Goal: Task Accomplishment & Management: Manage account settings

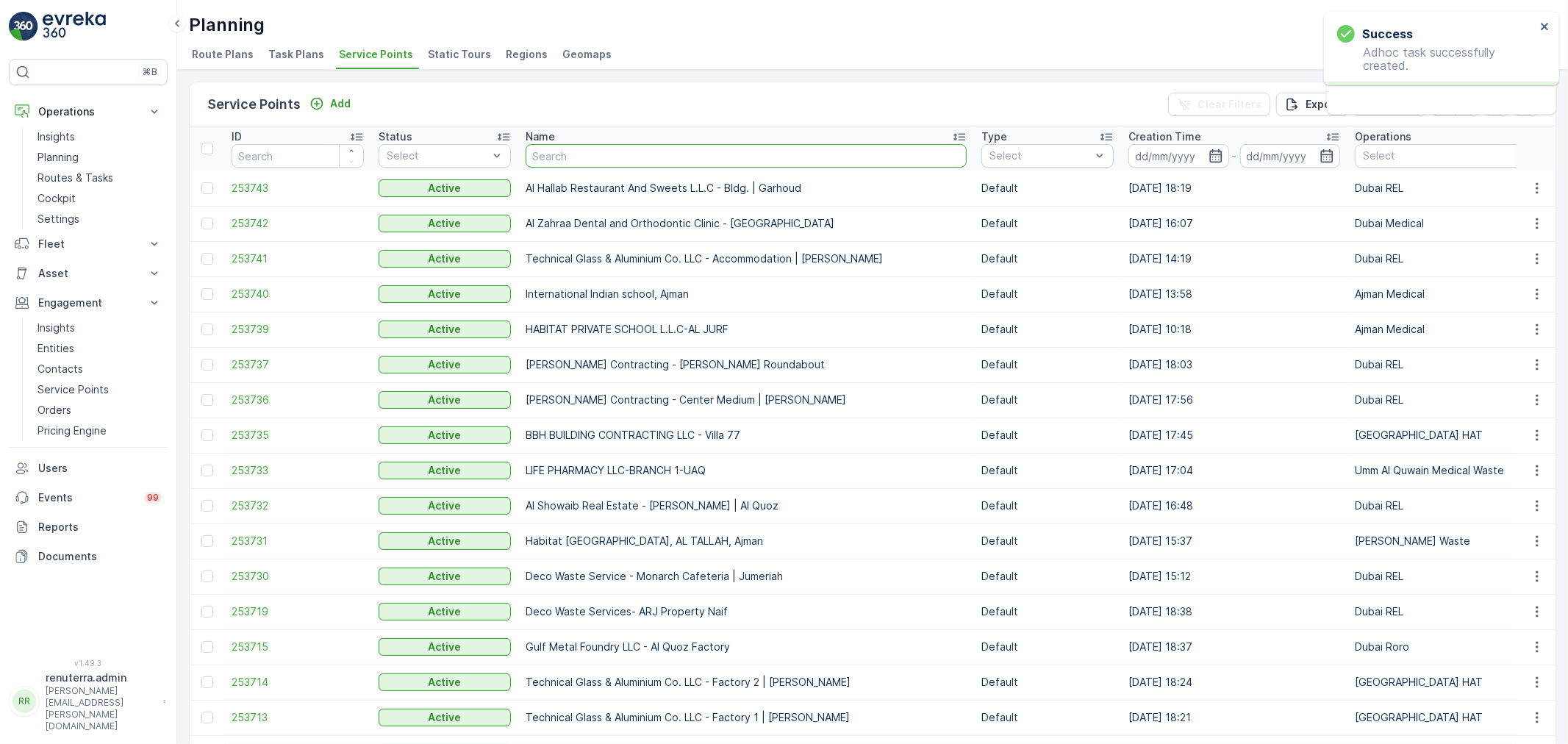
click at [554, 151] on input "text" at bounding box center [746, 156] width 441 height 24
type input "rixos"
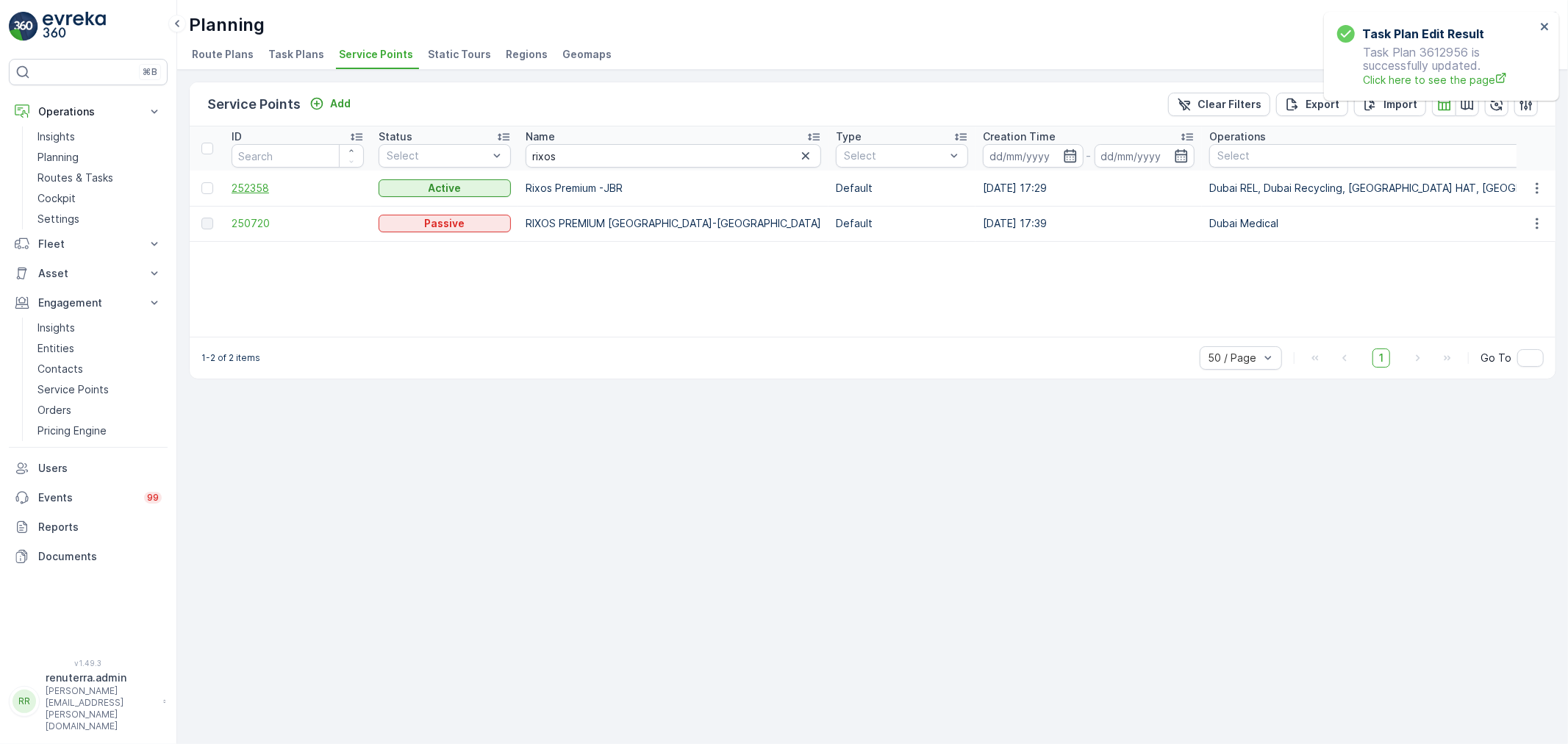
click at [278, 185] on span "252358" at bounding box center [297, 188] width 132 height 15
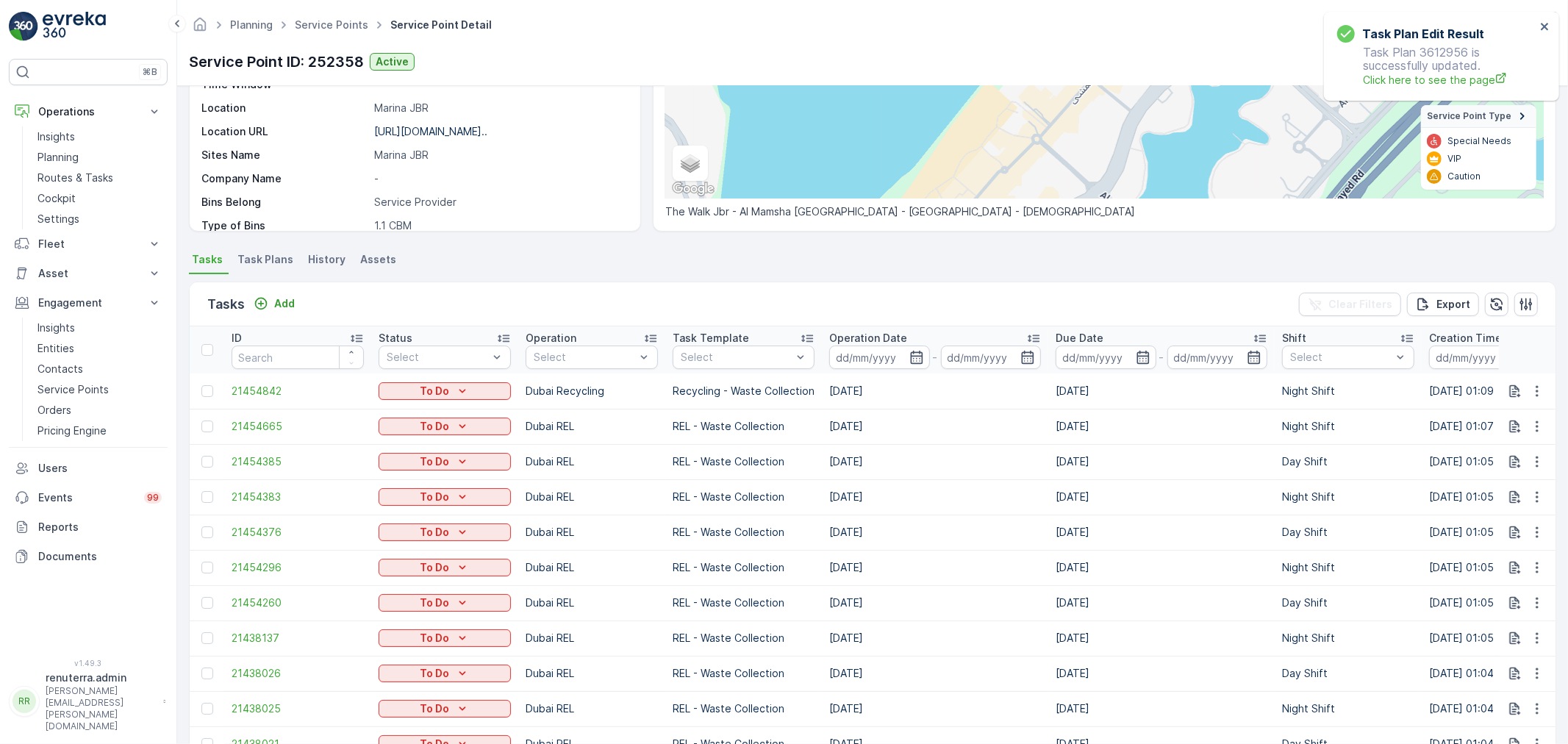
scroll to position [226, 0]
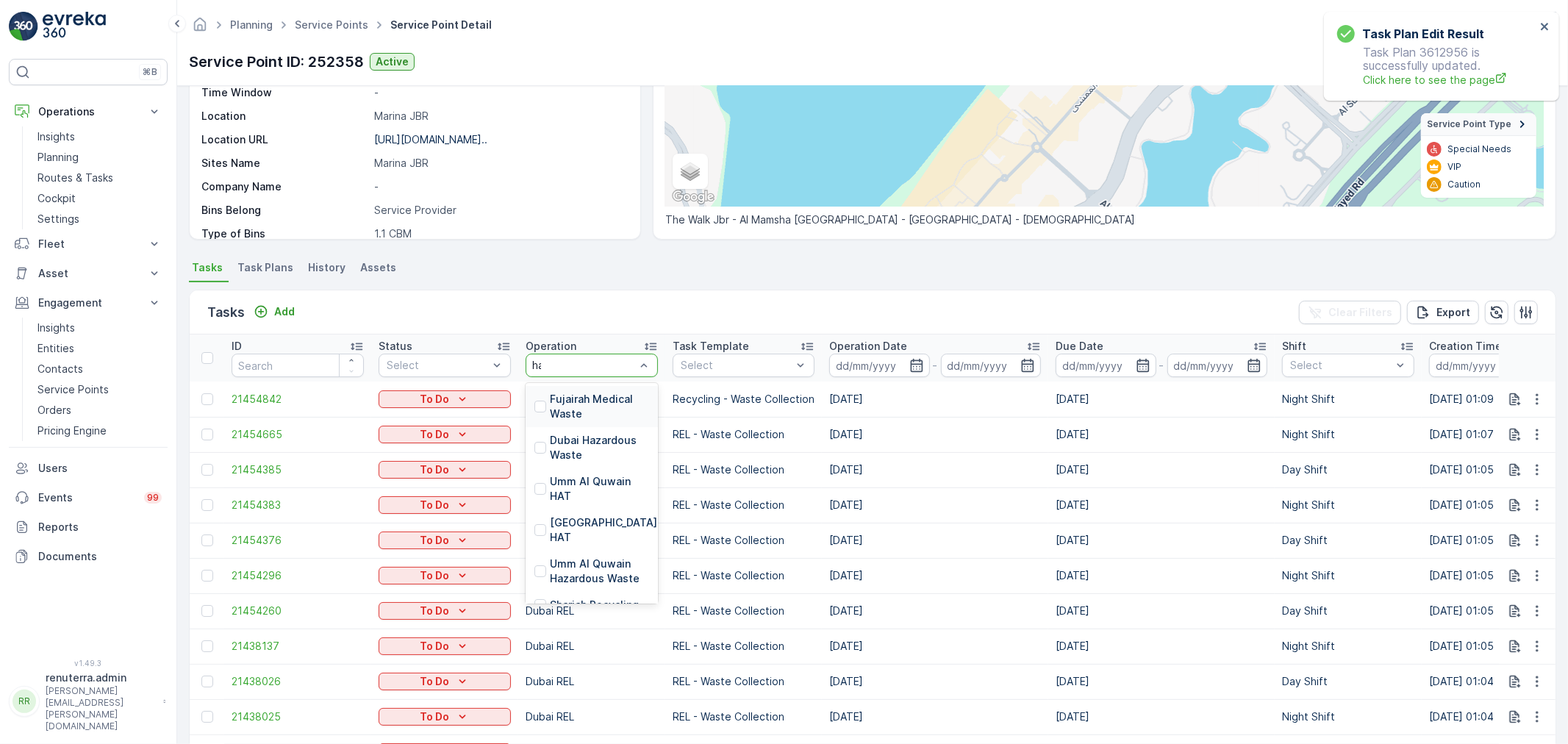
type input "hat"
click at [570, 427] on div "[GEOGRAPHIC_DATA] HAT" at bounding box center [592, 447] width 132 height 41
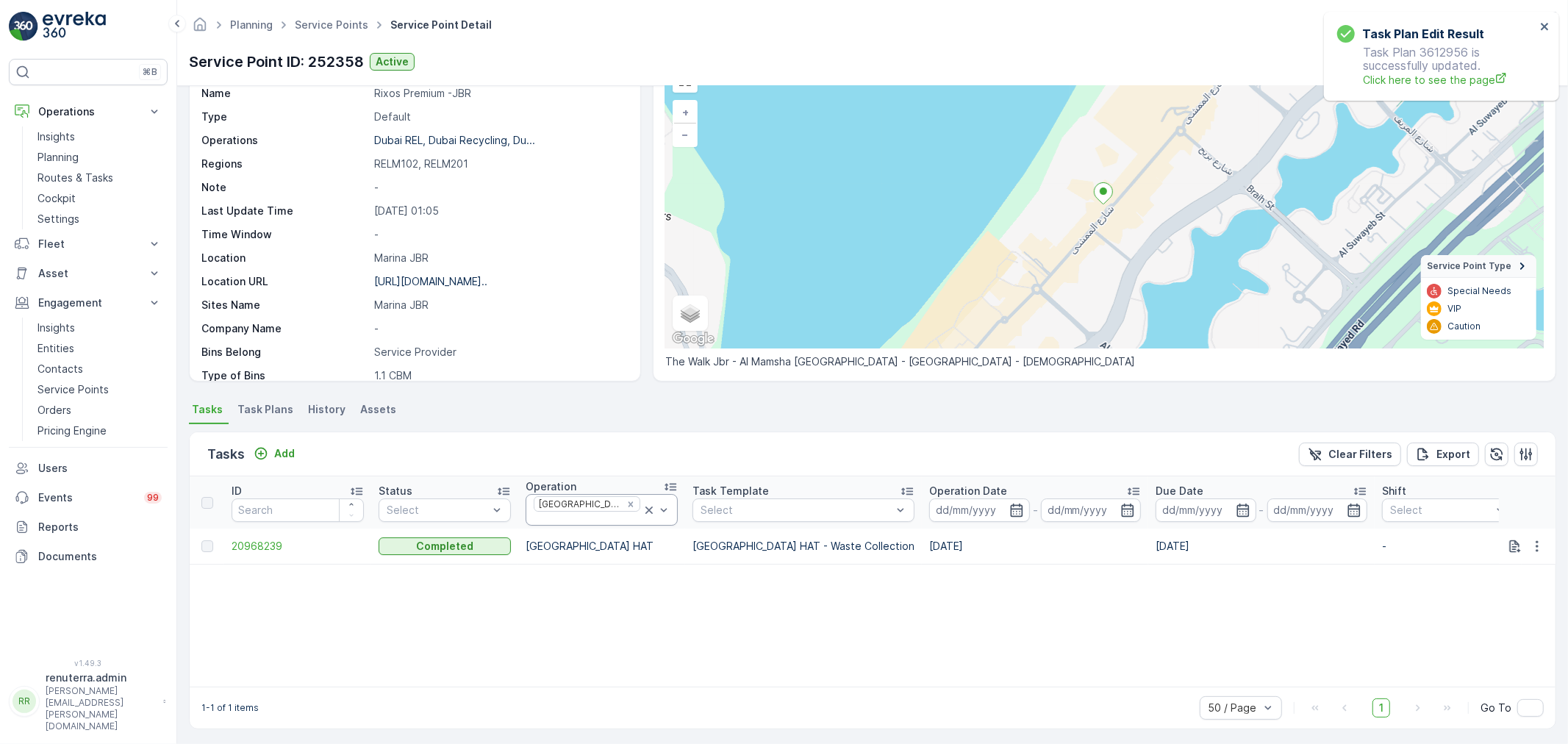
scroll to position [87, 0]
click at [226, 538] on tr "20968239 Completed Dubai HAT Dubai HAT - Waste Collection 12.08.2025 12.08.2025…" at bounding box center [1365, 543] width 2352 height 35
click at [255, 536] on span "20968239" at bounding box center [297, 543] width 132 height 15
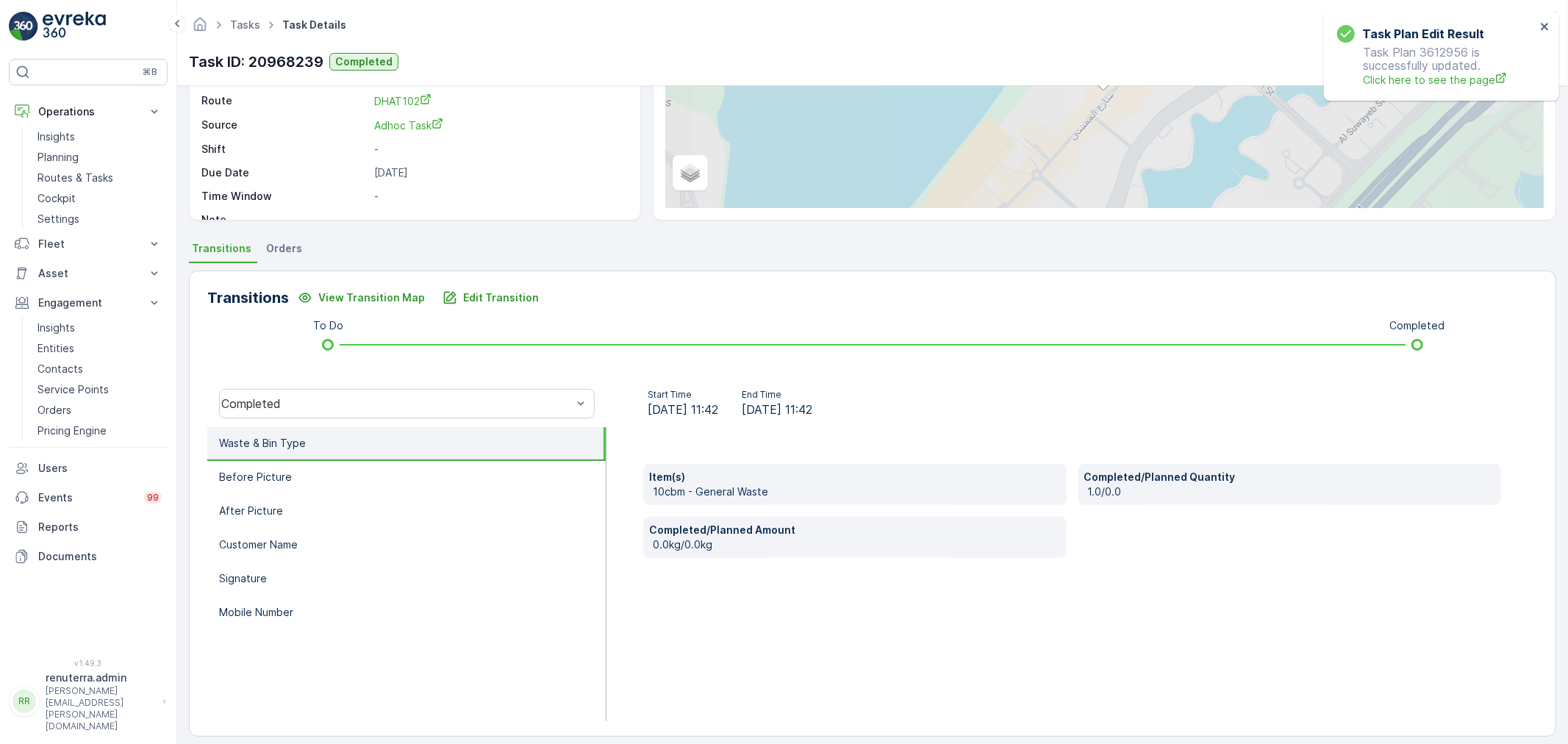
scroll to position [181, 0]
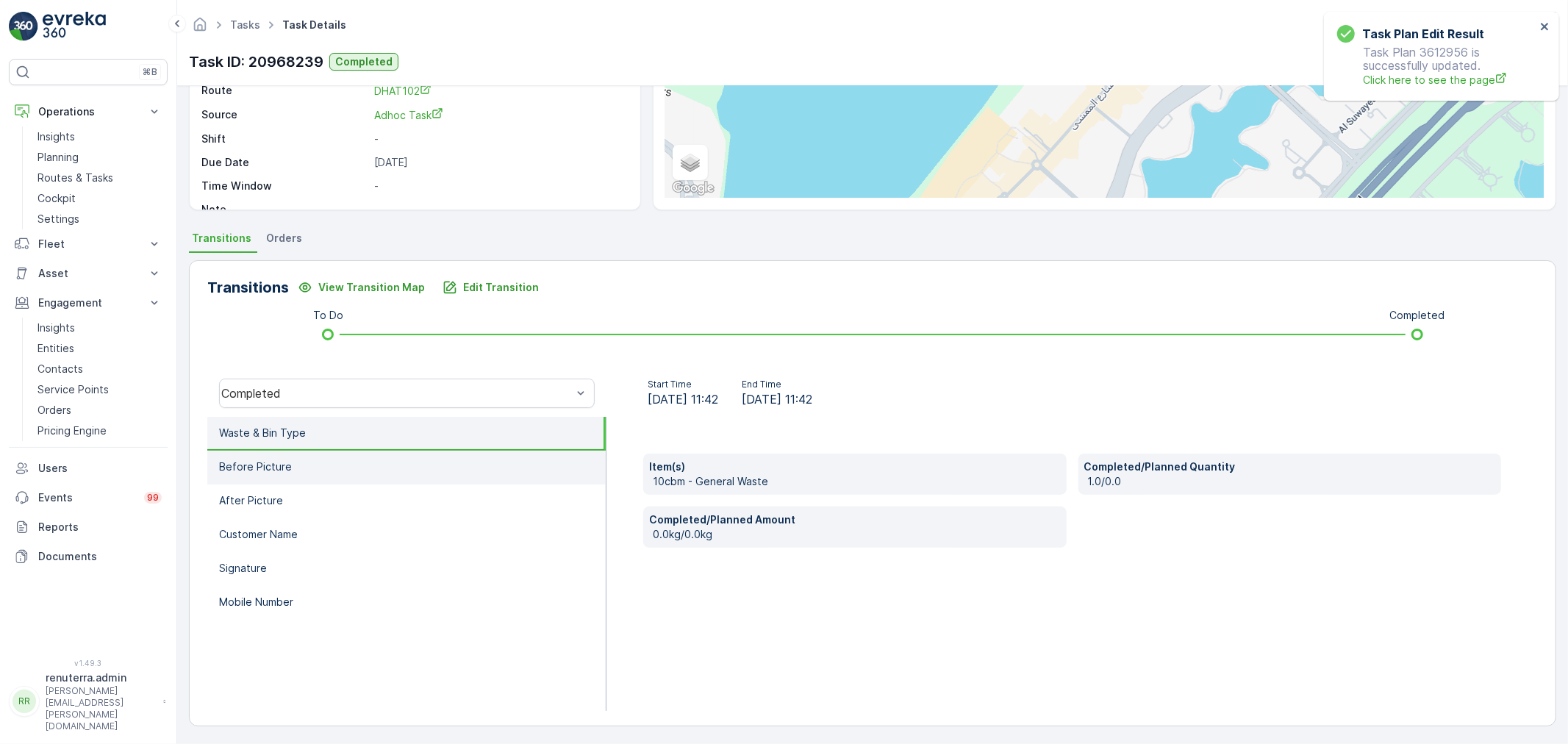
click at [398, 451] on li "Before Picture" at bounding box center [406, 467] width 398 height 34
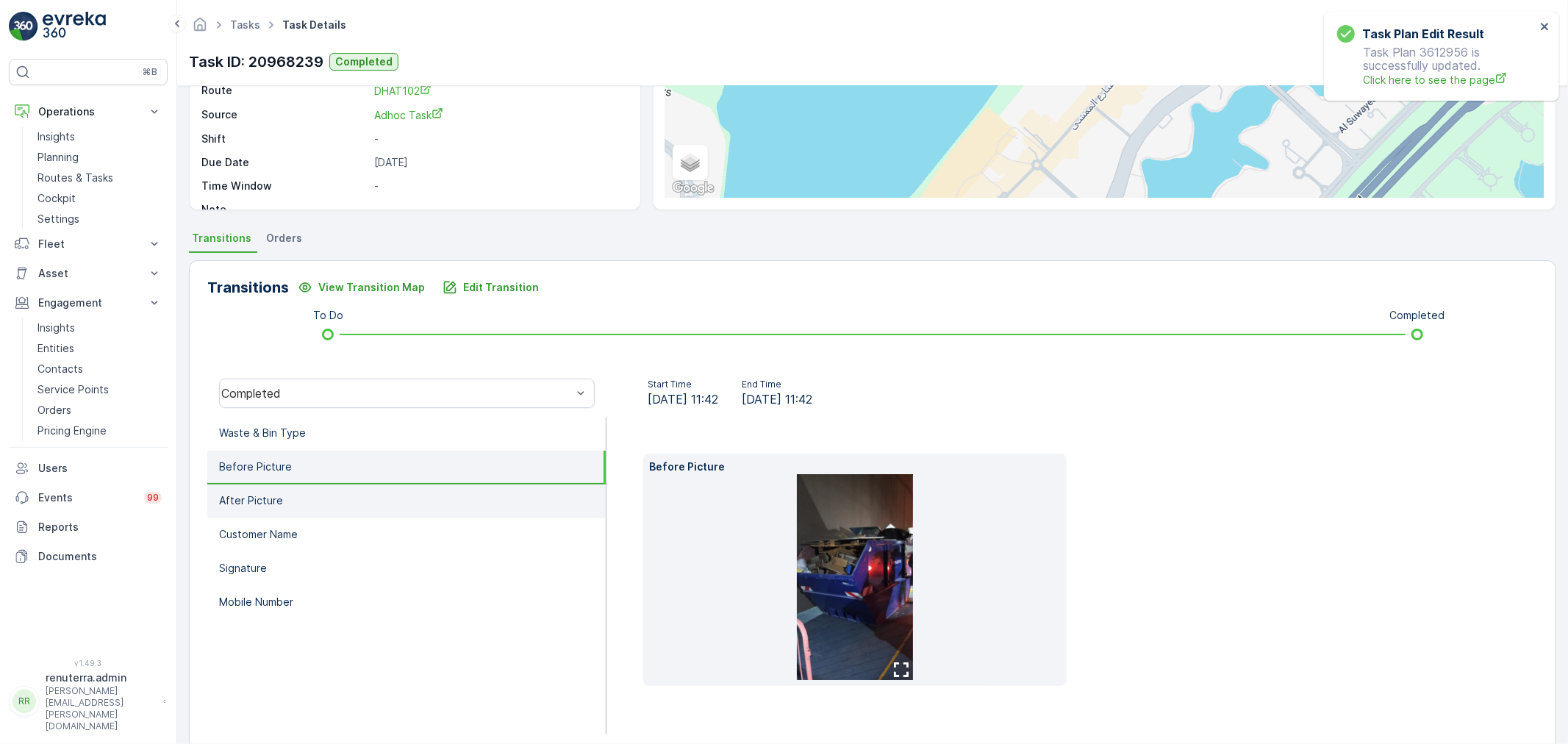
click at [377, 510] on li "After Picture" at bounding box center [406, 501] width 398 height 34
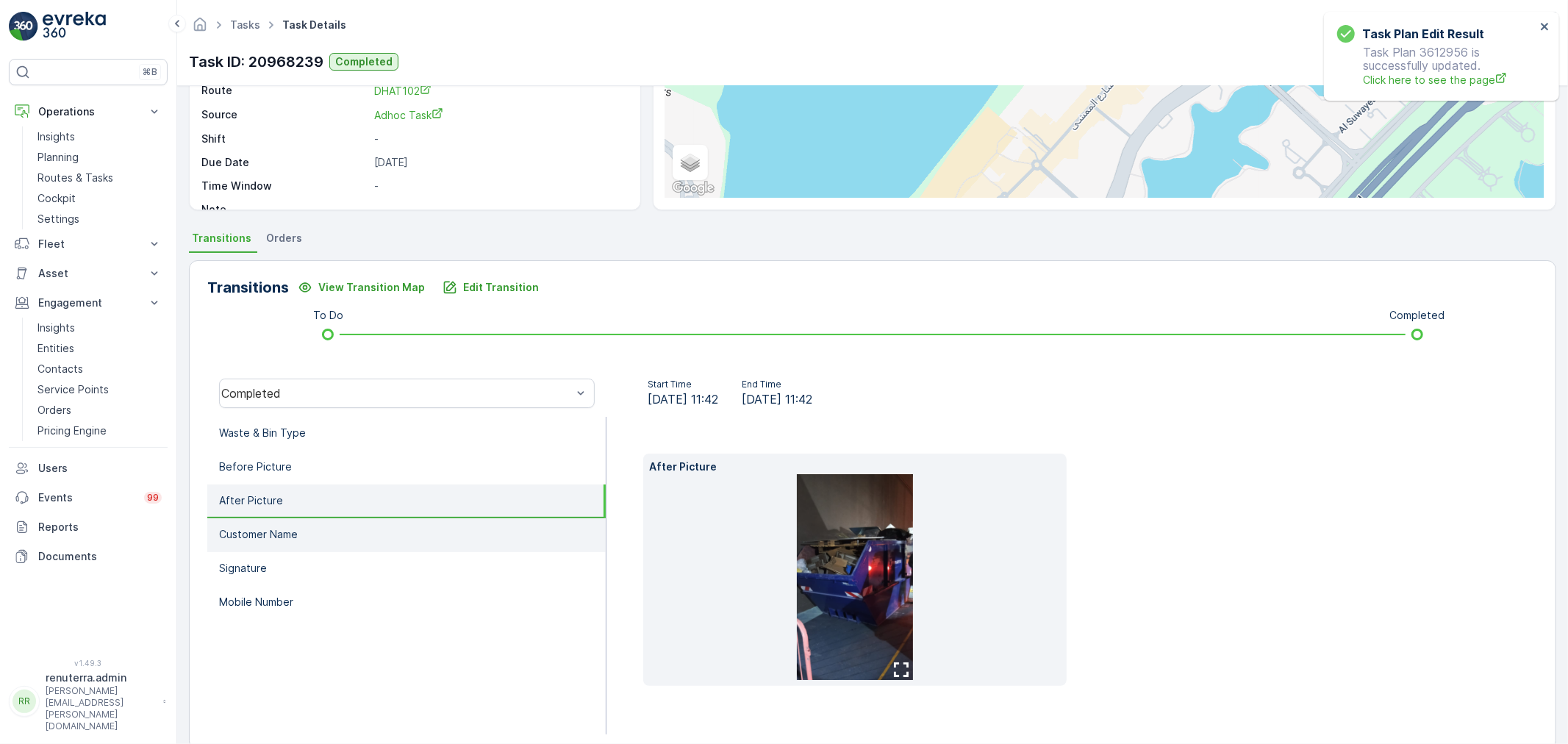
click at [379, 538] on li "Customer Name" at bounding box center [406, 535] width 398 height 34
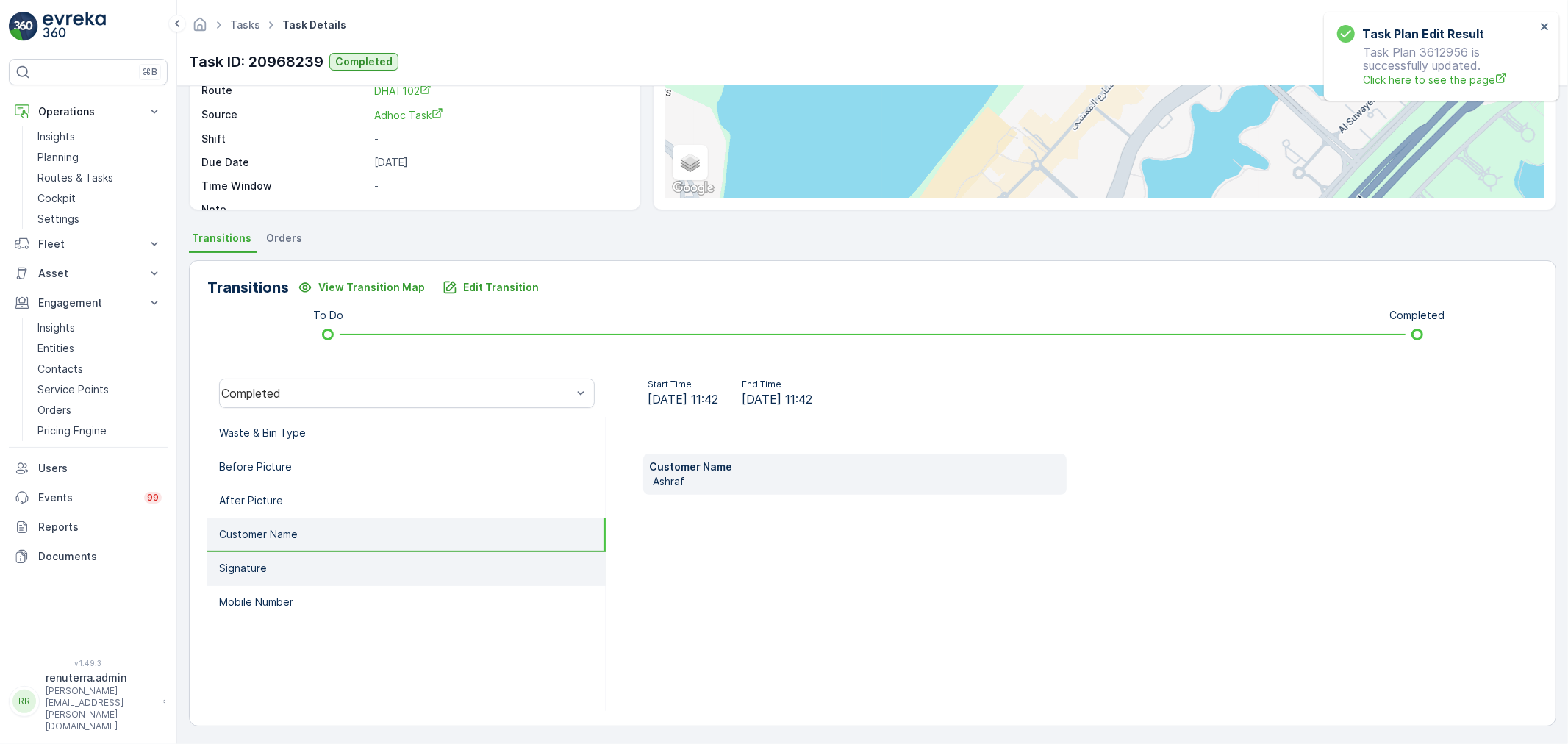
click at [381, 560] on li "Signature" at bounding box center [406, 569] width 398 height 34
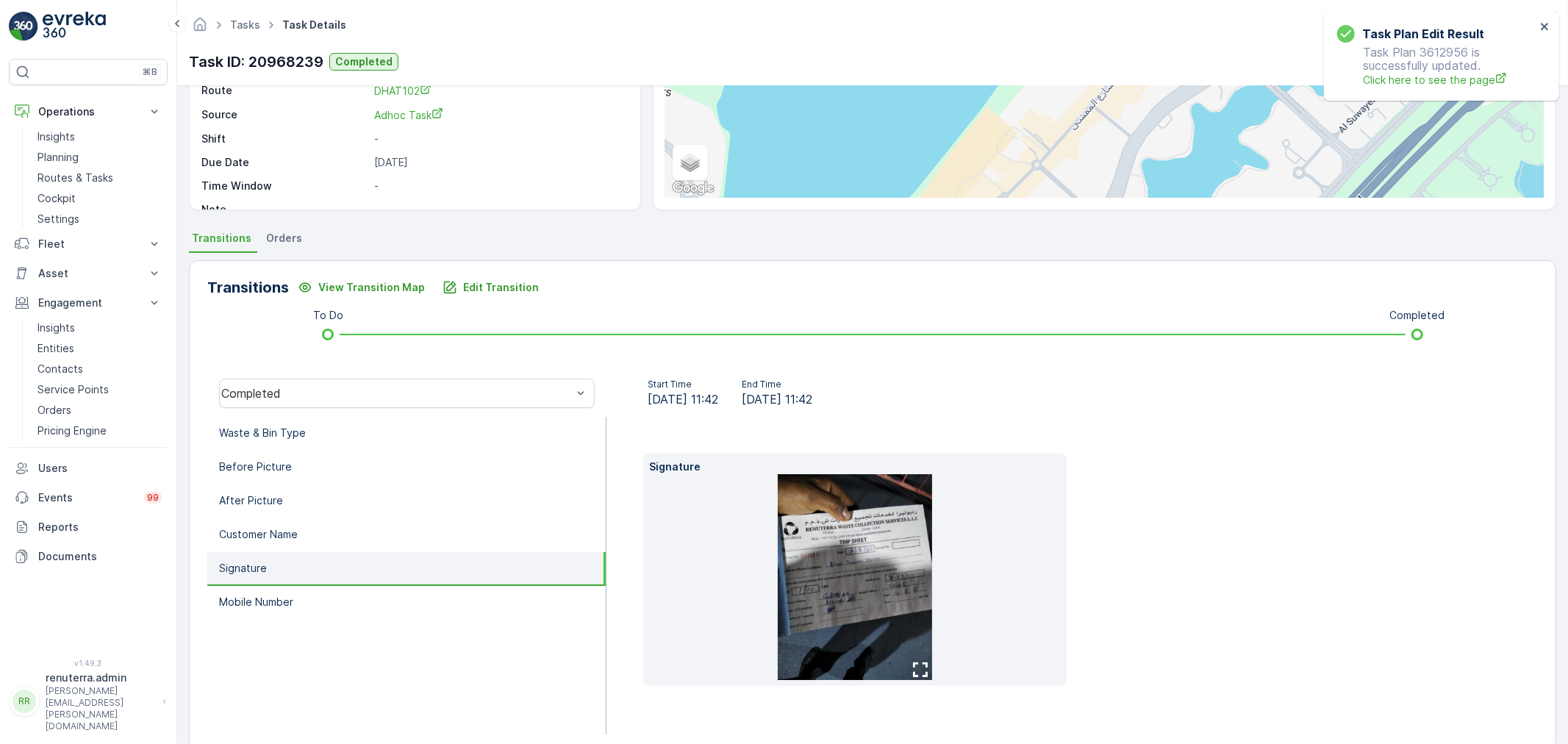
click at [381, 580] on li "Signature" at bounding box center [406, 569] width 398 height 34
click at [371, 608] on li "Mobile Number" at bounding box center [406, 602] width 398 height 34
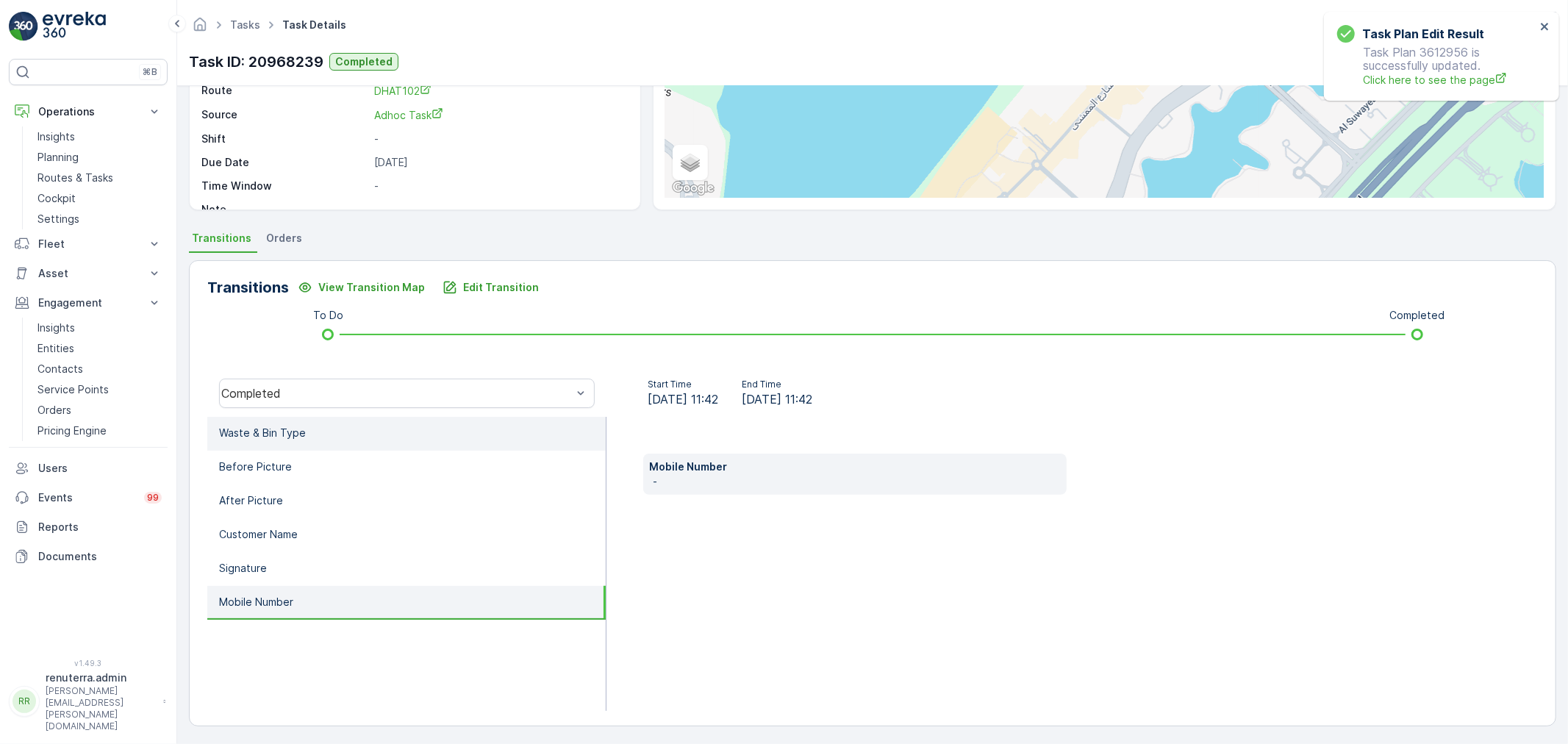
click at [333, 429] on li "Waste & Bin Type" at bounding box center [406, 434] width 398 height 34
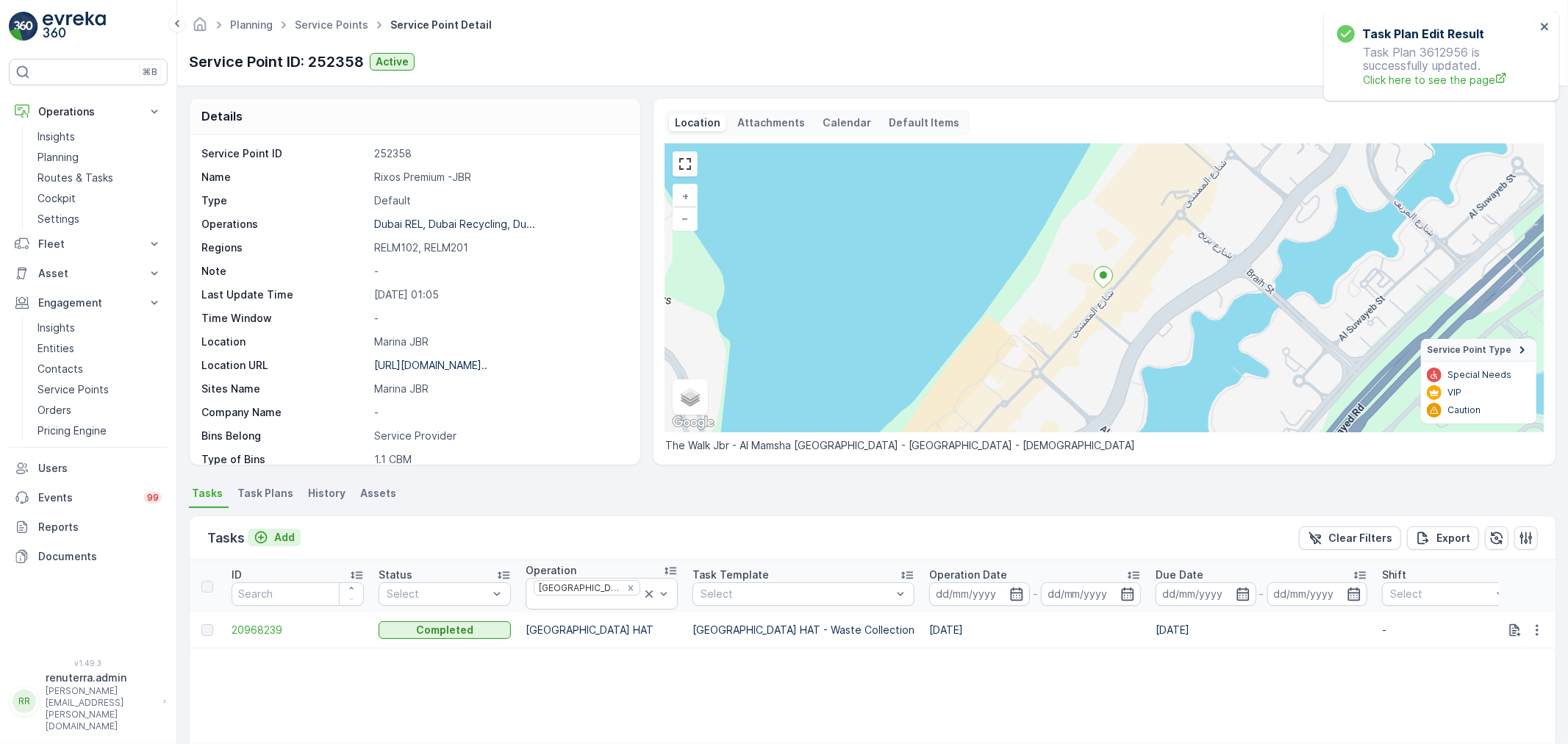
click at [278, 529] on button "Add" at bounding box center [274, 537] width 53 height 17
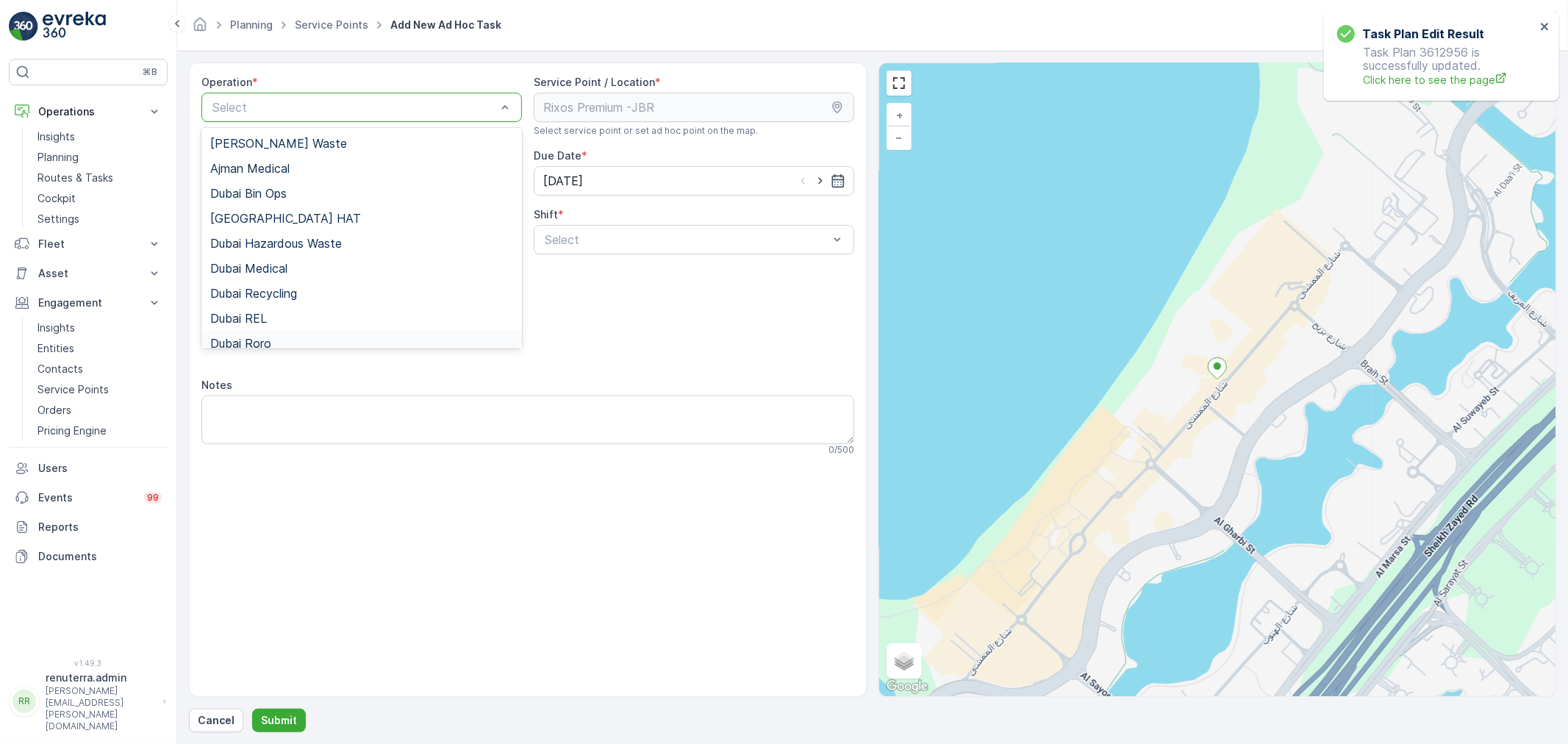
drag, startPoint x: 658, startPoint y: 331, endPoint x: 647, endPoint y: 331, distance: 11.0
click at [657, 331] on div "Add Attachments" at bounding box center [528, 345] width 653 height 41
click at [318, 217] on div "[GEOGRAPHIC_DATA] HAT" at bounding box center [362, 218] width 303 height 14
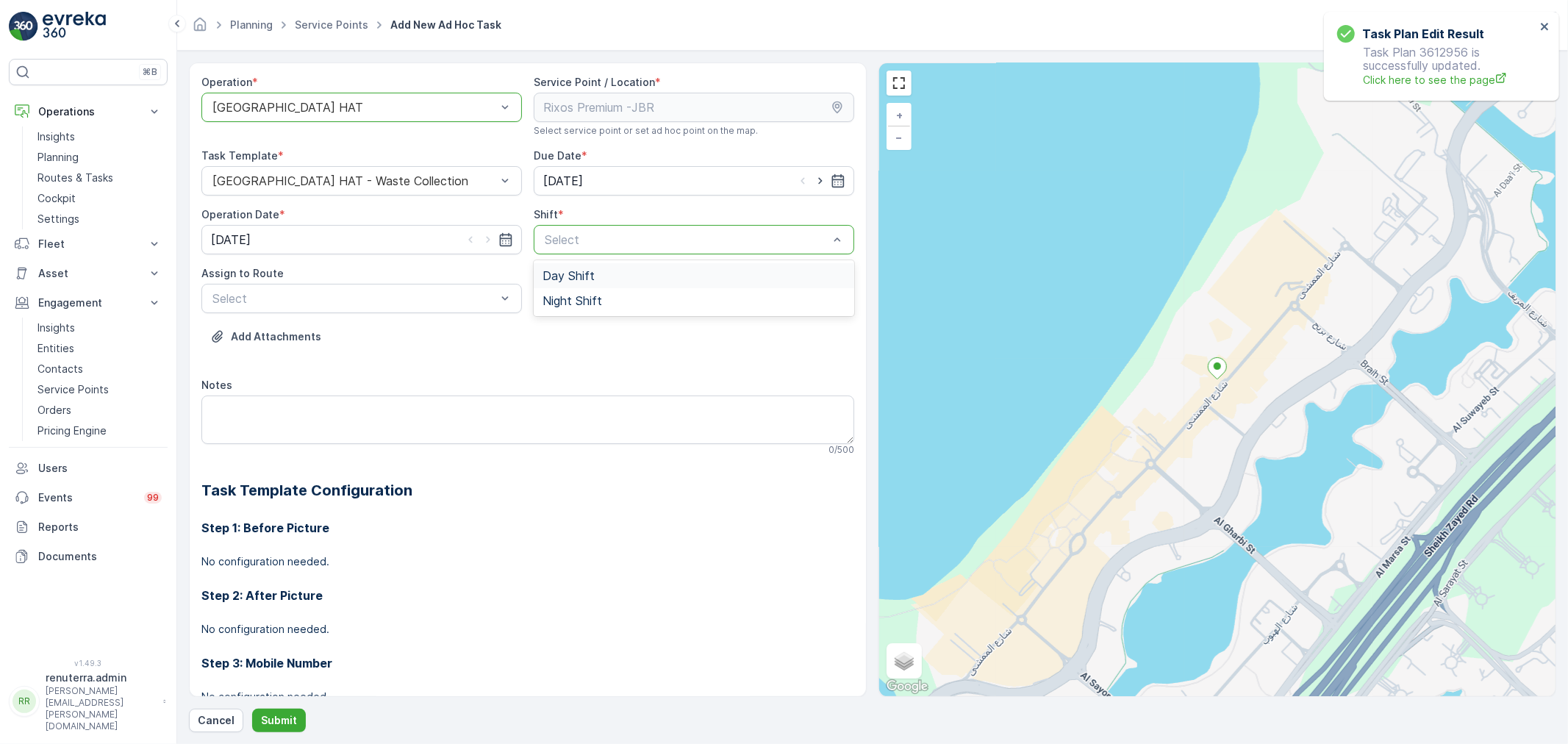
click at [579, 286] on div "Day Shift" at bounding box center [694, 276] width 320 height 25
click at [598, 240] on div at bounding box center [687, 240] width 287 height 14
click at [584, 295] on span "Night Shift" at bounding box center [572, 300] width 60 height 14
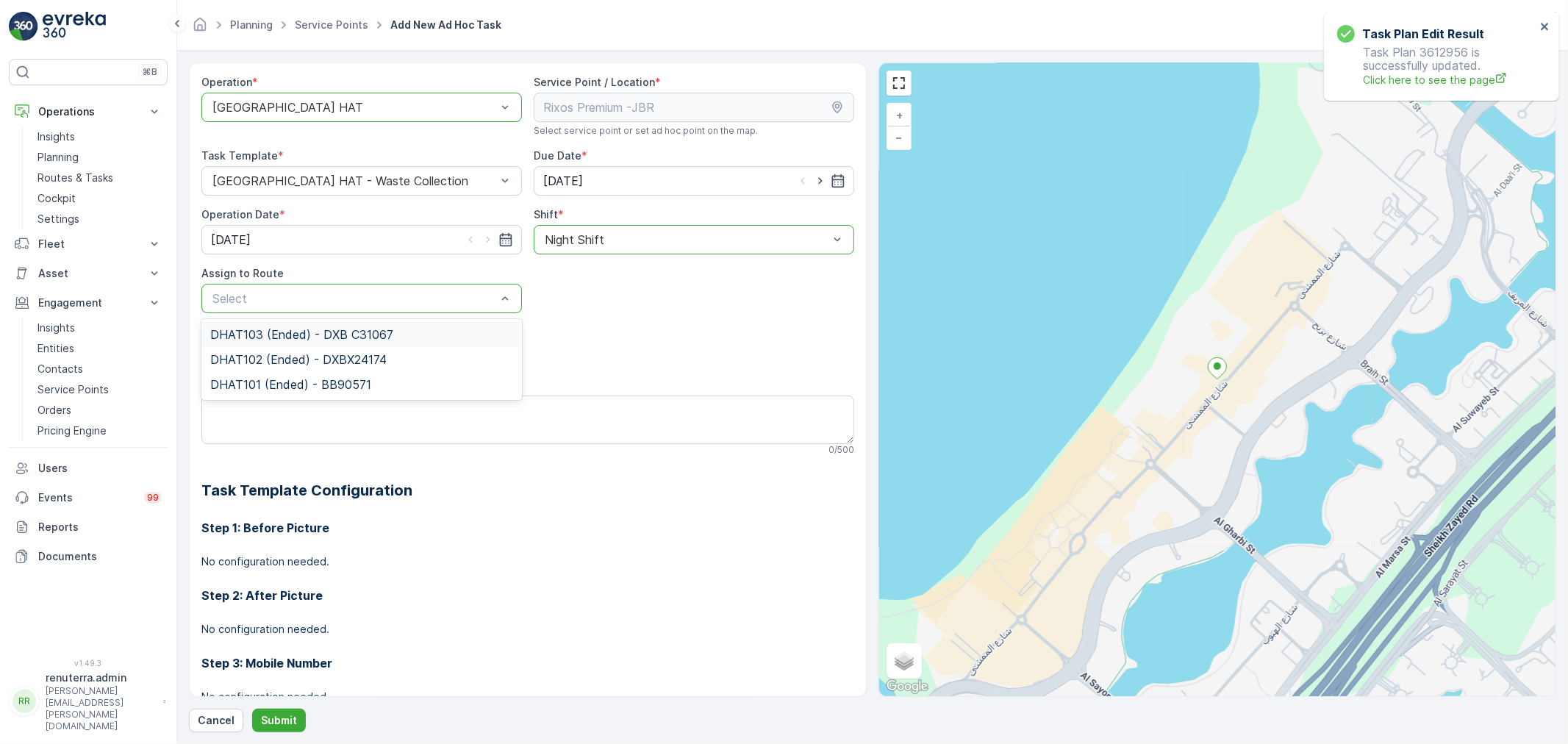
click at [267, 325] on div "DHAT103 (Ended) - DXB C31067" at bounding box center [361, 335] width 320 height 25
click at [273, 719] on p "Submit" at bounding box center [279, 720] width 36 height 15
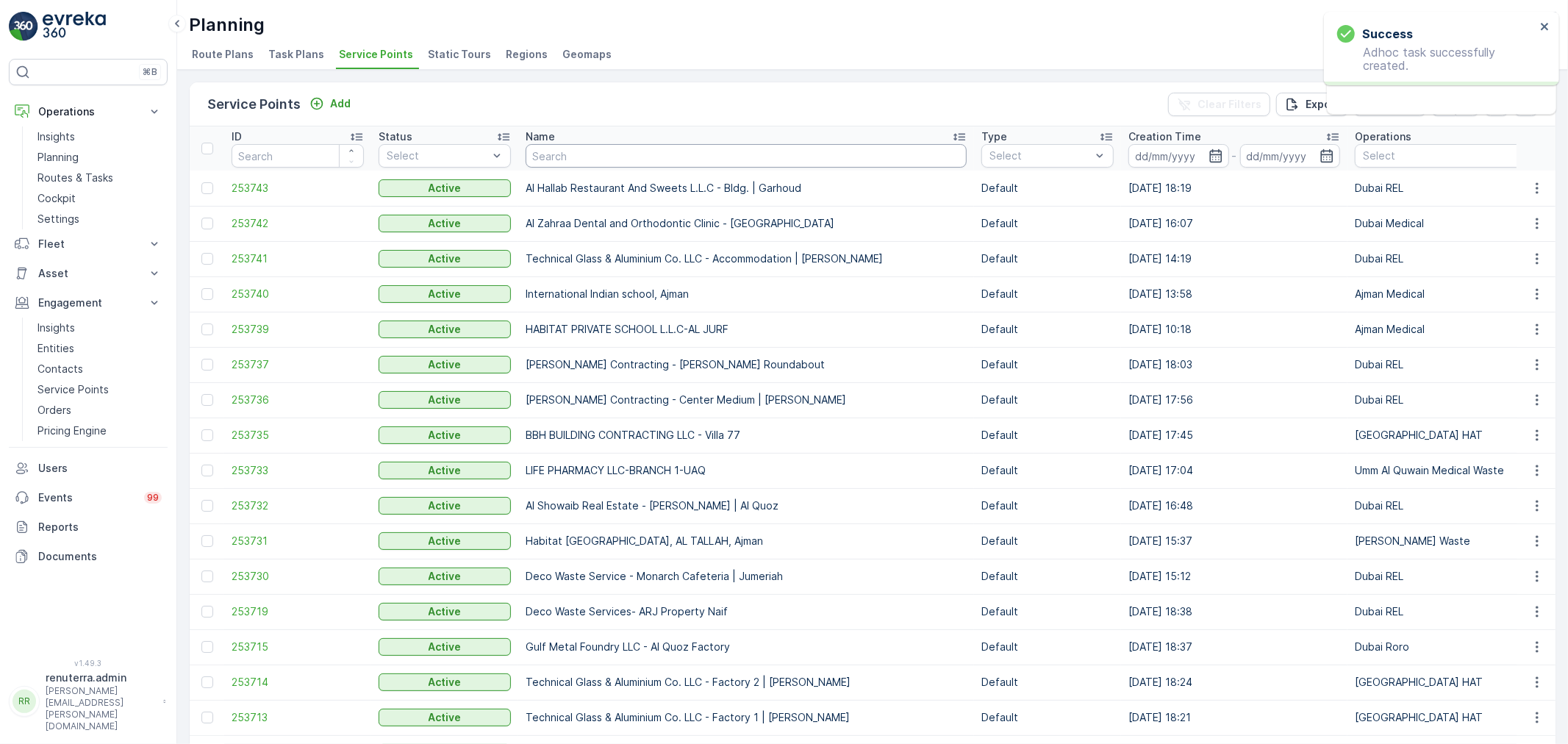
click at [673, 162] on input "text" at bounding box center [746, 156] width 441 height 24
type input "rixo"
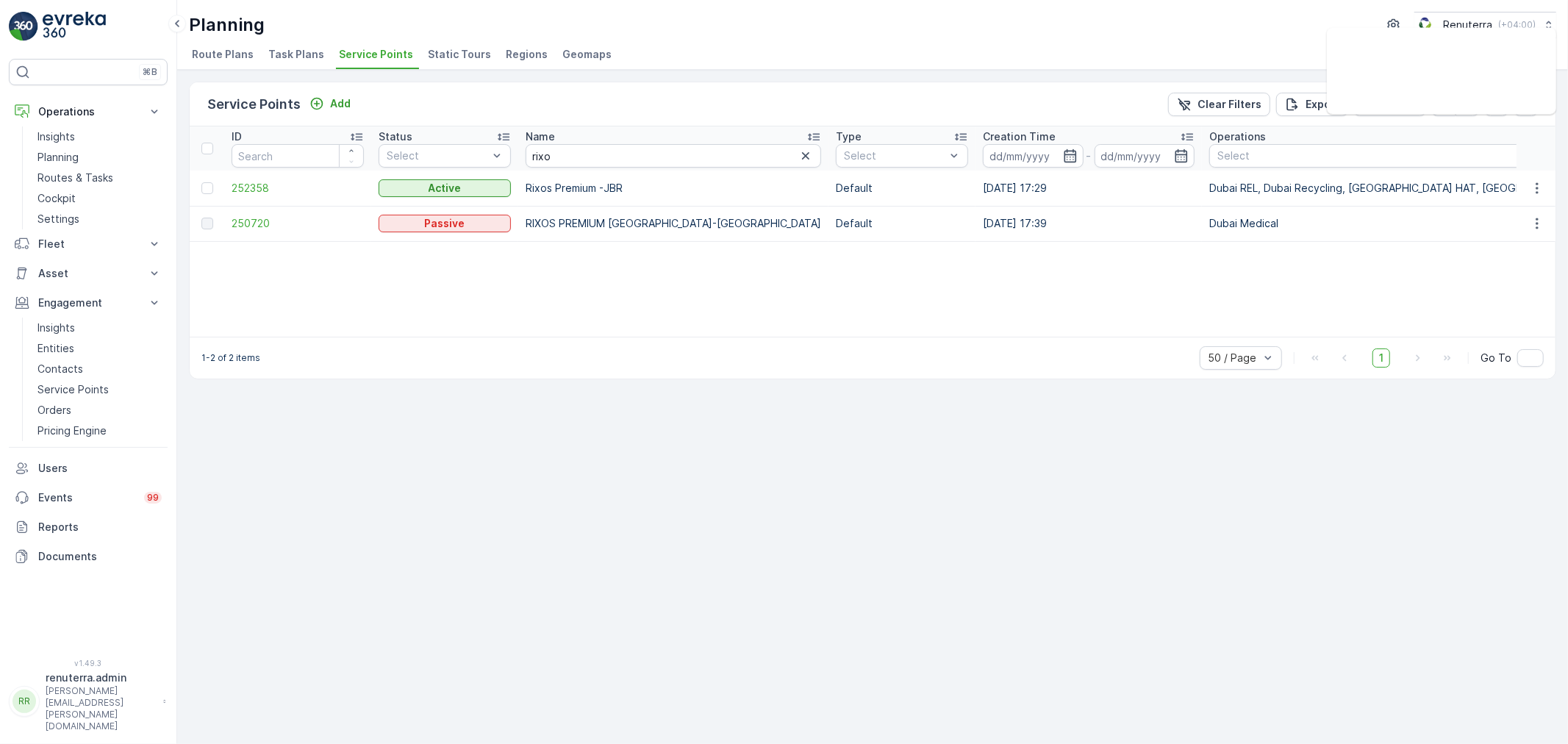
click at [246, 197] on td "252358" at bounding box center [297, 188] width 147 height 35
click at [247, 191] on span "252358" at bounding box center [297, 188] width 132 height 15
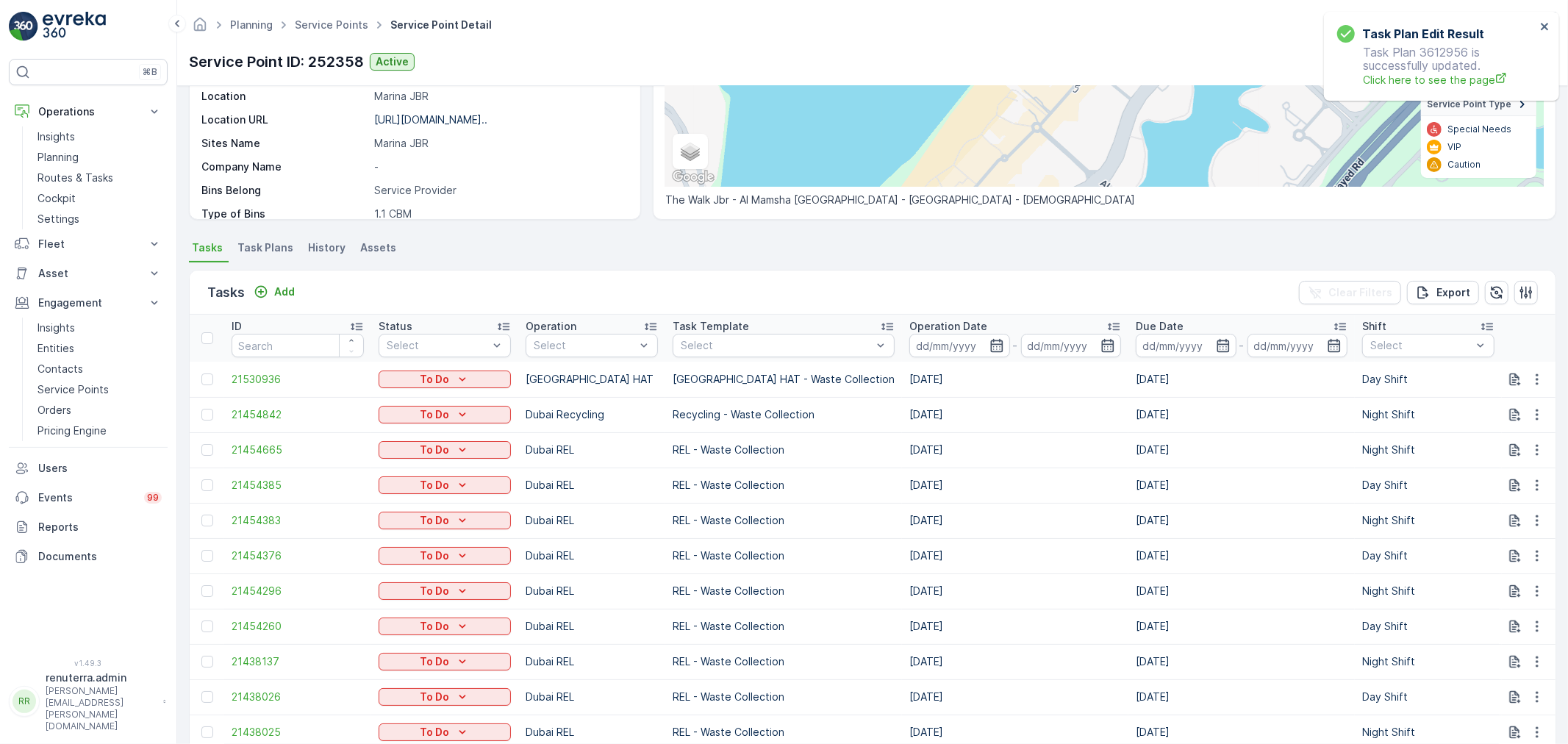
scroll to position [245, 0]
click at [493, 378] on div "To Do" at bounding box center [444, 380] width 121 height 15
click at [480, 402] on div "Completed" at bounding box center [458, 401] width 152 height 21
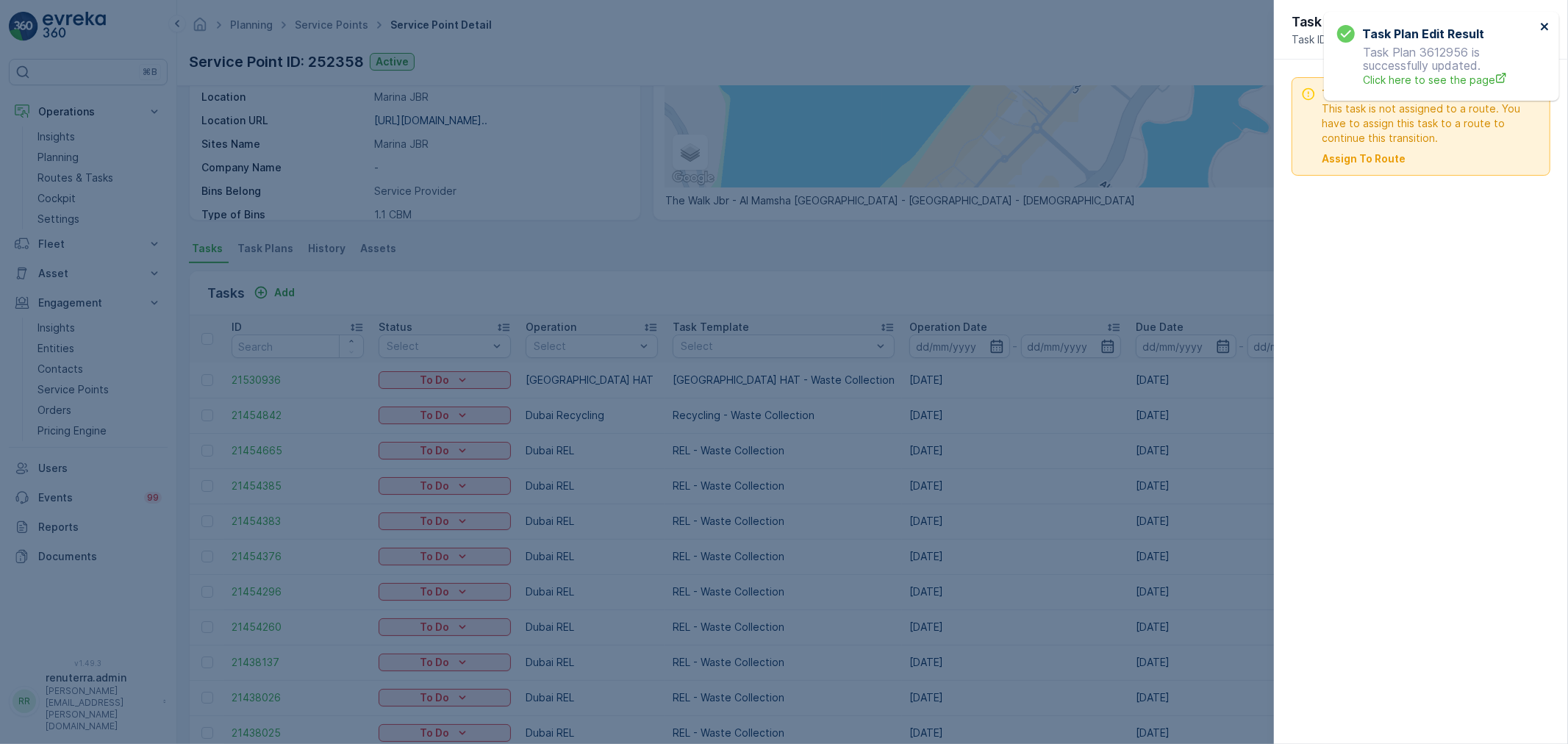
drag, startPoint x: 1544, startPoint y: 23, endPoint x: 1443, endPoint y: 107, distance: 131.4
click at [1542, 24] on icon "close" at bounding box center [1544, 26] width 10 height 12
click at [1339, 167] on div "Task Unassigned This task is not assigned to a route. You have to assign this t…" at bounding box center [1420, 126] width 258 height 99
click at [1344, 160] on p "Assign To Route" at bounding box center [1364, 159] width 83 height 15
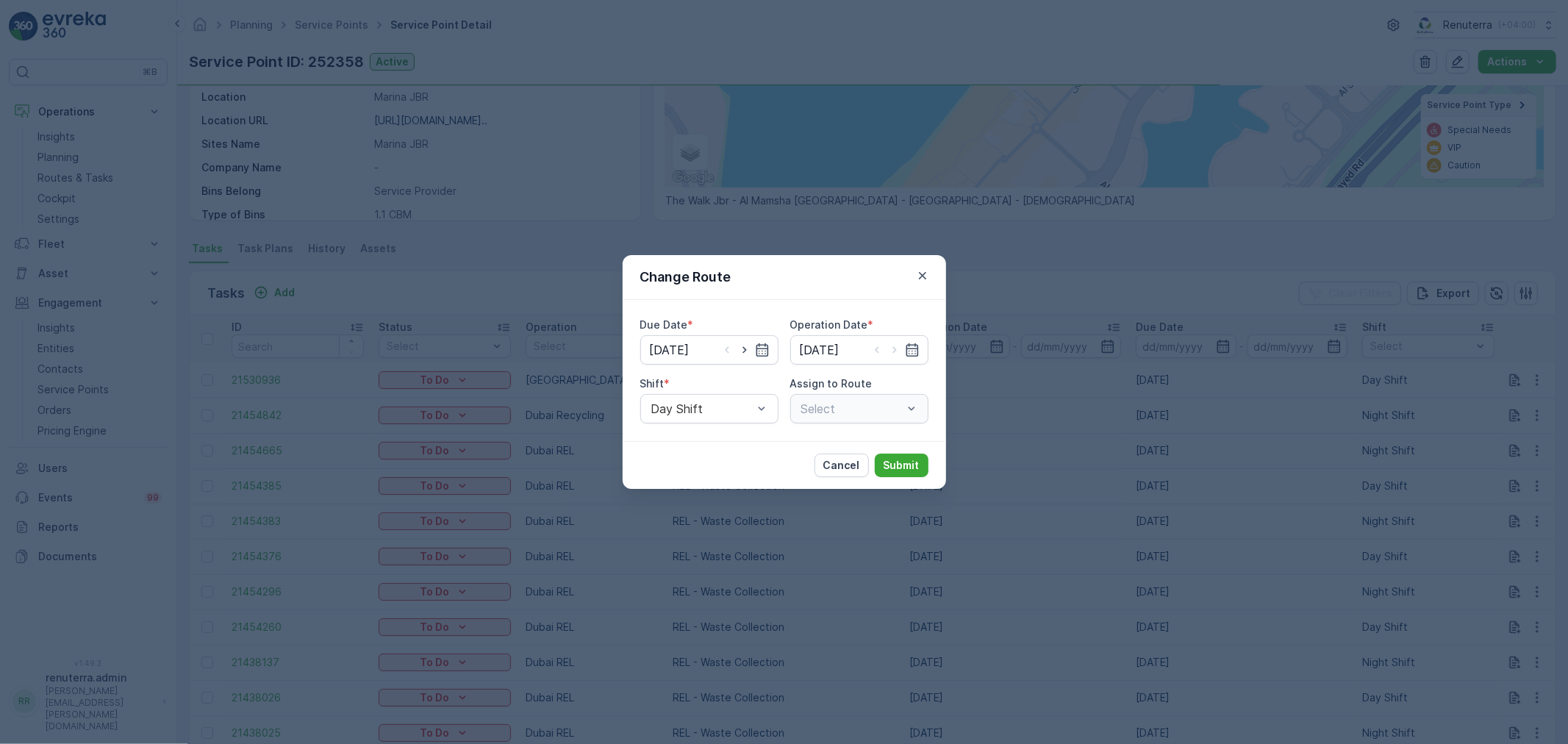
type input "[DATE]"
click at [928, 269] on icon "button" at bounding box center [922, 276] width 15 height 15
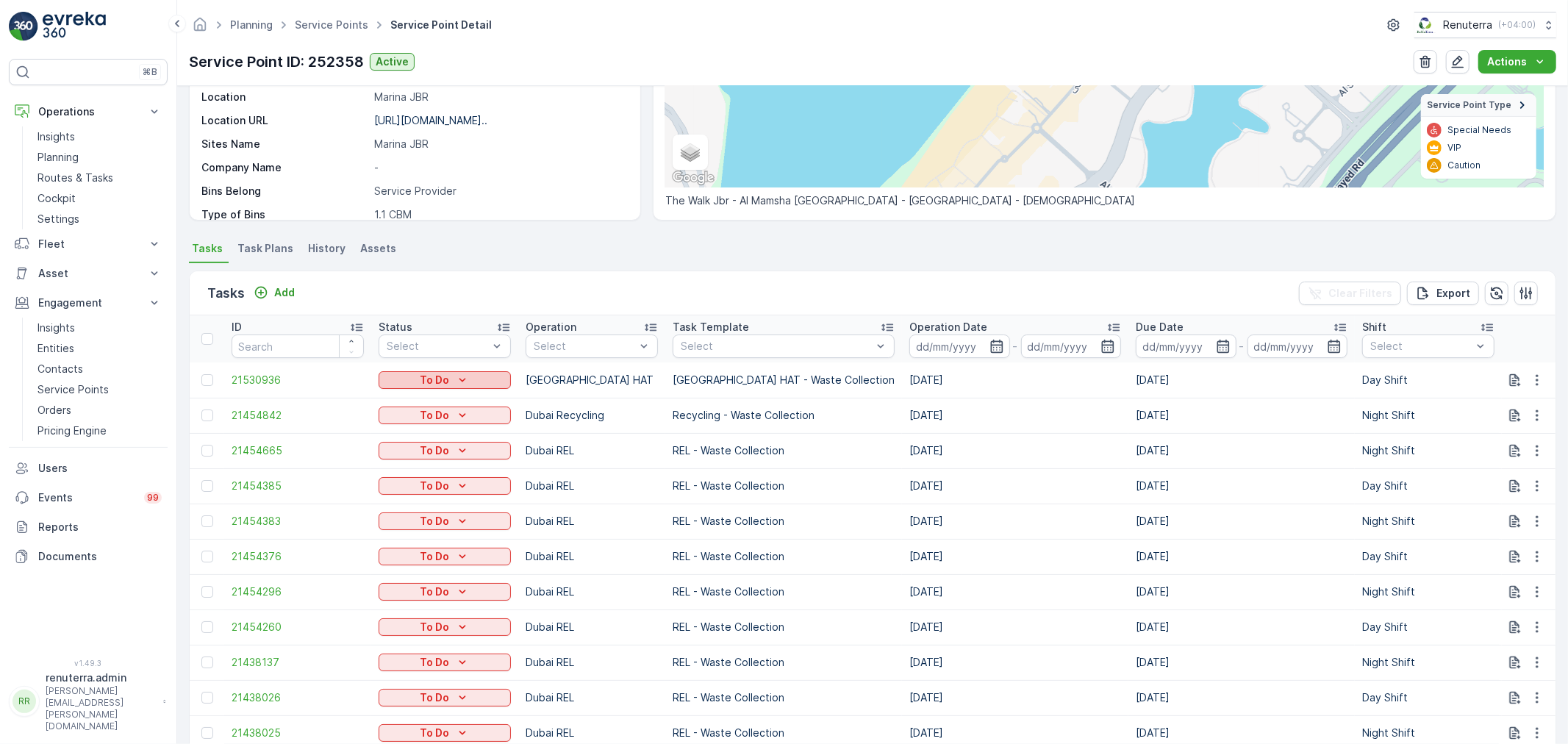
click at [476, 379] on div "To Do" at bounding box center [444, 380] width 121 height 15
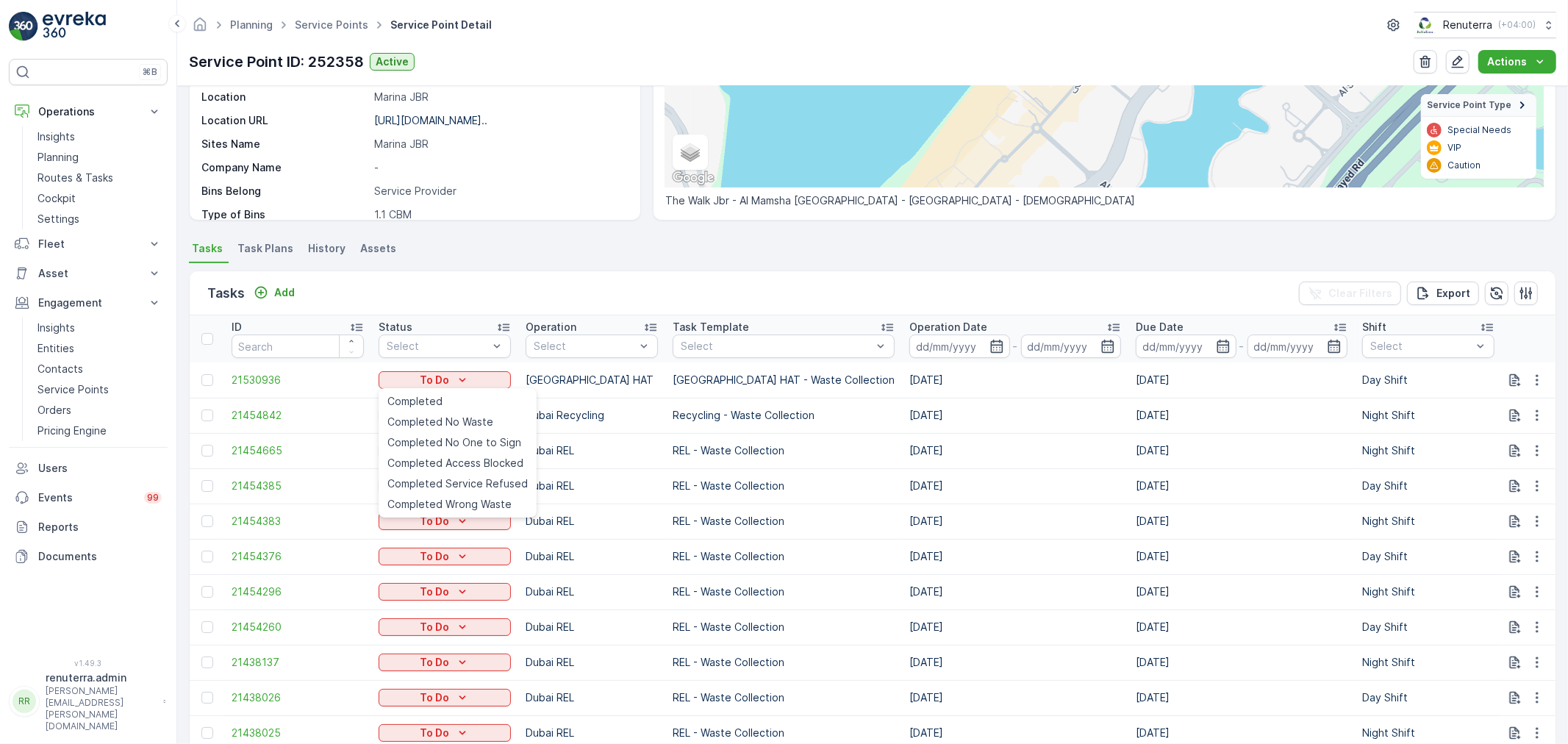
click at [465, 388] on ul "Completed Completed No Waste Completed No One to Sign Completed Access Blocked …" at bounding box center [458, 453] width 158 height 130
click at [453, 403] on div "Completed" at bounding box center [458, 401] width 152 height 21
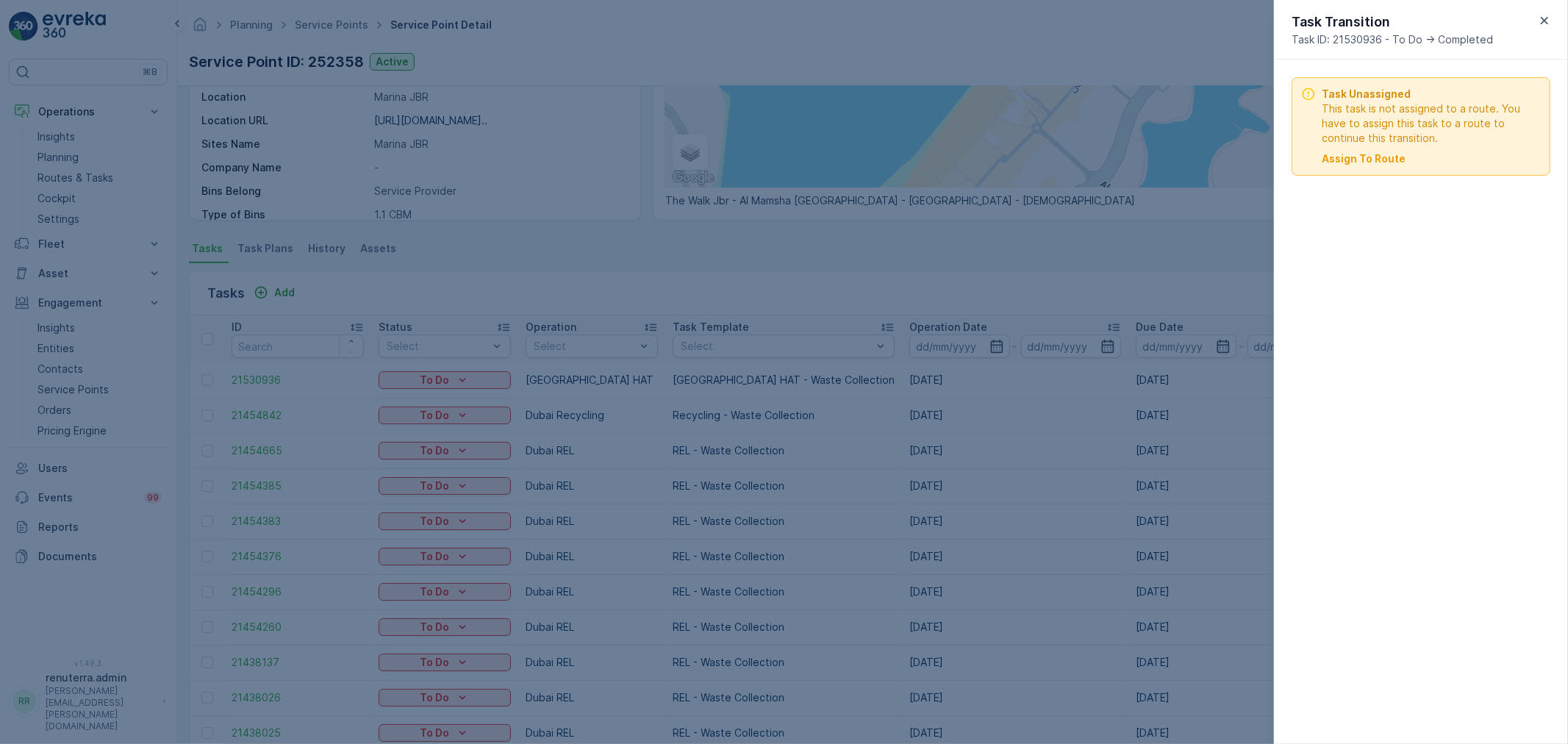
drag, startPoint x: 1544, startPoint y: 17, endPoint x: 1392, endPoint y: 71, distance: 161.3
click at [1543, 18] on icon "button" at bounding box center [1544, 21] width 15 height 15
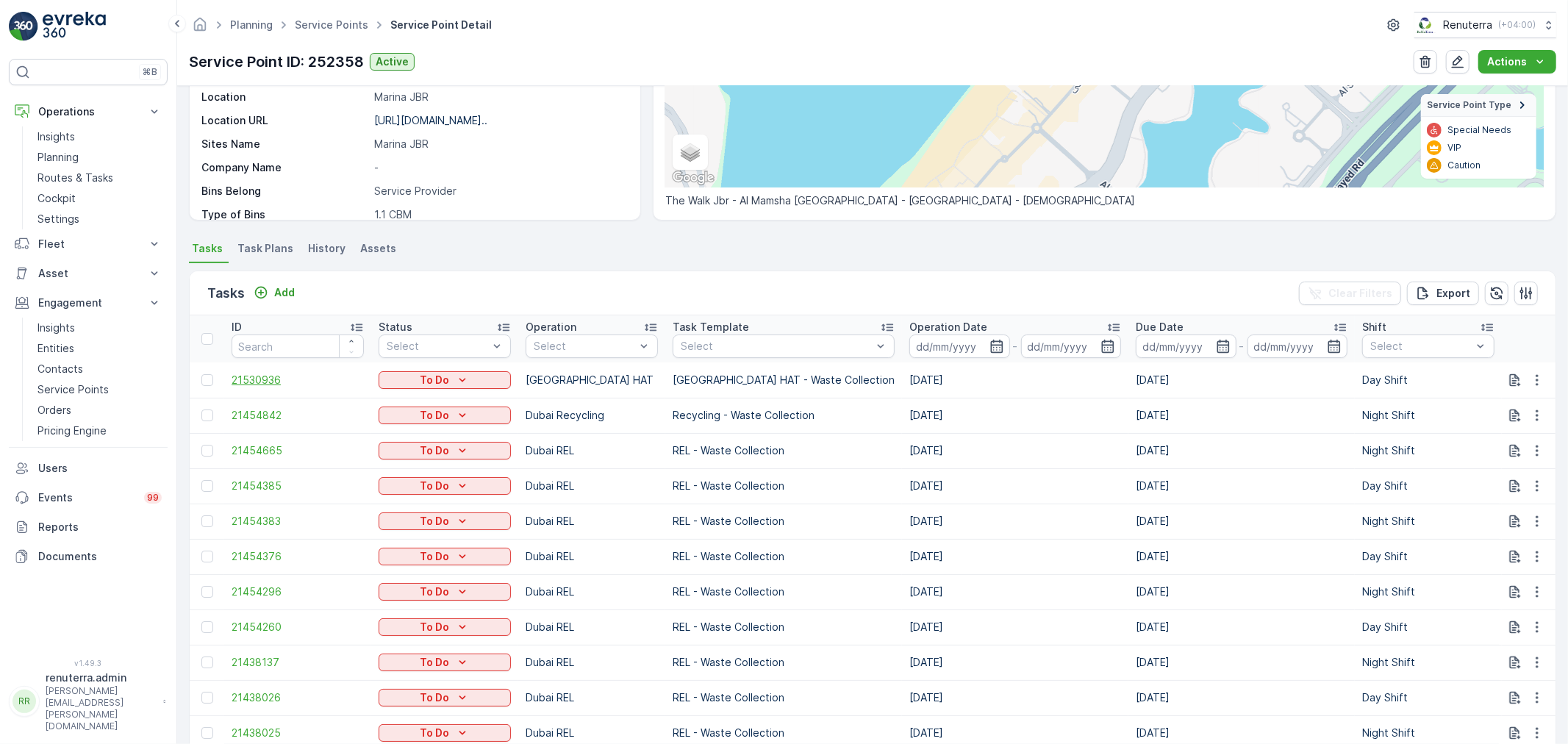
click at [275, 383] on span "21530936" at bounding box center [297, 380] width 132 height 15
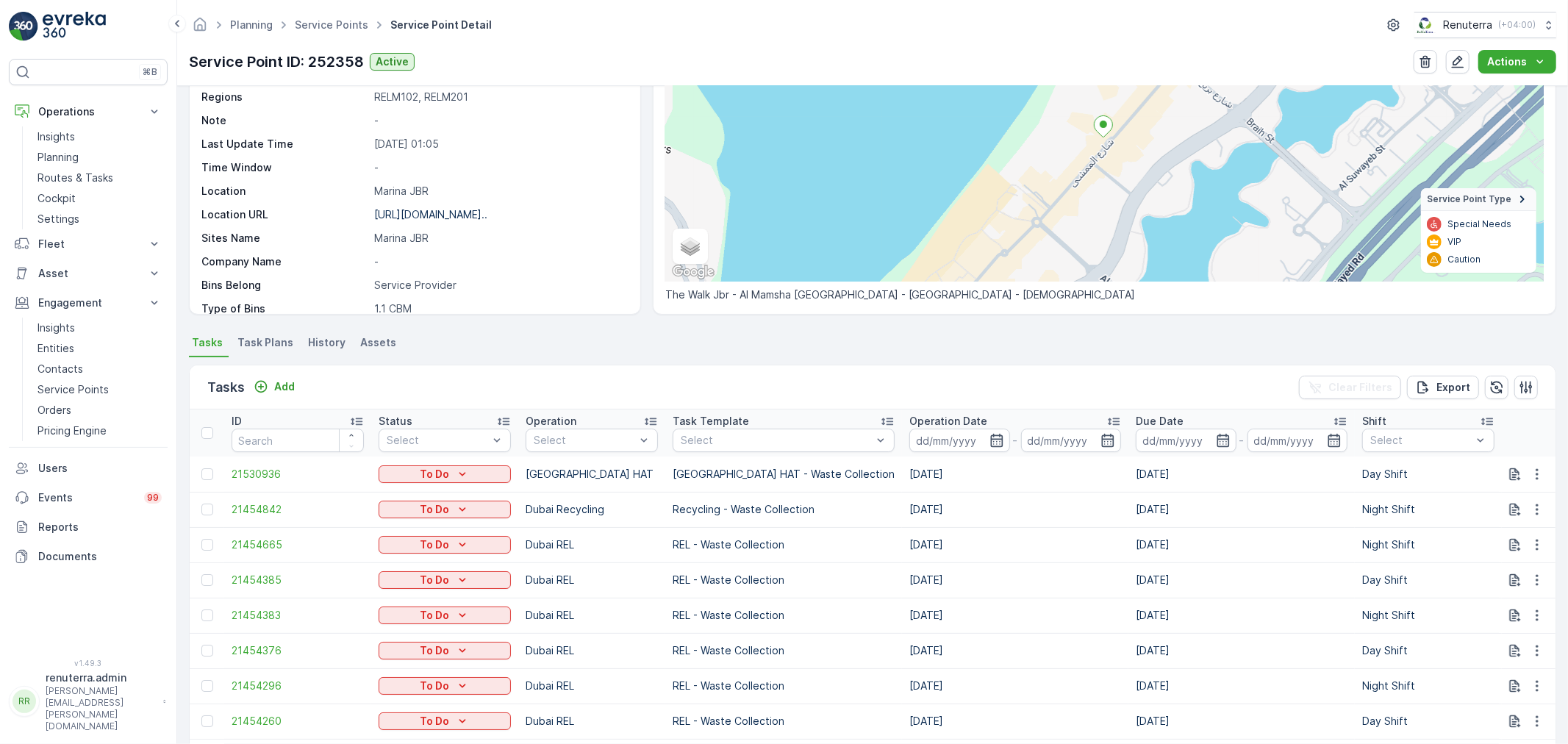
scroll to position [163, 0]
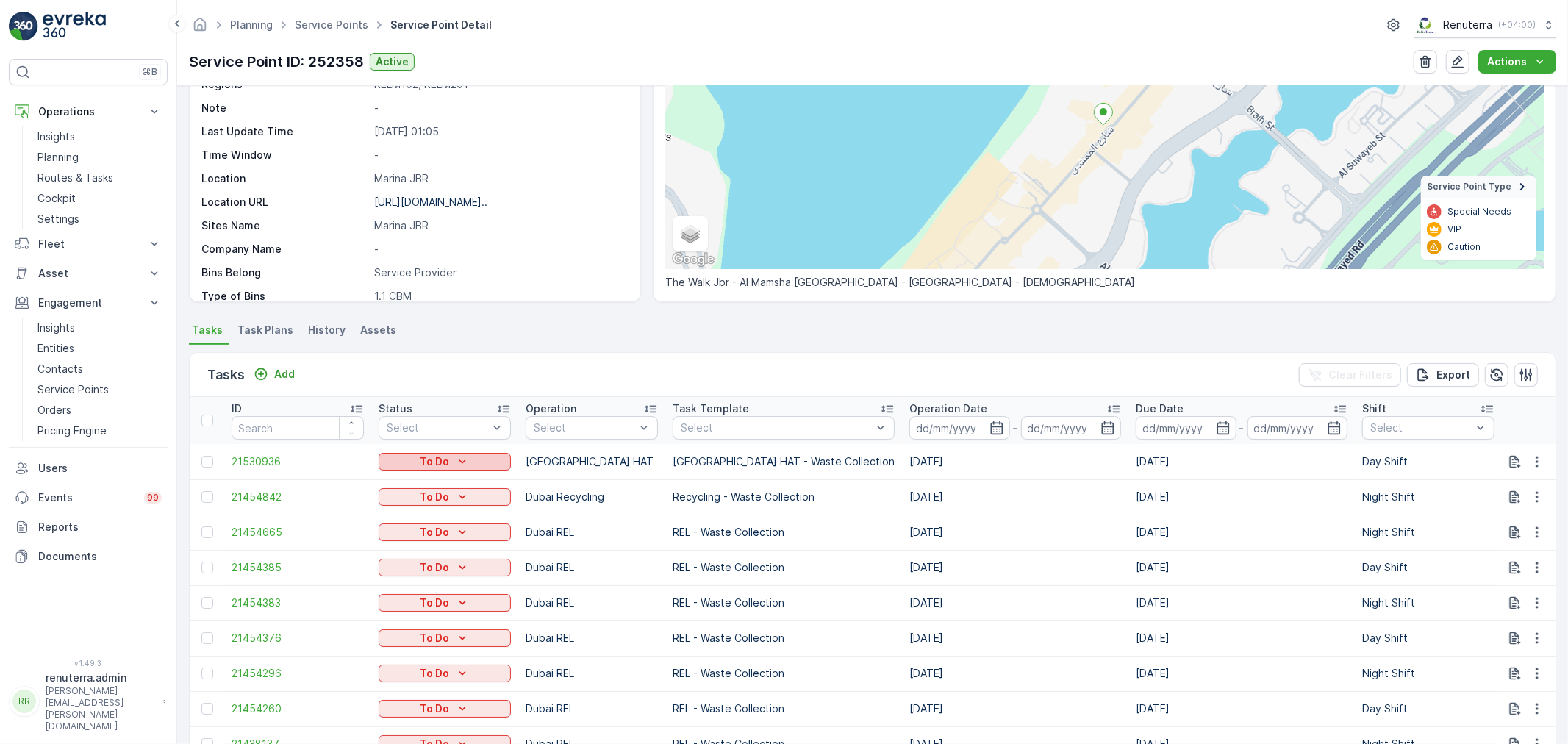
click at [471, 455] on div "To Do" at bounding box center [444, 462] width 121 height 15
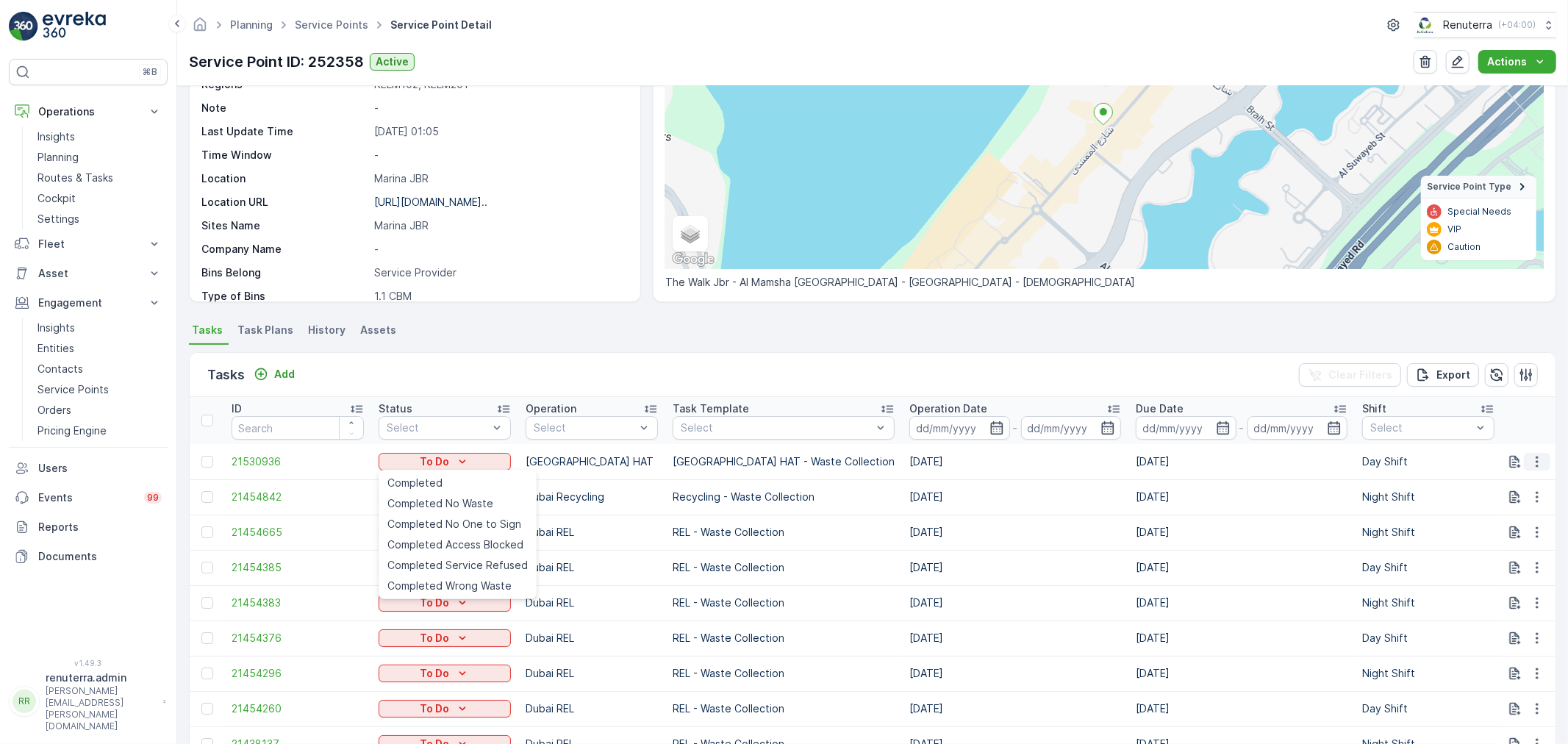
click at [1530, 464] on icon "button" at bounding box center [1537, 462] width 15 height 15
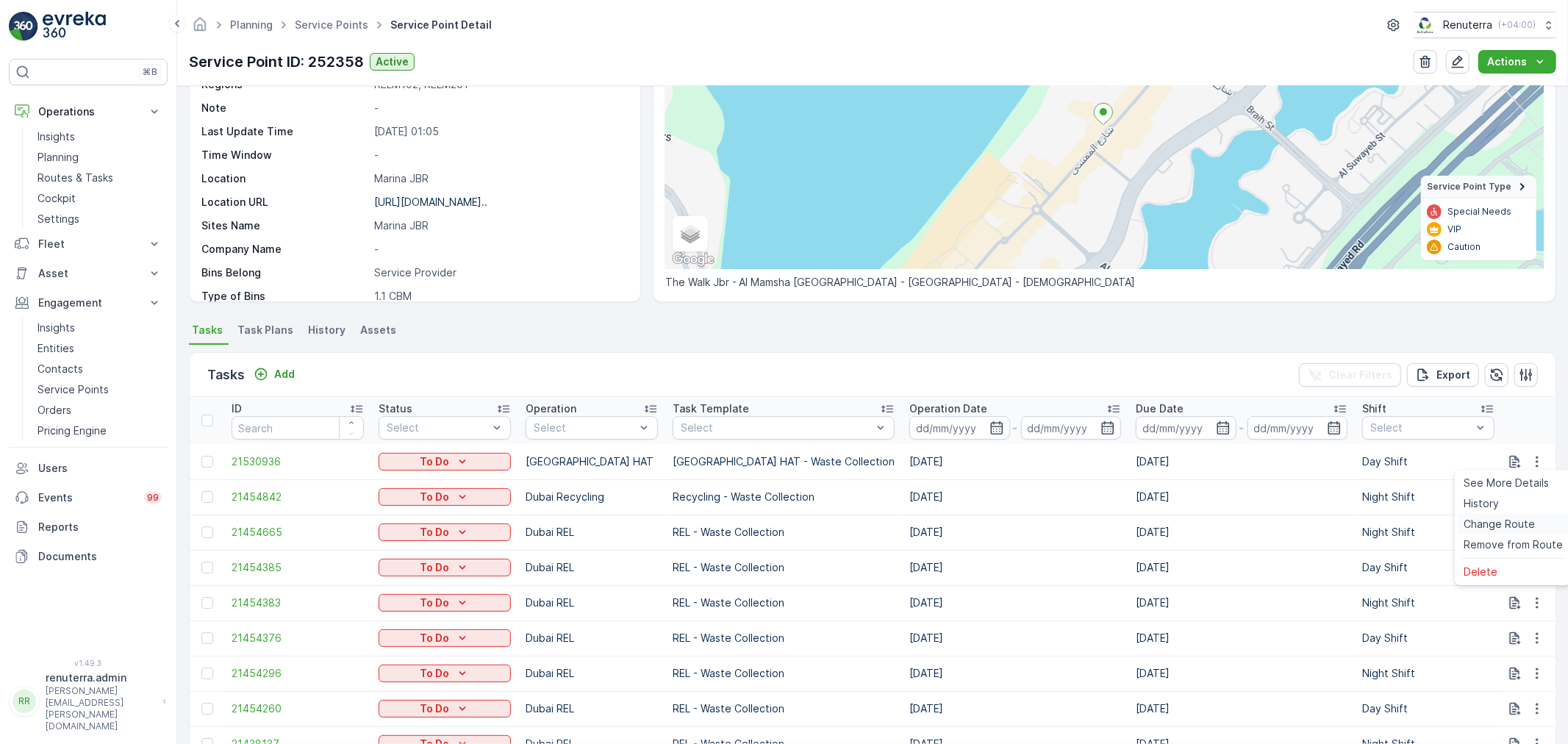
click at [1513, 518] on span "Change Route" at bounding box center [1499, 524] width 72 height 15
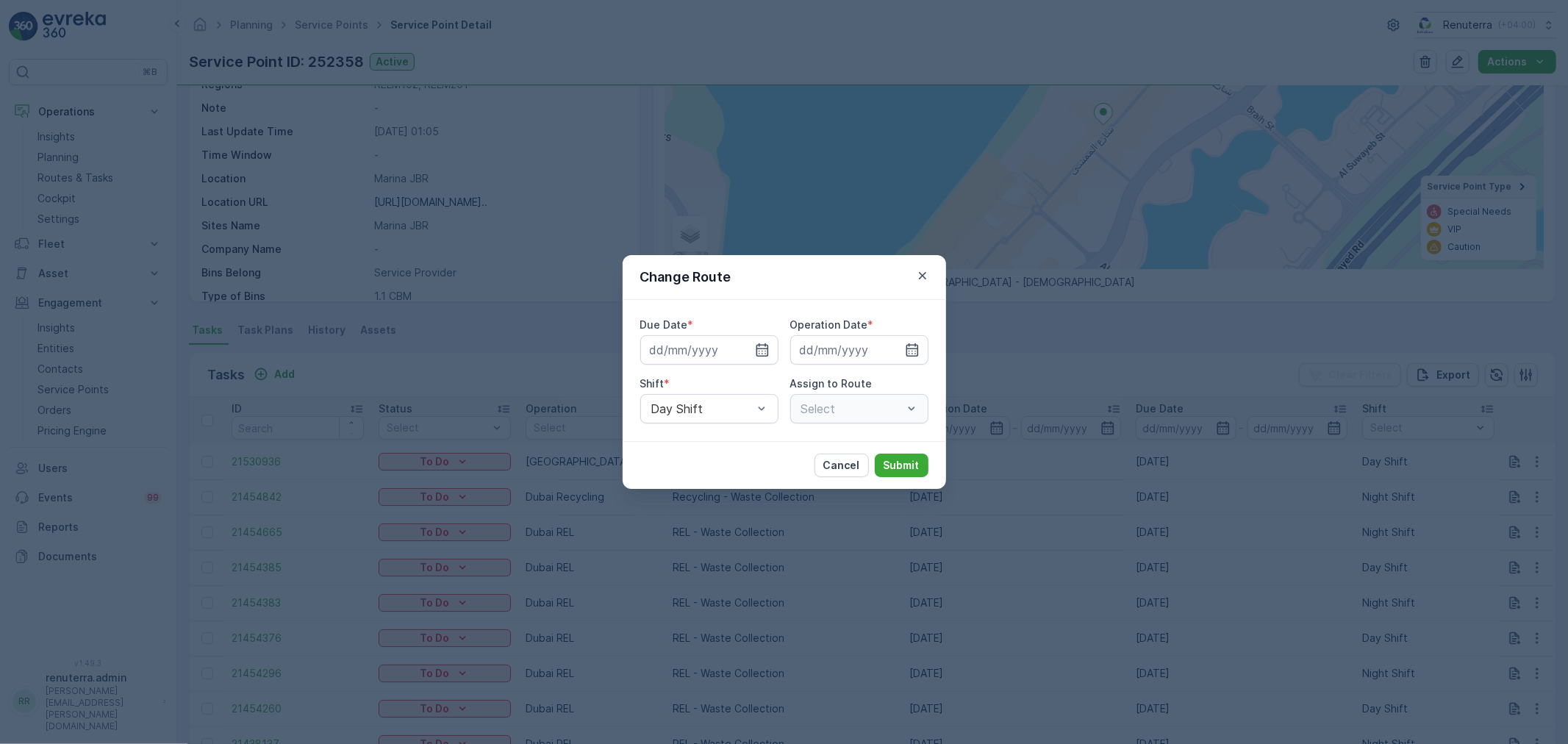
type input "[DATE]"
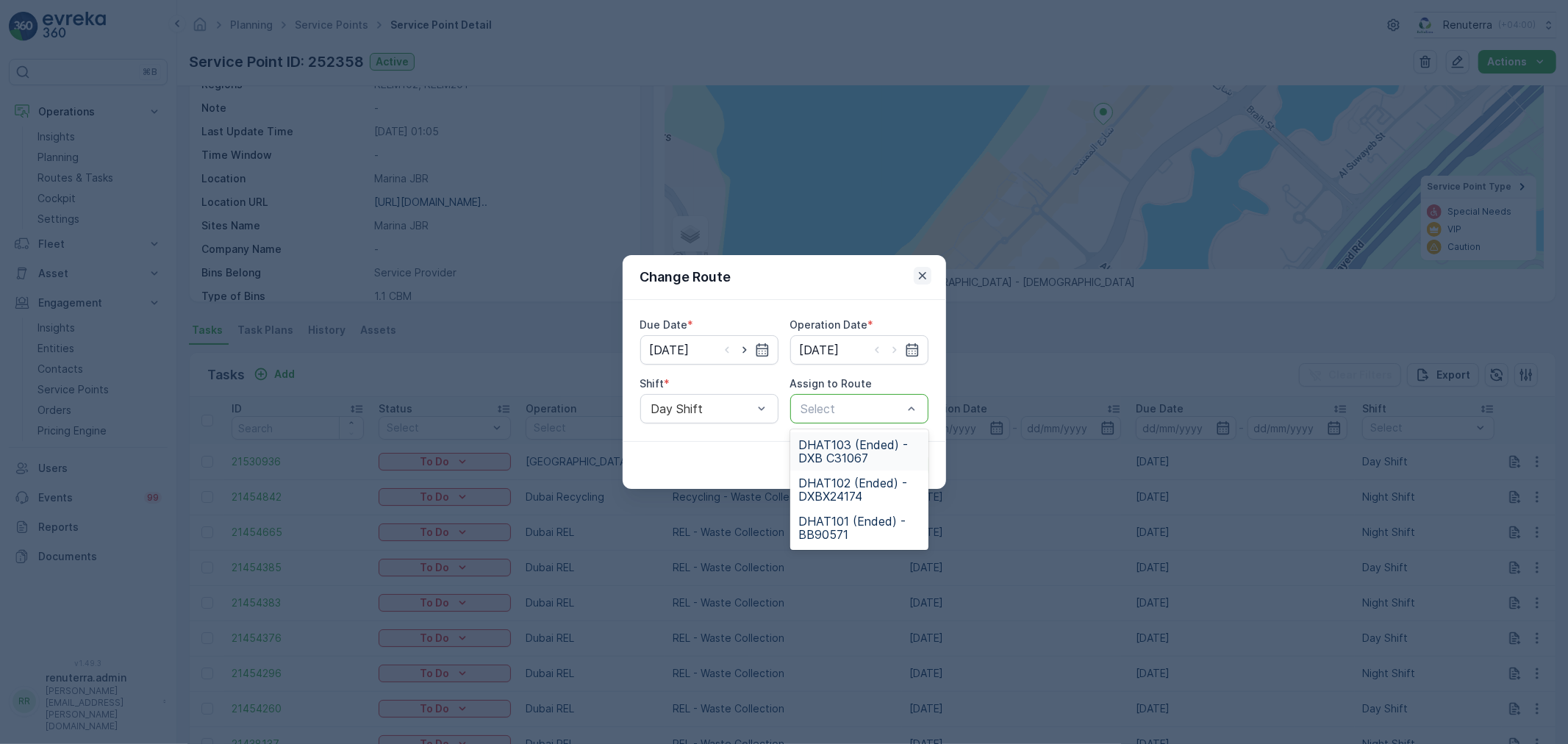
click at [930, 277] on button "button" at bounding box center [922, 275] width 17 height 17
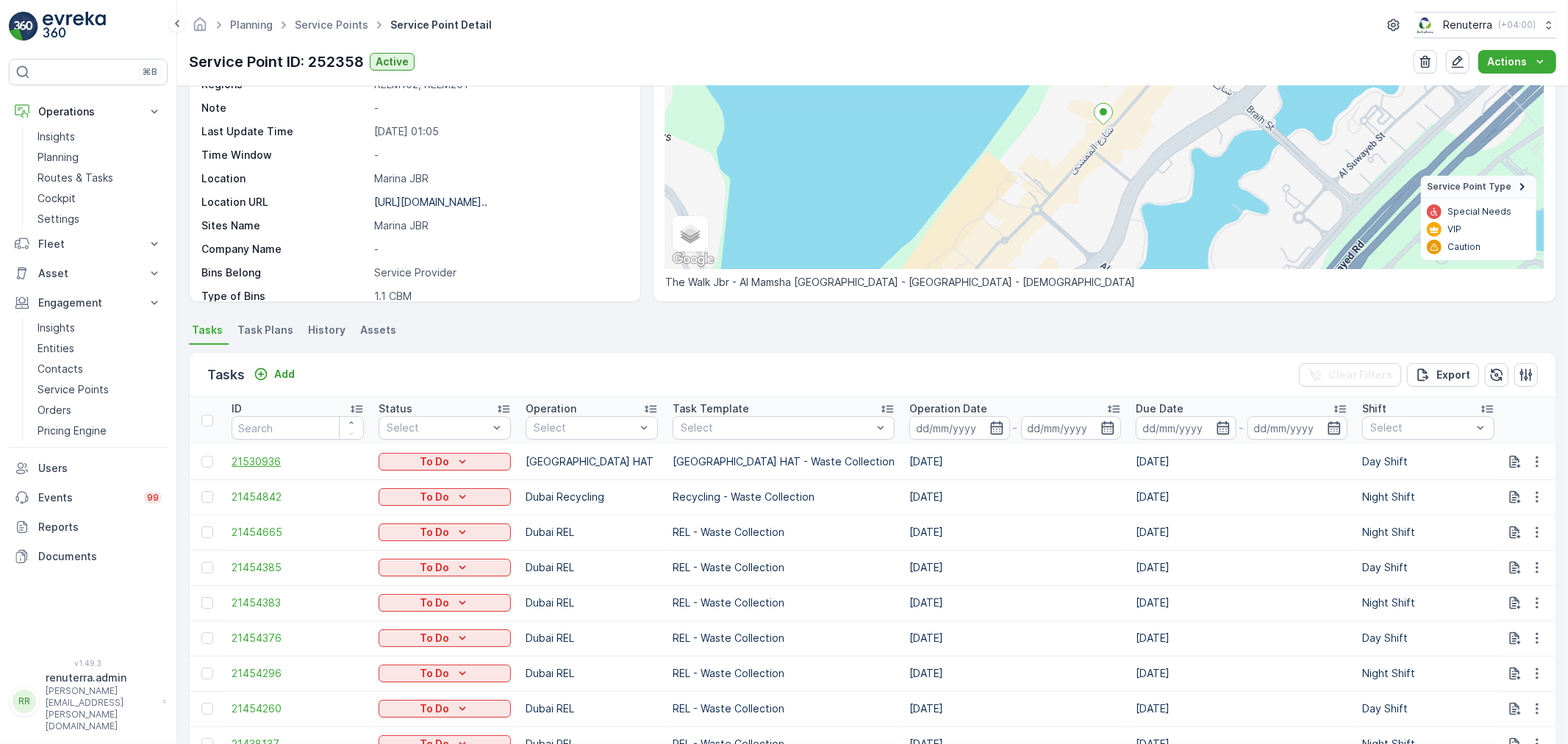
click at [276, 461] on span "21530936" at bounding box center [297, 462] width 132 height 15
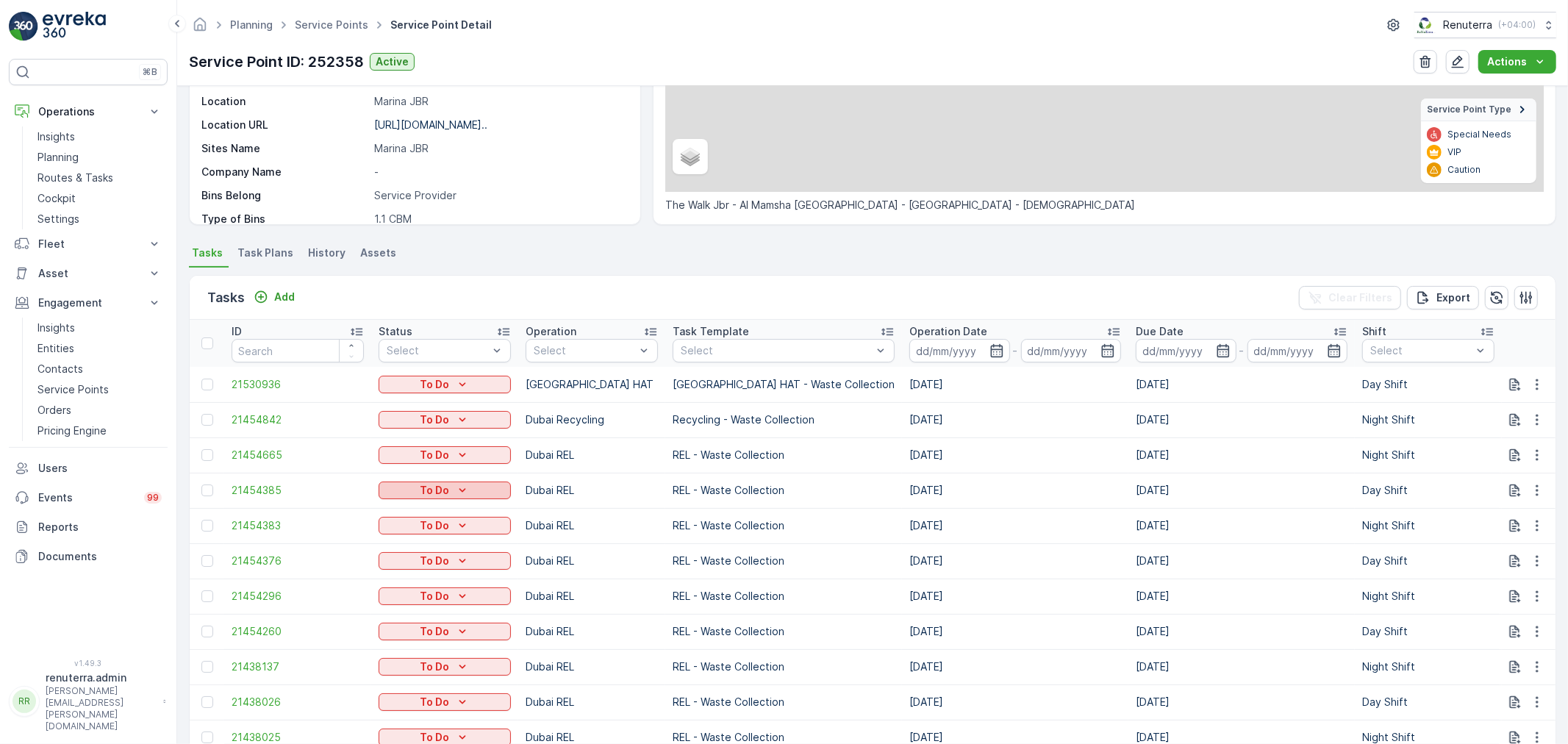
scroll to position [245, 0]
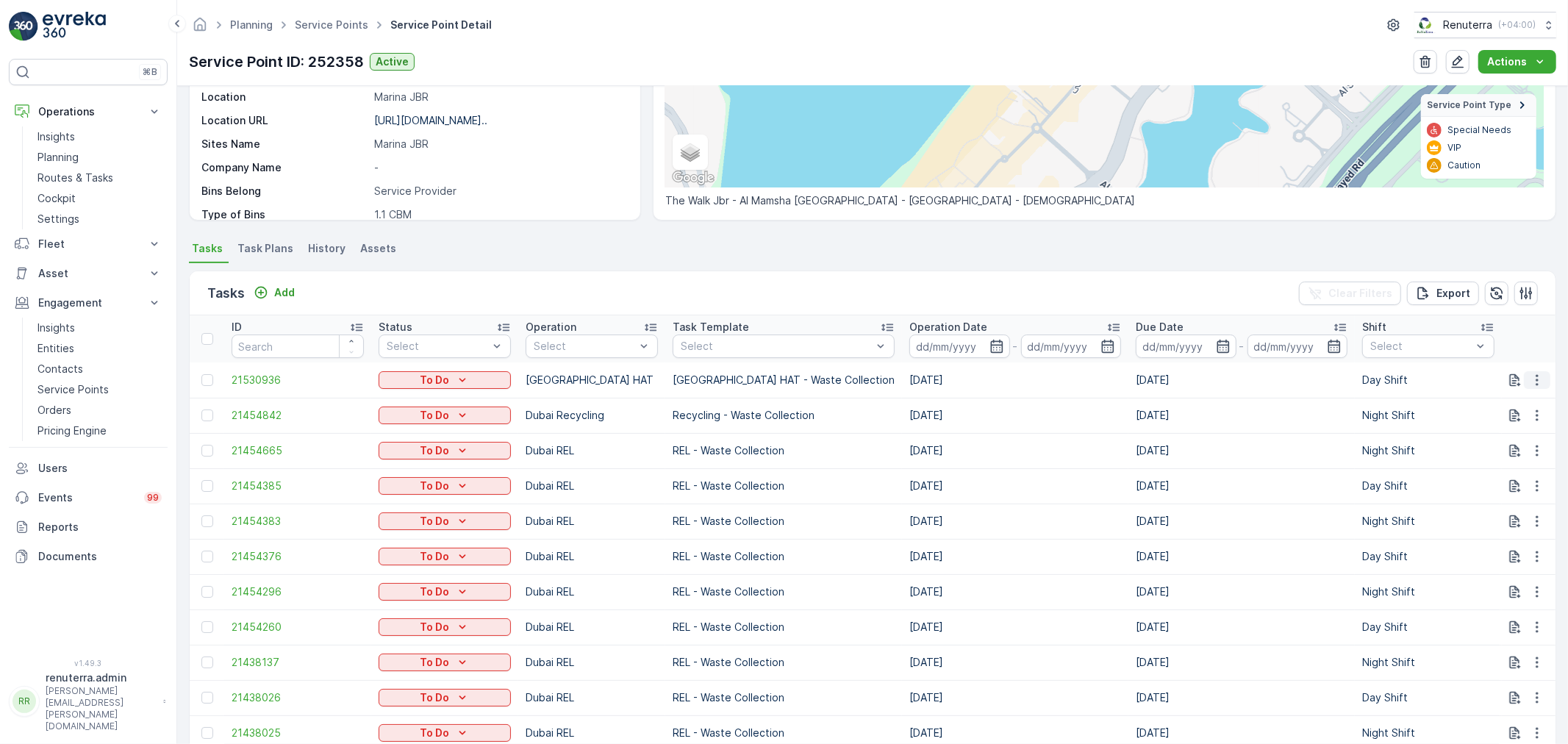
click at [1542, 371] on button "button" at bounding box center [1537, 379] width 26 height 17
click at [1493, 445] on span "Change Route" at bounding box center [1499, 443] width 72 height 15
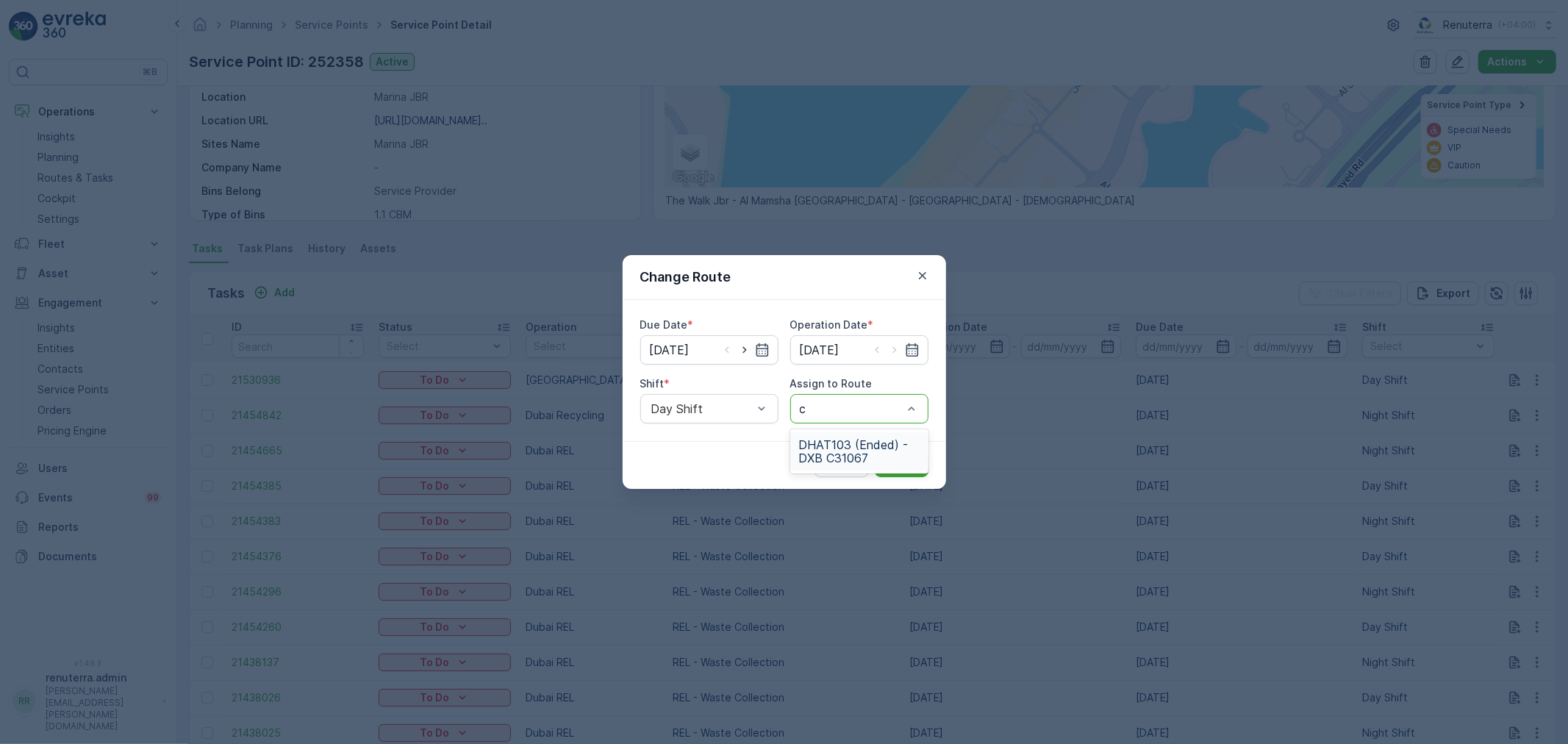
type input "ca"
click at [694, 434] on div "Day Shift" at bounding box center [709, 445] width 138 height 25
click at [868, 420] on div "Select" at bounding box center [860, 409] width 138 height 29
click at [920, 274] on icon "button" at bounding box center [922, 276] width 7 height 7
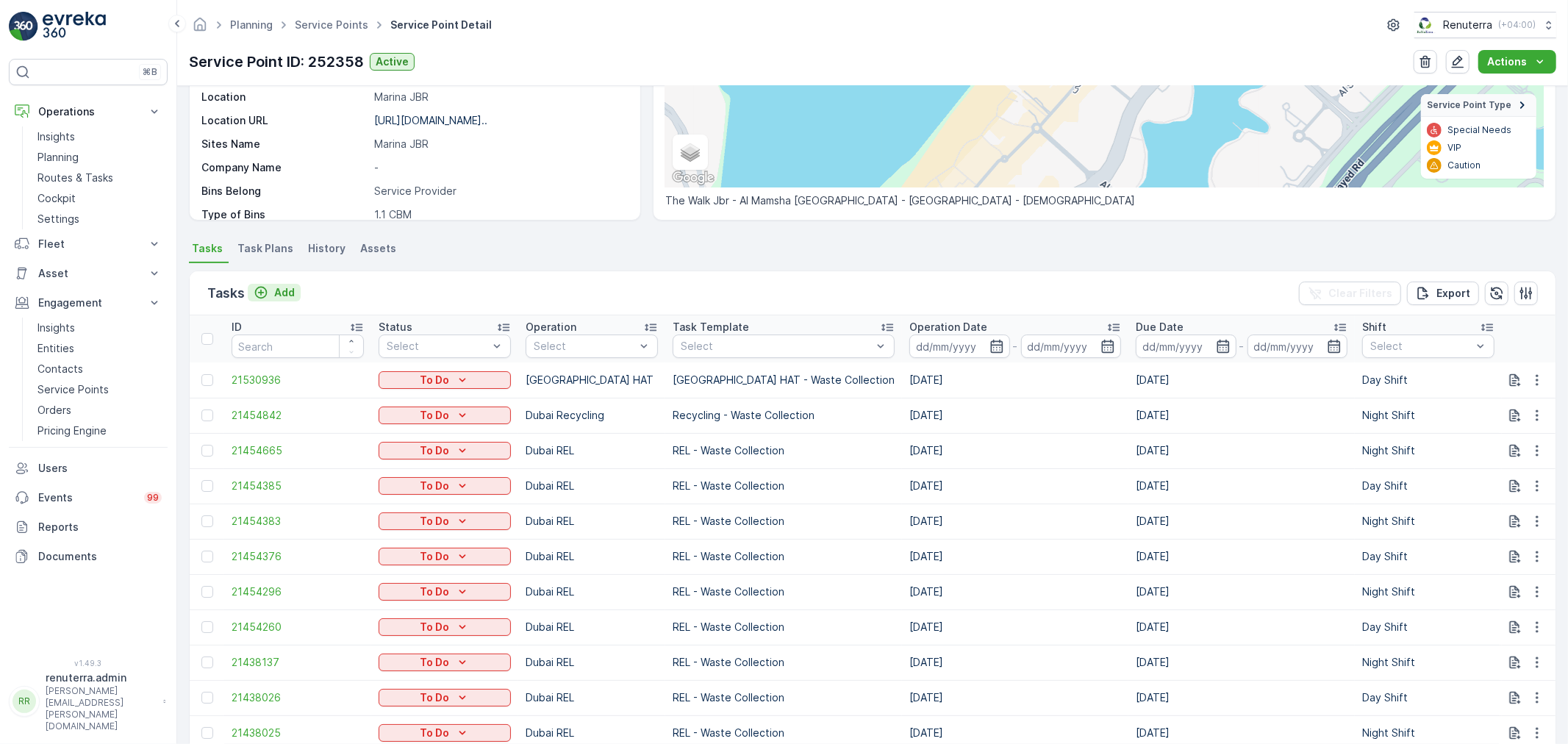
click at [283, 293] on p "Add" at bounding box center [284, 293] width 21 height 15
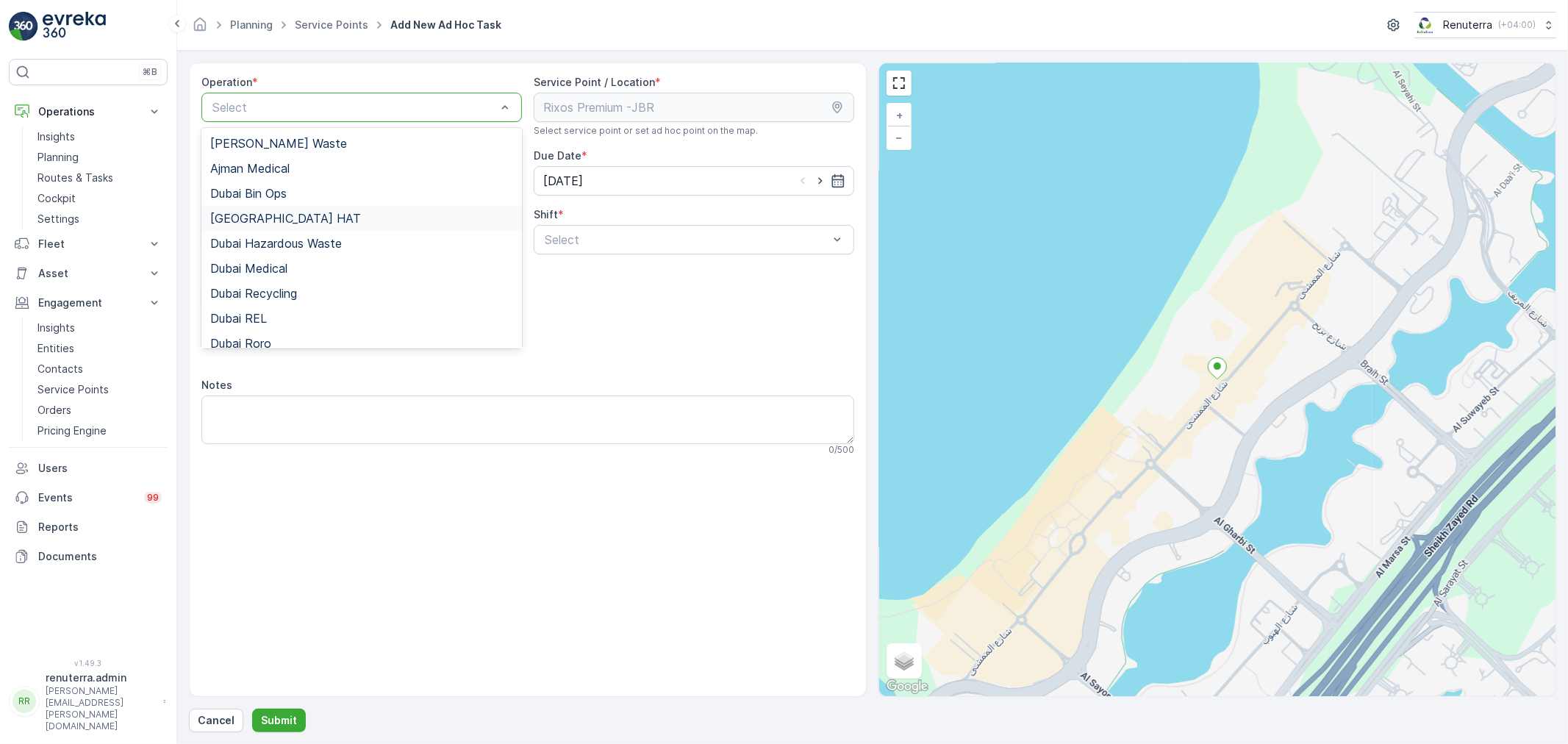
click at [298, 227] on div "[GEOGRAPHIC_DATA] HAT" at bounding box center [361, 219] width 320 height 25
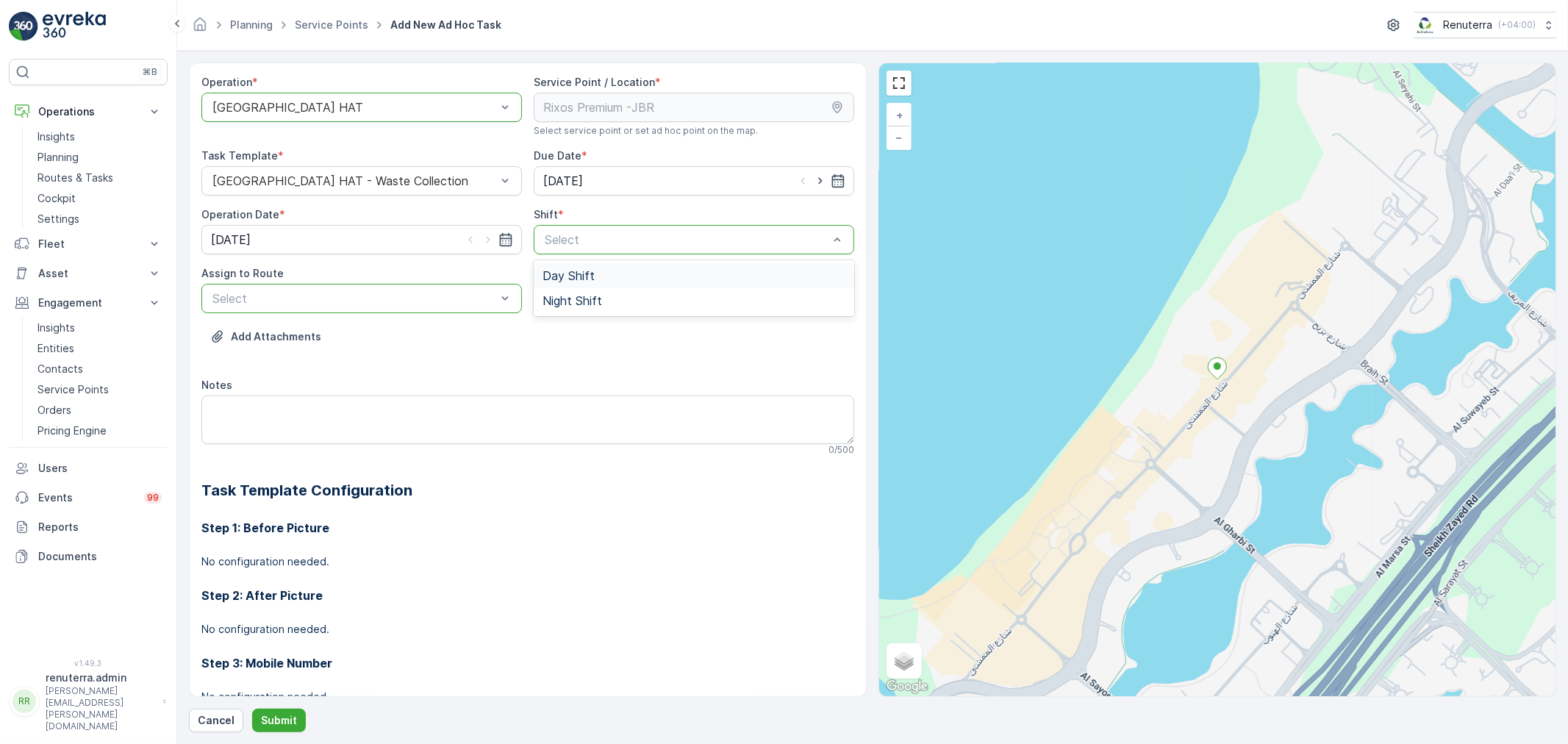
click at [320, 298] on div at bounding box center [355, 299] width 287 height 14
type input "c"
type input "02"
click at [547, 441] on textarea "Notes" at bounding box center [528, 420] width 653 height 49
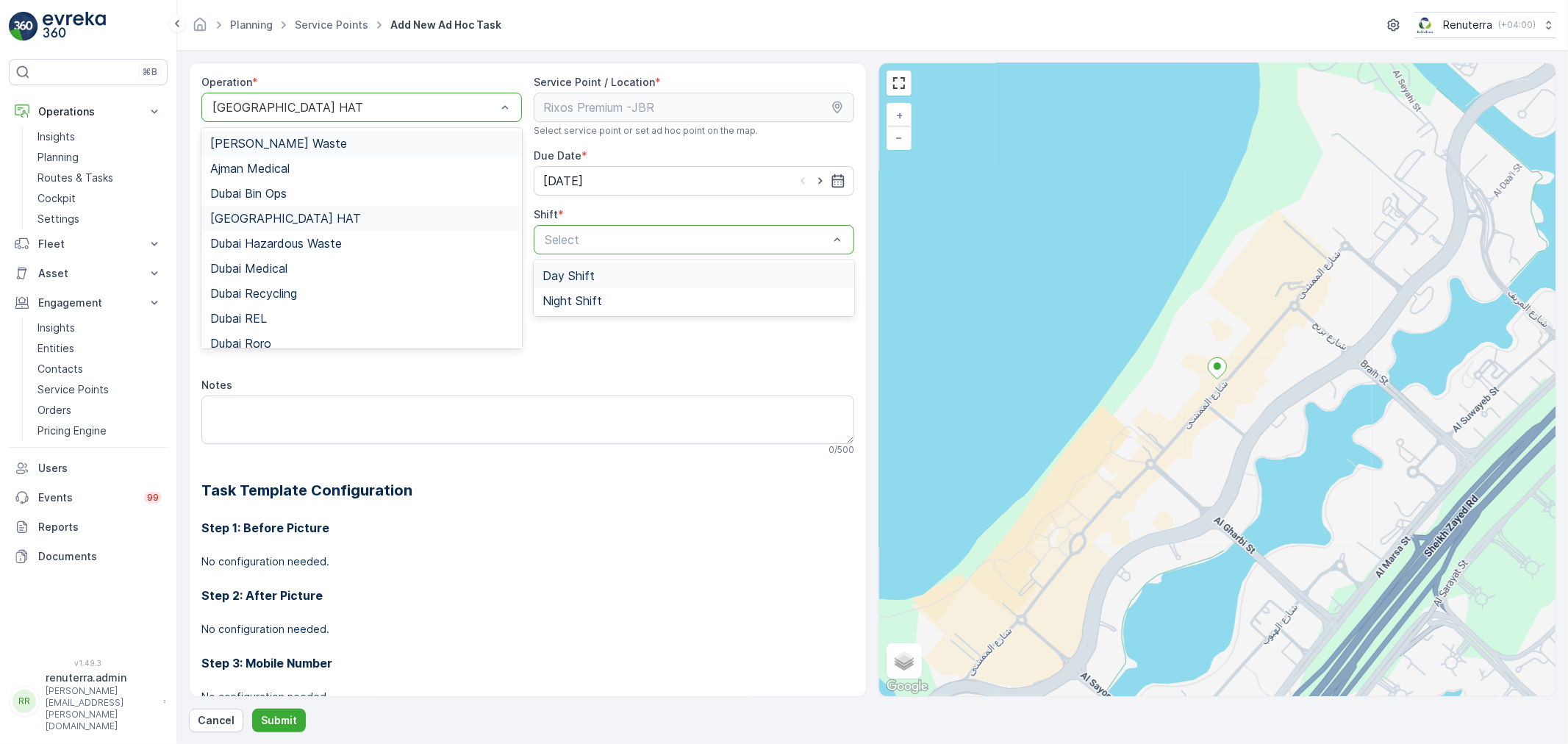
click at [383, 111] on div at bounding box center [355, 107] width 287 height 14
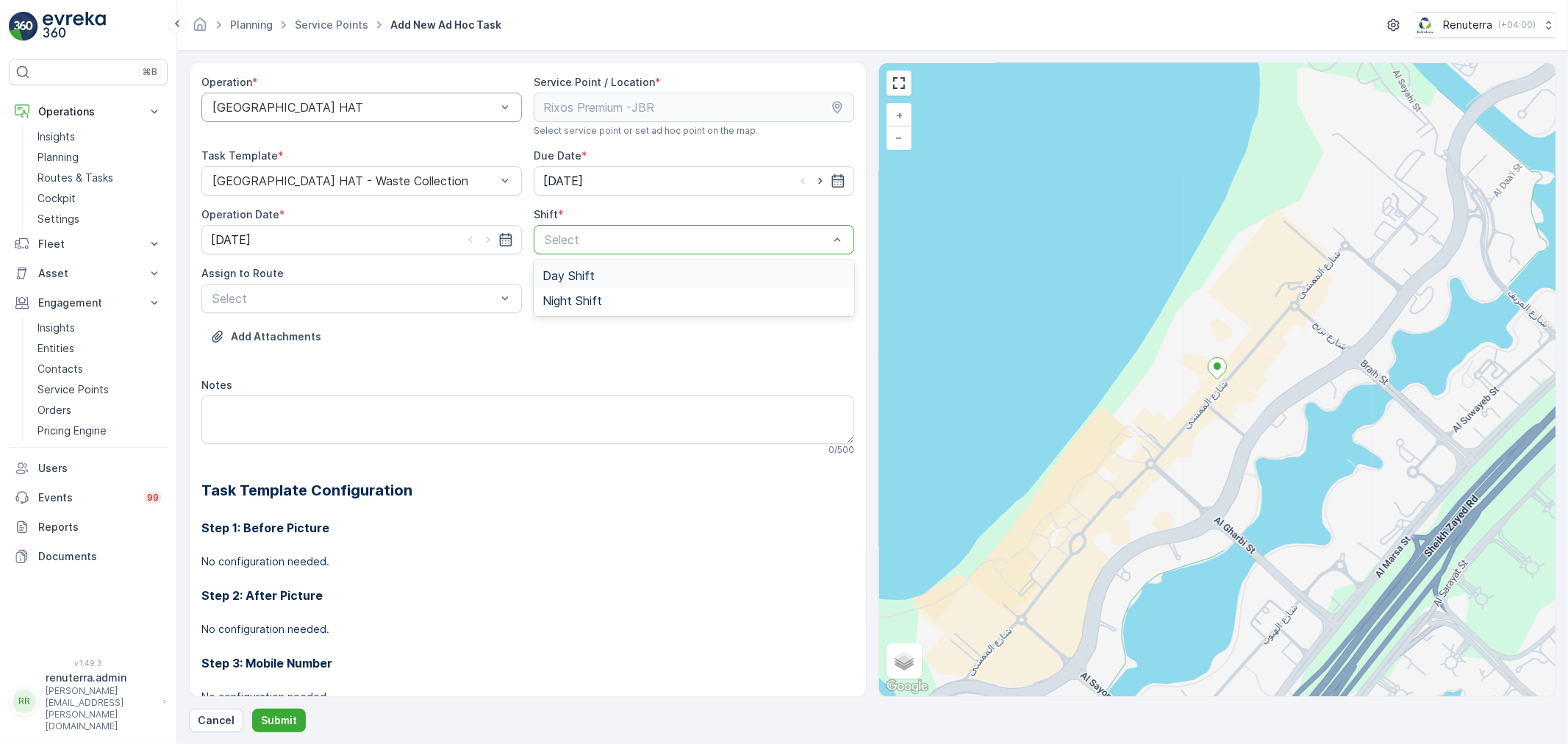
drag, startPoint x: 421, startPoint y: 56, endPoint x: 383, endPoint y: 86, distance: 48.4
click at [420, 56] on form "Operation * Dubai HAT Service Point / Location * Select service point or set ad…" at bounding box center [872, 397] width 1391 height 694
click at [394, 188] on div "[GEOGRAPHIC_DATA] HAT - Waste Collection" at bounding box center [361, 181] width 320 height 29
click at [423, 150] on div "Task Template *" at bounding box center [361, 156] width 320 height 15
click at [340, 284] on div "Select" at bounding box center [361, 299] width 320 height 29
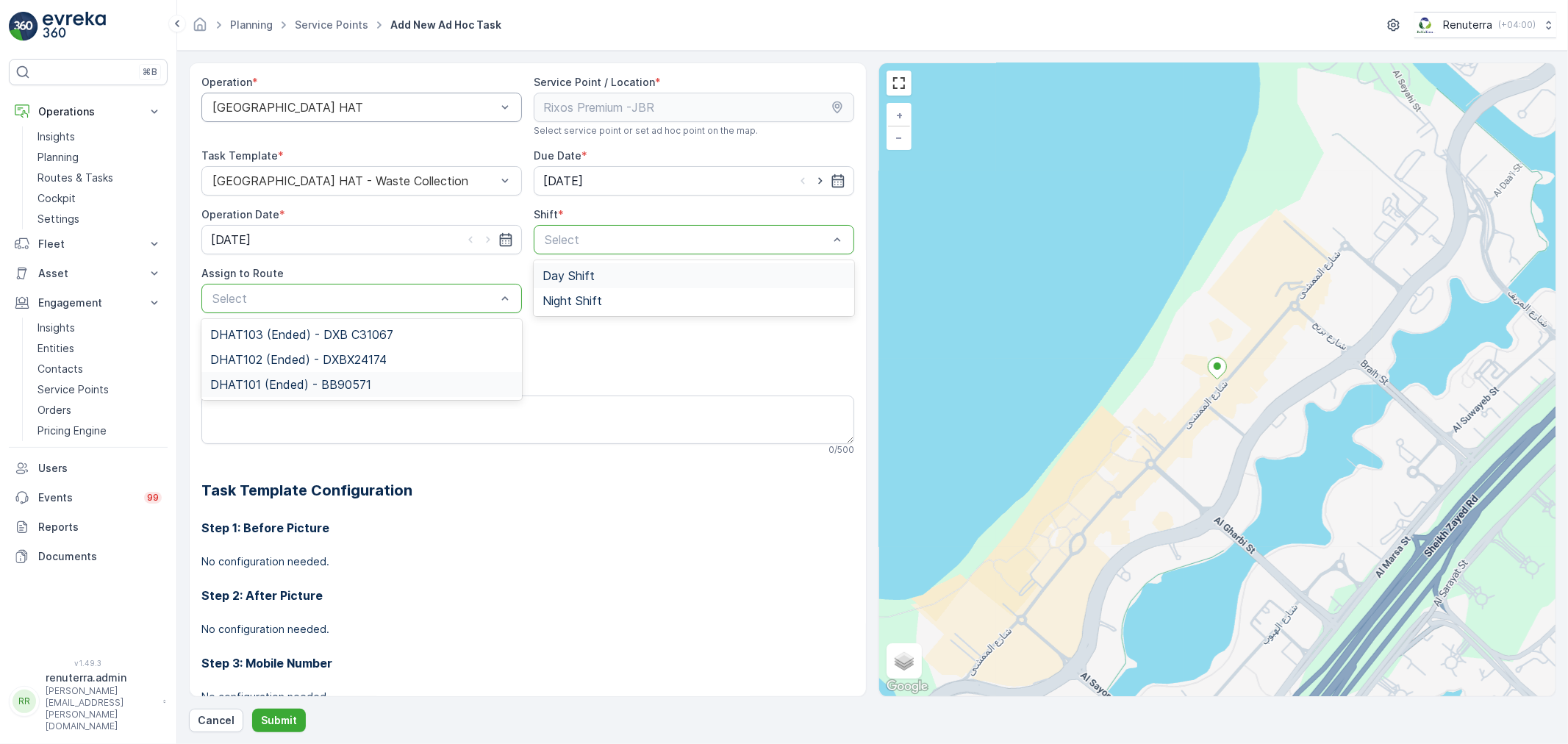
drag, startPoint x: 610, startPoint y: 231, endPoint x: 601, endPoint y: 281, distance: 50.8
click at [612, 234] on div "Select" at bounding box center [687, 240] width 287 height 17
click at [619, 228] on div "Select" at bounding box center [694, 240] width 320 height 29
click at [610, 336] on div "Add Attachments" at bounding box center [528, 345] width 653 height 41
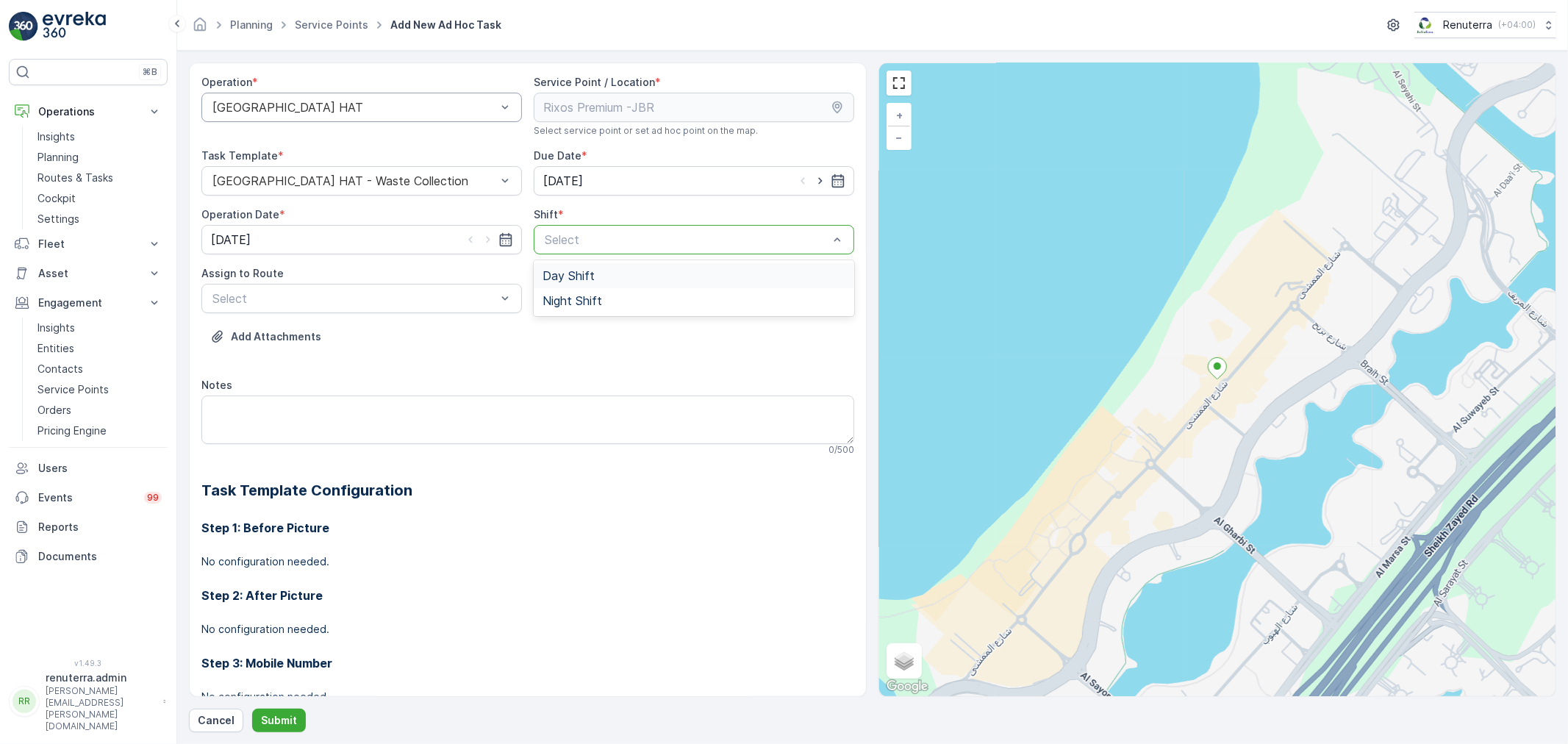
drag, startPoint x: 636, startPoint y: 240, endPoint x: 622, endPoint y: 272, distance: 34.9
drag, startPoint x: 597, startPoint y: 349, endPoint x: 483, endPoint y: 81, distance: 291.2
click at [596, 349] on div "Add Attachments" at bounding box center [528, 345] width 653 height 41
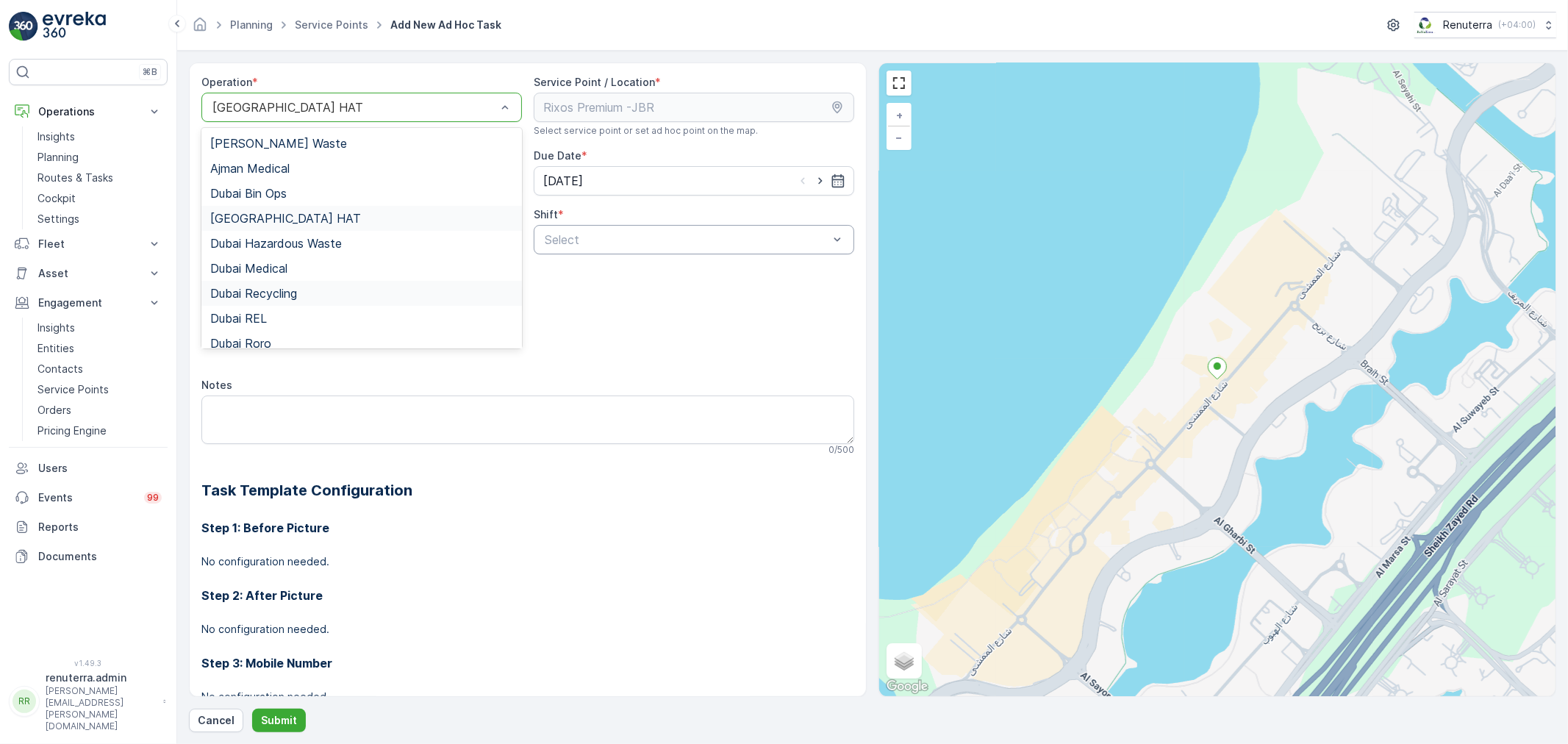
click at [288, 284] on div "Dubai Recycling" at bounding box center [361, 294] width 320 height 25
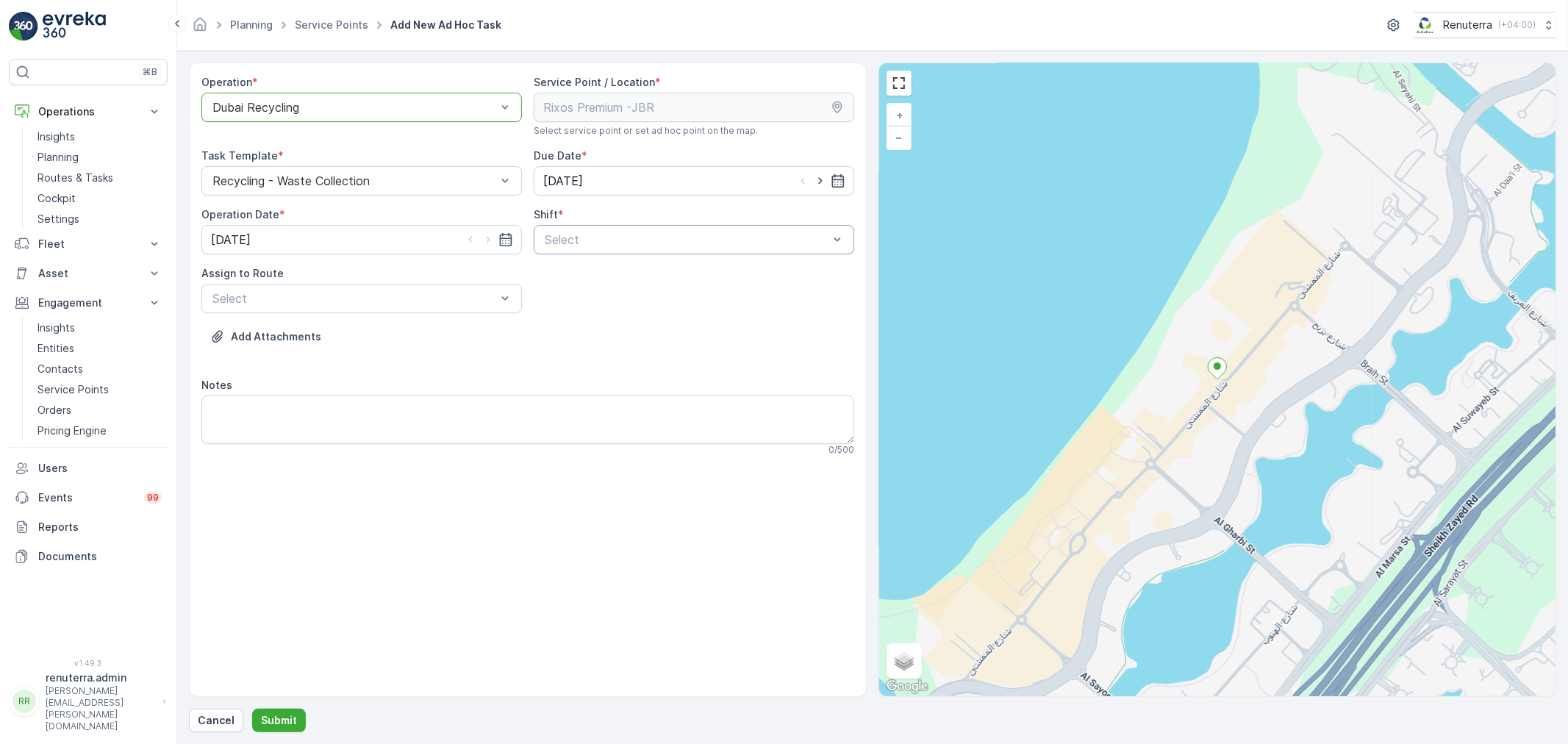
click at [339, 115] on div "Dubai Recycling" at bounding box center [361, 107] width 320 height 29
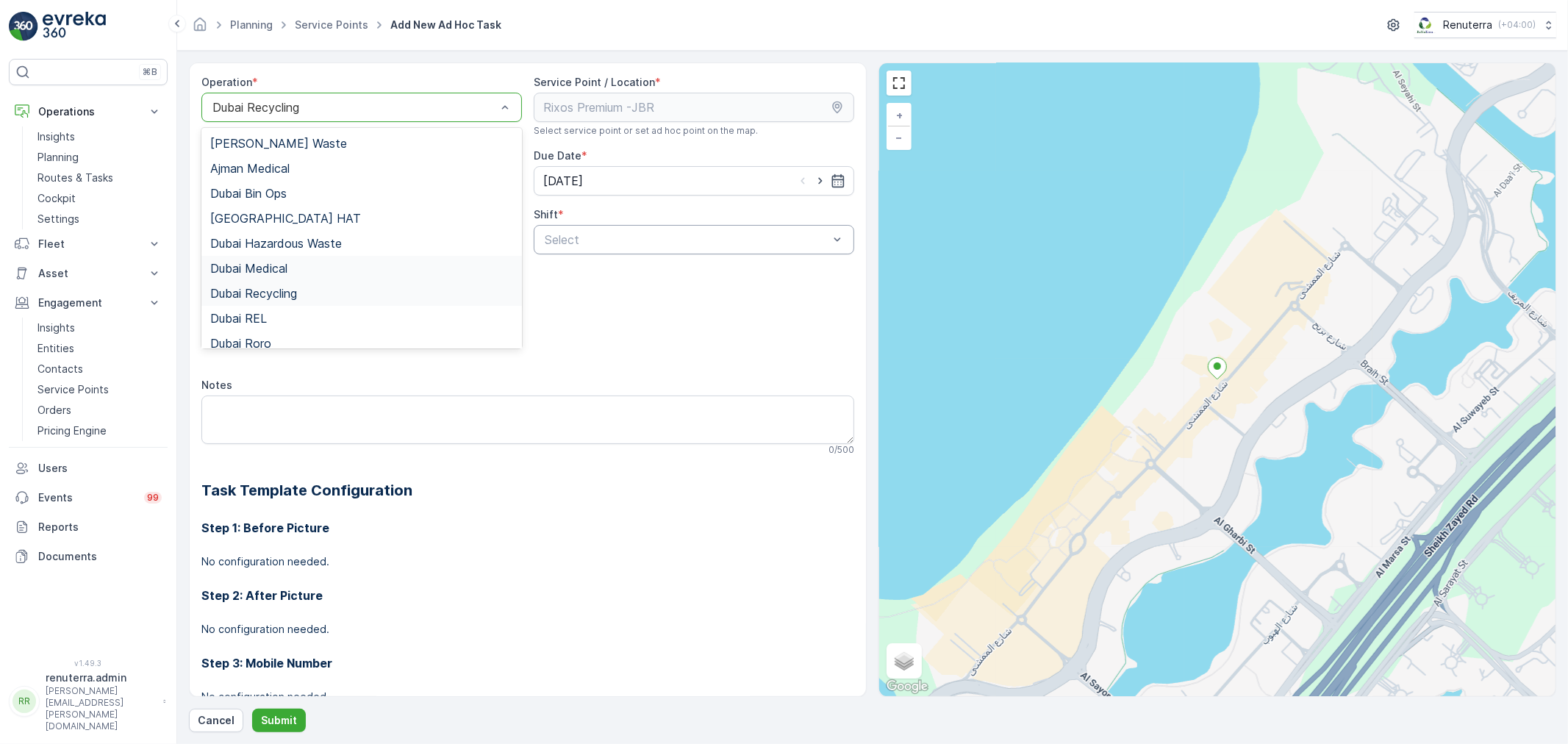
click at [307, 263] on div "Dubai Medical" at bounding box center [362, 269] width 303 height 14
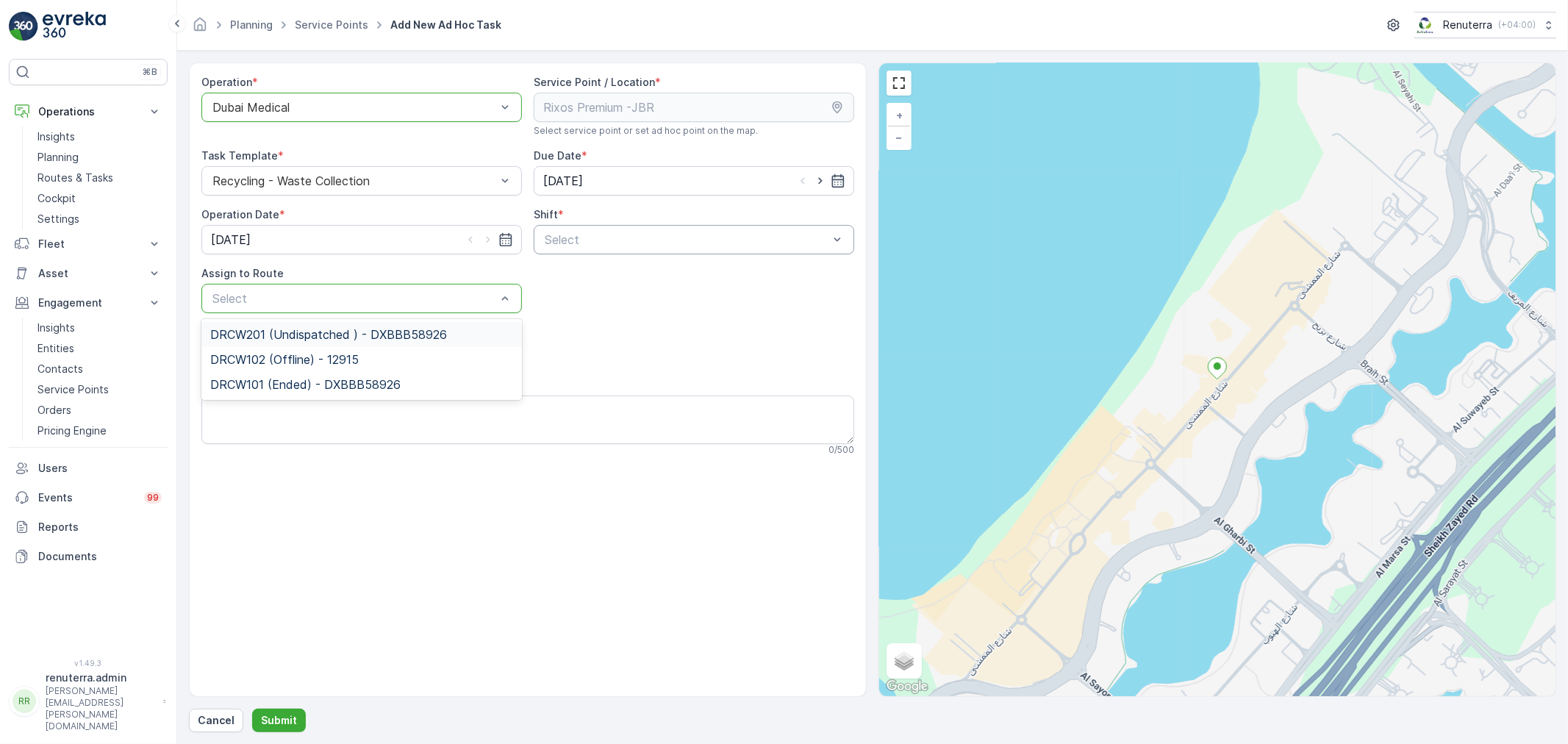
click at [342, 308] on div "Select" at bounding box center [361, 299] width 320 height 29
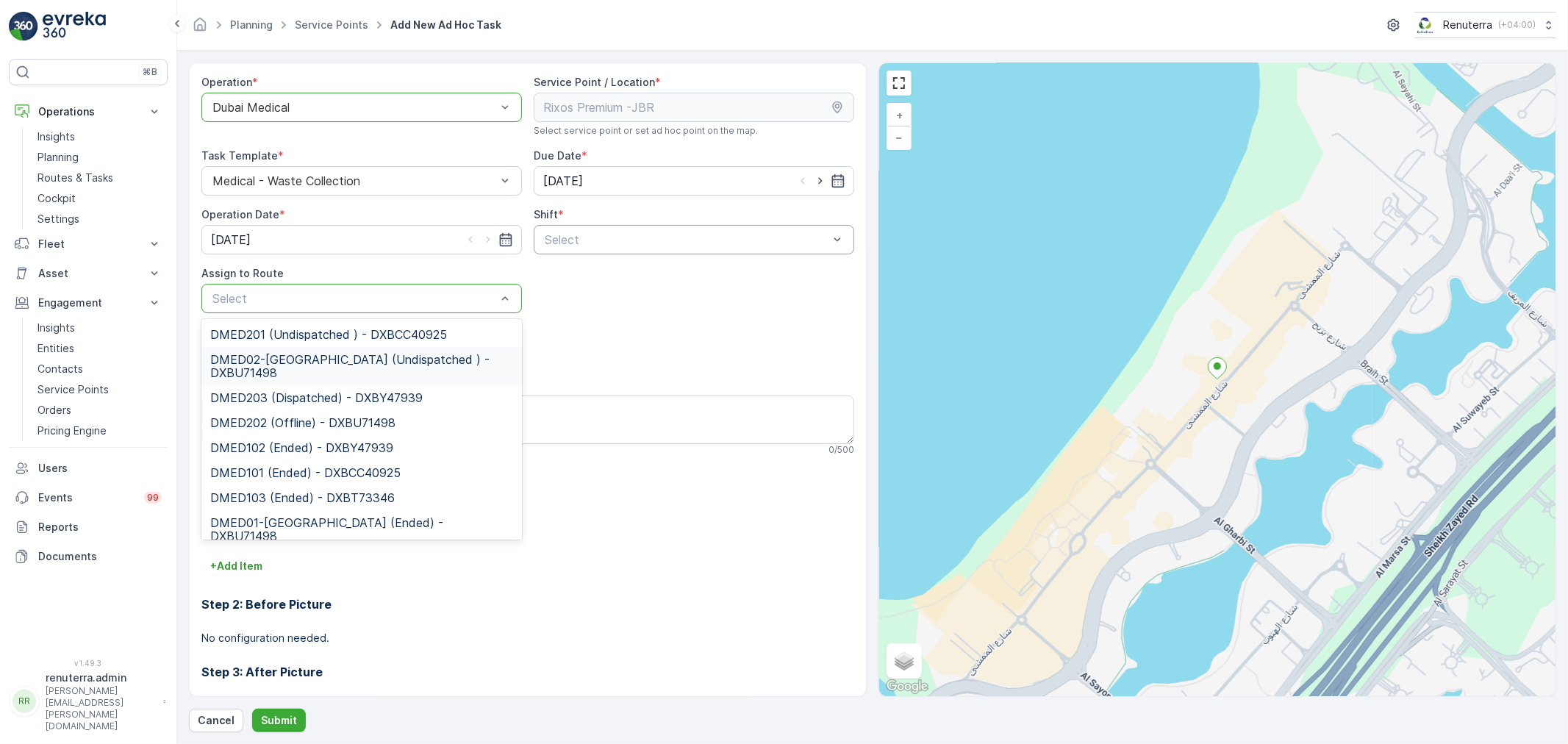
click at [336, 364] on span "DMED02-Khawaneej Yard (Undispatched ) - DXBU71498" at bounding box center [362, 366] width 303 height 26
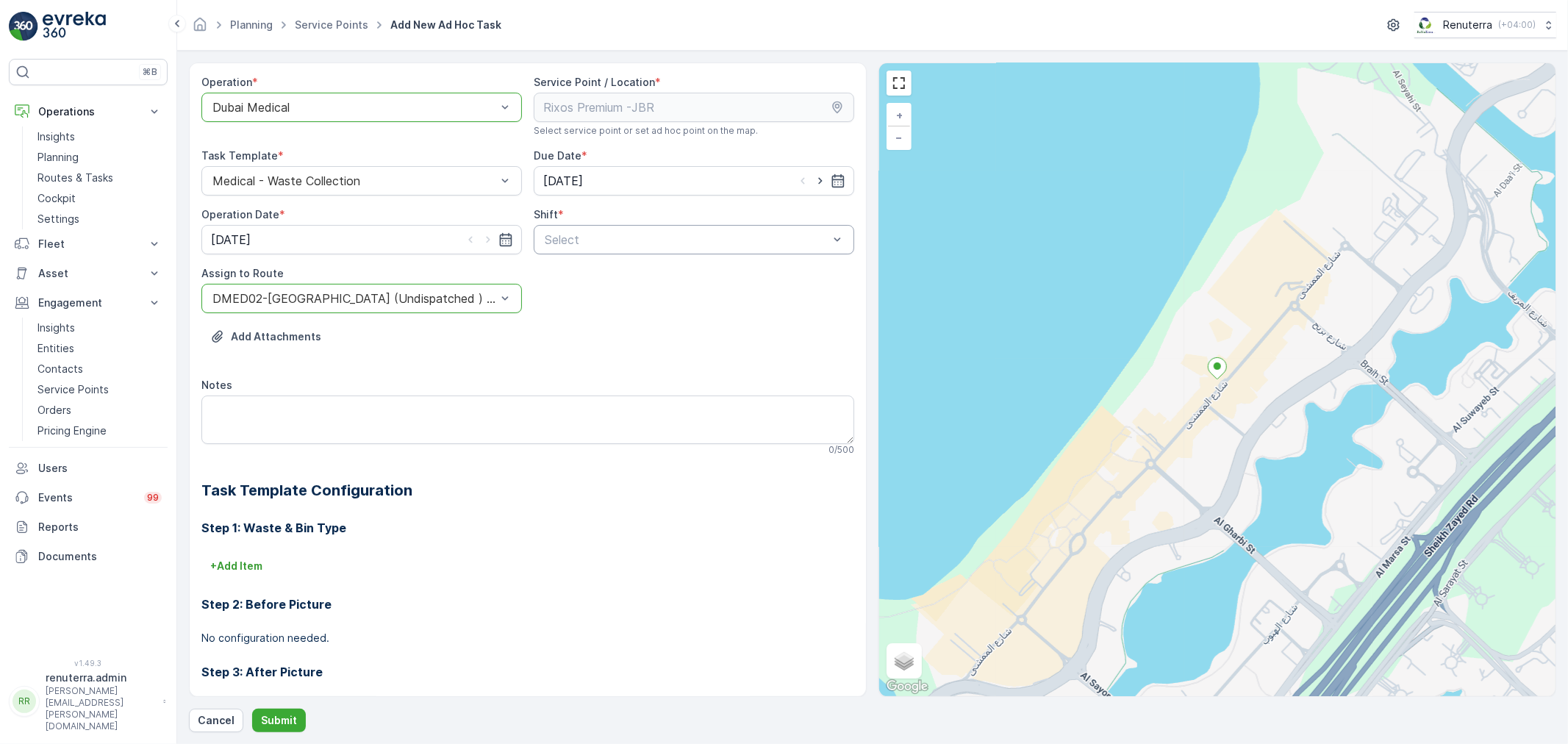
click at [332, 109] on div at bounding box center [355, 107] width 287 height 14
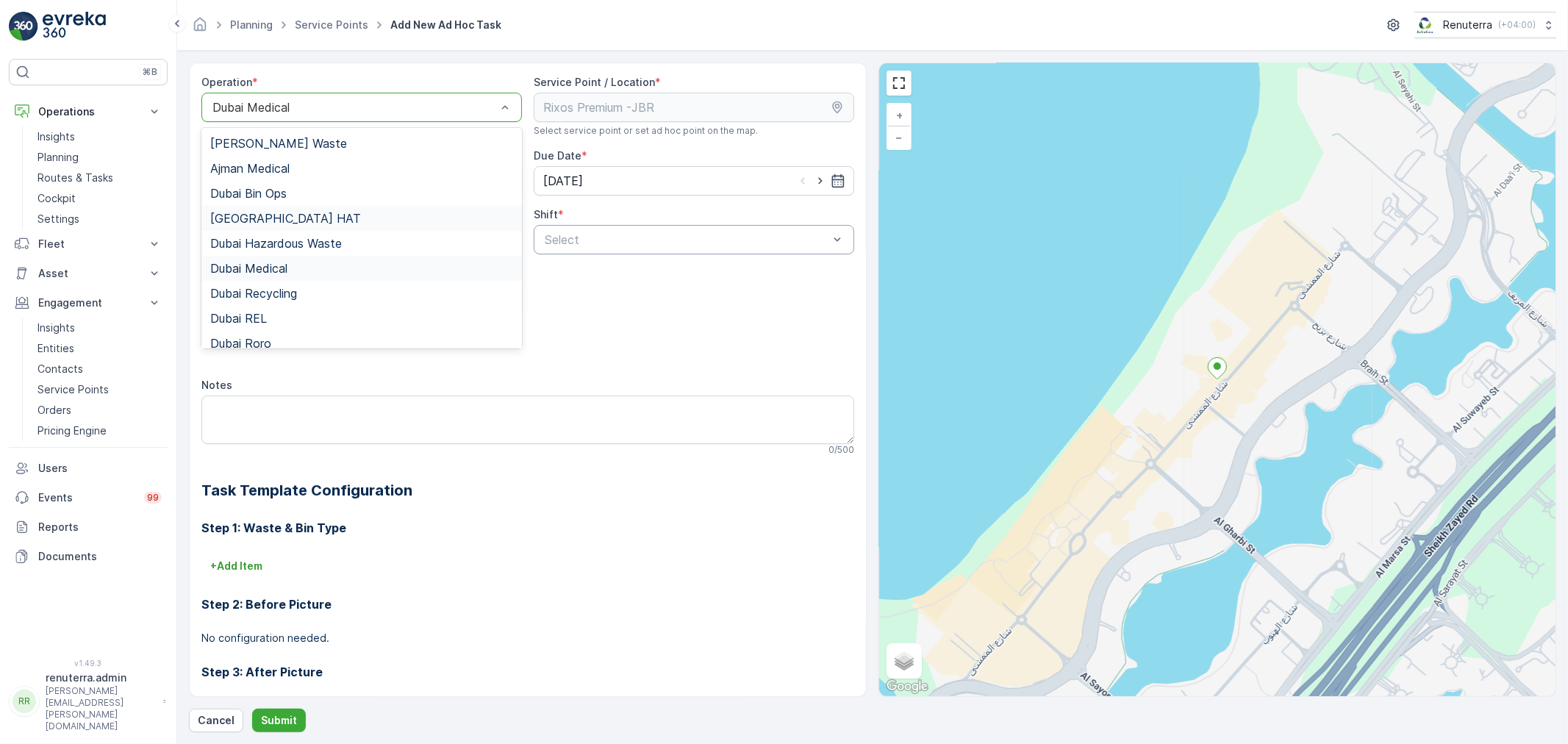
click at [295, 215] on div "[GEOGRAPHIC_DATA] HAT" at bounding box center [362, 218] width 303 height 14
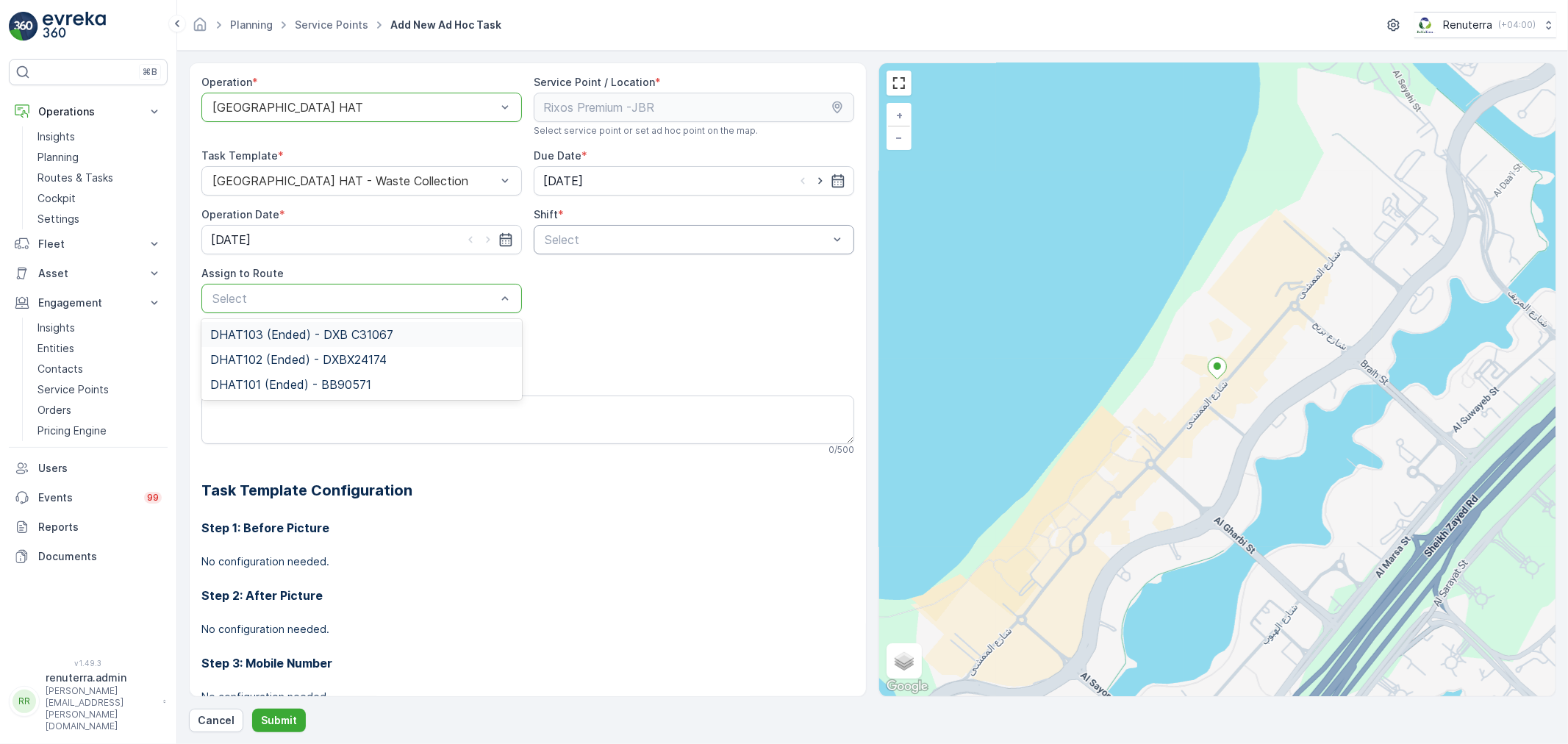
click at [339, 290] on p "Select" at bounding box center [354, 298] width 284 height 17
click at [596, 328] on div "Add Attachments" at bounding box center [528, 345] width 653 height 41
click at [608, 332] on div "Add Attachments" at bounding box center [528, 345] width 653 height 41
click at [598, 277] on div "Day Shift" at bounding box center [694, 276] width 303 height 14
click at [400, 307] on p "Select" at bounding box center [354, 298] width 284 height 17
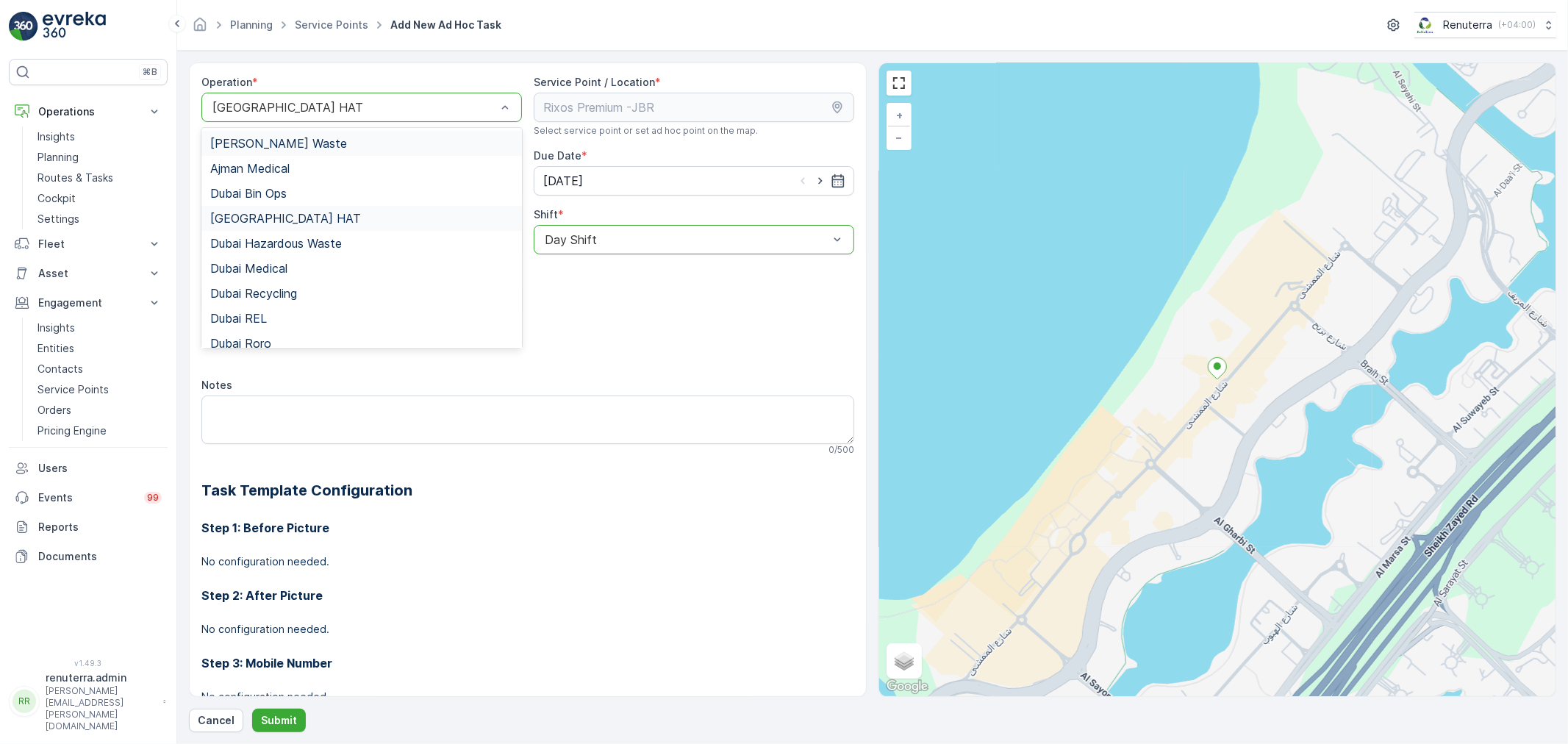
click at [321, 102] on div at bounding box center [355, 107] width 287 height 14
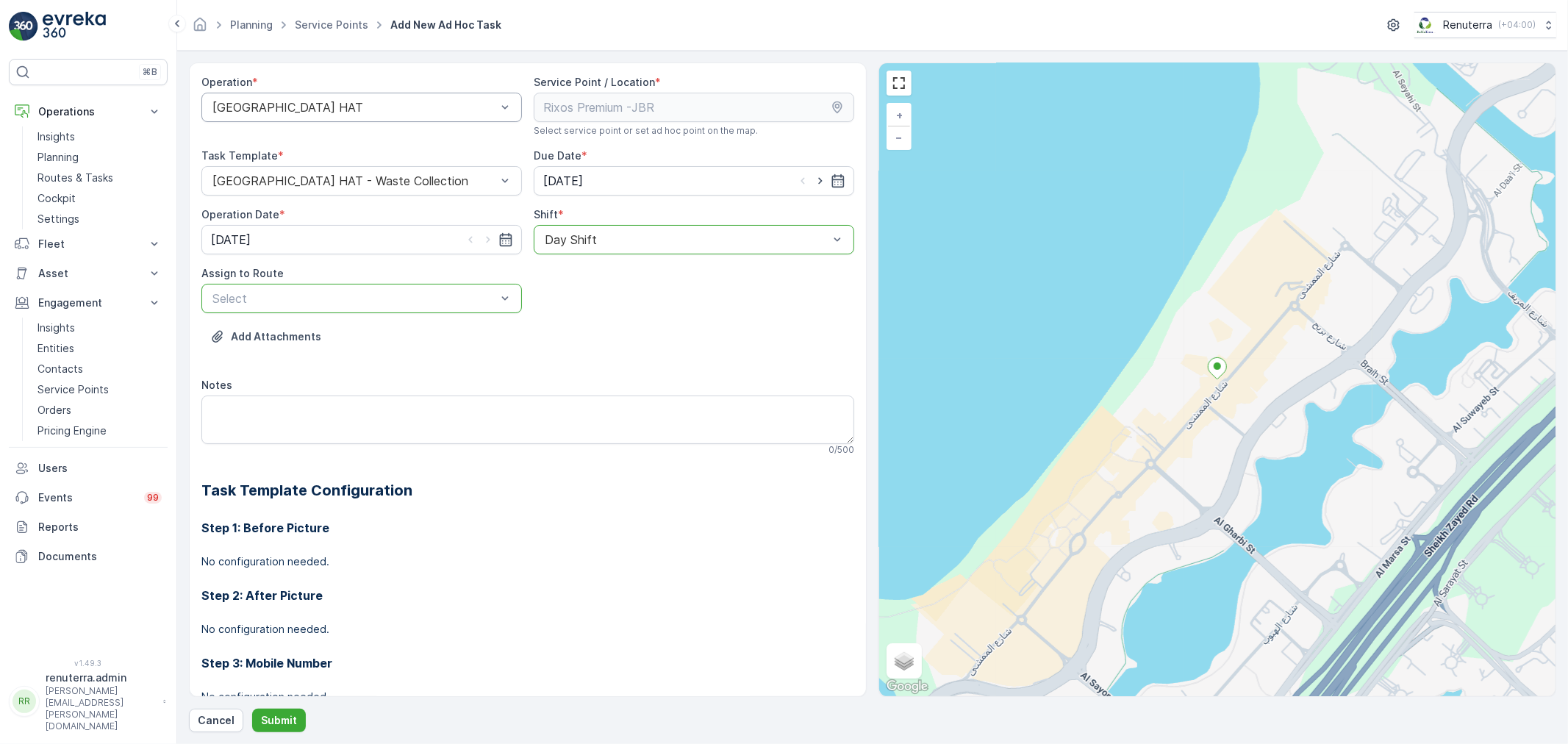
click at [314, 114] on div "[GEOGRAPHIC_DATA] HAT" at bounding box center [361, 107] width 320 height 29
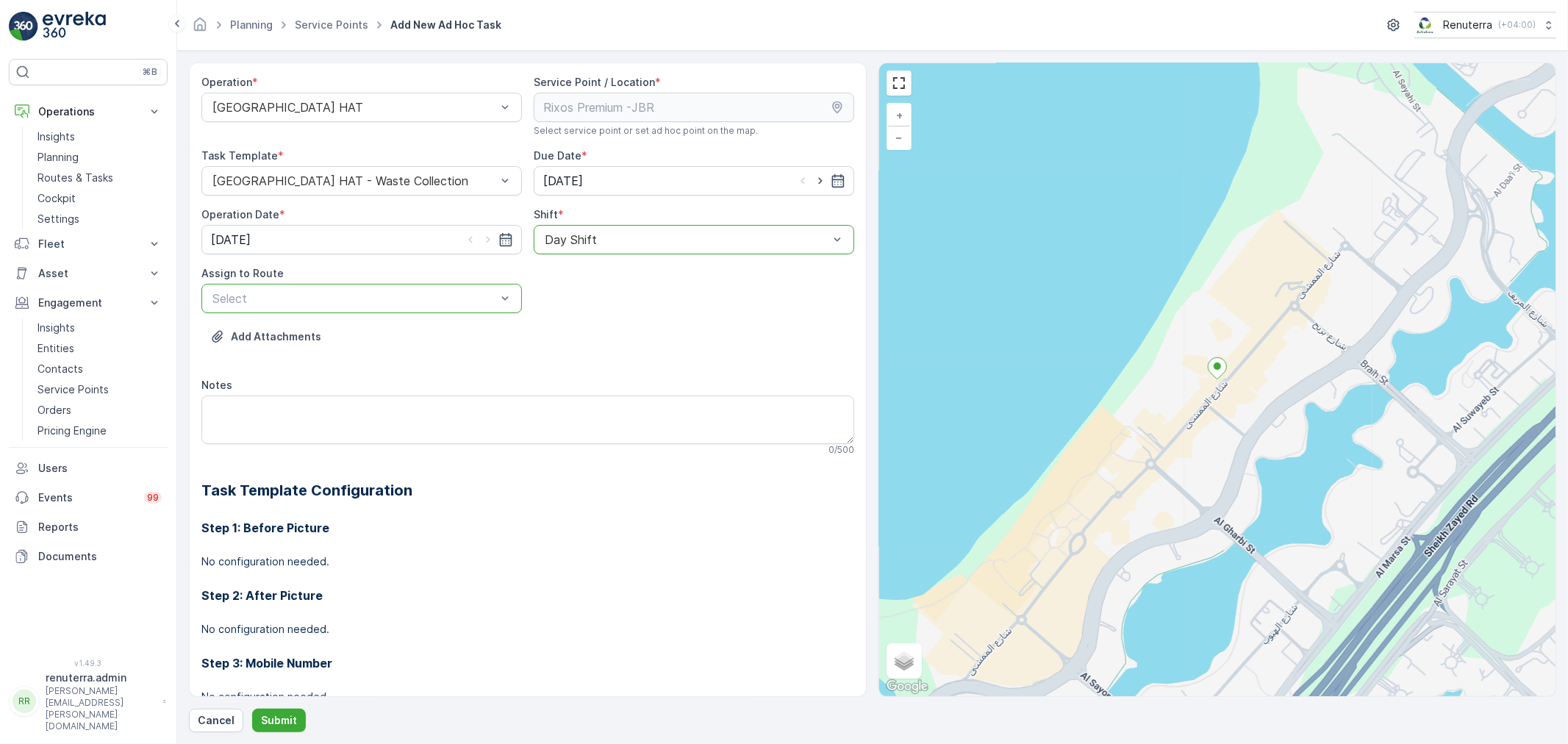
click at [390, 286] on div "Select" at bounding box center [361, 299] width 320 height 29
drag, startPoint x: 628, startPoint y: 318, endPoint x: 614, endPoint y: 317, distance: 14.0
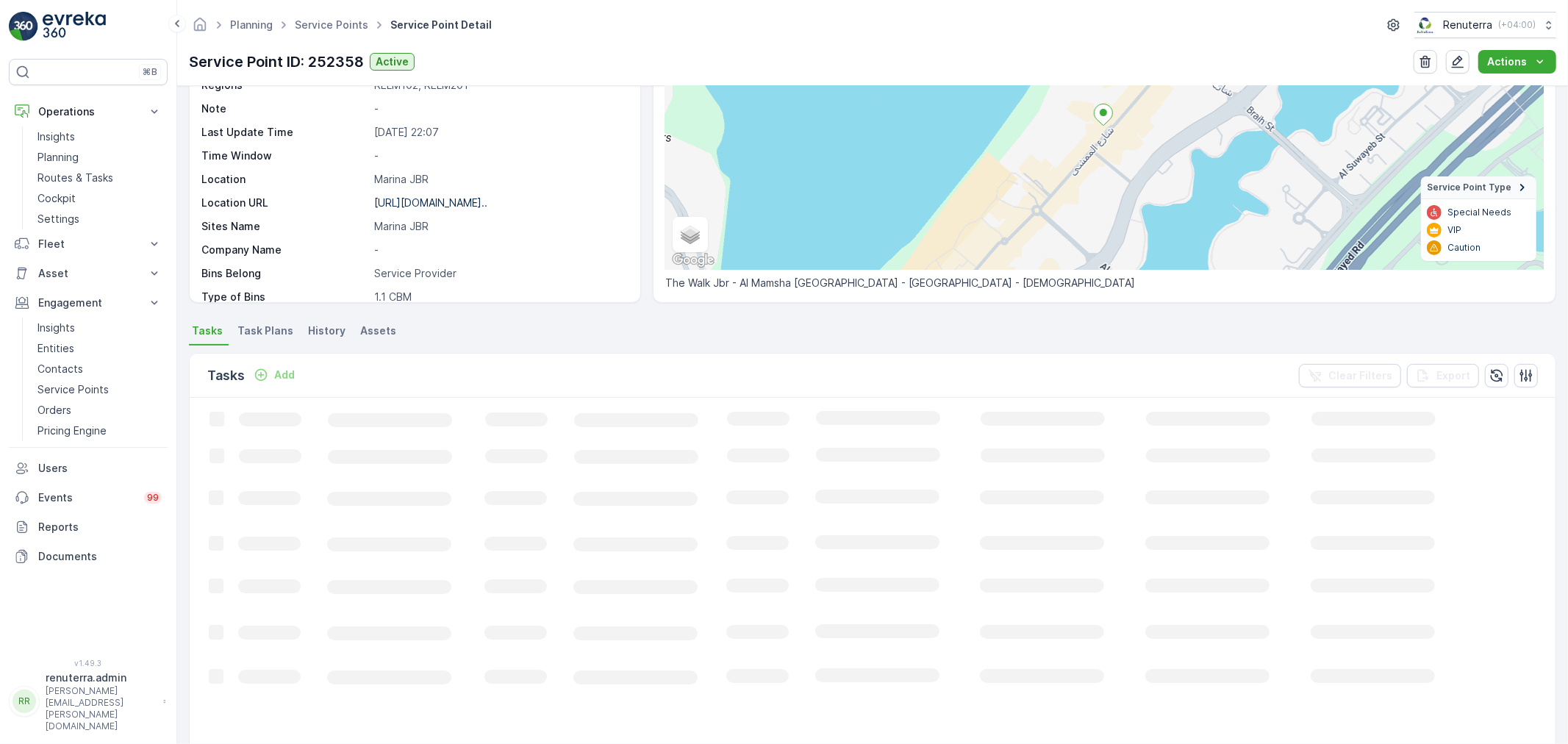
scroll to position [163, 0]
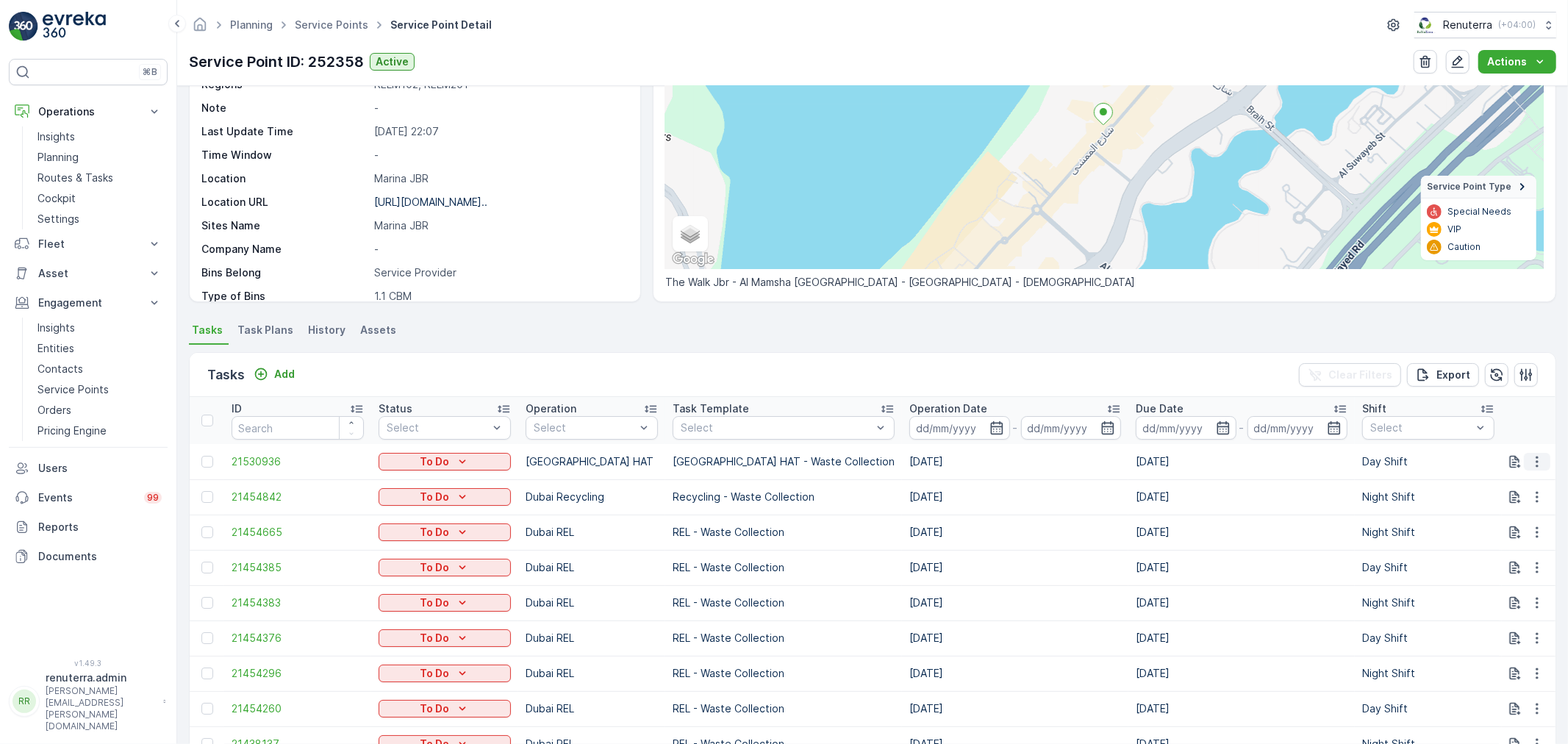
click at [1530, 456] on icon "button" at bounding box center [1537, 462] width 15 height 15
click at [1491, 485] on span "See More Details" at bounding box center [1506, 484] width 85 height 15
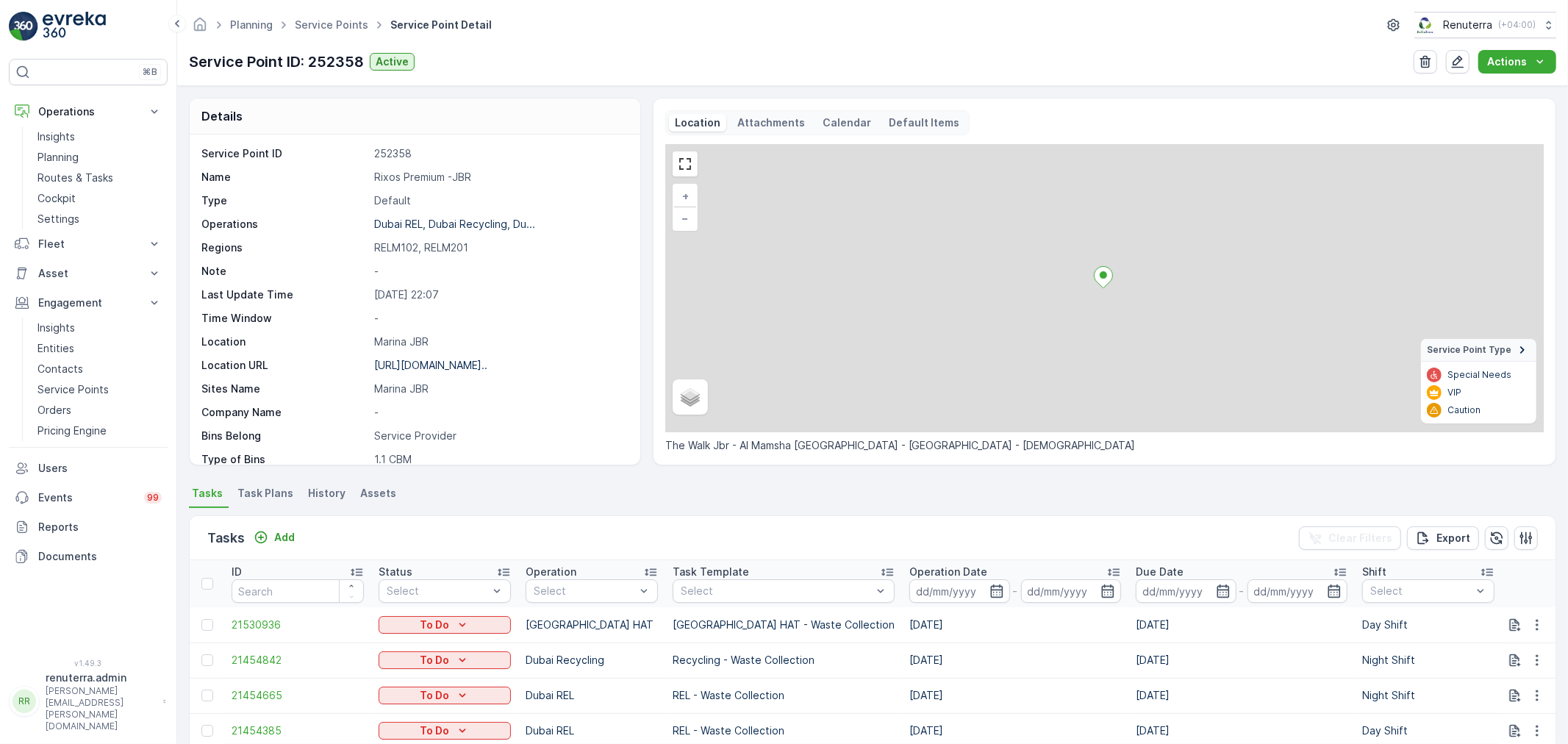
scroll to position [327, 0]
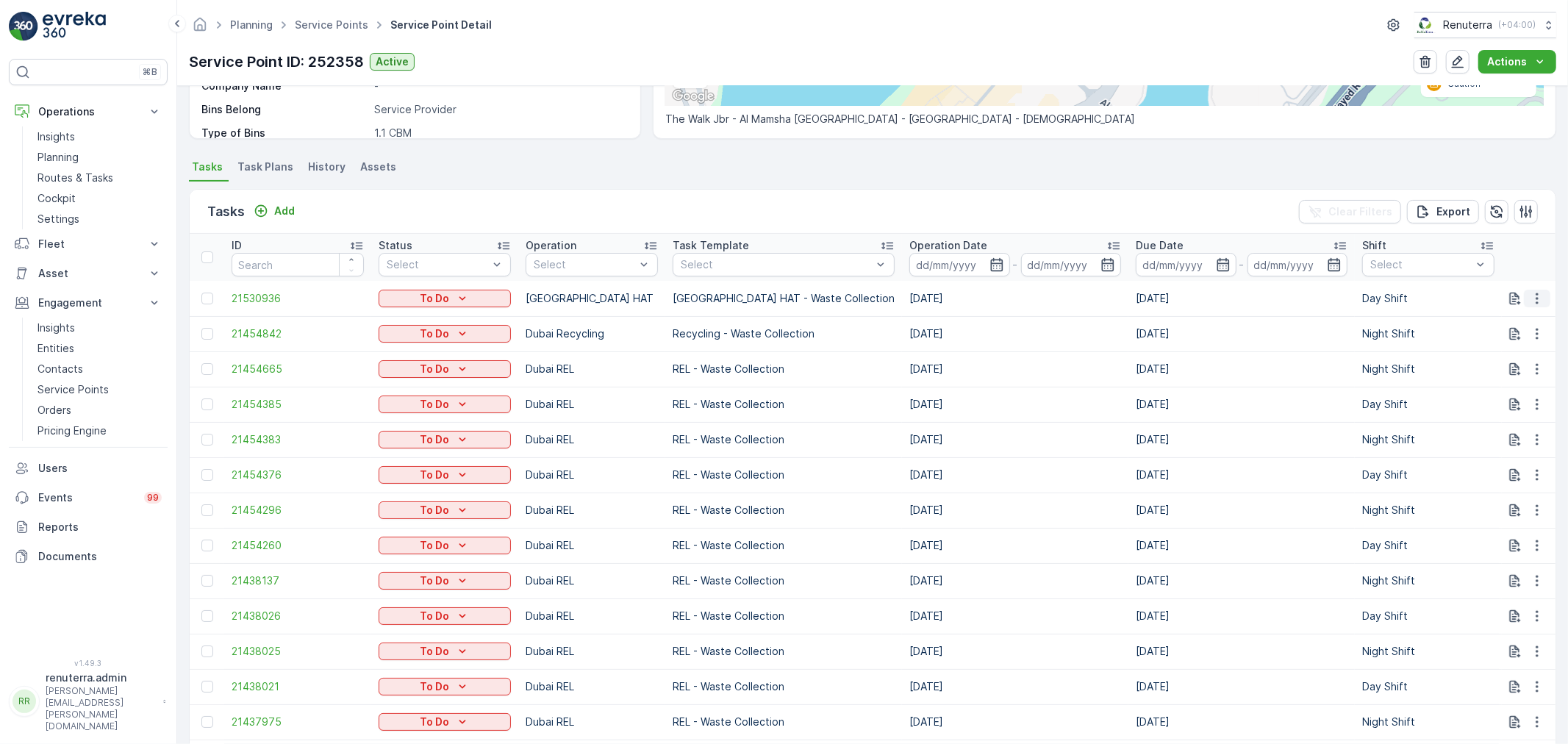
drag, startPoint x: 1540, startPoint y: 294, endPoint x: 1527, endPoint y: 304, distance: 16.4
click at [1539, 294] on icon "button" at bounding box center [1537, 299] width 15 height 15
click at [1487, 379] on span "Remove from Route" at bounding box center [1513, 381] width 99 height 15
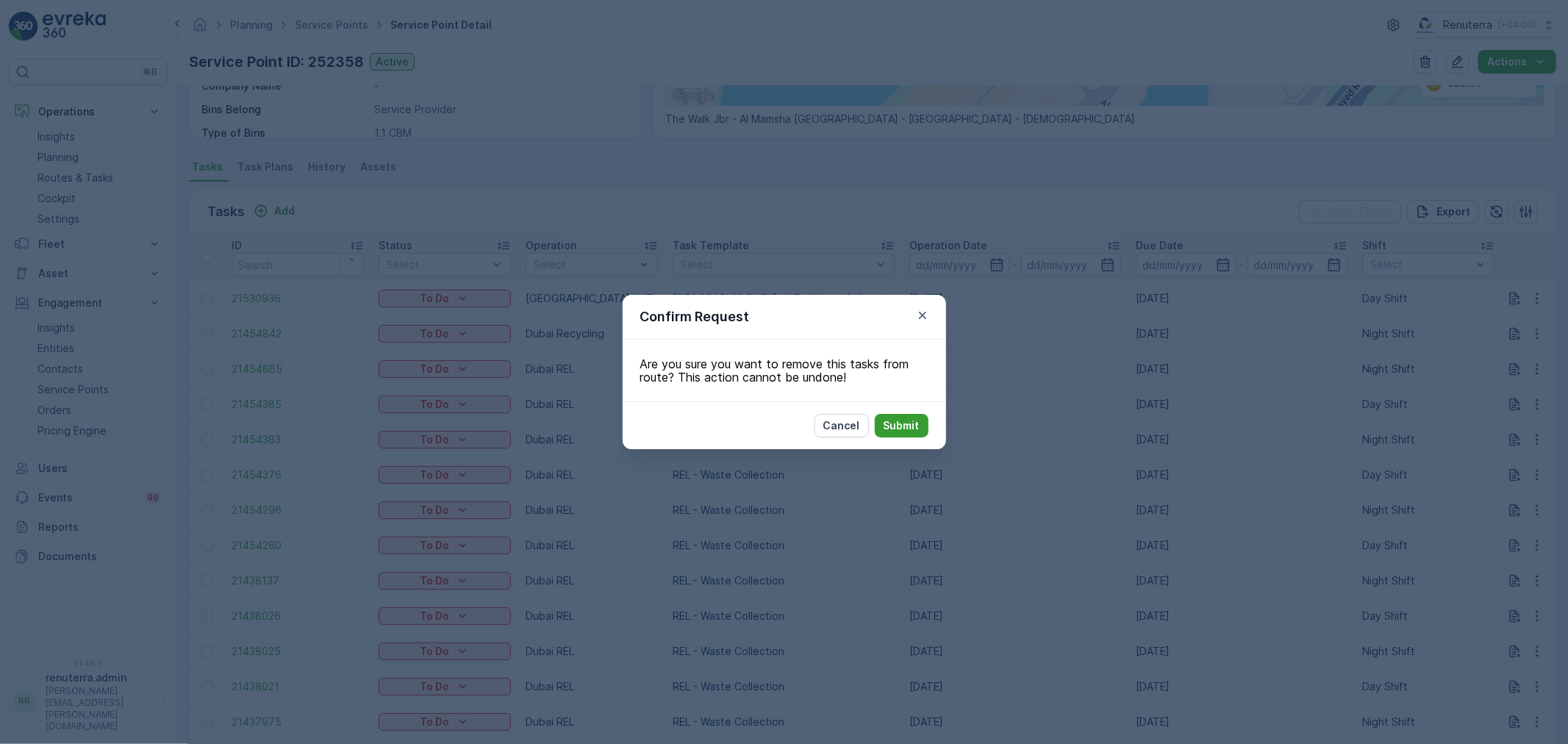
click at [907, 426] on p "Submit" at bounding box center [901, 426] width 36 height 15
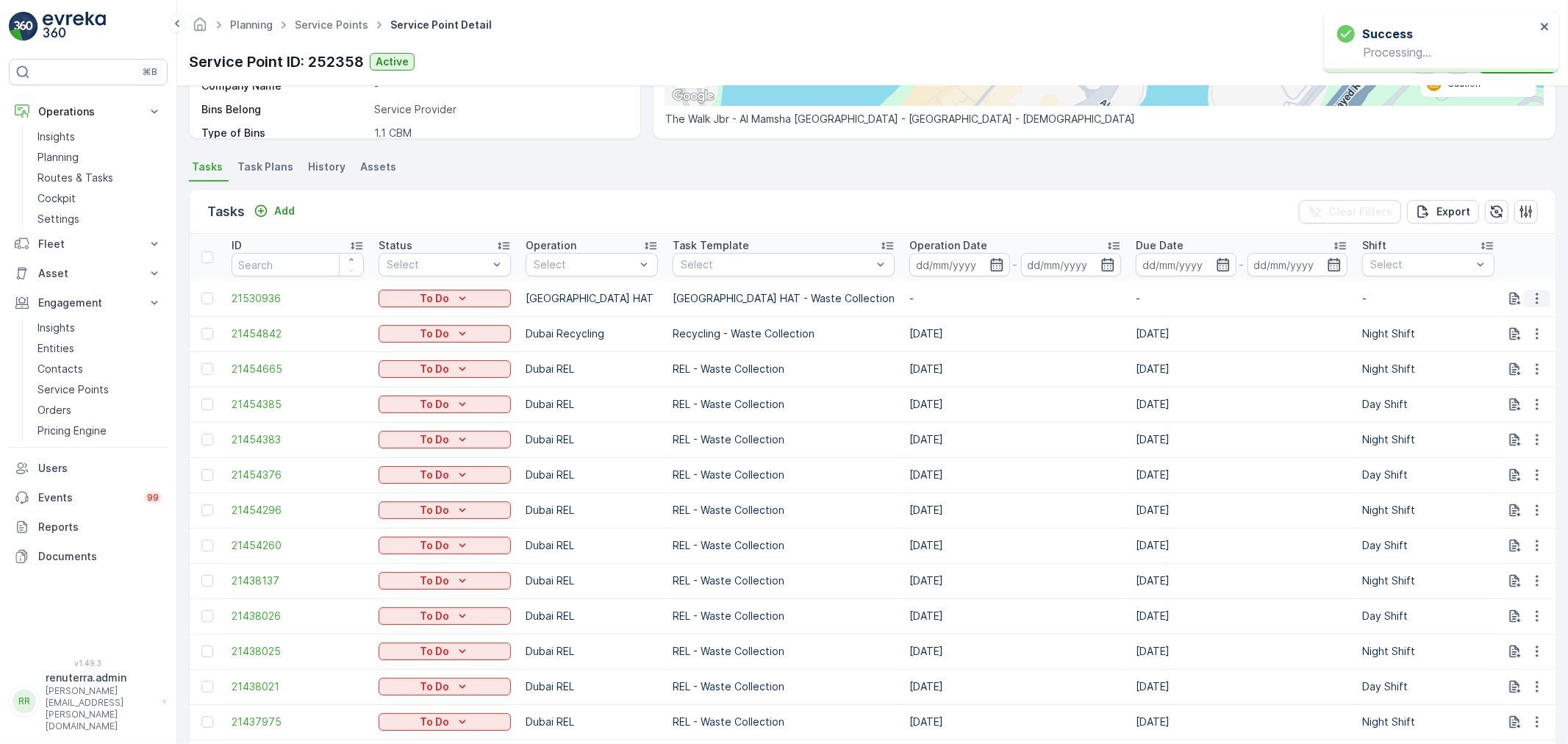
click at [1544, 297] on button "button" at bounding box center [1537, 298] width 26 height 17
click at [1501, 398] on ul "See More Details History Change Route Remove from Route Delete" at bounding box center [1513, 363] width 117 height 115
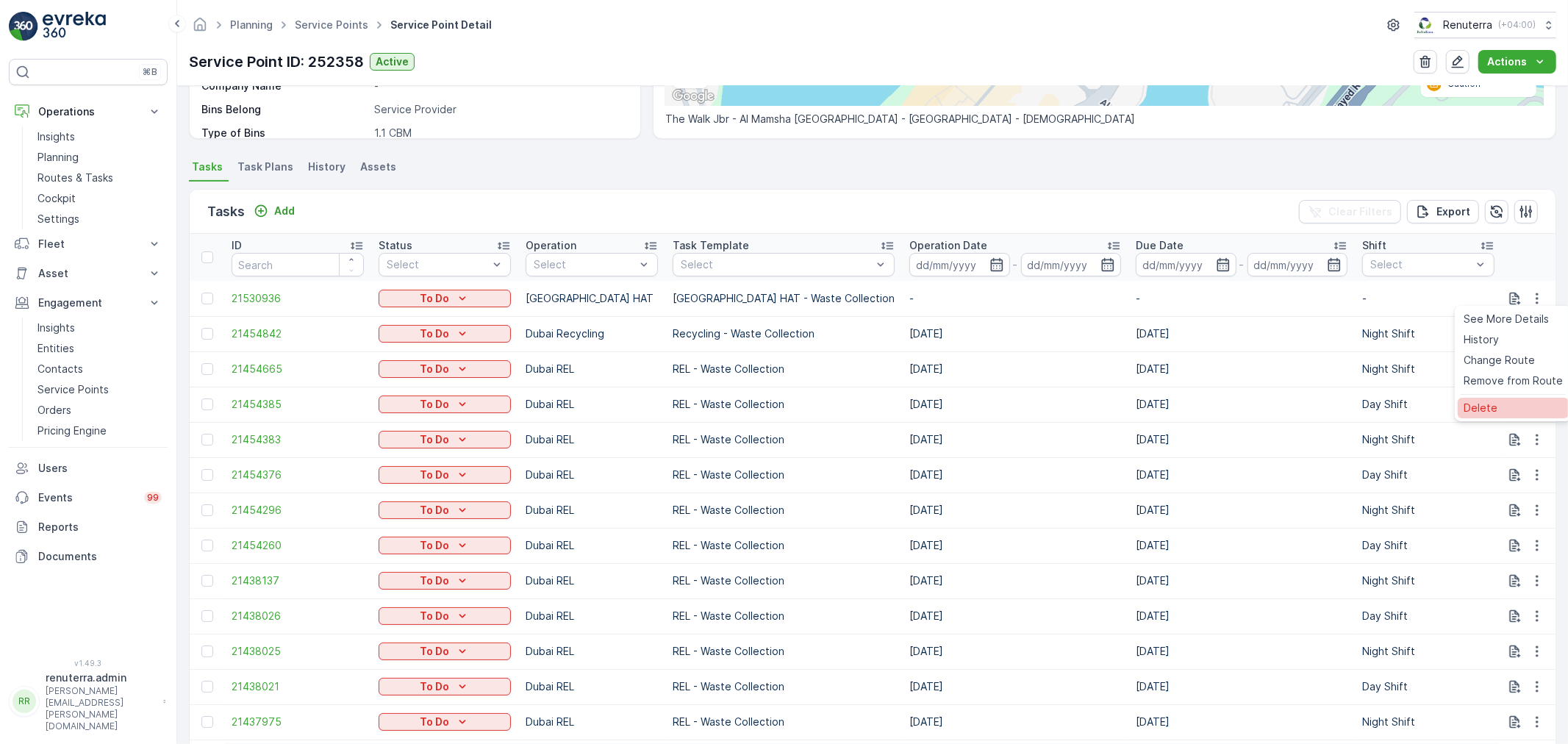
click at [1493, 405] on span "Delete" at bounding box center [1480, 408] width 34 height 15
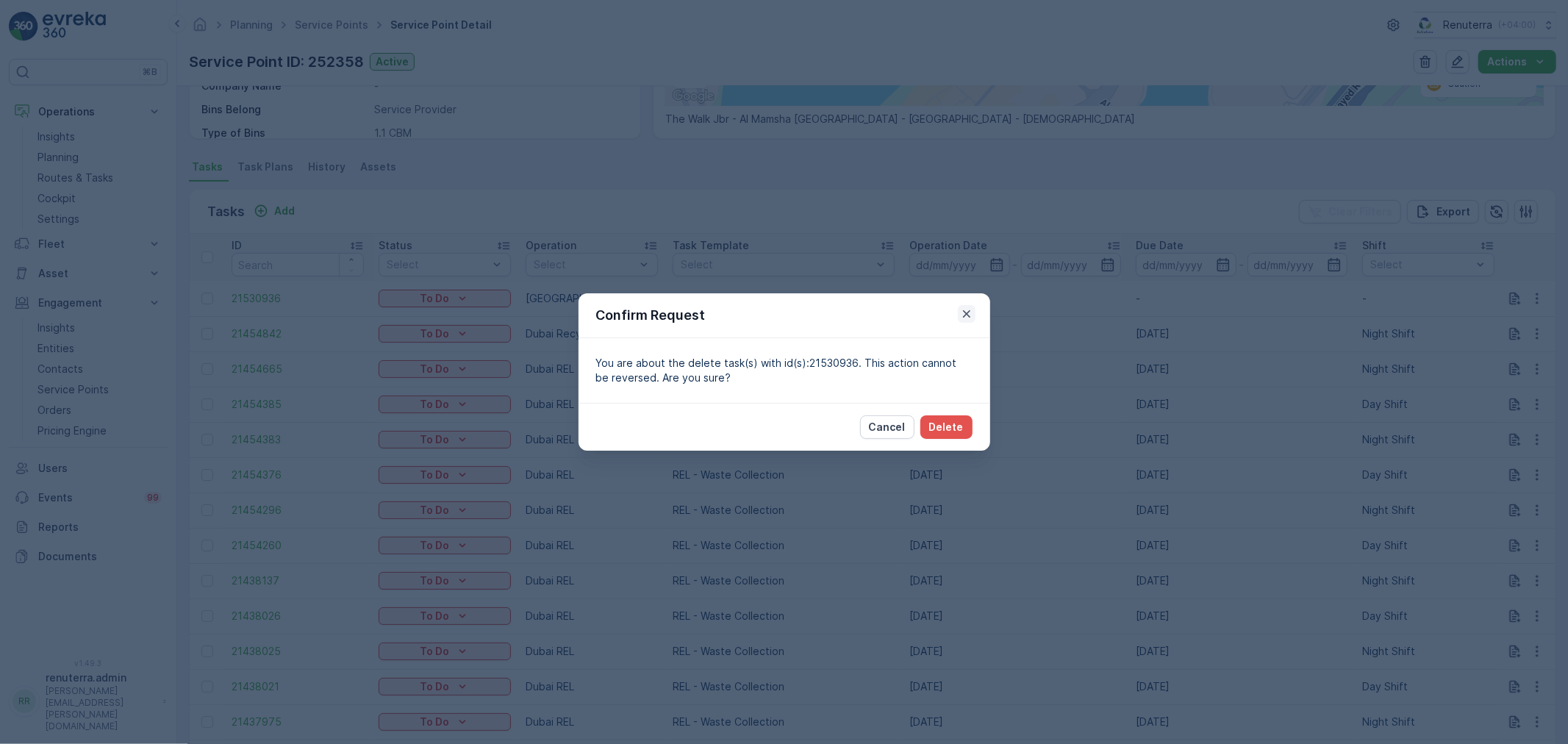
click at [961, 317] on icon "button" at bounding box center [967, 314] width 15 height 15
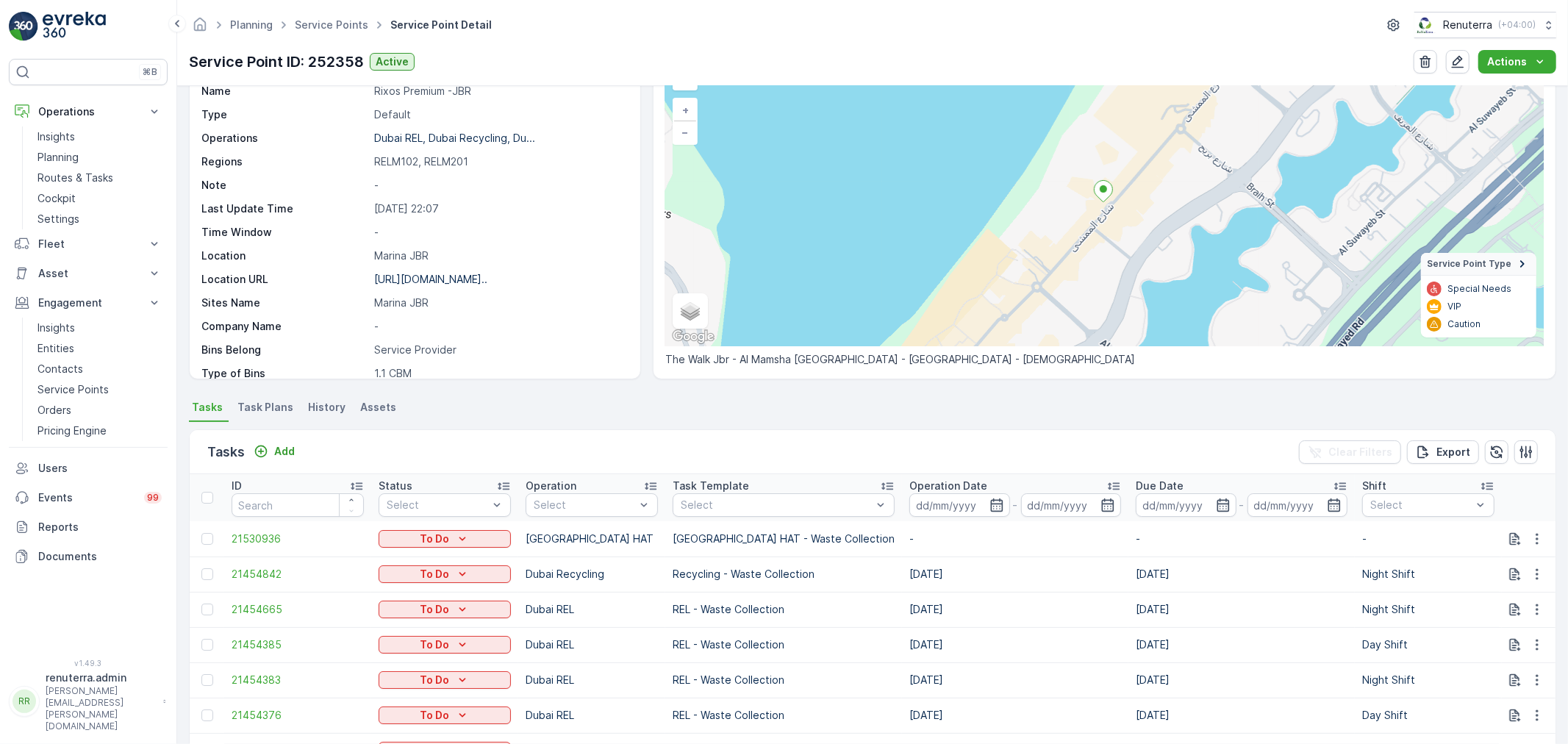
scroll to position [82, 0]
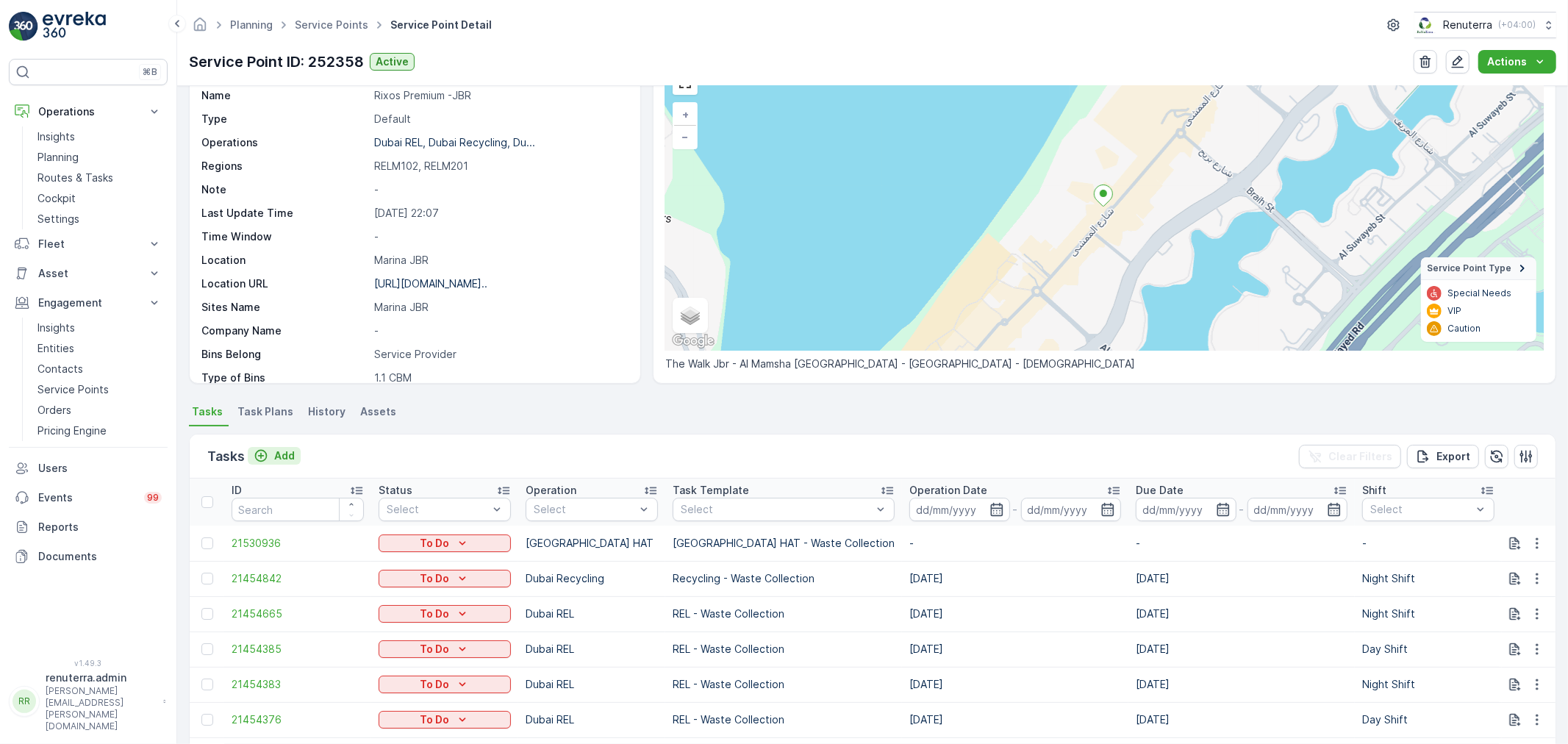
click at [276, 455] on p "Add" at bounding box center [284, 456] width 21 height 15
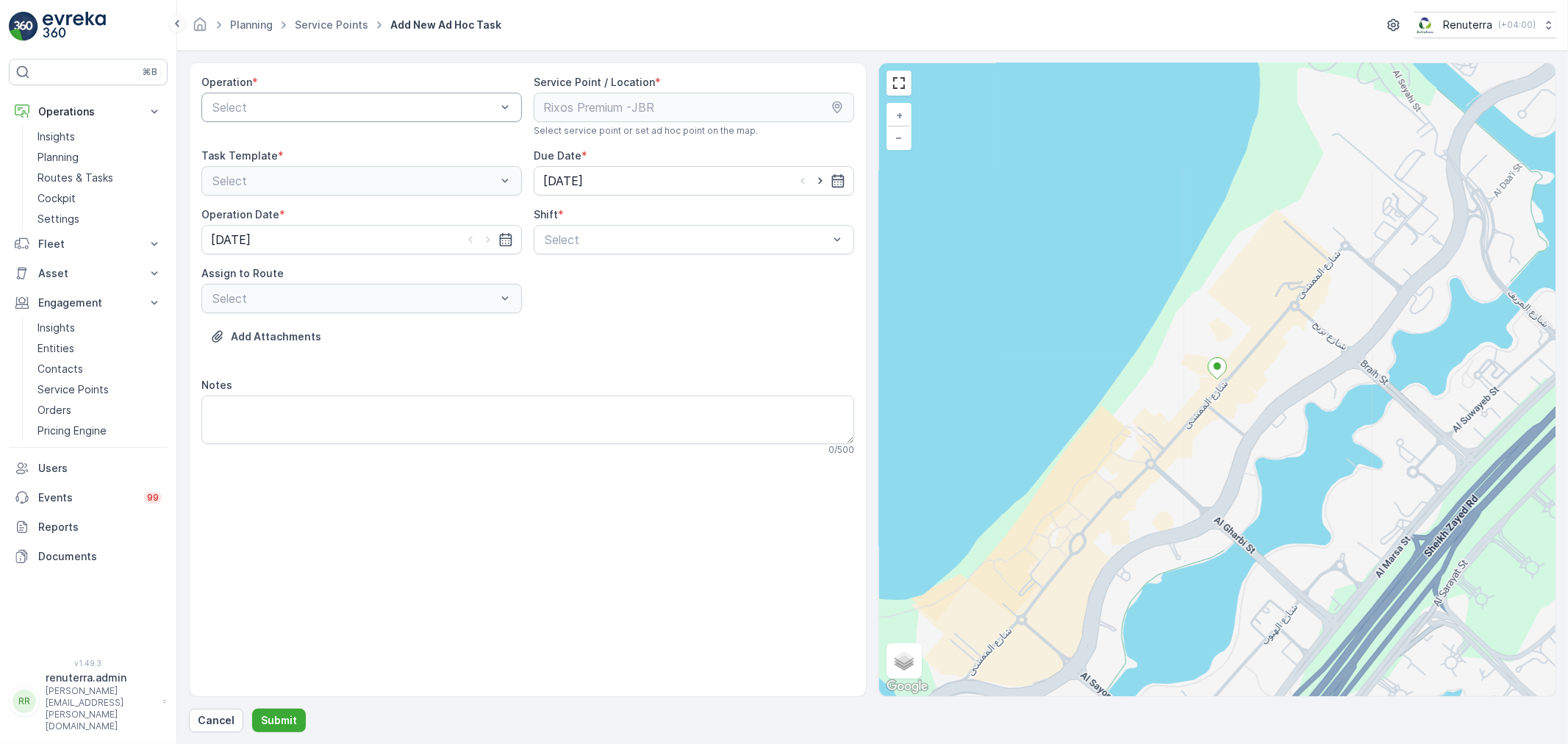
drag, startPoint x: 710, startPoint y: 309, endPoint x: 664, endPoint y: 309, distance: 46.0
click at [706, 309] on div "Operation * Select Service Point / Location * Select service point or set ad ho…" at bounding box center [528, 271] width 653 height 393
drag, startPoint x: 662, startPoint y: 335, endPoint x: 622, endPoint y: 340, distance: 40.3
click at [658, 334] on div "Add Attachments" at bounding box center [528, 345] width 653 height 41
click at [325, 119] on div "Select" at bounding box center [361, 107] width 320 height 29
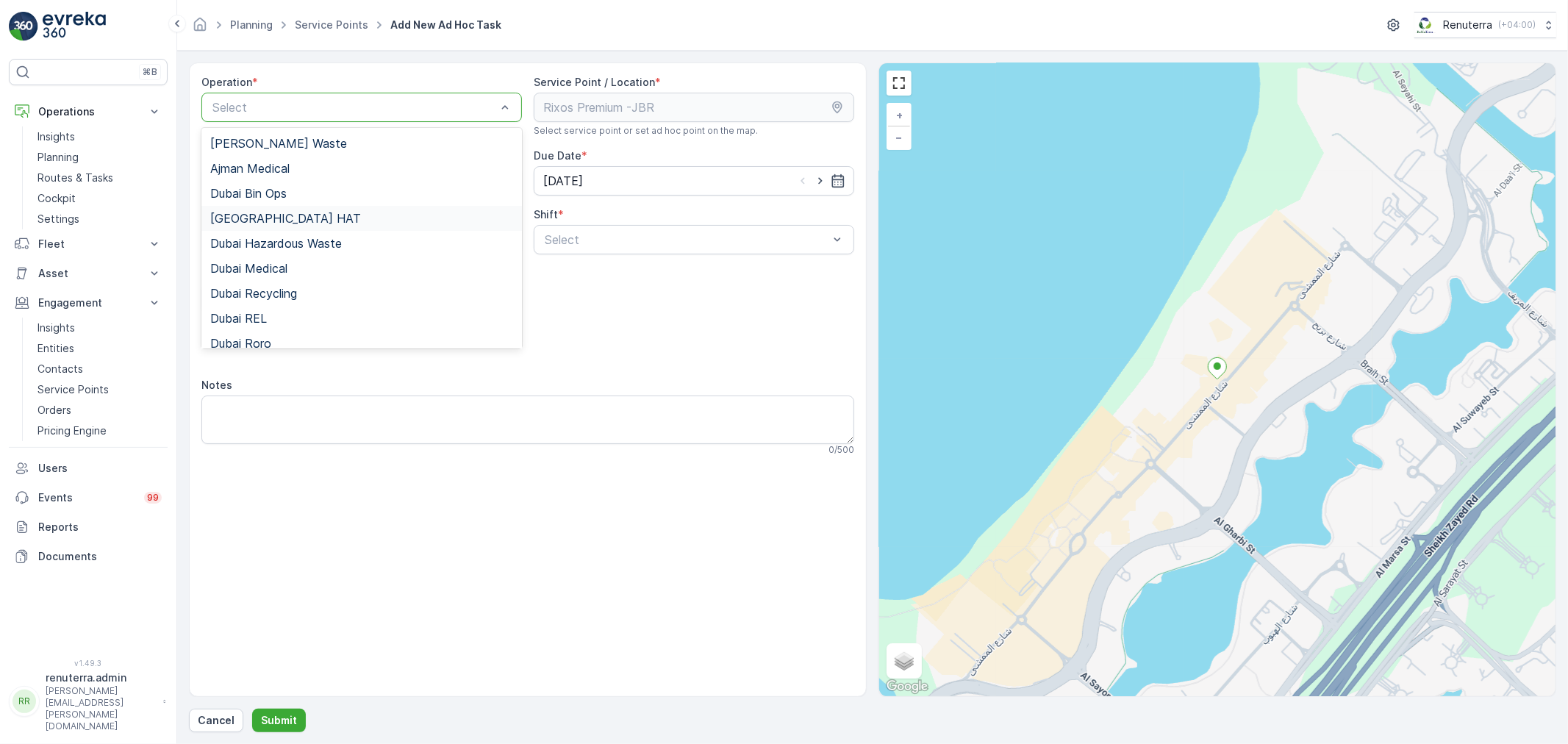
click at [281, 216] on div "[GEOGRAPHIC_DATA] HAT" at bounding box center [362, 218] width 303 height 14
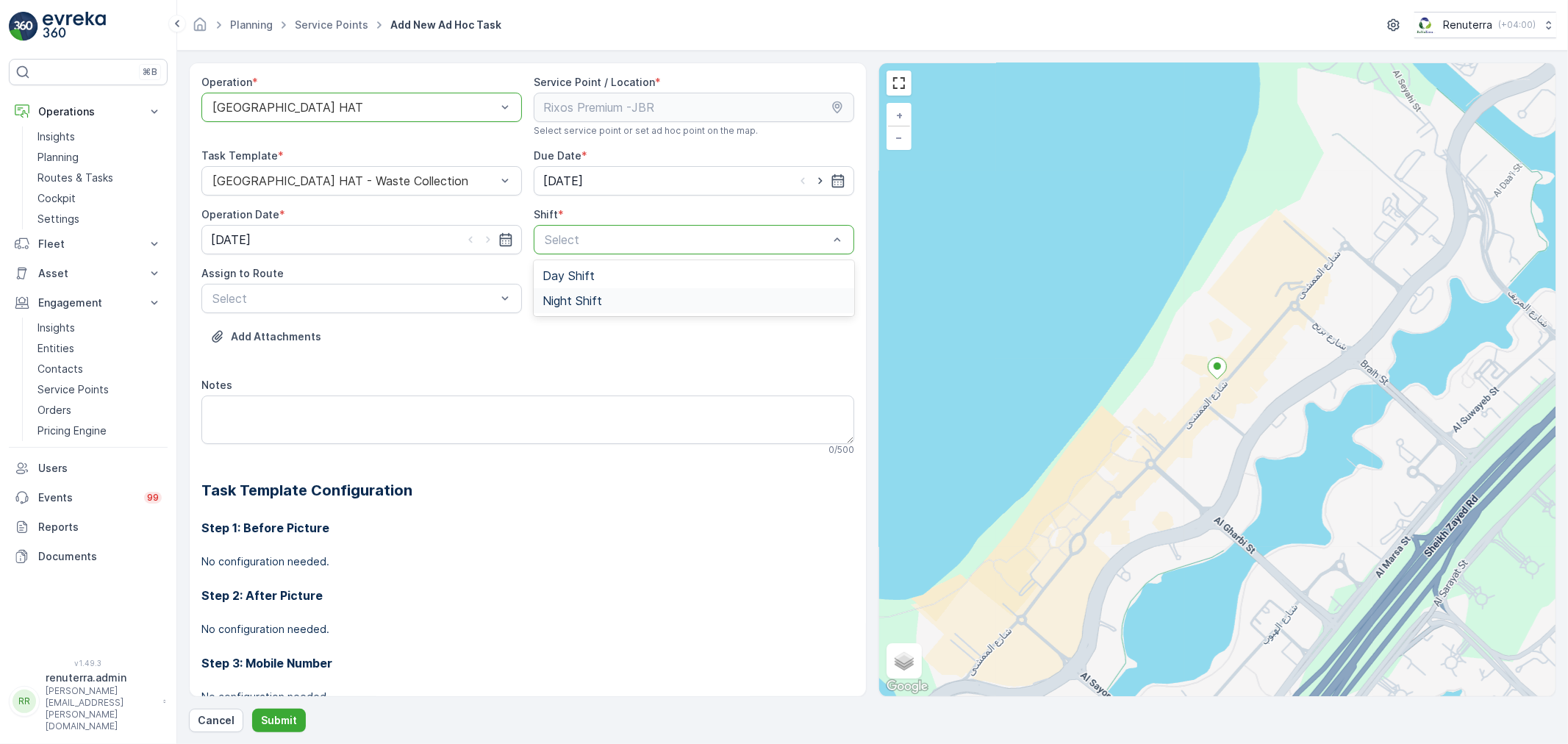
click at [608, 298] on div "Night Shift" at bounding box center [694, 300] width 303 height 14
drag, startPoint x: 630, startPoint y: 340, endPoint x: 596, endPoint y: 340, distance: 34.0
click at [628, 340] on div "Add Attachments" at bounding box center [528, 345] width 653 height 41
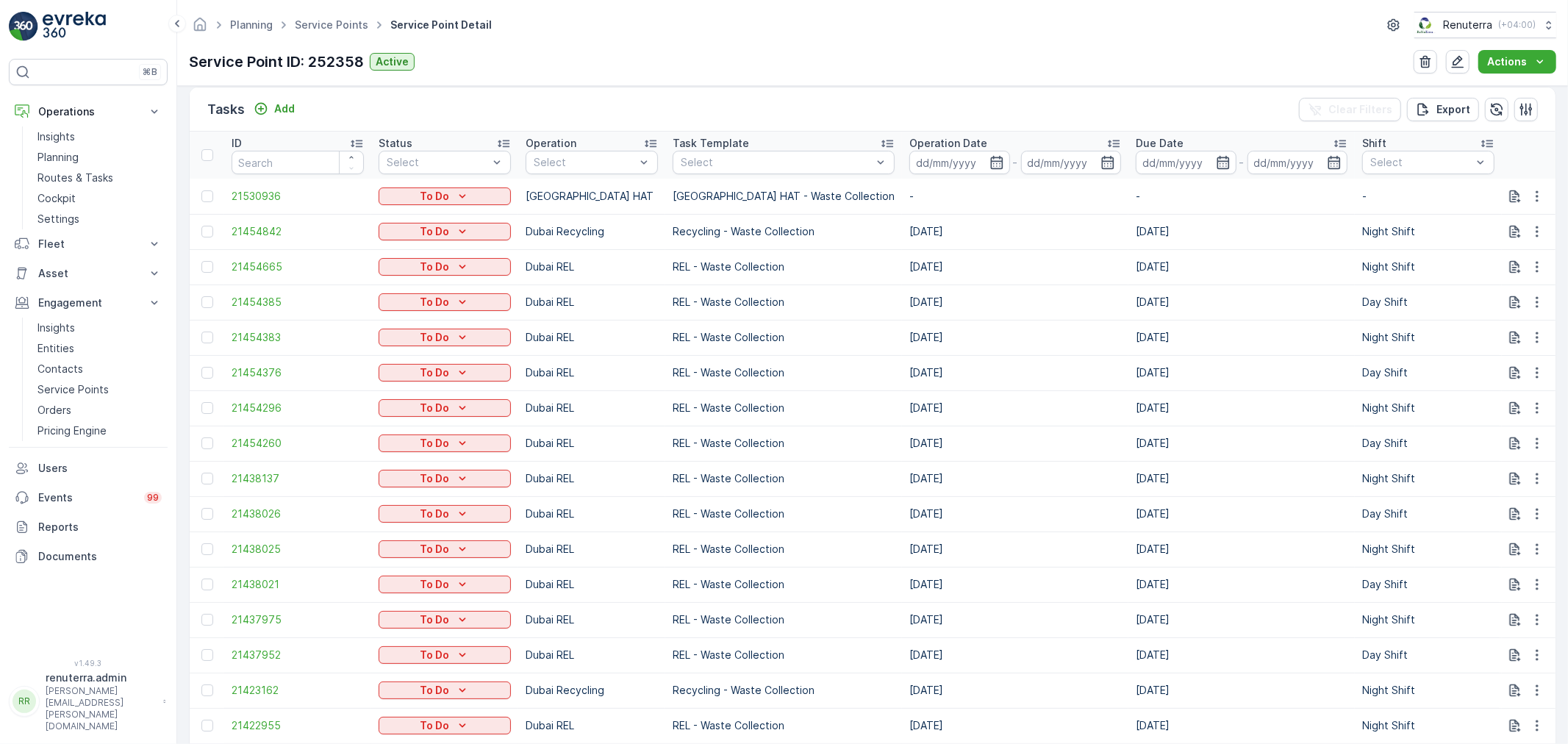
scroll to position [308, 0]
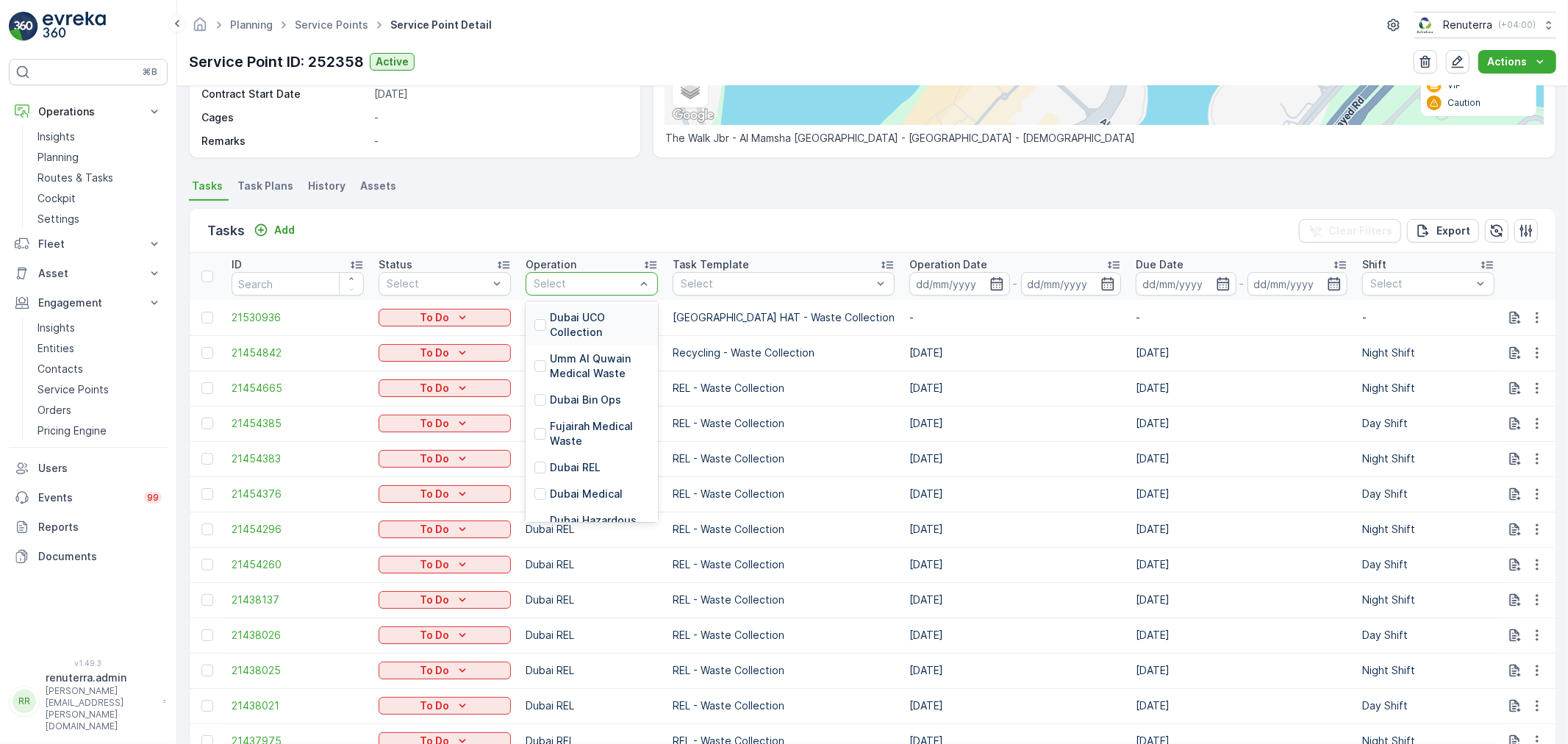
click at [561, 291] on div "Select" at bounding box center [592, 284] width 132 height 24
click at [581, 461] on p "[GEOGRAPHIC_DATA] HAT" at bounding box center [603, 474] width 107 height 29
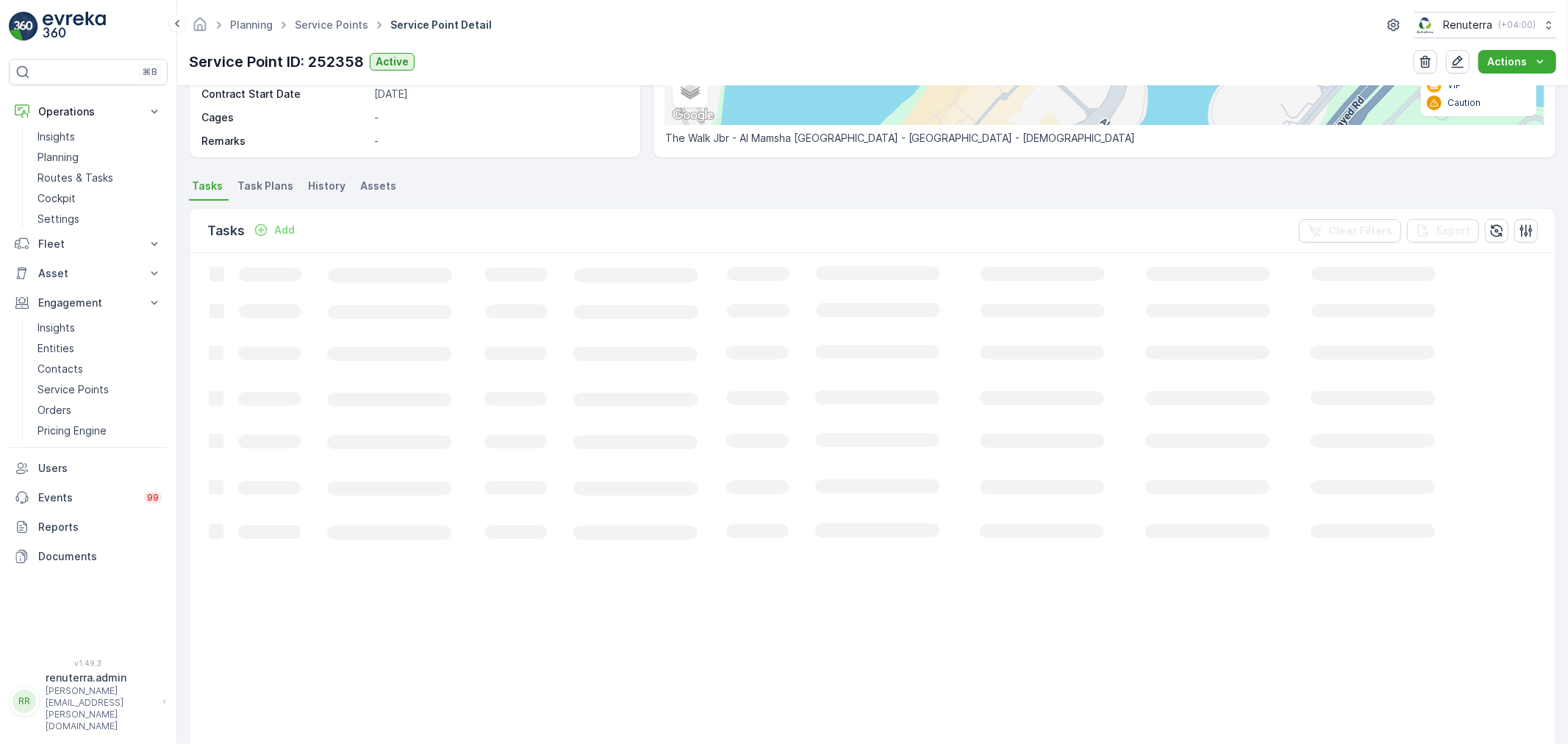
scroll to position [88, 0]
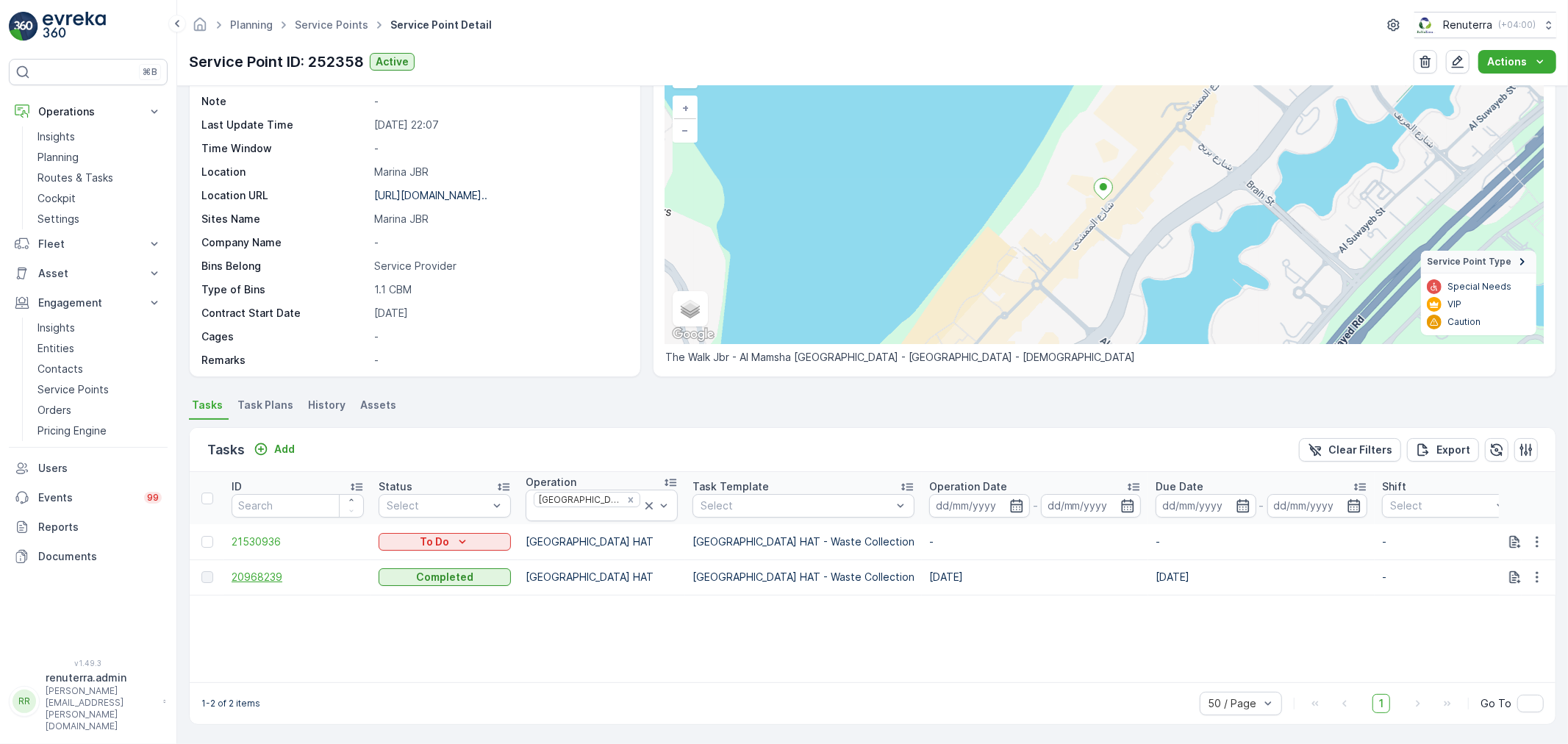
click at [256, 573] on span "20968239" at bounding box center [297, 577] width 132 height 15
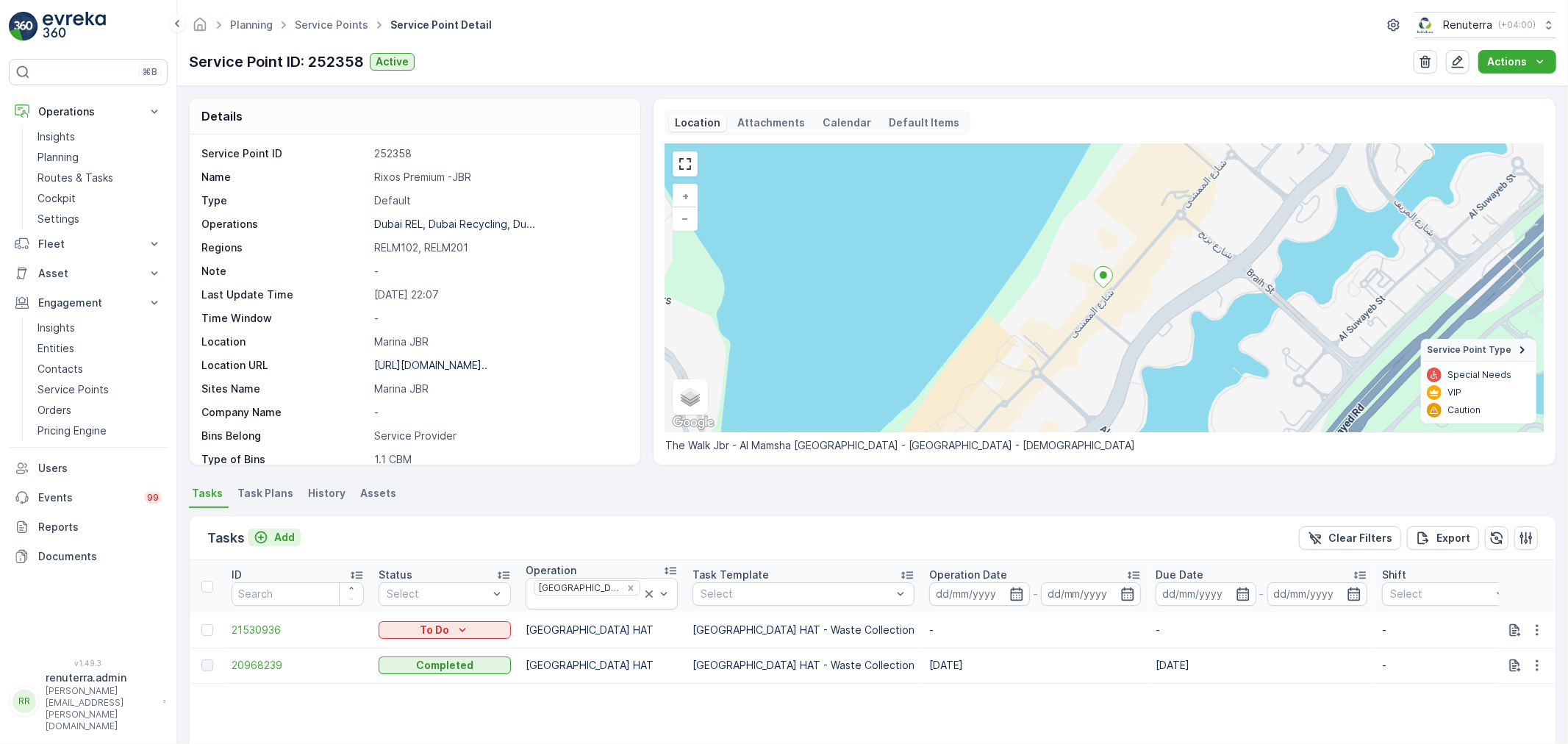
click at [290, 540] on p "Add" at bounding box center [284, 538] width 21 height 15
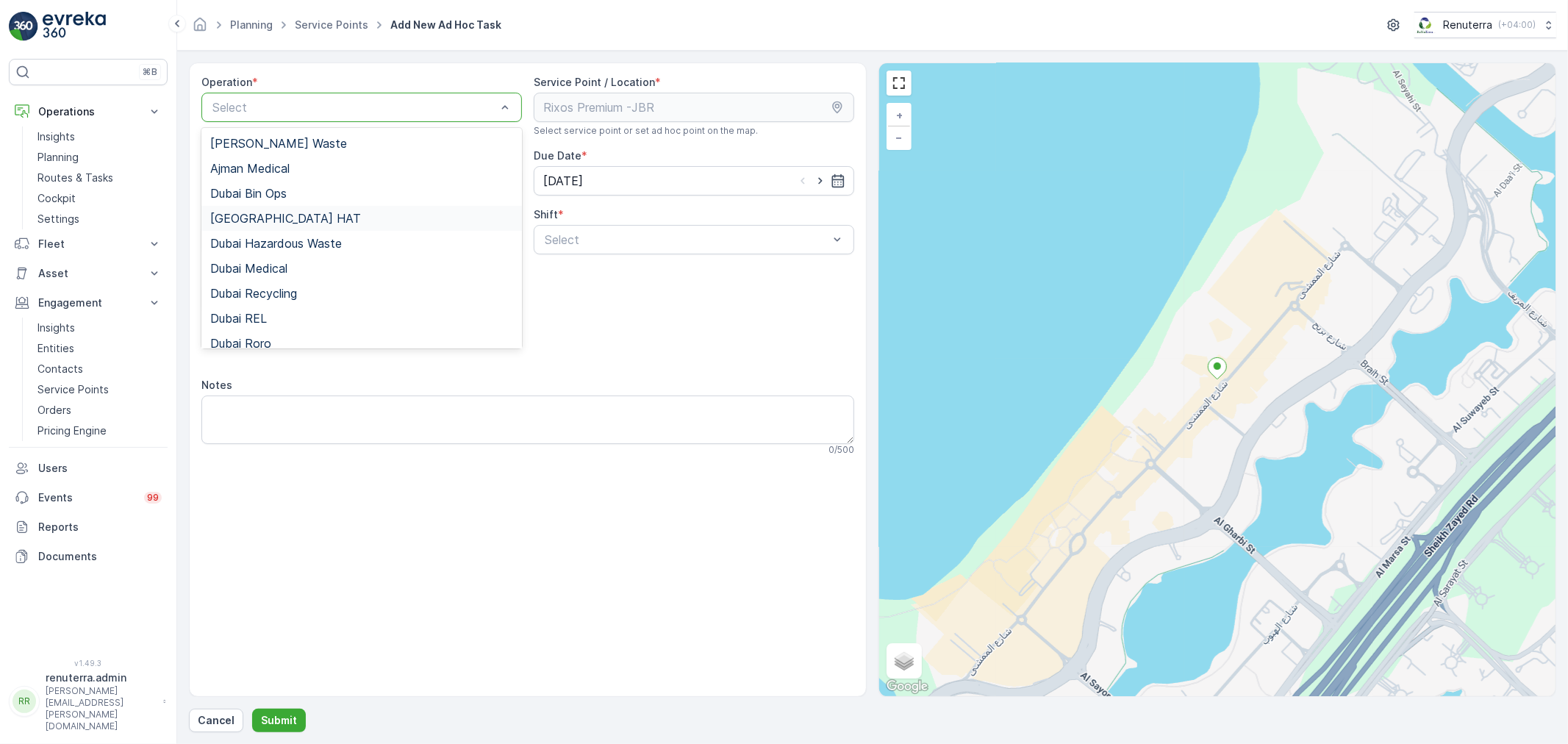
click at [307, 222] on div "[GEOGRAPHIC_DATA] HAT" at bounding box center [362, 218] width 303 height 14
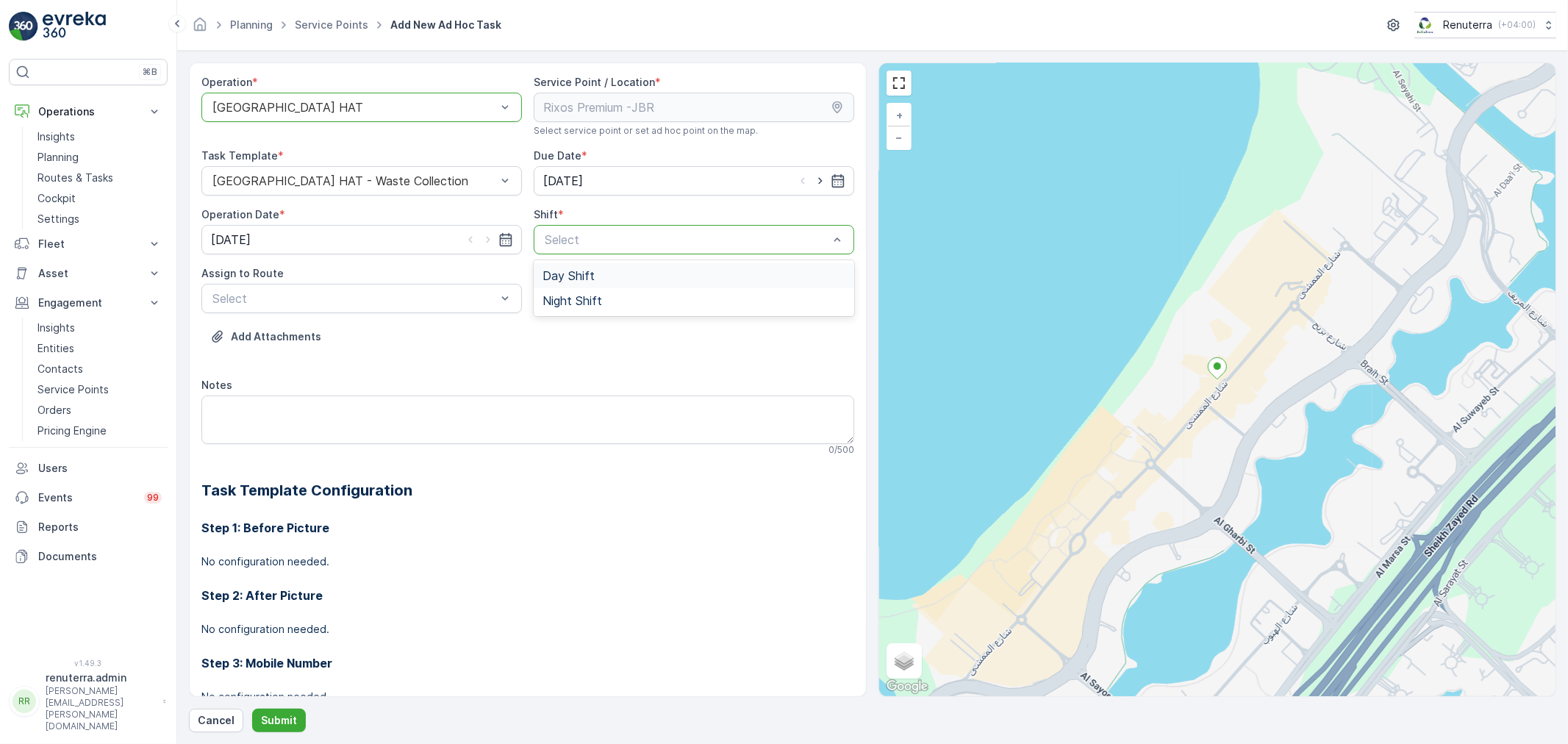
drag, startPoint x: 605, startPoint y: 278, endPoint x: 605, endPoint y: 292, distance: 14.0
click at [605, 287] on div "Day Shift" at bounding box center [694, 276] width 320 height 25
click at [627, 241] on div at bounding box center [687, 240] width 287 height 14
click at [609, 289] on div "Night Shift" at bounding box center [694, 301] width 320 height 25
click at [332, 384] on span "DHAT101 (Ended) - BB90571" at bounding box center [291, 385] width 161 height 14
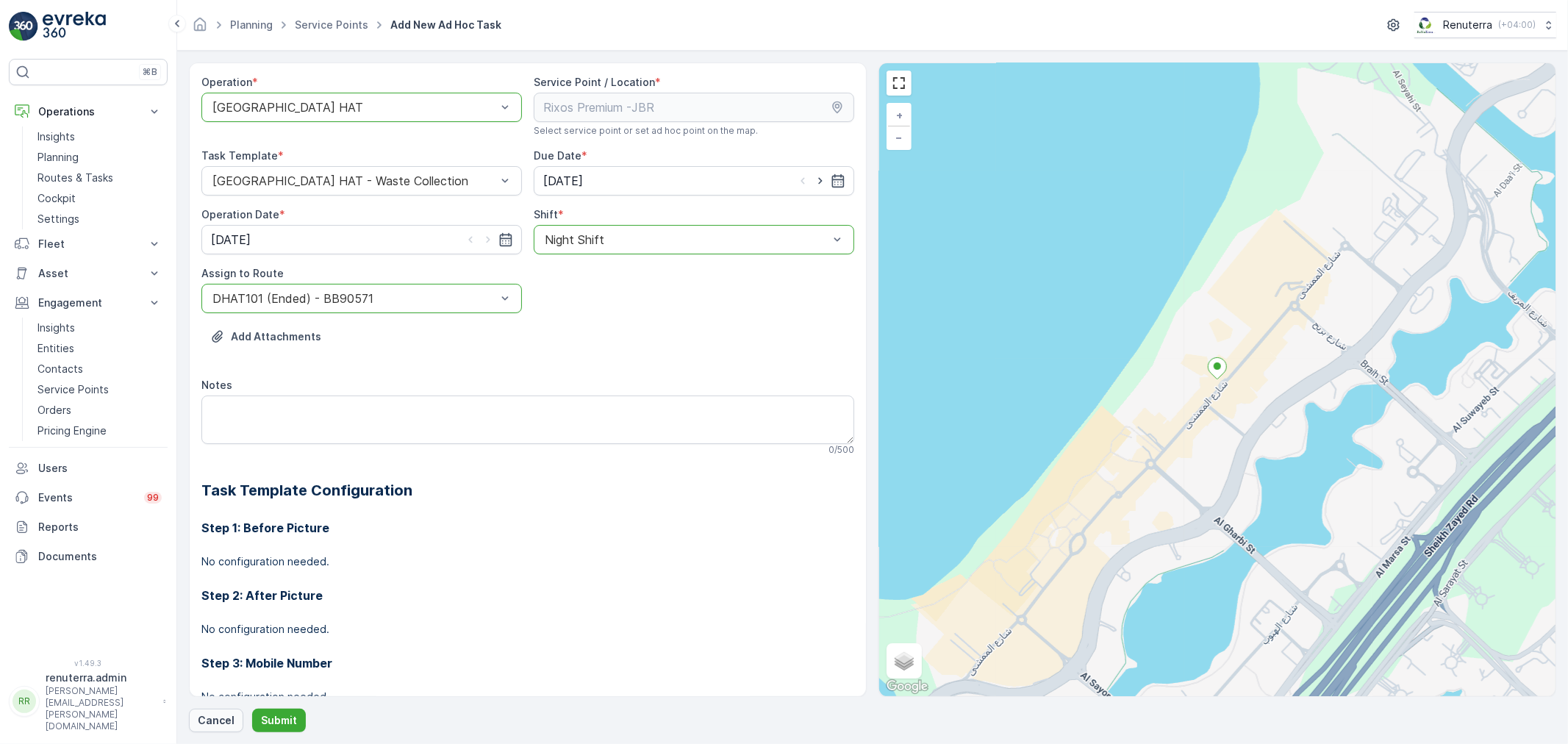
click at [215, 716] on p "Cancel" at bounding box center [216, 720] width 37 height 15
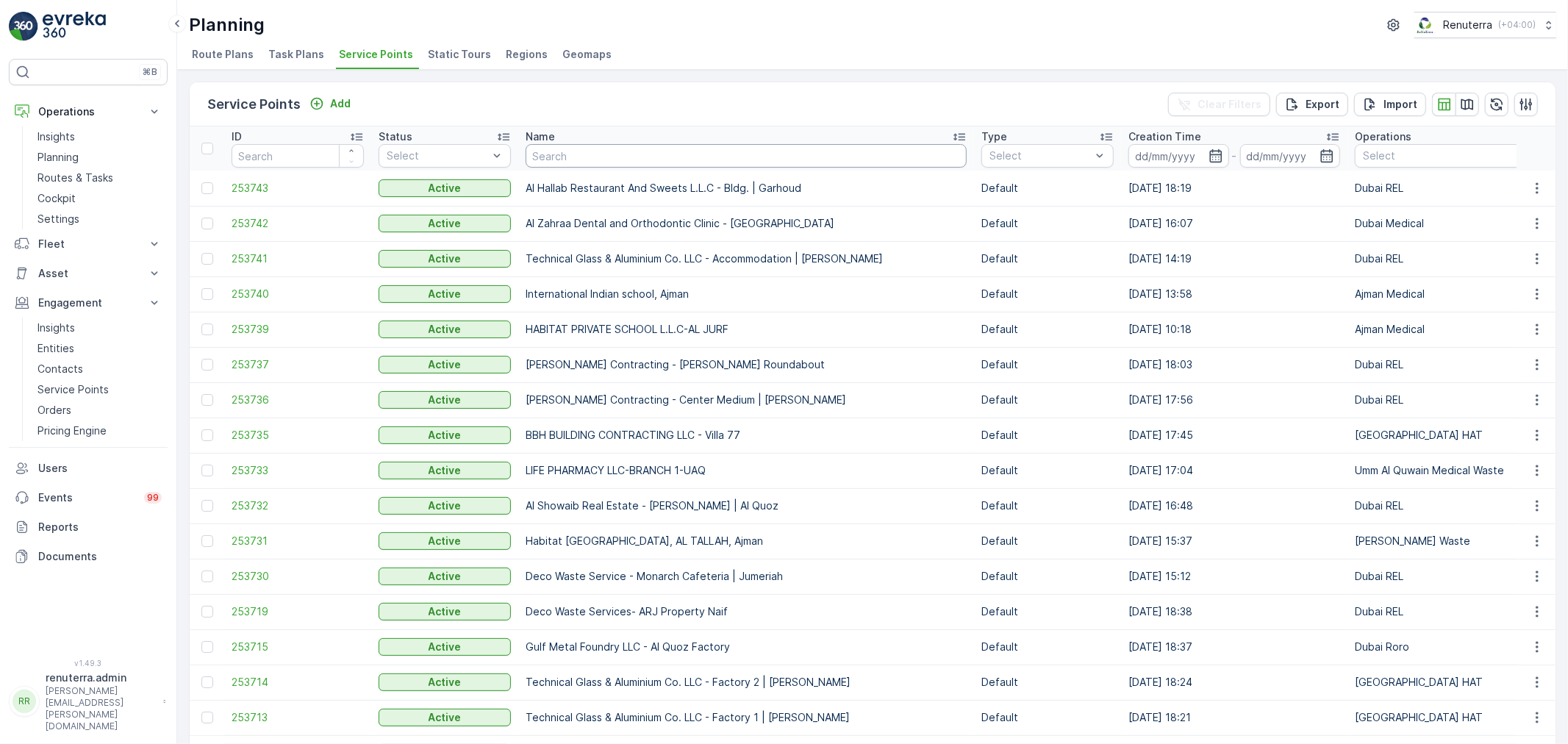
click at [561, 156] on input "text" at bounding box center [746, 156] width 441 height 24
type input "rixos"
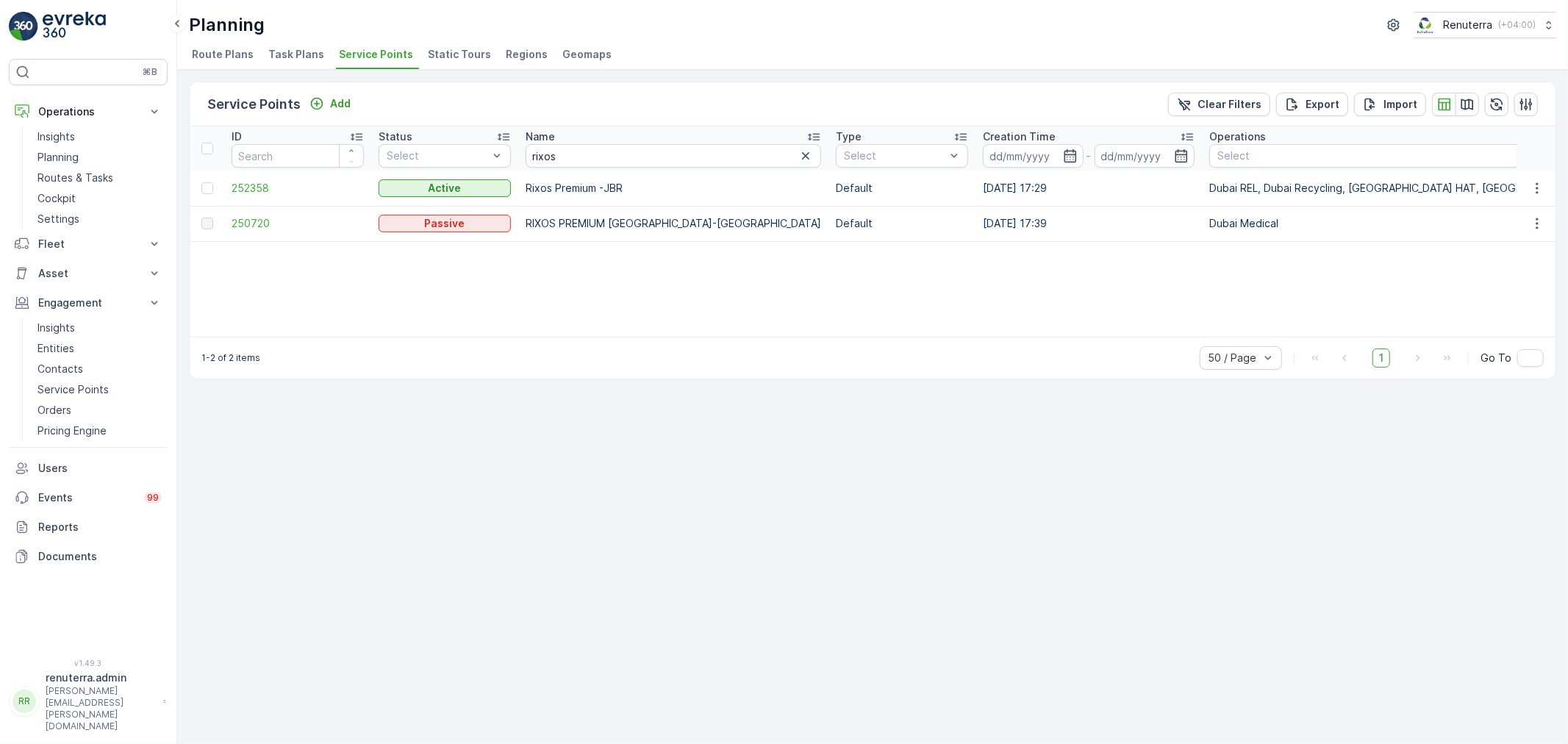
click at [253, 202] on td "252358" at bounding box center [297, 188] width 147 height 35
click at [269, 181] on span "252358" at bounding box center [297, 188] width 132 height 15
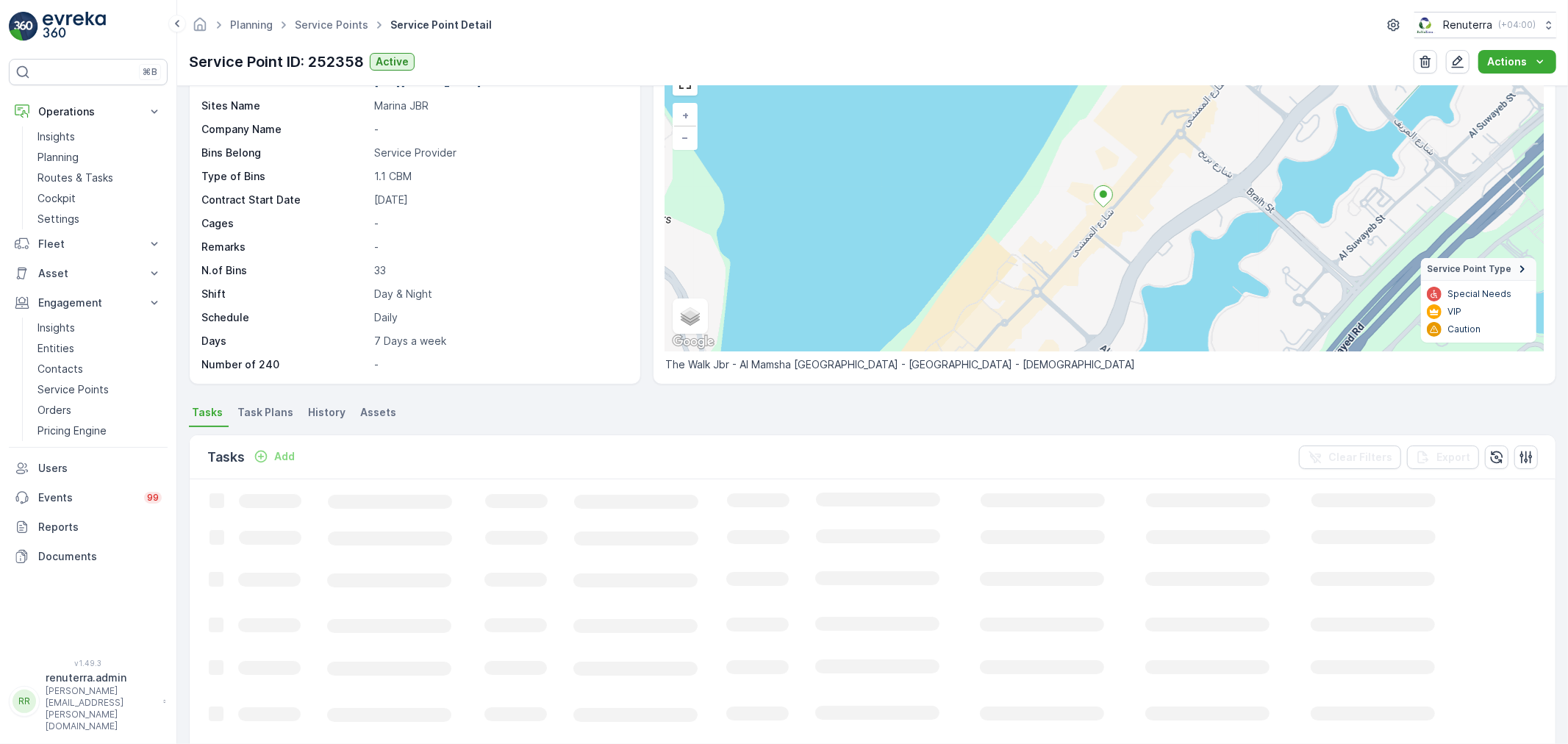
scroll to position [82, 0]
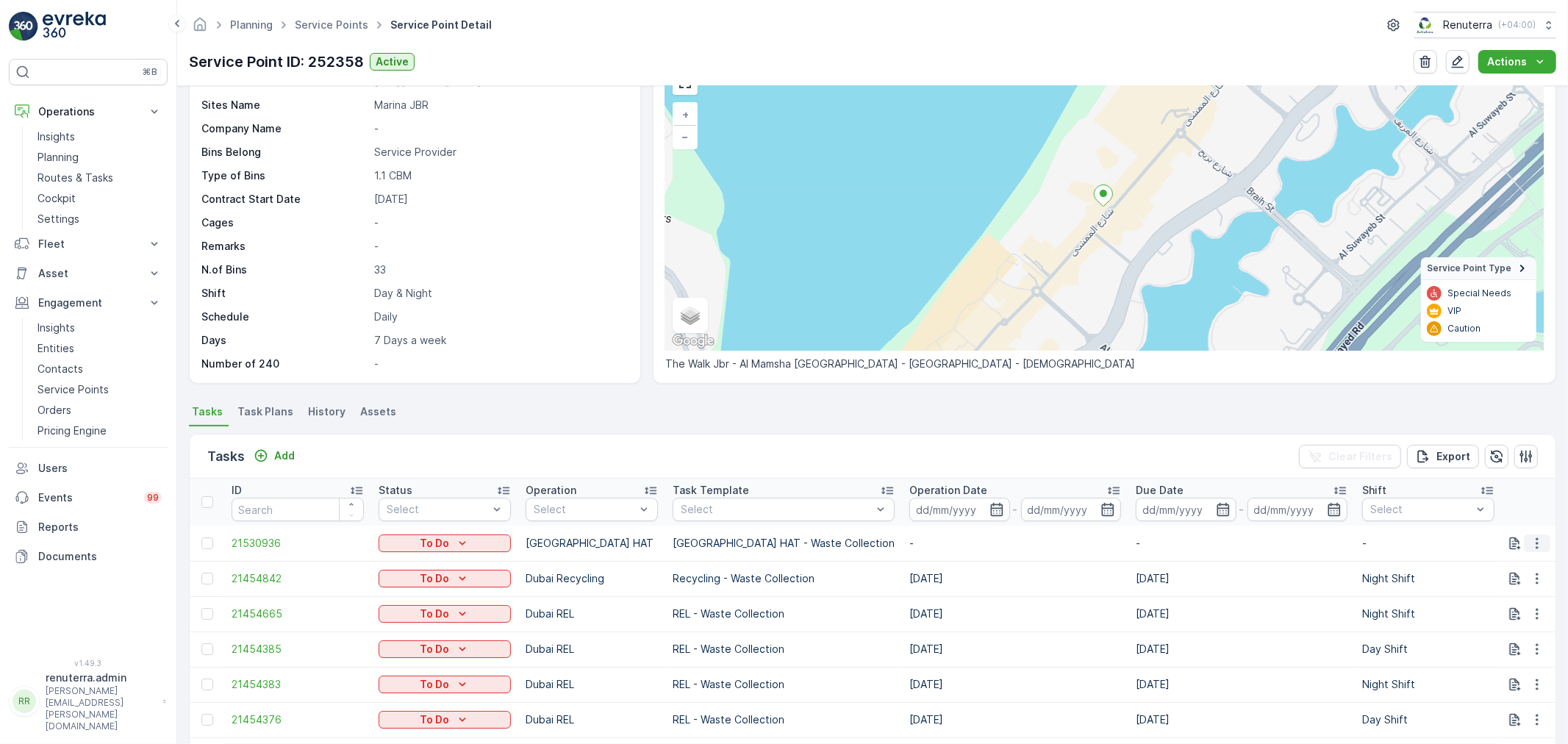
drag, startPoint x: 1548, startPoint y: 546, endPoint x: 1536, endPoint y: 545, distance: 12.0
click at [1536, 545] on td at bounding box center [1527, 543] width 57 height 35
click at [1530, 545] on icon "button" at bounding box center [1537, 543] width 15 height 15
click at [1502, 611] on span "Change Route" at bounding box center [1499, 606] width 72 height 15
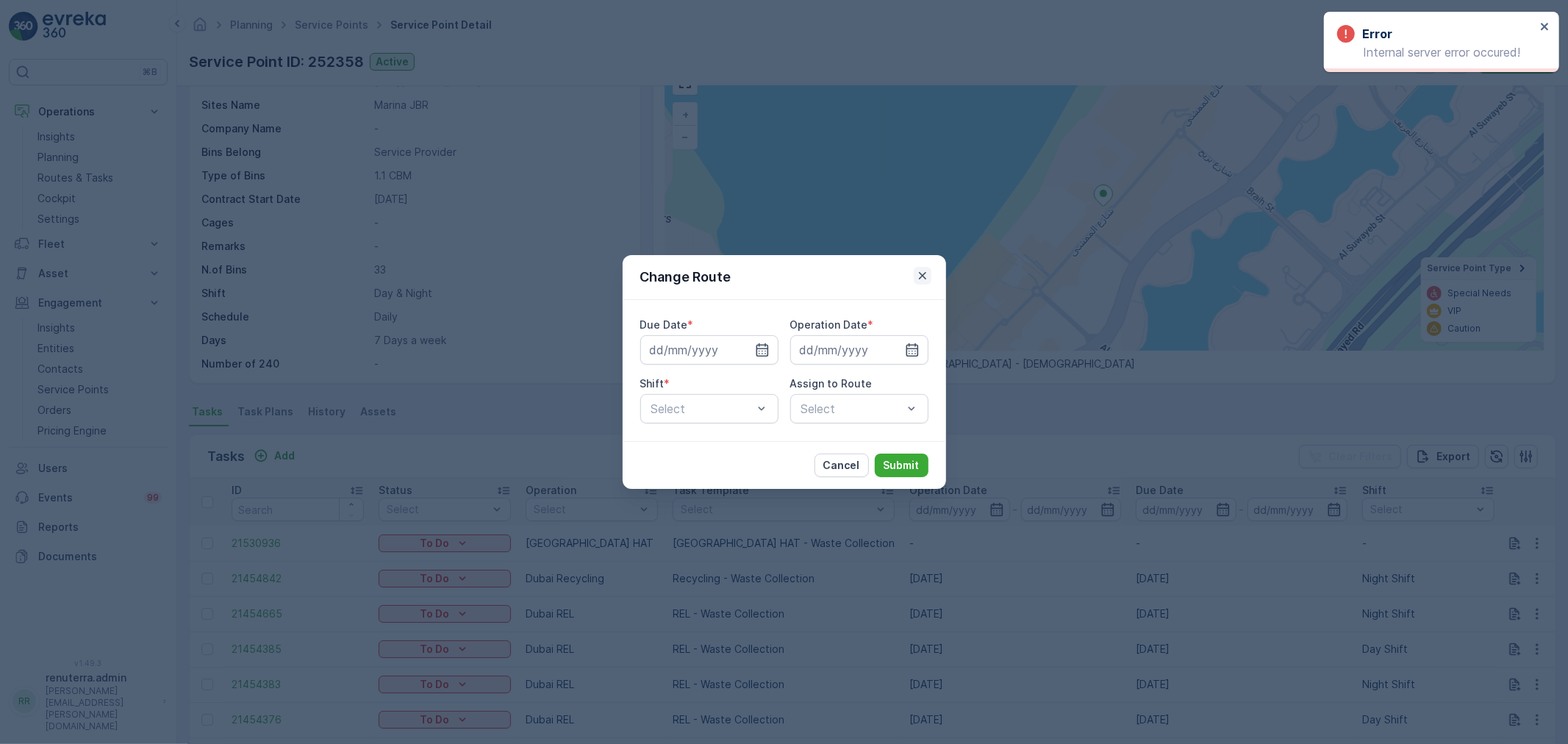
click at [930, 275] on icon "button" at bounding box center [922, 276] width 15 height 15
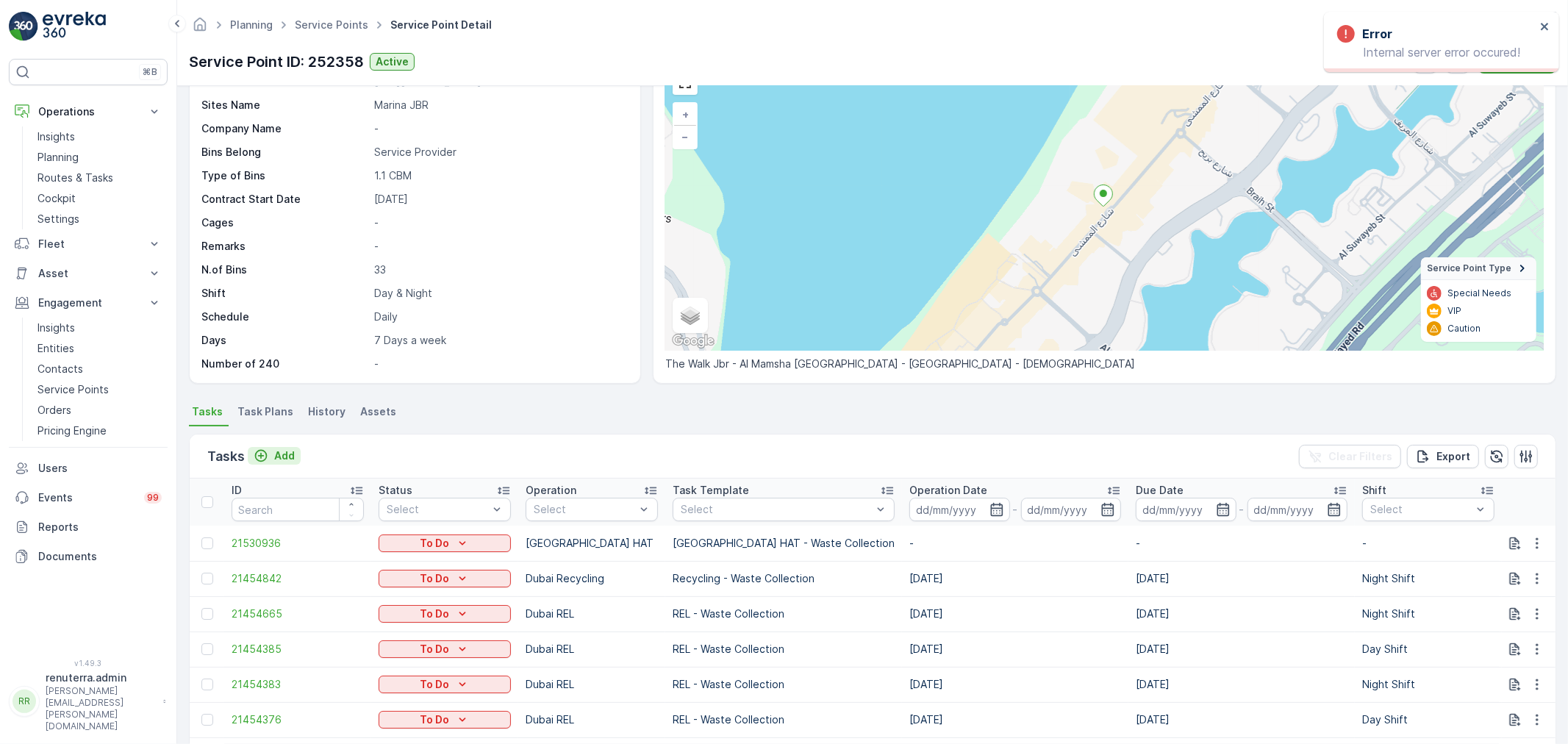
click at [274, 458] on p "Add" at bounding box center [284, 456] width 21 height 15
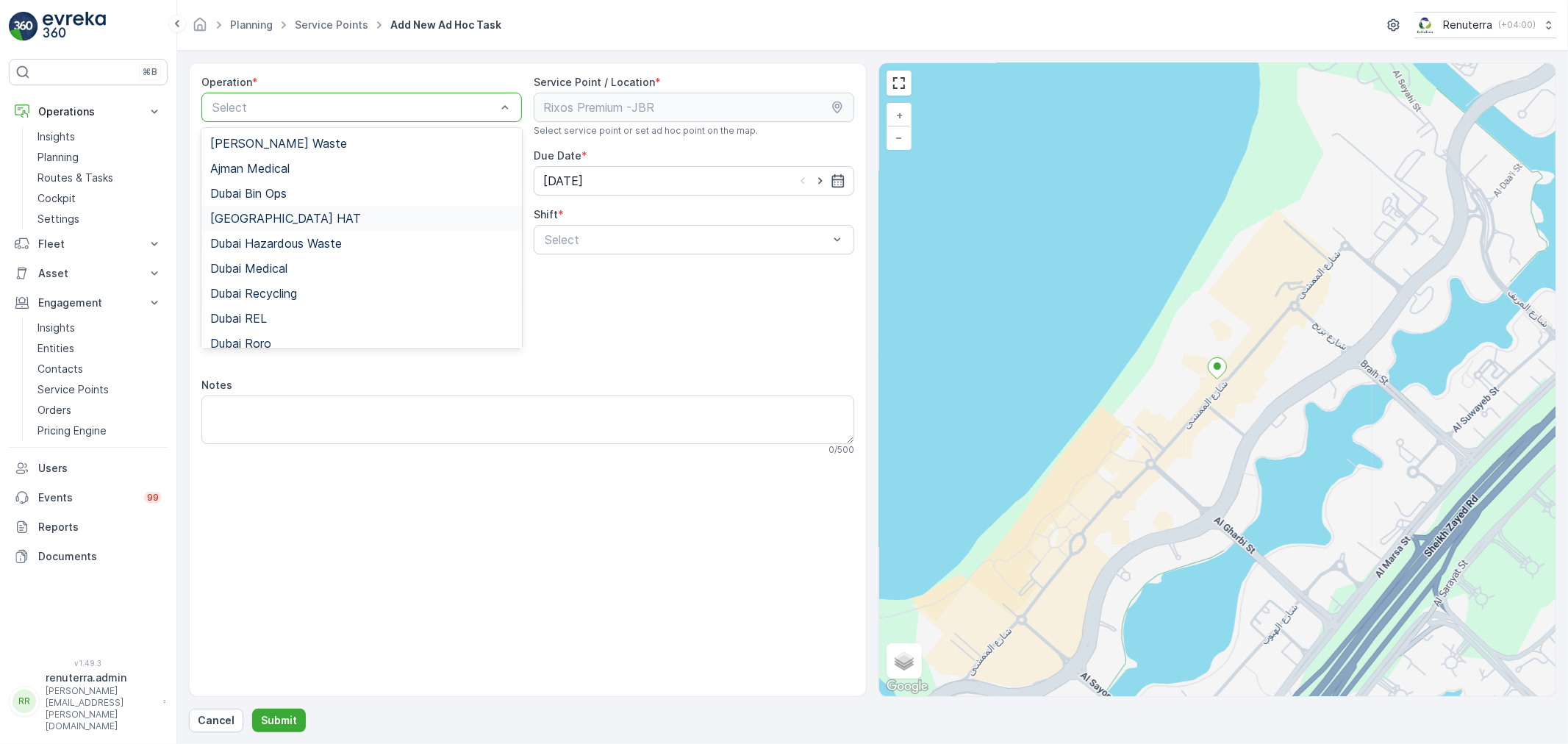
click at [322, 222] on div "[GEOGRAPHIC_DATA] HAT" at bounding box center [362, 218] width 303 height 14
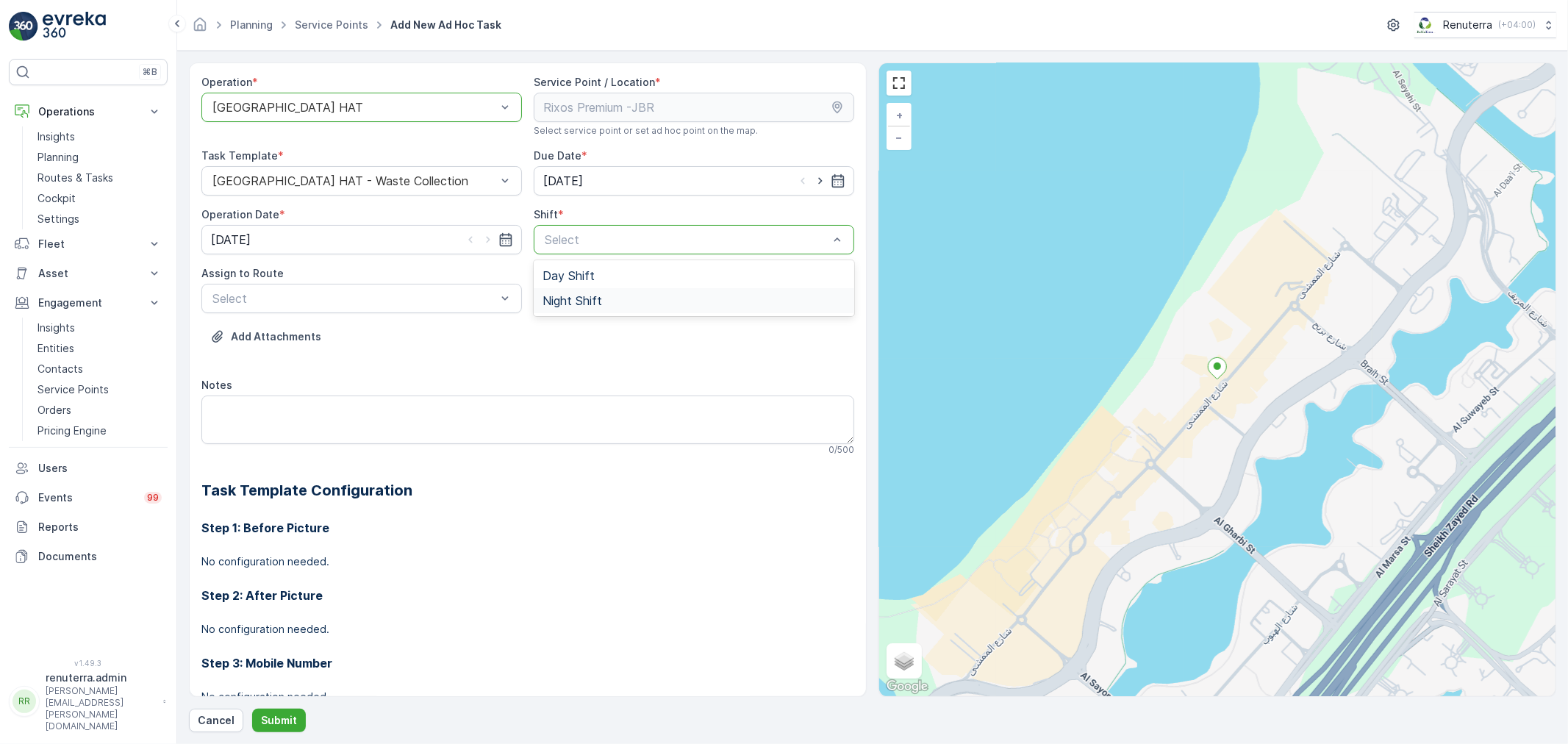
click at [622, 294] on div "Night Shift" at bounding box center [694, 300] width 303 height 14
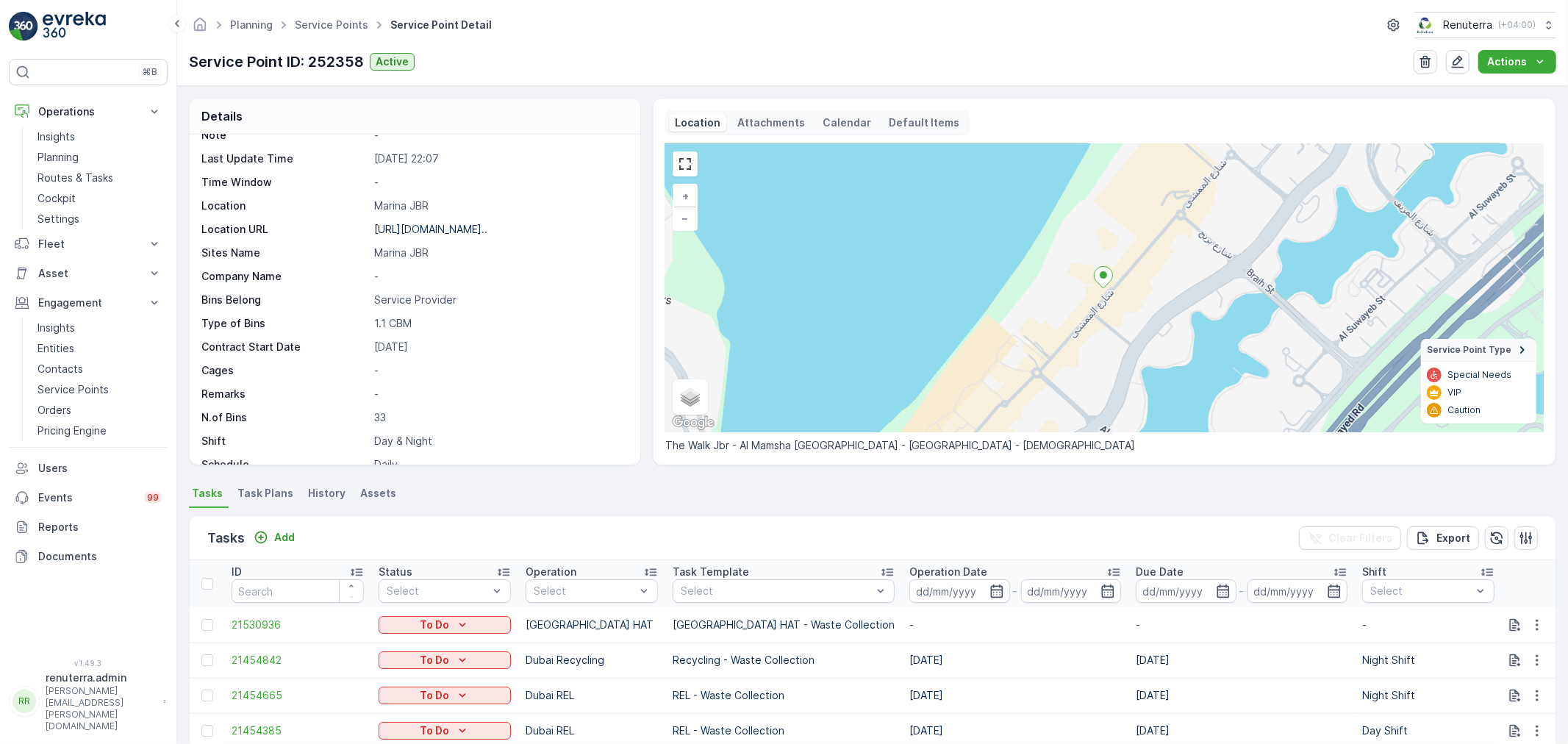
scroll to position [121, 0]
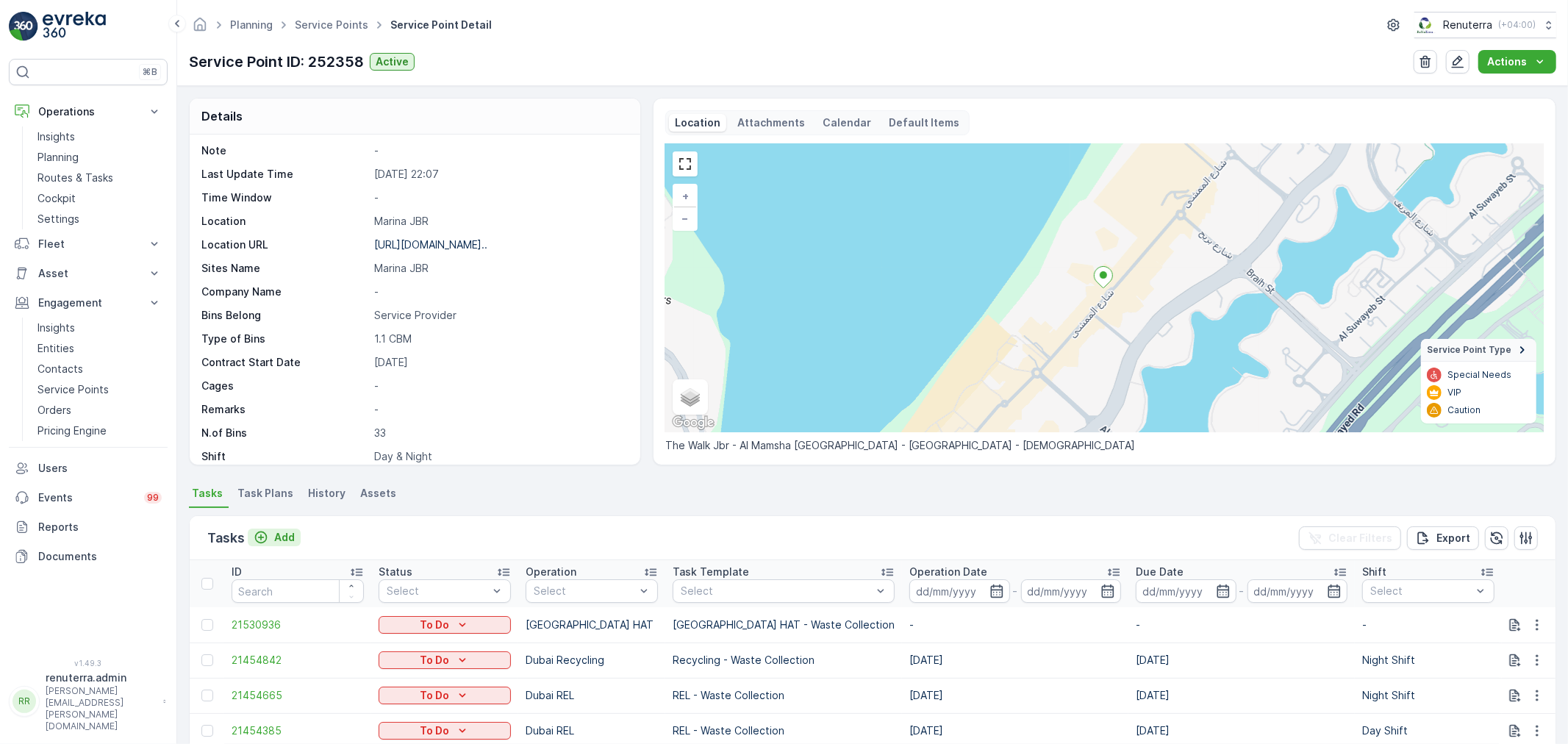
click at [290, 544] on p "Add" at bounding box center [284, 538] width 21 height 15
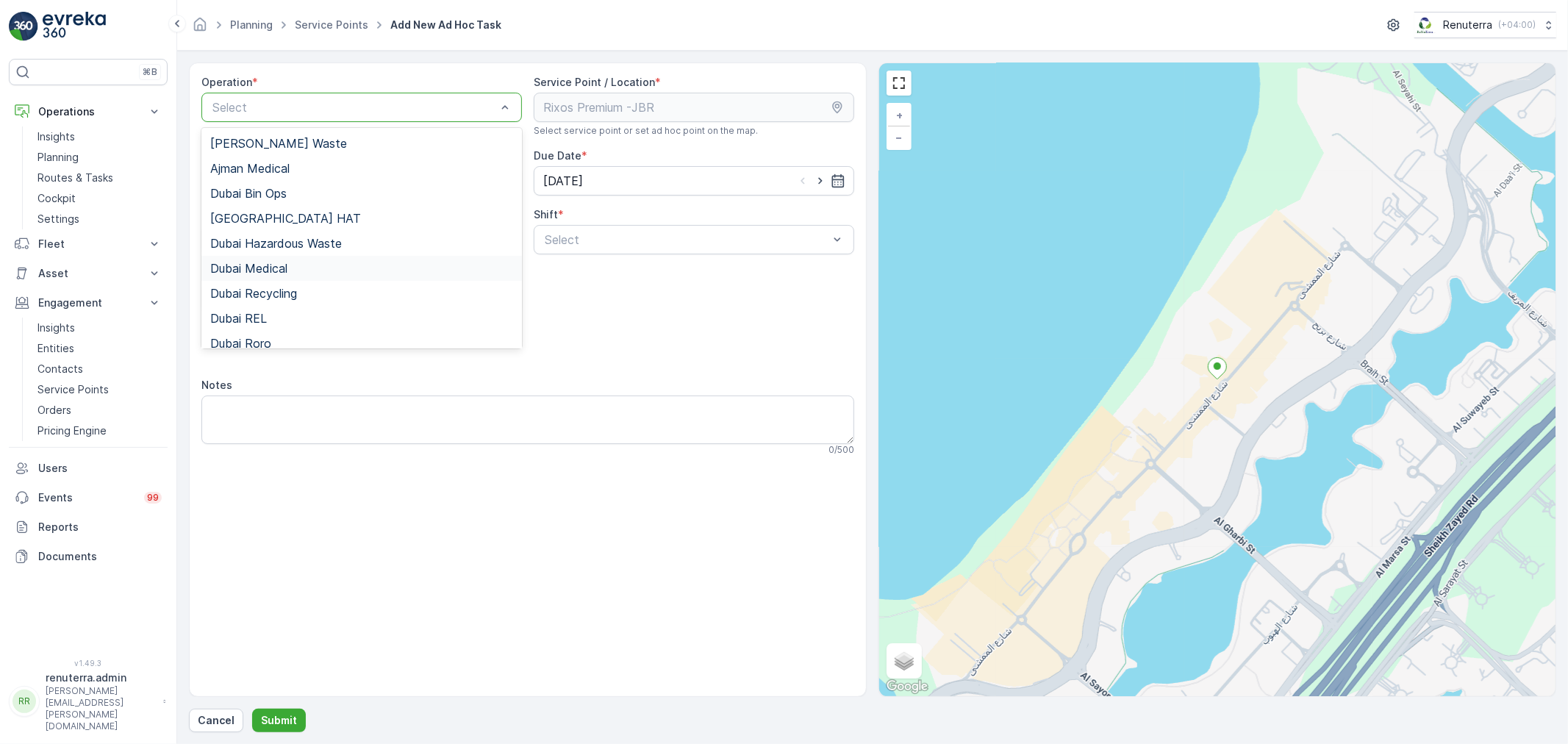
click at [310, 278] on div "Dubai Medical" at bounding box center [361, 269] width 320 height 25
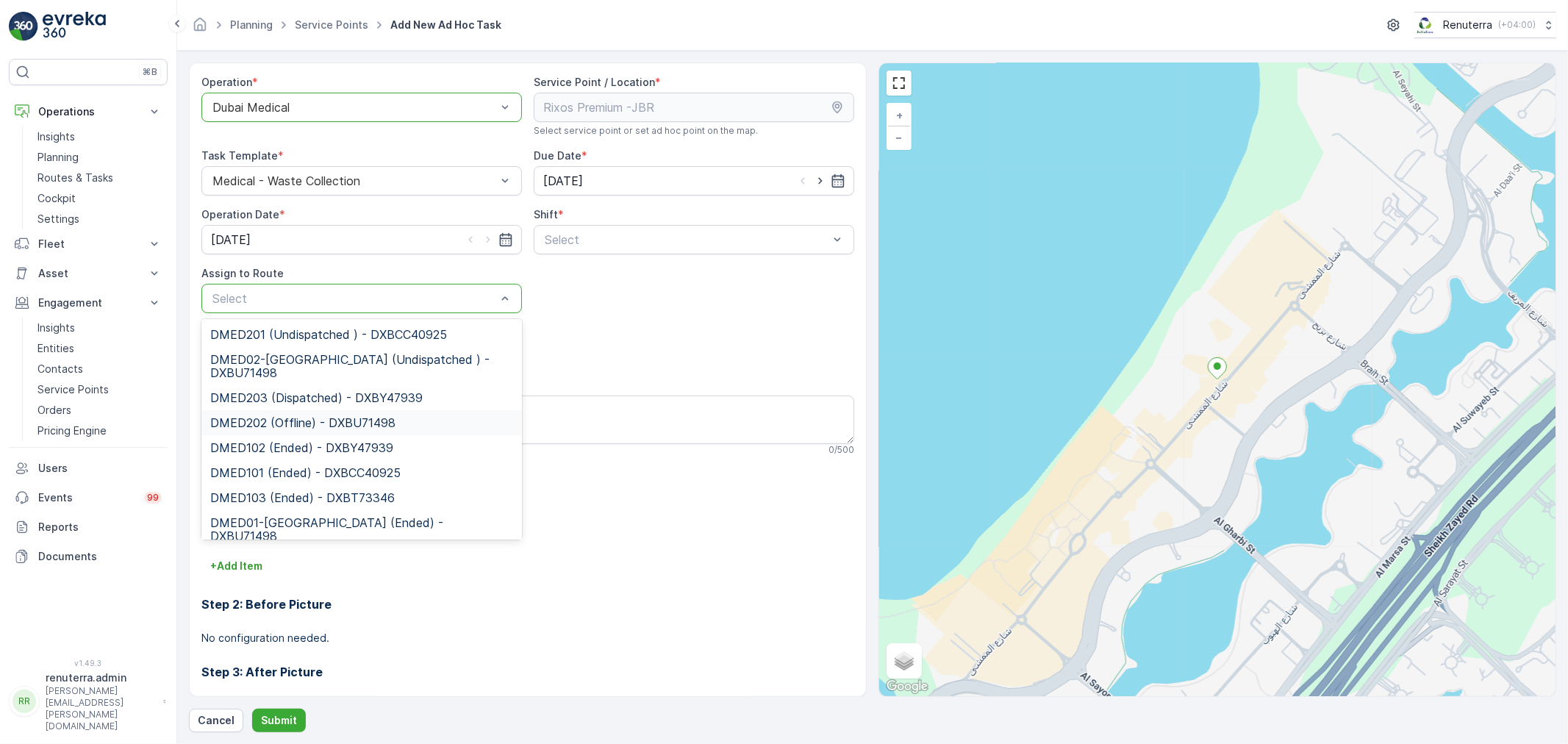
click at [379, 113] on div at bounding box center [355, 107] width 287 height 14
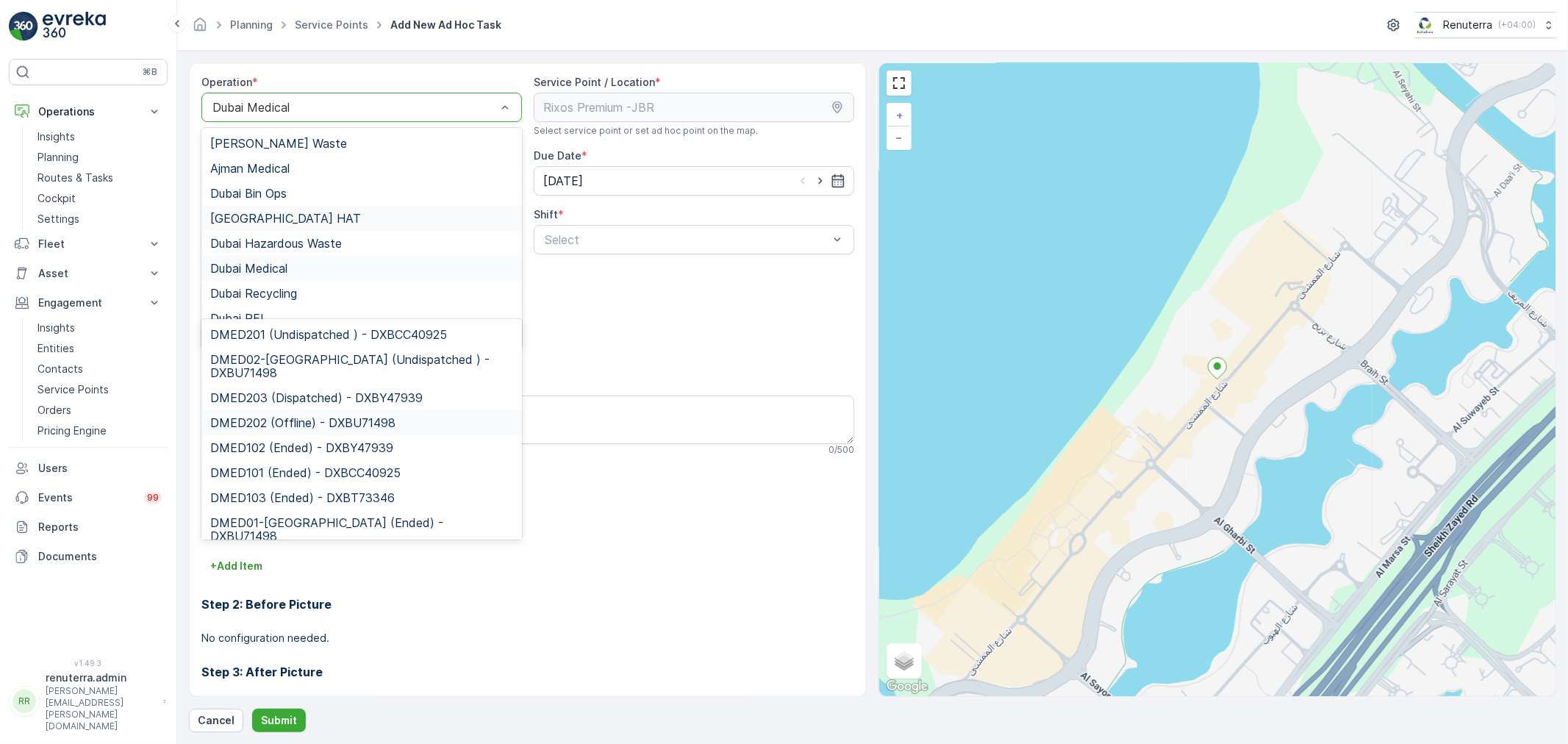
click at [351, 224] on div "[GEOGRAPHIC_DATA] HAT" at bounding box center [362, 218] width 303 height 14
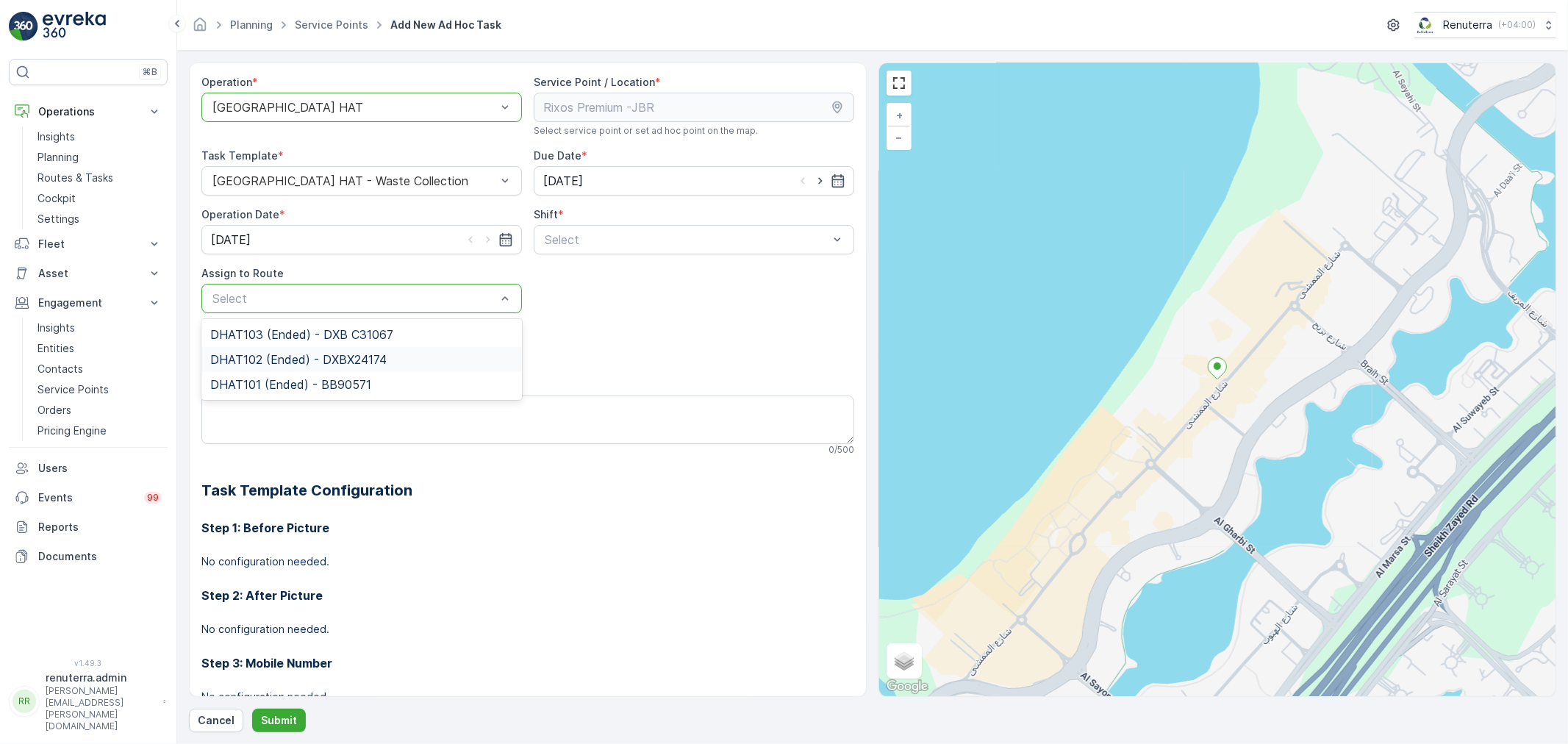
click at [604, 346] on div "Add Attachments" at bounding box center [528, 345] width 653 height 41
drag, startPoint x: 209, startPoint y: 723, endPoint x: 942, endPoint y: 64, distance: 985.7
click at [211, 722] on p "Cancel" at bounding box center [216, 720] width 37 height 15
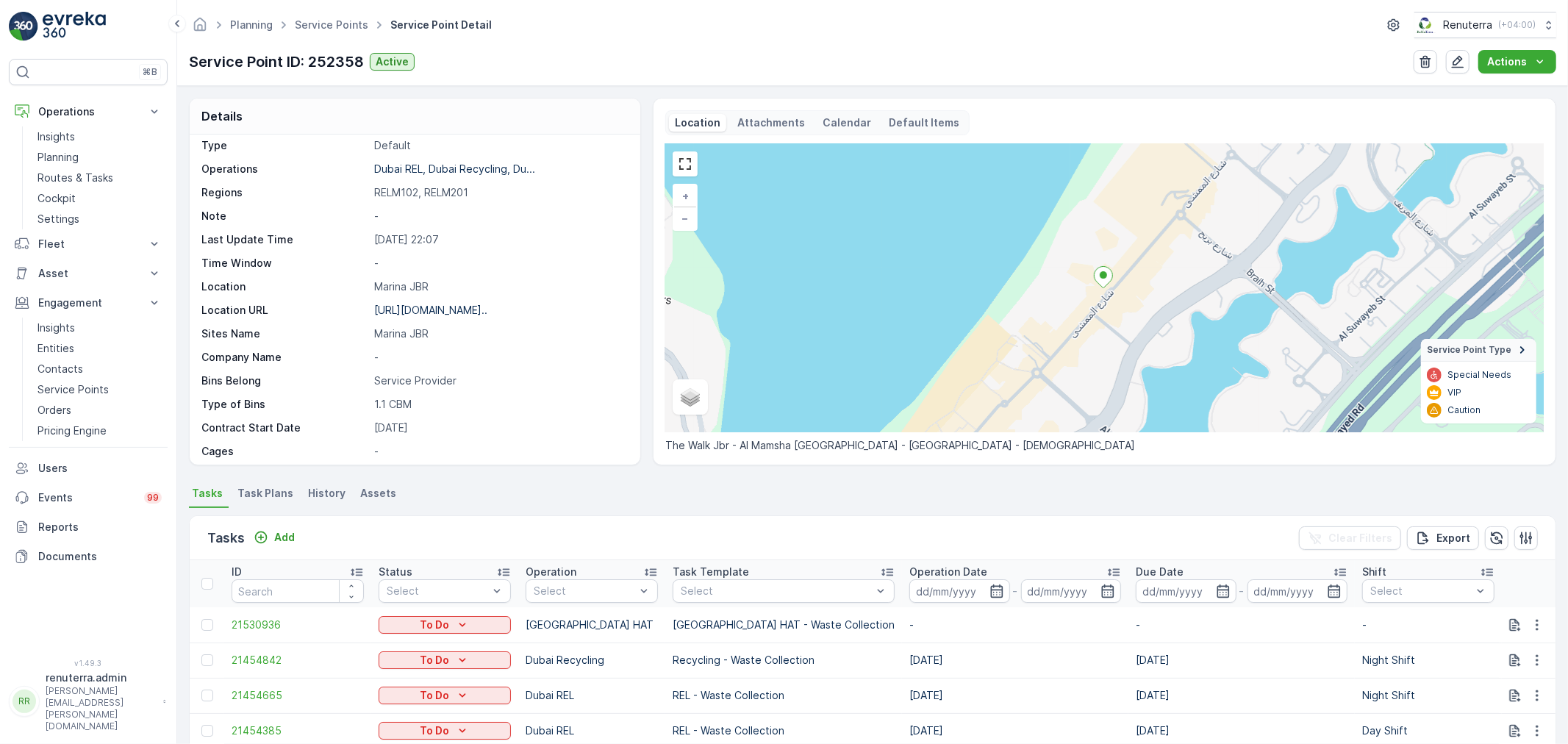
scroll to position [82, 0]
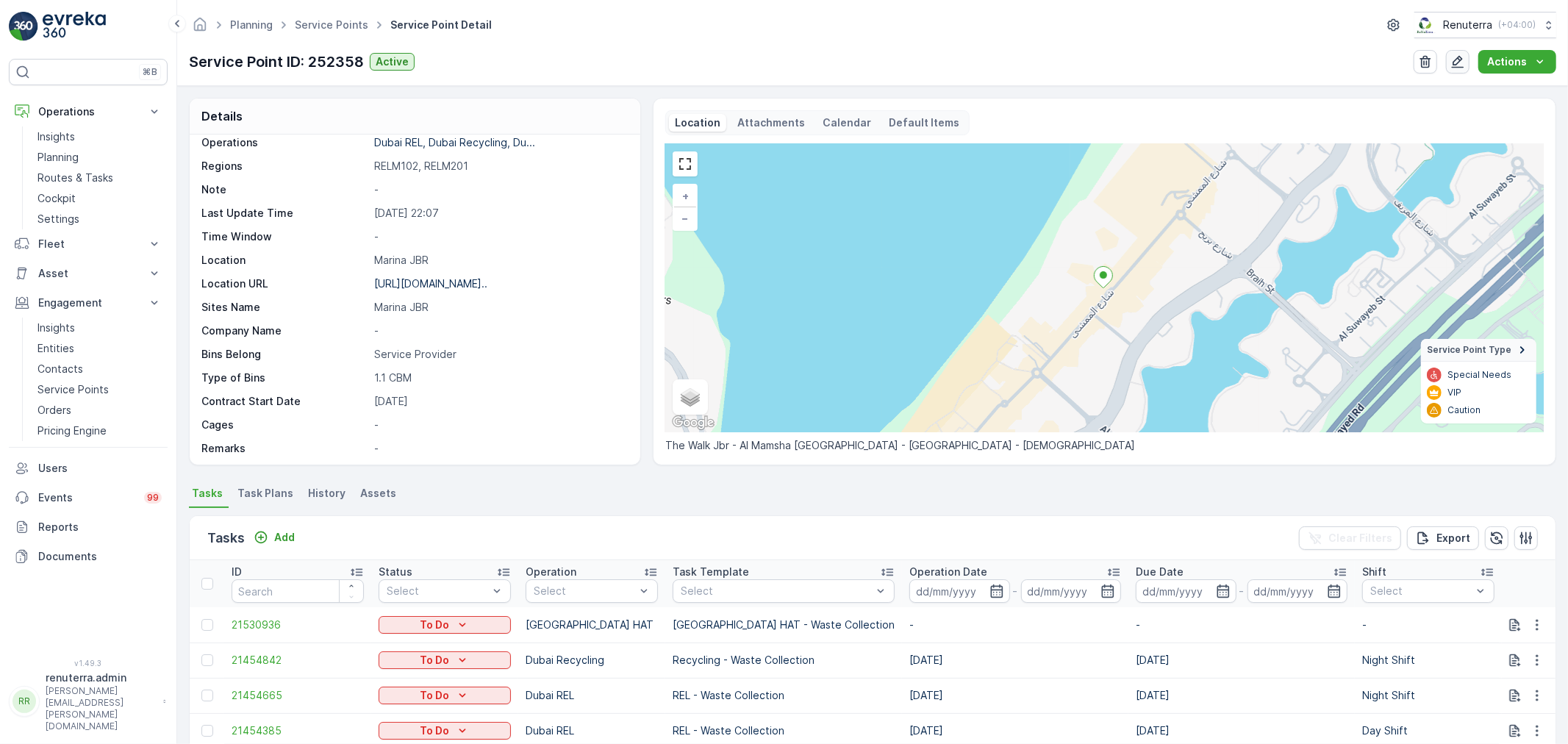
click at [1456, 59] on icon "button" at bounding box center [1458, 62] width 15 height 15
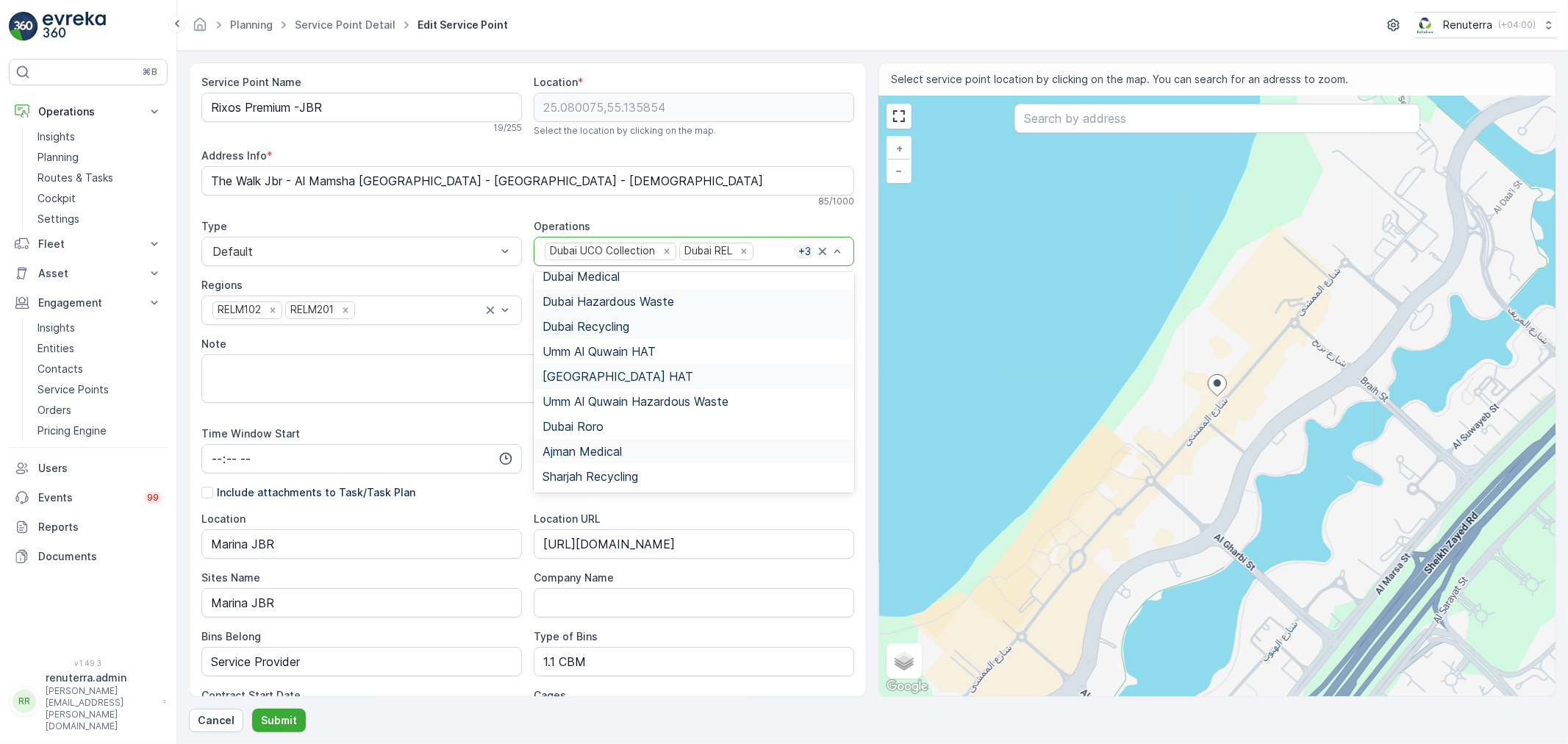
scroll to position [163, 0]
click at [603, 348] on div "[GEOGRAPHIC_DATA] HAT" at bounding box center [694, 349] width 303 height 14
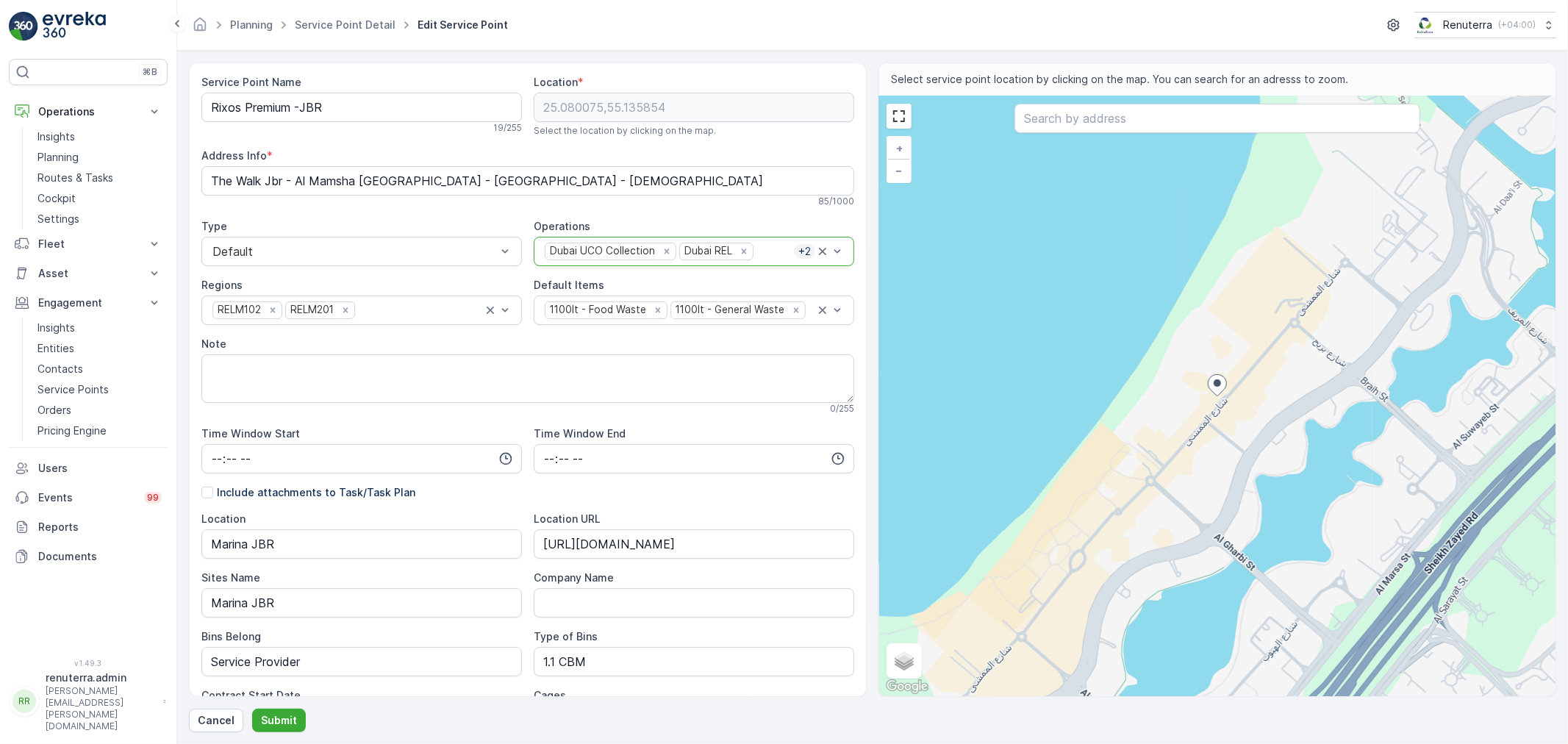
click at [763, 254] on div at bounding box center [774, 251] width 39 height 14
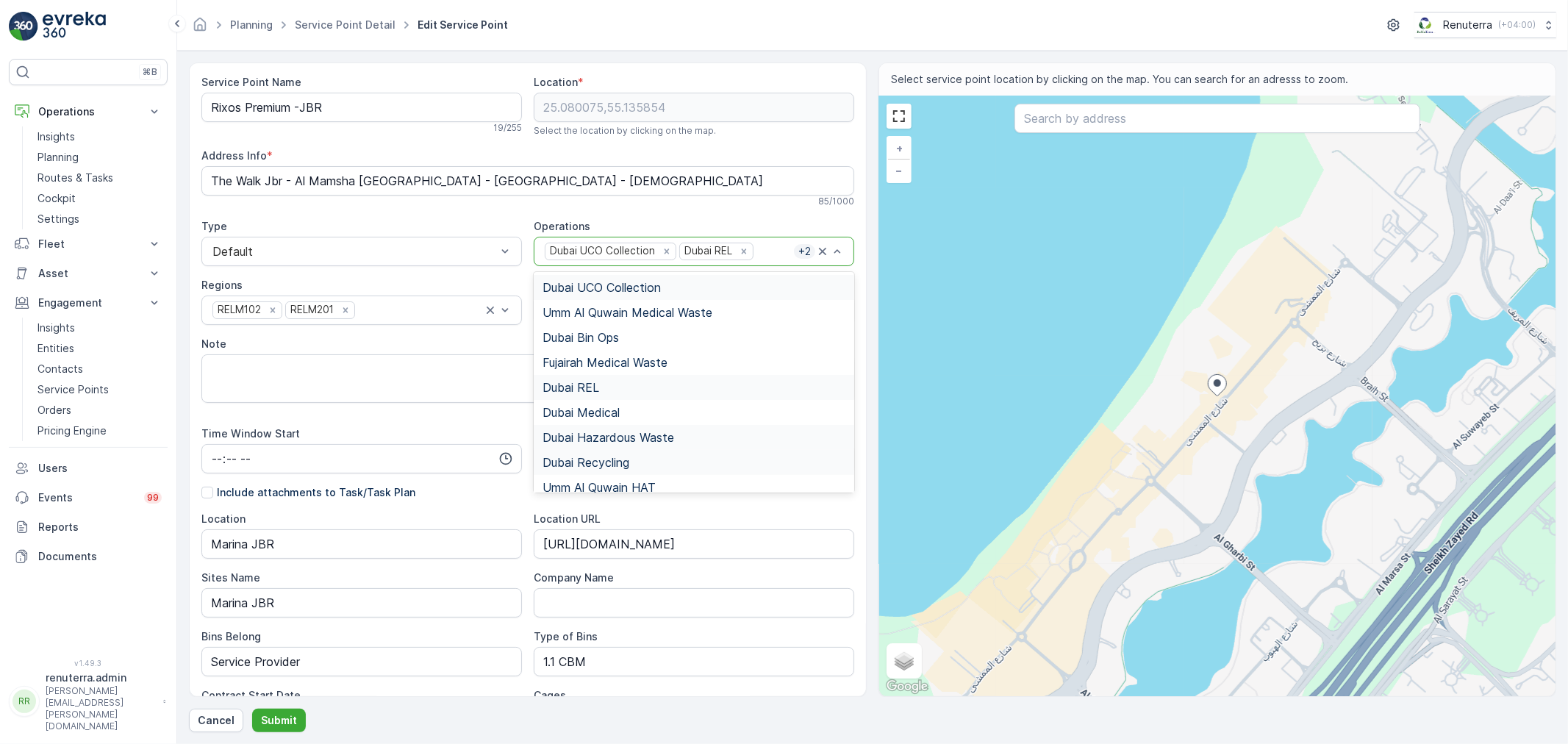
click at [761, 156] on div "Address Info *" at bounding box center [528, 156] width 653 height 15
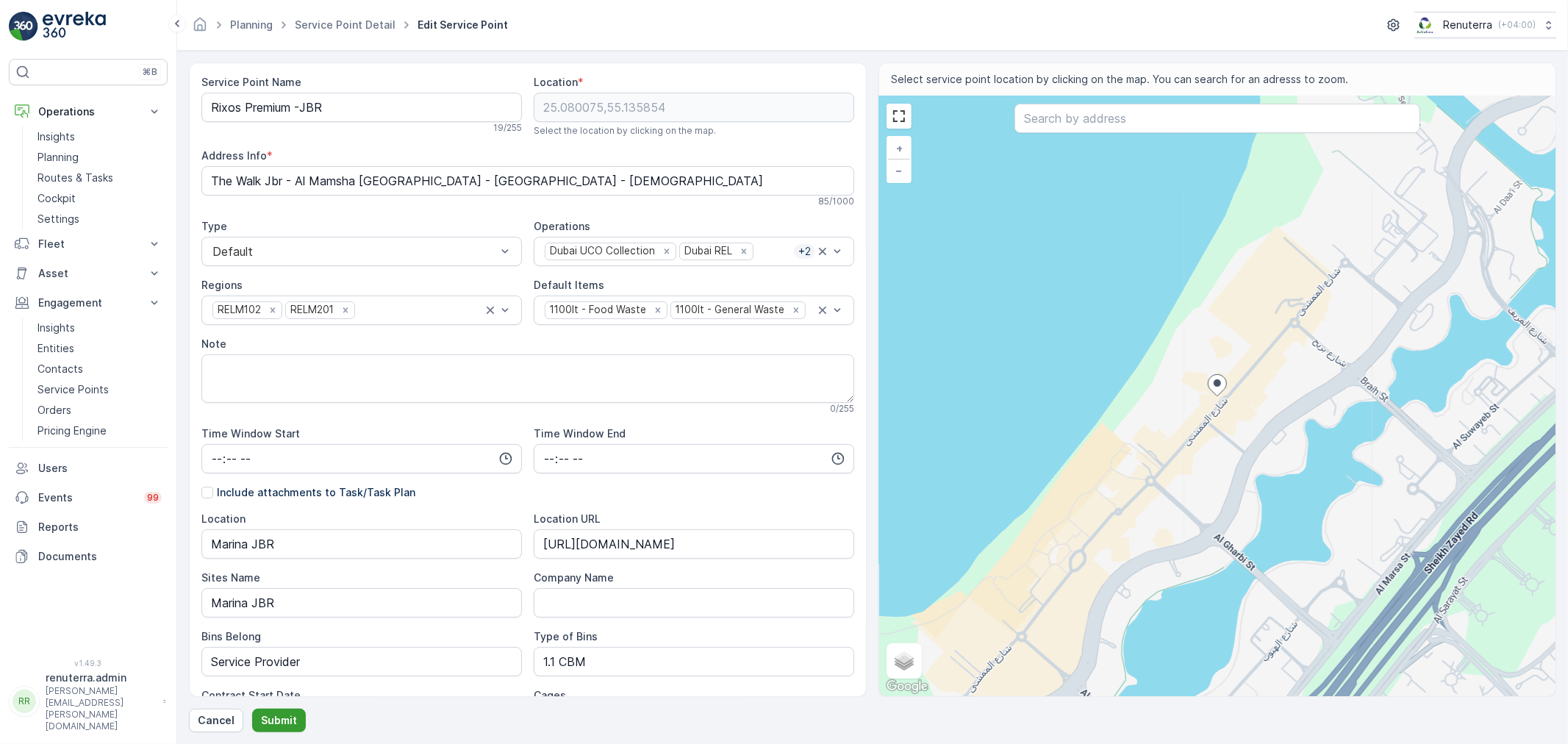
click at [292, 714] on p "Submit" at bounding box center [279, 720] width 36 height 15
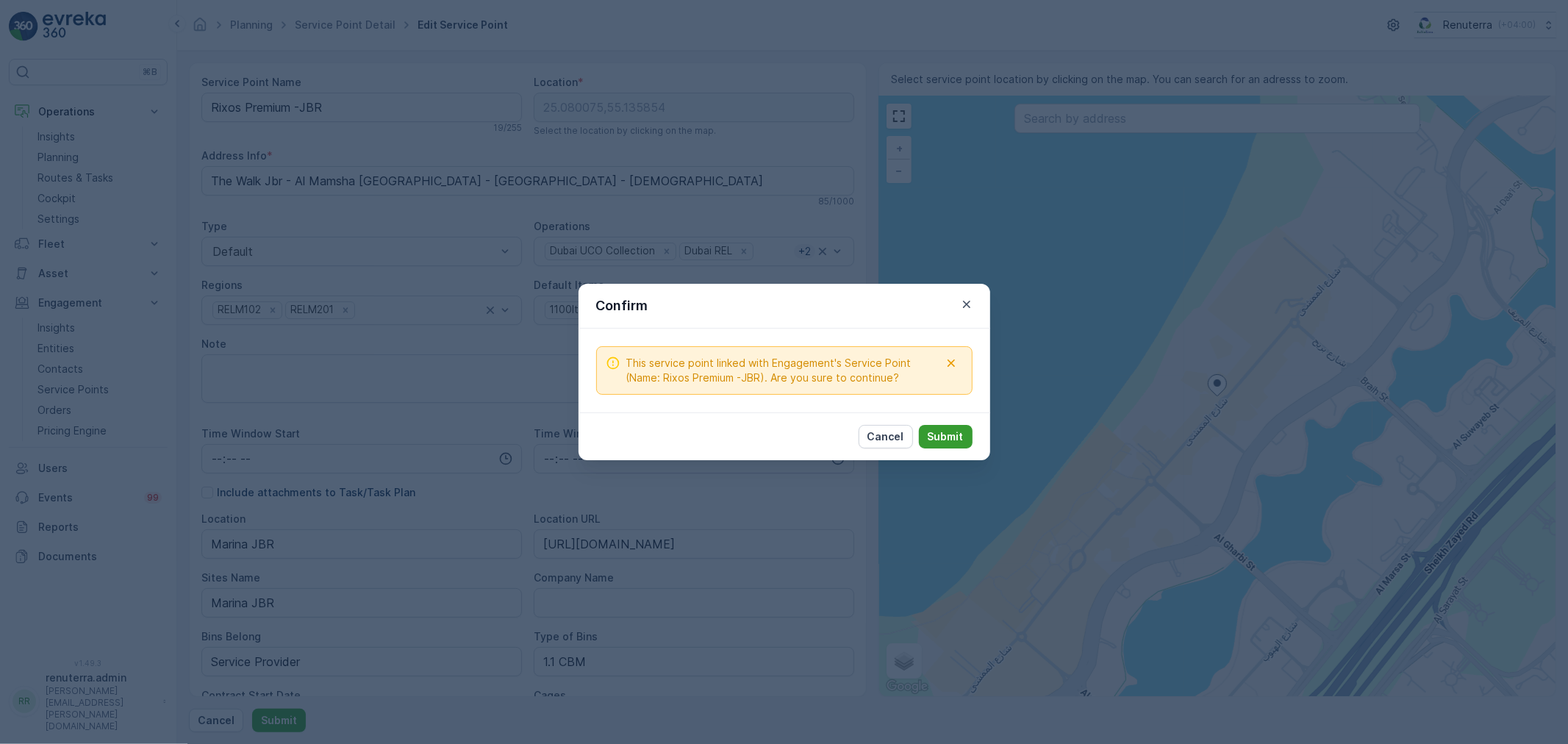
click at [956, 430] on p "Submit" at bounding box center [946, 436] width 36 height 15
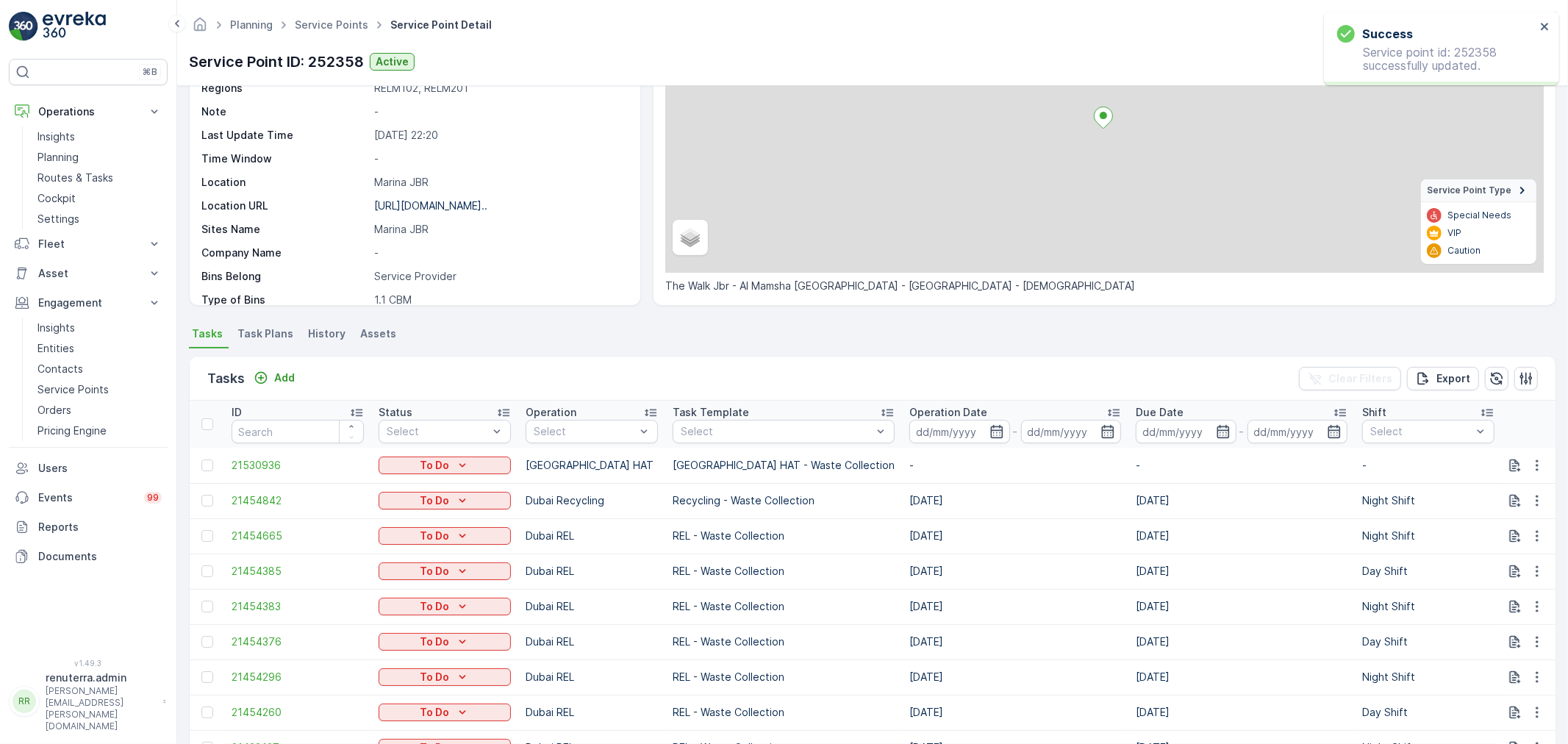
scroll to position [163, 0]
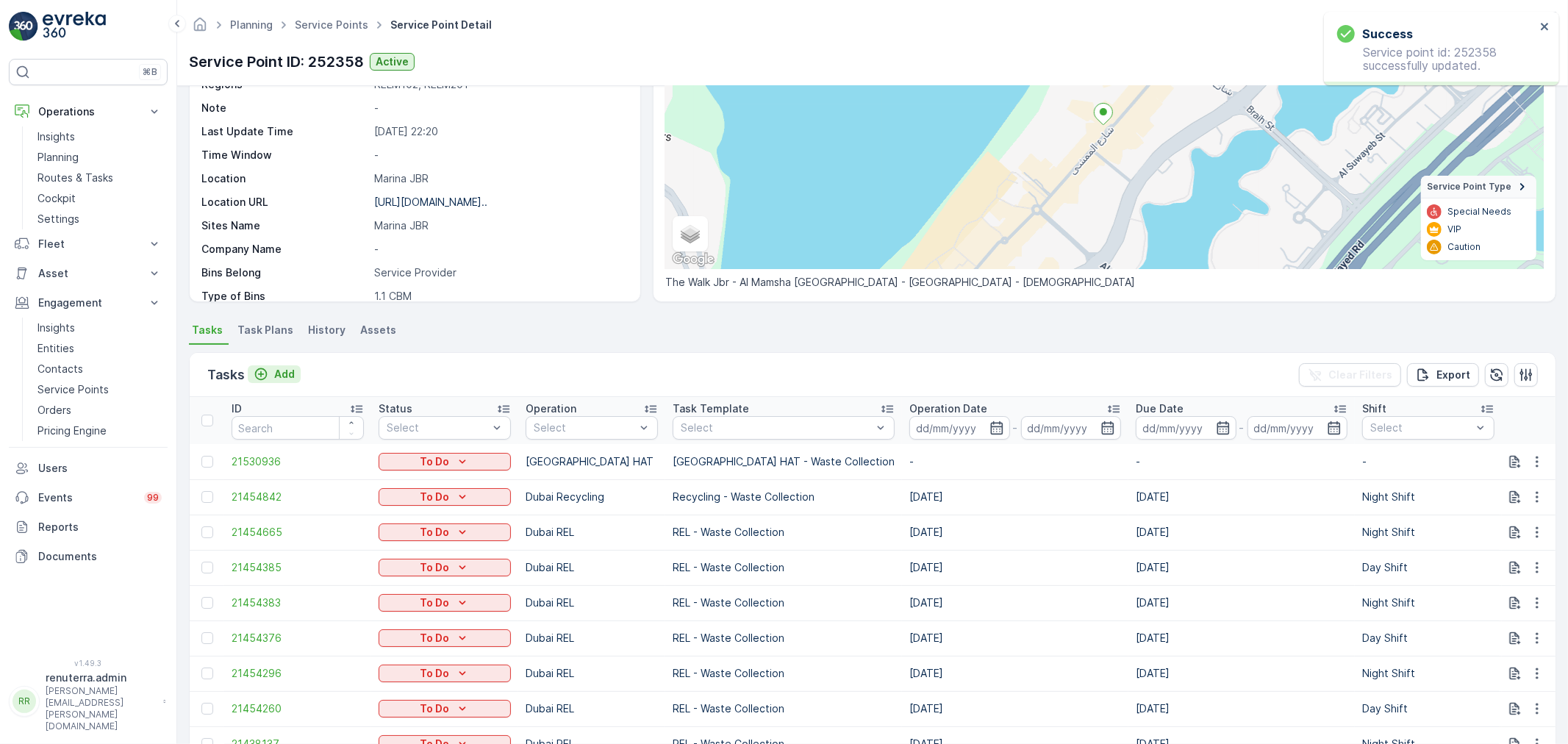
click at [289, 367] on p "Add" at bounding box center [284, 375] width 21 height 15
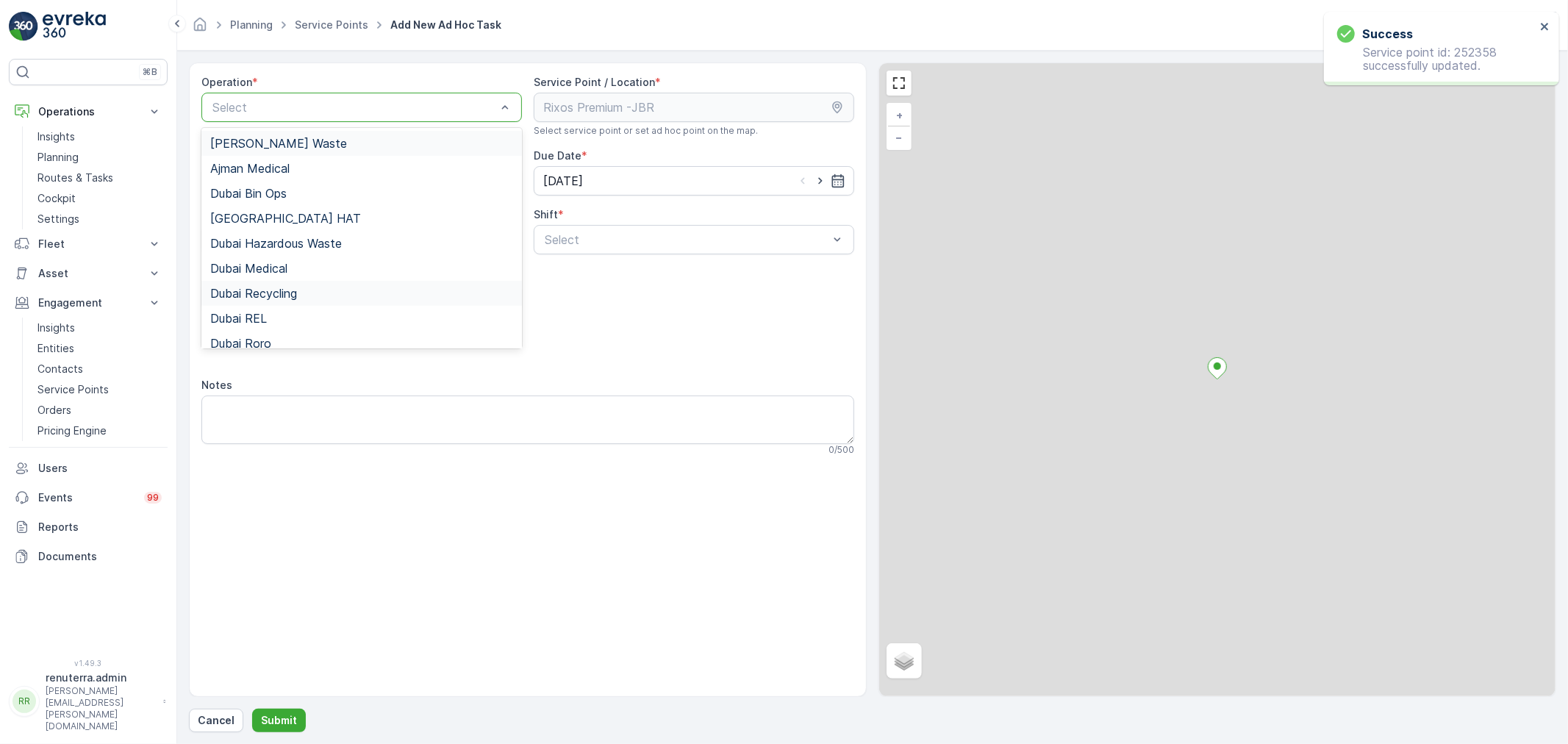
drag, startPoint x: 336, startPoint y: 107, endPoint x: 318, endPoint y: 305, distance: 198.8
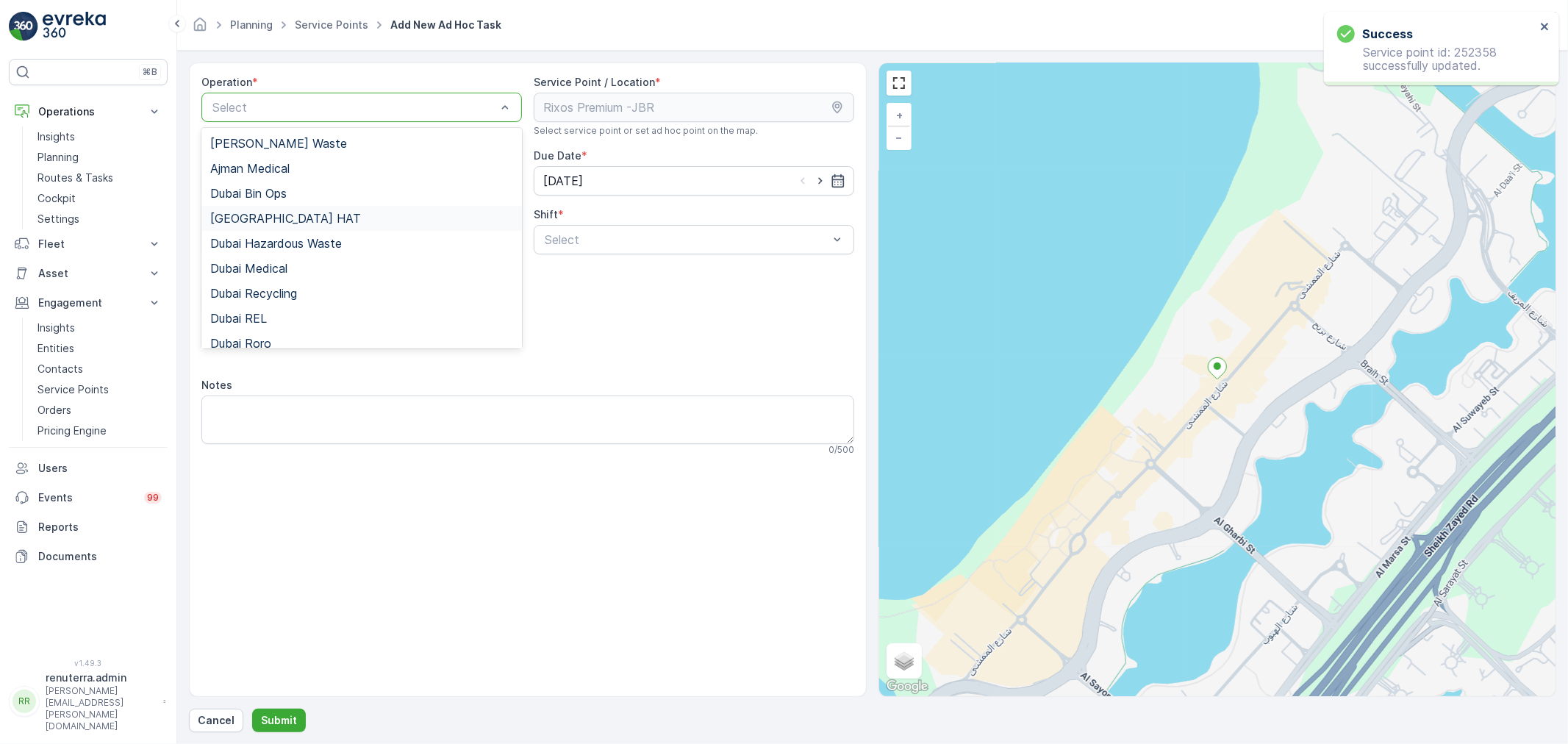
click at [297, 222] on div "[GEOGRAPHIC_DATA] HAT" at bounding box center [362, 218] width 303 height 14
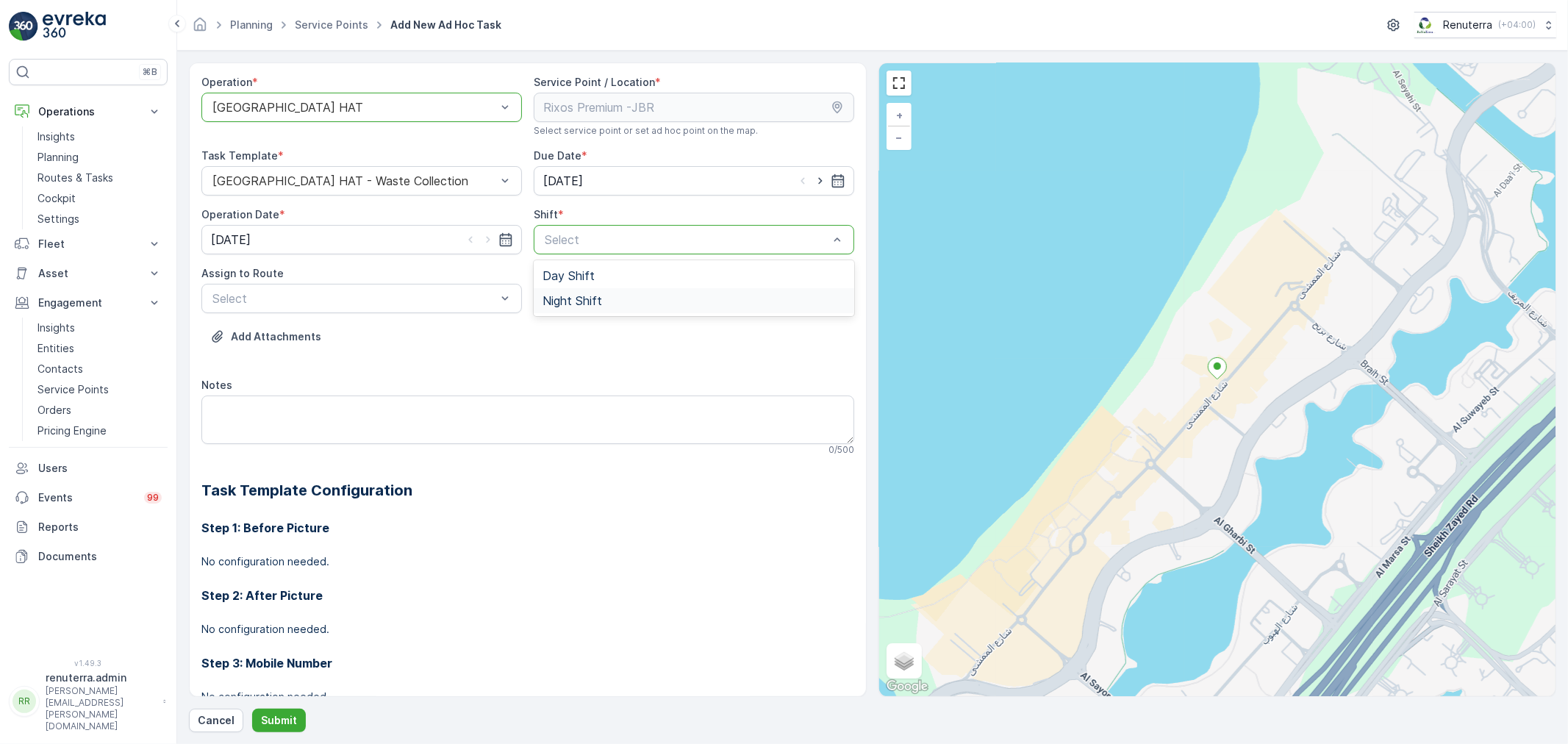
click at [606, 301] on div "Night Shift" at bounding box center [694, 300] width 303 height 14
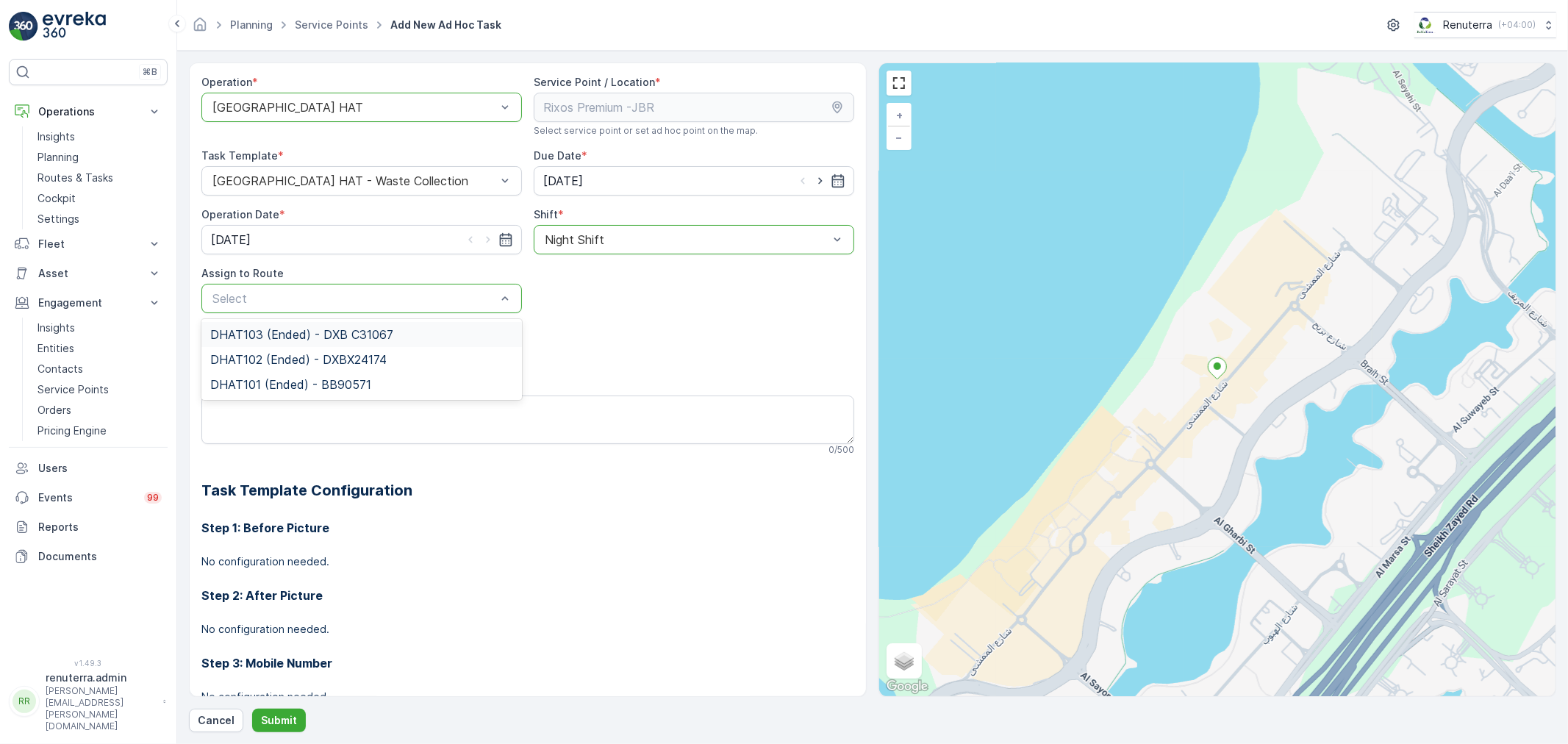
drag, startPoint x: 691, startPoint y: 307, endPoint x: 627, endPoint y: 302, distance: 64.2
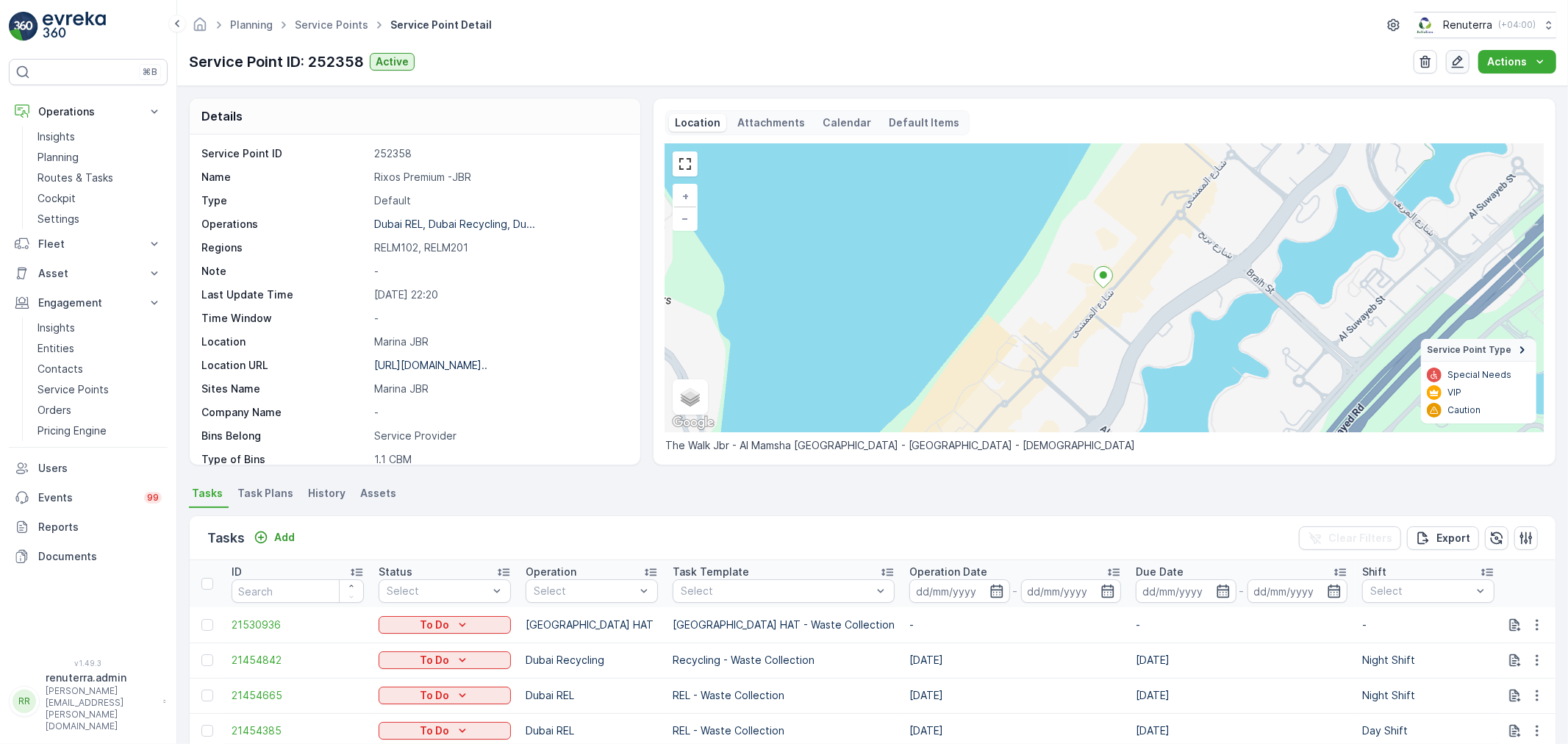
click at [1451, 60] on button "button" at bounding box center [1458, 62] width 24 height 24
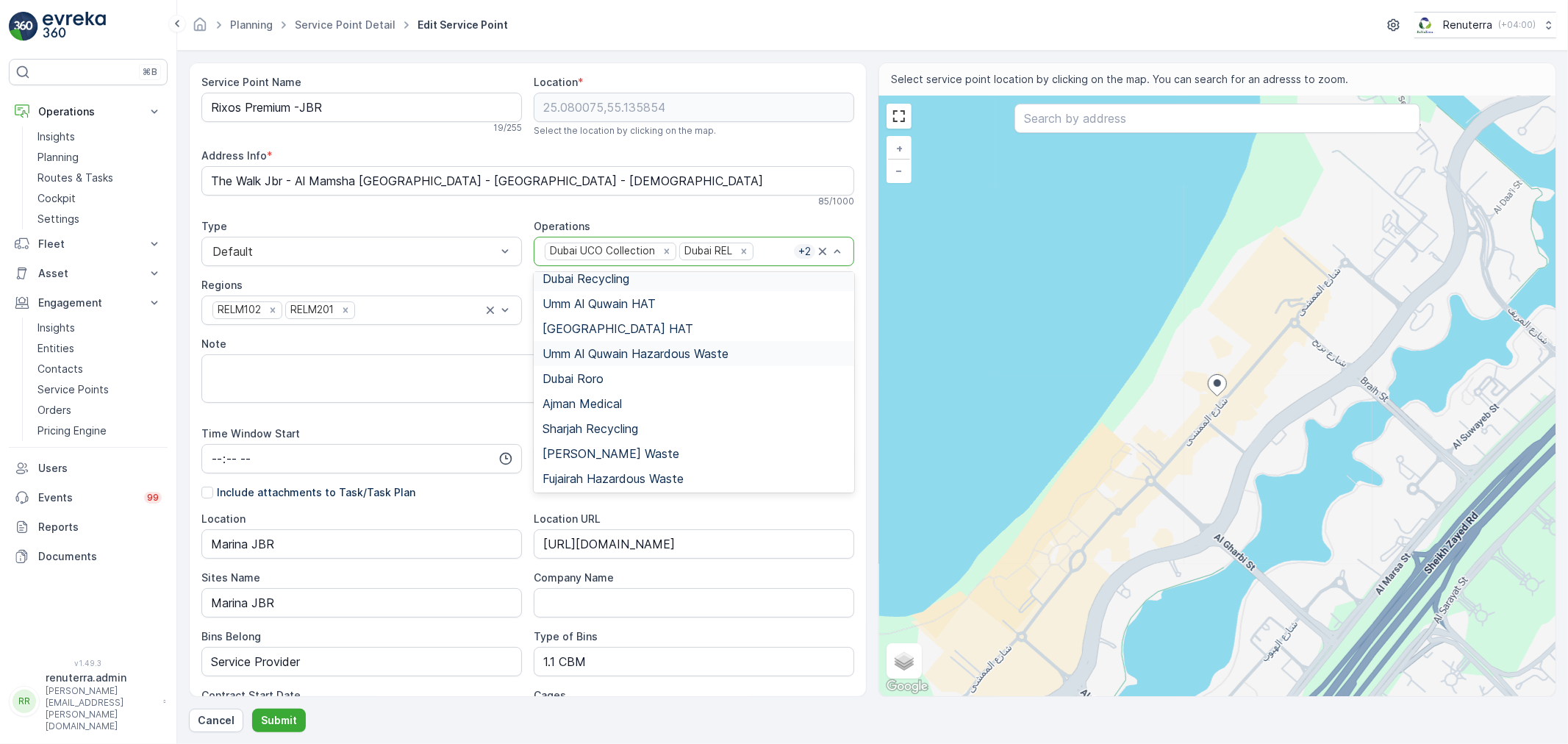
scroll to position [184, 0]
click at [557, 321] on span "[GEOGRAPHIC_DATA] HAT" at bounding box center [618, 328] width 151 height 14
click at [766, 239] on div "Dubai UCO Collection Dubai REL + 3" at bounding box center [694, 251] width 320 height 29
click at [570, 347] on span "[GEOGRAPHIC_DATA] HAT" at bounding box center [618, 349] width 151 height 14
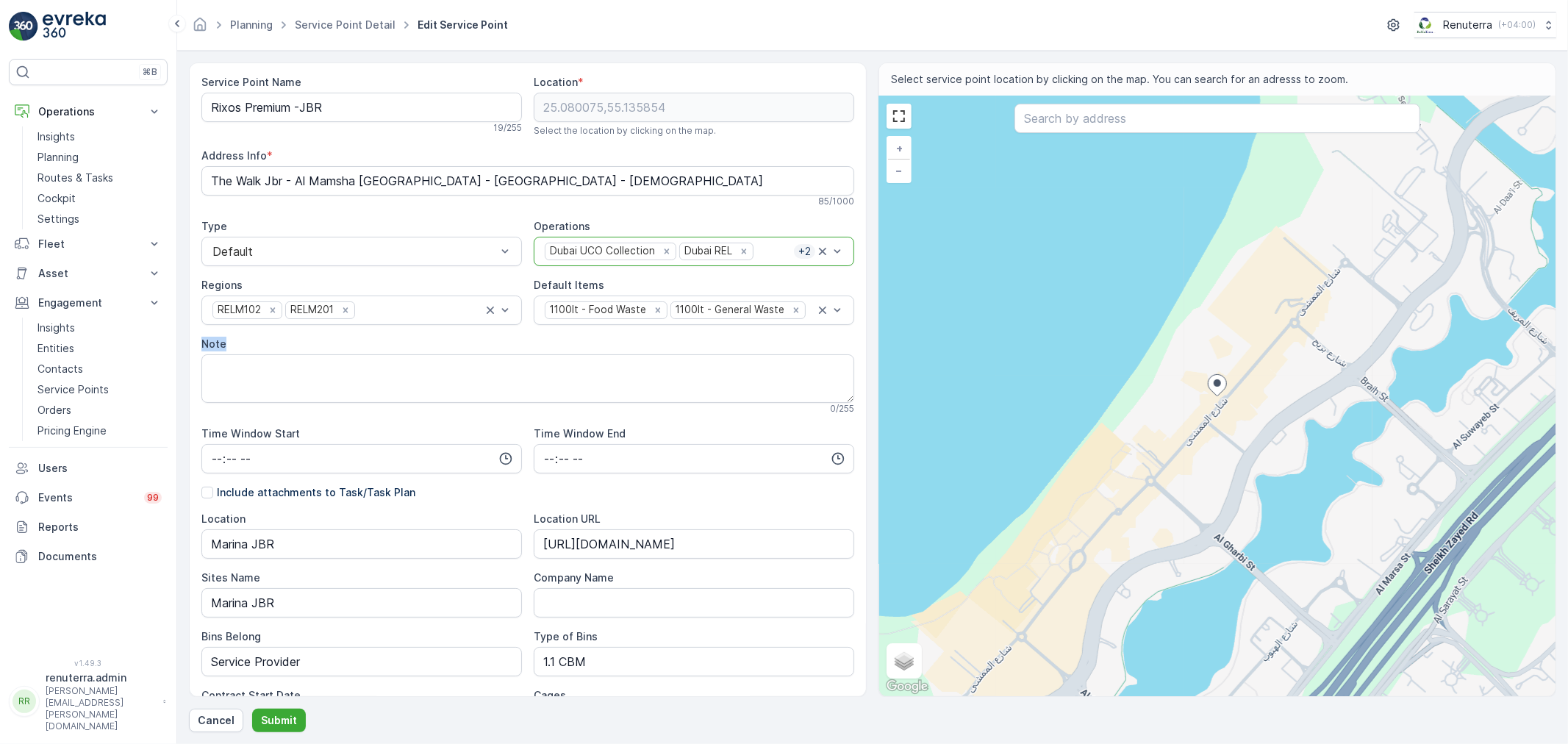
click at [570, 347] on div "Note" at bounding box center [528, 344] width 653 height 15
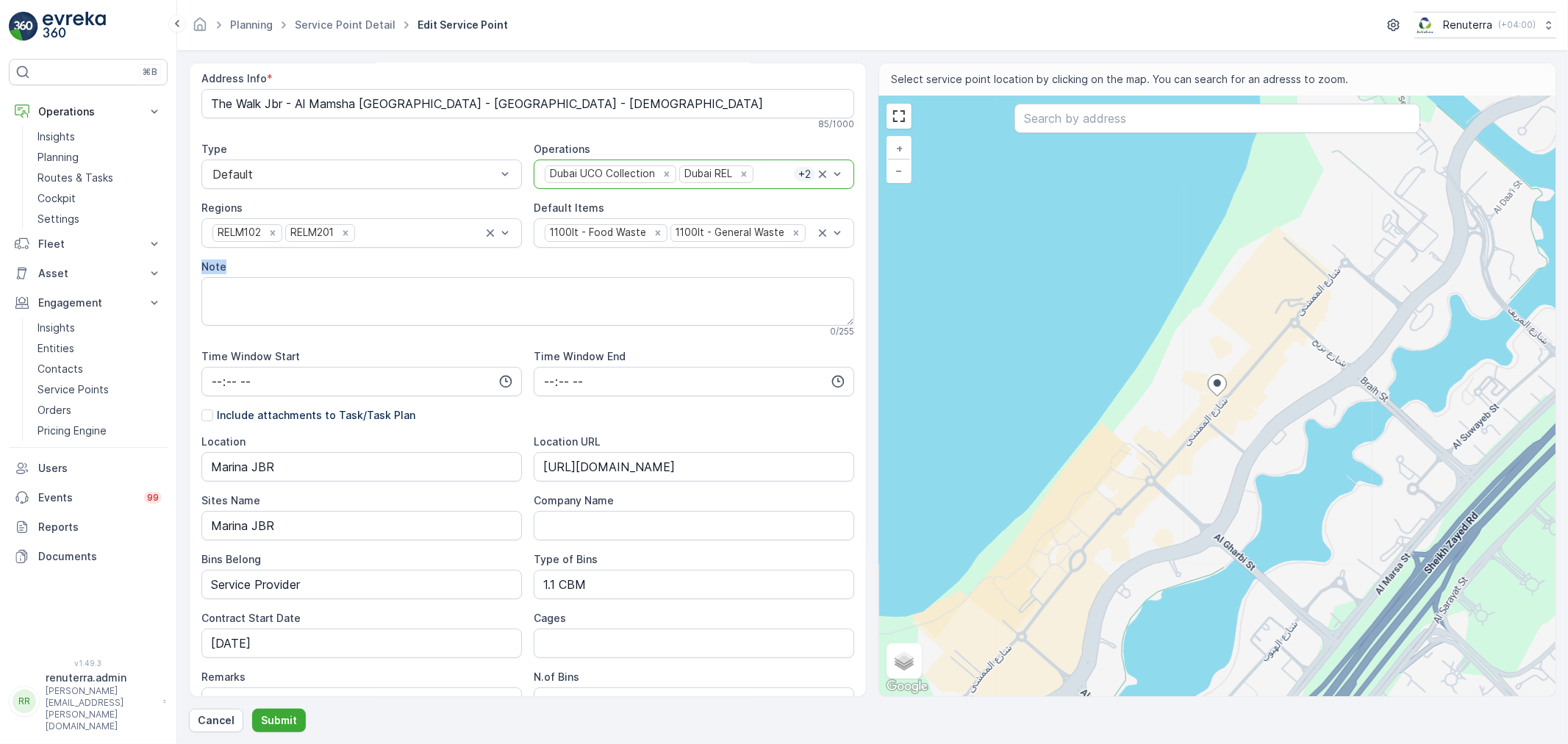
scroll to position [0, 0]
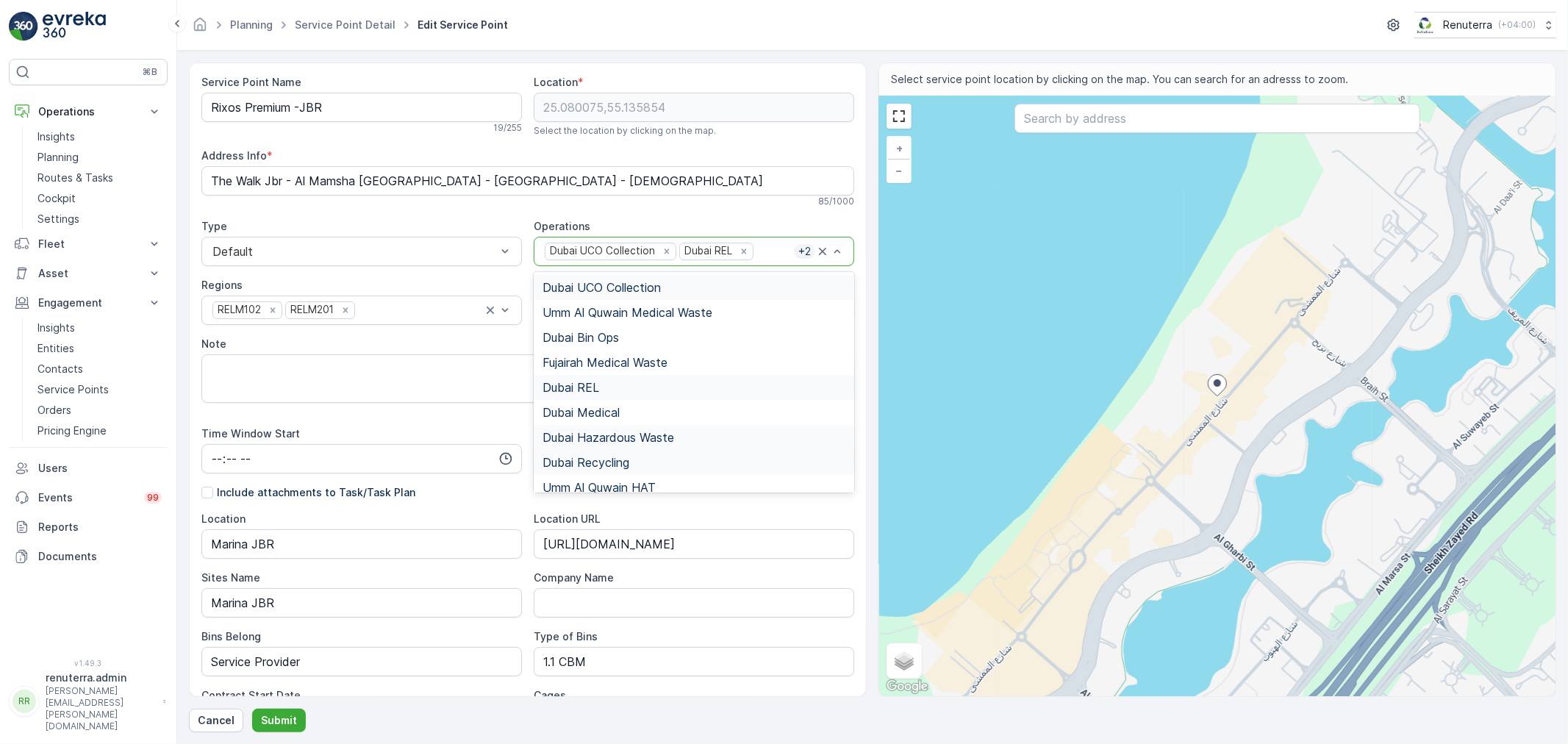
click at [757, 258] on div at bounding box center [774, 251] width 39 height 14
click at [619, 421] on div "[GEOGRAPHIC_DATA] HAT" at bounding box center [694, 431] width 320 height 25
click at [759, 258] on div at bounding box center [774, 251] width 39 height 14
click at [297, 716] on button "Submit" at bounding box center [278, 721] width 54 height 24
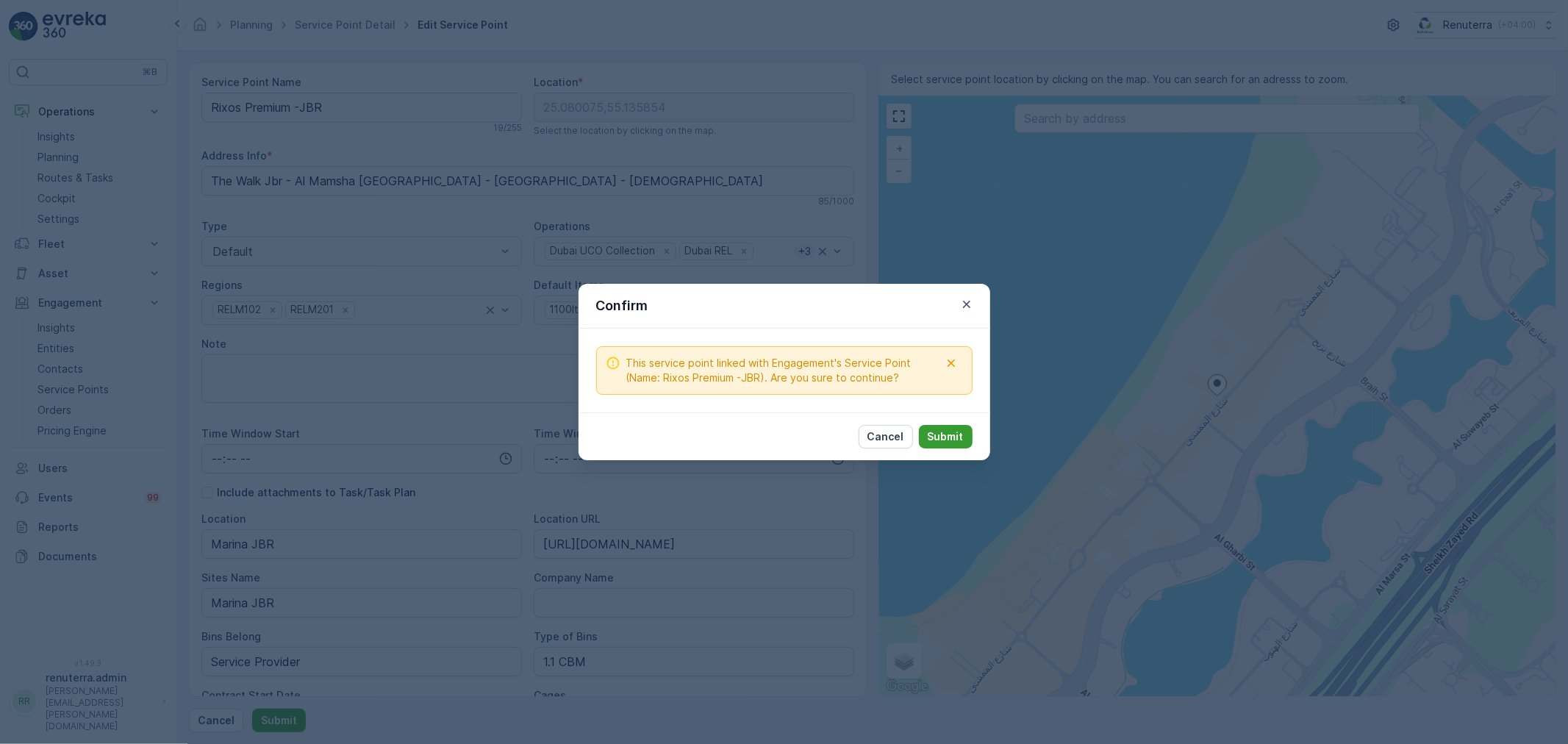
click at [942, 431] on p "Submit" at bounding box center [946, 436] width 36 height 15
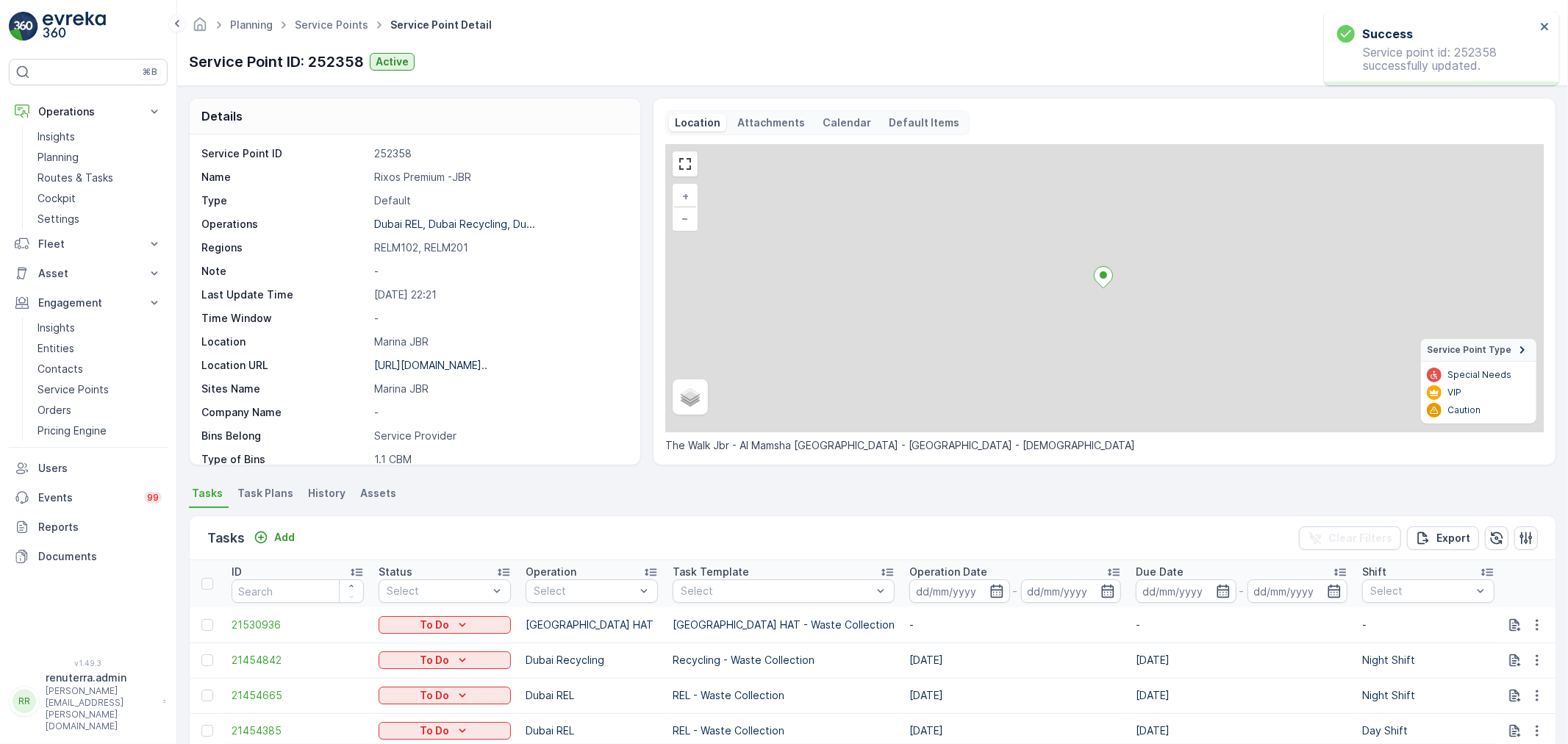
scroll to position [82, 0]
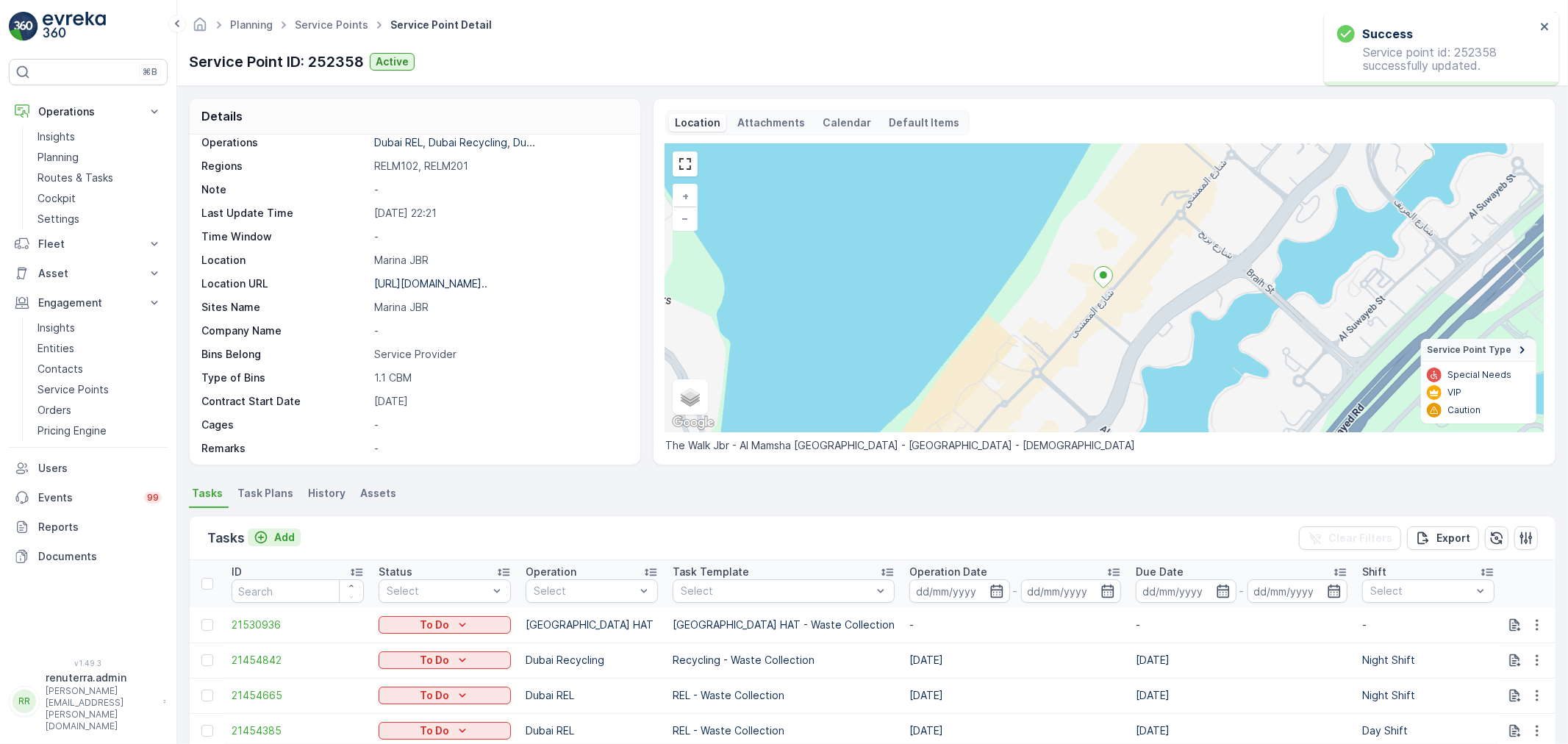
click at [285, 534] on p "Add" at bounding box center [284, 538] width 21 height 15
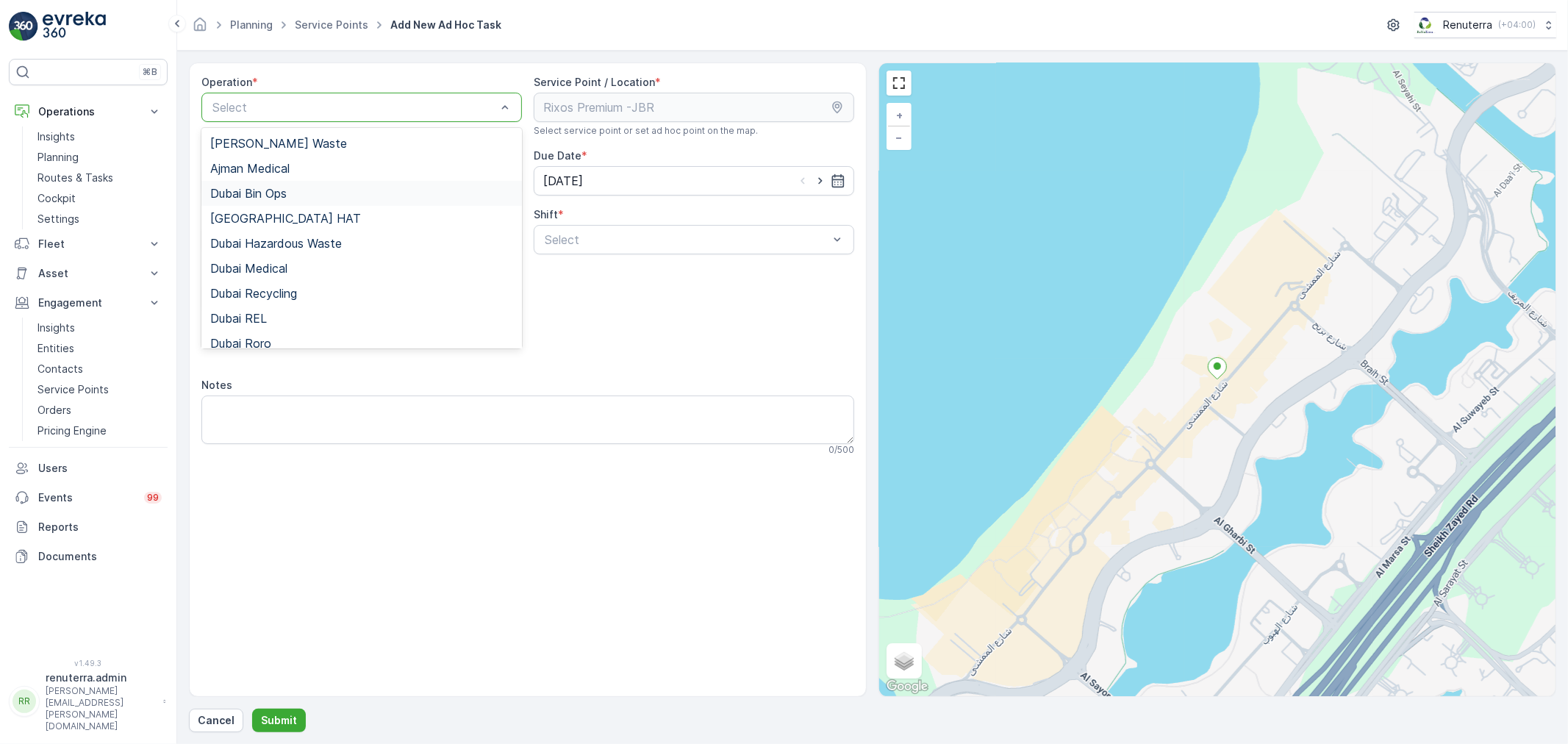
click at [302, 204] on div "Dubai Bin Ops" at bounding box center [361, 193] width 320 height 25
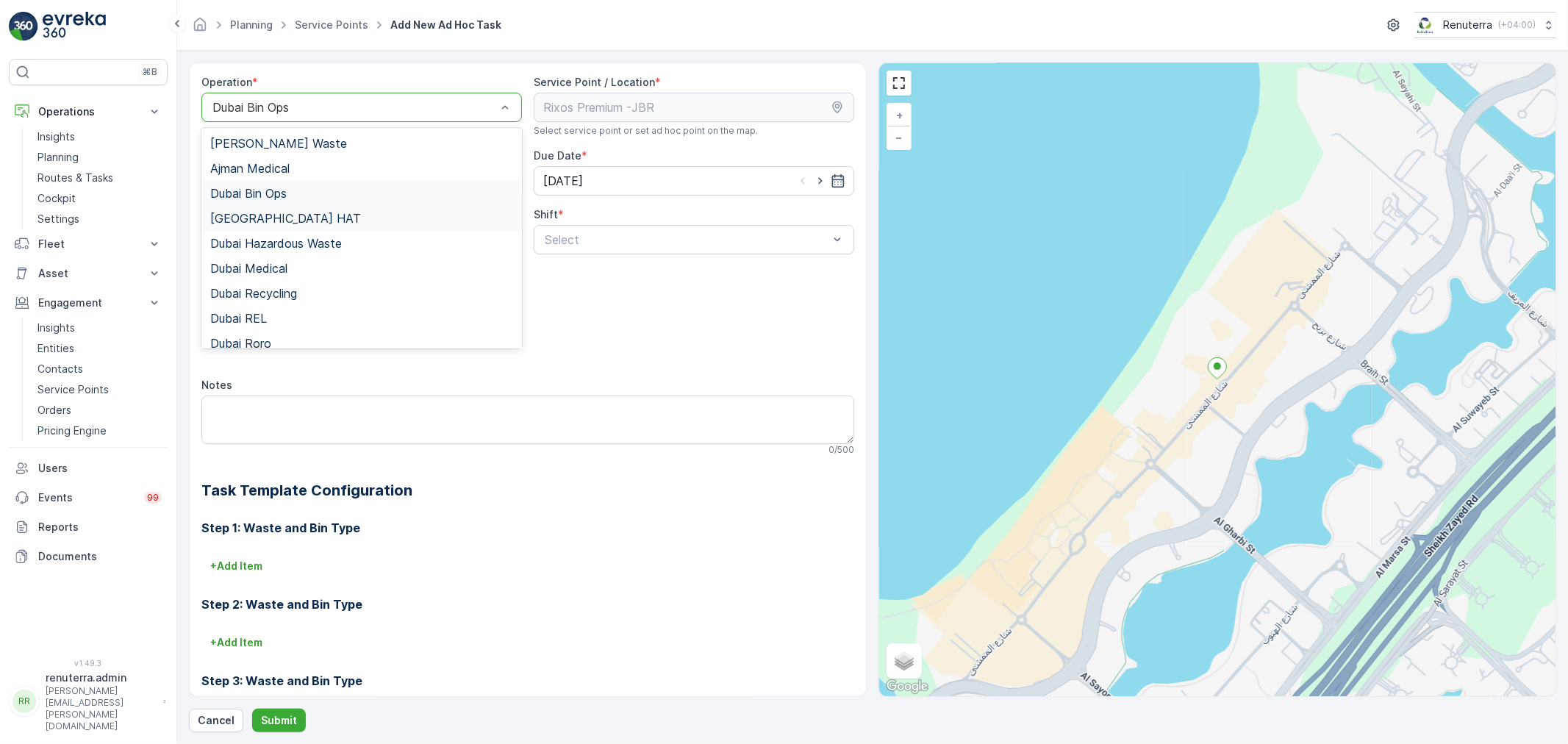
click at [310, 216] on div "[GEOGRAPHIC_DATA] HAT" at bounding box center [362, 218] width 303 height 14
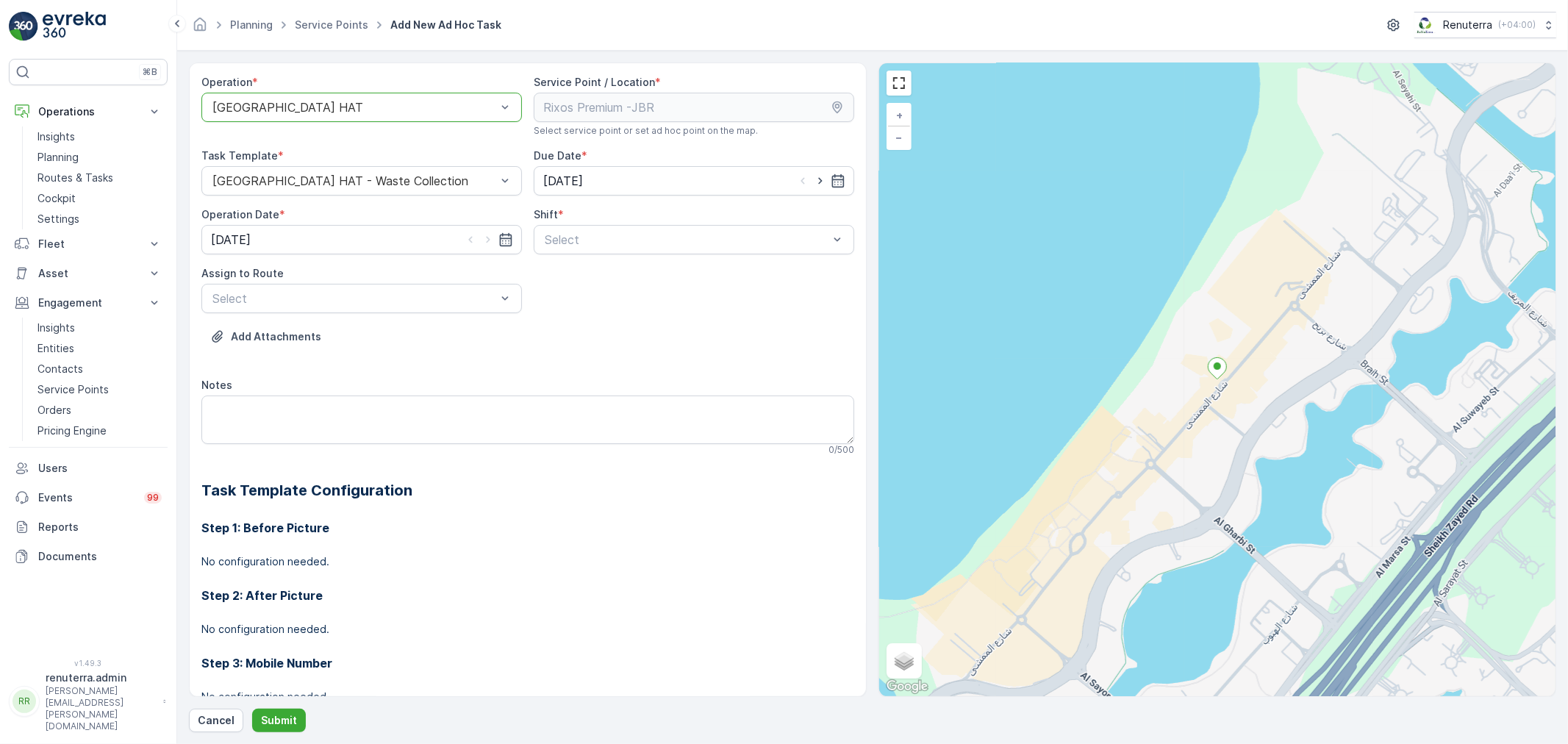
drag, startPoint x: 639, startPoint y: 250, endPoint x: 637, endPoint y: 259, distance: 9.2
click at [638, 253] on div "Select" at bounding box center [694, 240] width 320 height 29
click at [612, 295] on div "Night Shift" at bounding box center [694, 300] width 303 height 14
click at [421, 312] on div "Select" at bounding box center [361, 299] width 320 height 29
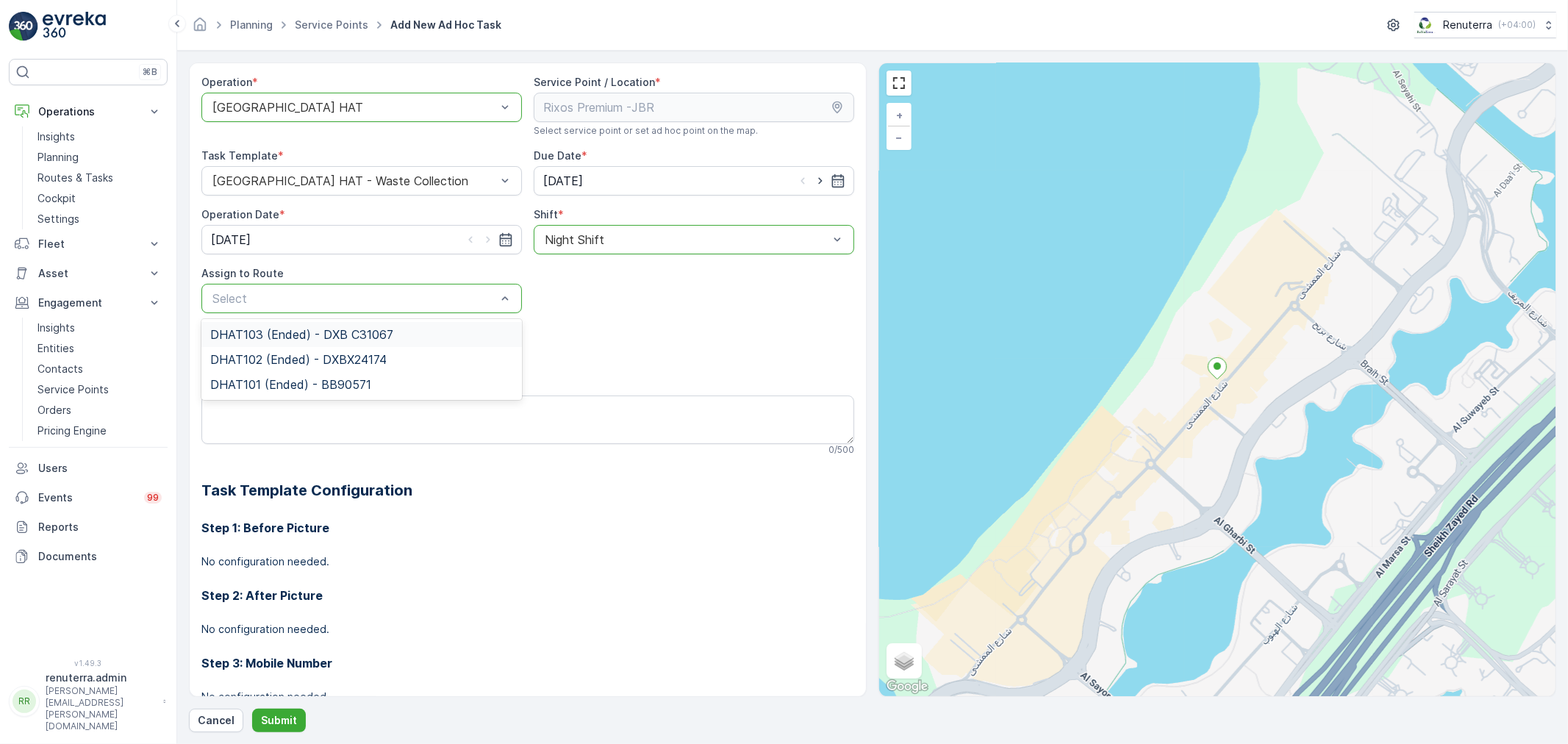
click at [216, 718] on p "Cancel" at bounding box center [216, 720] width 37 height 15
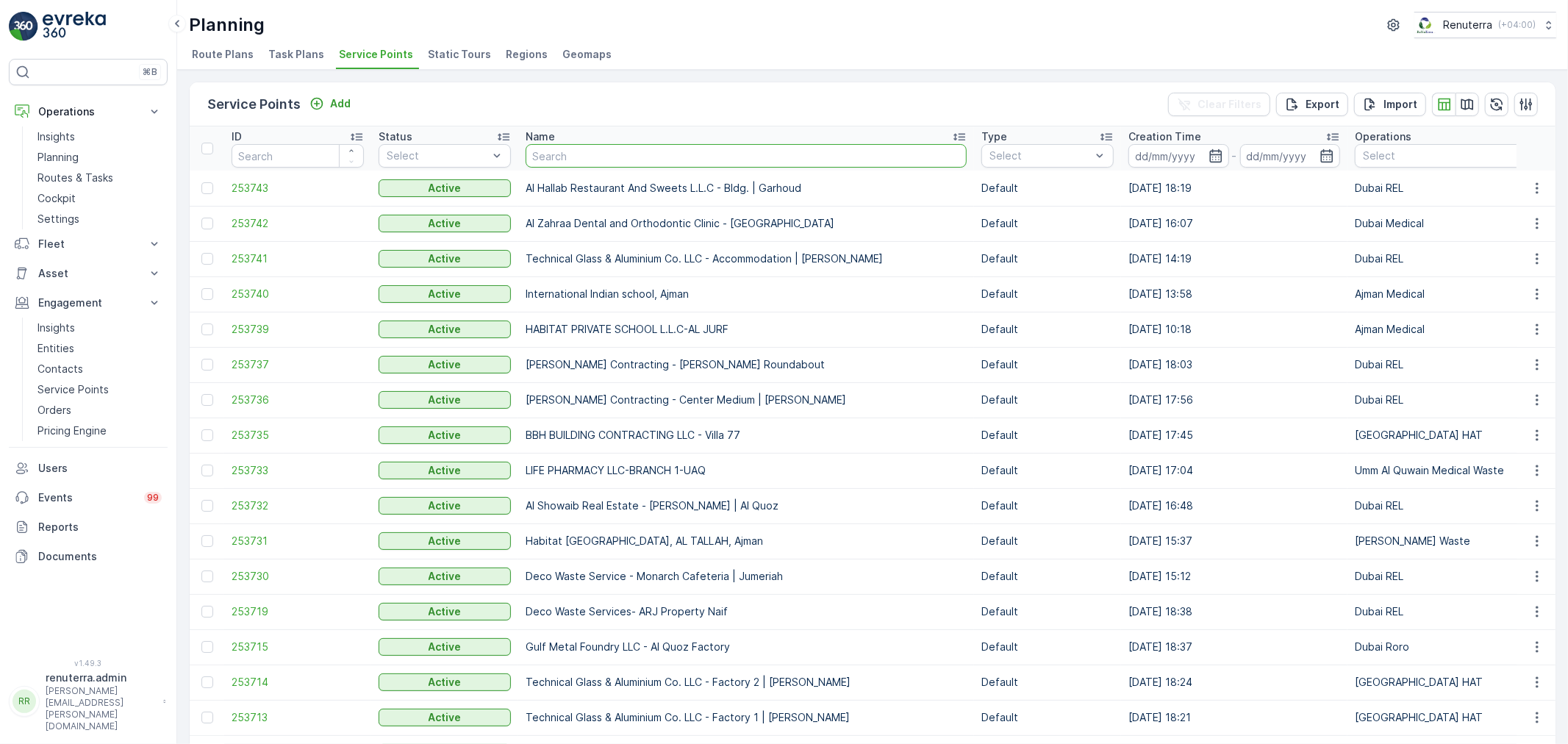
click at [599, 148] on input "text" at bounding box center [746, 156] width 441 height 24
type input "rixos"
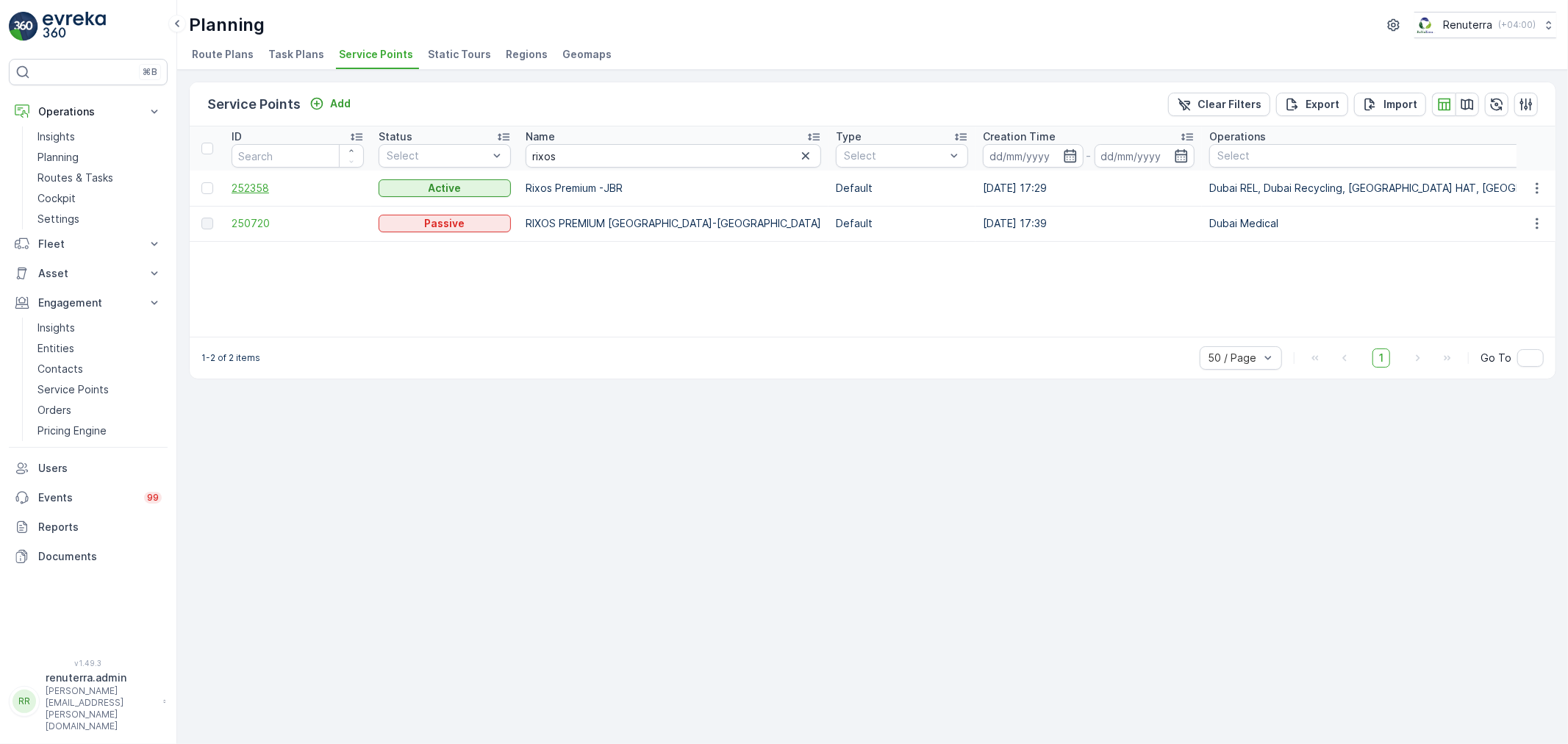
click at [262, 184] on span "252358" at bounding box center [297, 188] width 132 height 15
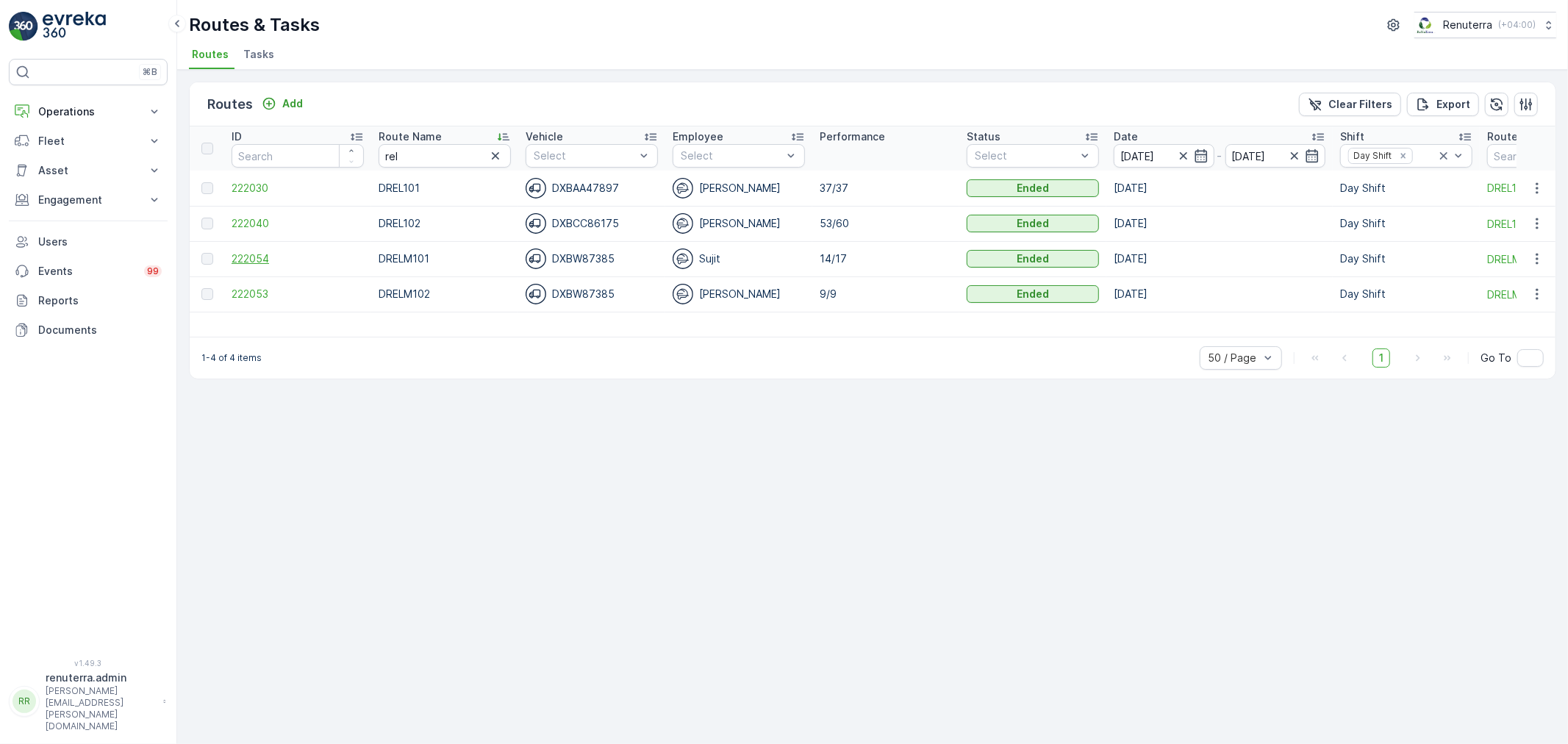
click at [248, 266] on span "222054" at bounding box center [297, 259] width 132 height 15
click at [47, 101] on button "Operations" at bounding box center [88, 112] width 159 height 29
click at [105, 171] on p "Routes & Tasks" at bounding box center [75, 178] width 76 height 15
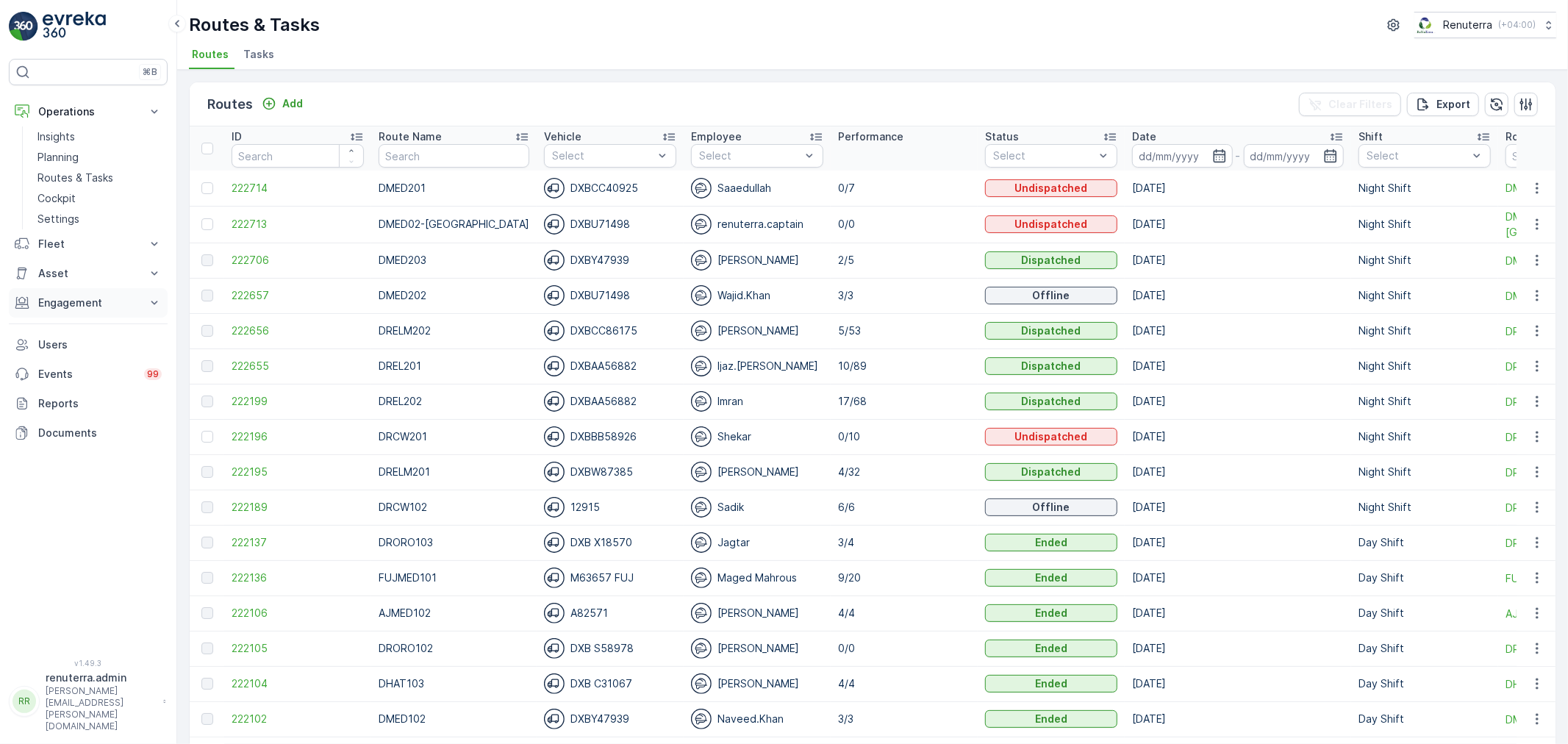
click at [69, 310] on p "Engagement" at bounding box center [88, 303] width 100 height 15
click at [86, 216] on link "Settings" at bounding box center [100, 219] width 136 height 21
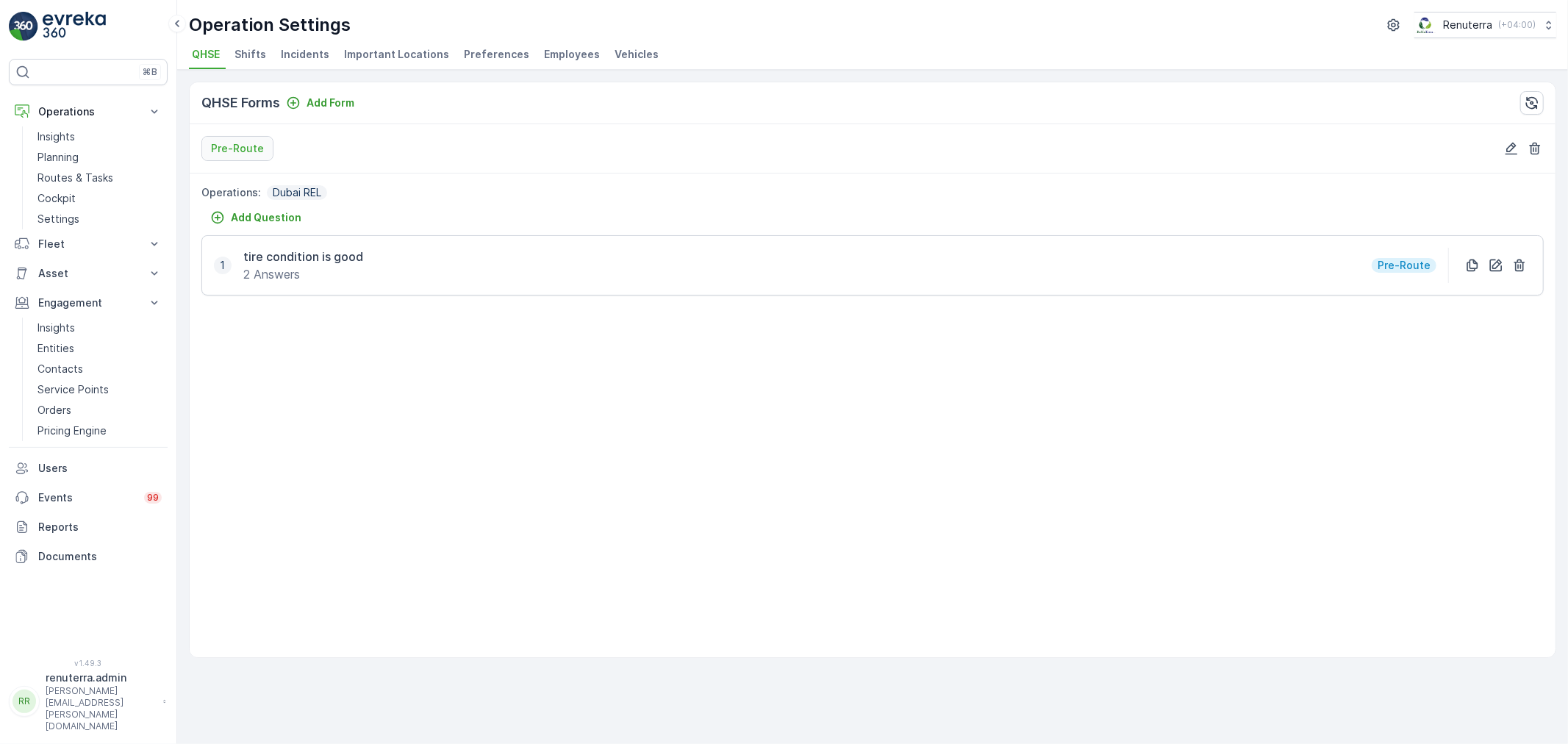
click at [560, 56] on span "Employees" at bounding box center [572, 54] width 56 height 15
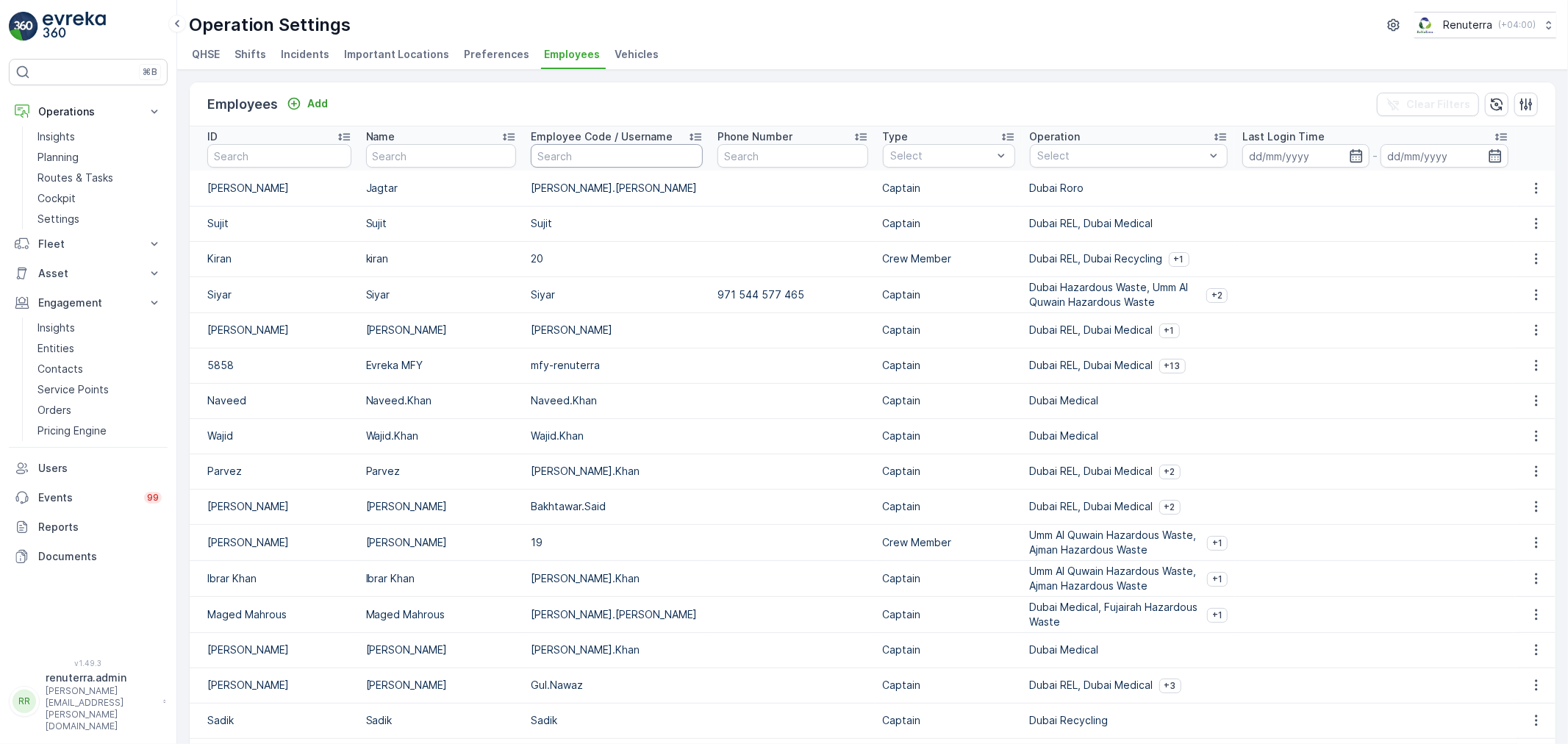
click at [545, 168] on input "text" at bounding box center [617, 156] width 172 height 24
type input "cap"
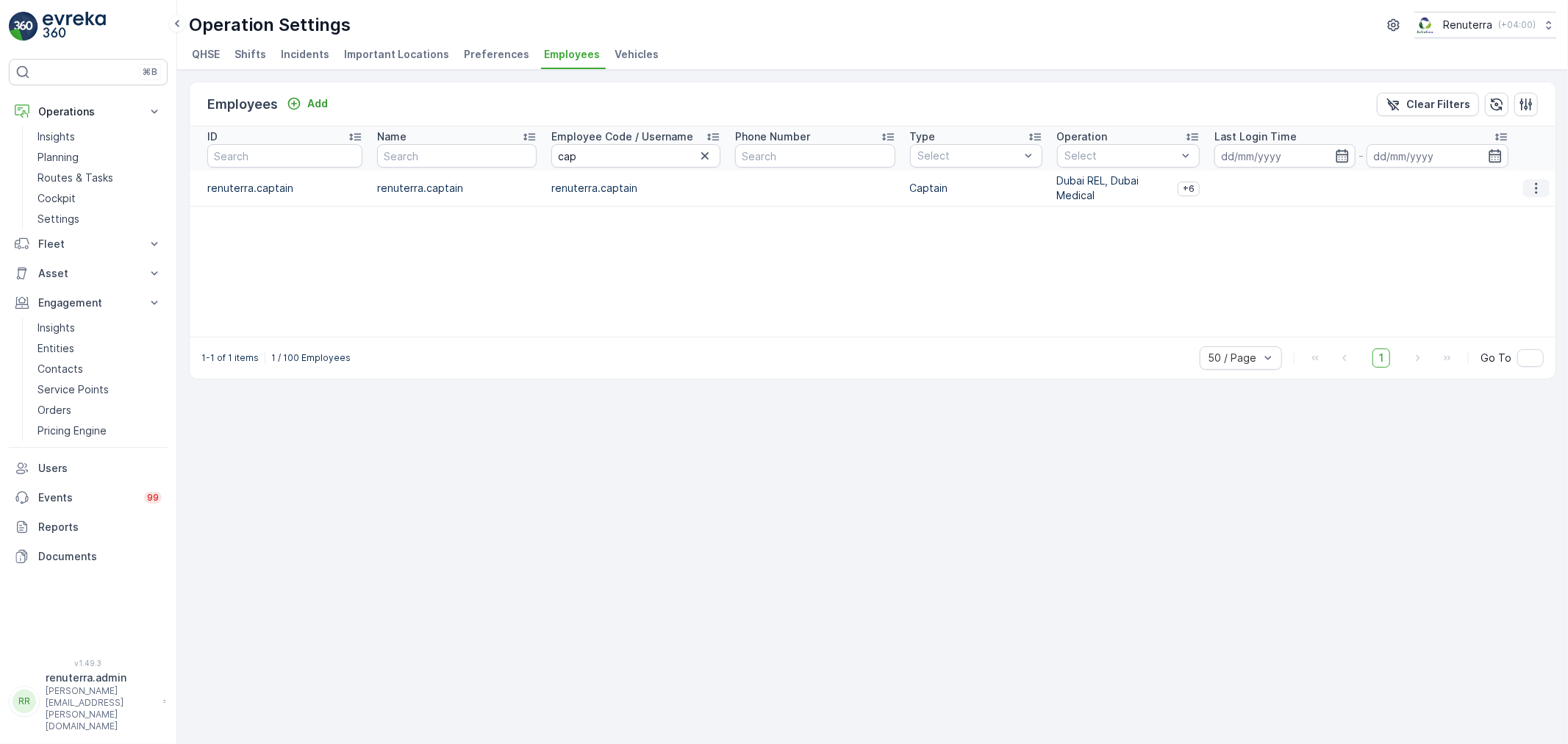
click at [1545, 180] on button "button" at bounding box center [1536, 188] width 26 height 17
click at [1531, 201] on div "Edit" at bounding box center [1544, 210] width 45 height 21
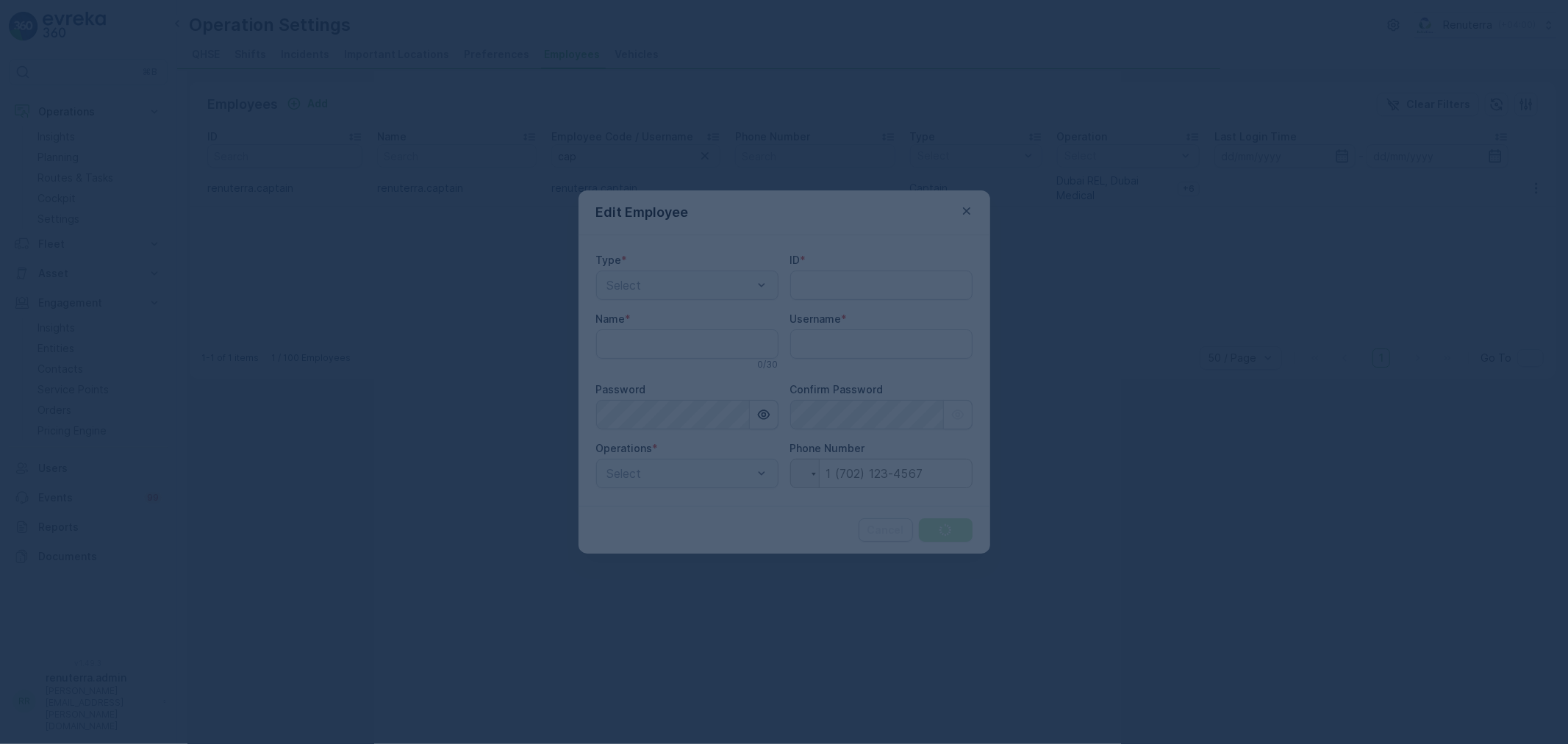
type input "renuterra.admin"
type input "renuterra.captain"
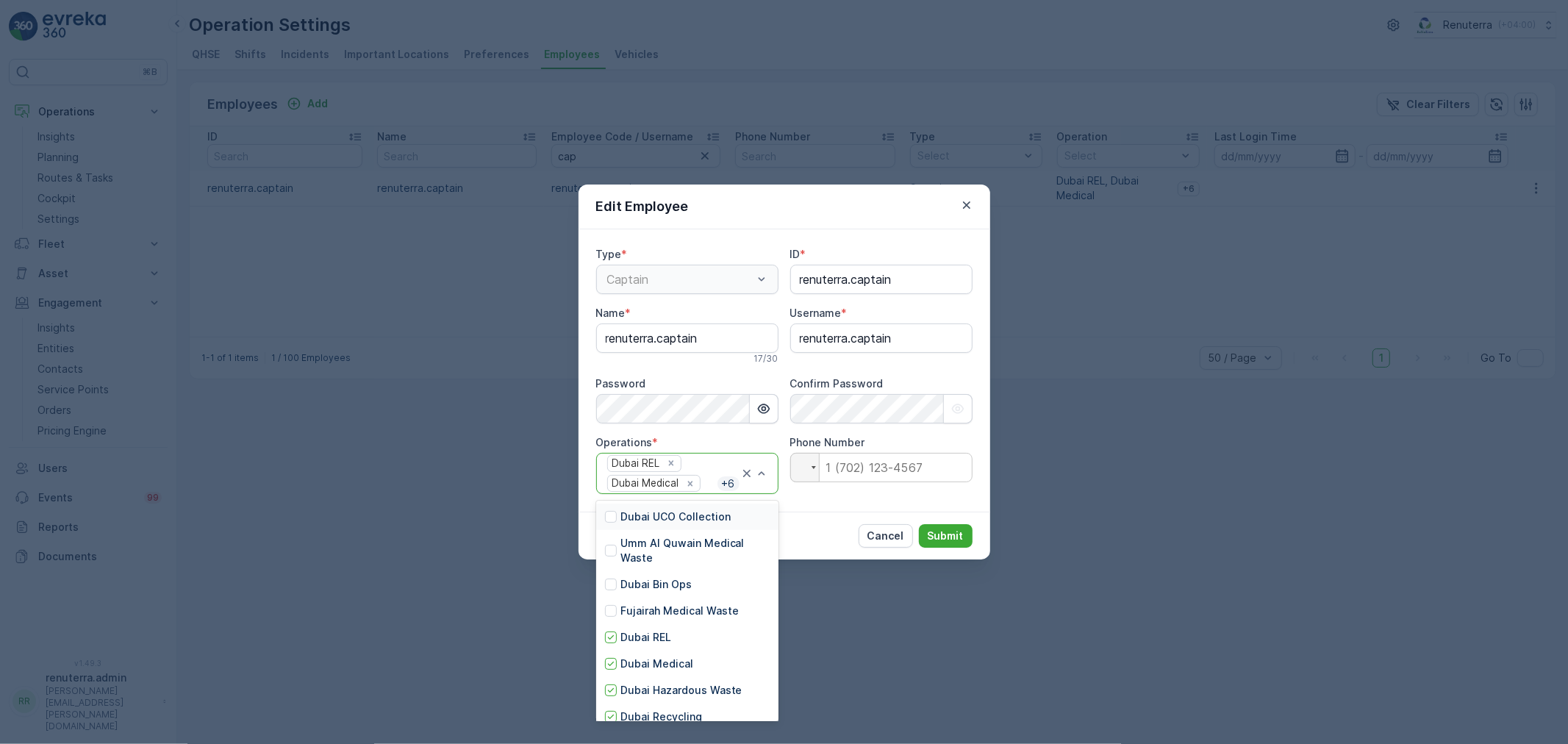
click at [740, 484] on div at bounding box center [755, 474] width 29 height 41
click at [886, 538] on p "Cancel" at bounding box center [886, 536] width 37 height 15
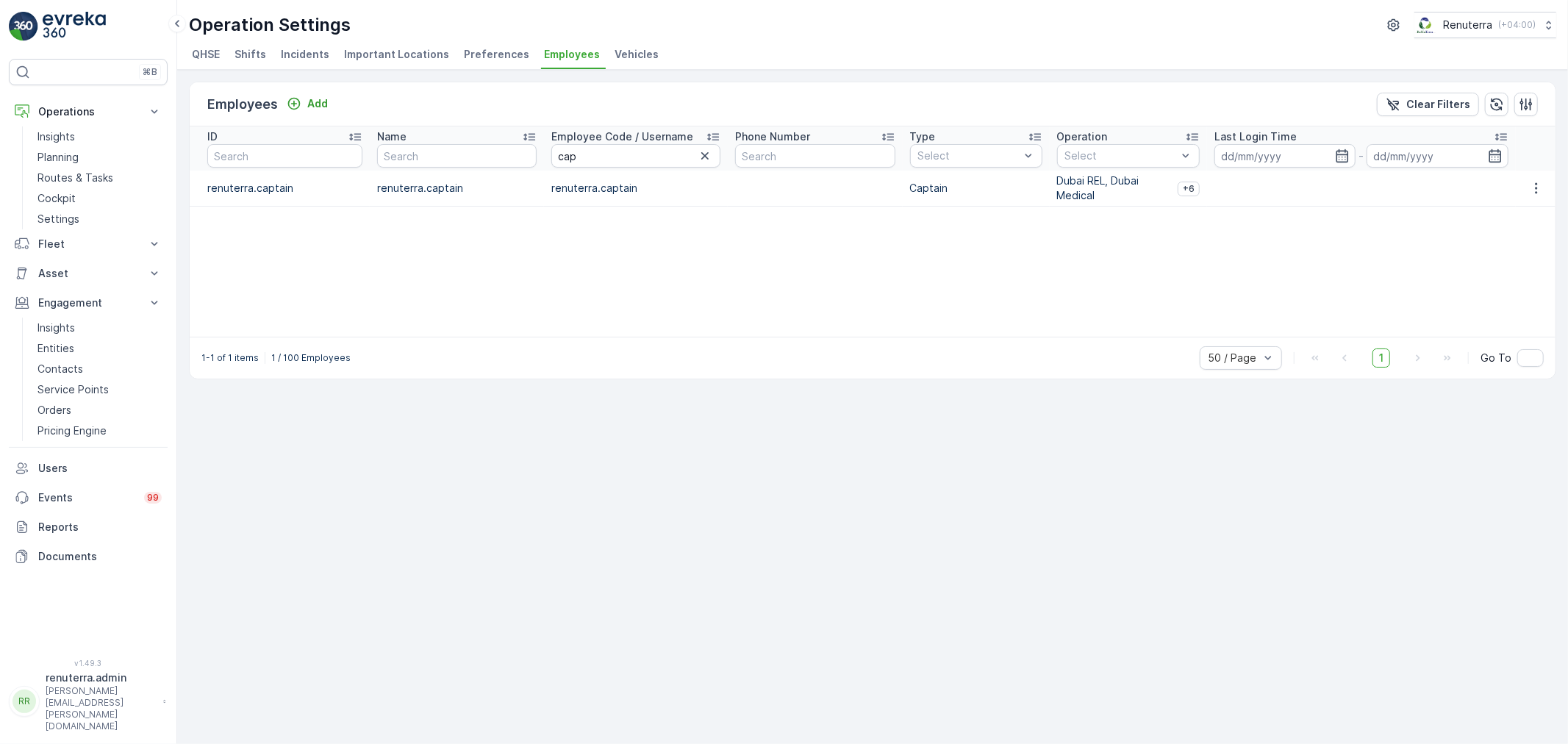
click at [1549, 180] on div at bounding box center [1536, 188] width 26 height 17
click at [1543, 182] on icon "button" at bounding box center [1536, 188] width 15 height 15
click at [1540, 210] on span "Edit" at bounding box center [1537, 210] width 19 height 15
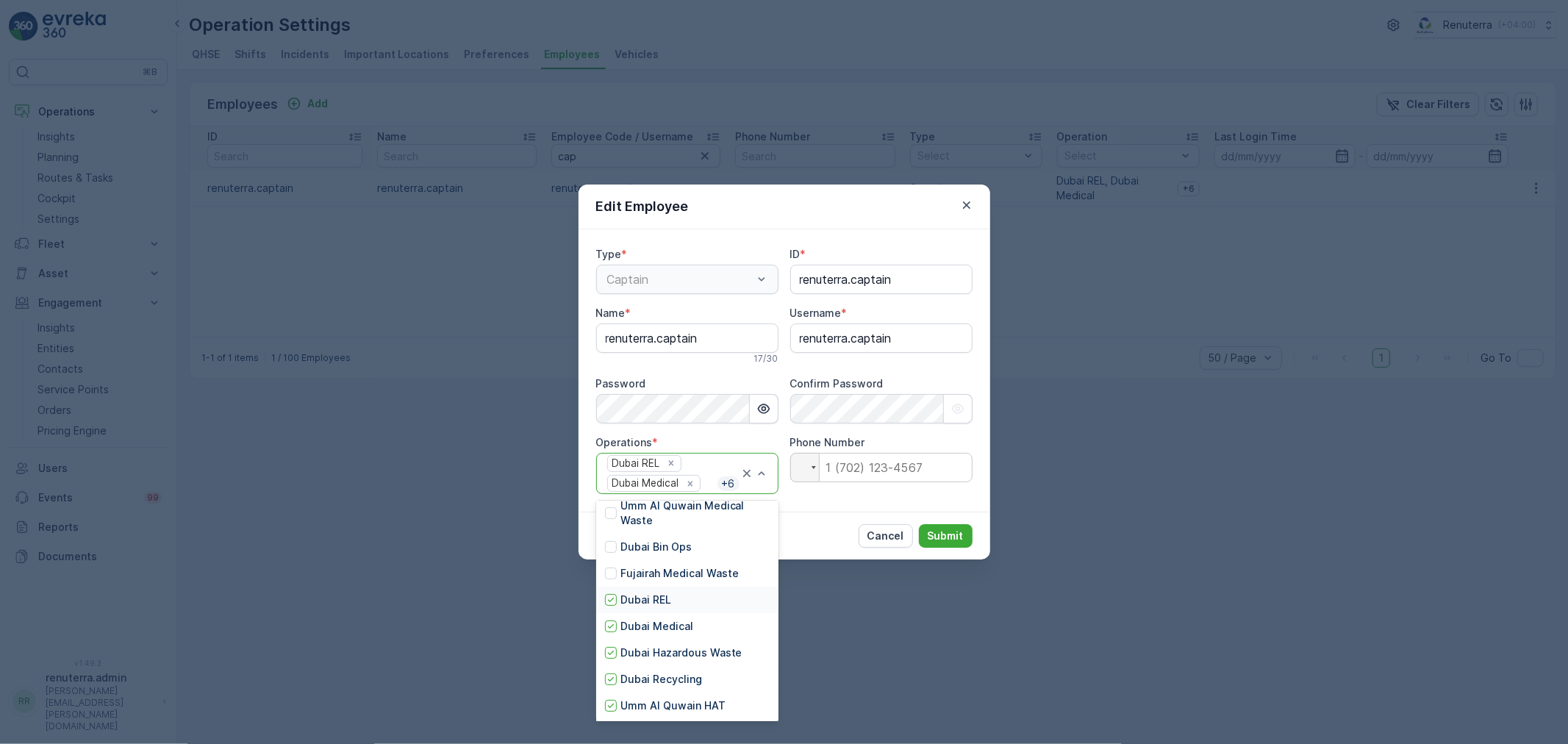
scroll to position [82, 0]
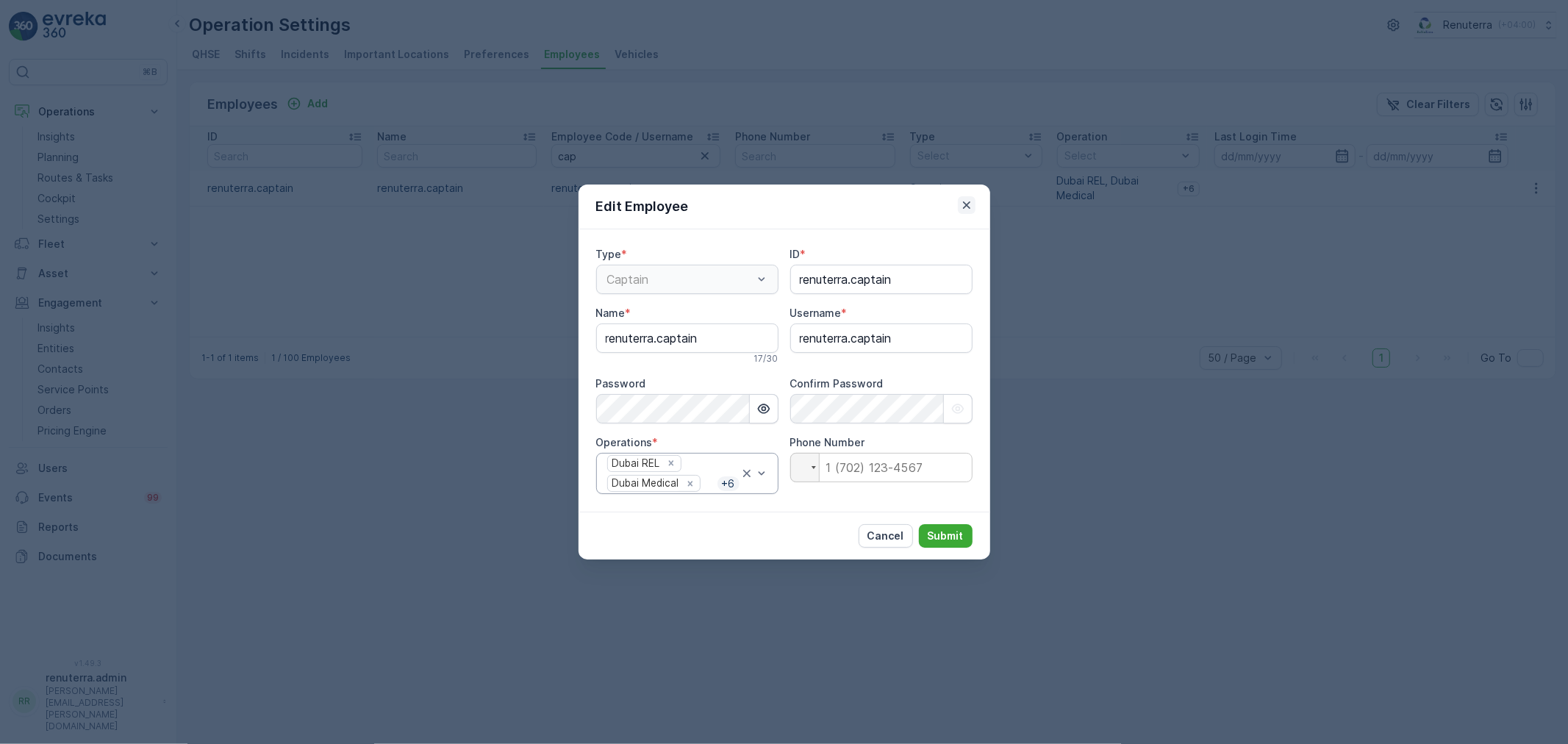
click at [965, 201] on icon "button" at bounding box center [967, 205] width 15 height 15
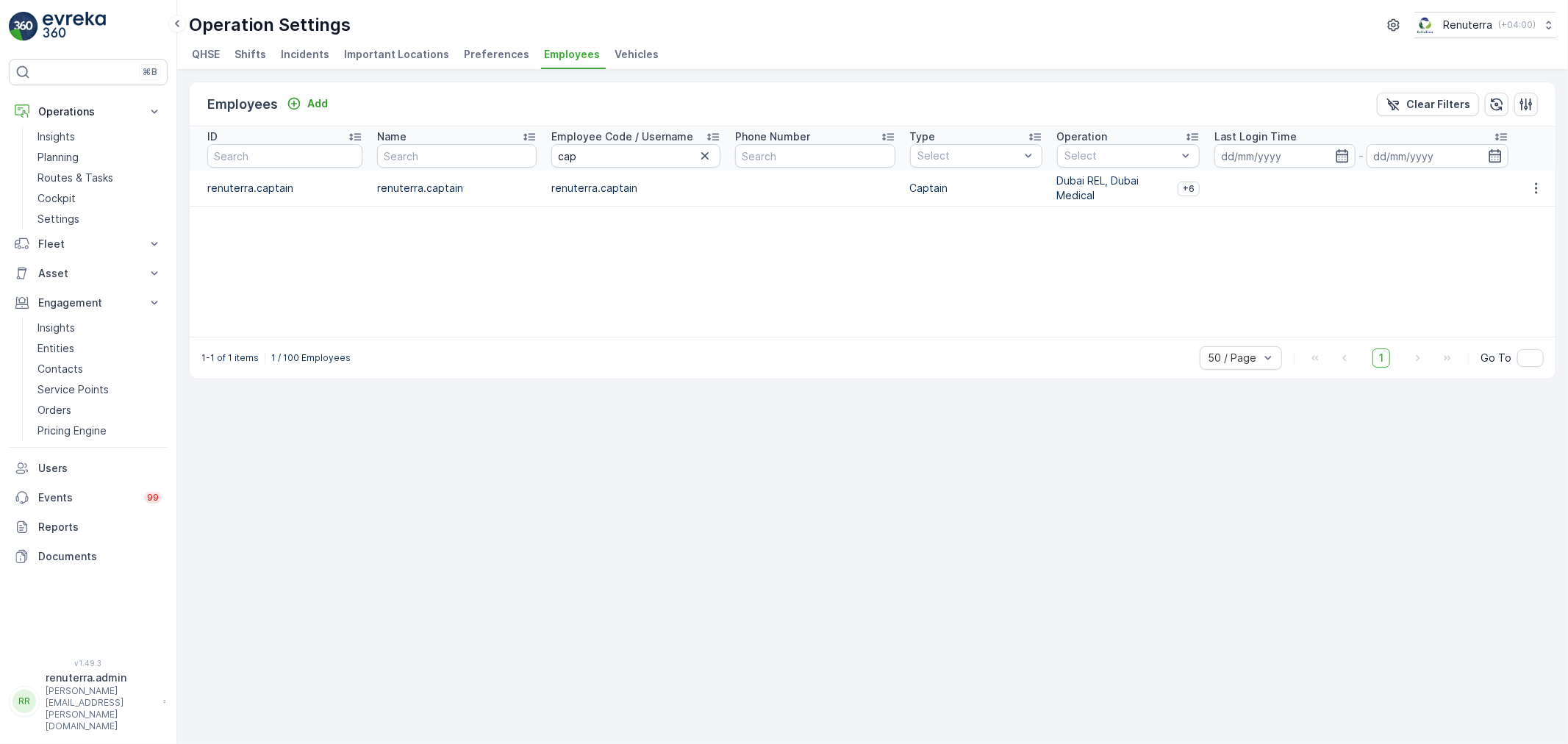
click at [599, 182] on td "renuterra.captain" at bounding box center [636, 189] width 184 height 36
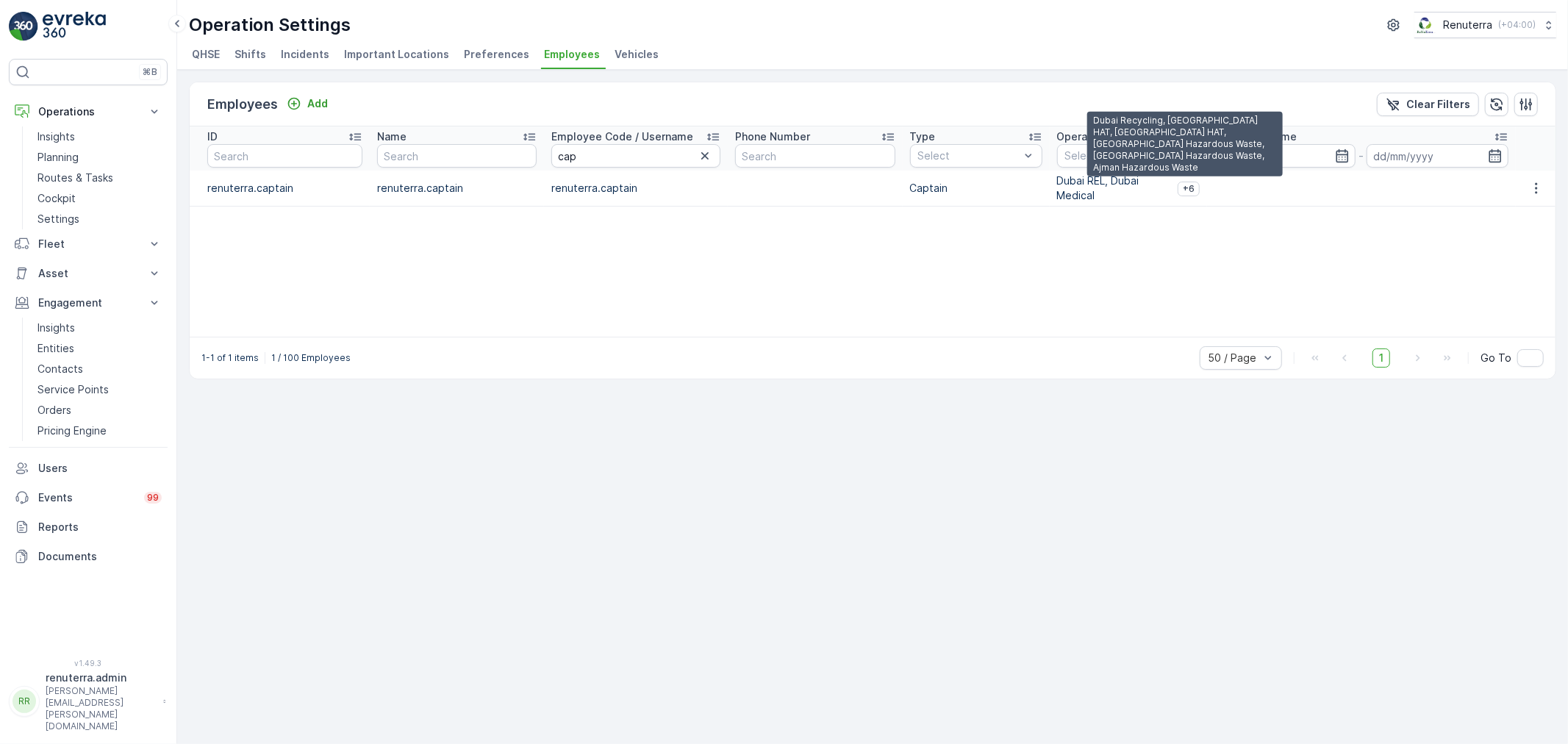
click at [1183, 186] on span "+6" at bounding box center [1188, 189] width 12 height 12
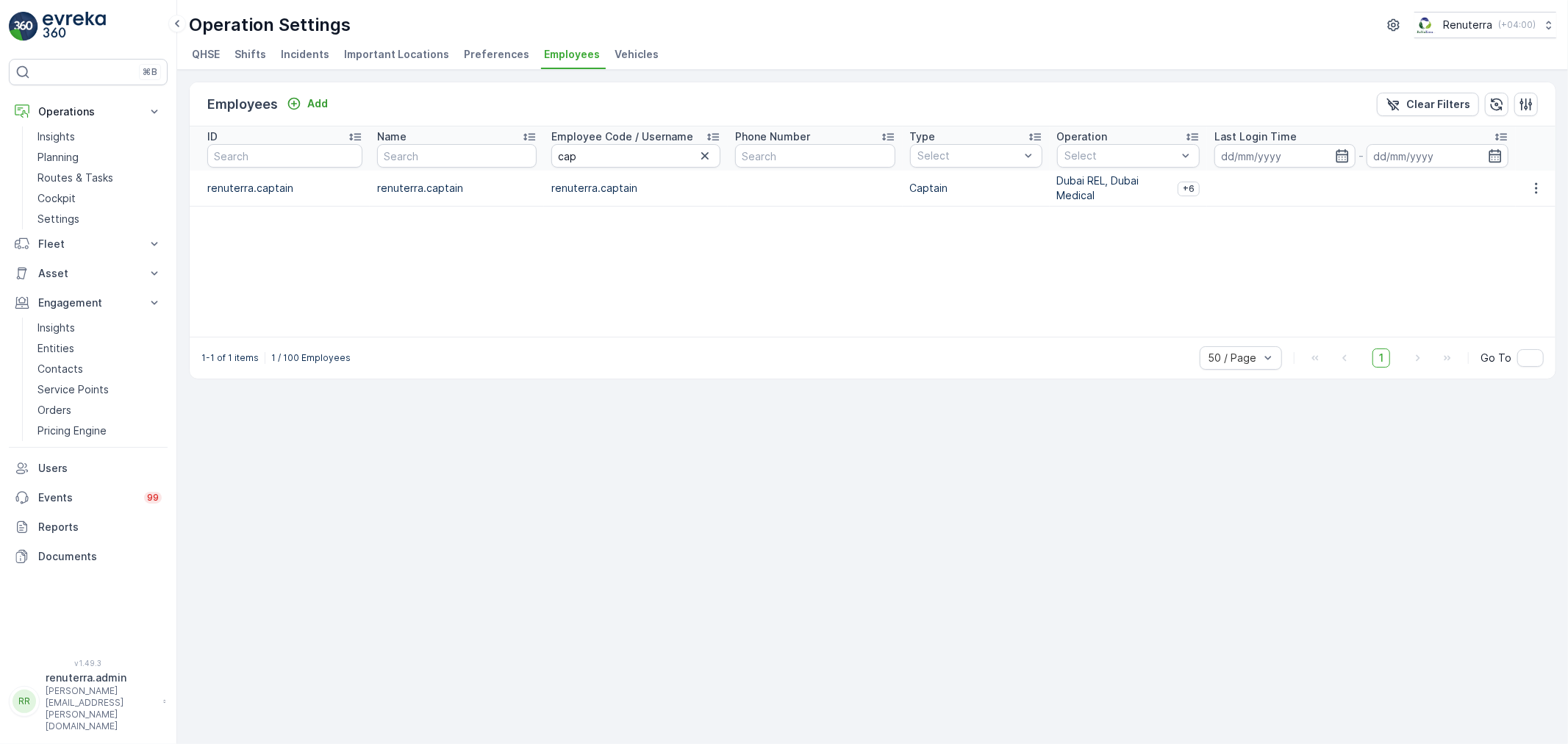
click at [1532, 178] on td at bounding box center [1536, 189] width 40 height 36
click at [1534, 192] on icon "button" at bounding box center [1536, 188] width 15 height 15
click at [1526, 214] on div "Edit" at bounding box center [1544, 210] width 45 height 21
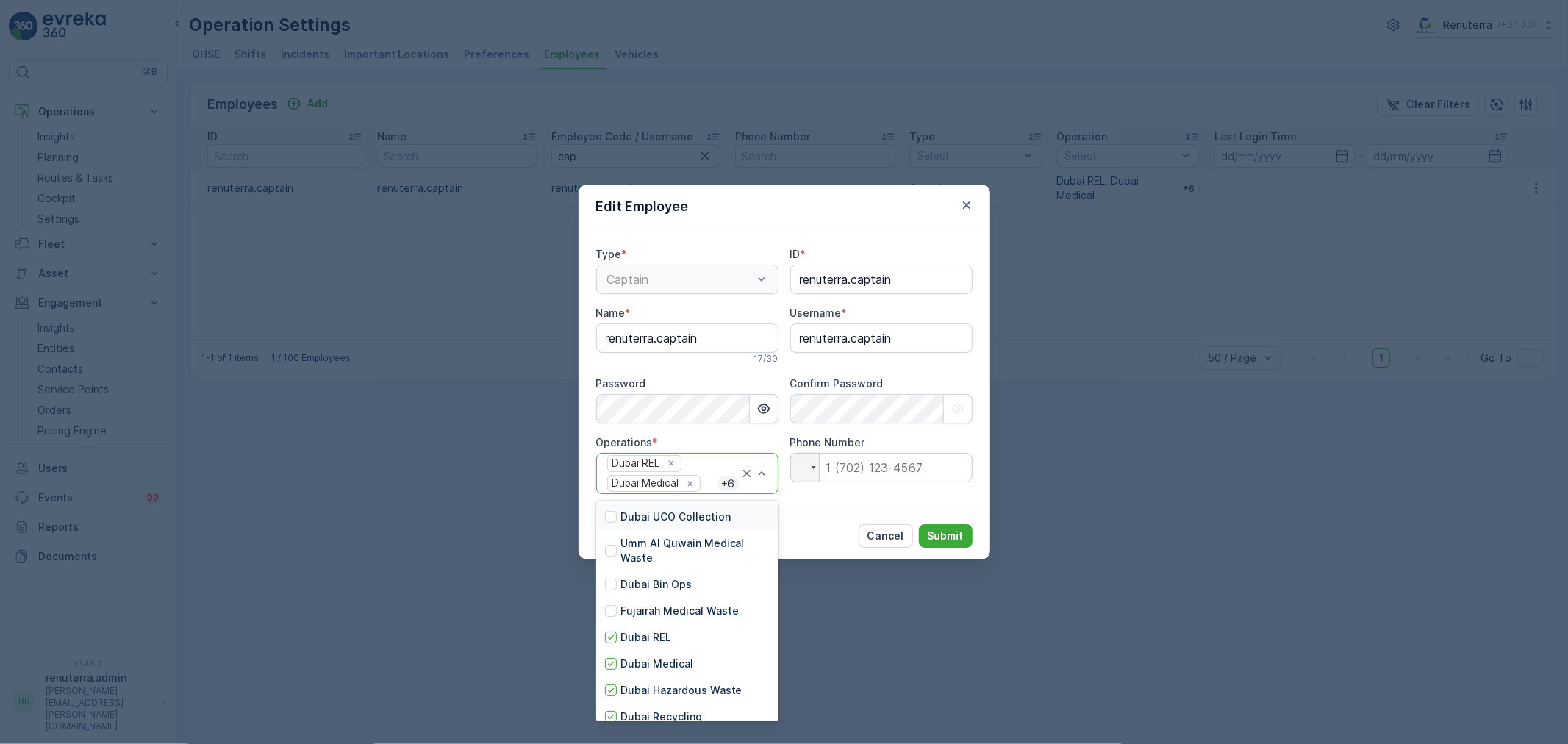
click at [758, 490] on div at bounding box center [755, 474] width 29 height 41
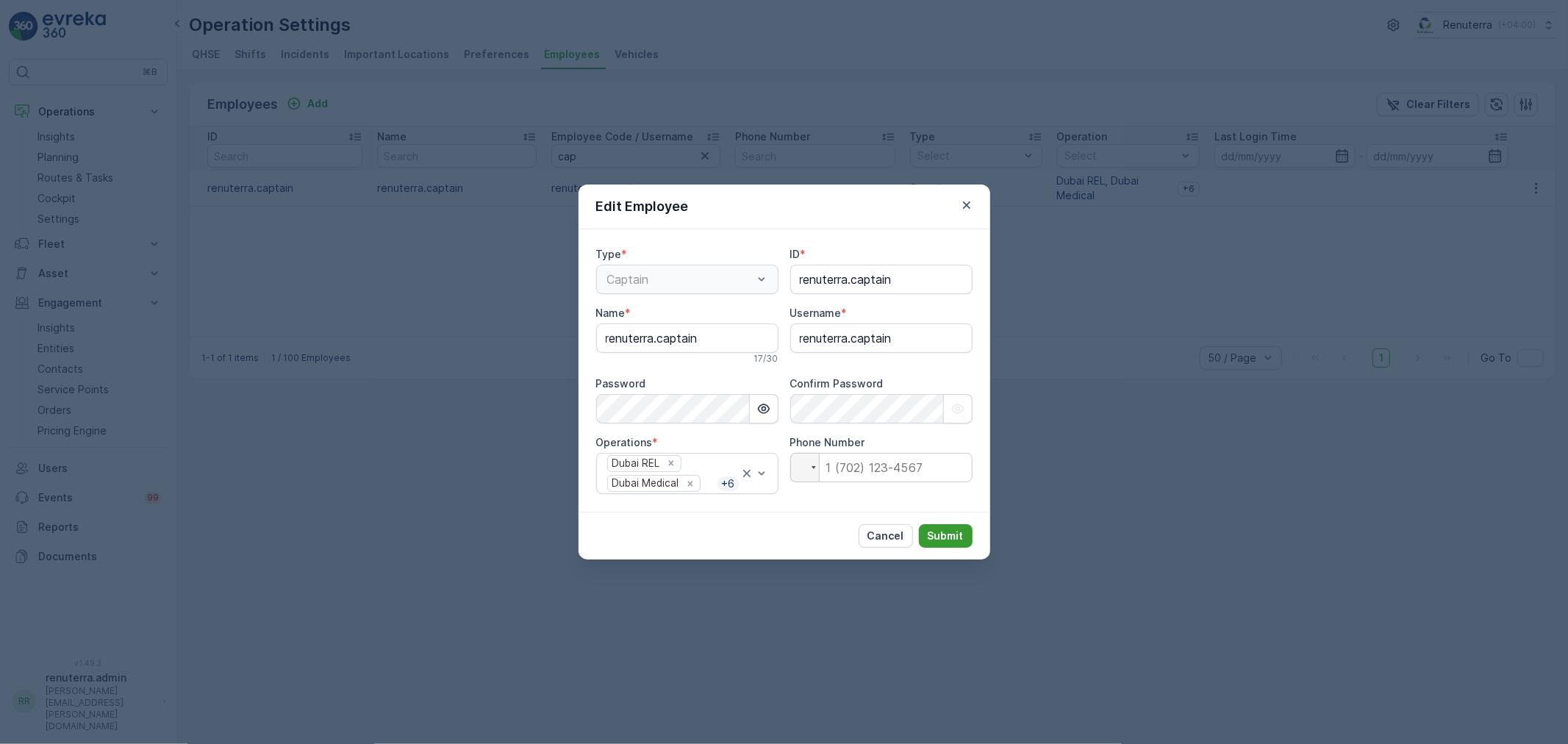
click at [938, 523] on div "Cancel Submit" at bounding box center [784, 535] width 412 height 48
click at [938, 527] on button "Submit" at bounding box center [945, 536] width 54 height 24
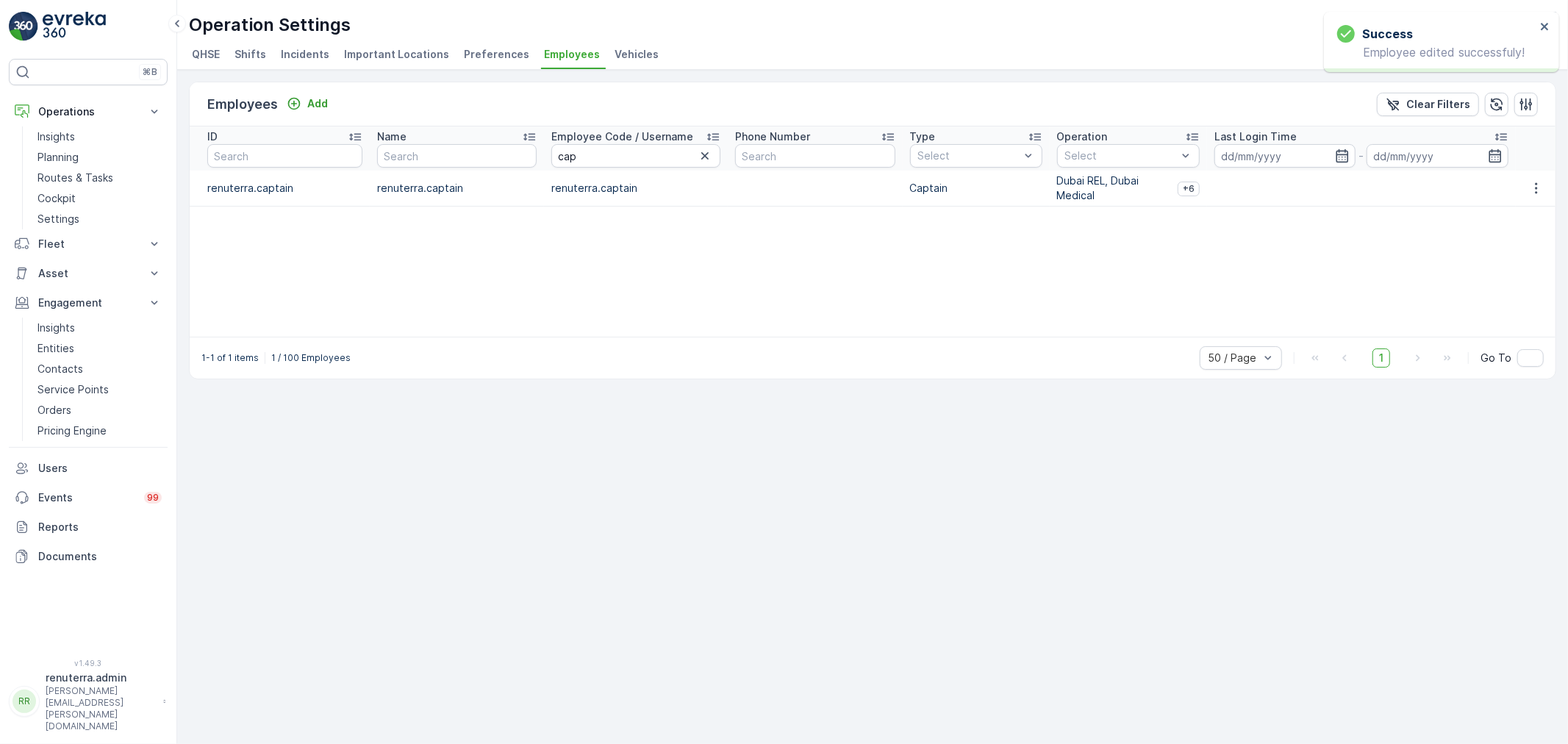
drag, startPoint x: 1143, startPoint y: 184, endPoint x: 1174, endPoint y: 184, distance: 31.0
click at [1148, 184] on p "Dubai REL, Dubai Medical" at bounding box center [1115, 188] width 114 height 29
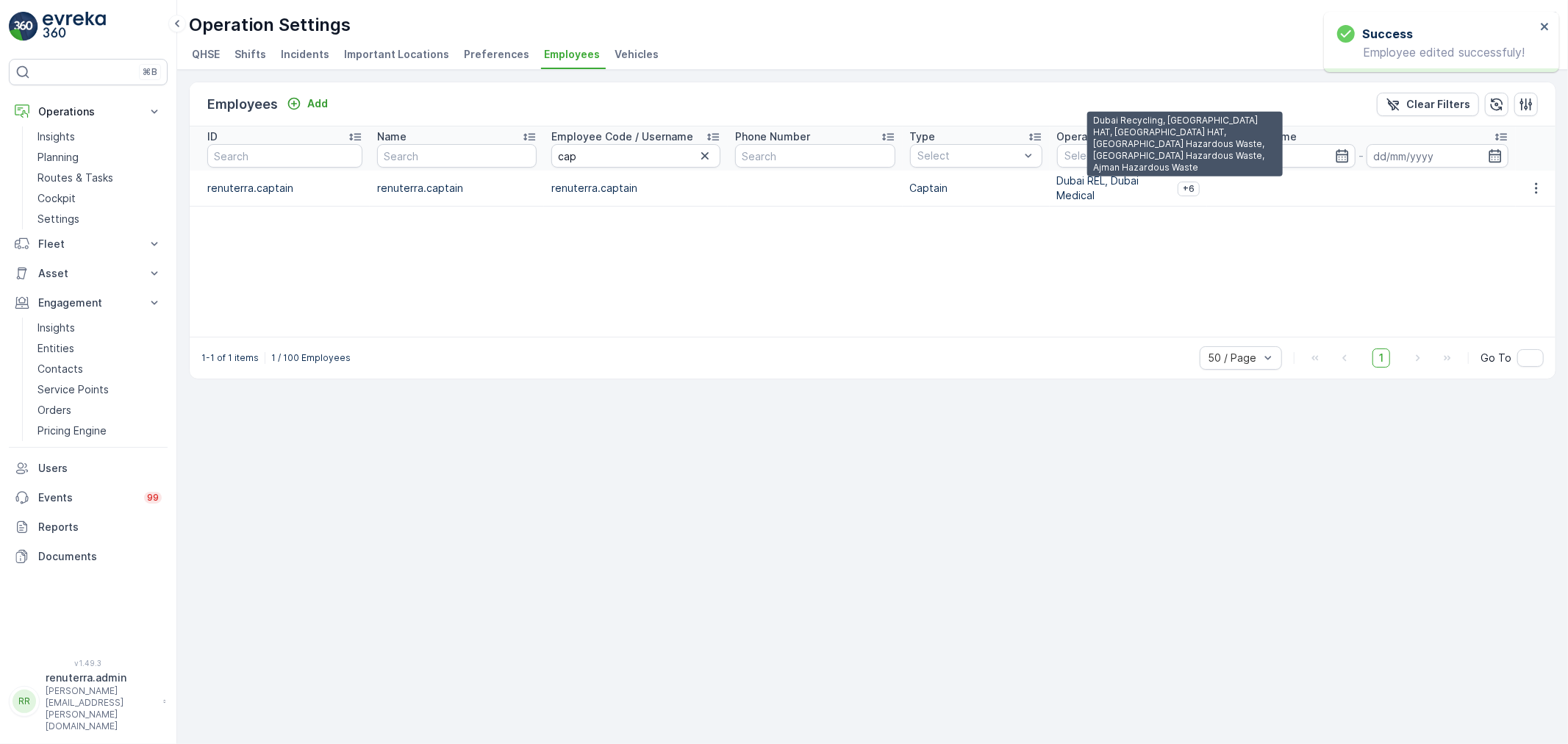
click at [1183, 184] on span "+6" at bounding box center [1188, 189] width 12 height 12
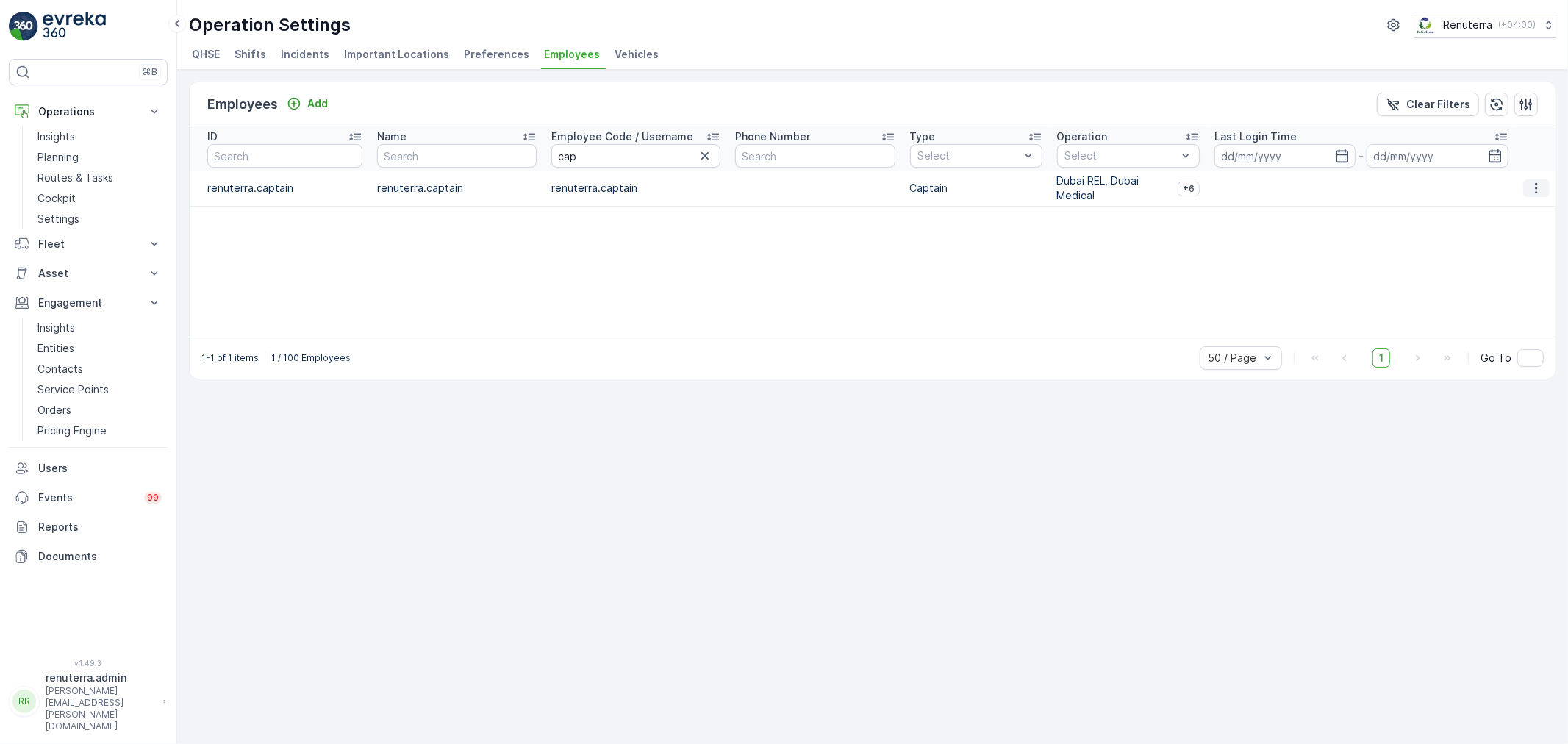
click at [1540, 189] on icon "button" at bounding box center [1536, 188] width 15 height 15
click at [1533, 215] on span "Edit" at bounding box center [1537, 210] width 19 height 15
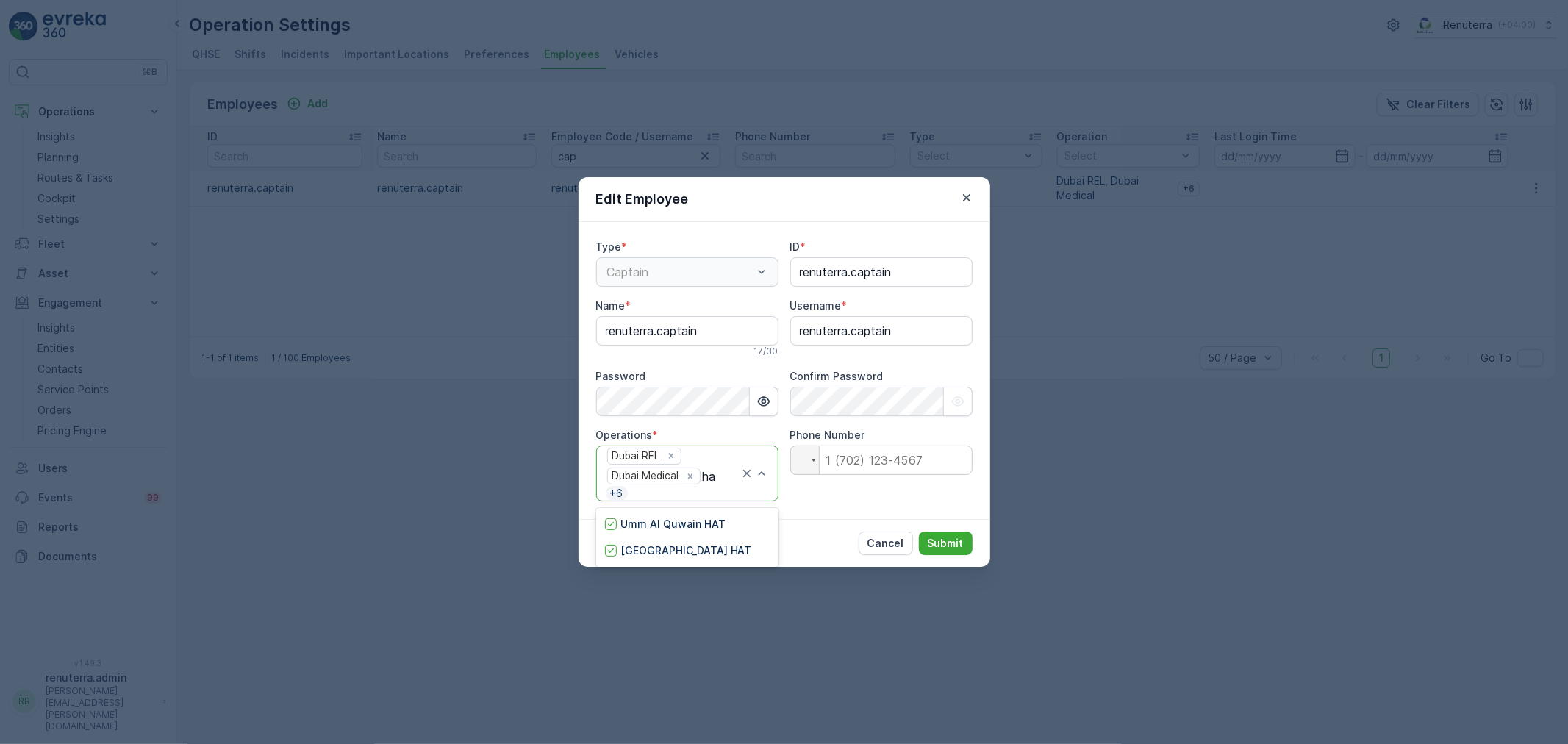
type input "h"
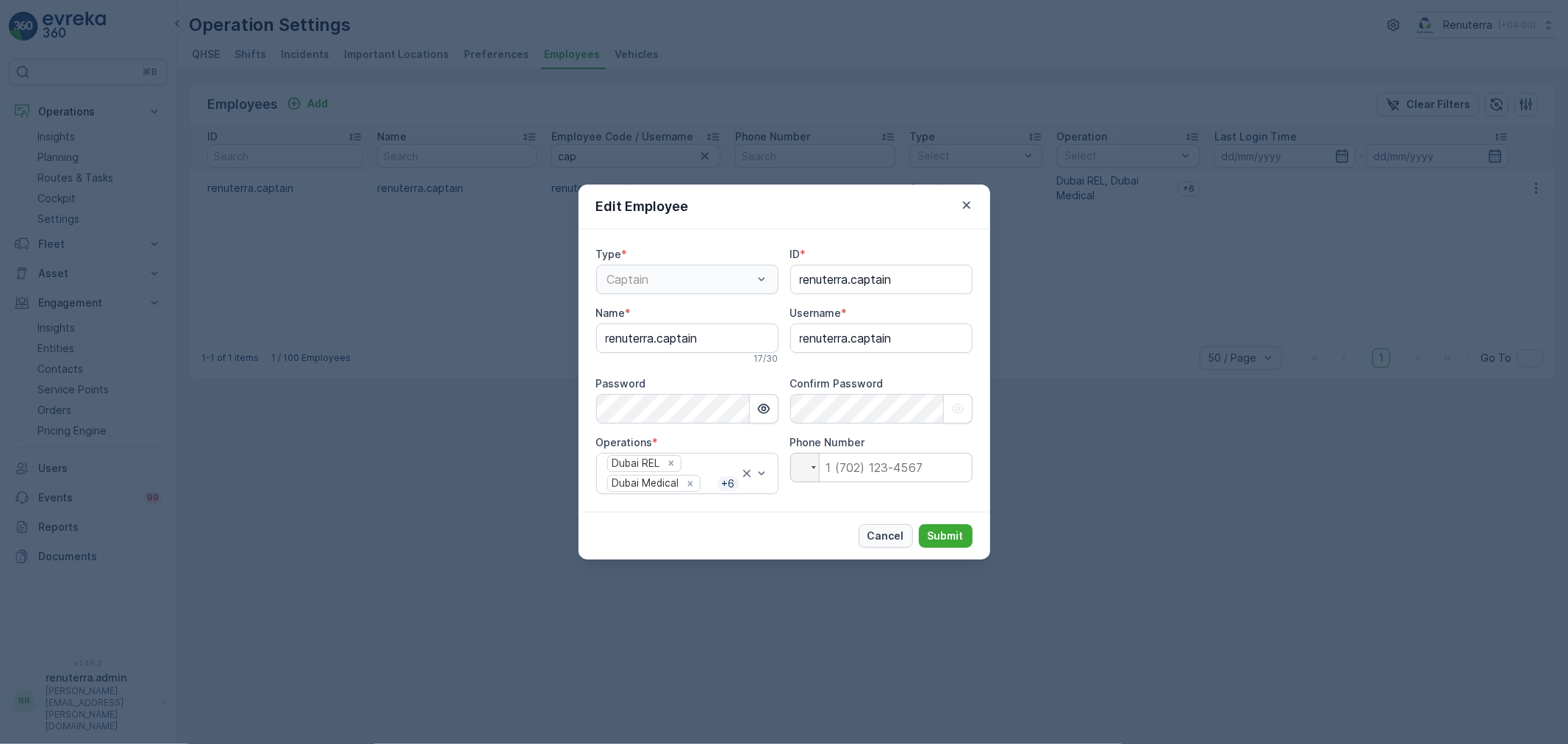
drag, startPoint x: 915, startPoint y: 540, endPoint x: 901, endPoint y: 538, distance: 14.1
click at [911, 540] on div "Cancel Submit" at bounding box center [916, 536] width 114 height 24
click at [895, 537] on p "Cancel" at bounding box center [886, 536] width 37 height 15
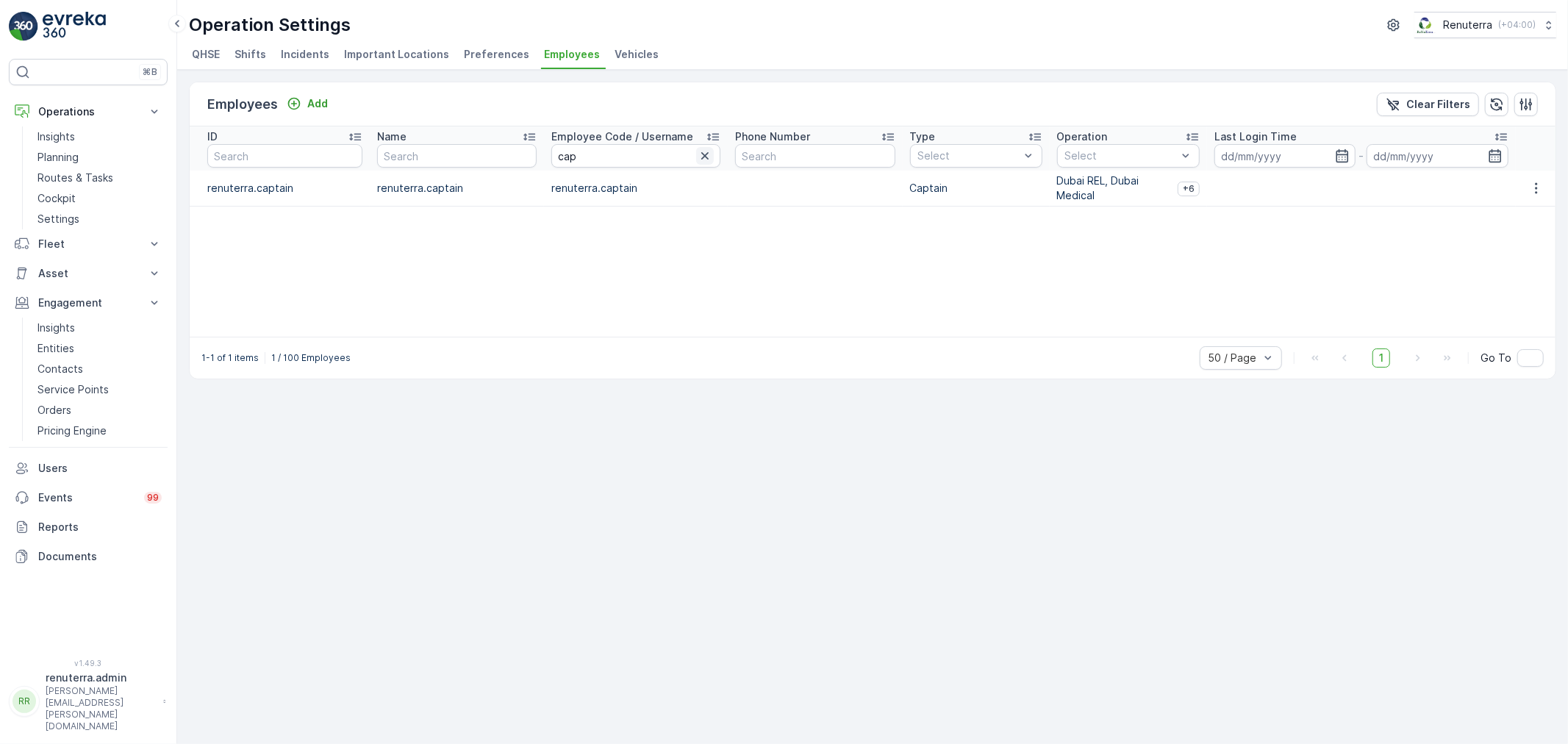
click at [706, 156] on icon "button" at bounding box center [705, 156] width 15 height 15
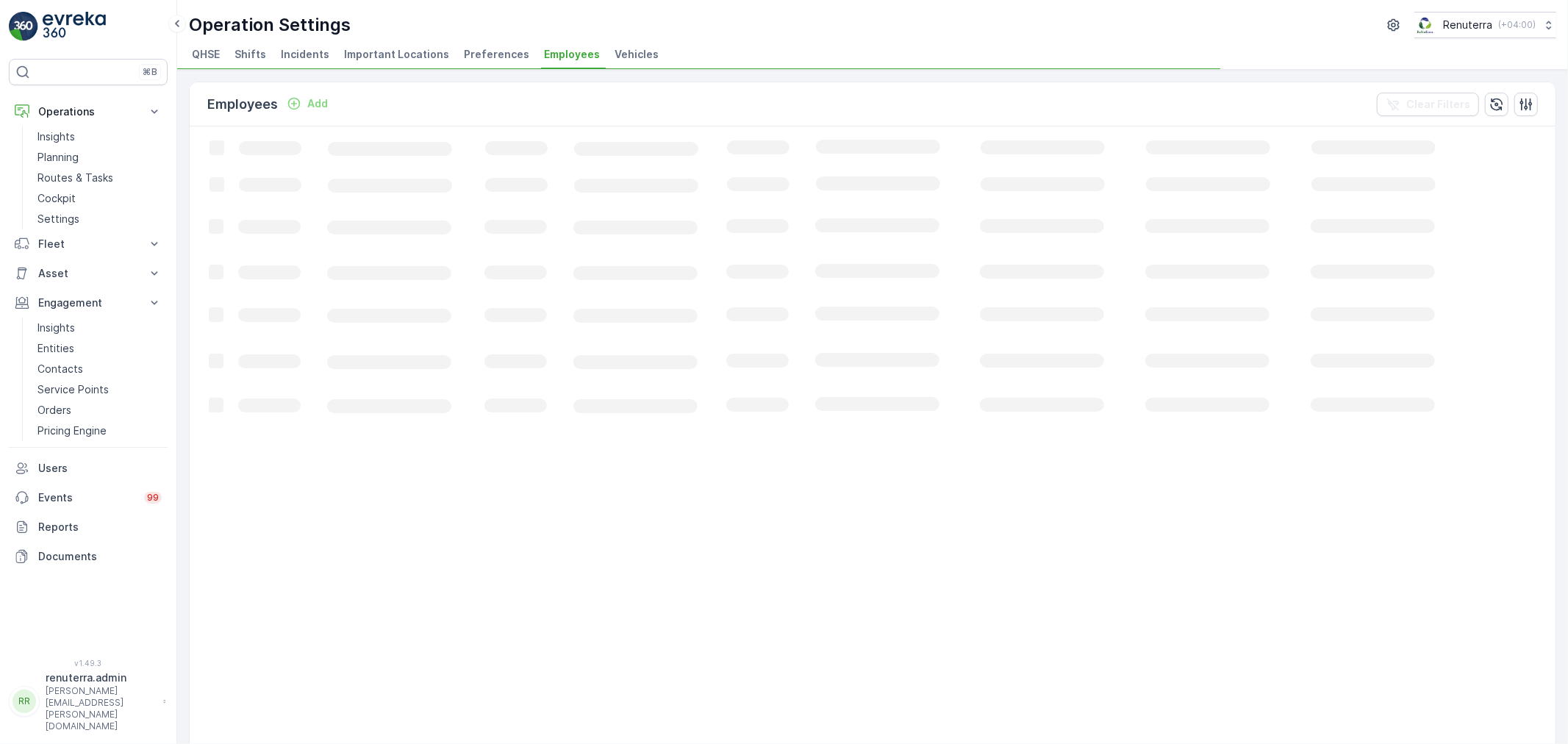
click at [314, 105] on p "Add" at bounding box center [317, 103] width 21 height 15
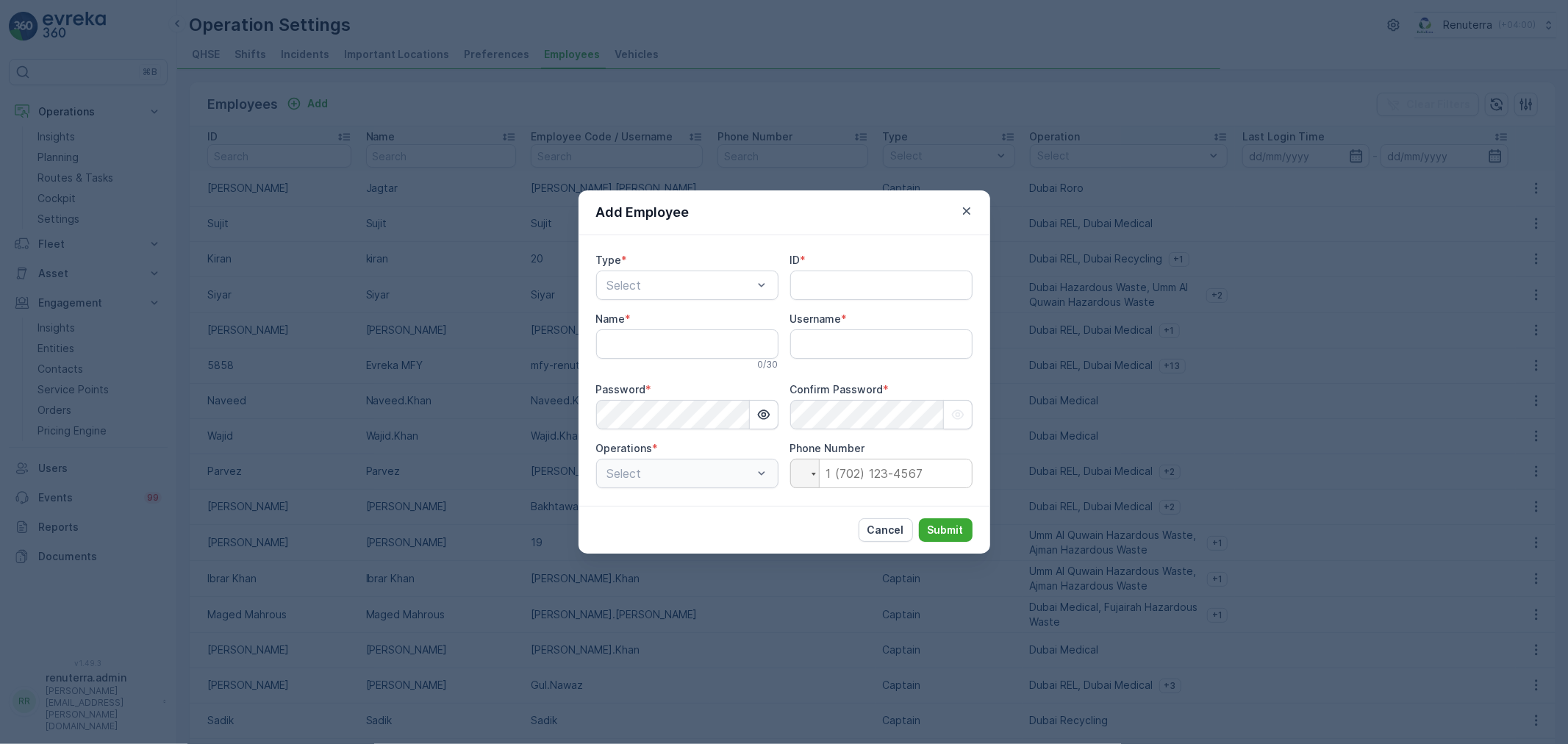
type input "renuterra.admin"
click at [708, 223] on div "Add Employee" at bounding box center [784, 212] width 412 height 44
click at [696, 217] on div "Add Employee" at bounding box center [784, 212] width 412 height 44
click at [666, 325] on div "Captain" at bounding box center [687, 321] width 165 height 14
click at [678, 352] on input "Name" at bounding box center [687, 344] width 182 height 29
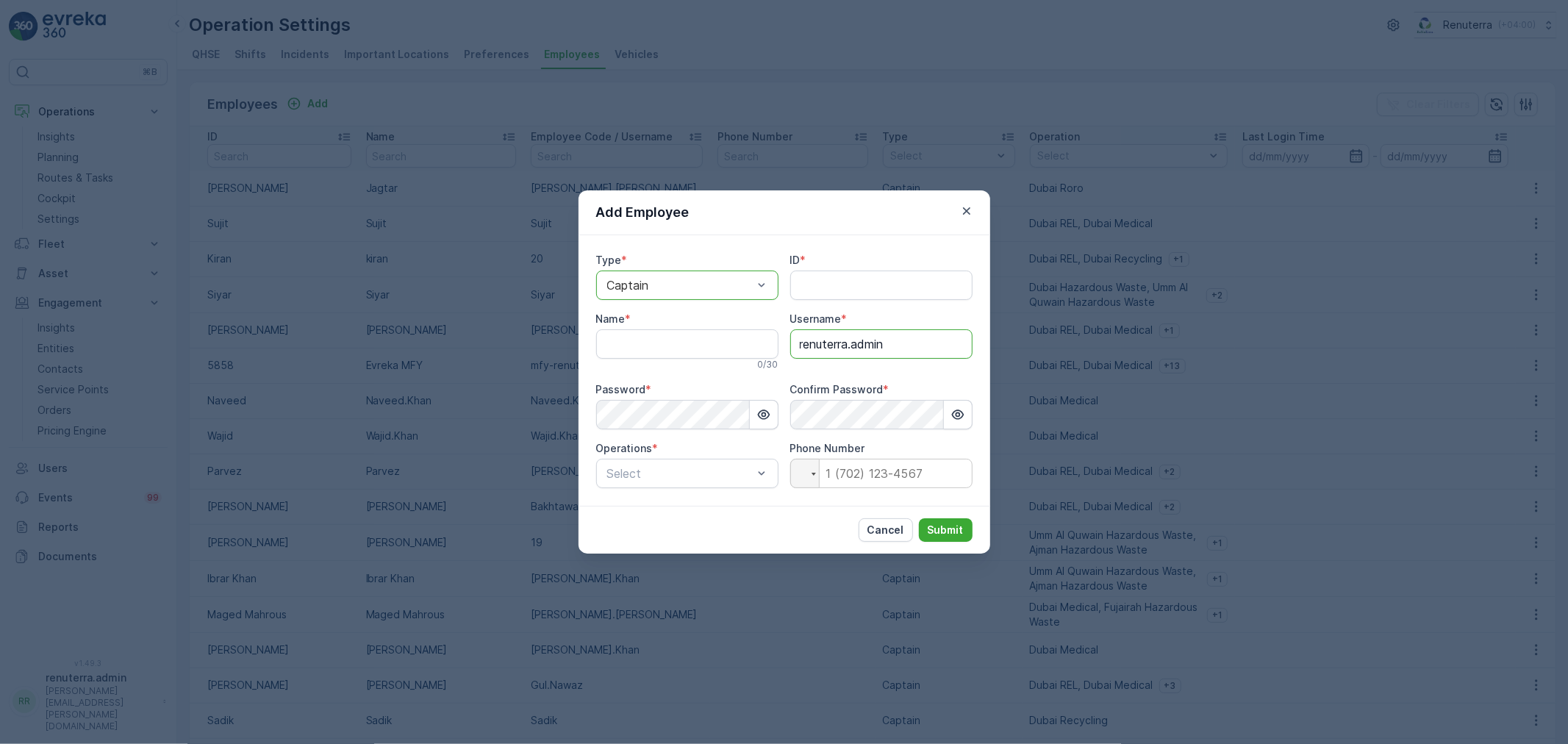
drag, startPoint x: 935, startPoint y: 352, endPoint x: 824, endPoint y: 355, distance: 111.0
click at [751, 368] on div "Type * option Captain, selected. Captain ID * Name * 0 / 30 Username * renuterr…" at bounding box center [784, 370] width 376 height 235
click at [663, 340] on input "Name" at bounding box center [687, 344] width 182 height 29
paste input "renuterra.admin"
type input "renuterra.admin"
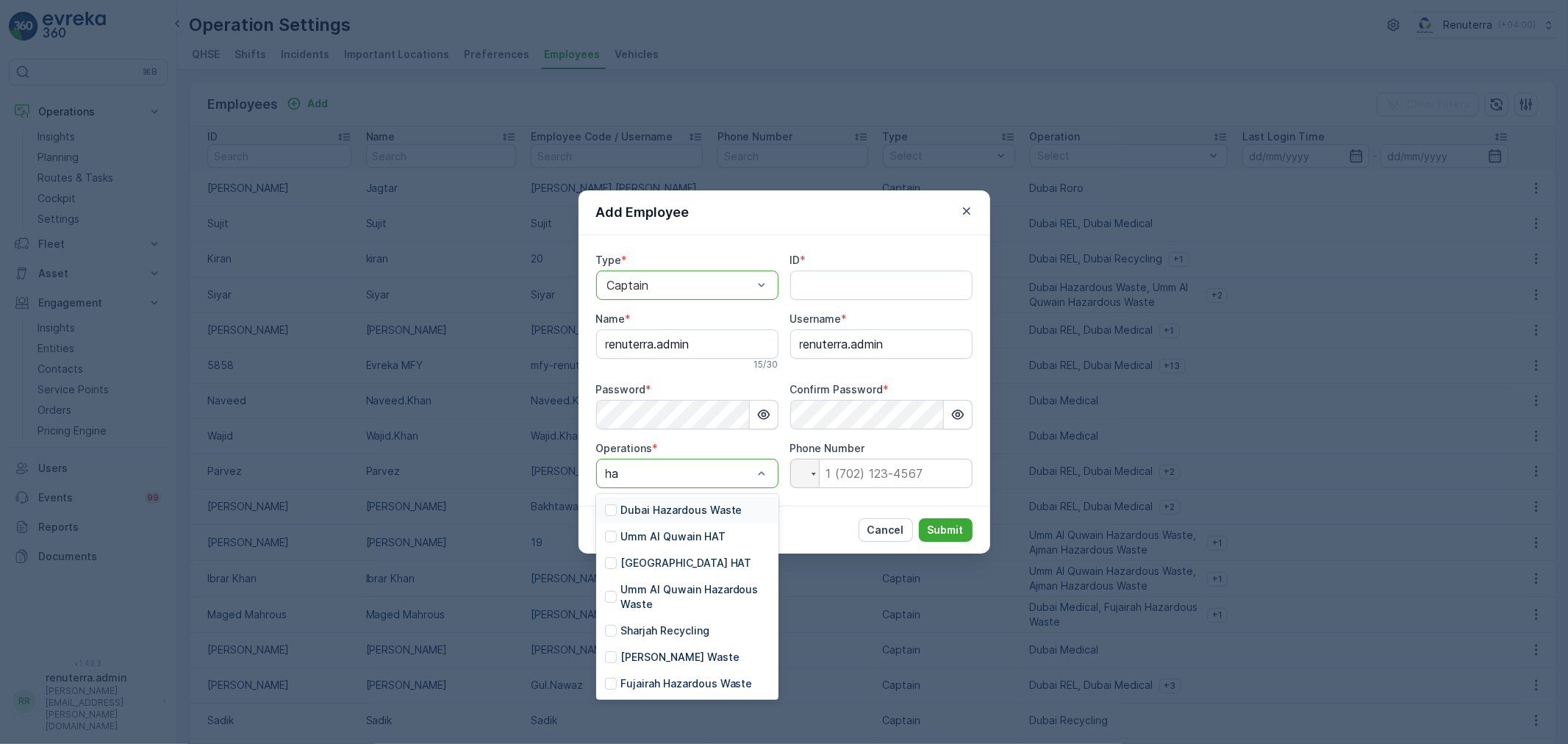
type input "hat"
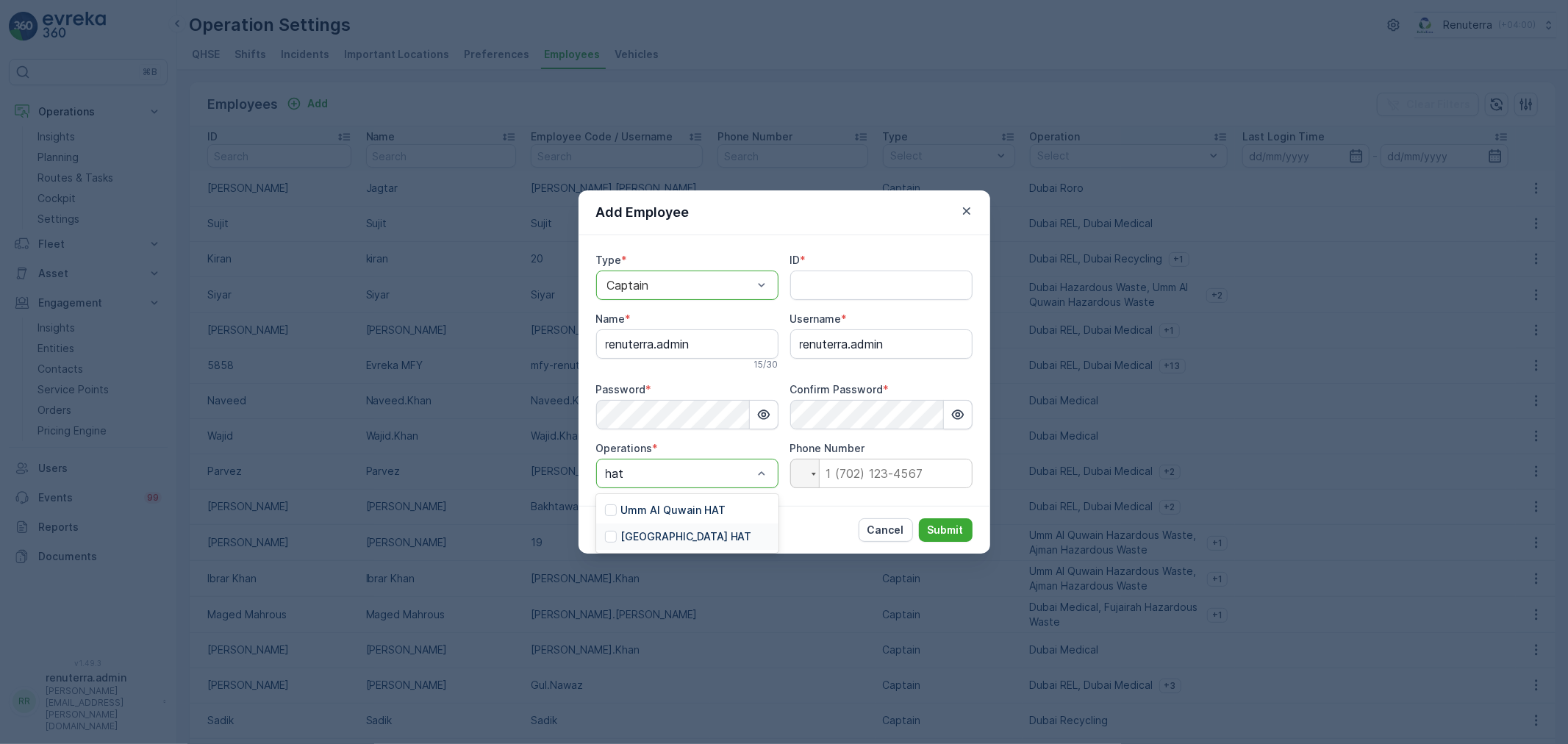
click at [677, 531] on div "[GEOGRAPHIC_DATA] HAT" at bounding box center [687, 536] width 182 height 26
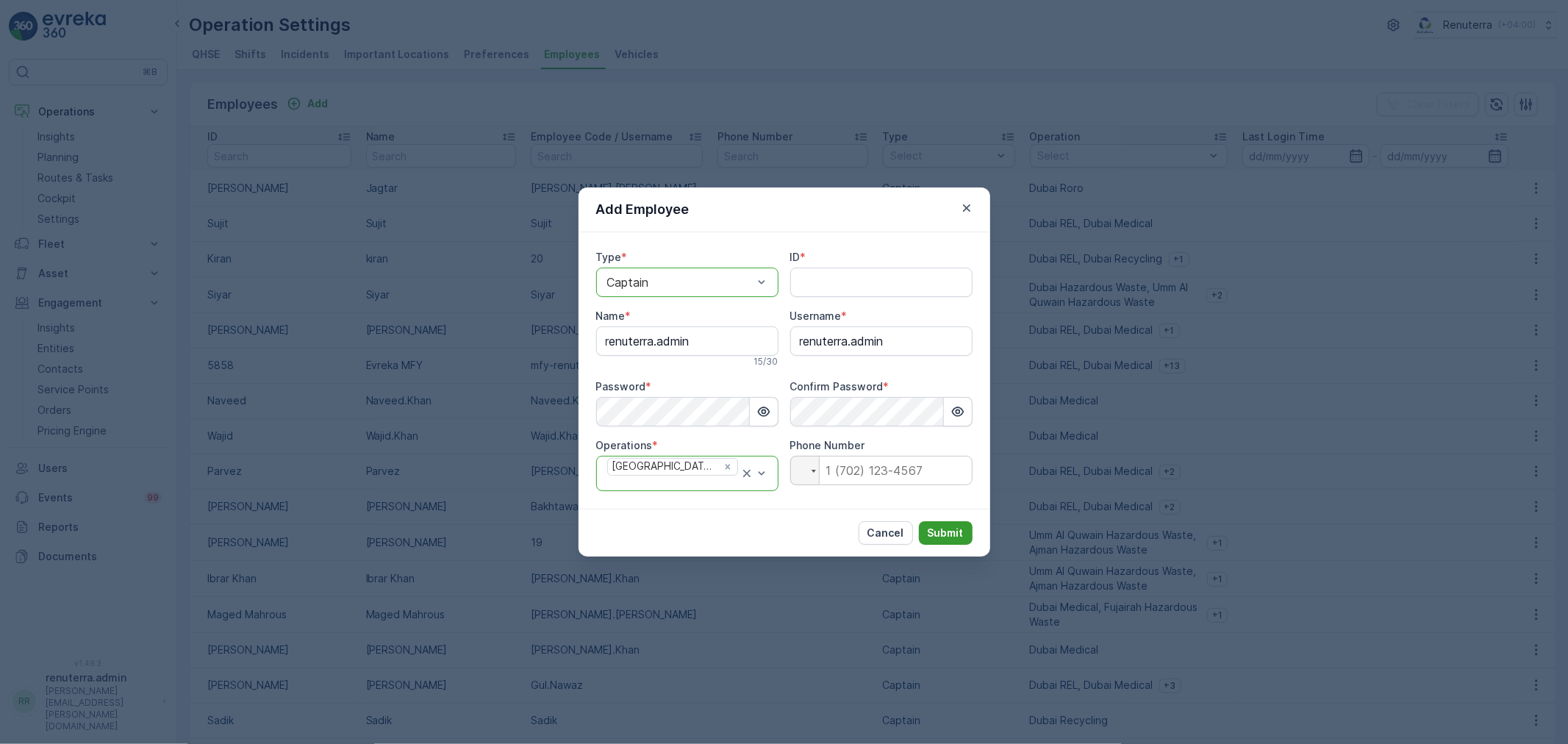
click at [957, 531] on p "Submit" at bounding box center [946, 534] width 36 height 15
drag, startPoint x: 858, startPoint y: 268, endPoint x: 858, endPoint y: 282, distance: 14.0
click at [858, 278] on div "ID *" at bounding box center [881, 274] width 182 height 47
click at [858, 282] on input "ID" at bounding box center [881, 282] width 182 height 29
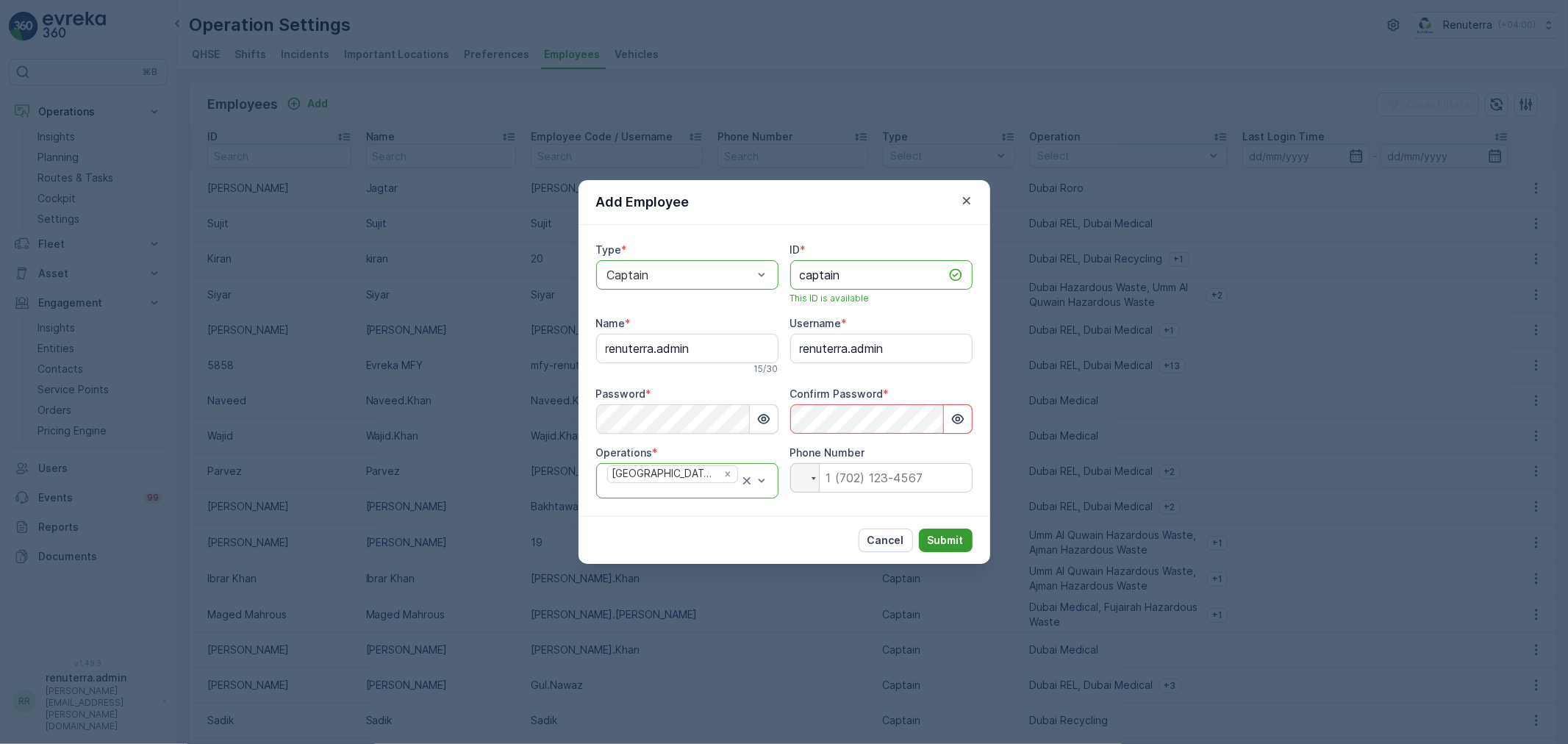
type input "captain"
click at [936, 534] on p "Submit" at bounding box center [946, 541] width 36 height 15
click at [760, 422] on icon "button" at bounding box center [764, 419] width 15 height 15
click at [701, 357] on input "renuterra.admin" at bounding box center [687, 348] width 182 height 29
type input "renuterra.captain"
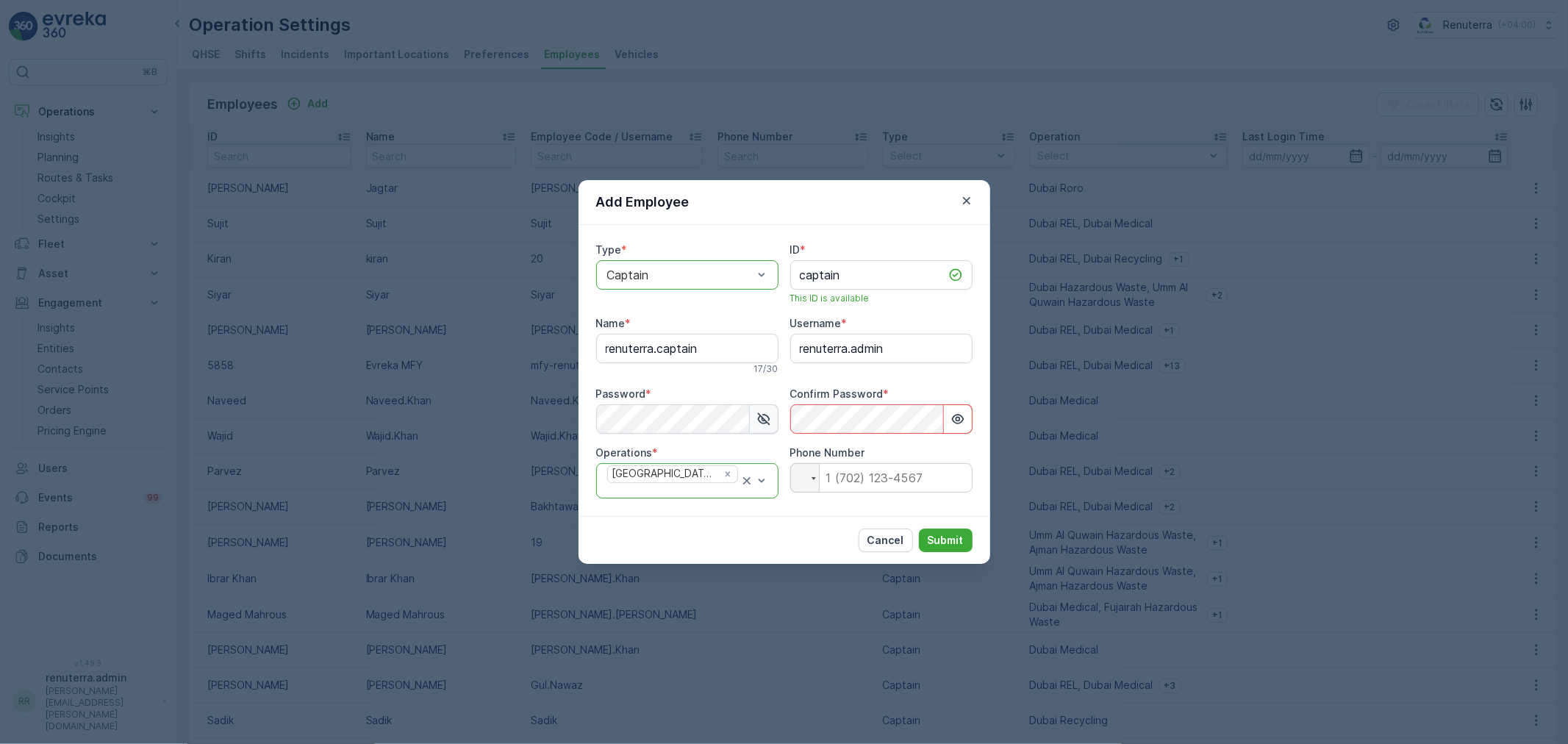
click at [1107, 320] on div "Add Employee Type * option Captain, selected. Captain ID * captain This ID is a…" at bounding box center [784, 372] width 1568 height 744
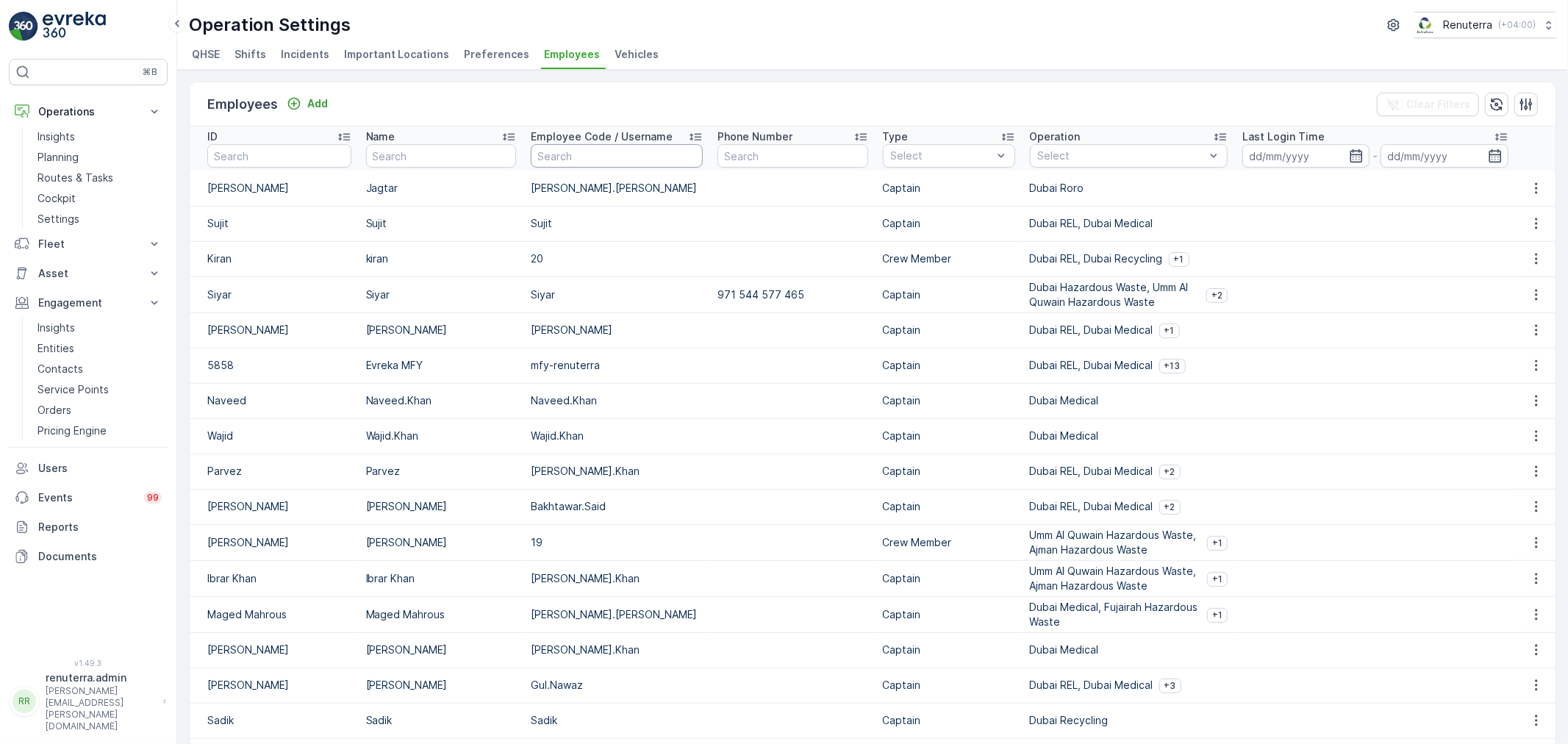
click at [605, 162] on input "text" at bounding box center [617, 156] width 172 height 24
click at [269, 167] on input "text" at bounding box center [279, 156] width 144 height 24
type input "cap"
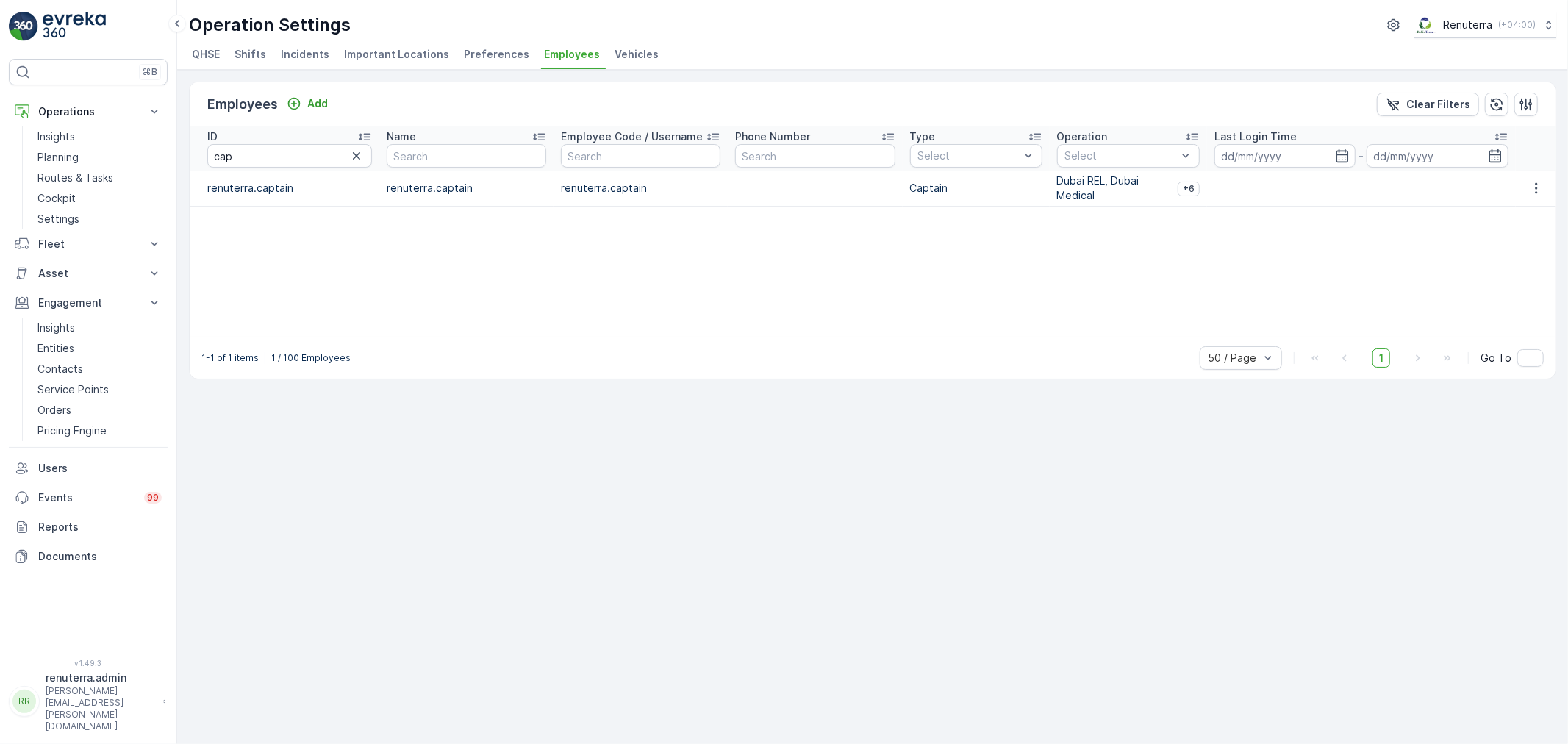
click at [1124, 190] on p "Dubai REL, Dubai Medical" at bounding box center [1115, 188] width 114 height 29
click at [1531, 184] on icon "button" at bounding box center [1536, 188] width 15 height 15
click at [1533, 209] on span "Edit" at bounding box center [1537, 210] width 19 height 15
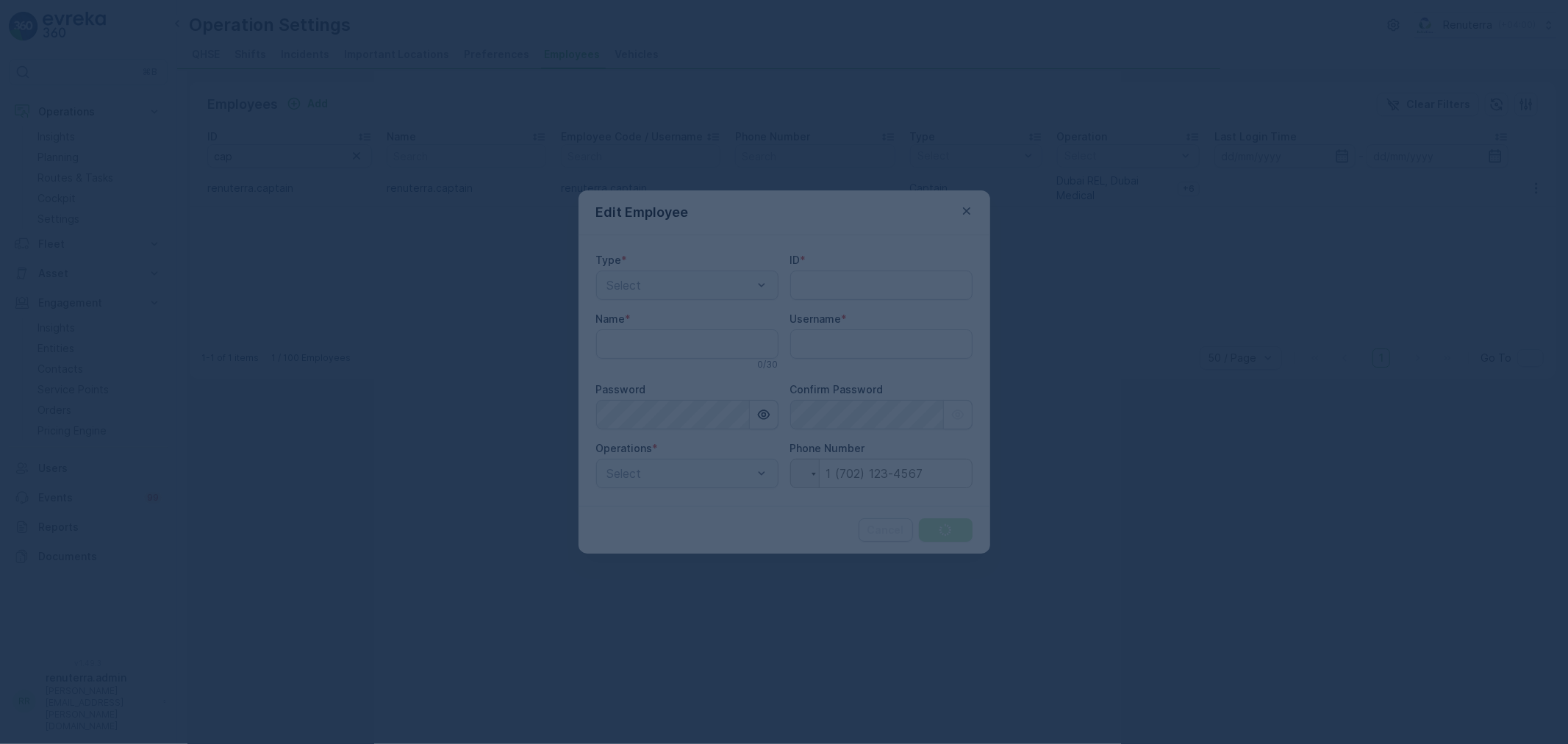
type input "renuterra.captain"
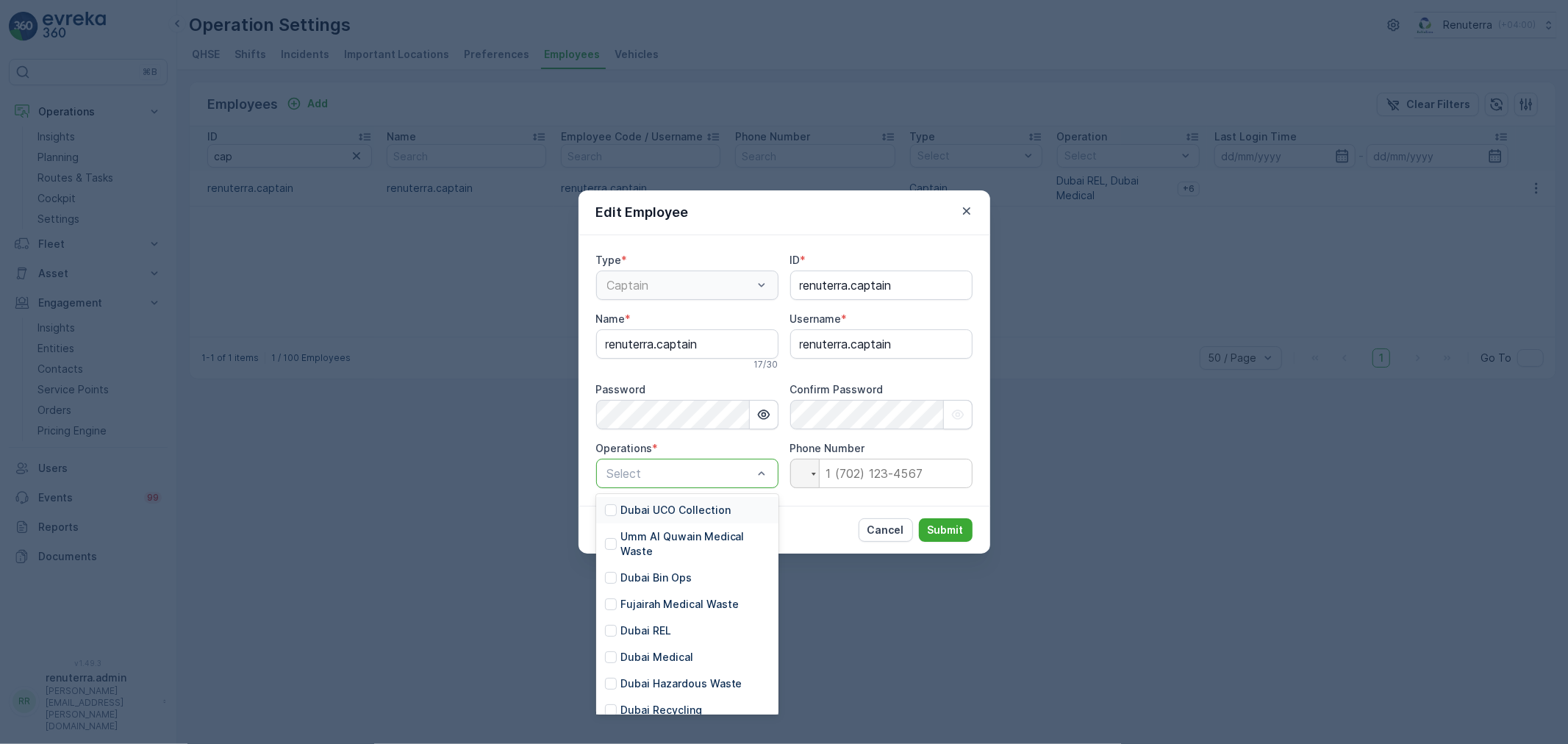
click at [740, 474] on div at bounding box center [680, 474] width 149 height 14
click at [615, 577] on div at bounding box center [610, 578] width 12 height 12
click at [714, 481] on div "Dubai Bin Ops" at bounding box center [673, 474] width 134 height 20
click at [605, 623] on div "Dubai REL" at bounding box center [638, 631] width 66 height 15
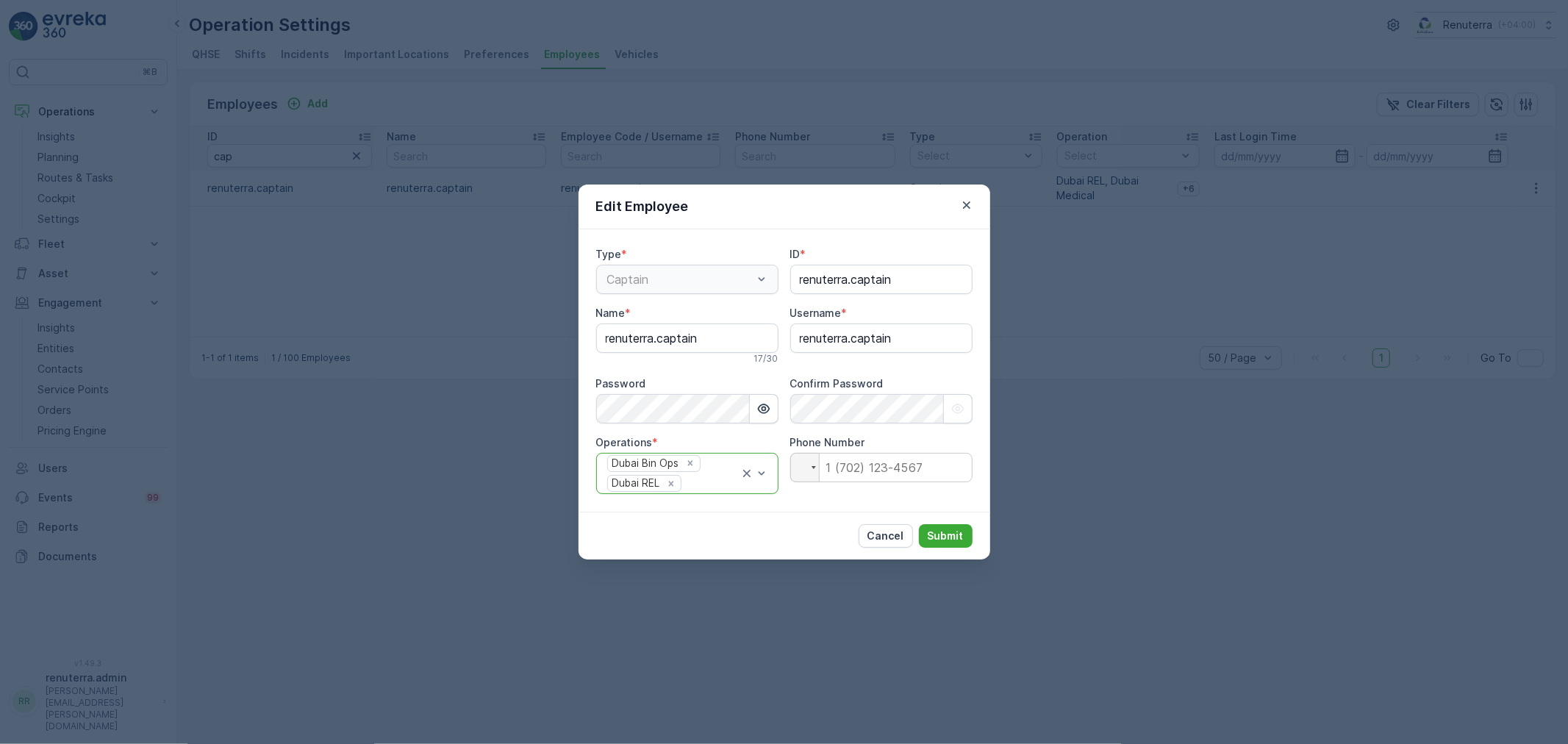
click at [704, 480] on div at bounding box center [711, 484] width 56 height 14
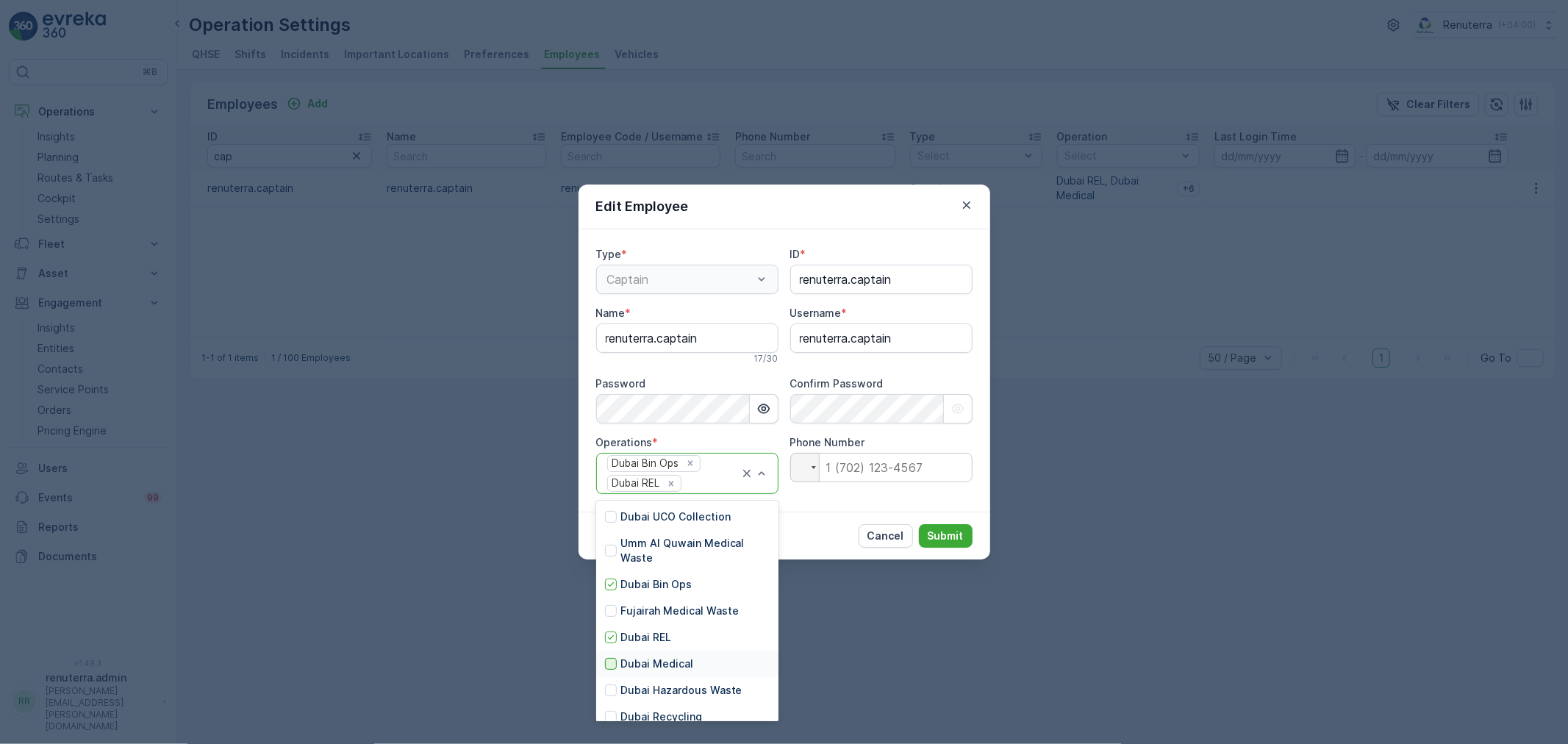
click at [615, 668] on div at bounding box center [610, 664] width 12 height 12
click at [707, 485] on div at bounding box center [701, 484] width 36 height 14
click at [605, 601] on div "[GEOGRAPHIC_DATA] HAT" at bounding box center [678, 607] width 147 height 15
click at [705, 488] on div at bounding box center [700, 484] width 35 height 14
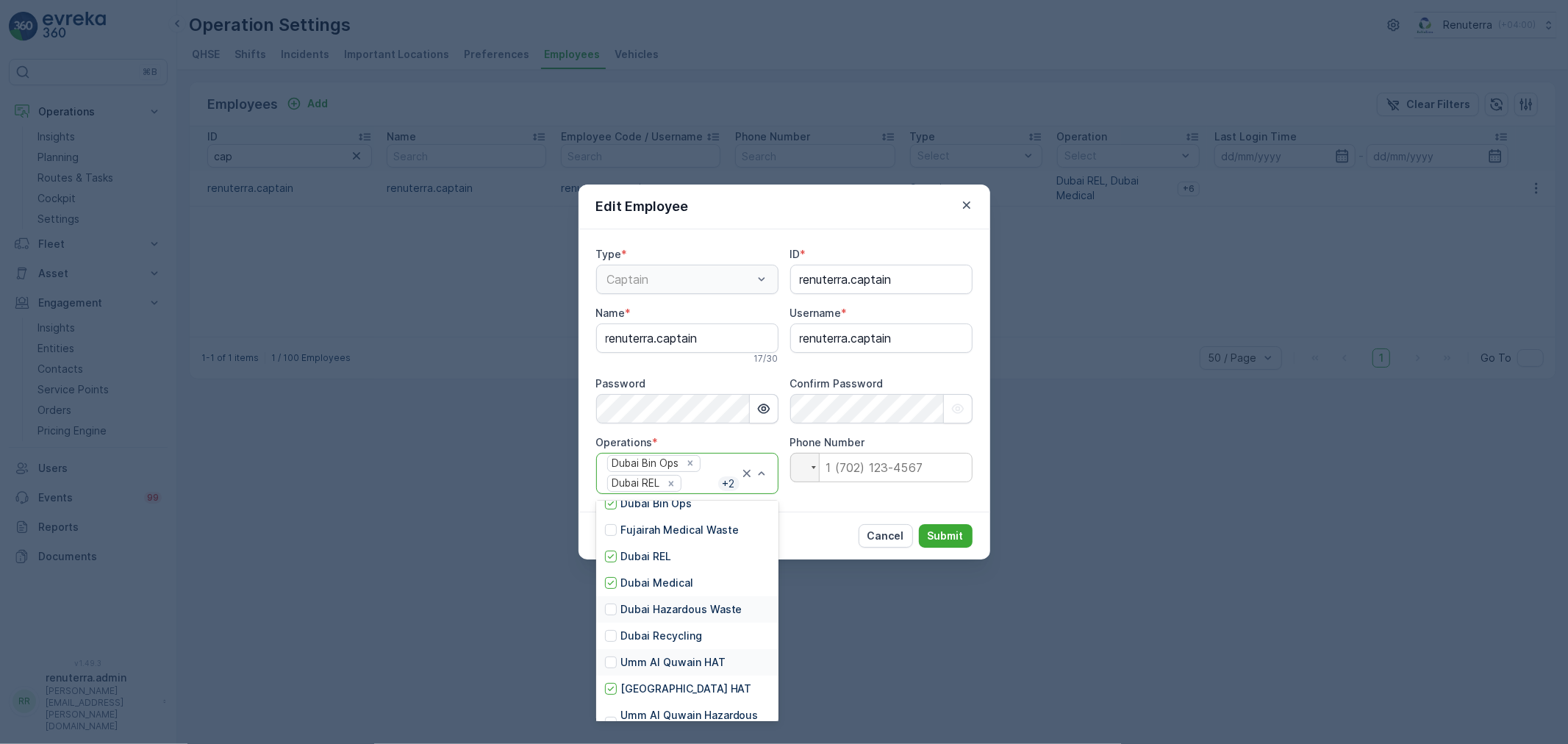
scroll to position [82, 0]
click at [610, 604] on div at bounding box center [610, 609] width 12 height 12
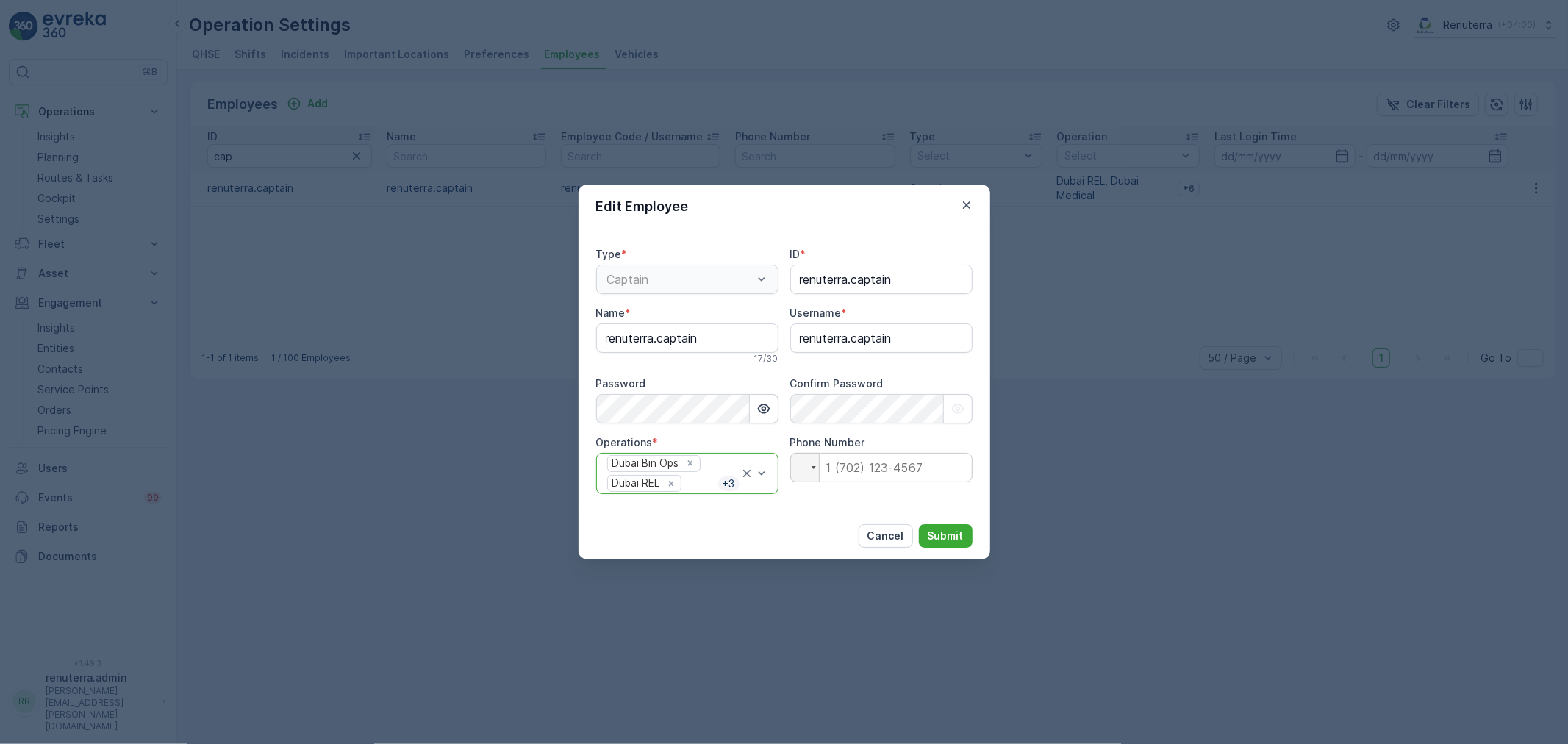
click at [704, 489] on div at bounding box center [700, 484] width 35 height 14
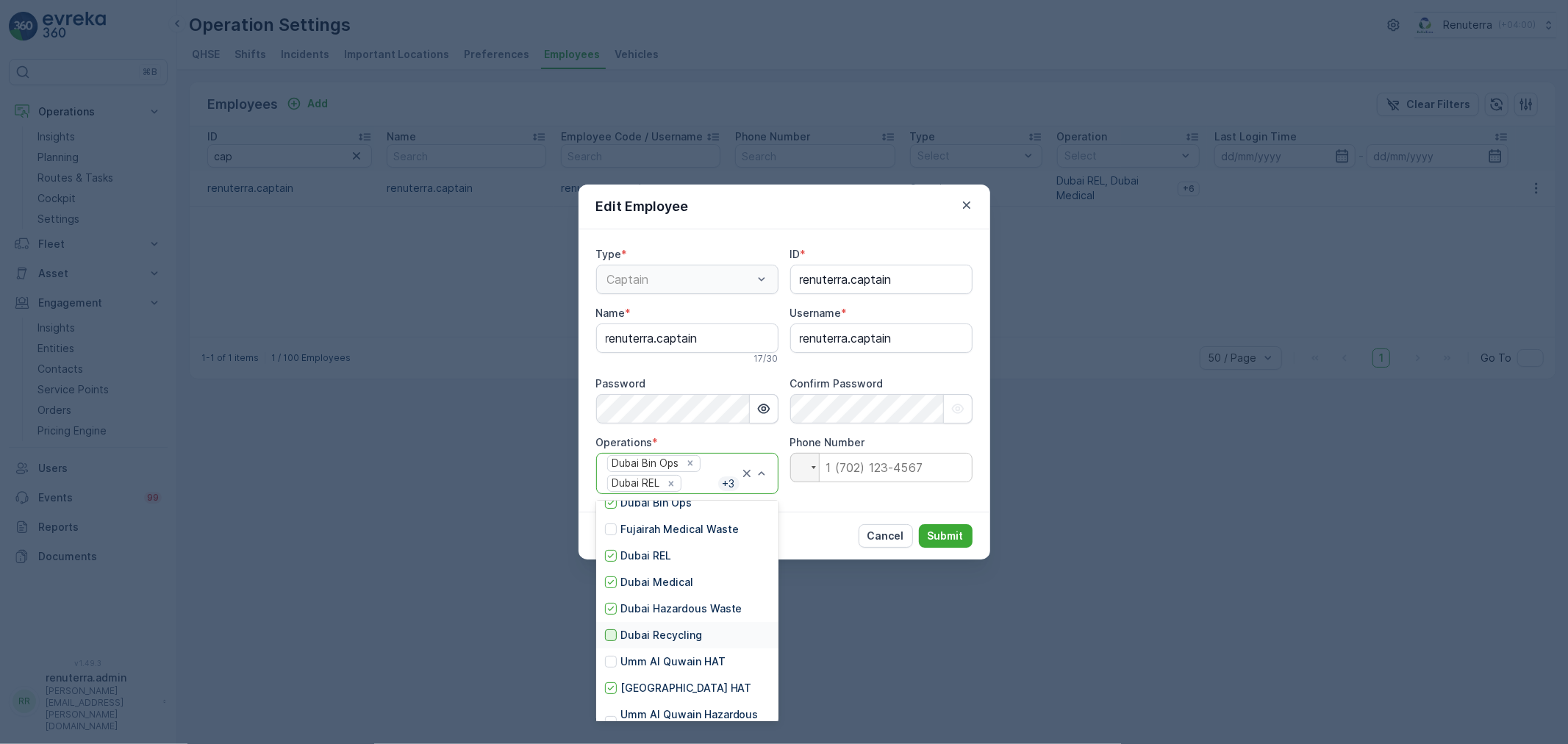
click at [612, 636] on div at bounding box center [610, 635] width 12 height 12
click at [759, 486] on div at bounding box center [755, 474] width 29 height 41
click at [613, 515] on div at bounding box center [610, 516] width 12 height 12
click at [702, 484] on div at bounding box center [700, 484] width 34 height 14
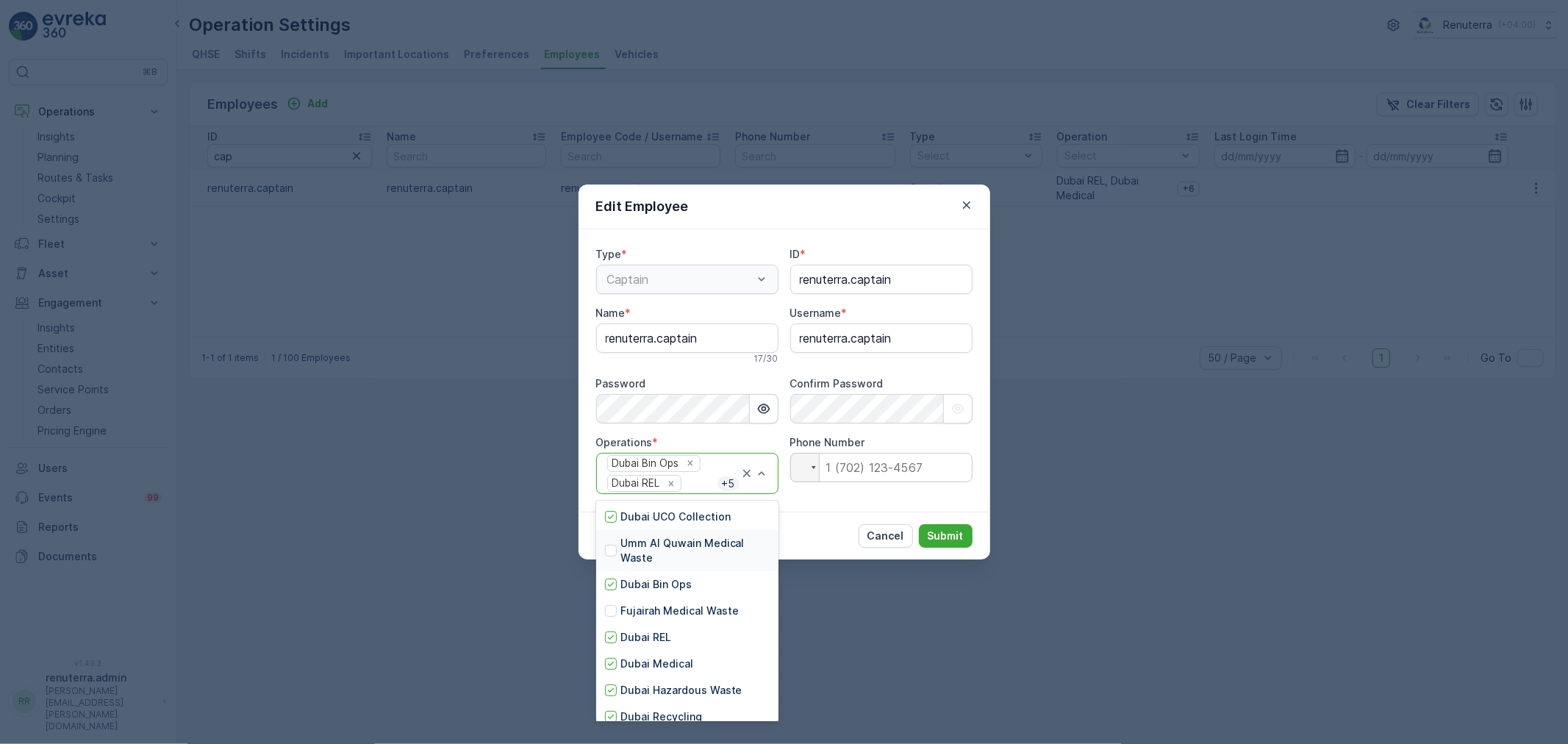
drag, startPoint x: 608, startPoint y: 554, endPoint x: 636, endPoint y: 575, distance: 35.0
click at [608, 554] on div at bounding box center [610, 551] width 12 height 12
drag, startPoint x: 755, startPoint y: 484, endPoint x: 711, endPoint y: 534, distance: 66.6
click at [755, 486] on div at bounding box center [755, 474] width 29 height 41
click at [612, 611] on div at bounding box center [610, 611] width 12 height 12
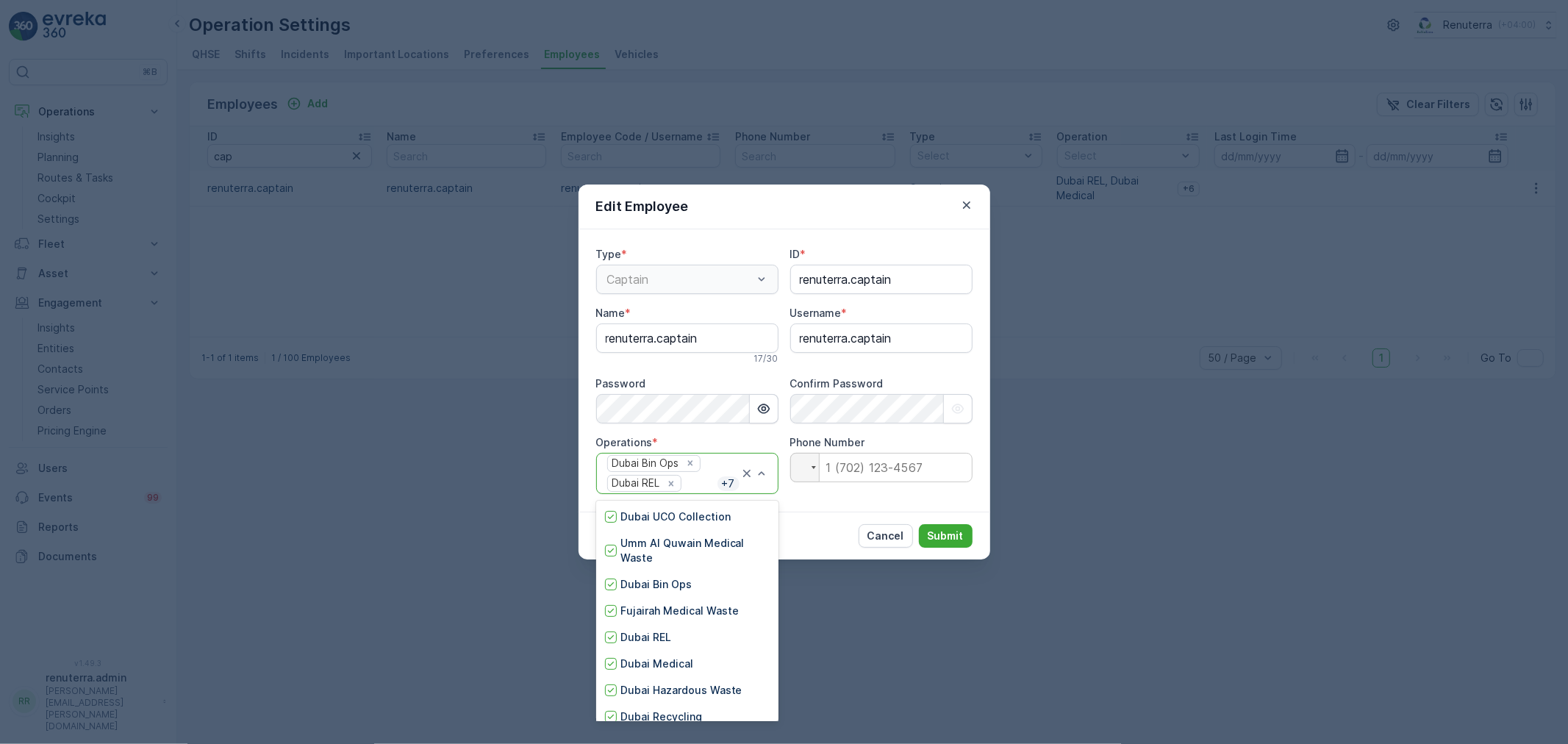
click at [715, 493] on div "Dubai Bin Ops Dubai REL + 7" at bounding box center [673, 474] width 134 height 41
click at [611, 594] on div at bounding box center [610, 600] width 12 height 12
click at [728, 489] on p "+ 8" at bounding box center [729, 484] width 16 height 15
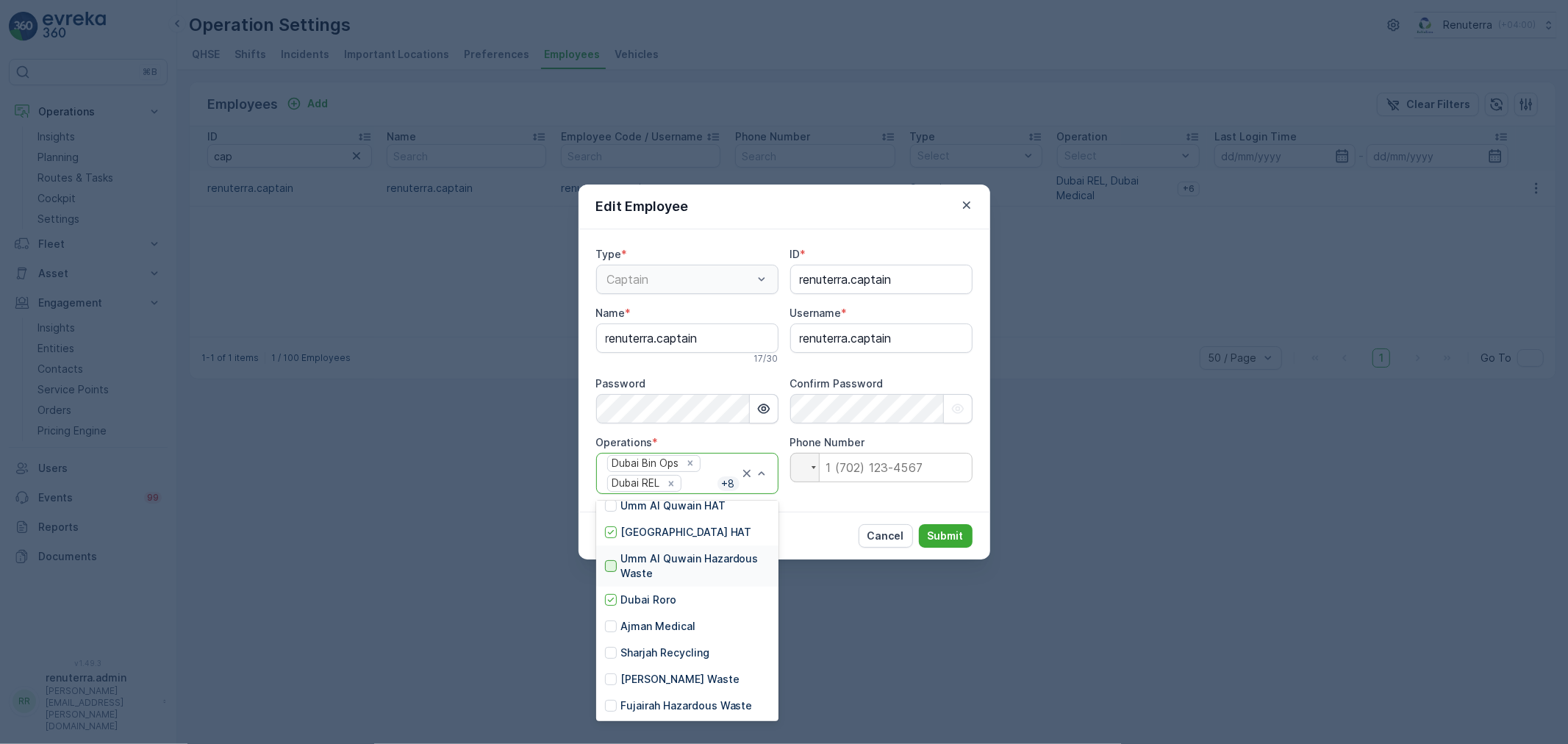
click at [612, 564] on div at bounding box center [610, 566] width 12 height 12
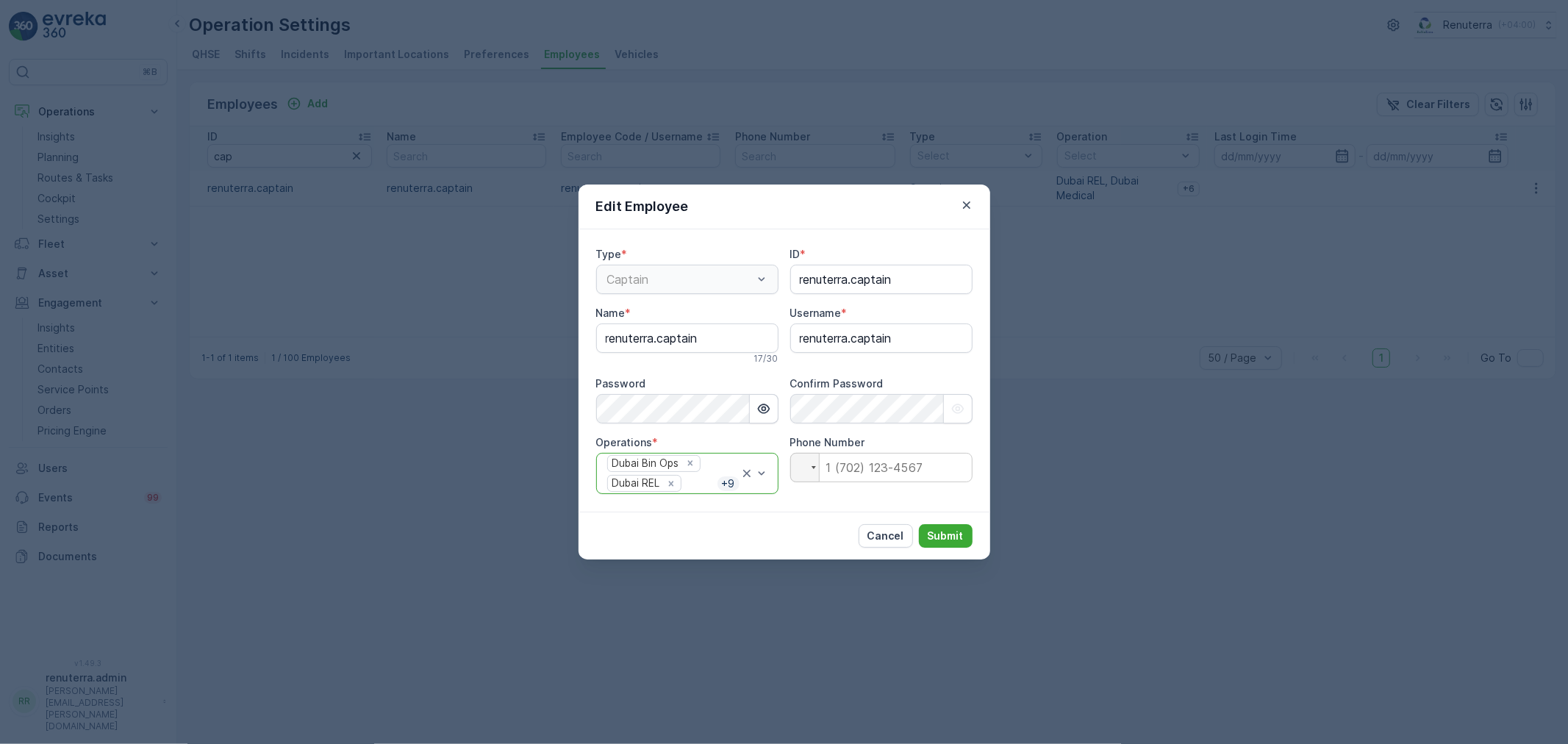
click at [713, 486] on div at bounding box center [700, 484] width 34 height 14
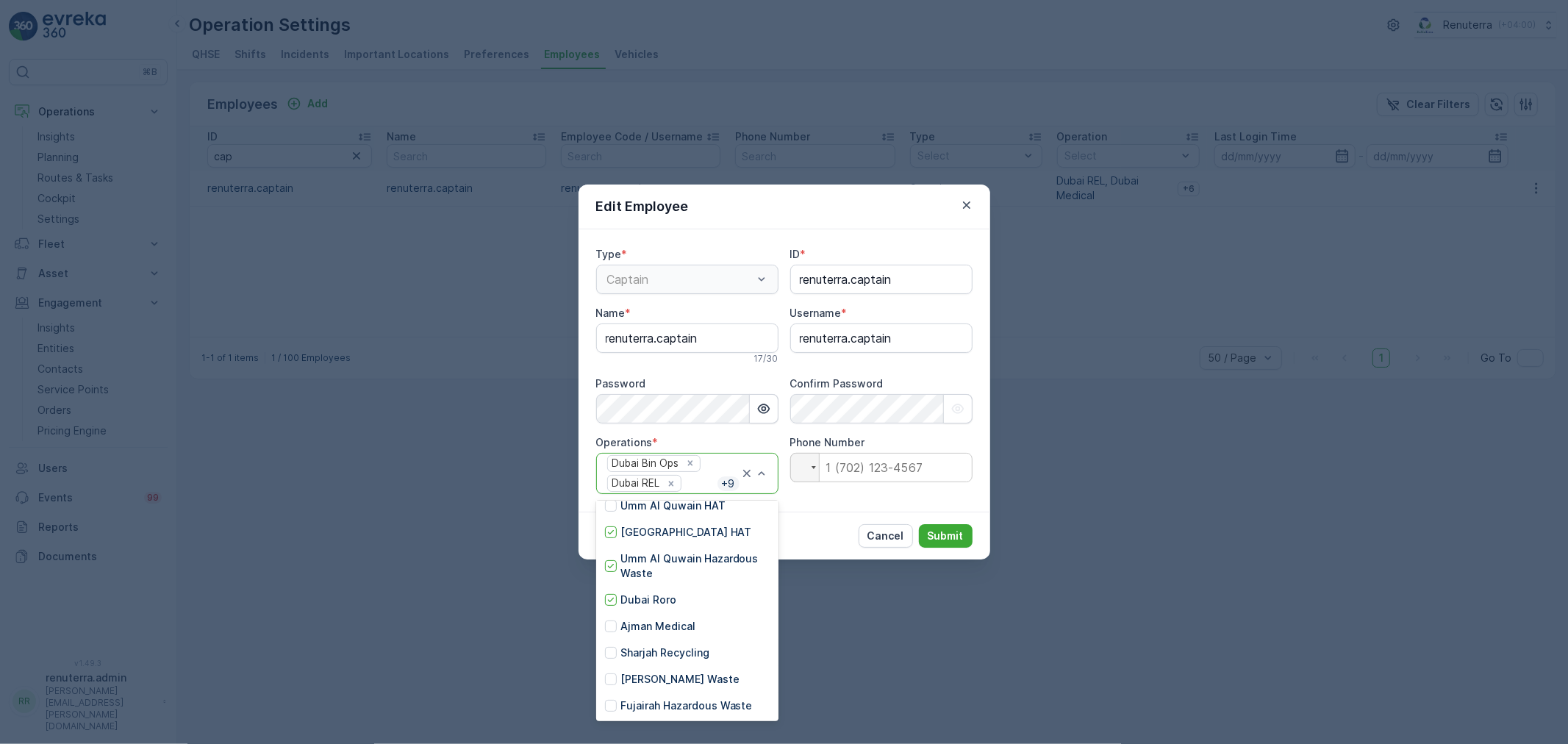
click at [814, 526] on div "Cancel Submit" at bounding box center [784, 535] width 412 height 48
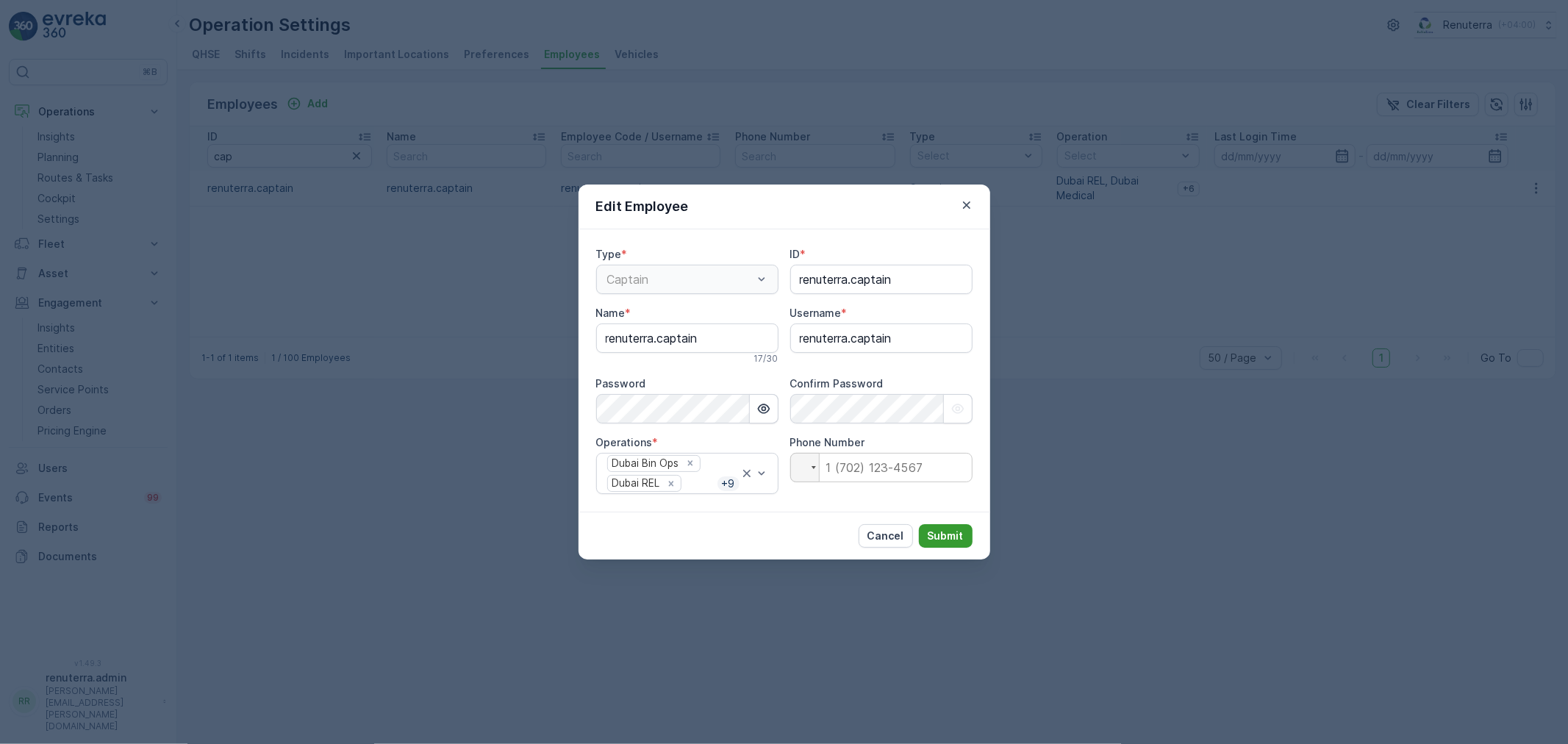
click at [935, 538] on p "Submit" at bounding box center [946, 536] width 36 height 15
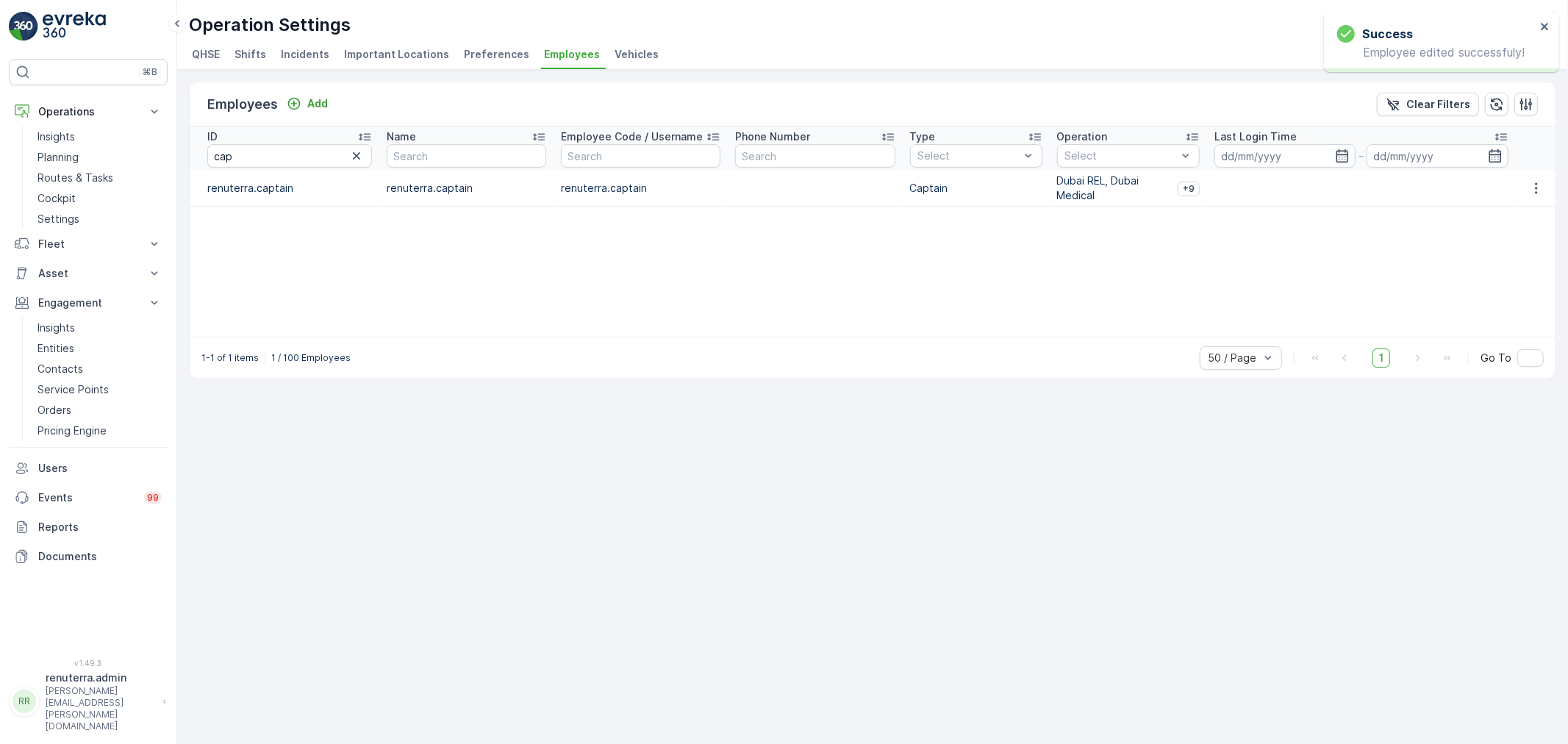
click at [375, 157] on th "ID cap" at bounding box center [284, 148] width 190 height 44
click at [359, 154] on icon "button" at bounding box center [356, 156] width 7 height 7
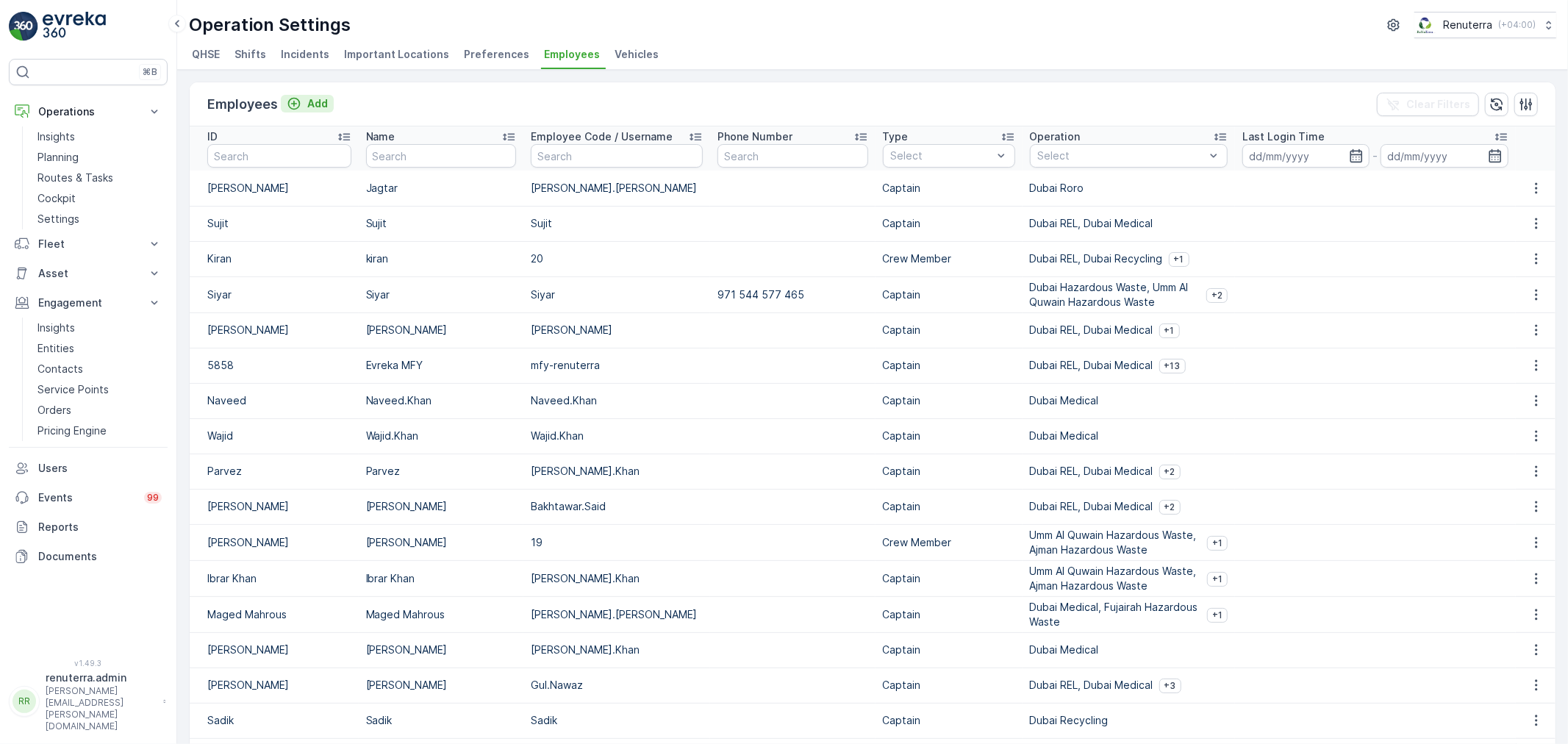
click at [314, 99] on p "Add" at bounding box center [317, 103] width 21 height 15
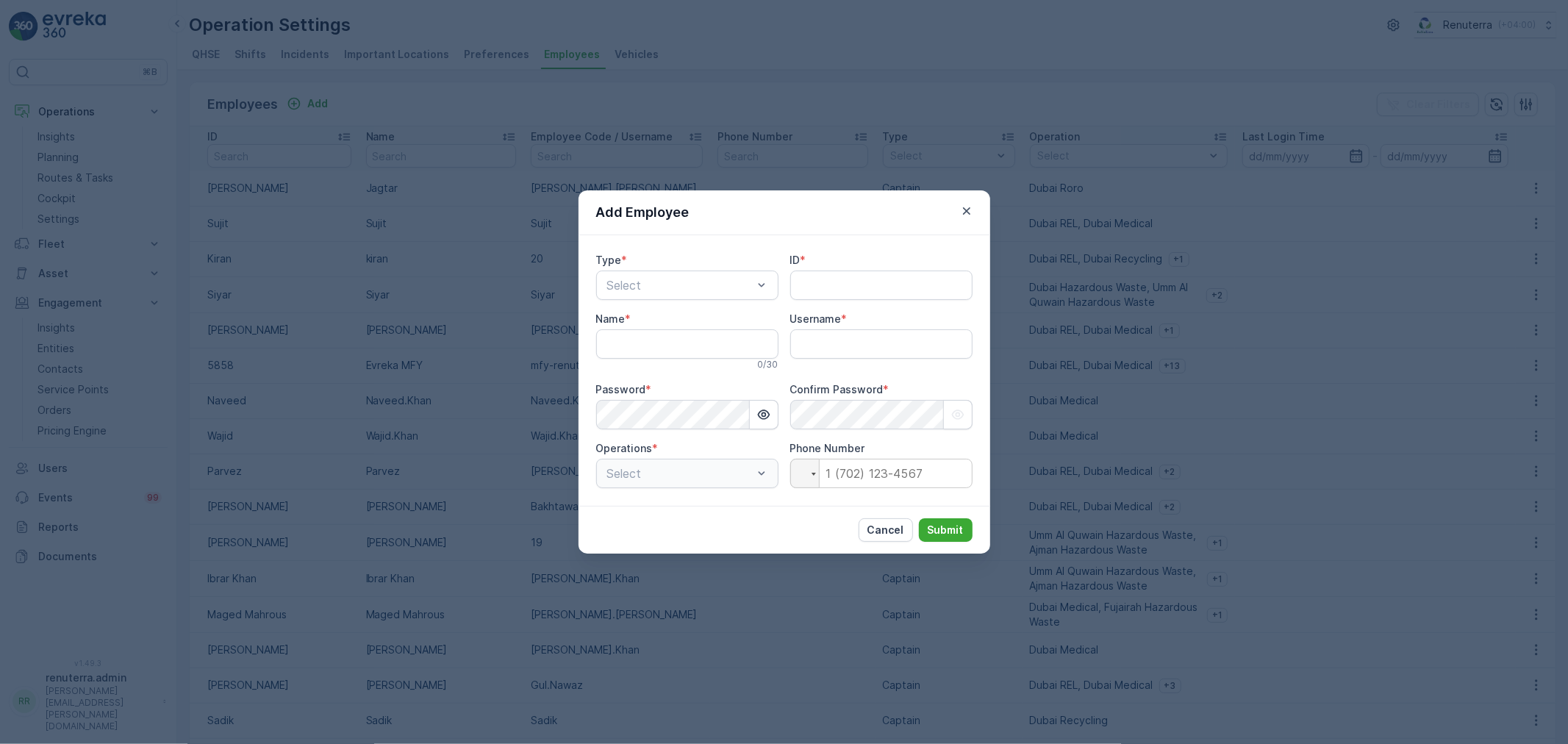
type input "renuterra.admin"
drag, startPoint x: 911, startPoint y: 347, endPoint x: 757, endPoint y: 354, distance: 154.2
click at [757, 354] on div "Type * Select ID * Name * 0 / 30 Username * renuterra.admin Password * Confirm …" at bounding box center [784, 370] width 376 height 235
click at [917, 301] on div "Type * Select ID * Name * 0 / 30 Username * renuterra.admin Password * Confirm …" at bounding box center [784, 370] width 376 height 235
click at [770, 415] on icon "button" at bounding box center [764, 415] width 15 height 15
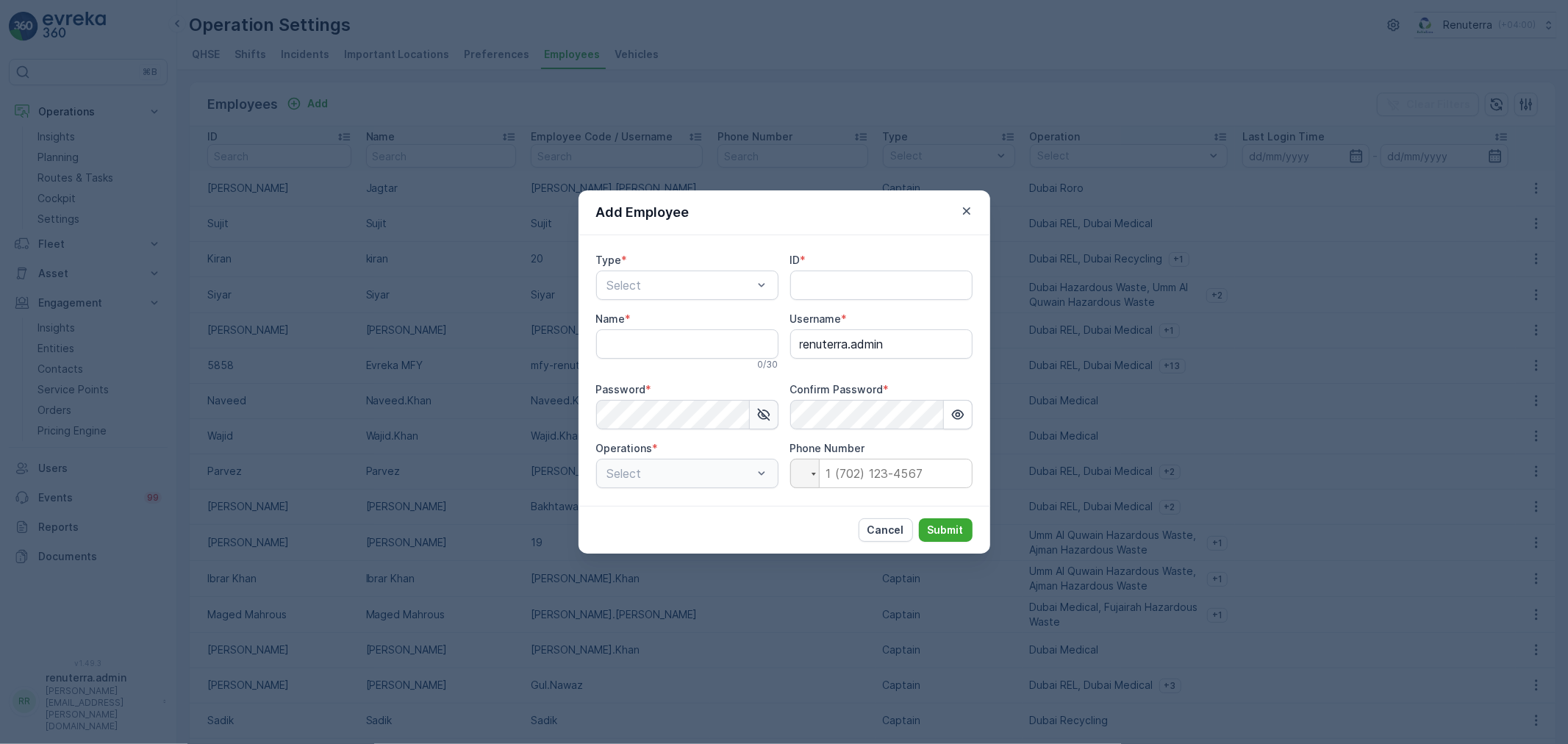
drag, startPoint x: 965, startPoint y: 217, endPoint x: 930, endPoint y: 211, distance: 35.5
click at [965, 210] on icon "button" at bounding box center [967, 211] width 15 height 15
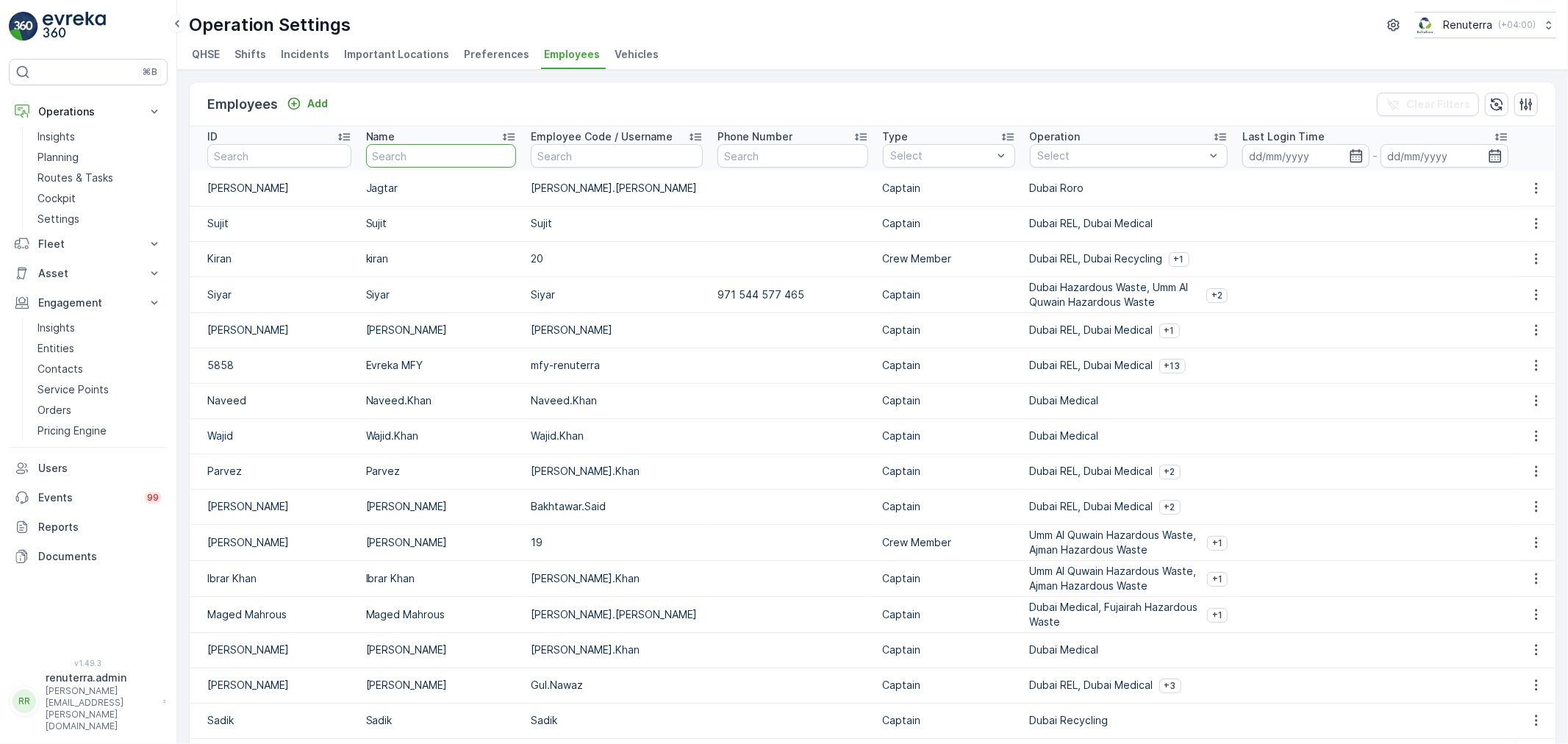
click at [424, 163] on input "text" at bounding box center [442, 156] width 151 height 24
type input "noor"
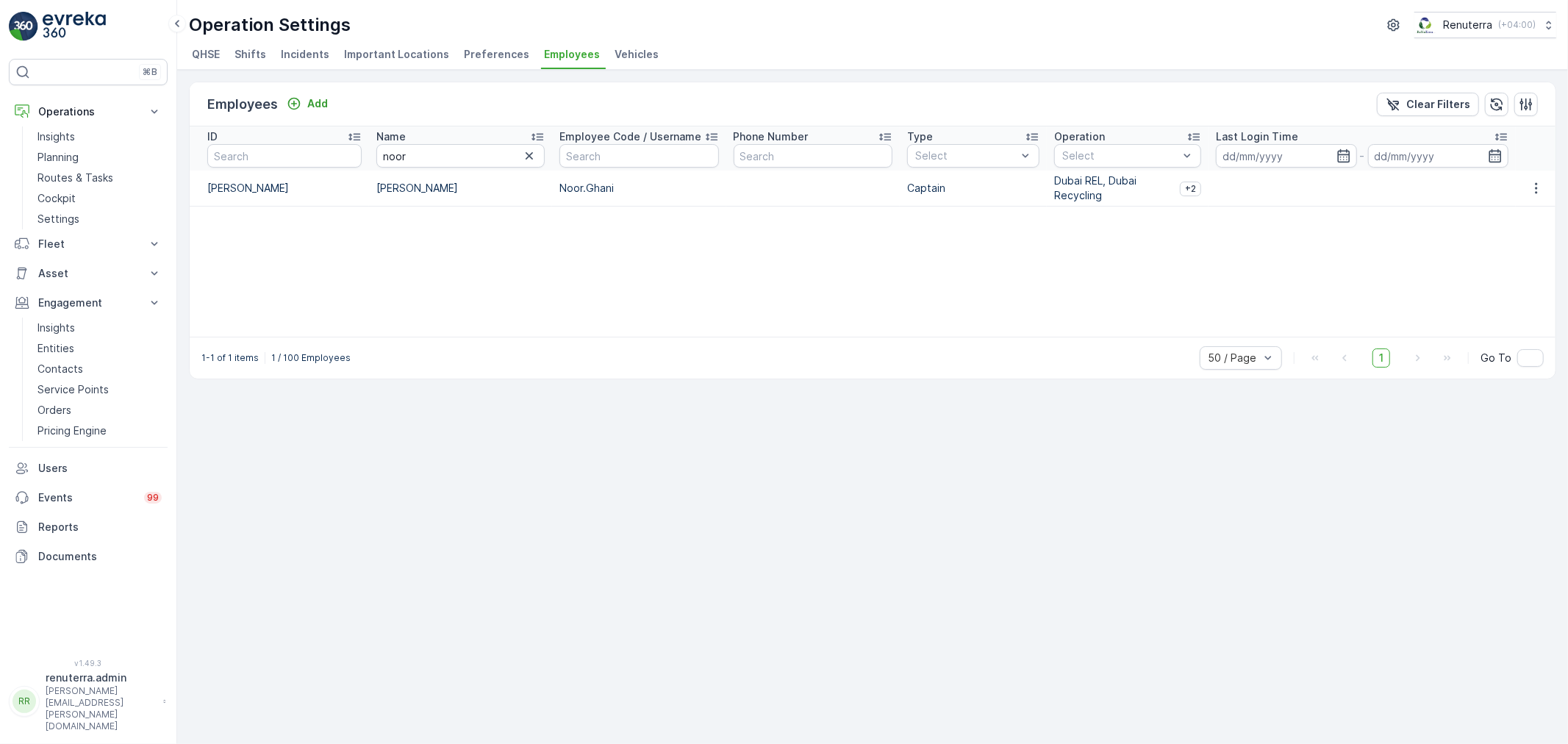
click at [1119, 192] on p "Dubai REL, Dubai Recycling" at bounding box center [1115, 188] width 120 height 29
drag, startPoint x: 1177, startPoint y: 188, endPoint x: 1187, endPoint y: 188, distance: 10.0
click at [1183, 188] on div "+2" at bounding box center [1191, 189] width 22 height 15
click at [1189, 187] on span "+2" at bounding box center [1191, 189] width 11 height 12
click at [1192, 191] on span "+2" at bounding box center [1191, 189] width 11 height 12
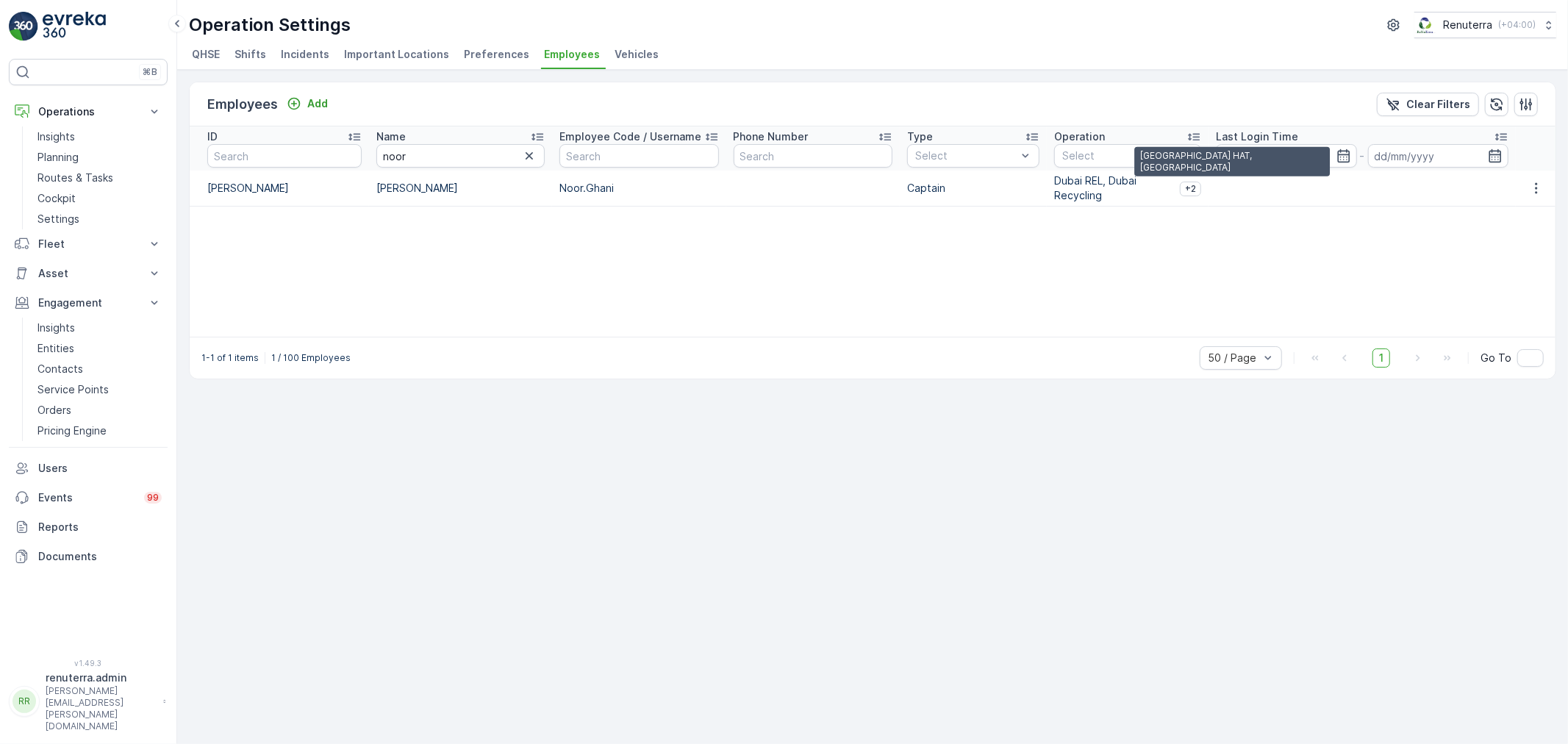
click at [1185, 189] on span "+2" at bounding box center [1191, 189] width 11 height 12
click at [1091, 189] on p "Dubai REL, Dubai Recycling" at bounding box center [1115, 188] width 120 height 29
click at [1532, 184] on icon "button" at bounding box center [1536, 188] width 15 height 15
click at [1534, 208] on span "Edit" at bounding box center [1537, 210] width 19 height 15
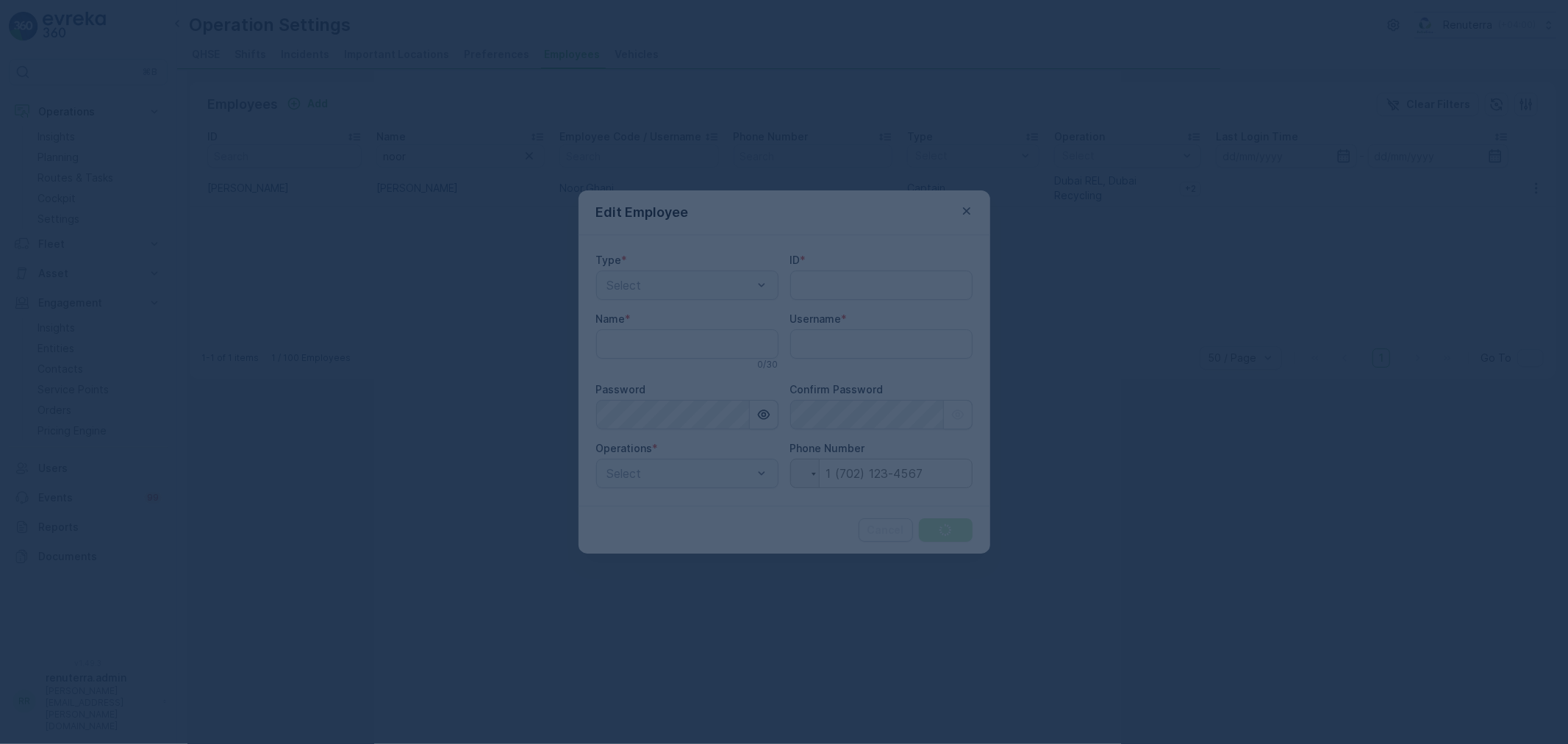
type input "renuterra.admin"
type input "Noor Ghani"
type input "Noor.Ghani"
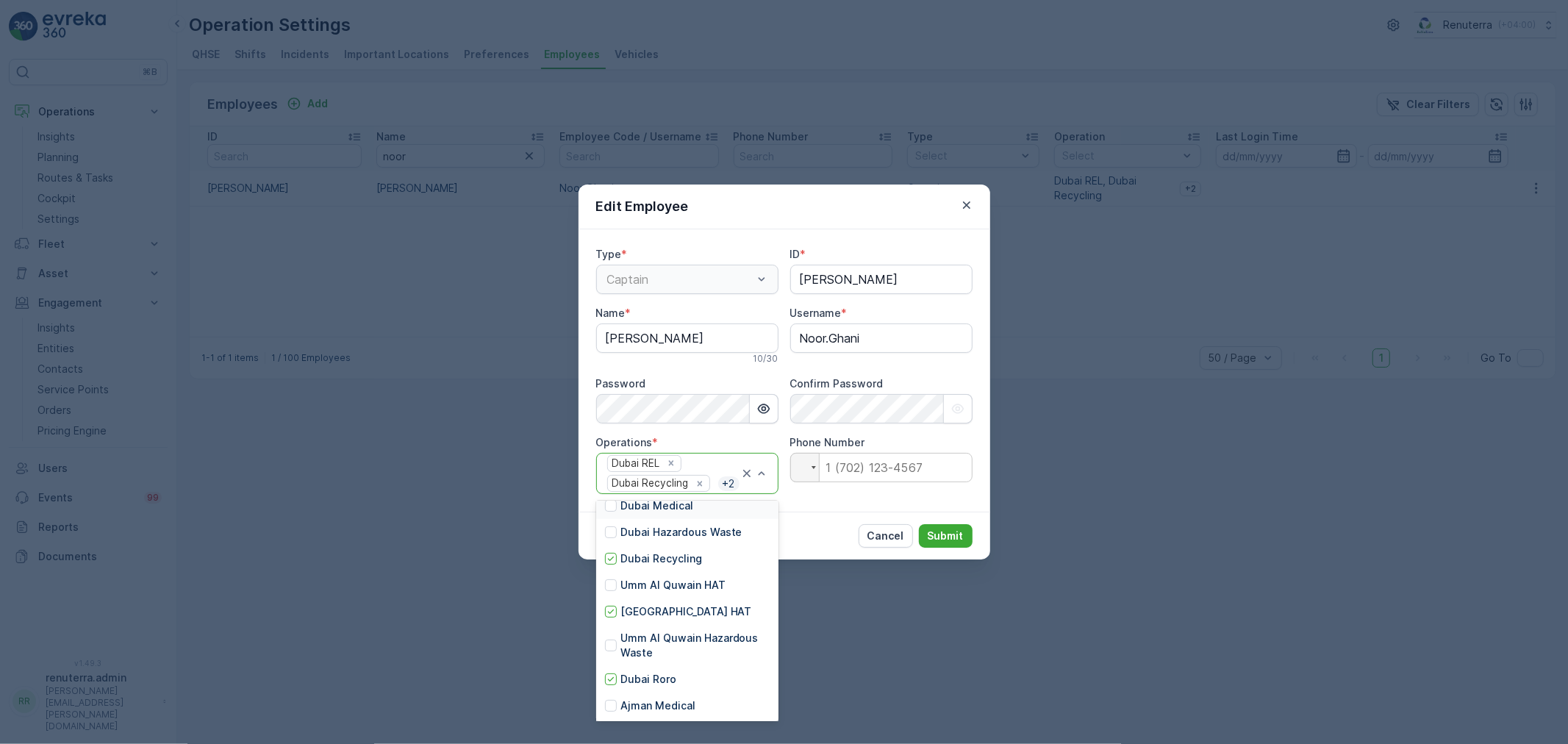
scroll to position [156, 0]
click at [880, 535] on p "Cancel" at bounding box center [886, 536] width 37 height 15
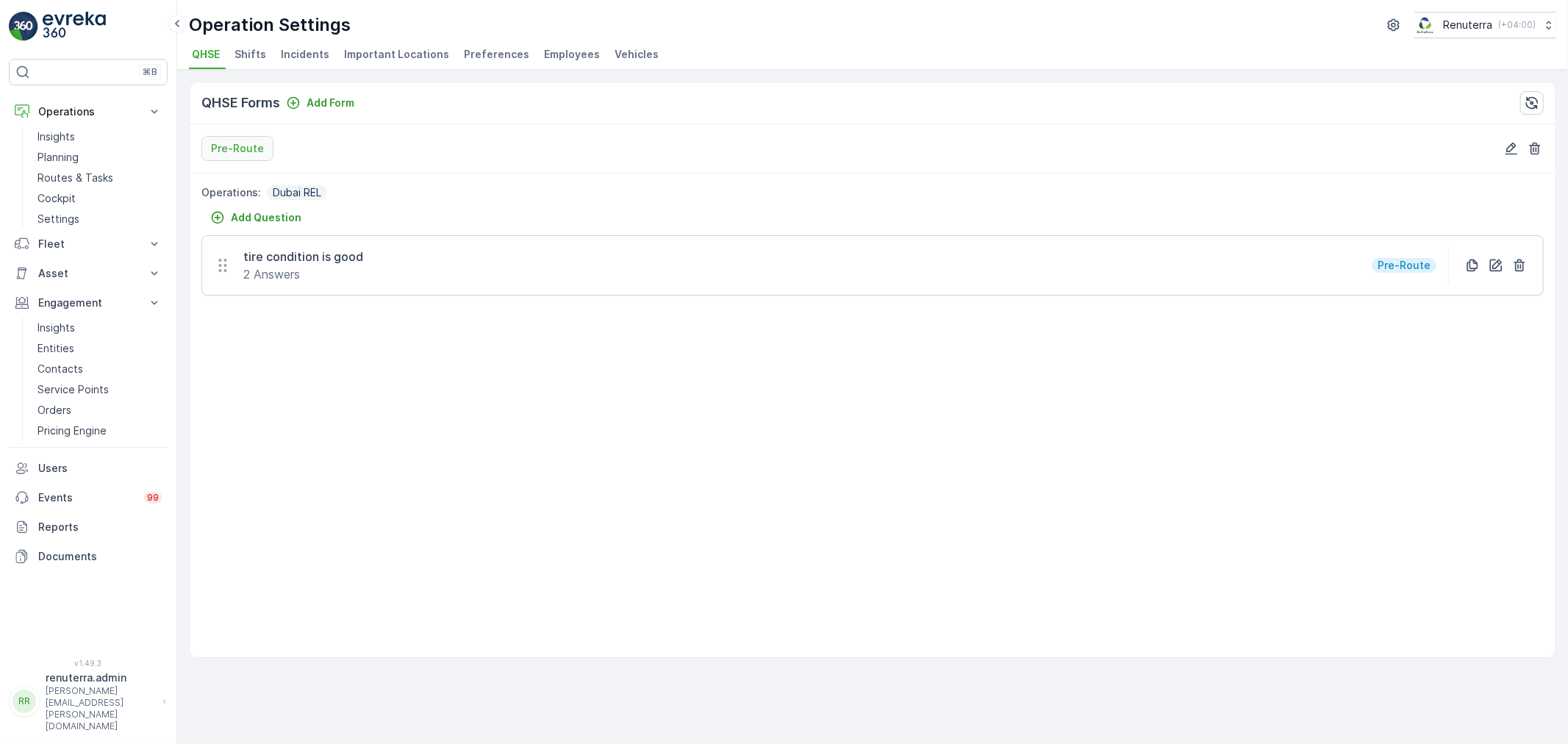
click at [327, 279] on p "2 Answers" at bounding box center [303, 274] width 120 height 17
click at [371, 56] on span "Important Locations" at bounding box center [396, 54] width 105 height 15
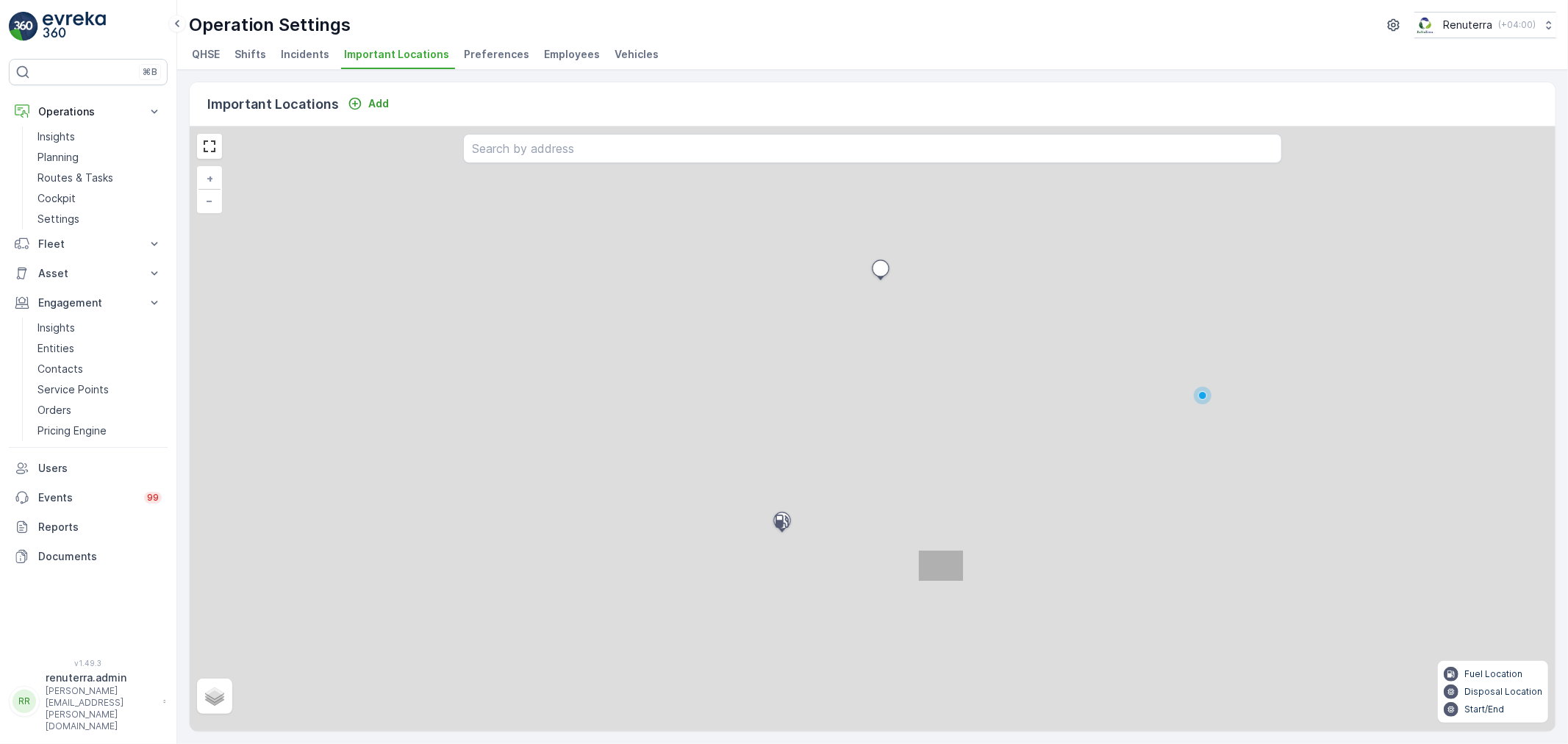
click at [480, 54] on span "Preferences" at bounding box center [497, 54] width 65 height 15
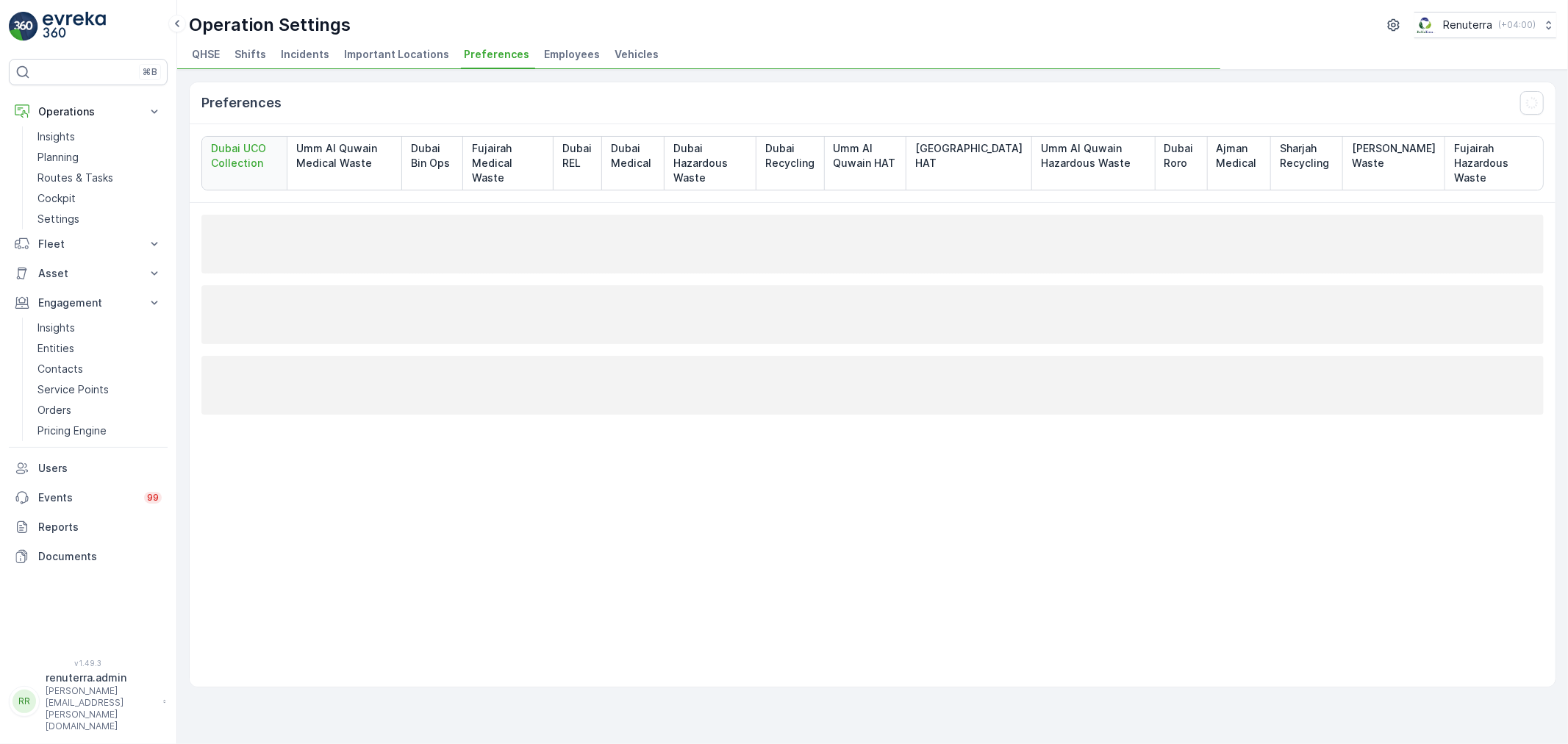
click at [569, 61] on span "Employees" at bounding box center [572, 54] width 56 height 15
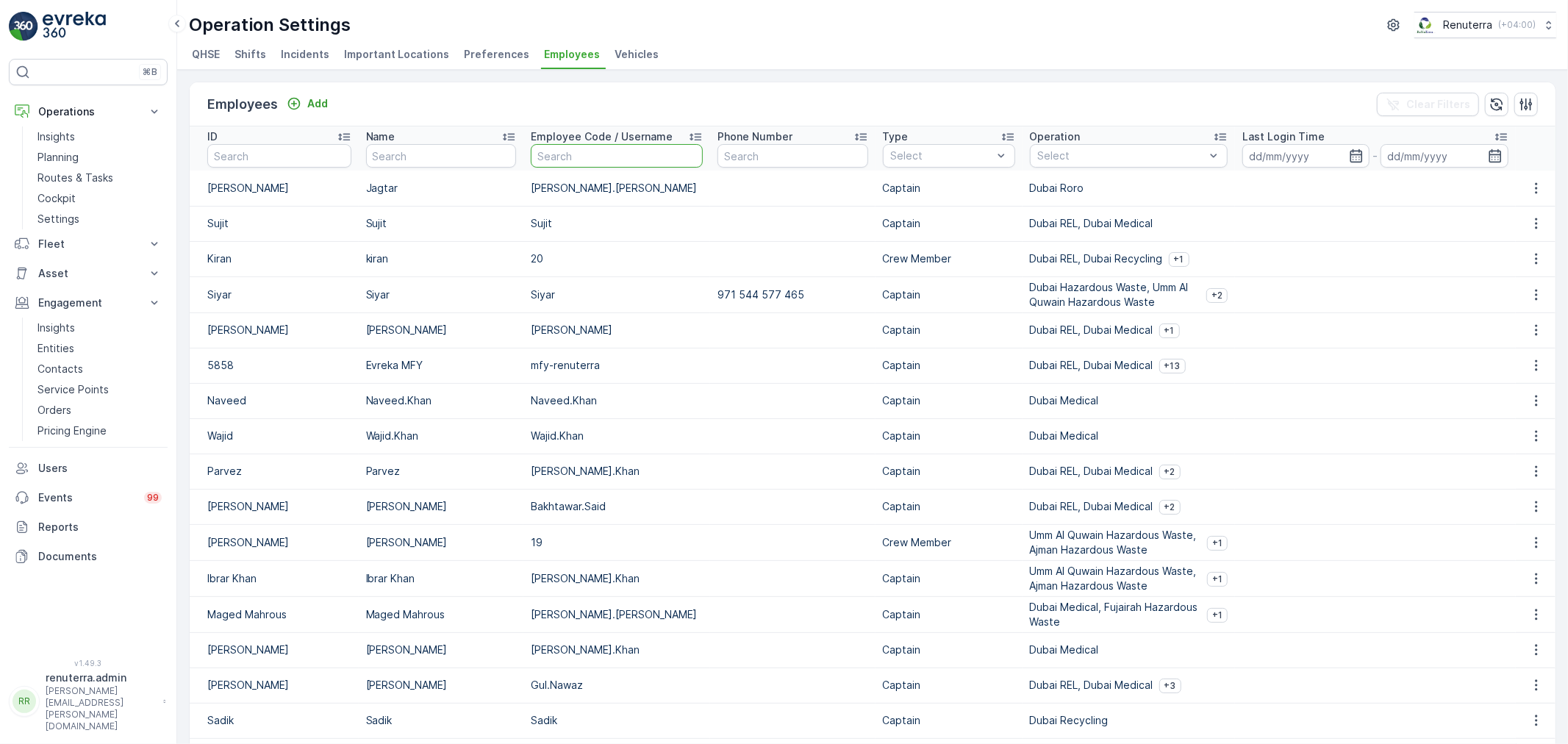
click at [560, 167] on input "text" at bounding box center [617, 156] width 172 height 24
click at [931, 41] on div "Operation Settings Renuterra ( +04:00 ) QHSE Shifts Incidents Important Locatio…" at bounding box center [872, 34] width 1391 height 70
click at [556, 162] on input "text" at bounding box center [617, 156] width 172 height 24
type input "yard"
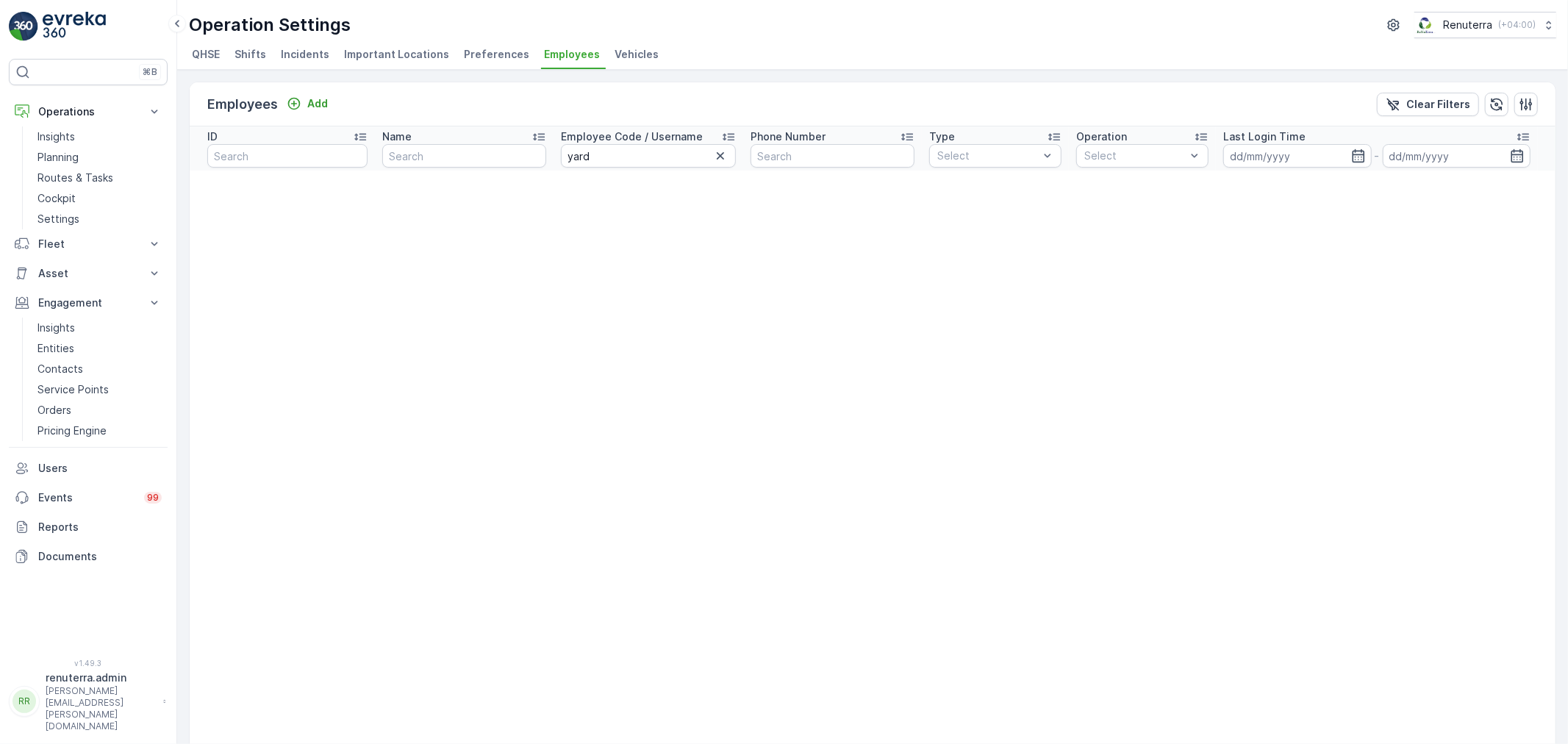
drag, startPoint x: 715, startPoint y: 161, endPoint x: 679, endPoint y: 166, distance: 36.3
click at [714, 161] on icon "button" at bounding box center [720, 156] width 15 height 15
click at [503, 153] on input "text" at bounding box center [466, 156] width 165 height 24
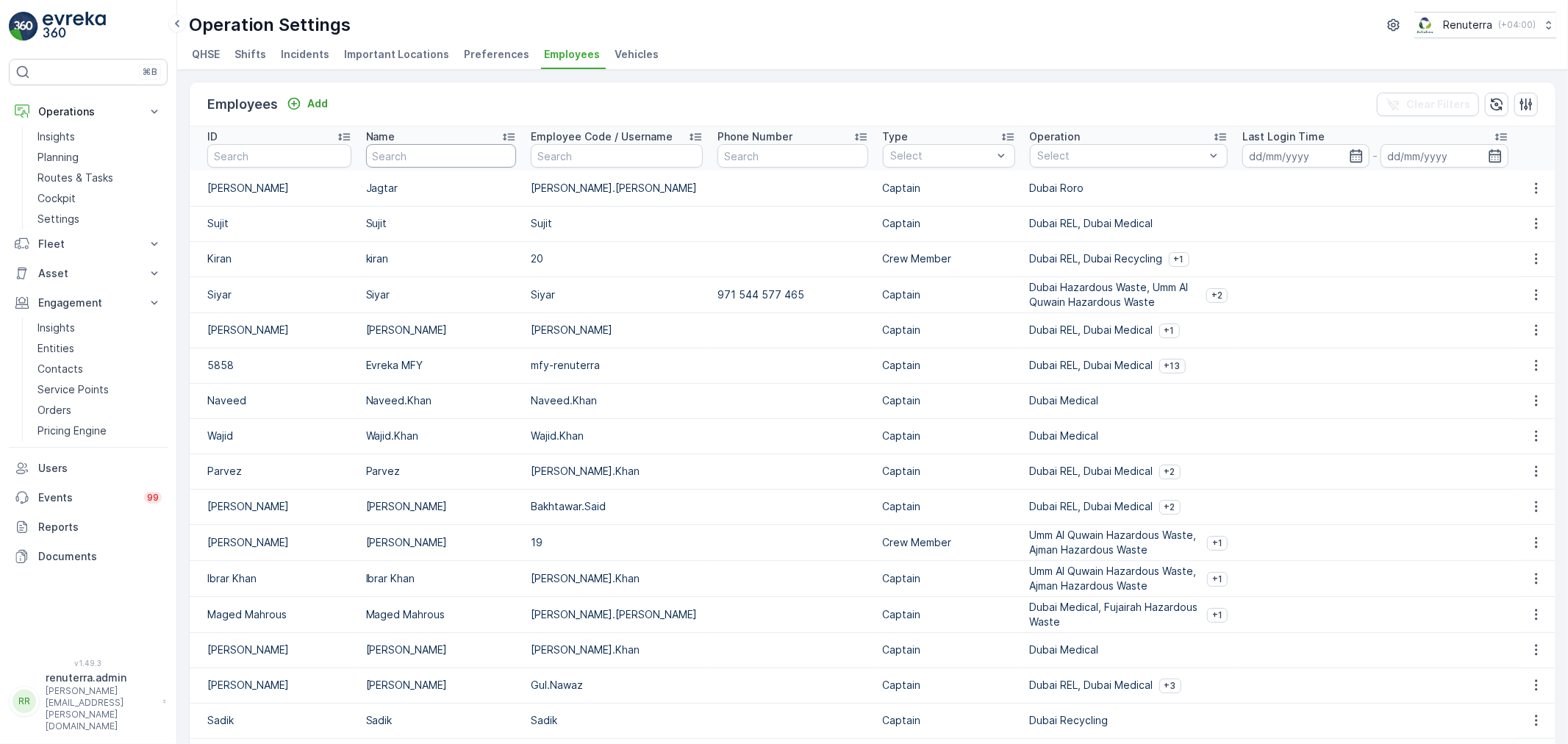
click at [503, 152] on input "text" at bounding box center [442, 156] width 151 height 24
type input "yard"
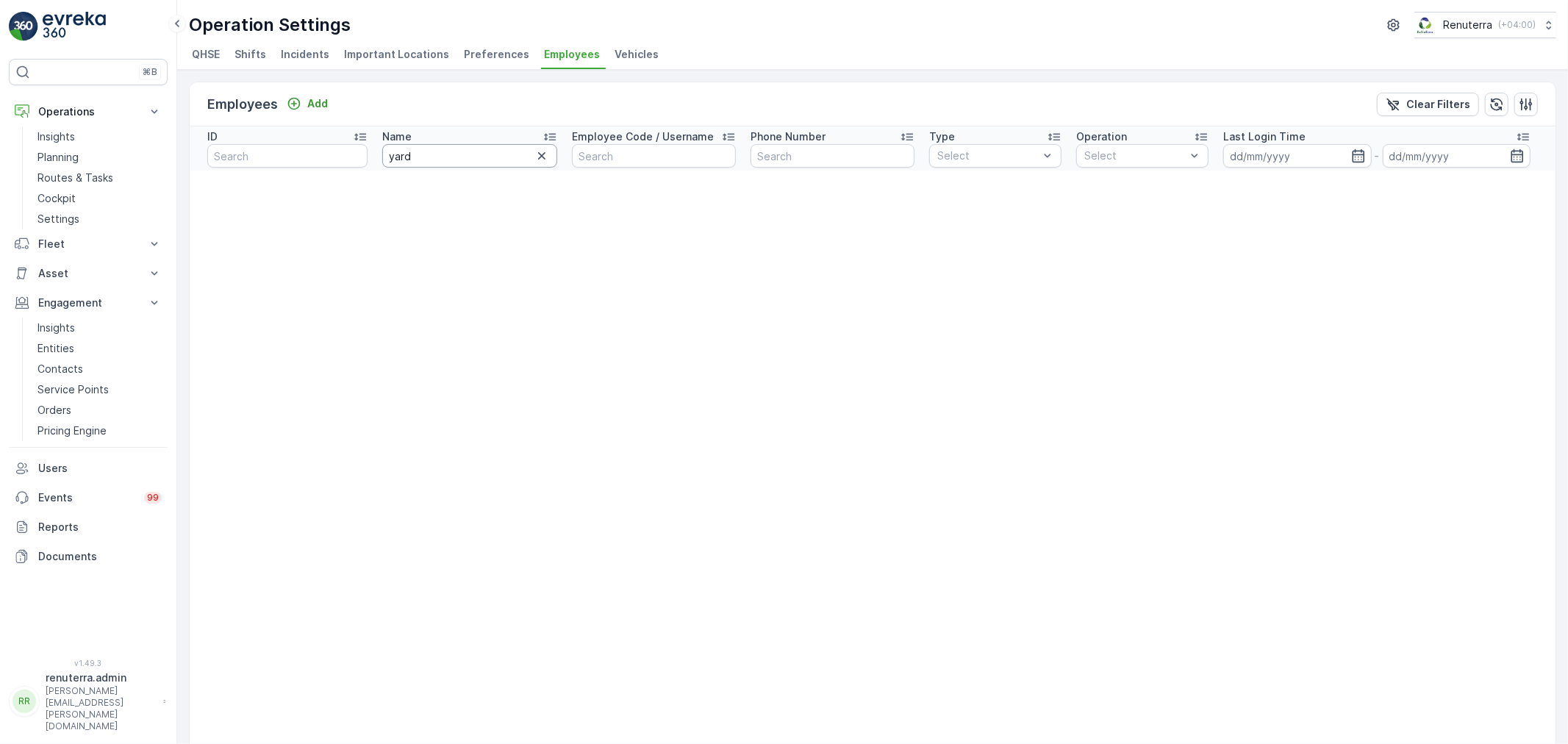
click at [468, 148] on input "yard" at bounding box center [470, 156] width 175 height 24
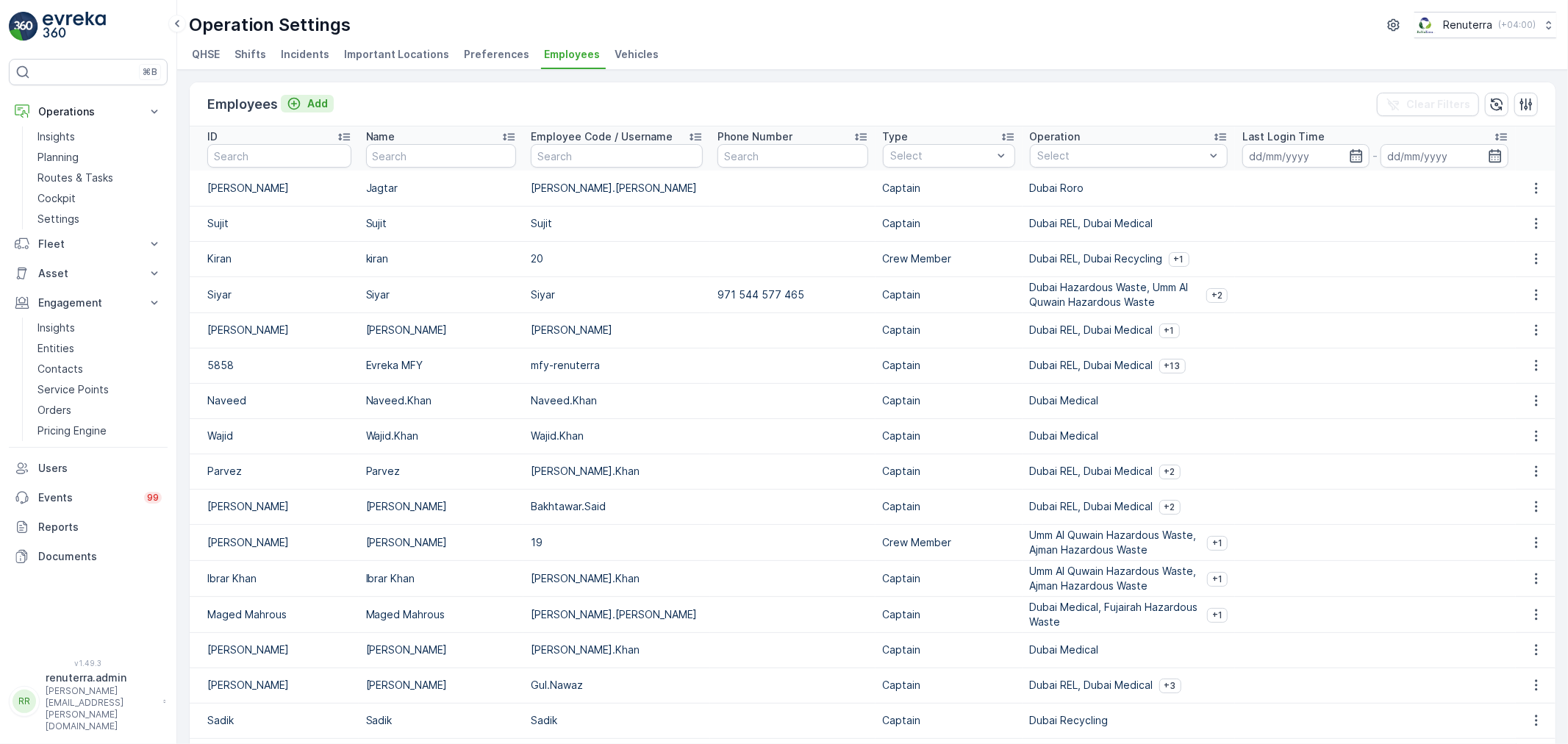
click at [319, 95] on button "Add" at bounding box center [307, 103] width 53 height 17
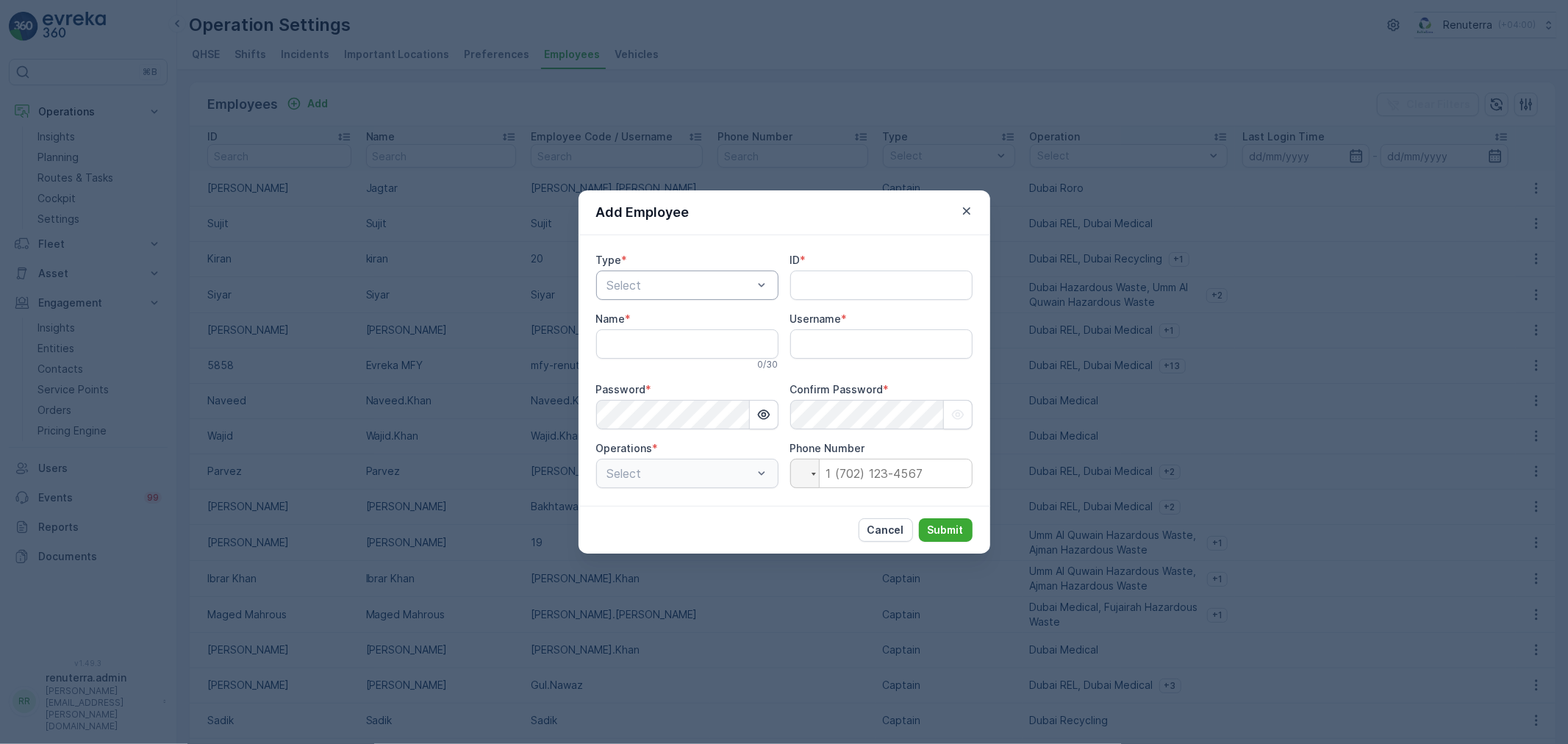
type input "renuterra.admin"
click at [664, 296] on div "Select" at bounding box center [687, 285] width 182 height 29
click at [665, 325] on div "Captain" at bounding box center [687, 321] width 165 height 14
click at [853, 283] on input "ID" at bounding box center [881, 285] width 182 height 29
click at [665, 347] on input "Name" at bounding box center [687, 344] width 182 height 29
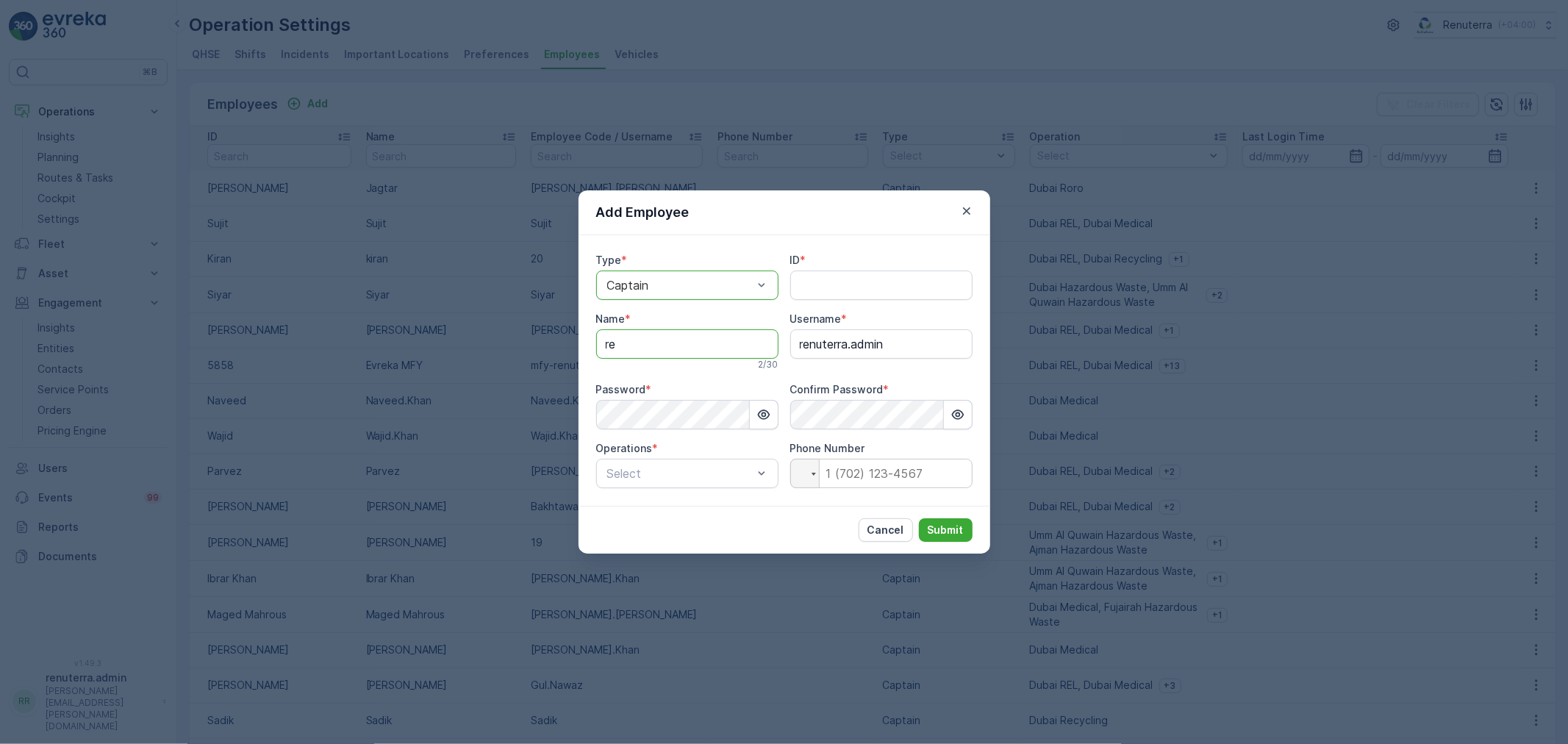
type input "renuterra.captain"
click at [901, 336] on input "renuterra.admin" at bounding box center [881, 344] width 182 height 29
type input "renuterra.captain"
drag, startPoint x: 908, startPoint y: 346, endPoint x: 774, endPoint y: 353, distance: 134.2
click at [774, 353] on div "Type * option Captain, selected. Captain ID * Name * renuterra.captain 17 / 30 …" at bounding box center [784, 370] width 376 height 235
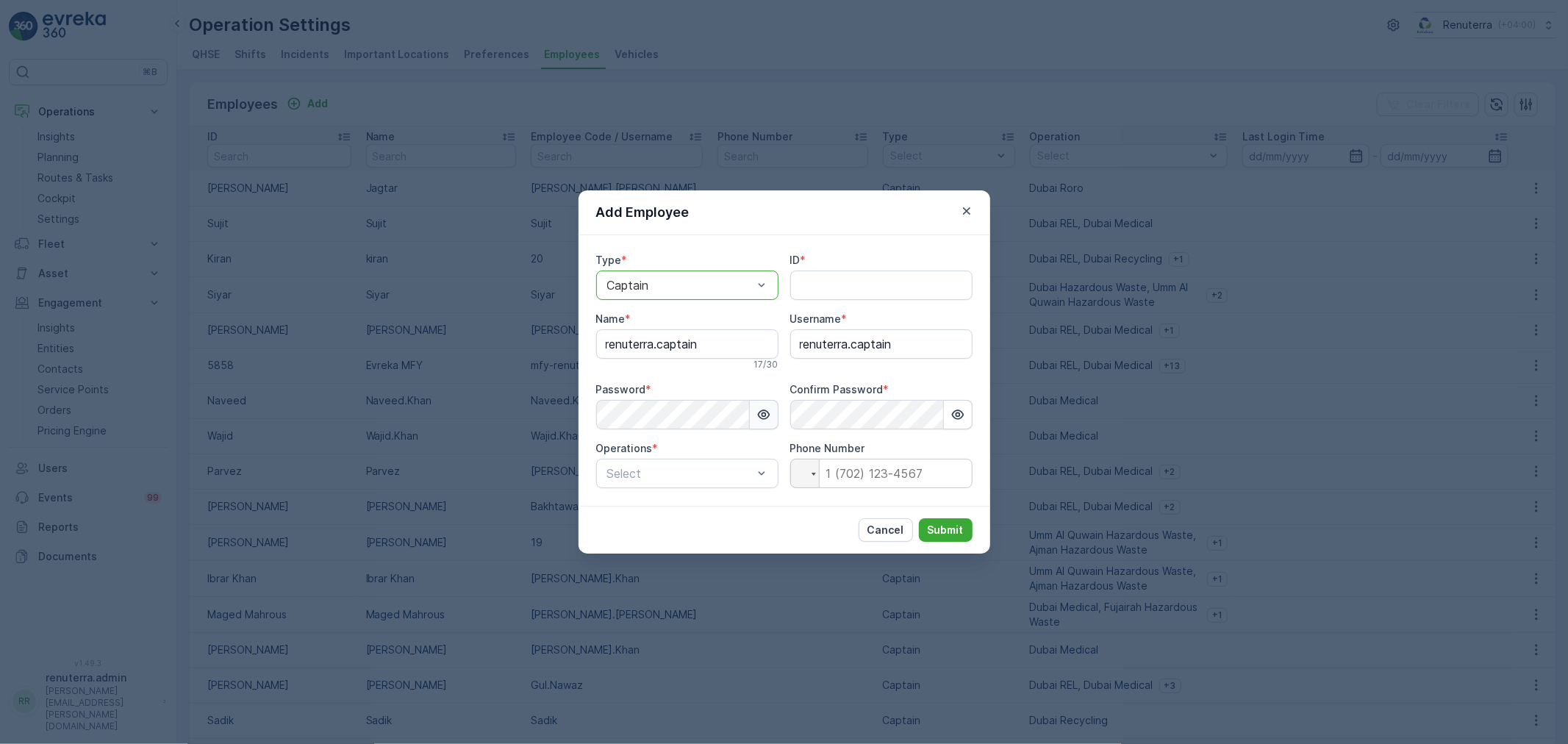
click at [759, 414] on icon "button" at bounding box center [764, 415] width 13 height 10
click at [509, 436] on div "Add Employee Type * option Captain, selected. Captain ID * Name * renuterra.cap…" at bounding box center [784, 372] width 1568 height 744
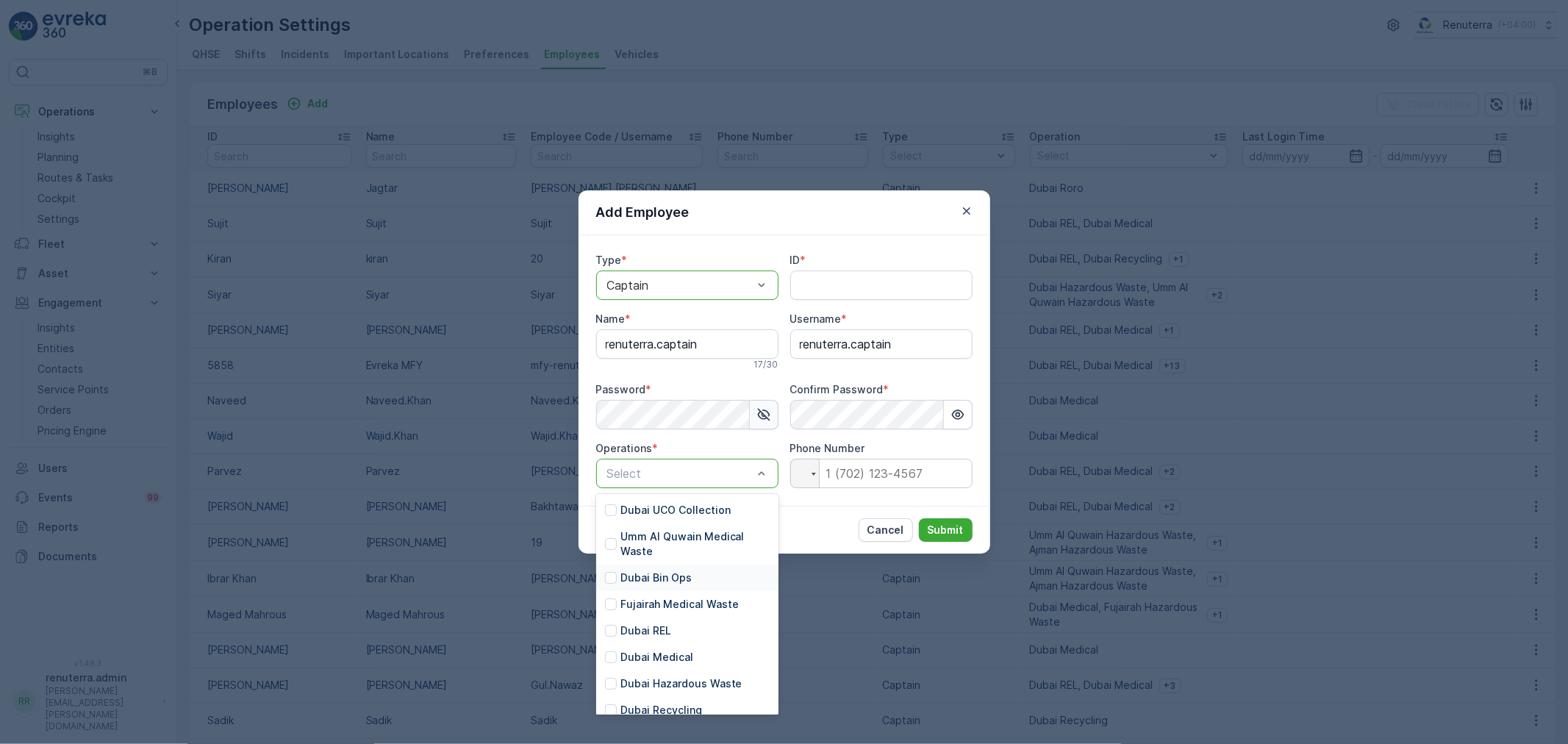
click at [608, 584] on div "Dubai Bin Ops" at bounding box center [648, 578] width 87 height 15
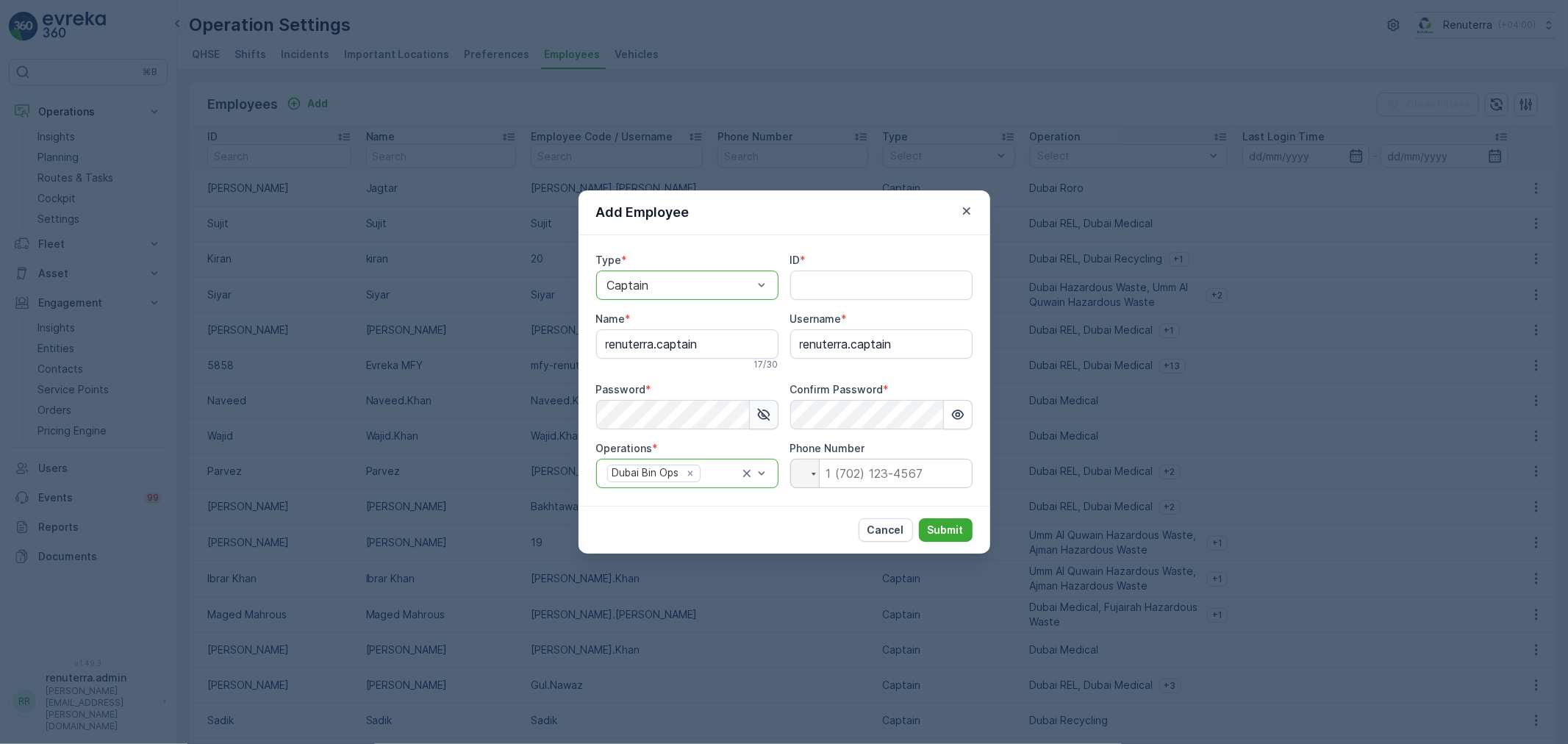
click at [719, 487] on div "Dubai Bin Ops" at bounding box center [687, 474] width 182 height 29
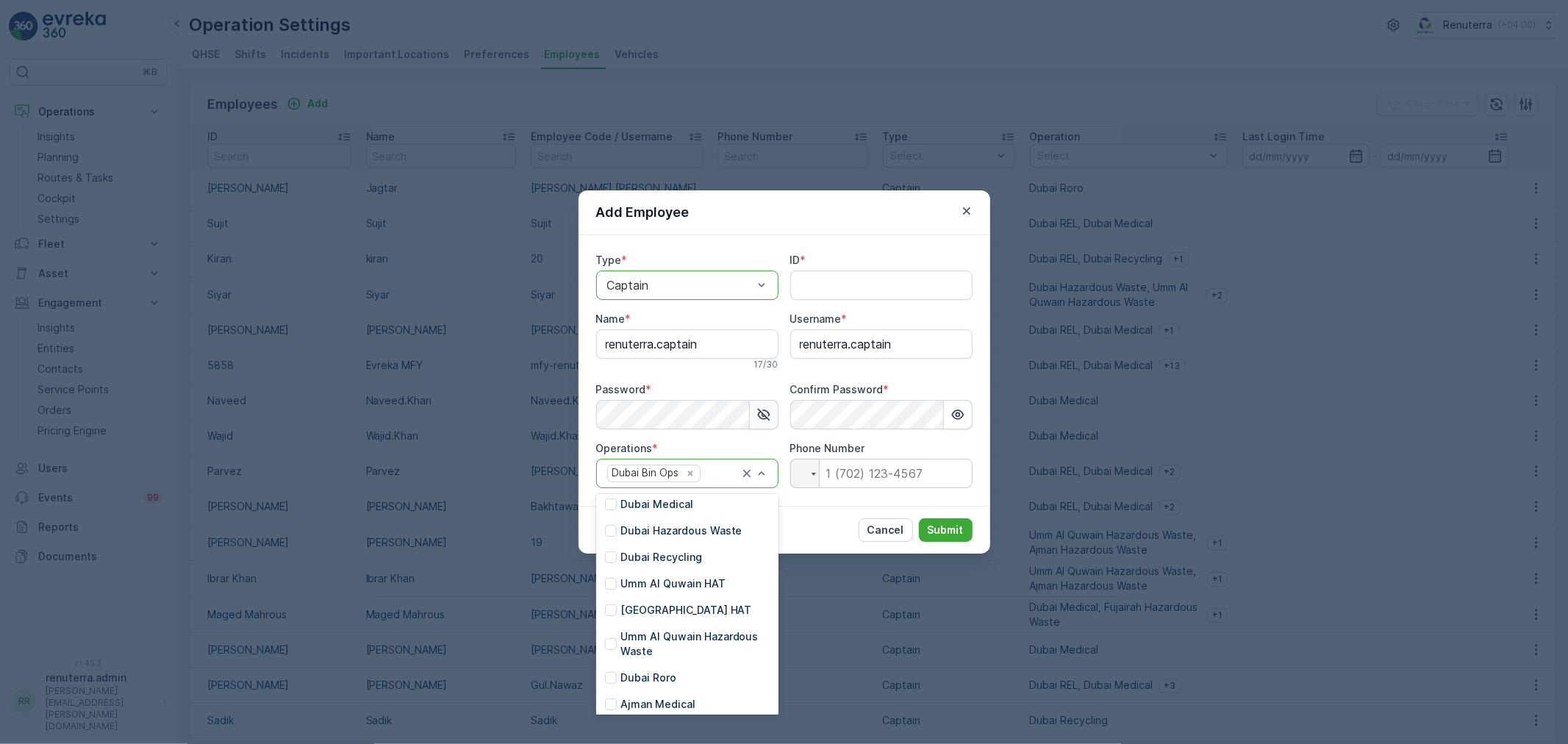
scroll to position [163, 0]
click at [632, 594] on p "[GEOGRAPHIC_DATA] HAT" at bounding box center [686, 600] width 131 height 15
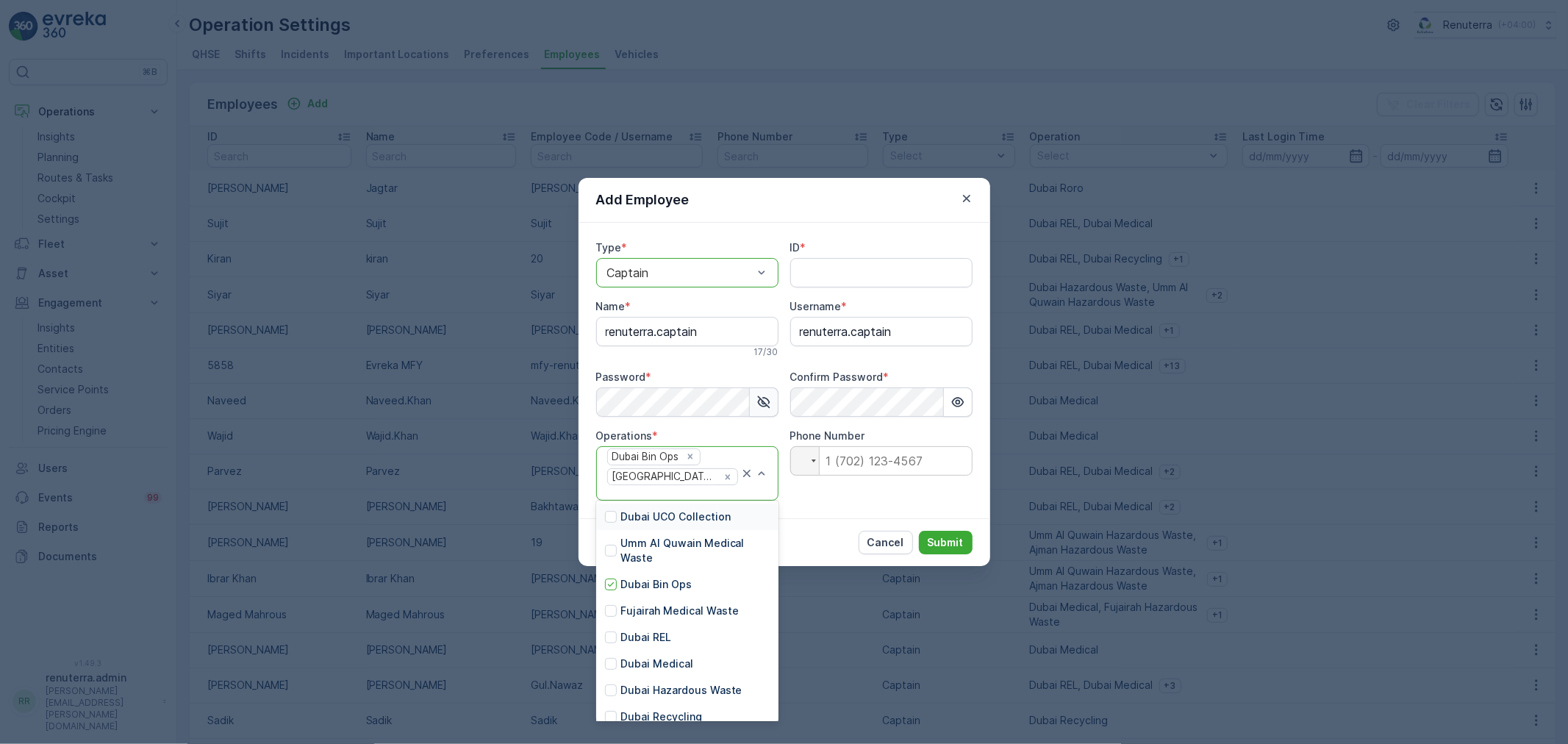
click at [697, 487] on div at bounding box center [673, 494] width 134 height 14
click at [638, 582] on p "Dubai Medical" at bounding box center [657, 582] width 73 height 15
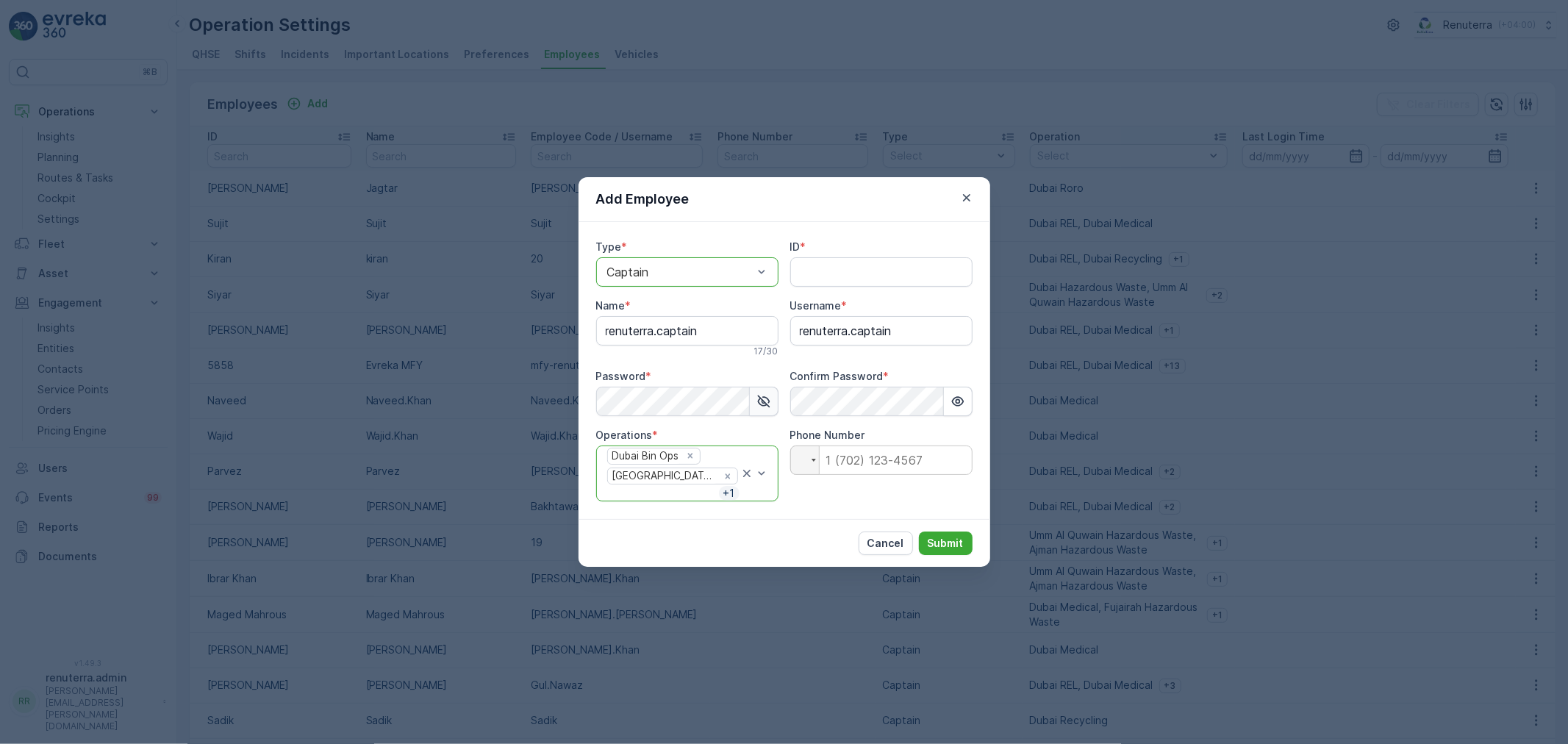
click at [710, 487] on div at bounding box center [662, 494] width 113 height 14
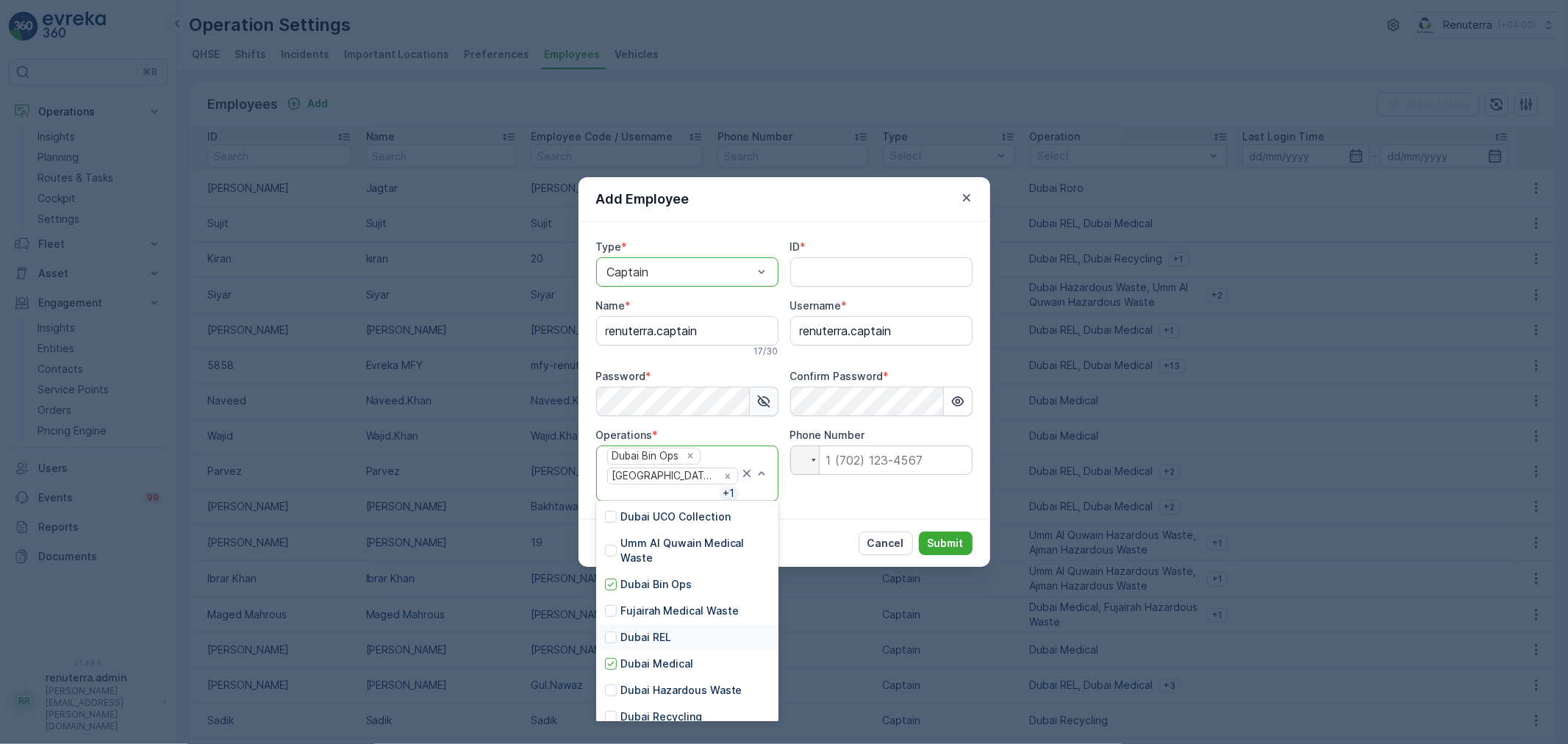
click at [643, 628] on div "Dubai REL" at bounding box center [687, 637] width 182 height 26
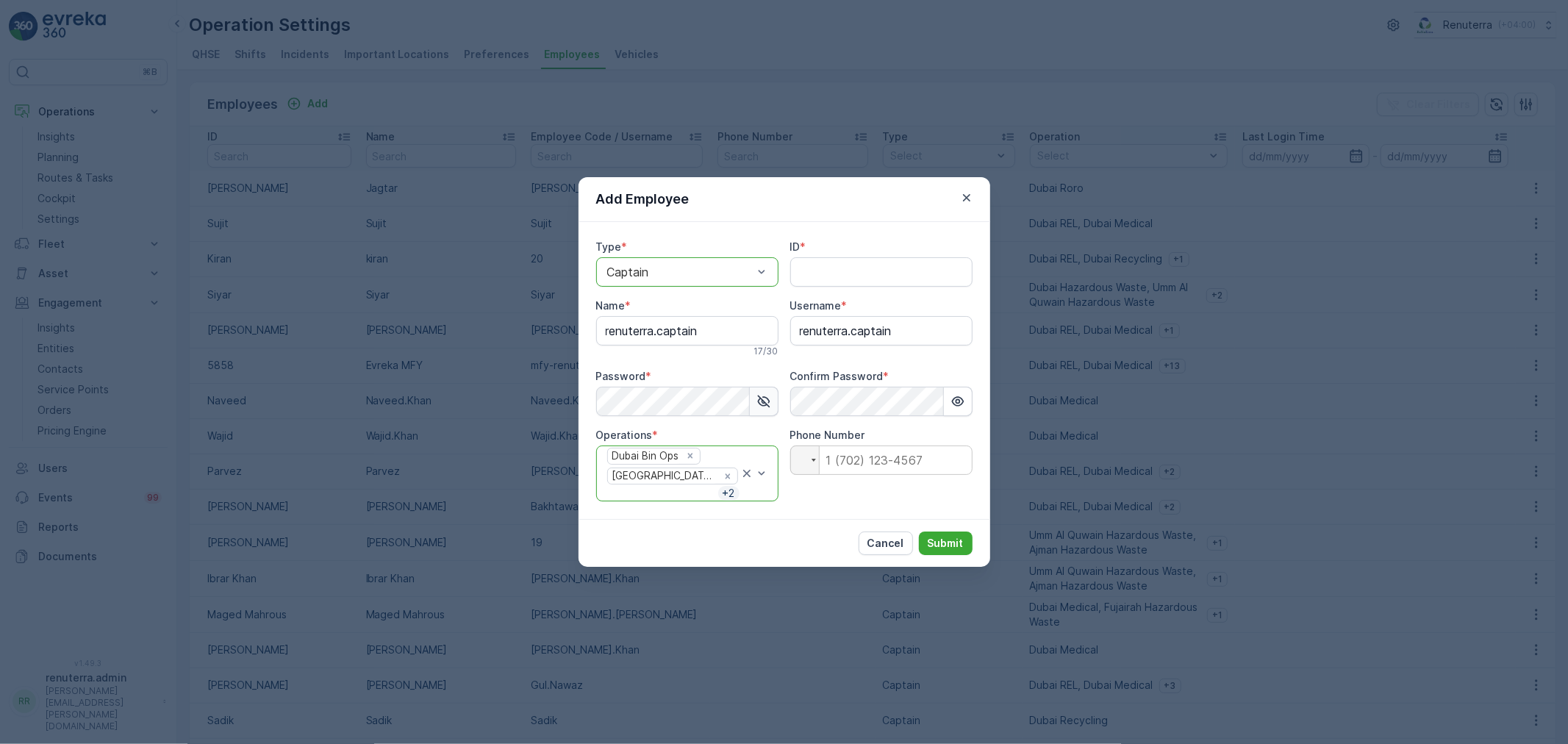
click at [706, 491] on div "Dubai Bin Ops Dubai HAT + 2" at bounding box center [673, 474] width 134 height 55
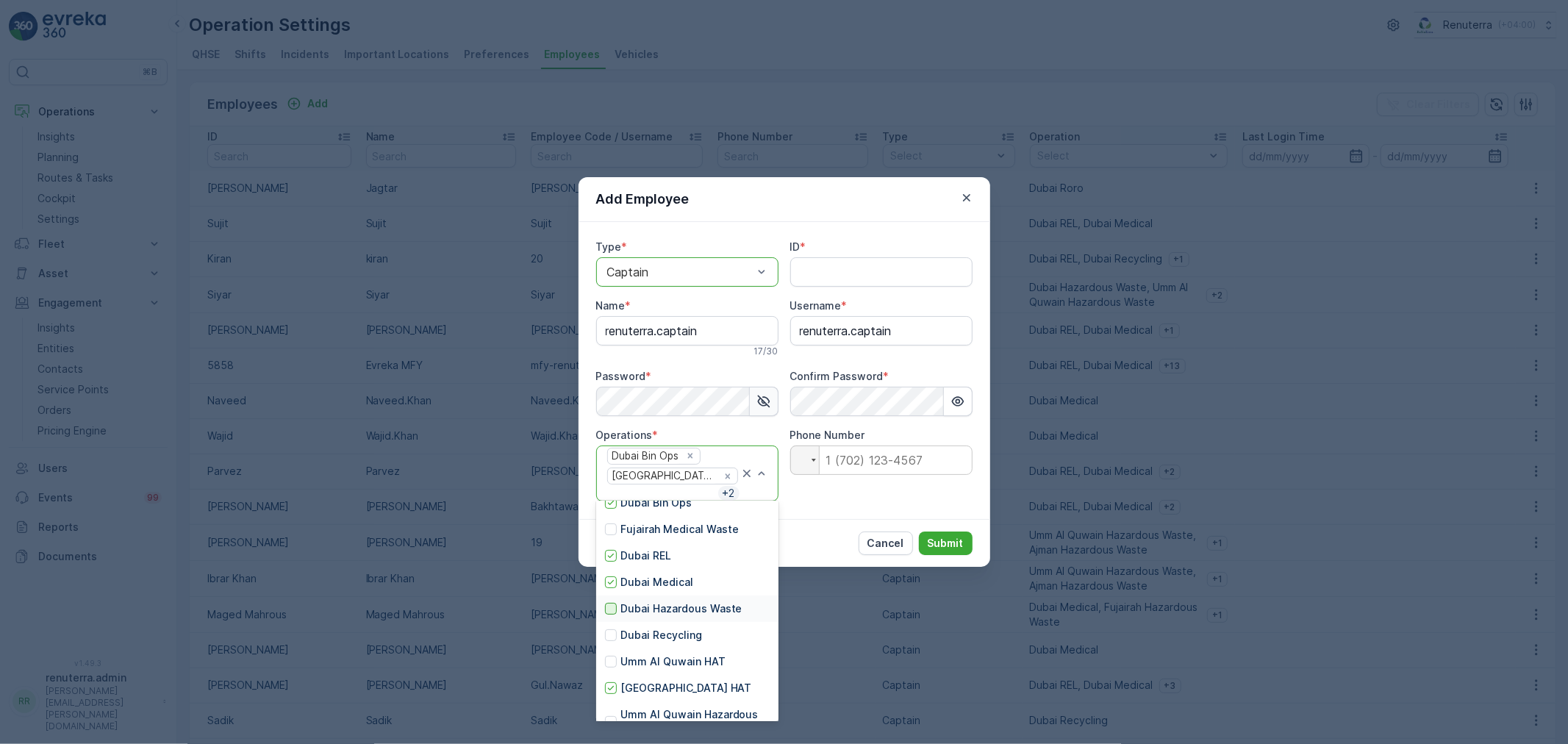
click at [608, 612] on div at bounding box center [610, 609] width 12 height 12
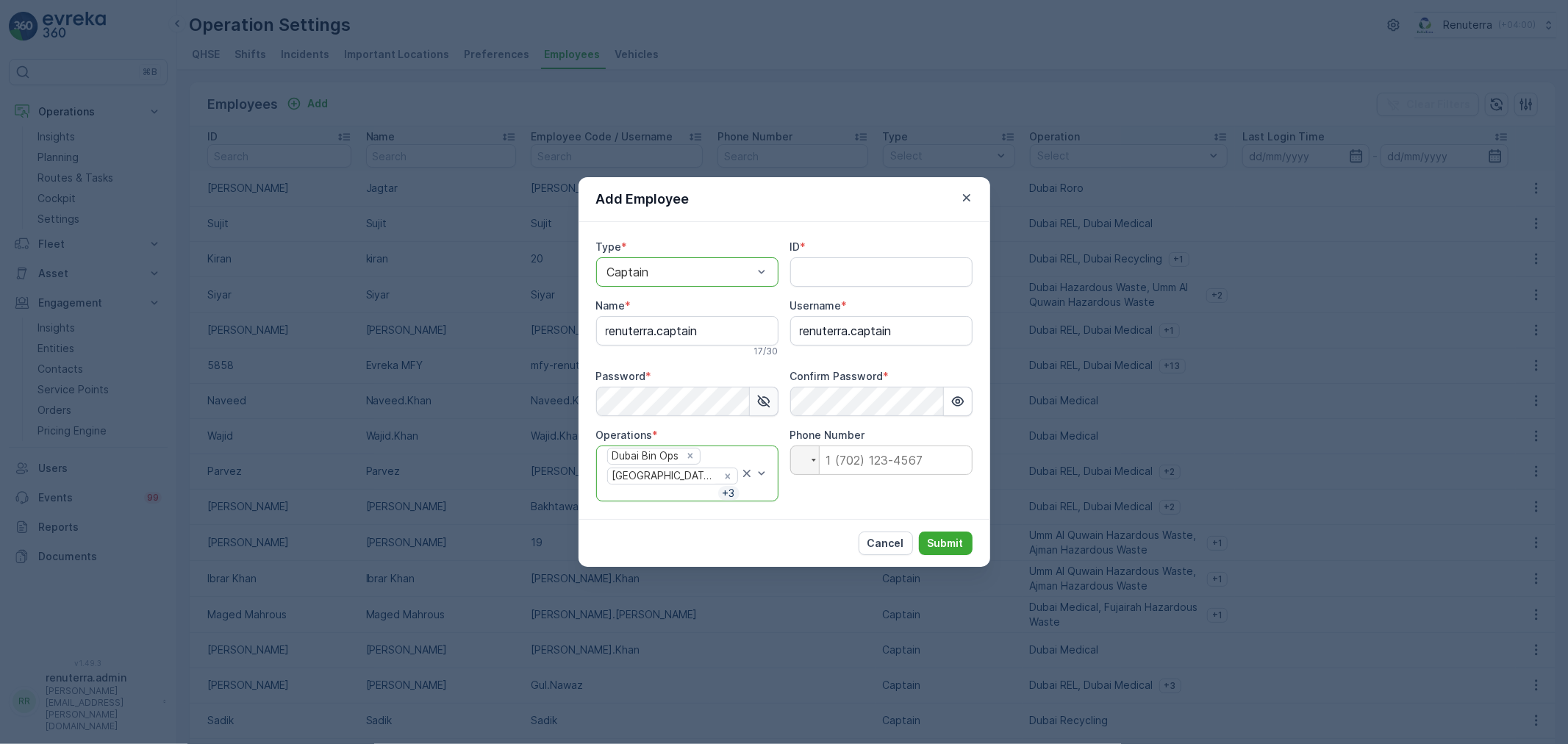
click at [698, 494] on div "Dubai Bin Ops Dubai HAT + 3" at bounding box center [687, 474] width 182 height 56
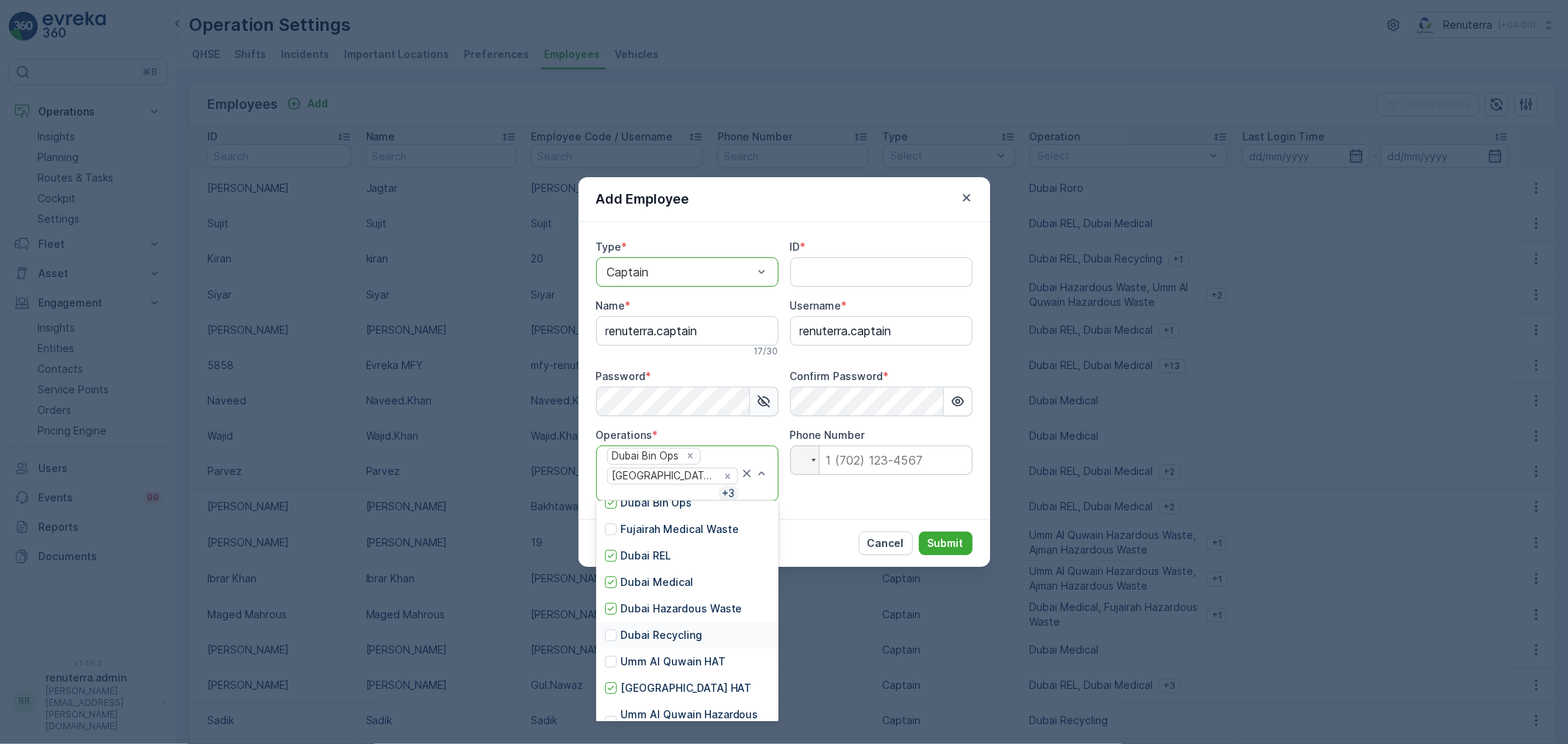
drag, startPoint x: 621, startPoint y: 636, endPoint x: 632, endPoint y: 631, distance: 12.1
click at [622, 635] on p "Dubai Recycling" at bounding box center [661, 635] width 82 height 15
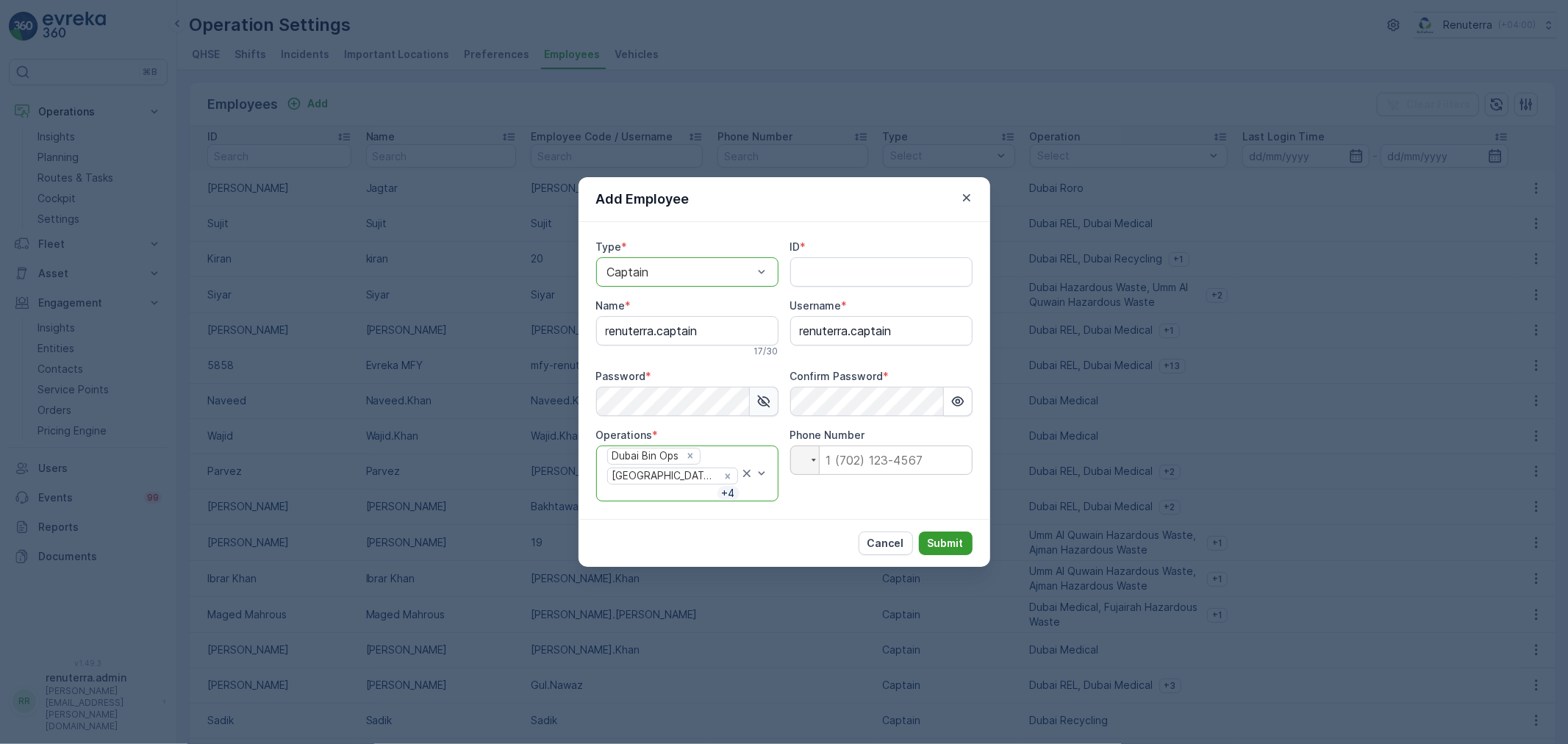
click at [950, 536] on p "Submit" at bounding box center [946, 543] width 36 height 15
click at [850, 286] on input "ID" at bounding box center [881, 272] width 182 height 29
drag, startPoint x: 689, startPoint y: 275, endPoint x: 667, endPoint y: 284, distance: 23.8
click at [638, 287] on div "Captain" at bounding box center [687, 272] width 182 height 29
click at [703, 279] on div at bounding box center [680, 272] width 149 height 14
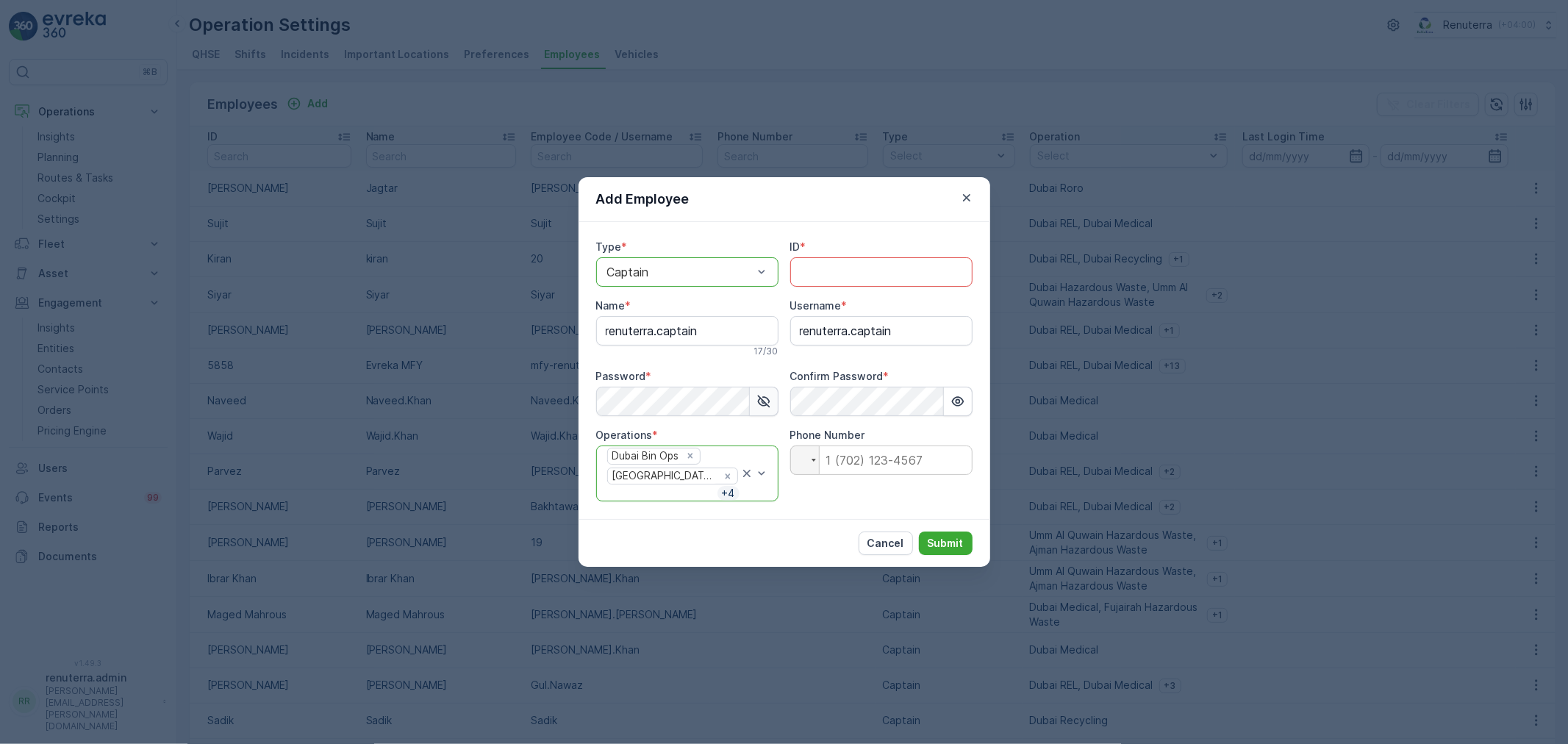
click at [693, 286] on div "Captain" at bounding box center [687, 272] width 182 height 29
click at [678, 315] on div "Captain" at bounding box center [687, 316] width 165 height 14
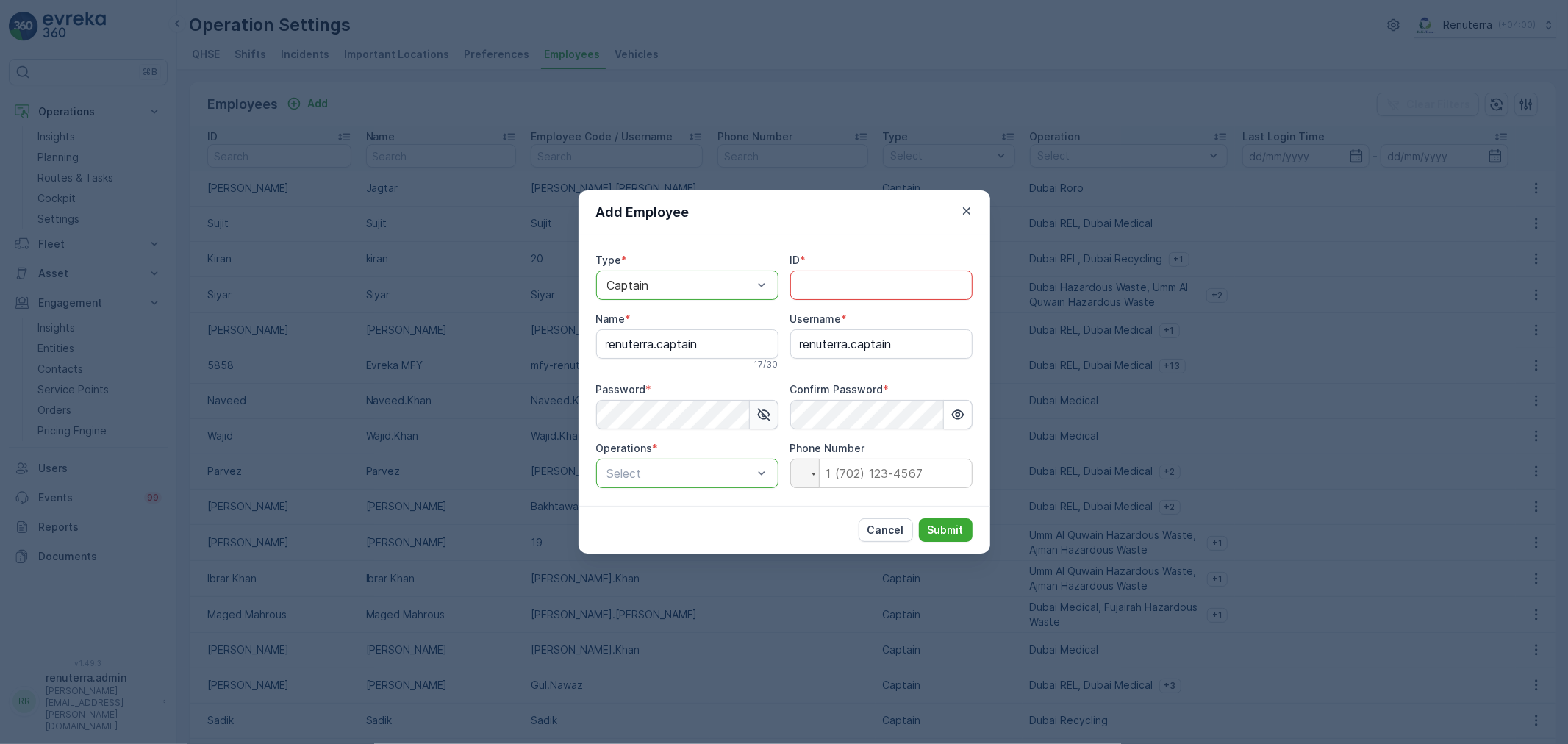
drag, startPoint x: 840, startPoint y: 278, endPoint x: 841, endPoint y: 287, distance: 9.1
click at [841, 285] on input "ID" at bounding box center [881, 285] width 182 height 29
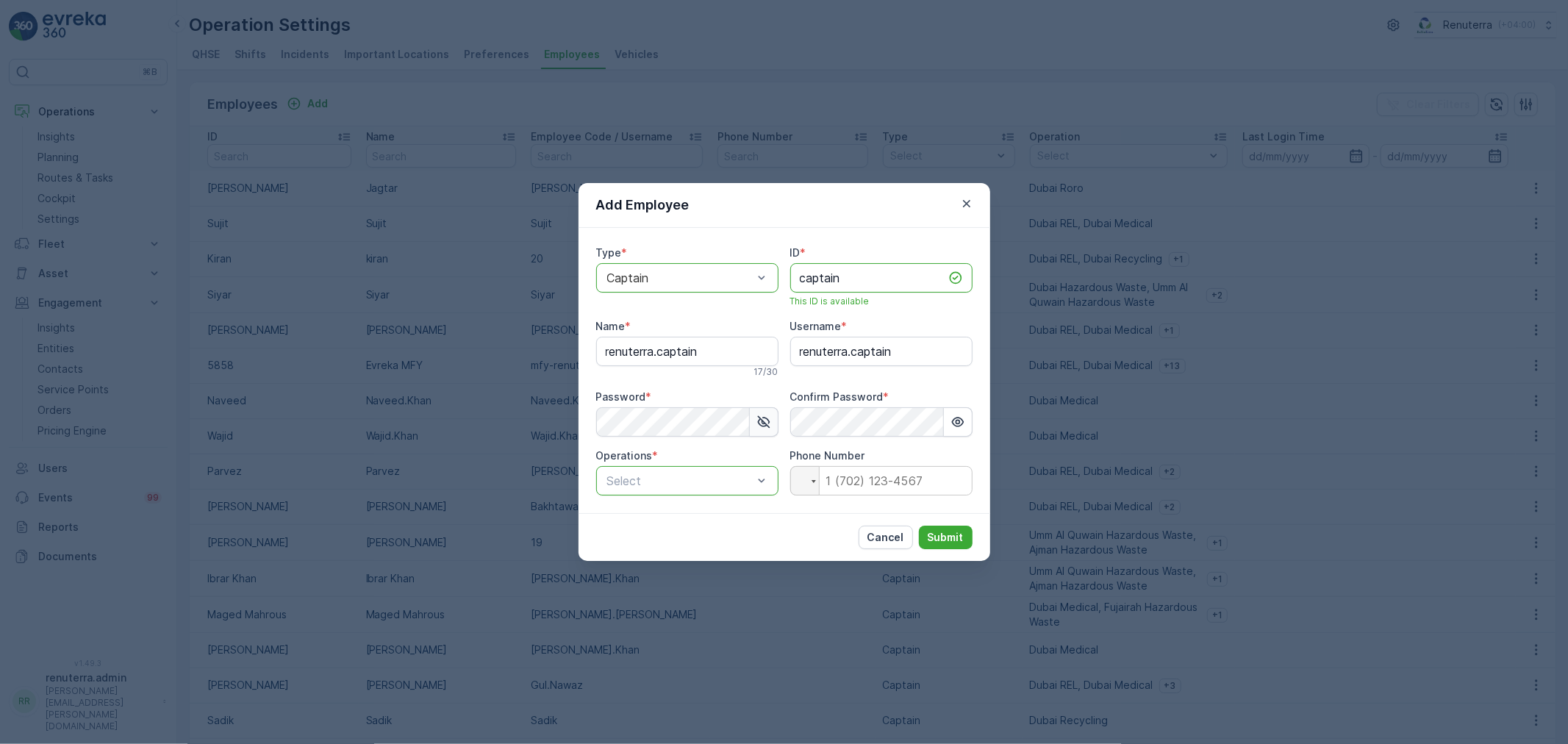
type input "captain"
click at [732, 476] on div at bounding box center [680, 481] width 149 height 14
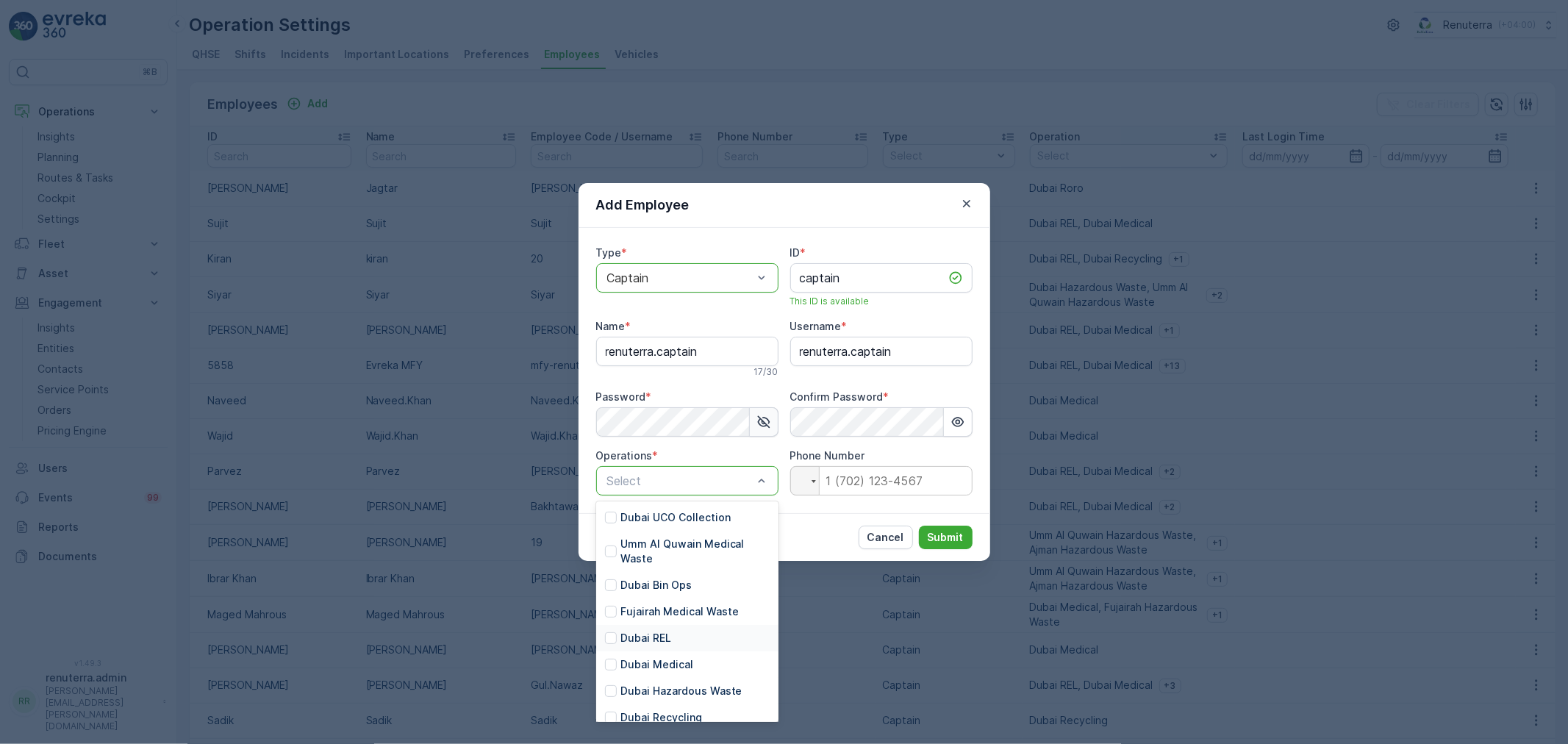
click at [658, 641] on p "Dubai REL" at bounding box center [646, 639] width 51 height 15
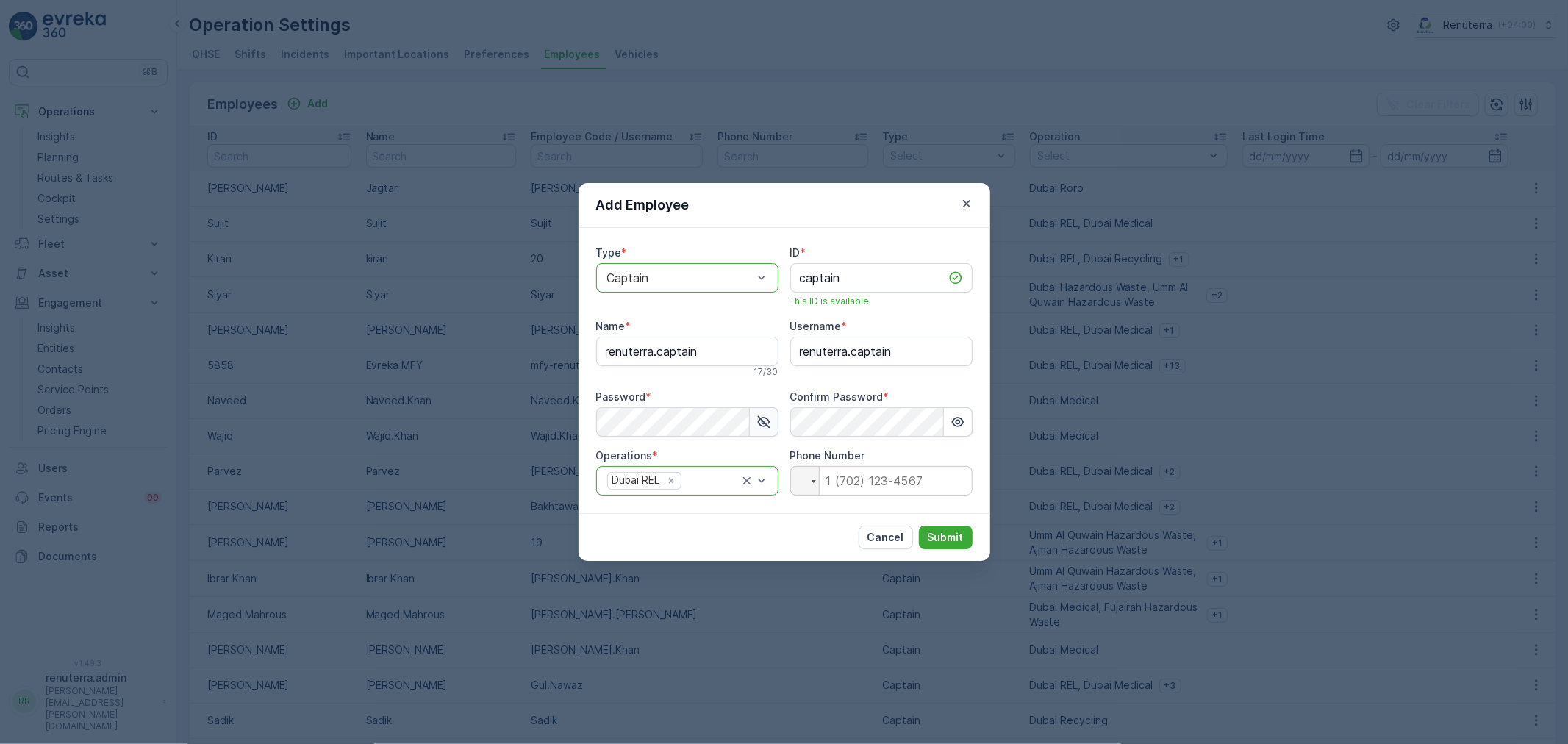
click at [700, 493] on div "Dubai REL" at bounding box center [687, 481] width 182 height 29
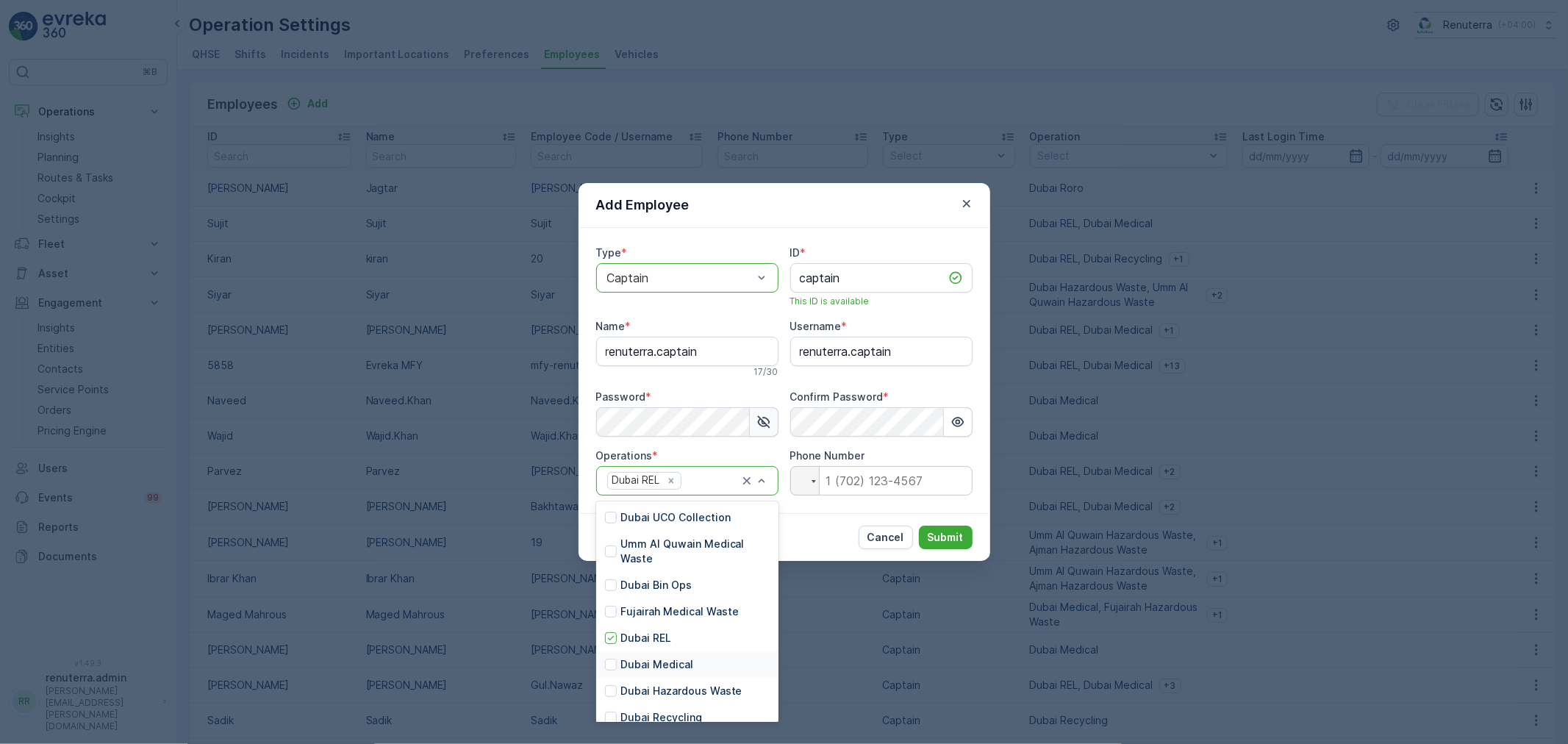
drag, startPoint x: 642, startPoint y: 671, endPoint x: 667, endPoint y: 626, distance: 51.5
click at [642, 670] on p "Dubai Medical" at bounding box center [657, 665] width 73 height 15
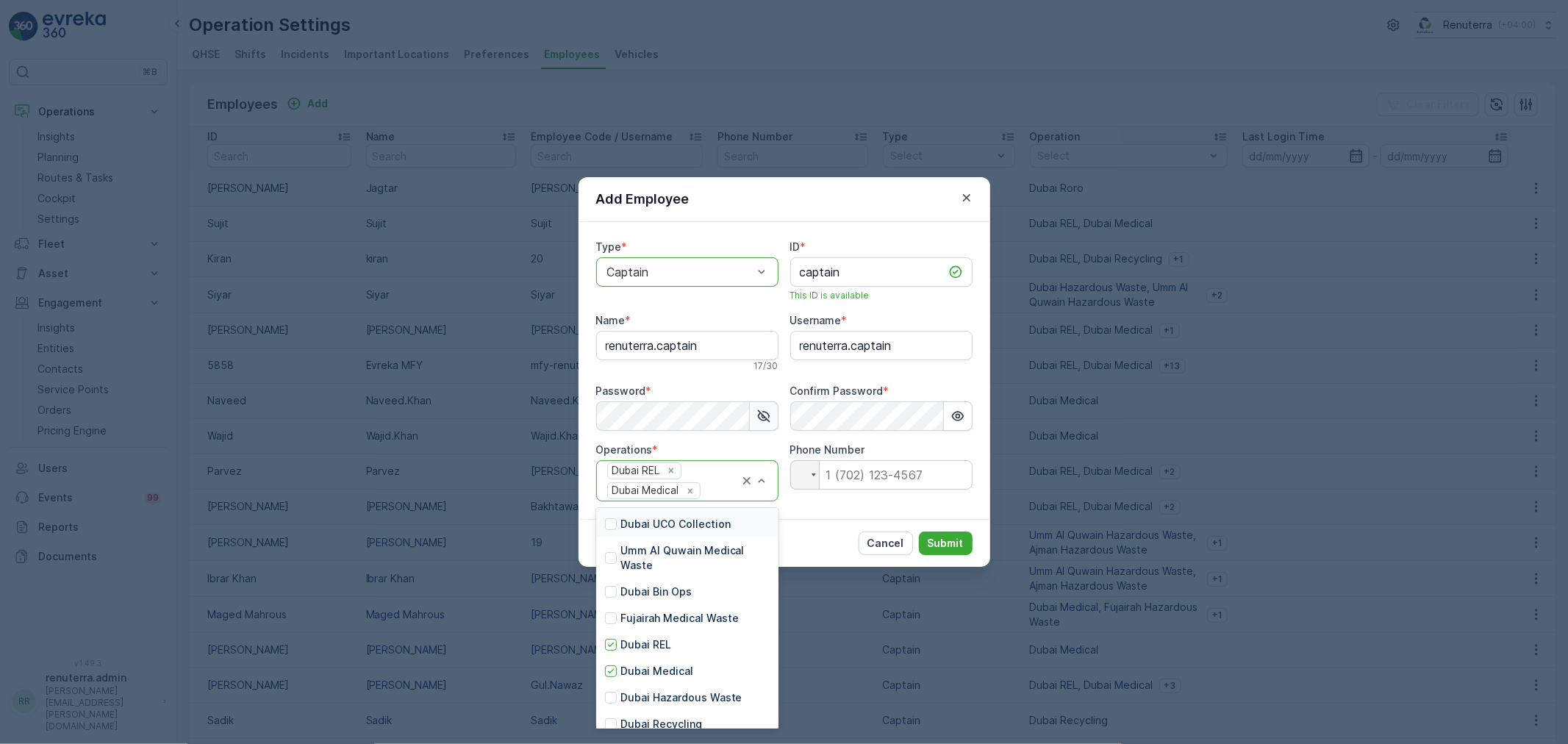
click at [716, 489] on div at bounding box center [720, 491] width 37 height 14
click at [643, 620] on p "Dubai Hazardous Waste" at bounding box center [681, 616] width 122 height 15
click at [713, 496] on div at bounding box center [710, 491] width 17 height 14
click at [648, 702] on div "[GEOGRAPHIC_DATA] HAT" at bounding box center [687, 695] width 182 height 26
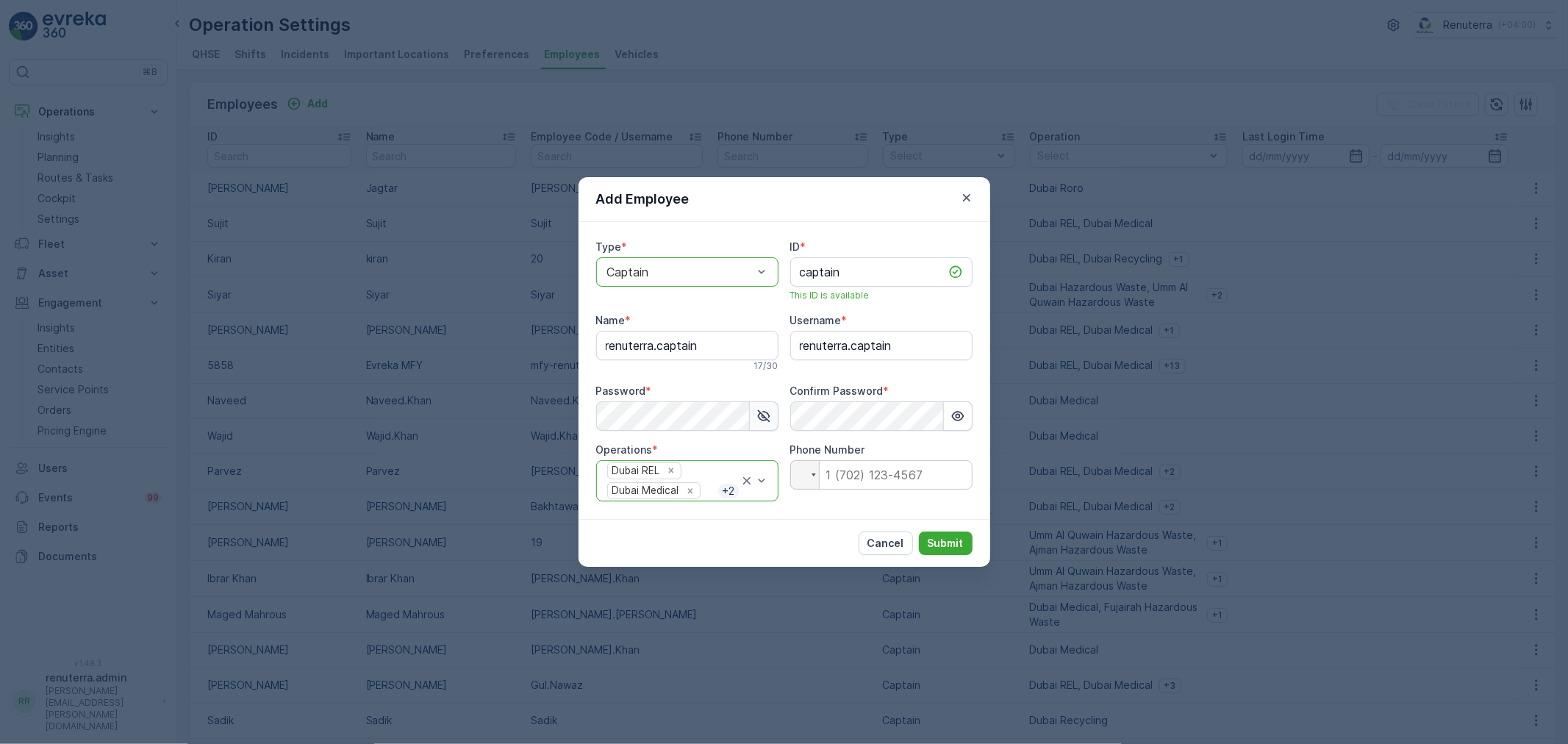
click at [706, 476] on div "Dubai REL Dubai Medical + 2" at bounding box center [673, 481] width 134 height 41
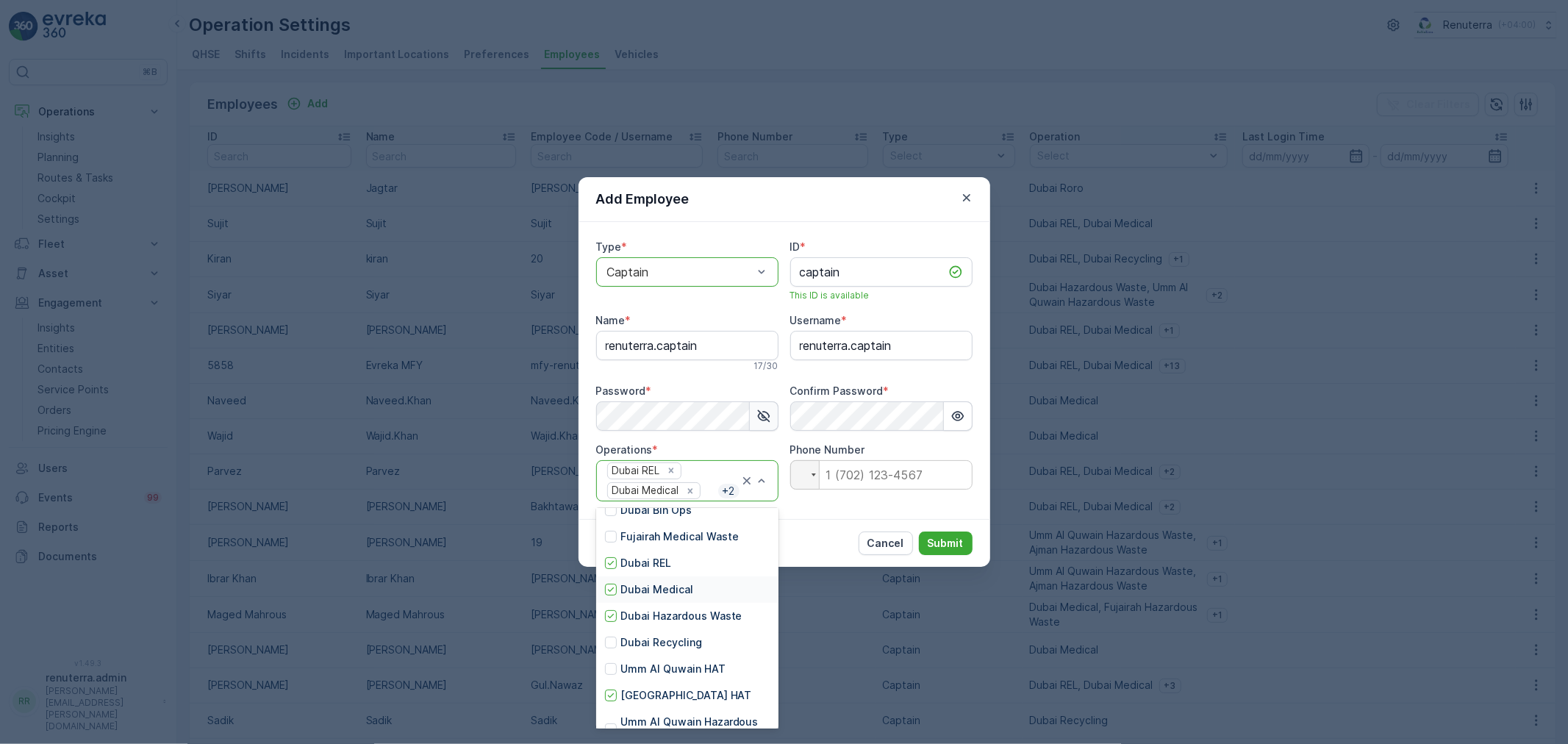
scroll to position [163, 0]
click at [662, 566] on p "Dubai Recycling" at bounding box center [661, 561] width 82 height 15
click at [709, 473] on div "Dubai REL Dubai Medical + 3" at bounding box center [673, 481] width 134 height 41
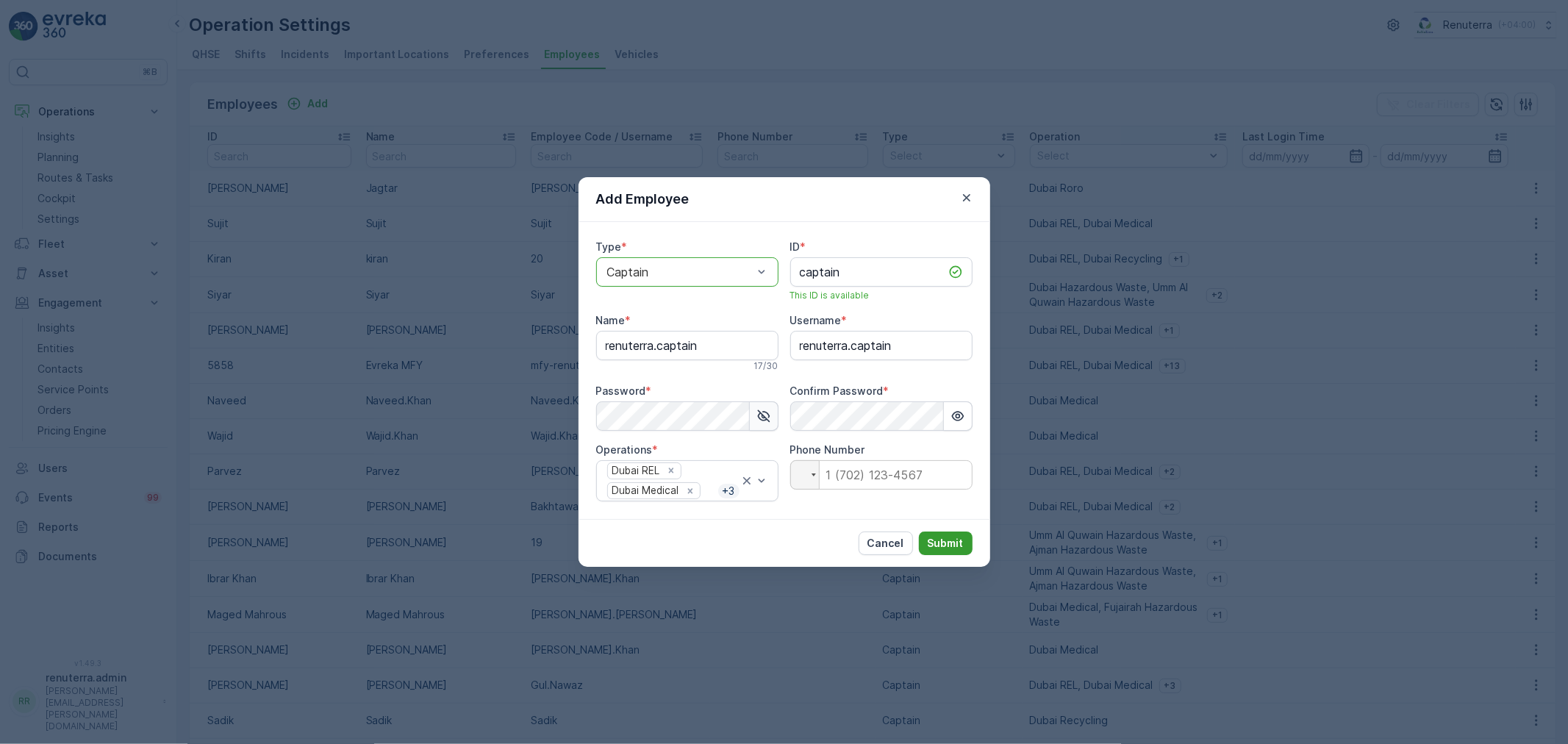
click at [946, 542] on p "Submit" at bounding box center [946, 543] width 36 height 15
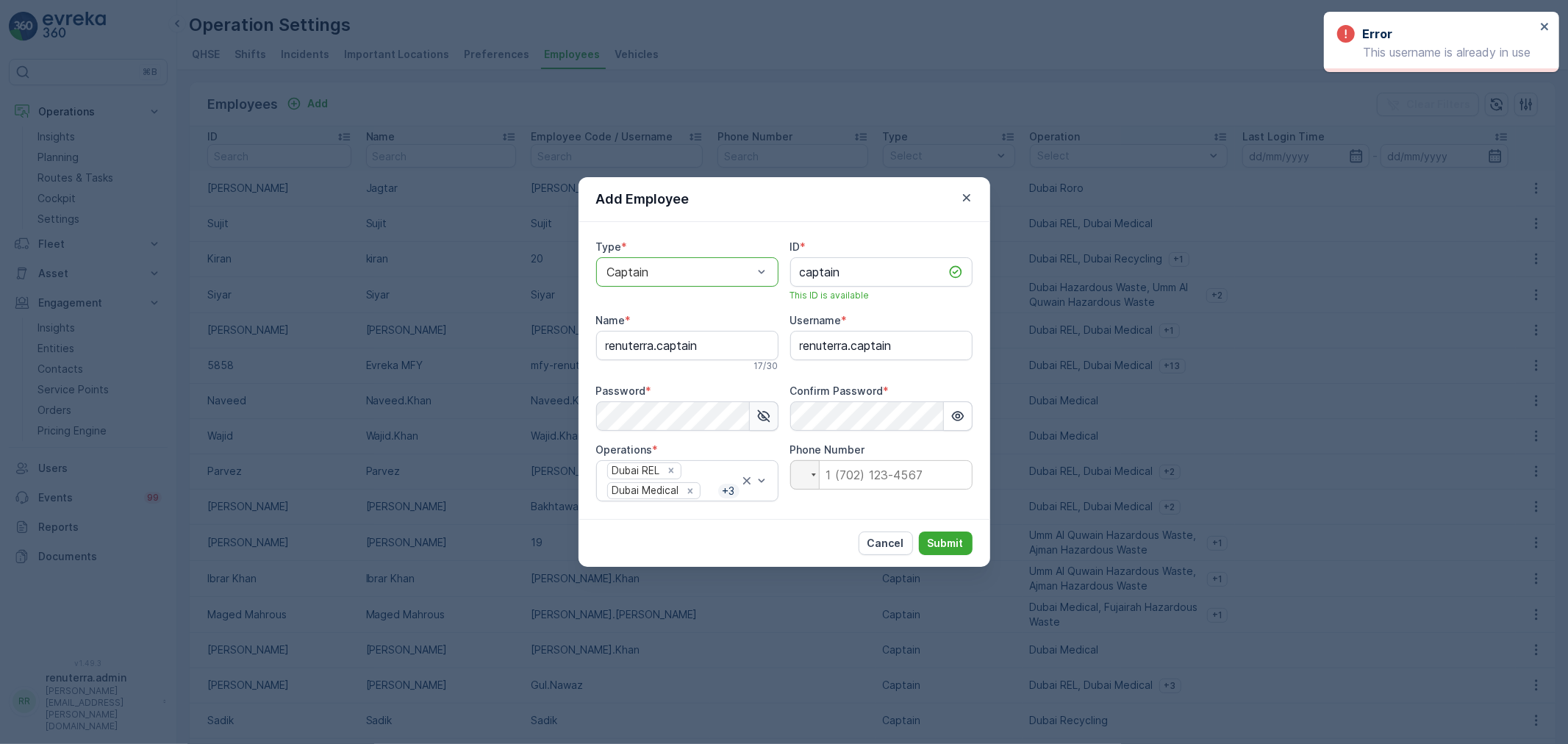
click at [968, 207] on div "Add Employee" at bounding box center [784, 199] width 412 height 44
click at [968, 203] on icon "button" at bounding box center [967, 198] width 15 height 15
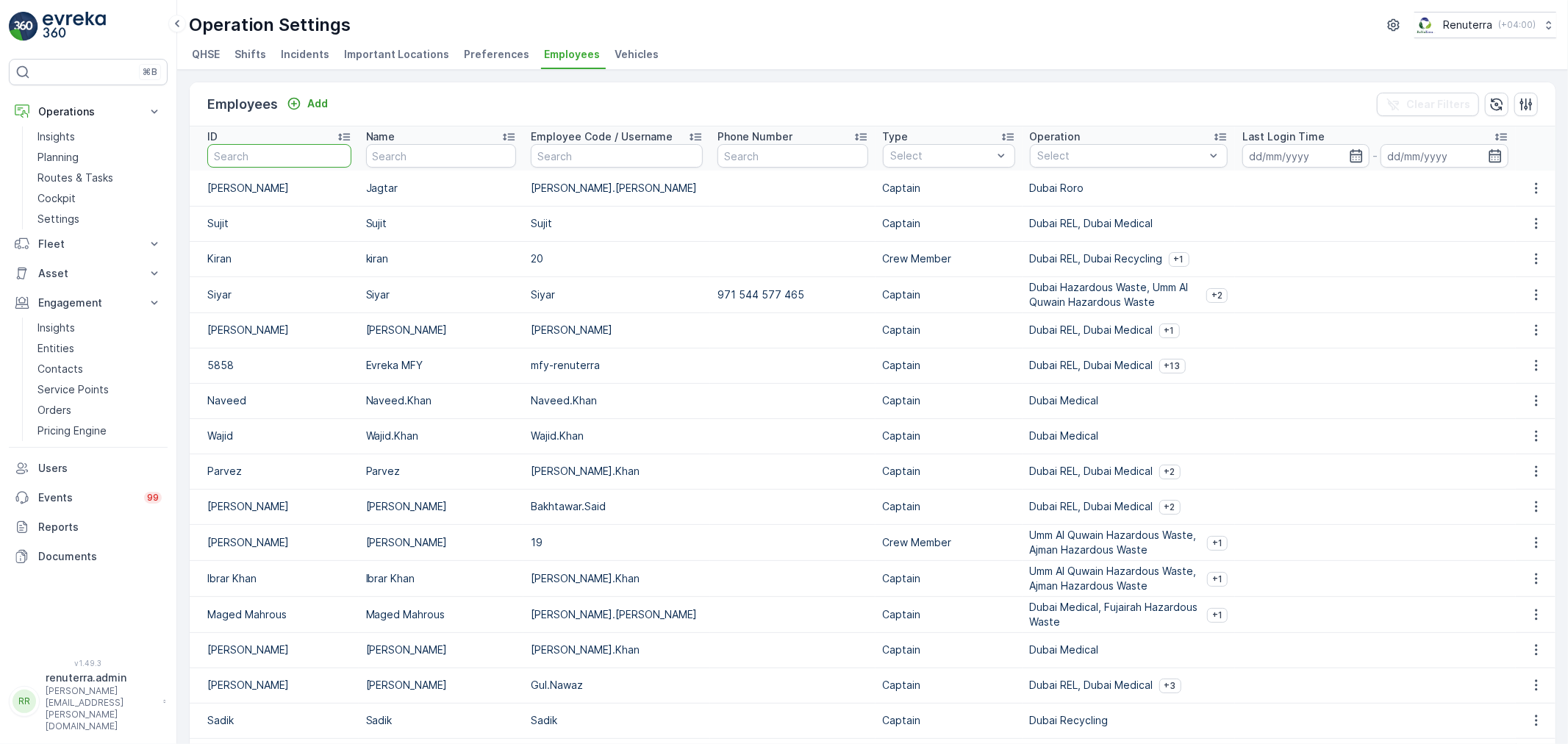
click at [278, 168] on input "text" at bounding box center [279, 156] width 144 height 24
type input "capt"
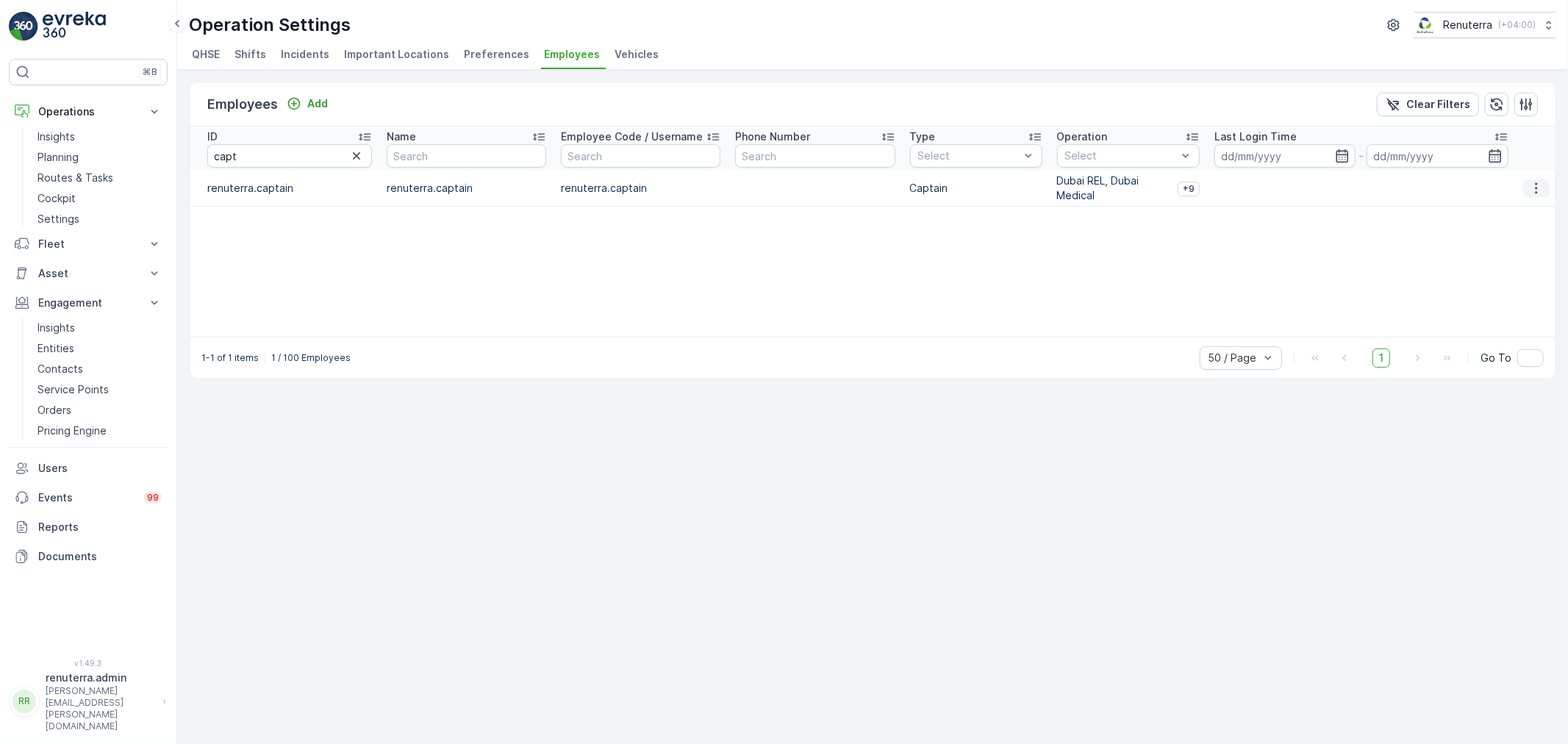
click at [1542, 191] on icon "button" at bounding box center [1536, 188] width 15 height 15
drag, startPoint x: 1137, startPoint y: 190, endPoint x: 1171, endPoint y: 189, distance: 34.0
click at [1145, 190] on p "Dubai REL, Dubai Medical" at bounding box center [1115, 188] width 114 height 29
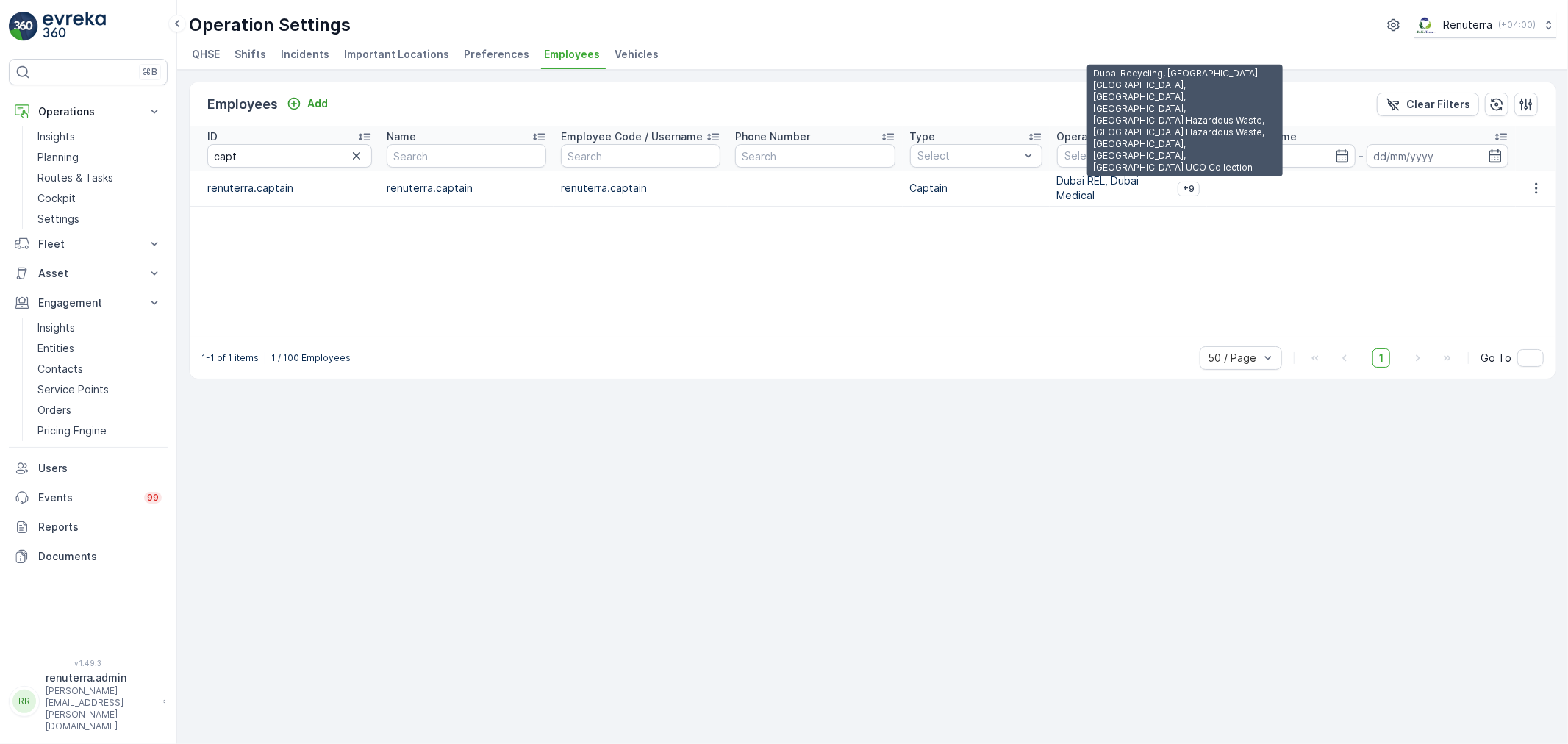
click at [1185, 185] on span "+9" at bounding box center [1188, 189] width 12 height 12
click at [1183, 186] on span "+9" at bounding box center [1188, 189] width 12 height 12
click at [1188, 189] on span "+9" at bounding box center [1188, 189] width 12 height 12
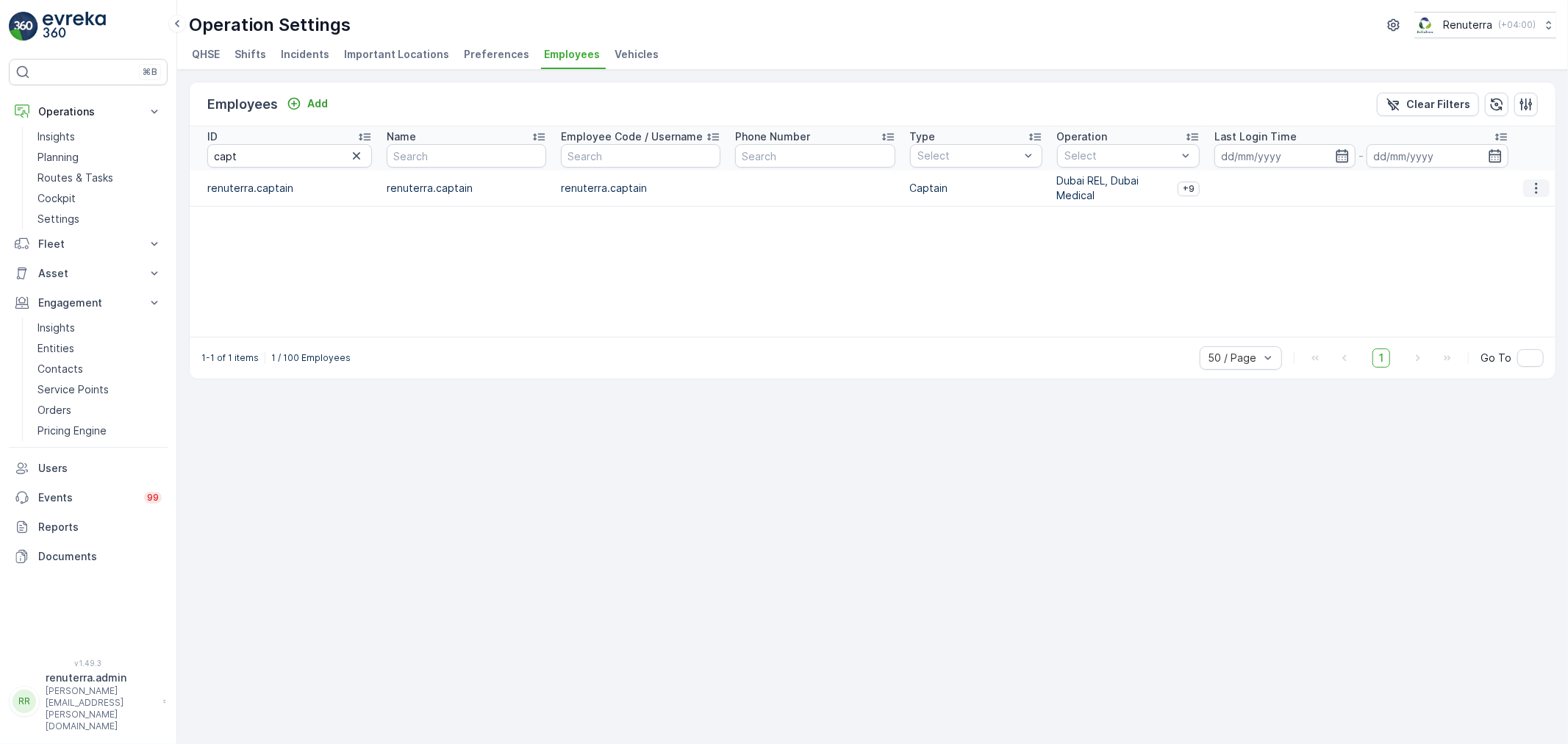
drag, startPoint x: 1523, startPoint y: 187, endPoint x: 1548, endPoint y: 184, distance: 25.2
click at [1539, 185] on td at bounding box center [1536, 189] width 40 height 36
click at [1548, 184] on button "button" at bounding box center [1536, 188] width 26 height 17
click at [1528, 211] on span "Edit" at bounding box center [1537, 210] width 19 height 15
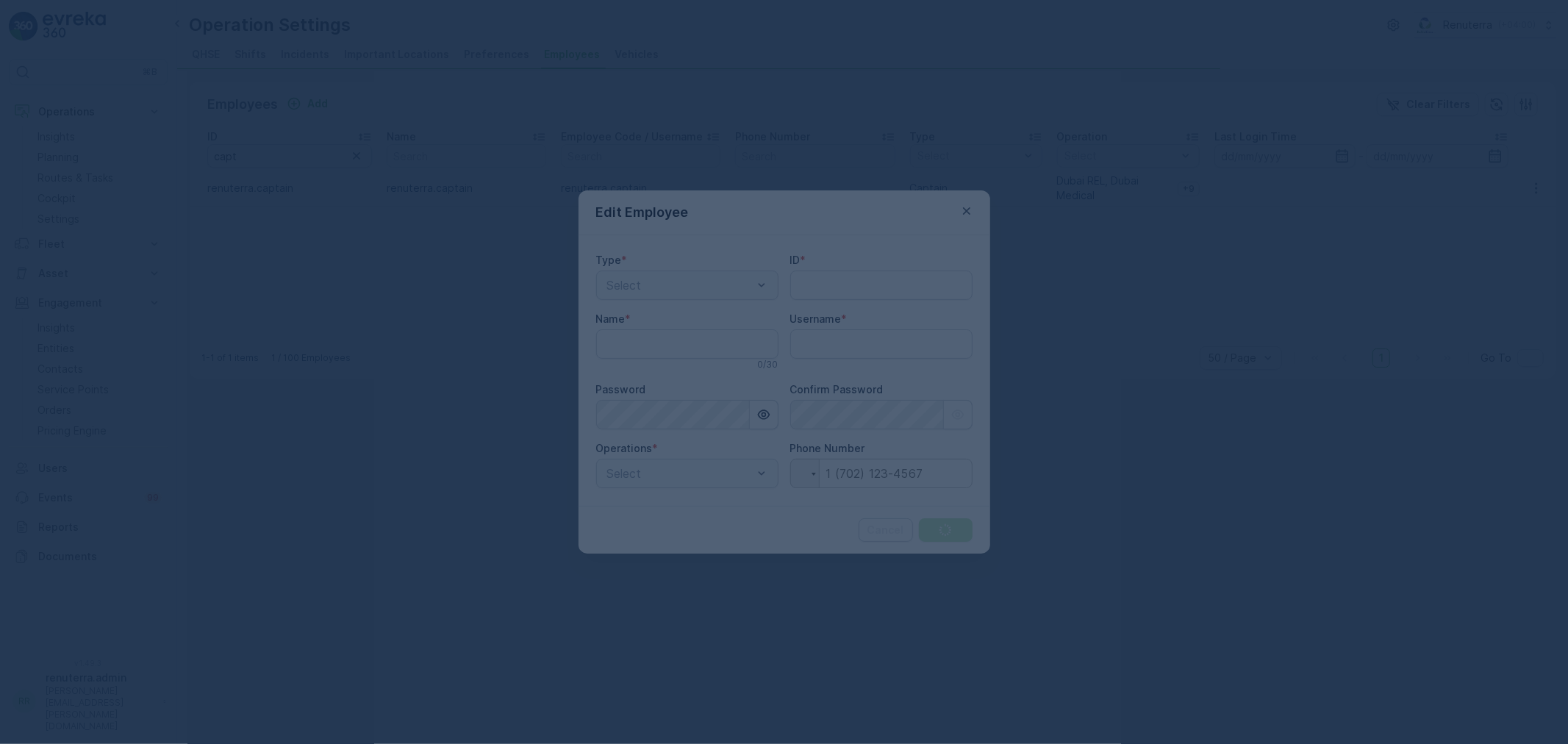
type input "renuterra.admin"
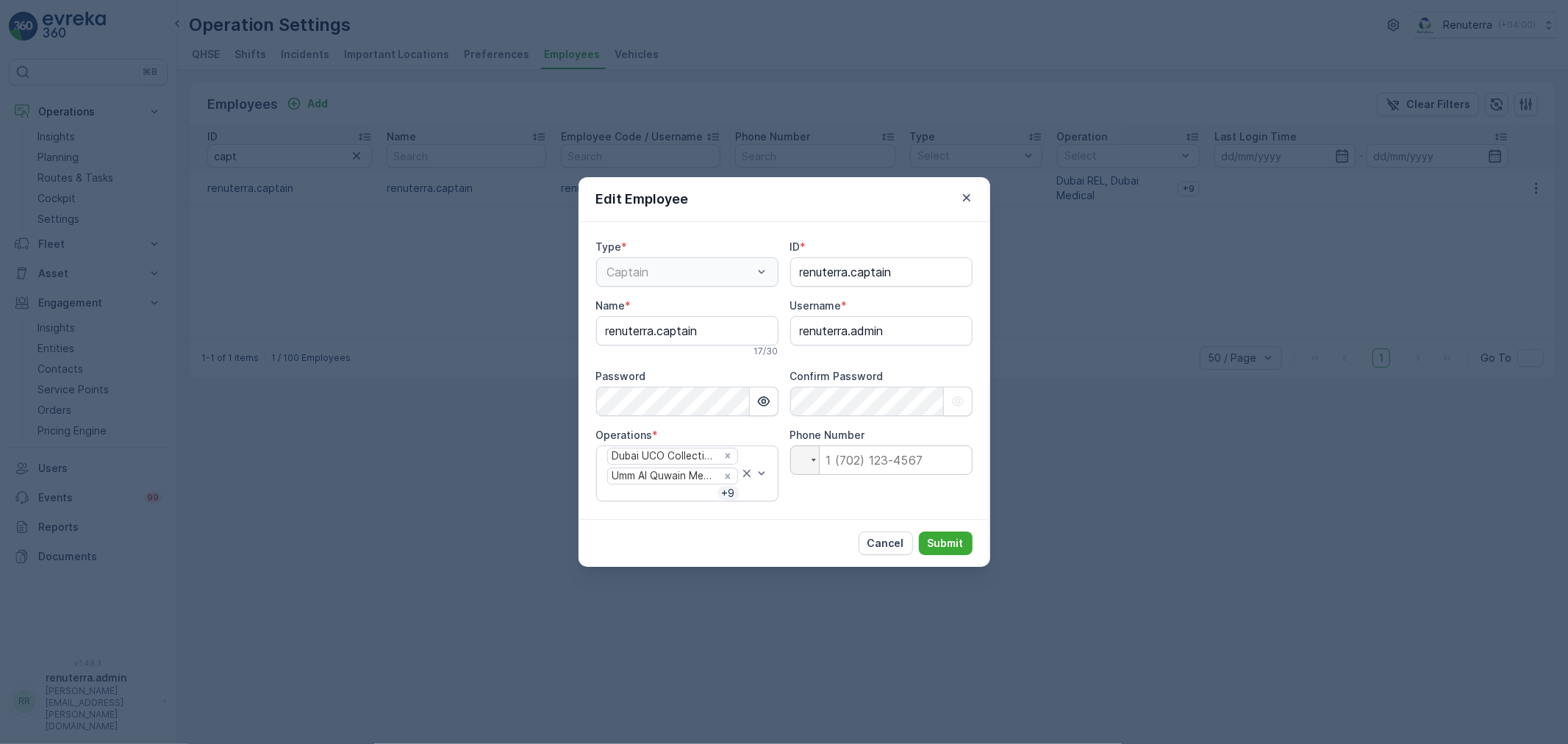
type input "renuterra.captain"
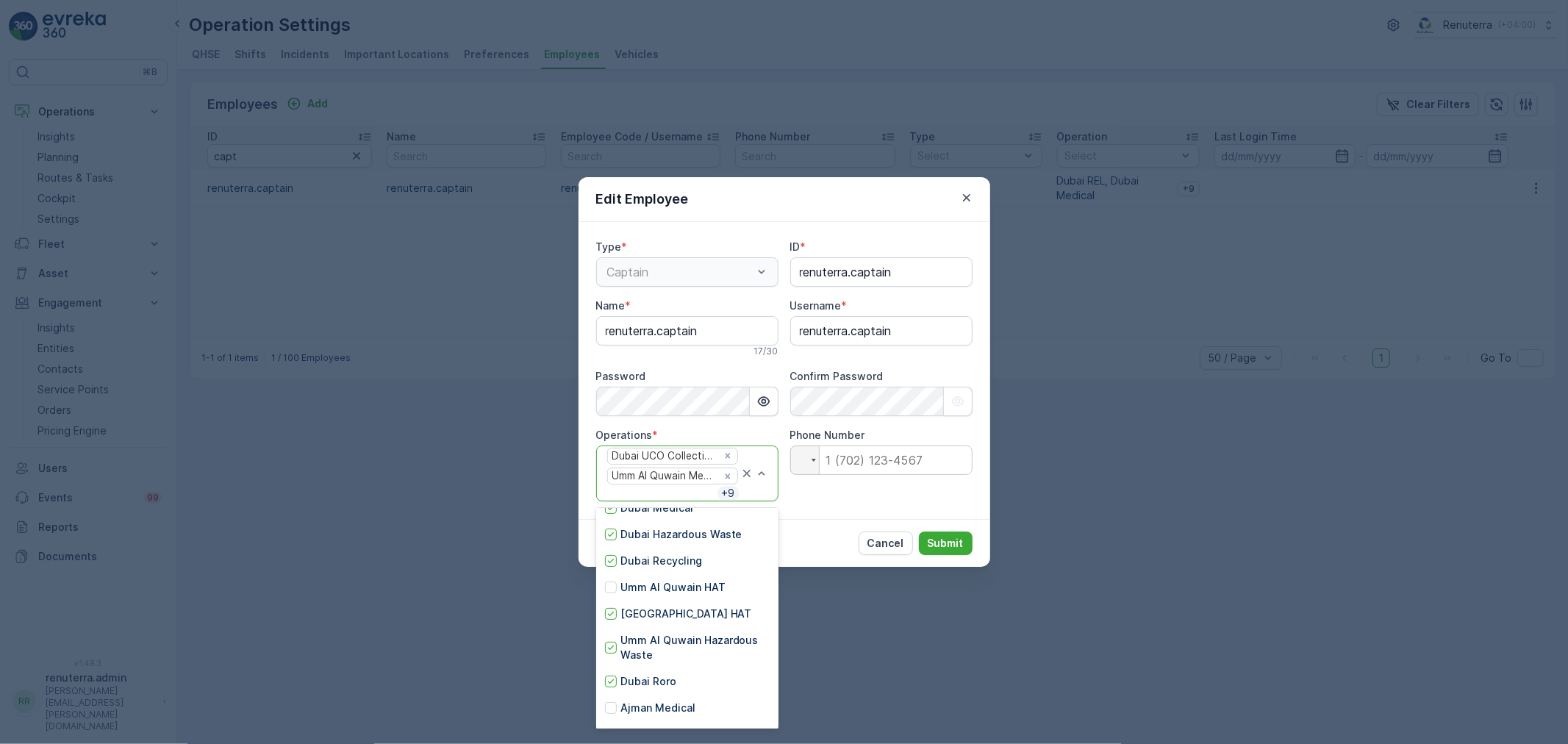
scroll to position [238, 0]
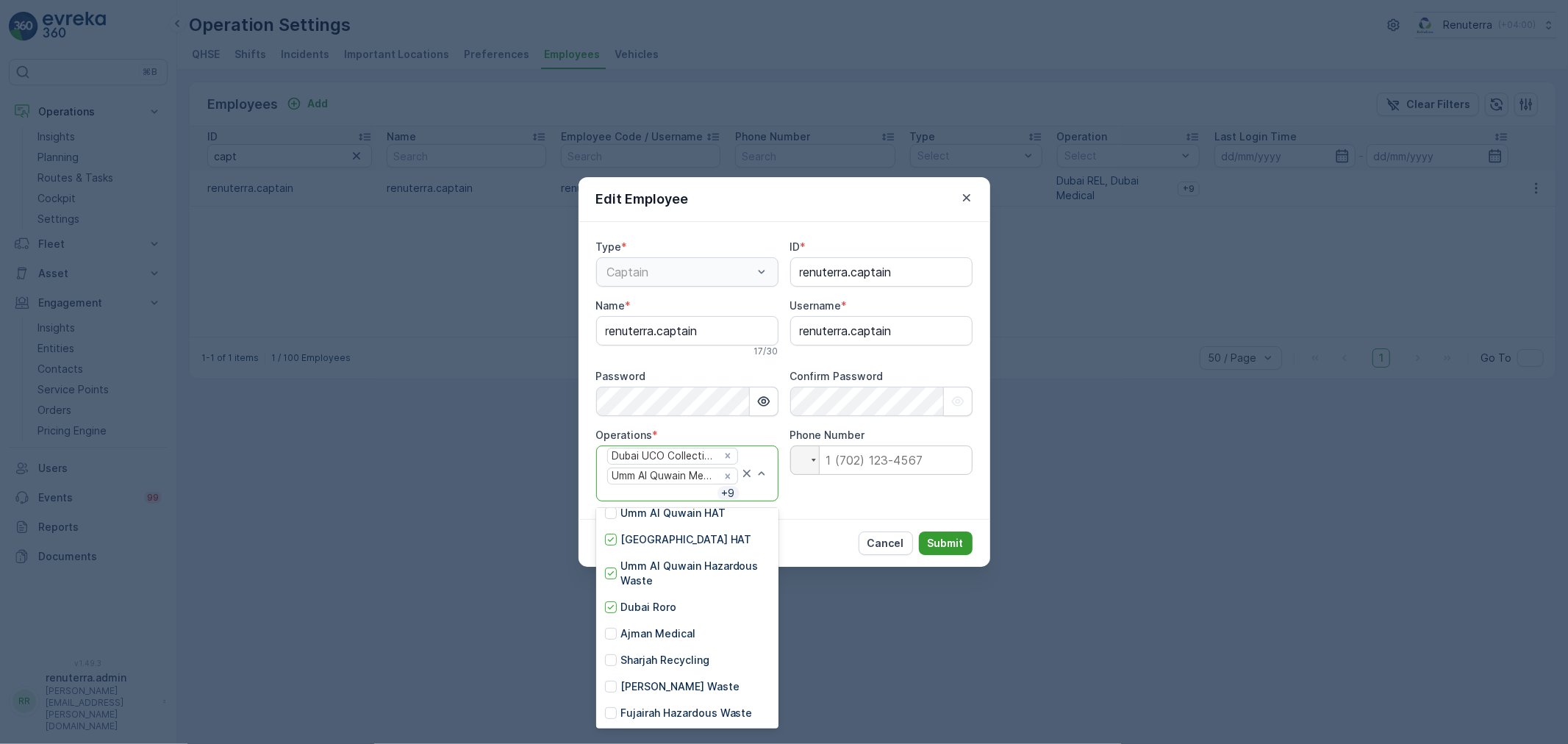
click at [951, 550] on p "Submit" at bounding box center [946, 543] width 36 height 15
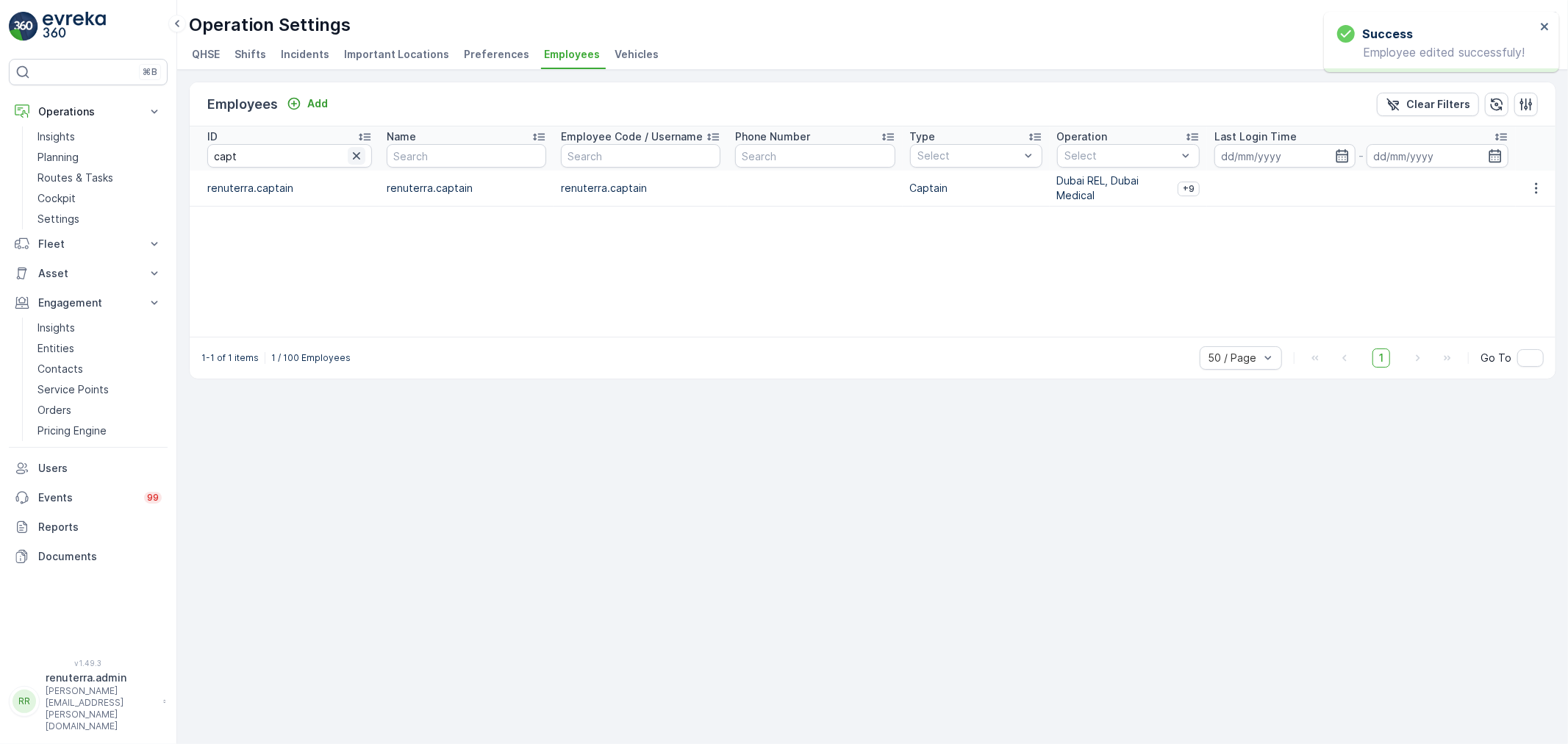
click at [364, 157] on icon "button" at bounding box center [356, 156] width 15 height 15
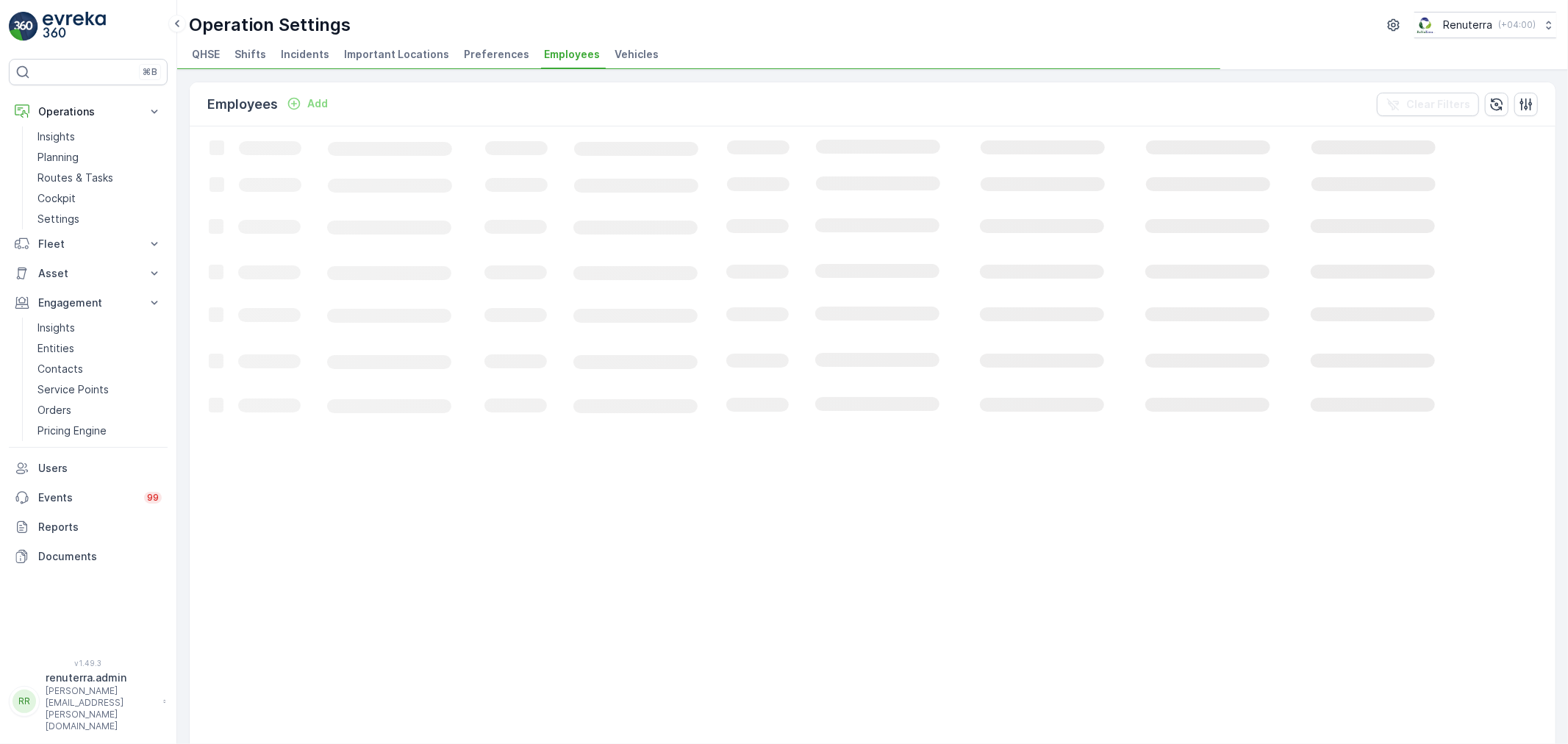
click at [377, 56] on span "Important Locations" at bounding box center [396, 54] width 105 height 15
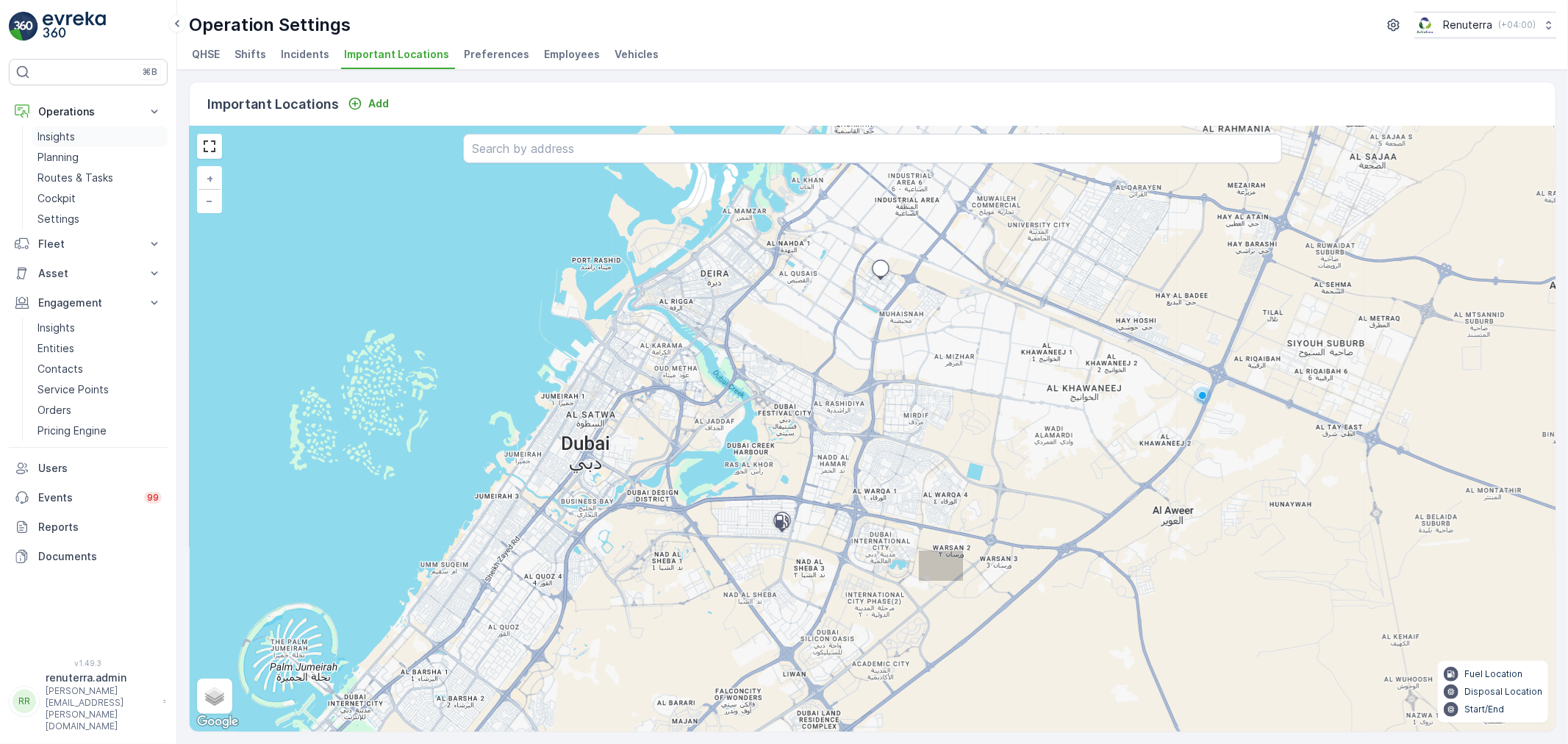
click at [98, 146] on link "Insights" at bounding box center [100, 136] width 136 height 21
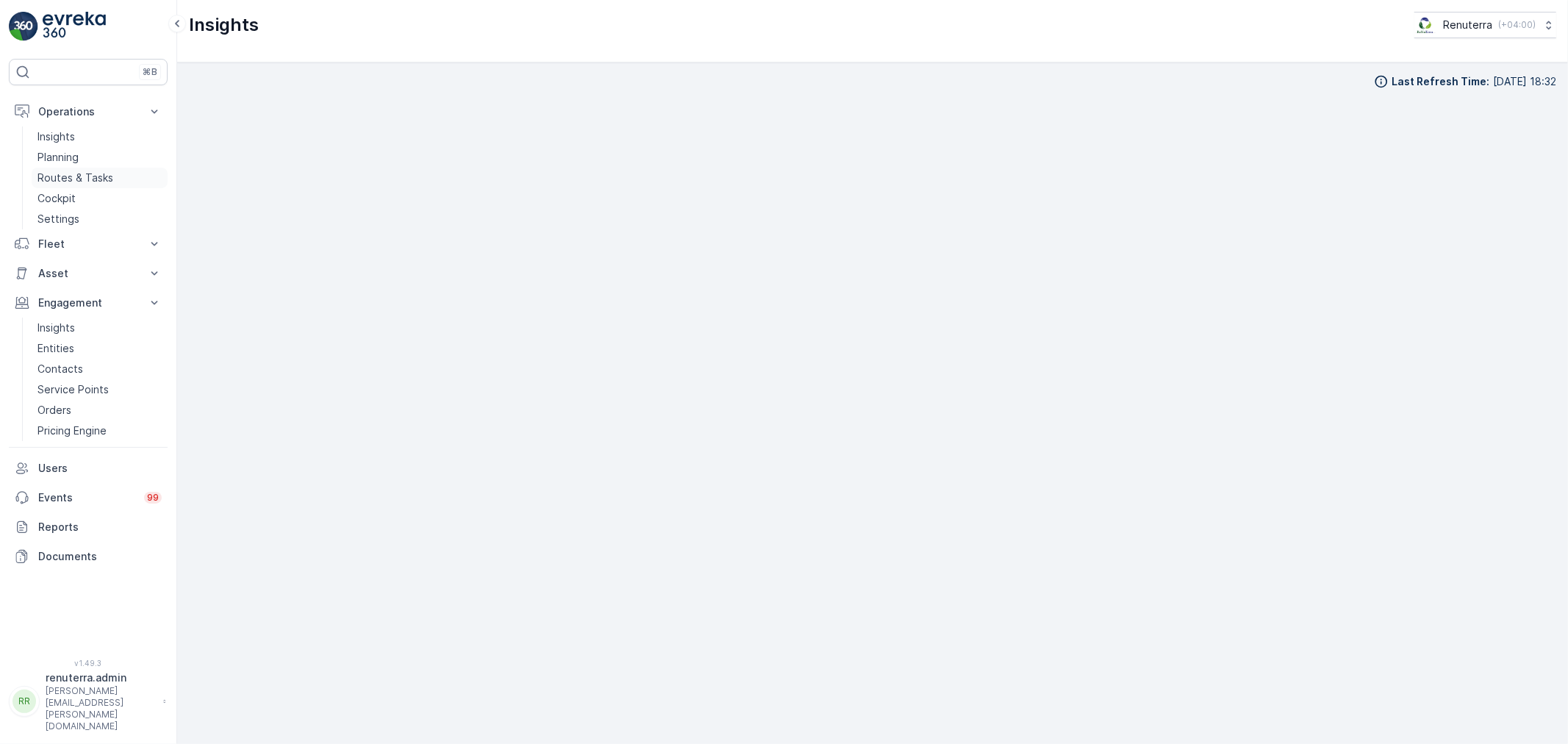
click at [71, 173] on p "Routes & Tasks" at bounding box center [75, 178] width 76 height 15
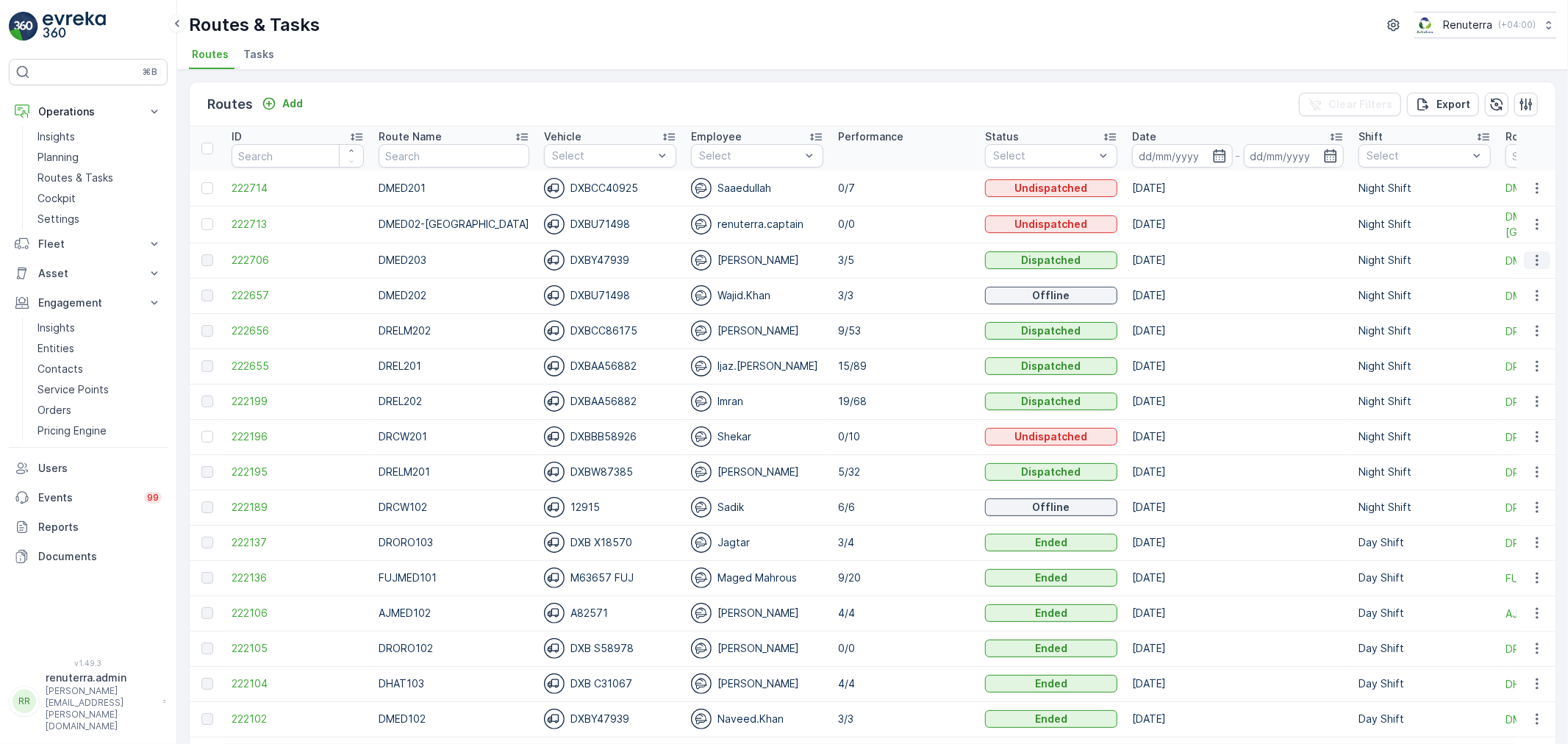
click at [1535, 259] on icon "button" at bounding box center [1537, 260] width 15 height 15
click at [84, 179] on p "Routes & Tasks" at bounding box center [75, 178] width 76 height 15
click at [79, 211] on link "Settings" at bounding box center [100, 219] width 136 height 21
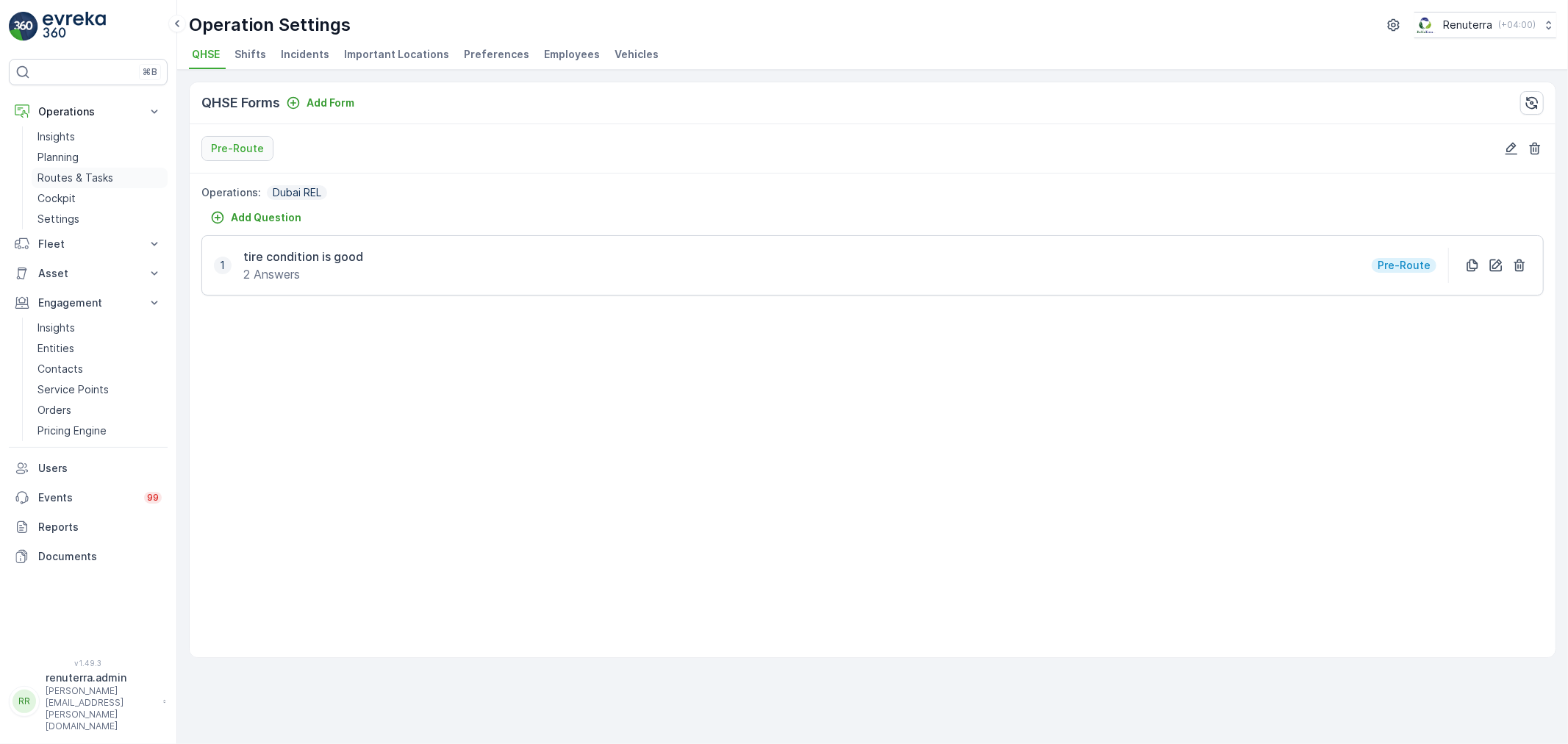
click at [90, 186] on link "Routes & Tasks" at bounding box center [100, 178] width 136 height 21
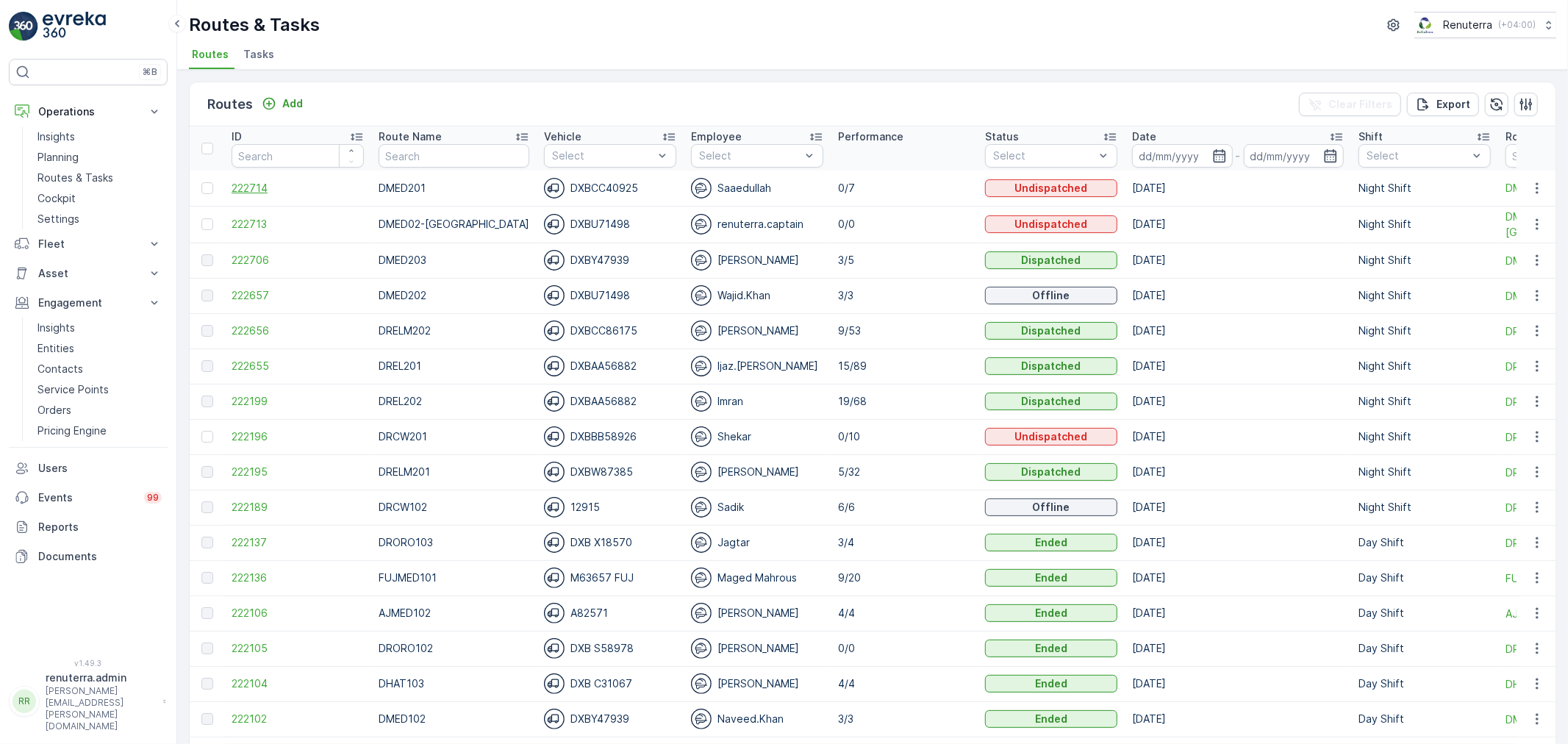
click at [262, 184] on span "222714" at bounding box center [297, 188] width 132 height 15
click at [76, 178] on p "Routes & Tasks" at bounding box center [75, 178] width 76 height 15
click at [1530, 181] on icon "button" at bounding box center [1537, 188] width 15 height 15
click at [774, 98] on div "Routes Add Clear Filters Export" at bounding box center [872, 104] width 1366 height 44
click at [83, 181] on p "Routes & Tasks" at bounding box center [75, 178] width 76 height 15
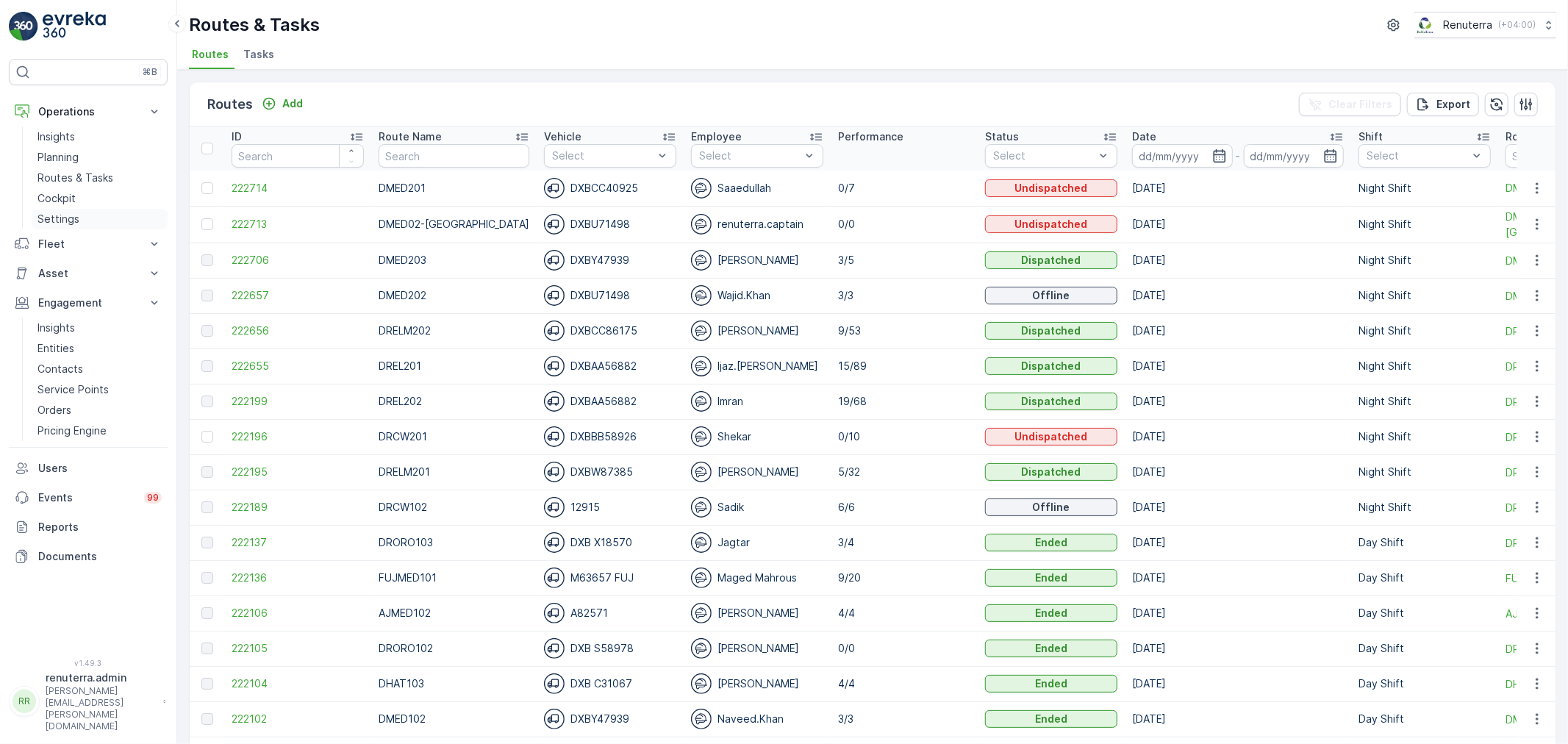
click at [93, 214] on link "Settings" at bounding box center [100, 219] width 136 height 21
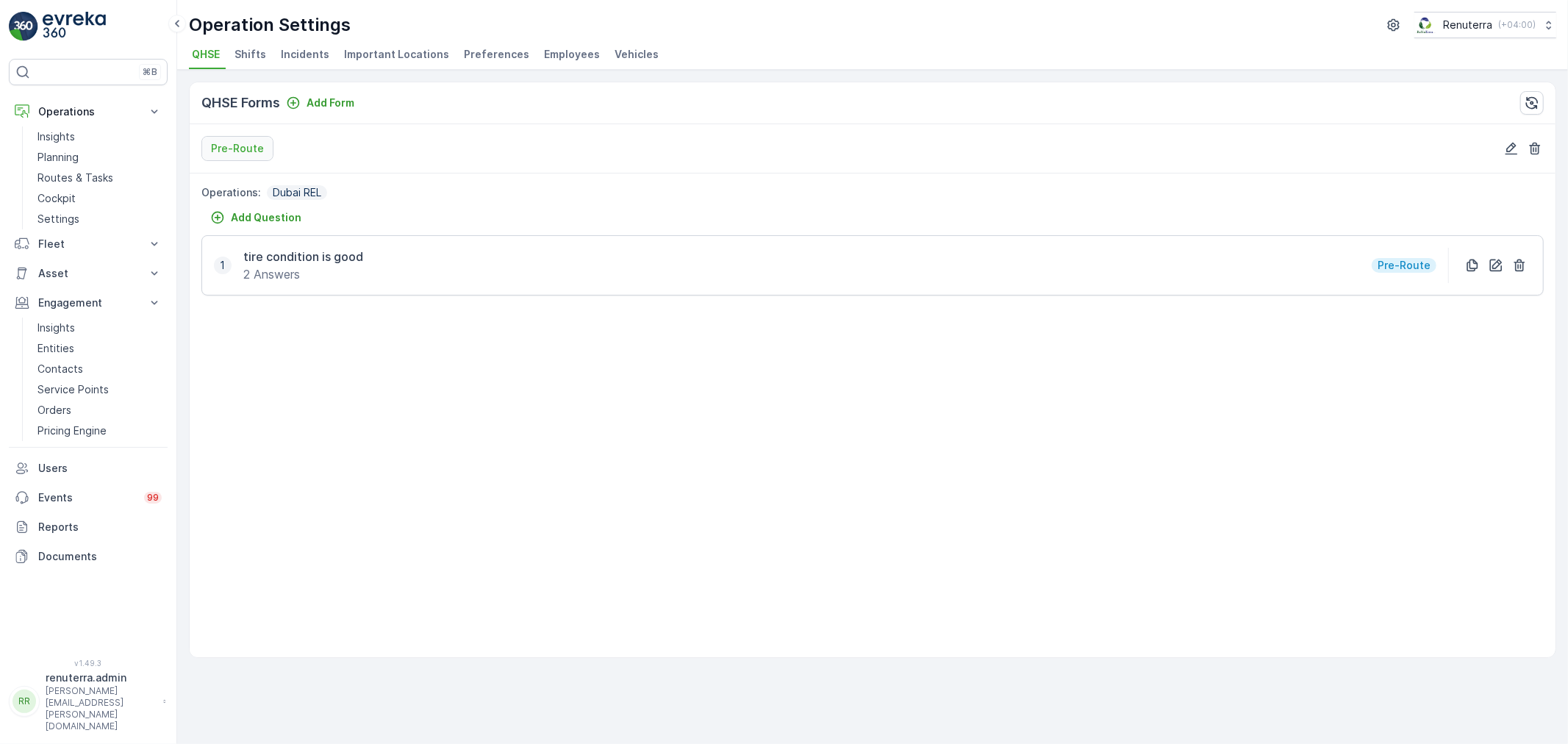
click at [250, 53] on span "Shifts" at bounding box center [250, 54] width 32 height 15
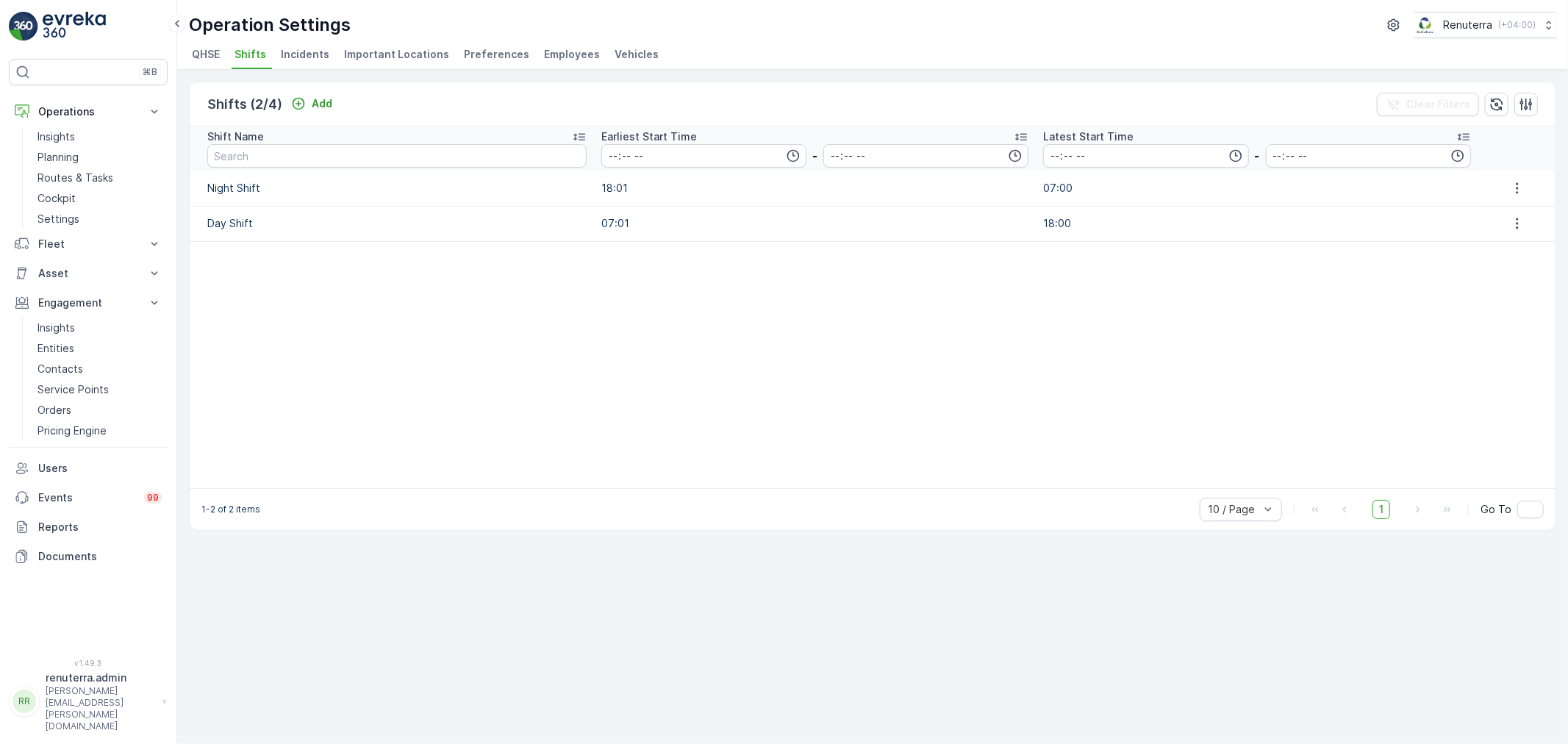
click at [341, 48] on li "Important Locations" at bounding box center [398, 57] width 114 height 25
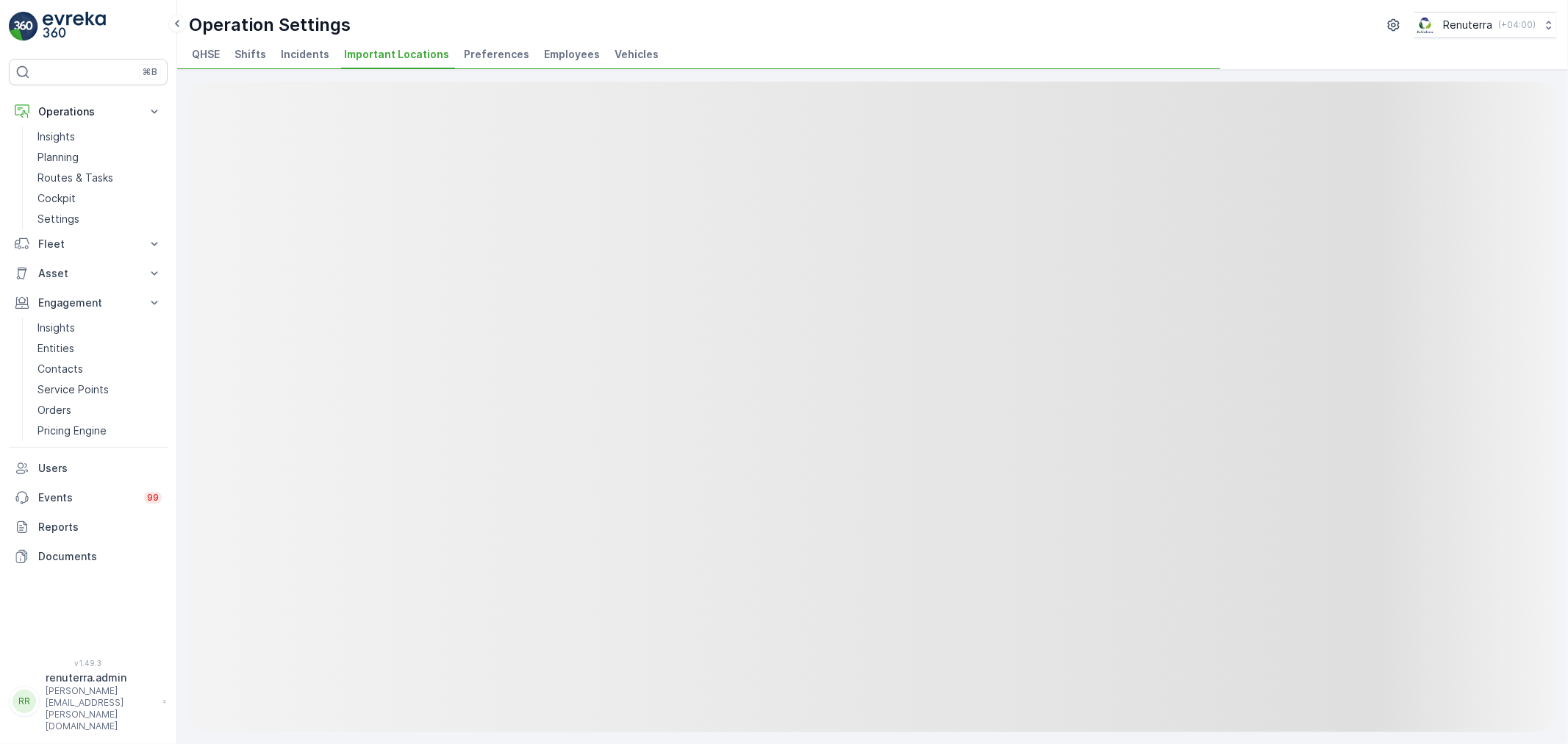
click at [317, 52] on span "Incidents" at bounding box center [306, 54] width 49 height 15
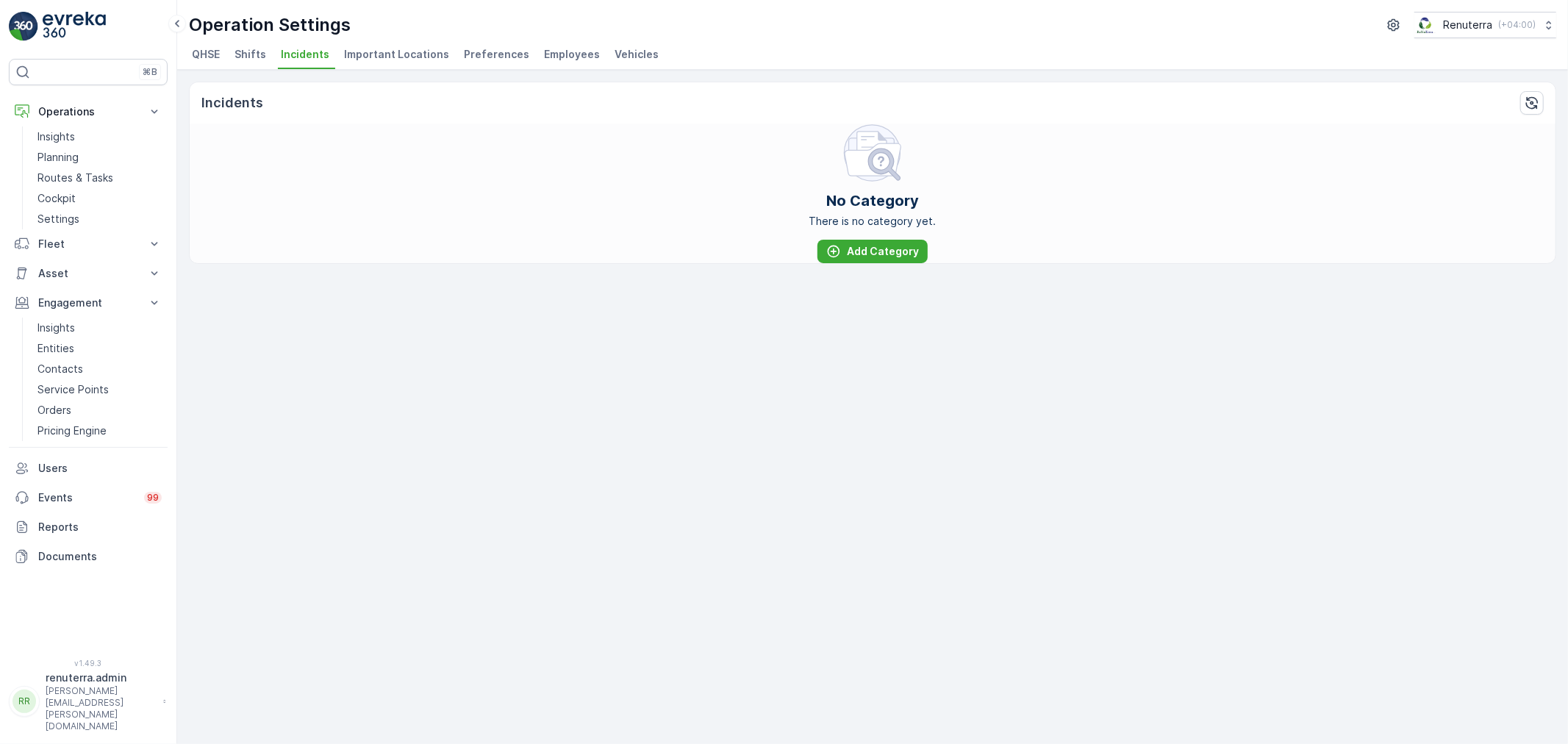
click at [511, 64] on li "Preferences" at bounding box center [498, 57] width 74 height 25
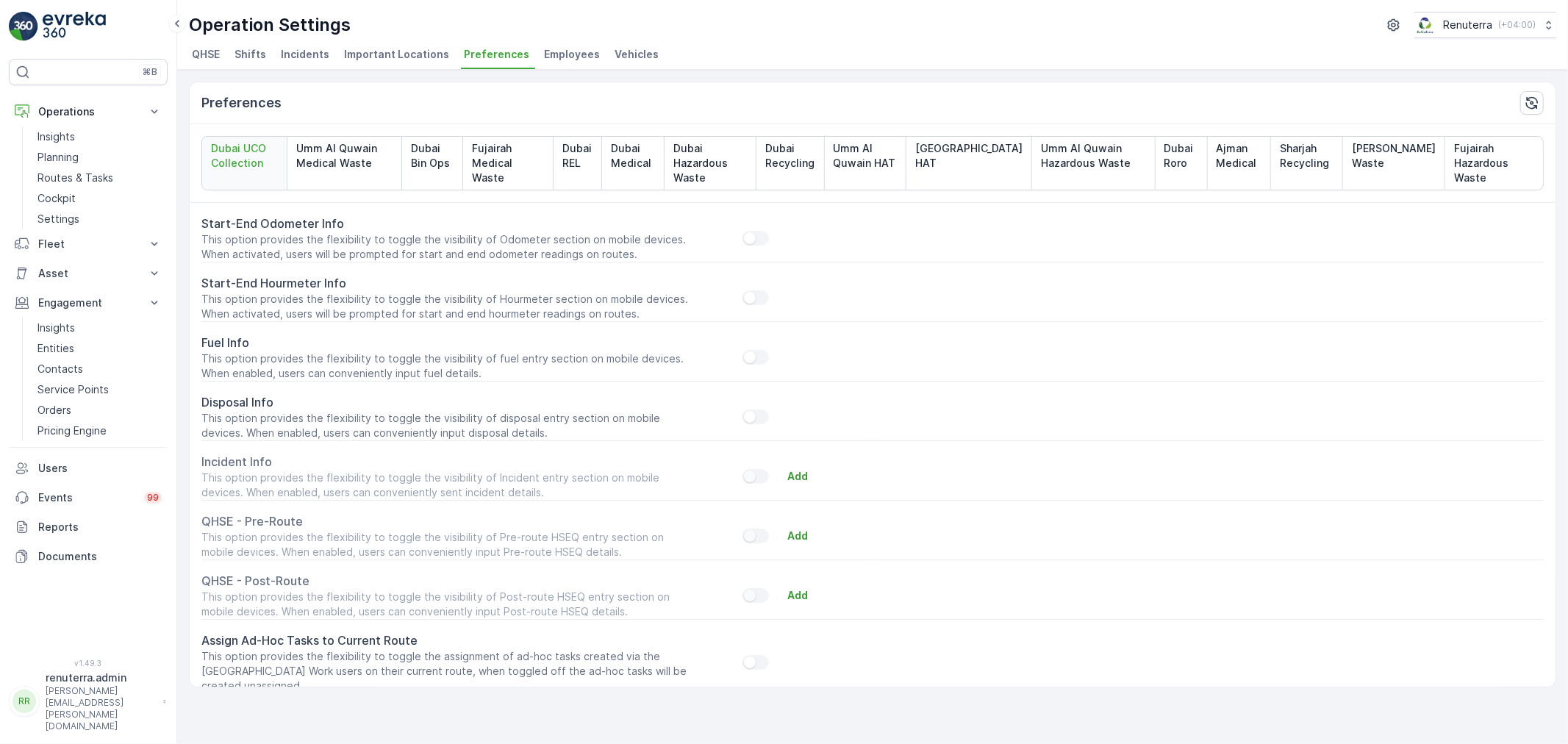
click at [554, 56] on span "Employees" at bounding box center [572, 54] width 56 height 15
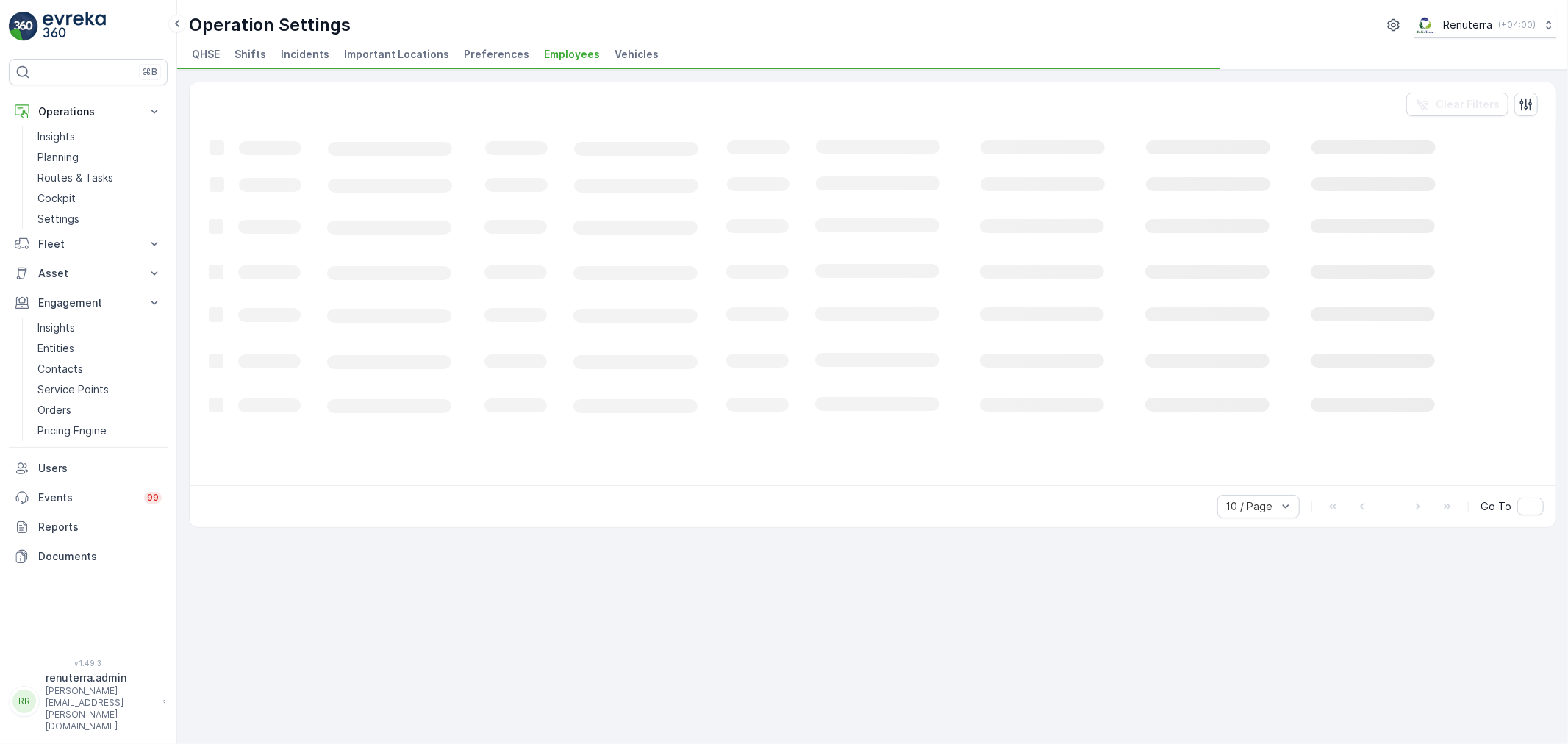
click at [615, 53] on span "Vehicles" at bounding box center [637, 54] width 44 height 15
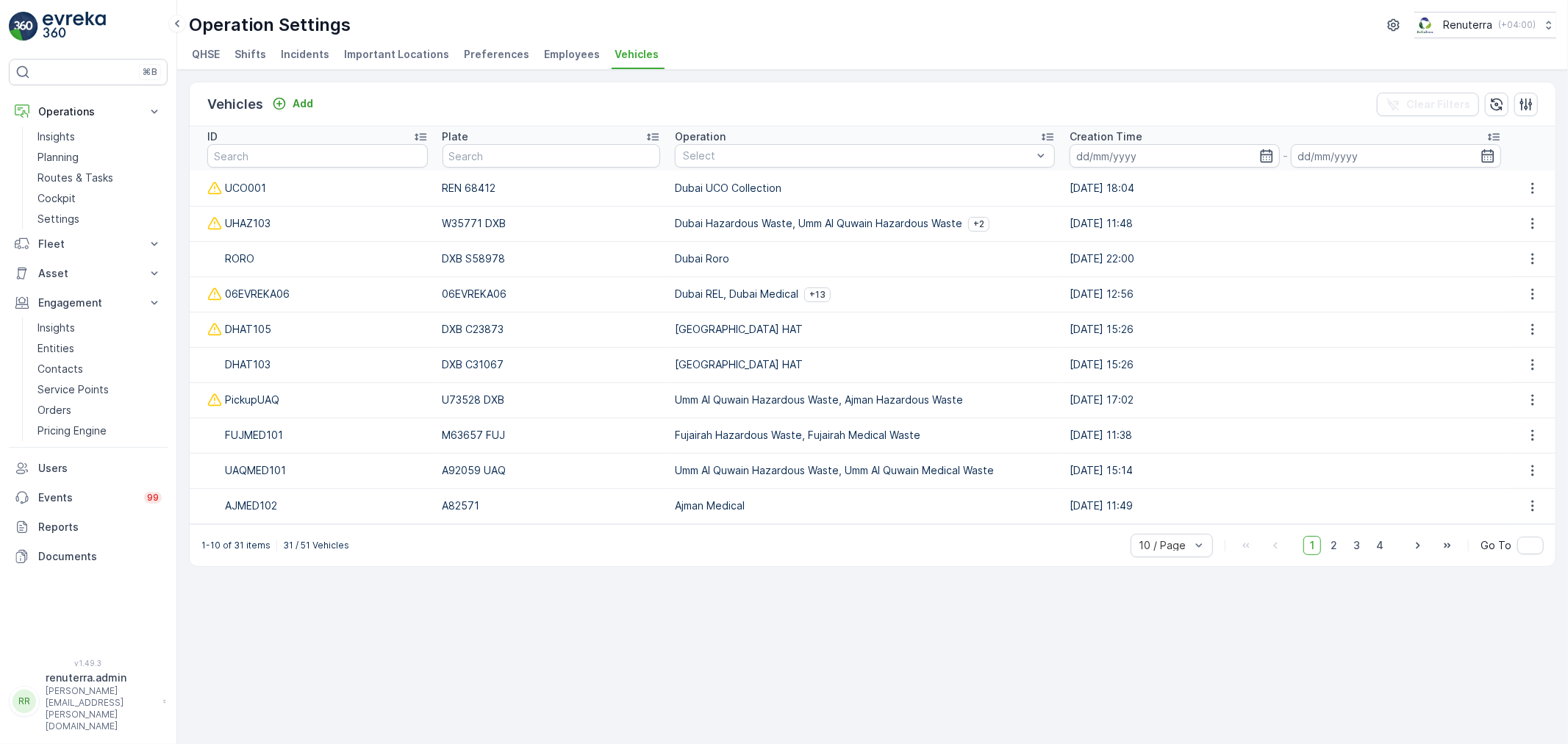
click at [576, 53] on span "Employees" at bounding box center [572, 54] width 56 height 15
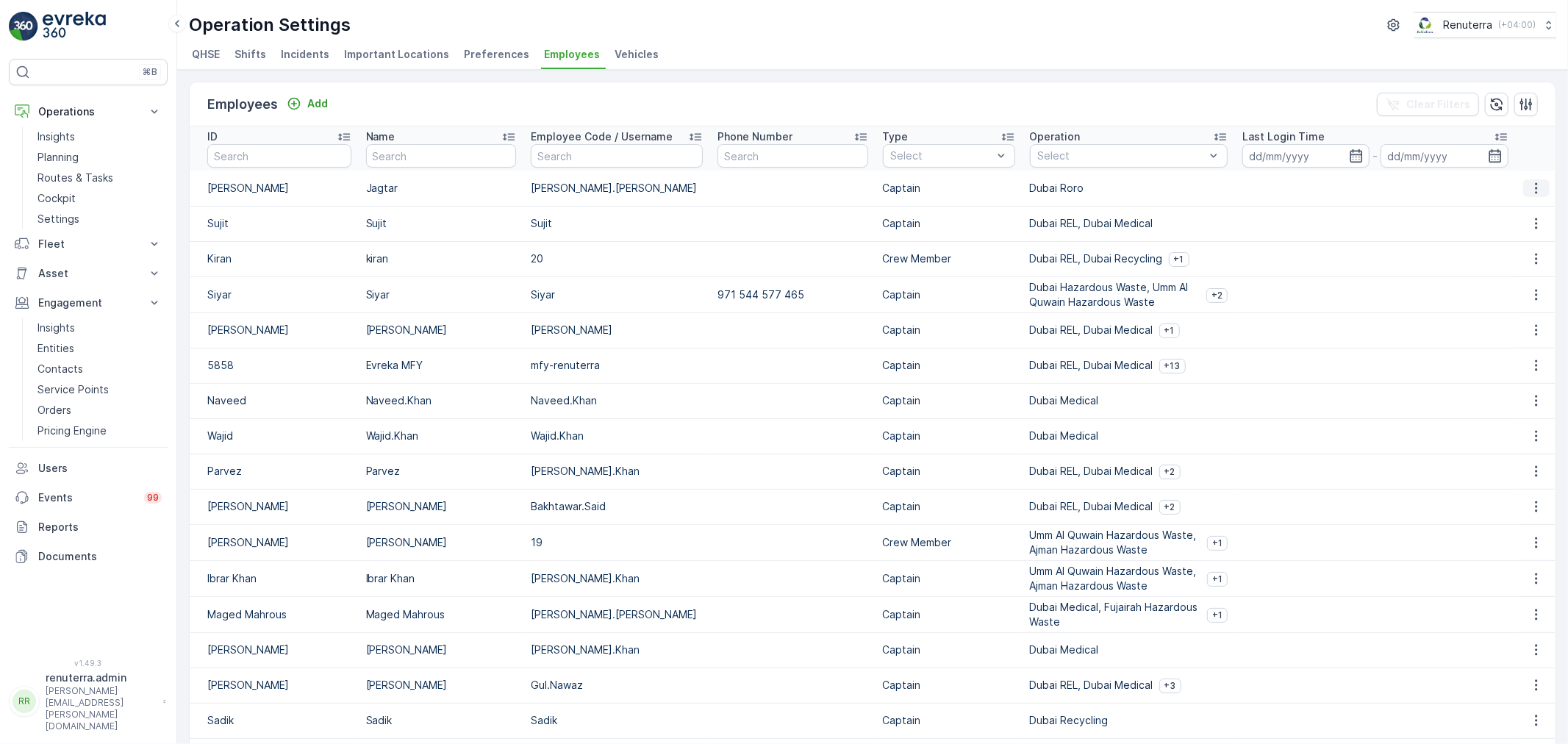
click at [1533, 195] on icon "button" at bounding box center [1536, 188] width 15 height 15
click at [1542, 217] on span "Edit" at bounding box center [1537, 224] width 19 height 15
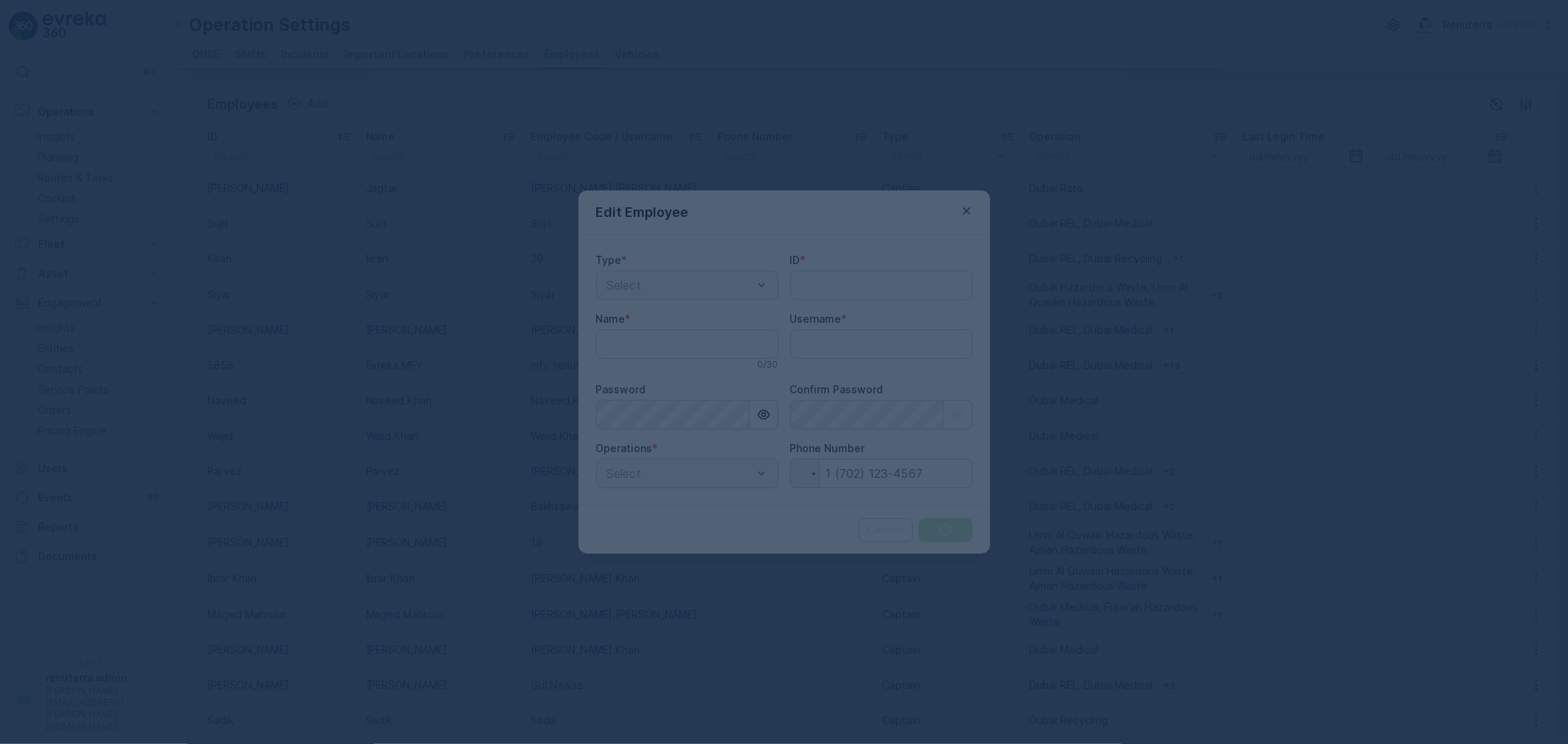
type input "renuterra.admin"
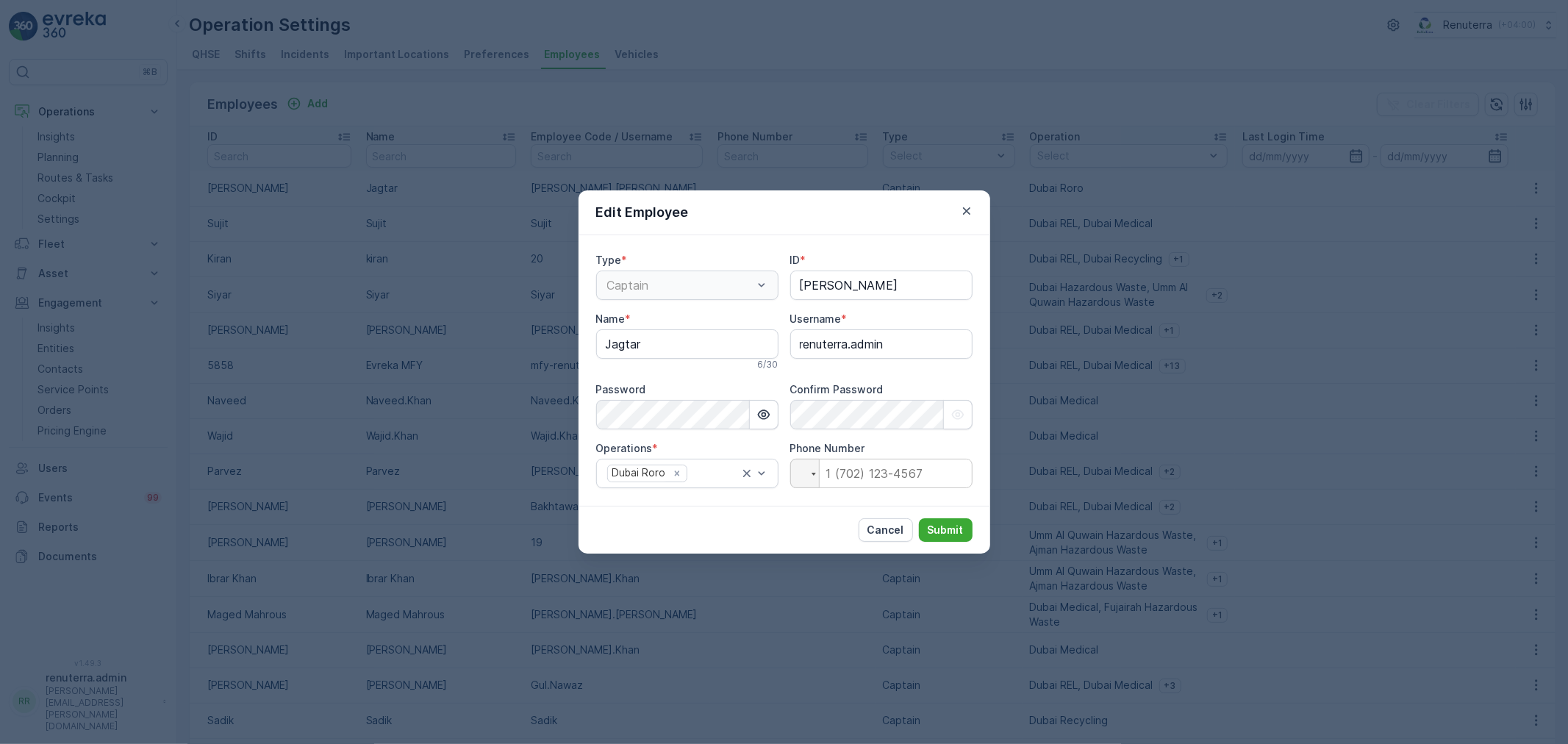
type input "Jagtar Singh"
type input "Jagtar"
type input "Jagtar.Singh"
click at [969, 209] on icon "button" at bounding box center [966, 211] width 7 height 7
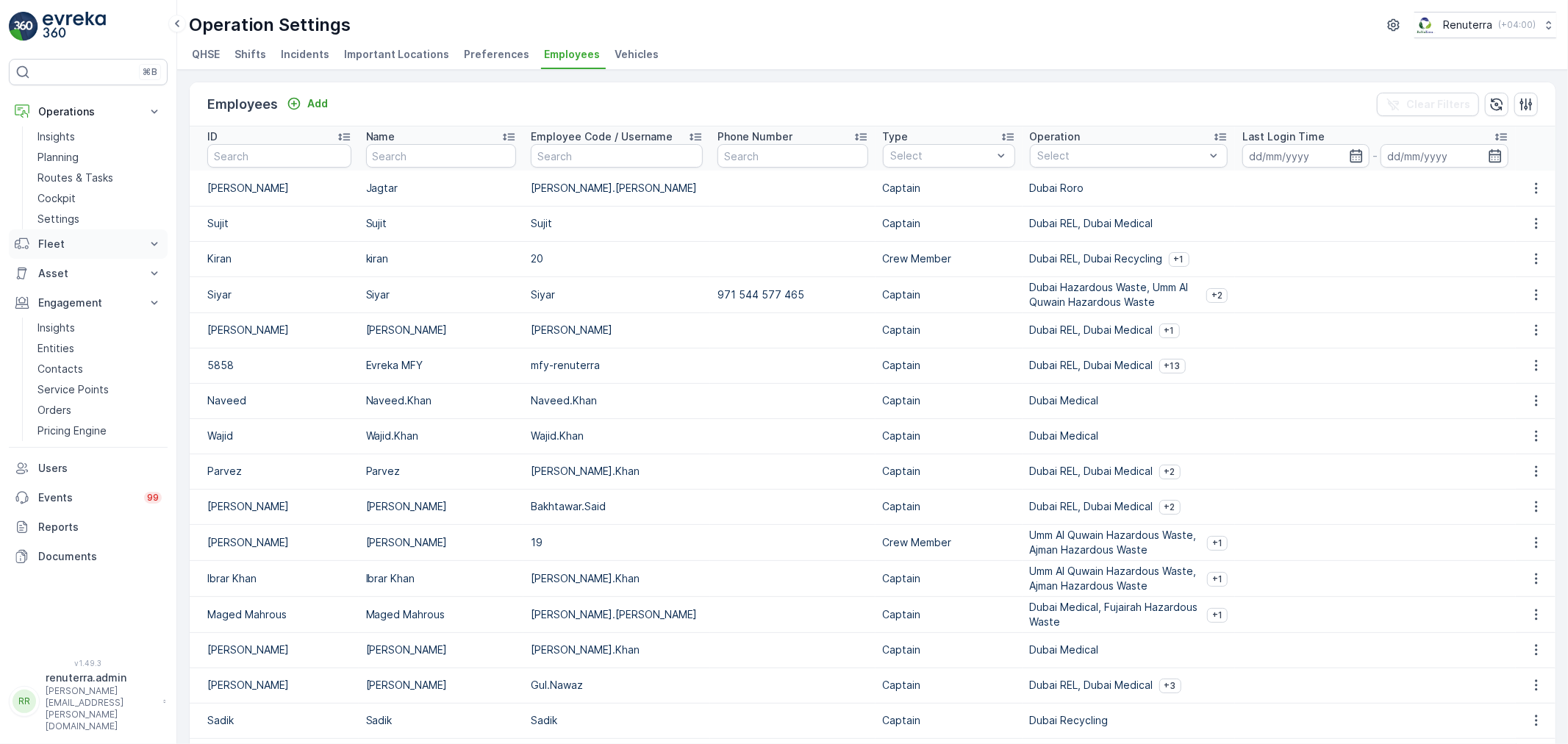
click at [44, 244] on p "Fleet" at bounding box center [88, 244] width 100 height 15
click at [59, 270] on p "Live Tracking" at bounding box center [69, 269] width 64 height 15
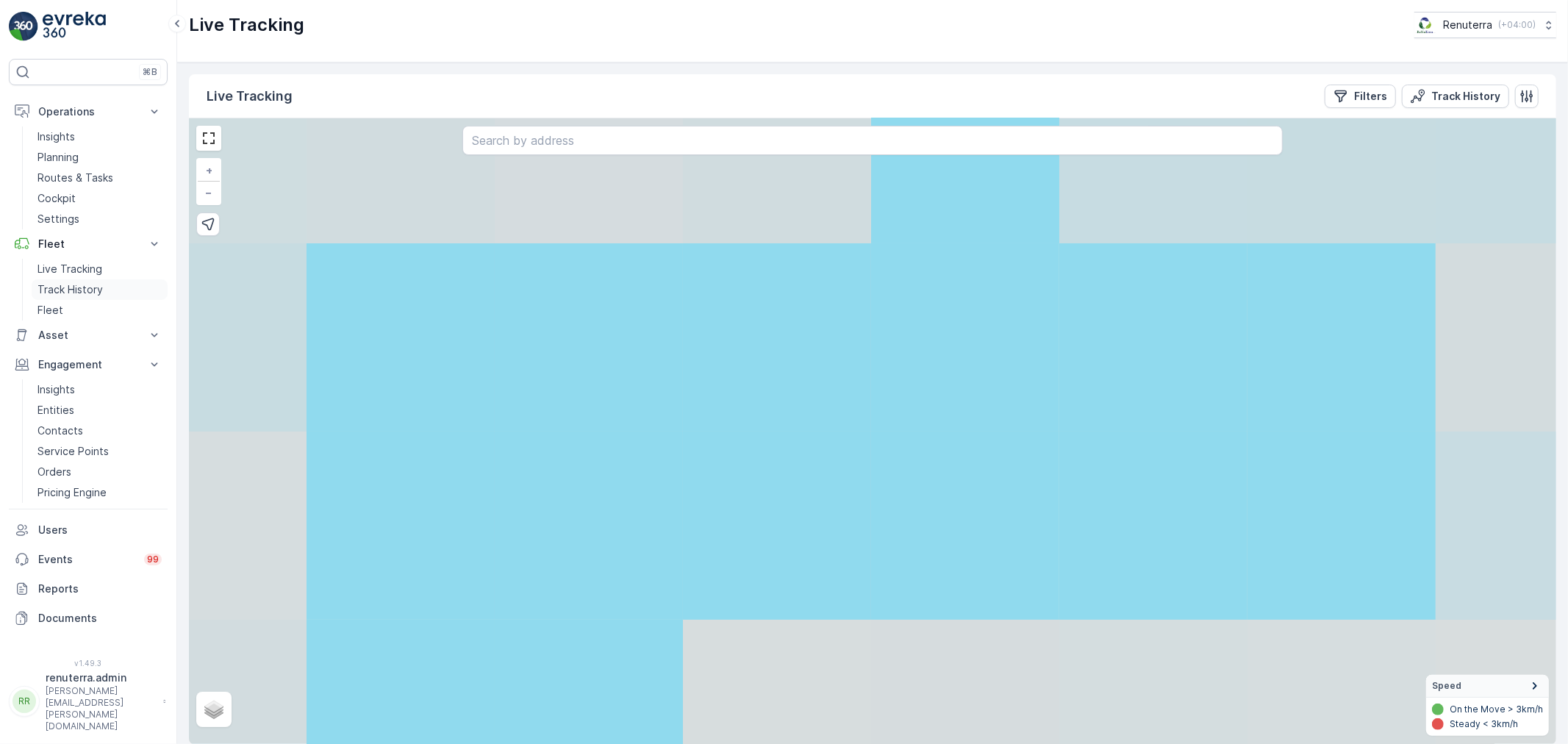
click at [61, 285] on p "Track History" at bounding box center [70, 289] width 65 height 15
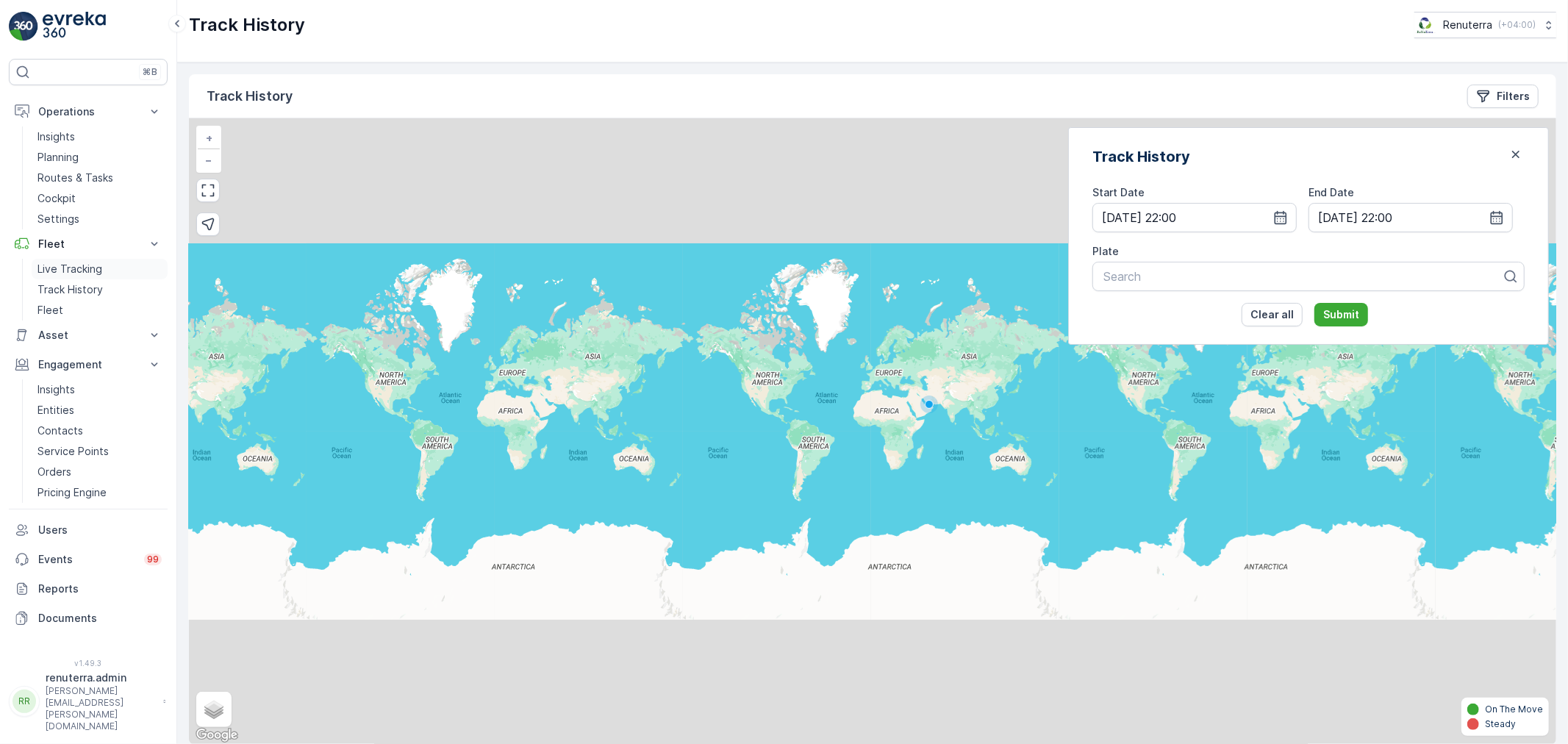
click at [64, 273] on p "Live Tracking" at bounding box center [69, 269] width 64 height 15
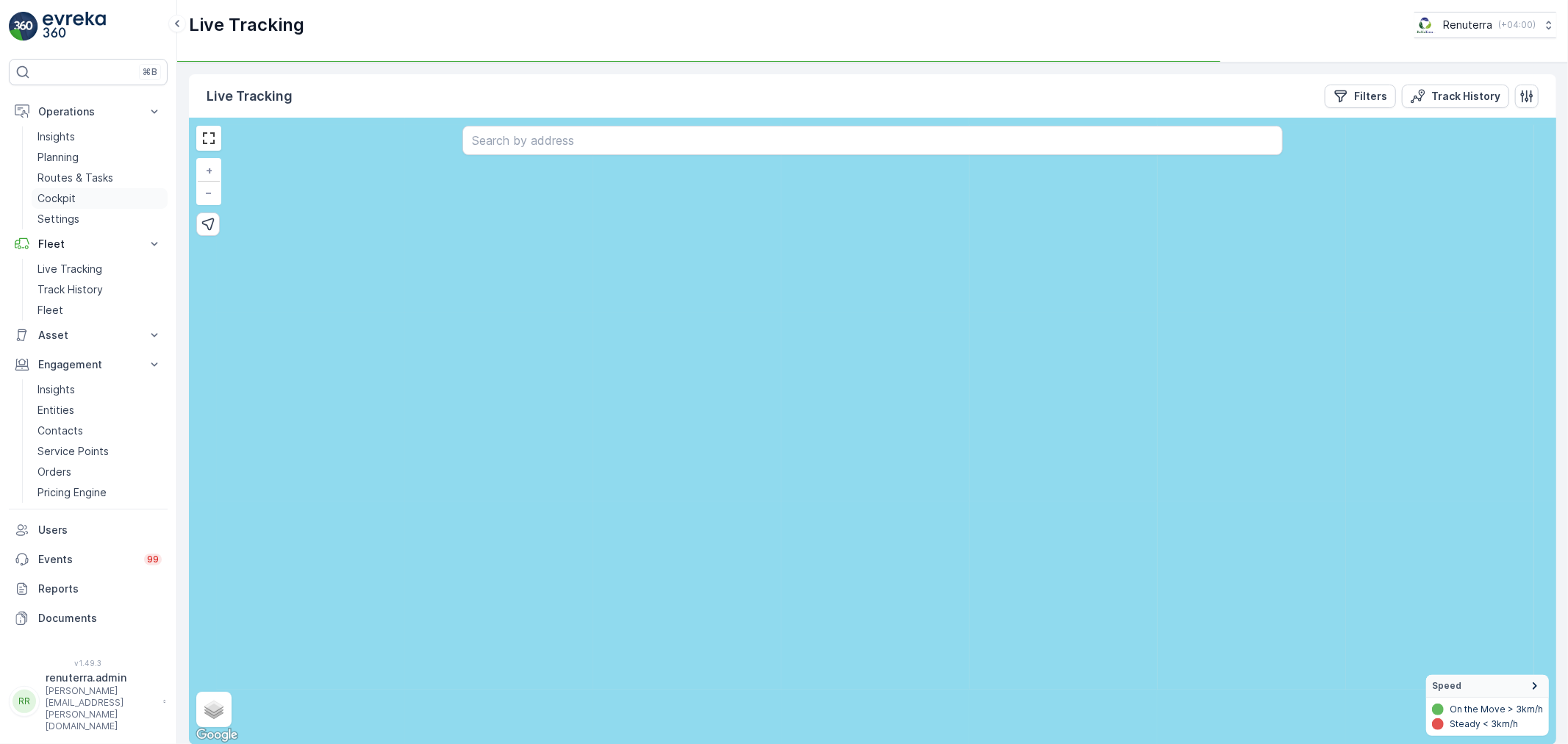
click at [70, 202] on p "Cockpit" at bounding box center [56, 199] width 38 height 15
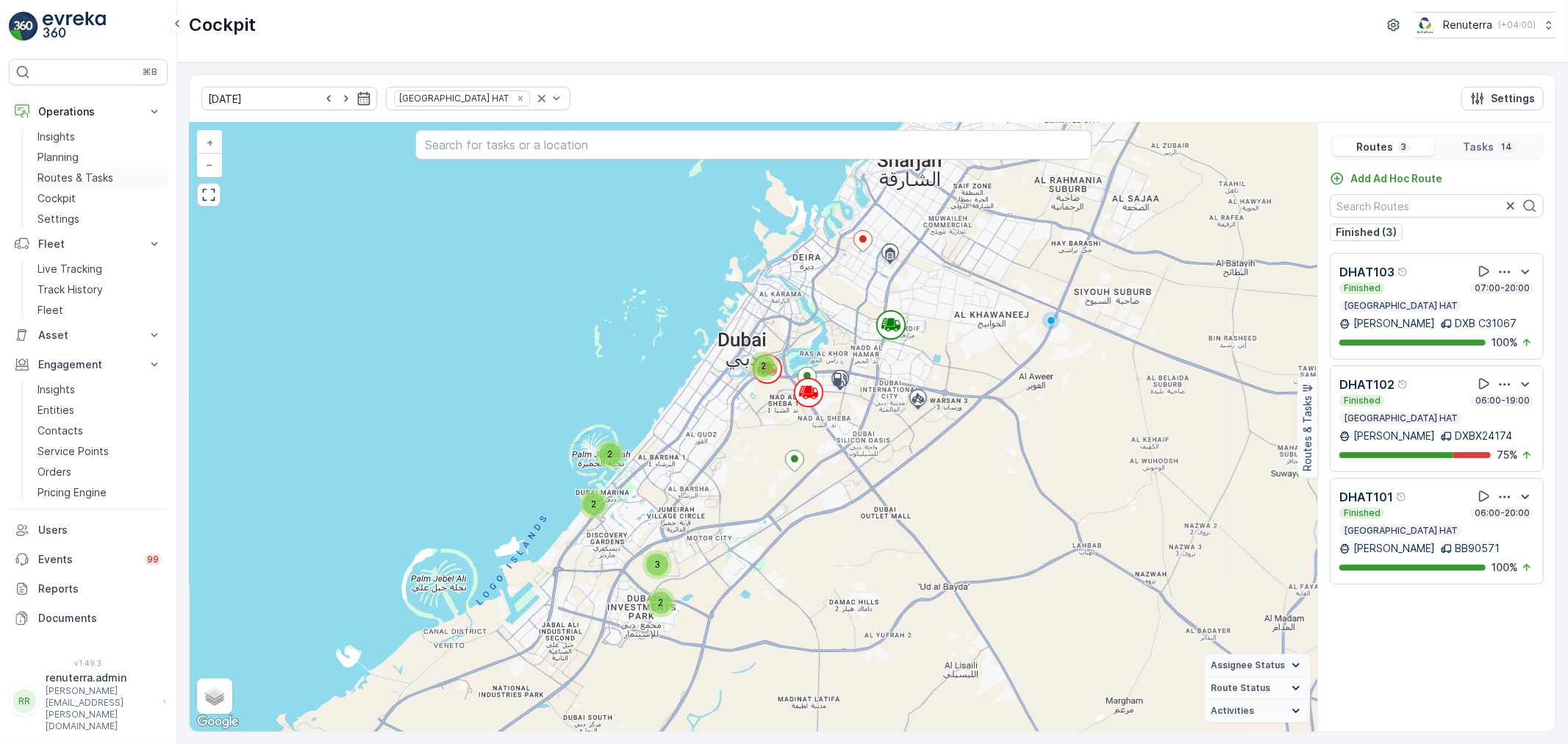
click at [86, 173] on p "Routes & Tasks" at bounding box center [75, 178] width 76 height 15
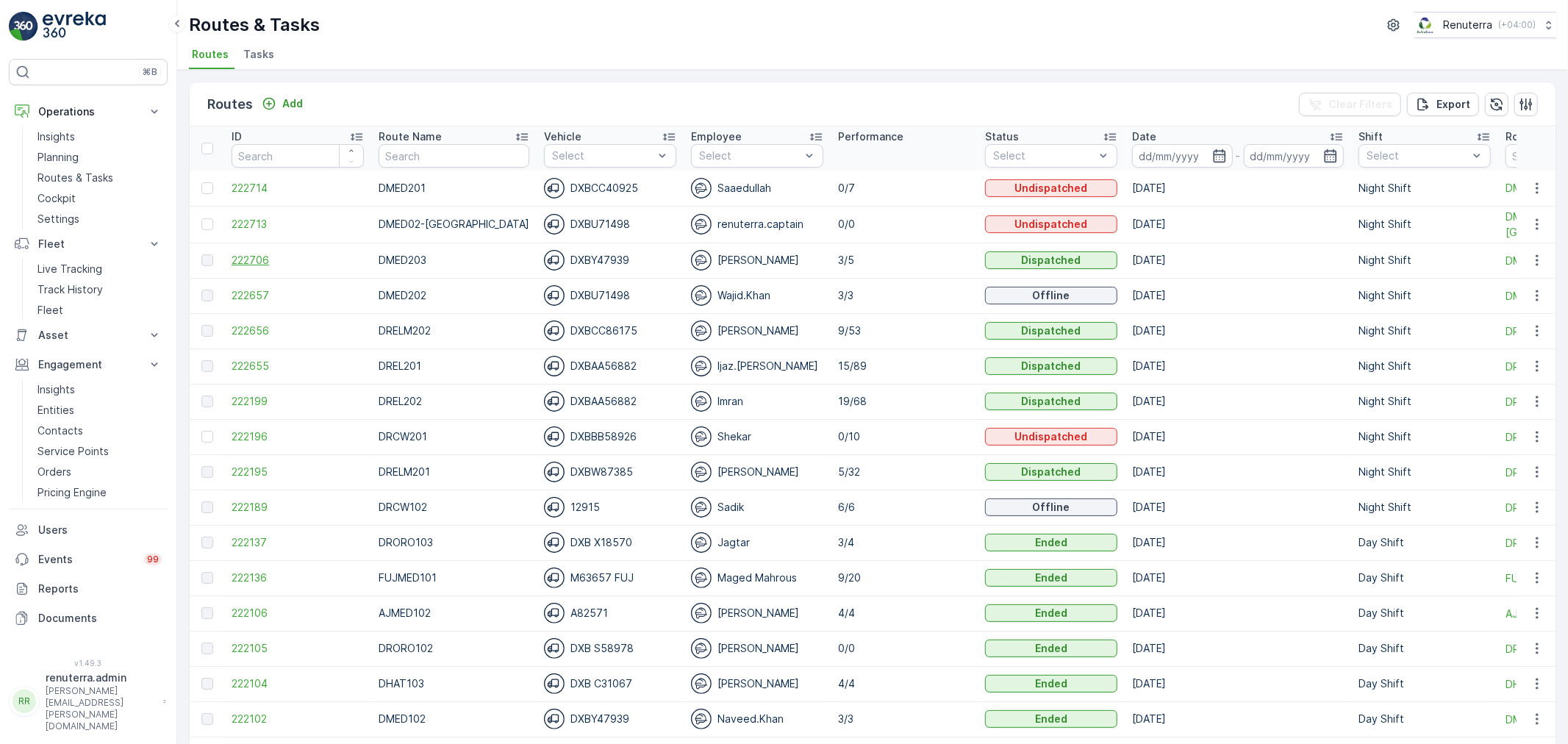
click at [262, 261] on span "222706" at bounding box center [297, 260] width 132 height 15
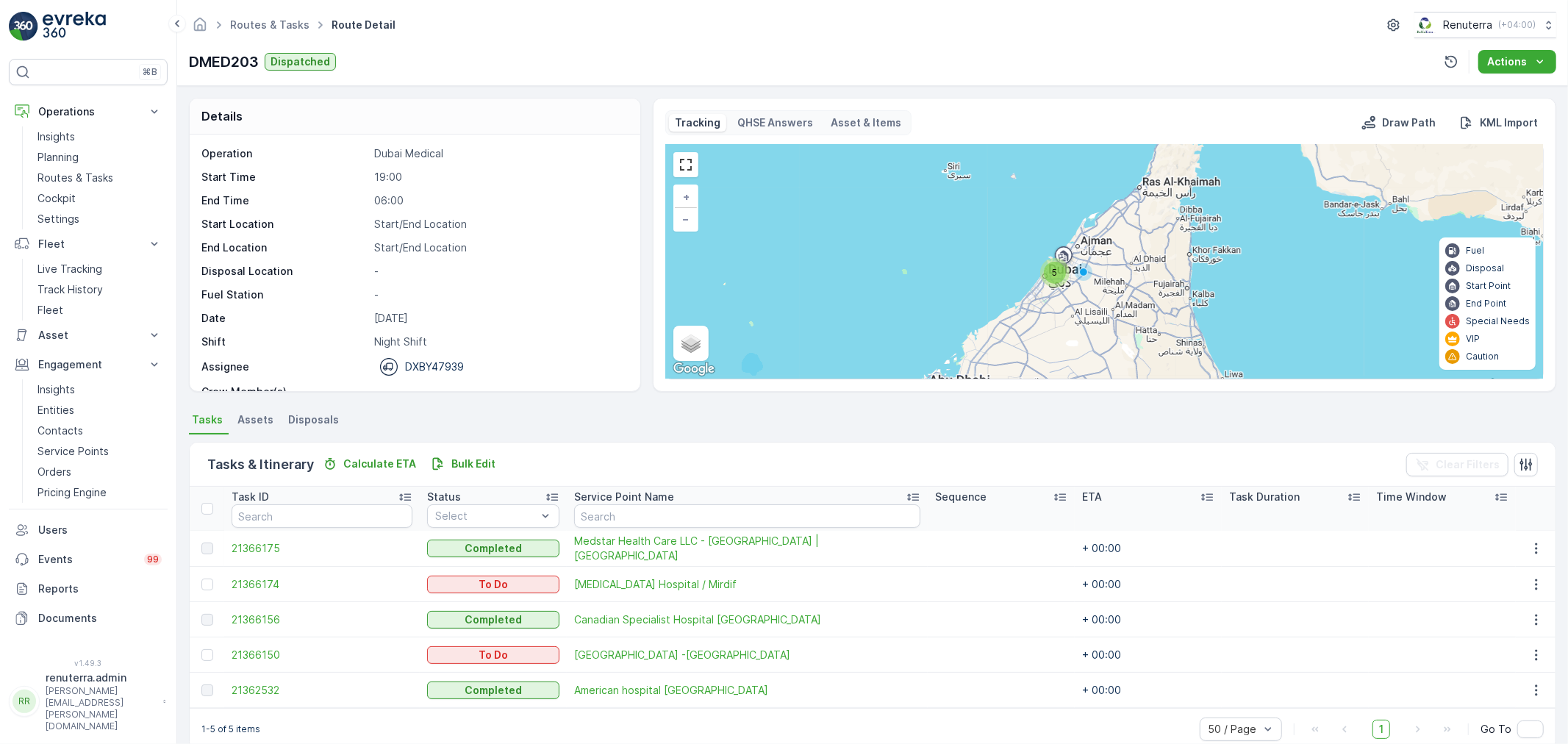
click at [322, 416] on span "Disposals" at bounding box center [314, 420] width 51 height 15
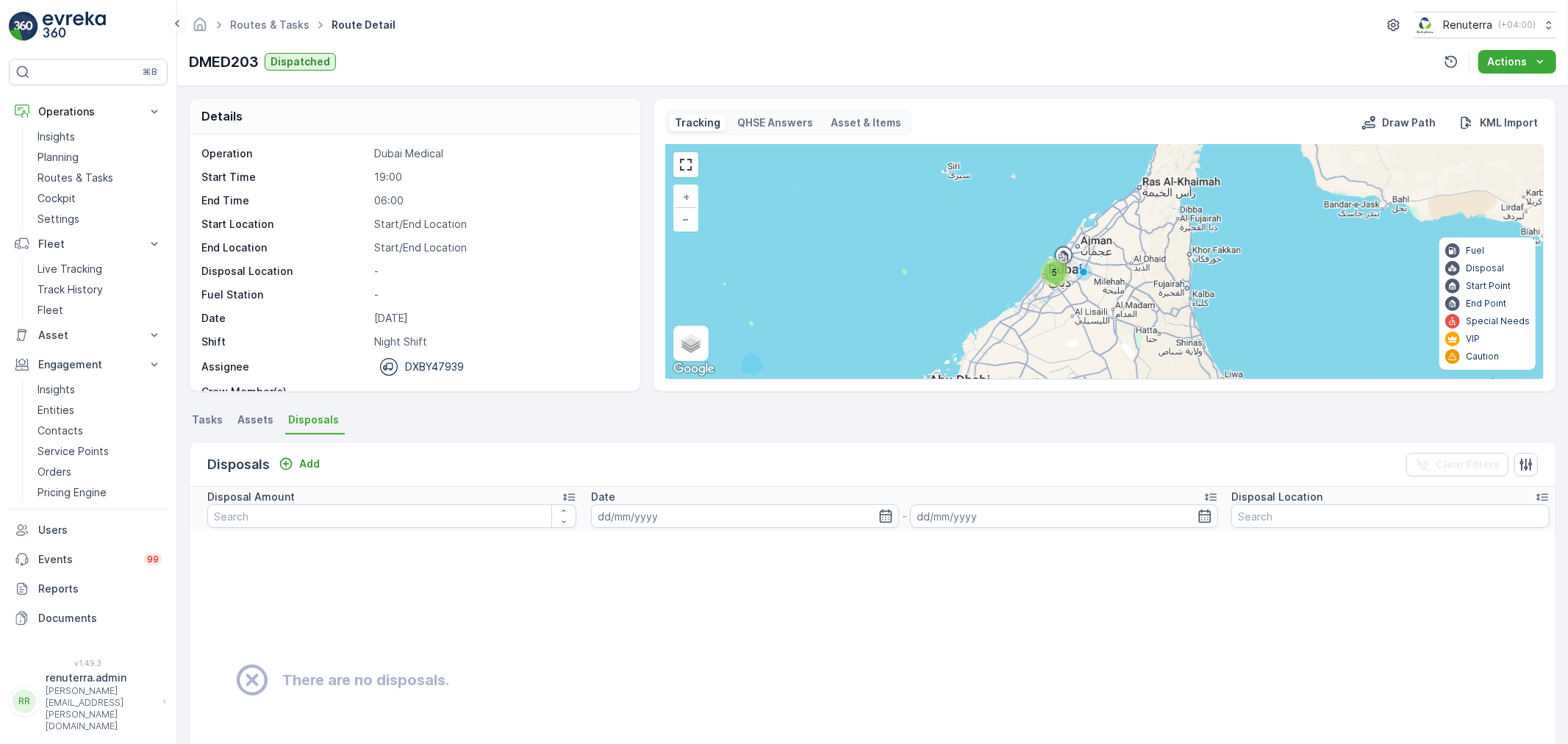
click at [272, 419] on li "Assets" at bounding box center [257, 423] width 44 height 25
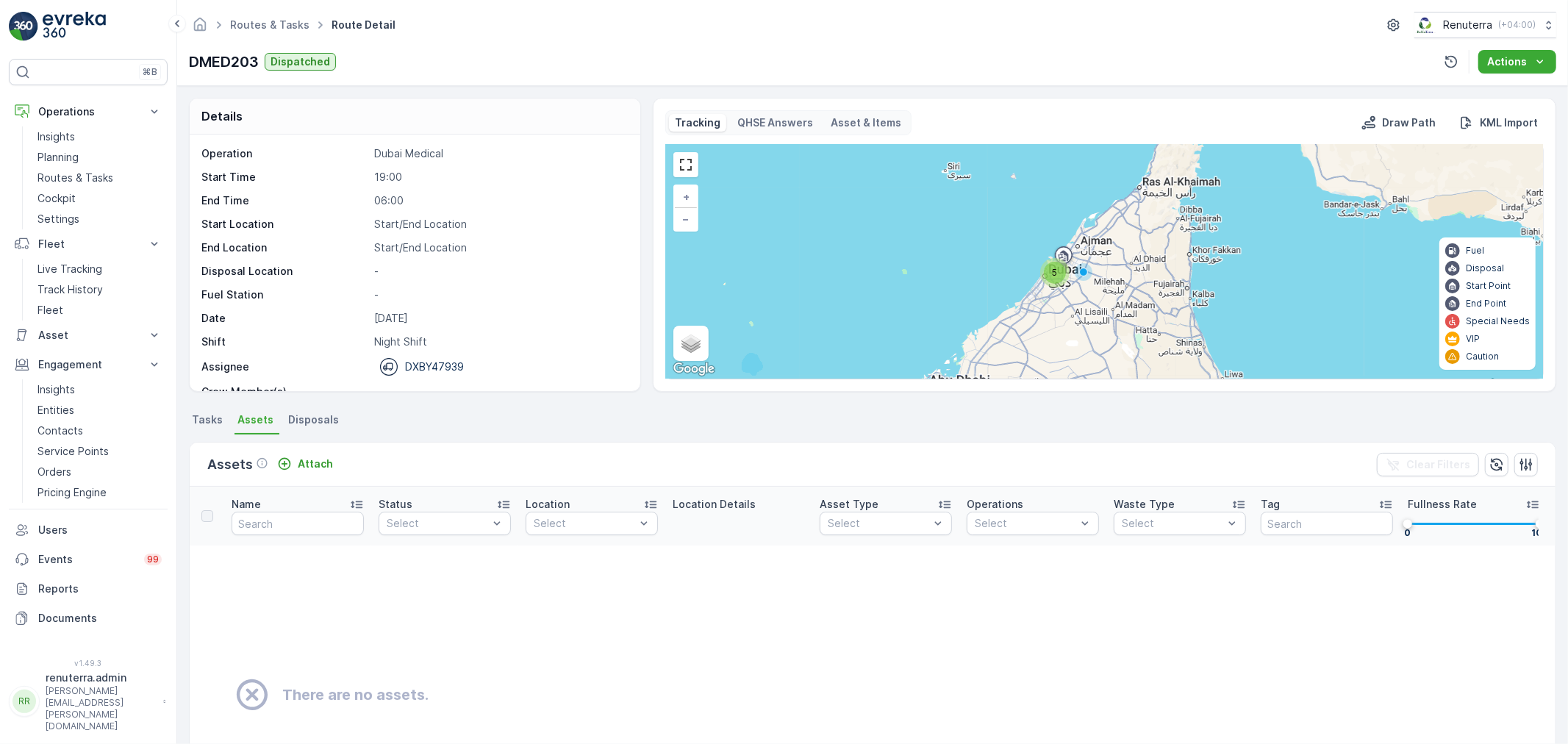
click at [229, 420] on ul "Tasks Assets Disposals" at bounding box center [872, 423] width 1368 height 25
click at [193, 419] on span "Tasks" at bounding box center [208, 420] width 31 height 15
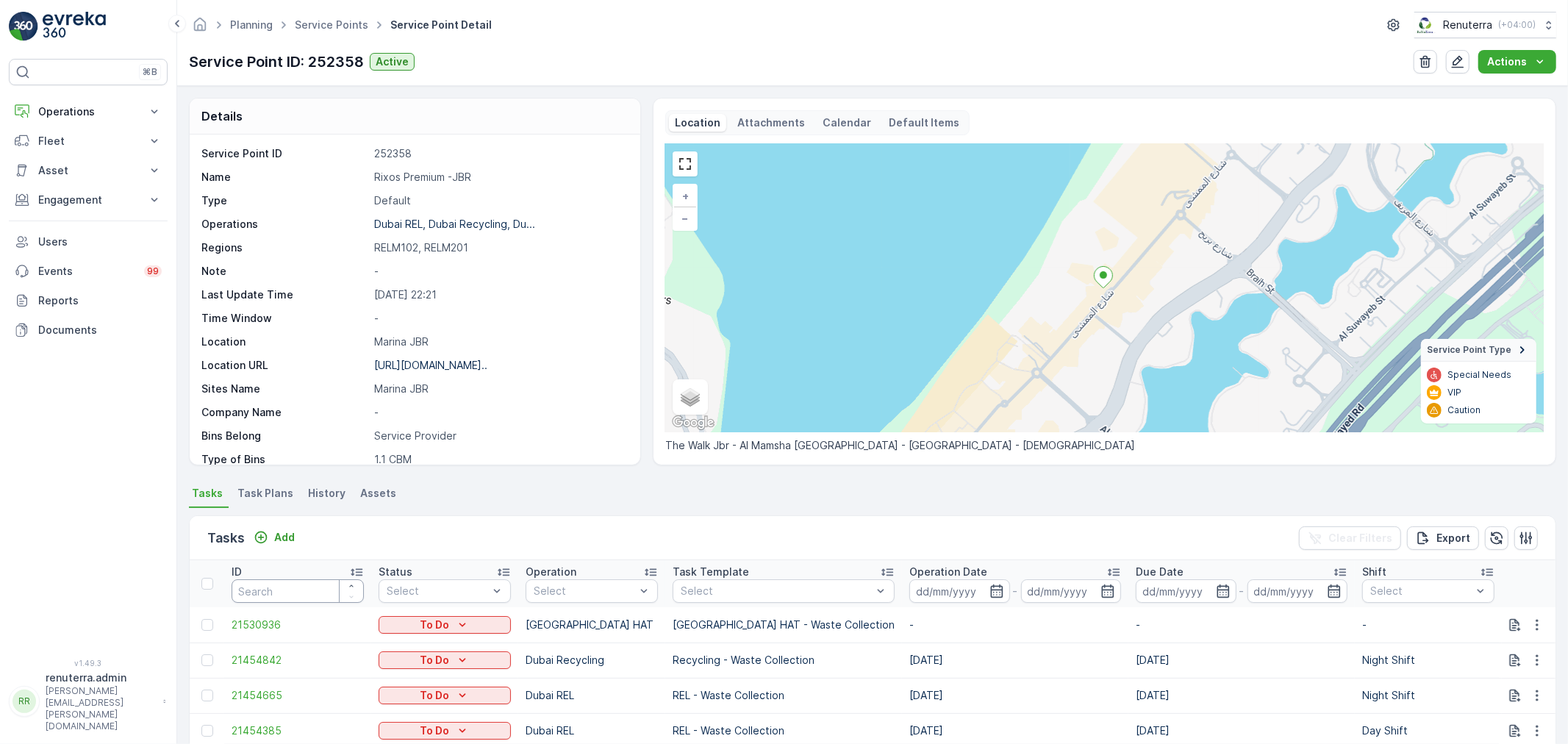
scroll to position [82, 0]
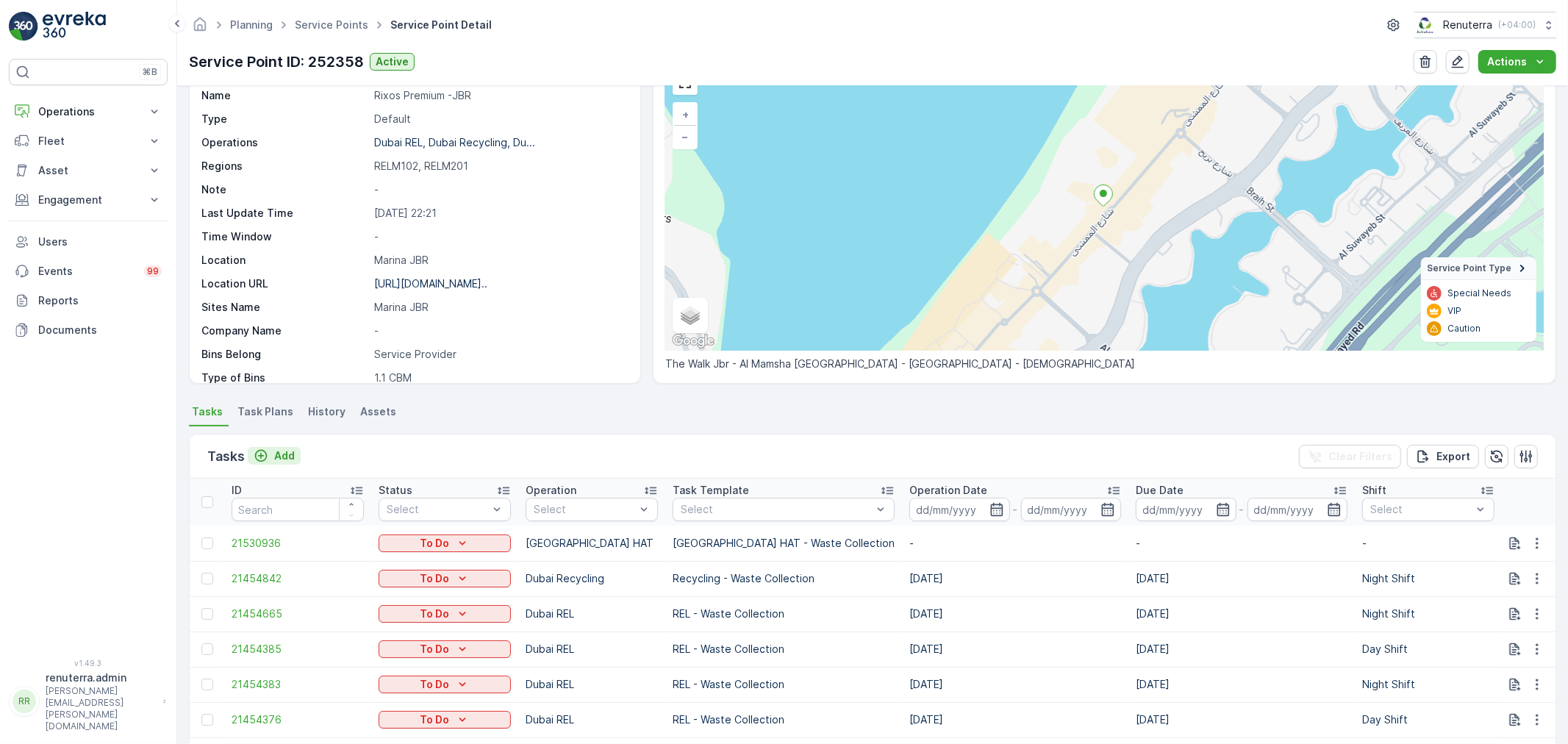
click at [297, 447] on button "Add" at bounding box center [274, 455] width 53 height 17
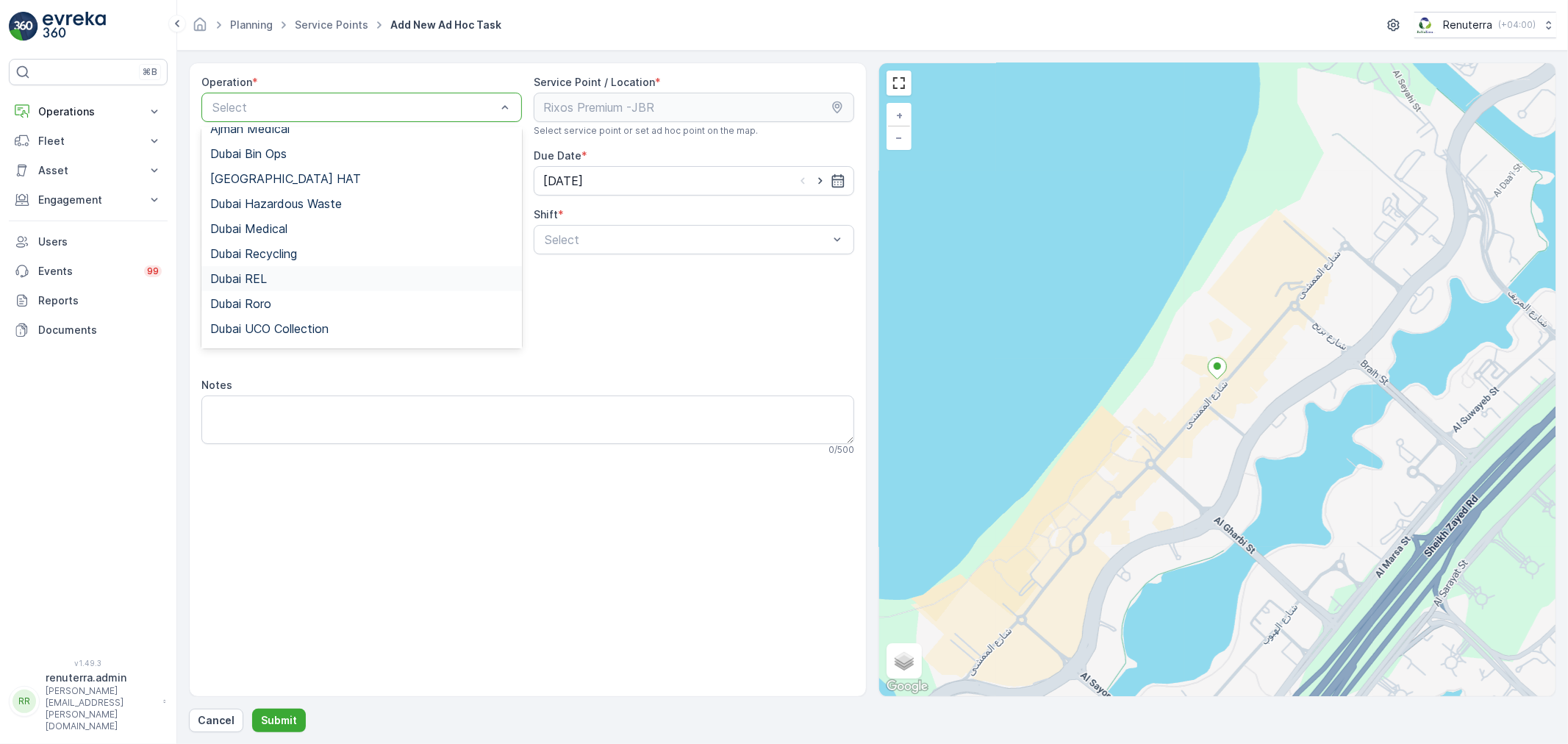
scroll to position [82, 0]
click at [294, 288] on span "Dubai UCO Collection" at bounding box center [269, 287] width 119 height 14
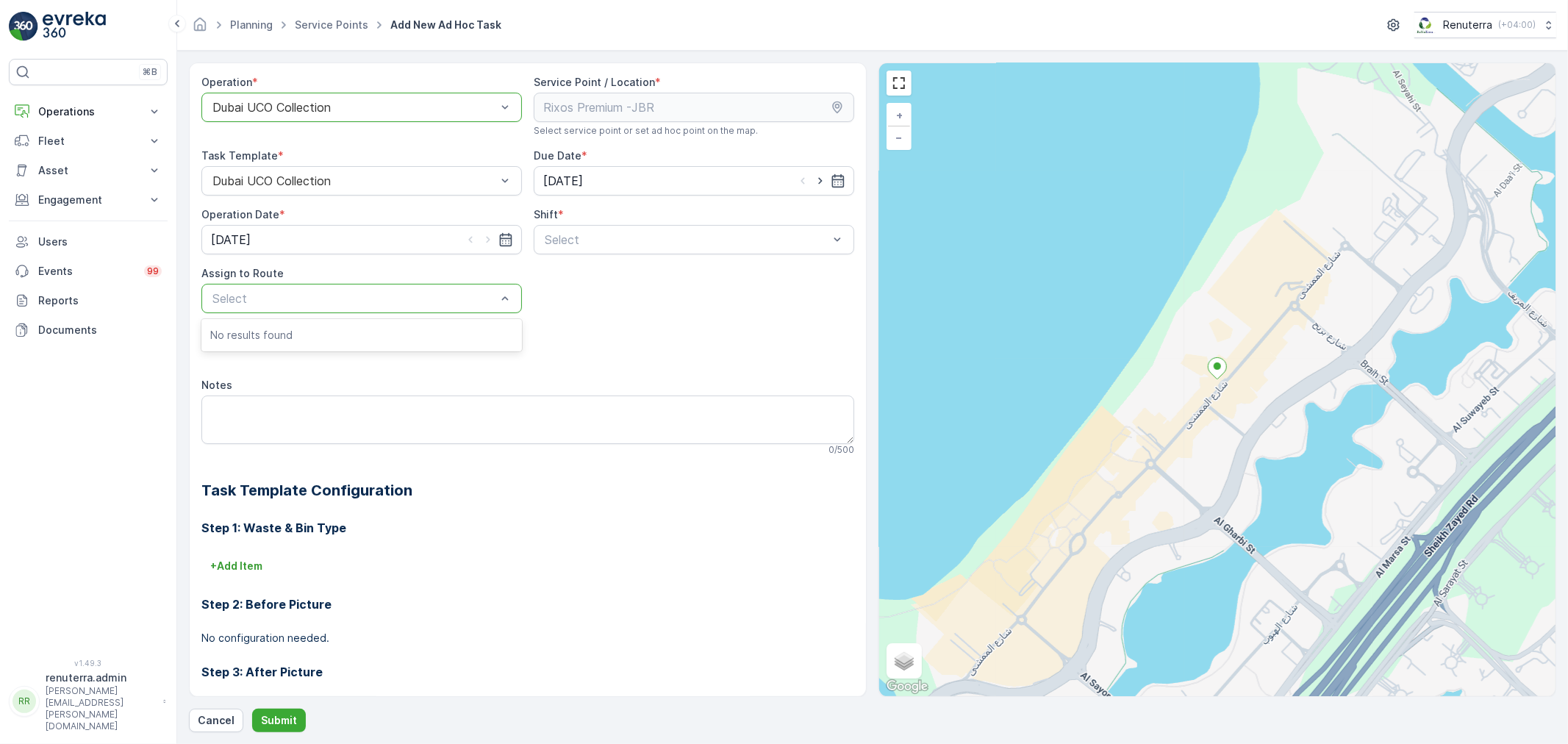
click at [322, 309] on div "Select" at bounding box center [361, 299] width 320 height 29
click at [579, 272] on span "Day Shift" at bounding box center [569, 276] width 53 height 14
drag, startPoint x: 633, startPoint y: 246, endPoint x: 502, endPoint y: 218, distance: 134.0
click at [631, 246] on div at bounding box center [687, 240] width 287 height 14
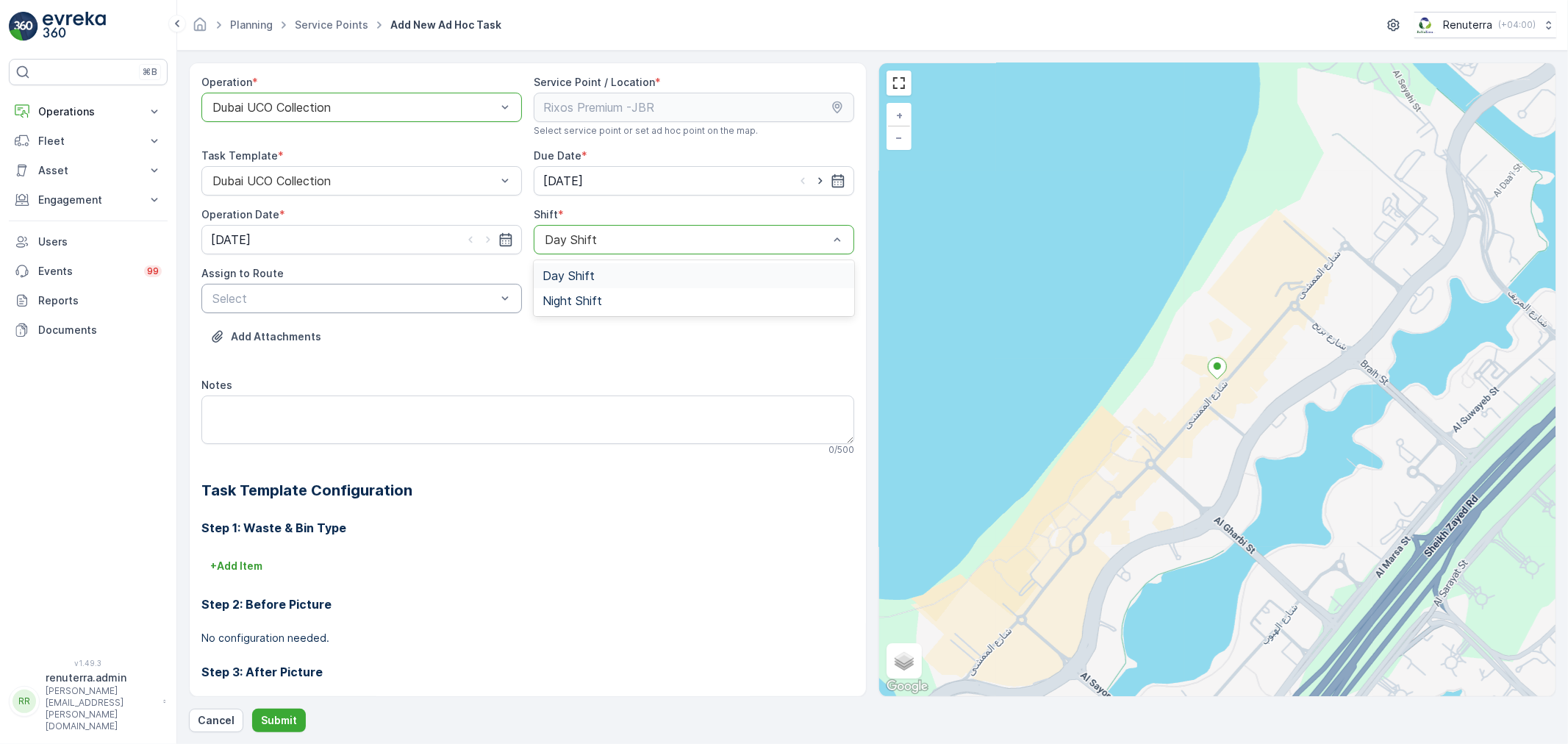
click at [403, 107] on div at bounding box center [355, 107] width 287 height 14
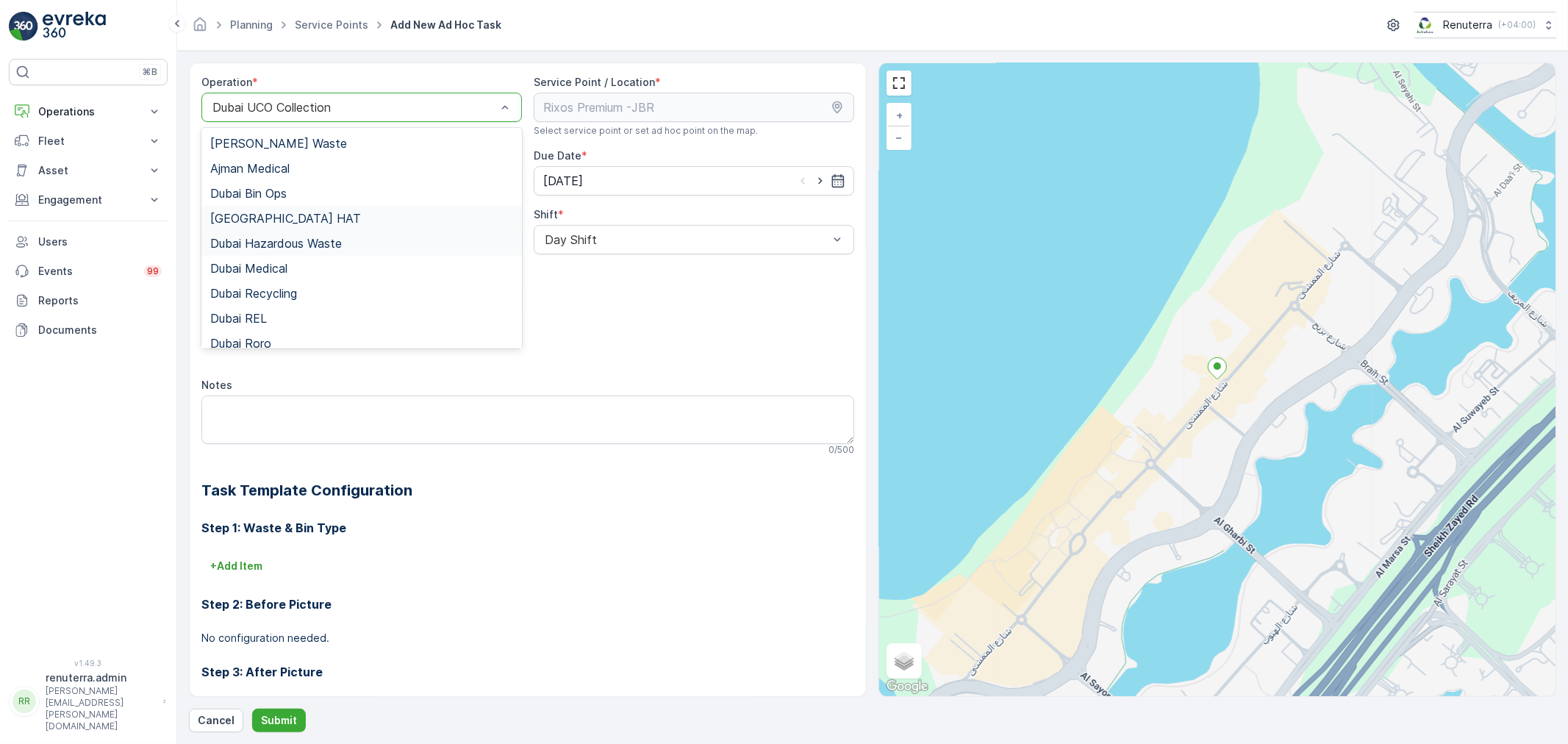
click at [306, 226] on div "[GEOGRAPHIC_DATA] HAT" at bounding box center [361, 219] width 320 height 25
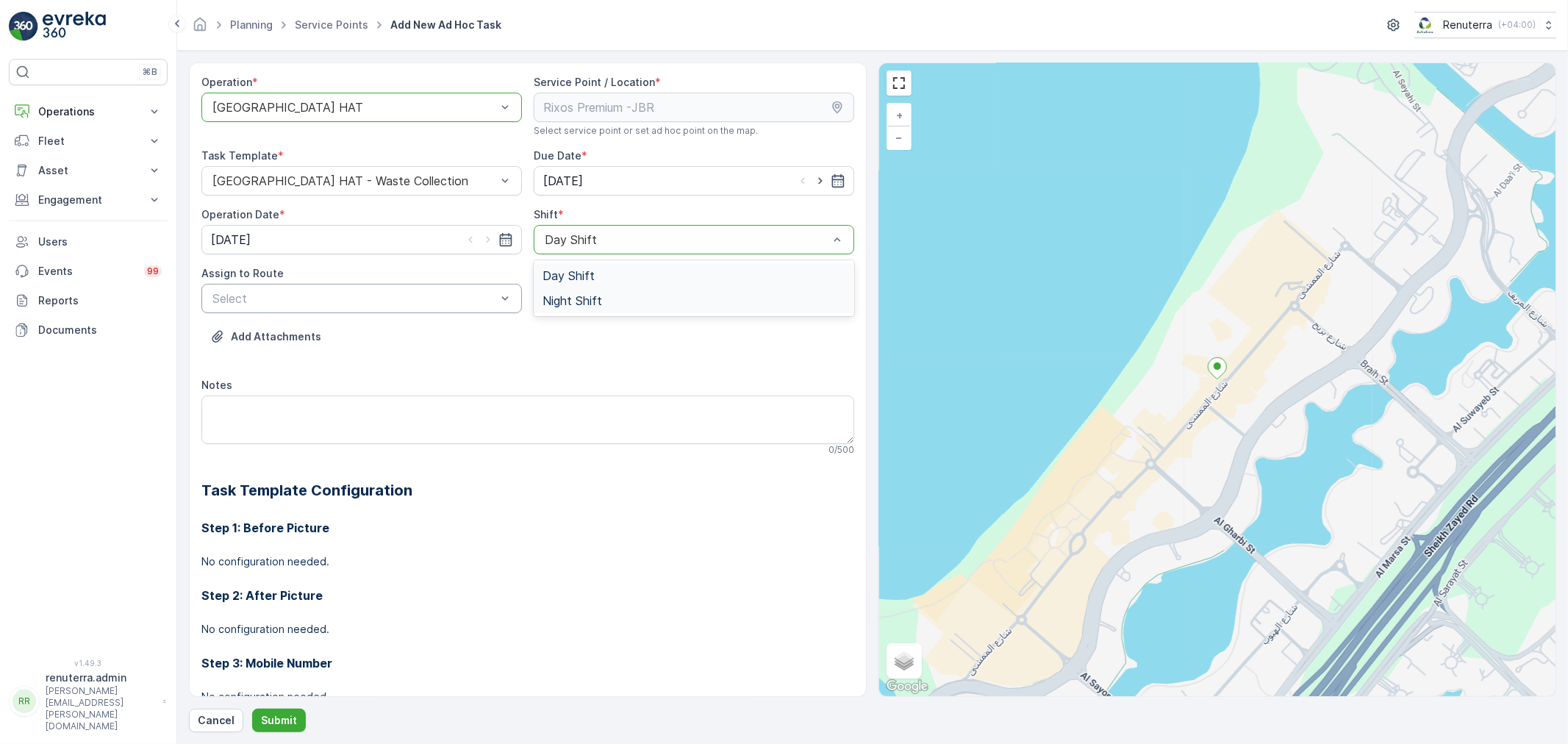
click at [666, 303] on div "Night Shift" at bounding box center [694, 300] width 303 height 14
click at [650, 348] on div "Add Attachments" at bounding box center [528, 345] width 653 height 41
click at [650, 233] on div at bounding box center [687, 240] width 287 height 14
click at [627, 280] on div "Day Shift" at bounding box center [694, 276] width 303 height 14
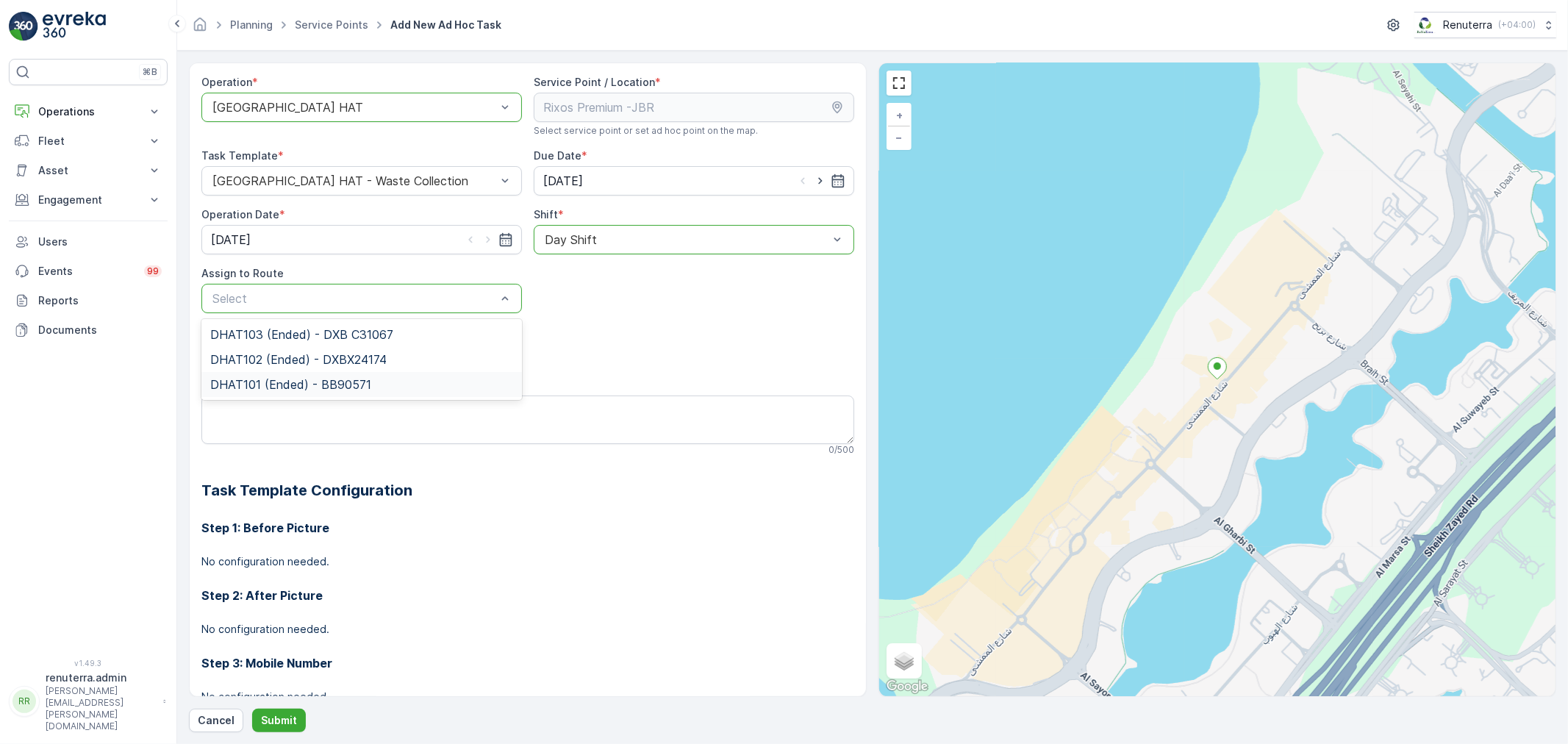
click at [386, 372] on div "DHAT101 (Ended) - BB90571" at bounding box center [361, 385] width 320 height 25
click at [433, 304] on div at bounding box center [355, 299] width 287 height 14
click at [351, 332] on span "DHAT103 (Ended) - DXB C31067" at bounding box center [302, 335] width 183 height 14
click at [289, 710] on button "Submit" at bounding box center [278, 721] width 54 height 24
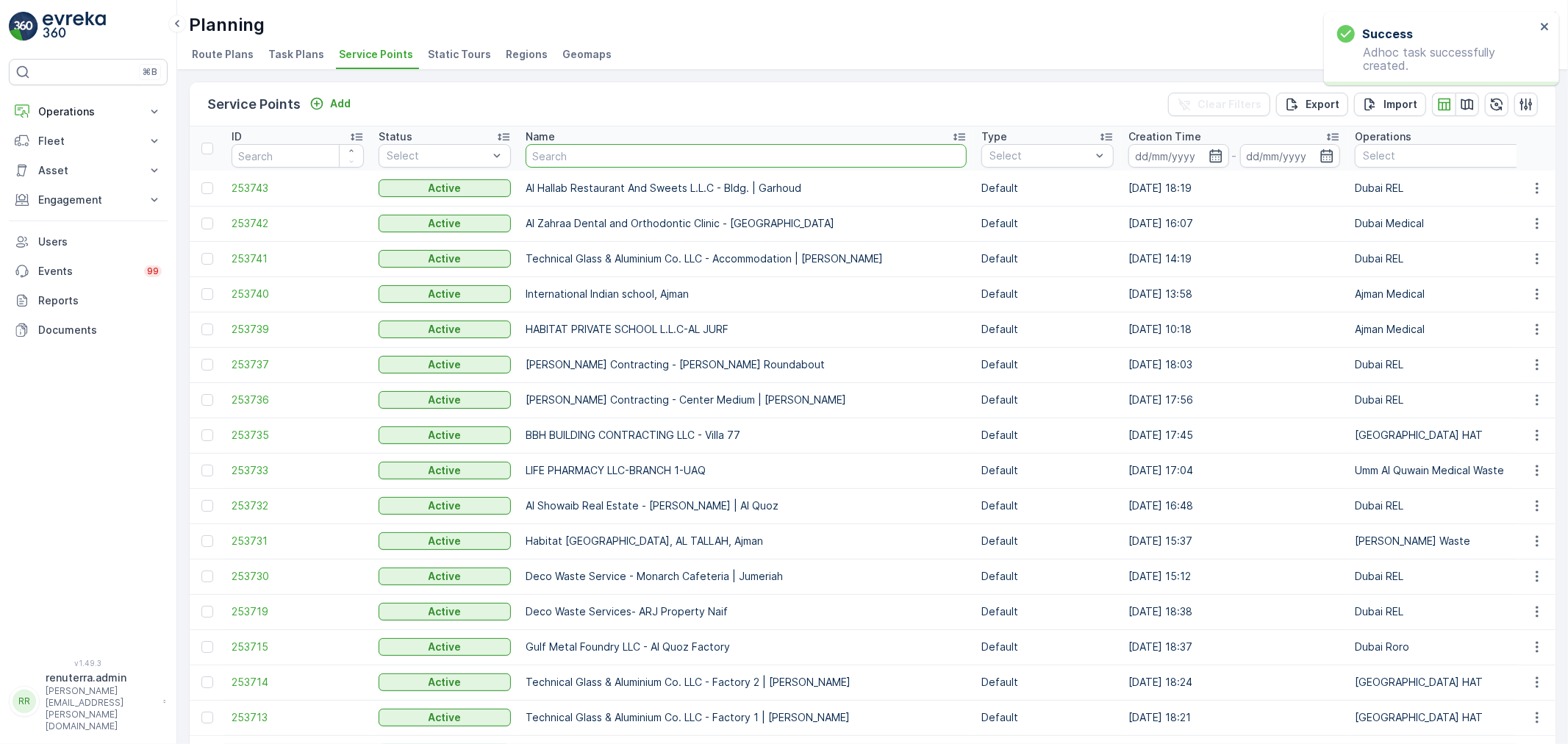
click at [659, 158] on input "text" at bounding box center [746, 156] width 441 height 24
type input "roadf f"
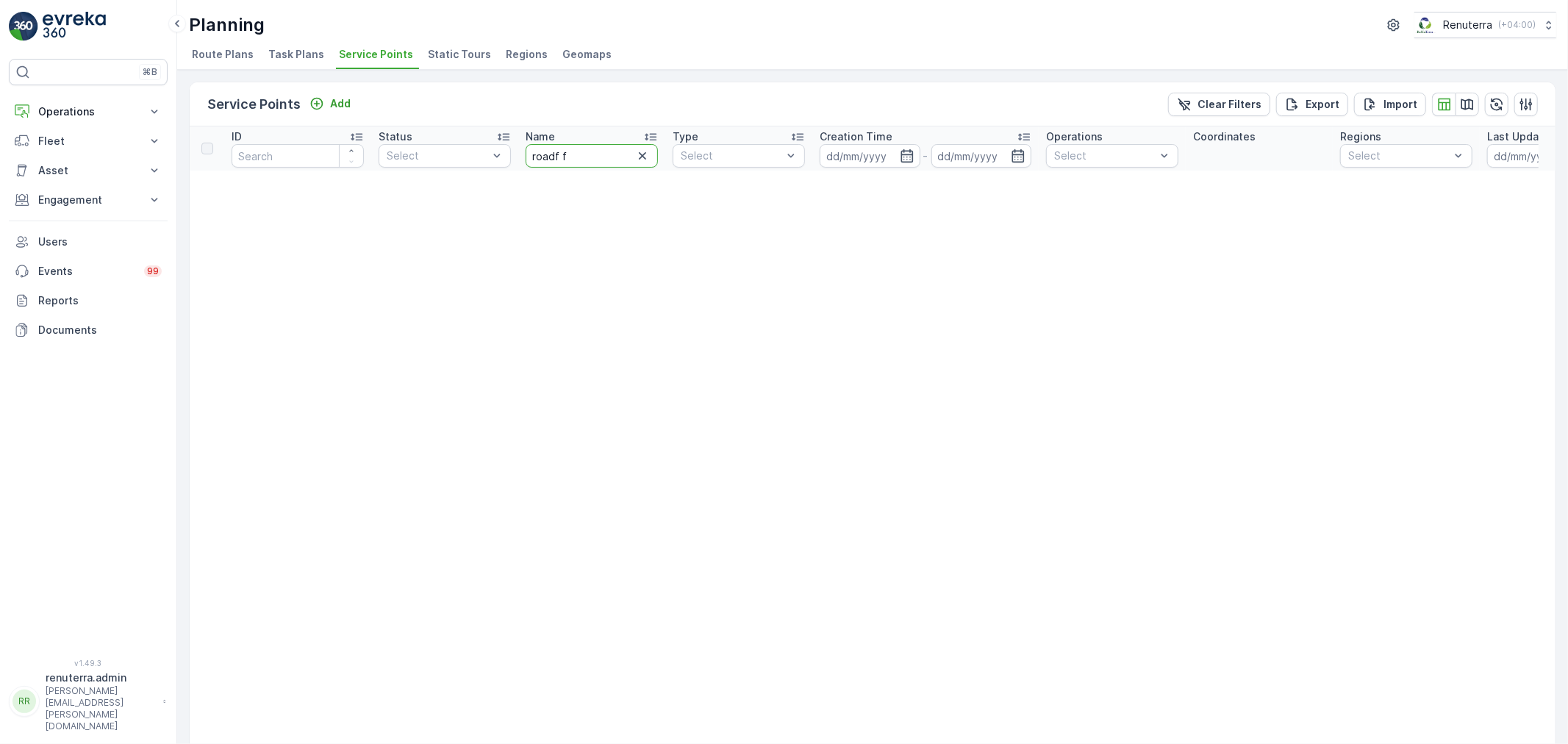
click at [581, 162] on input "roadf f" at bounding box center [592, 156] width 132 height 24
type input "road"
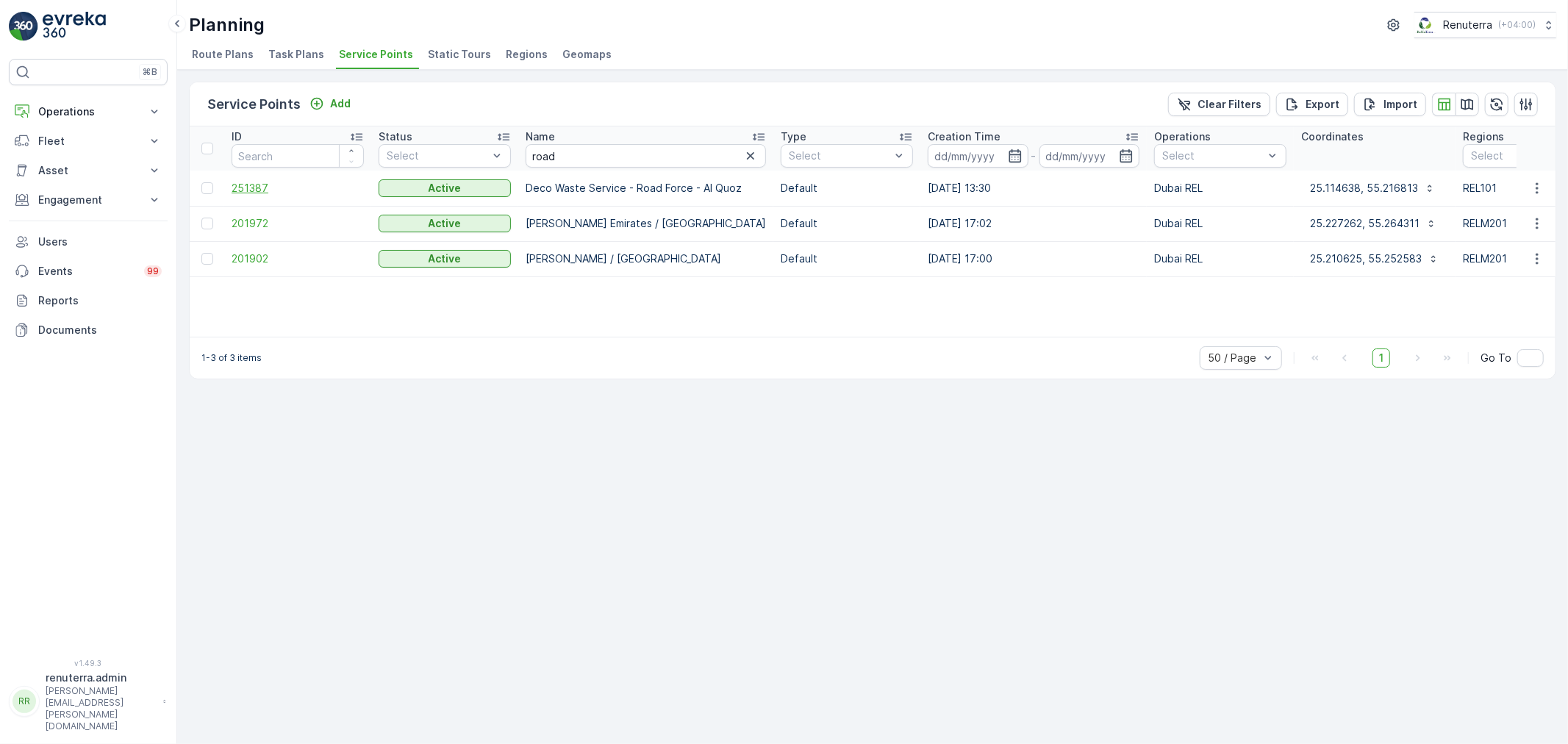
click at [258, 187] on span "251387" at bounding box center [297, 188] width 132 height 15
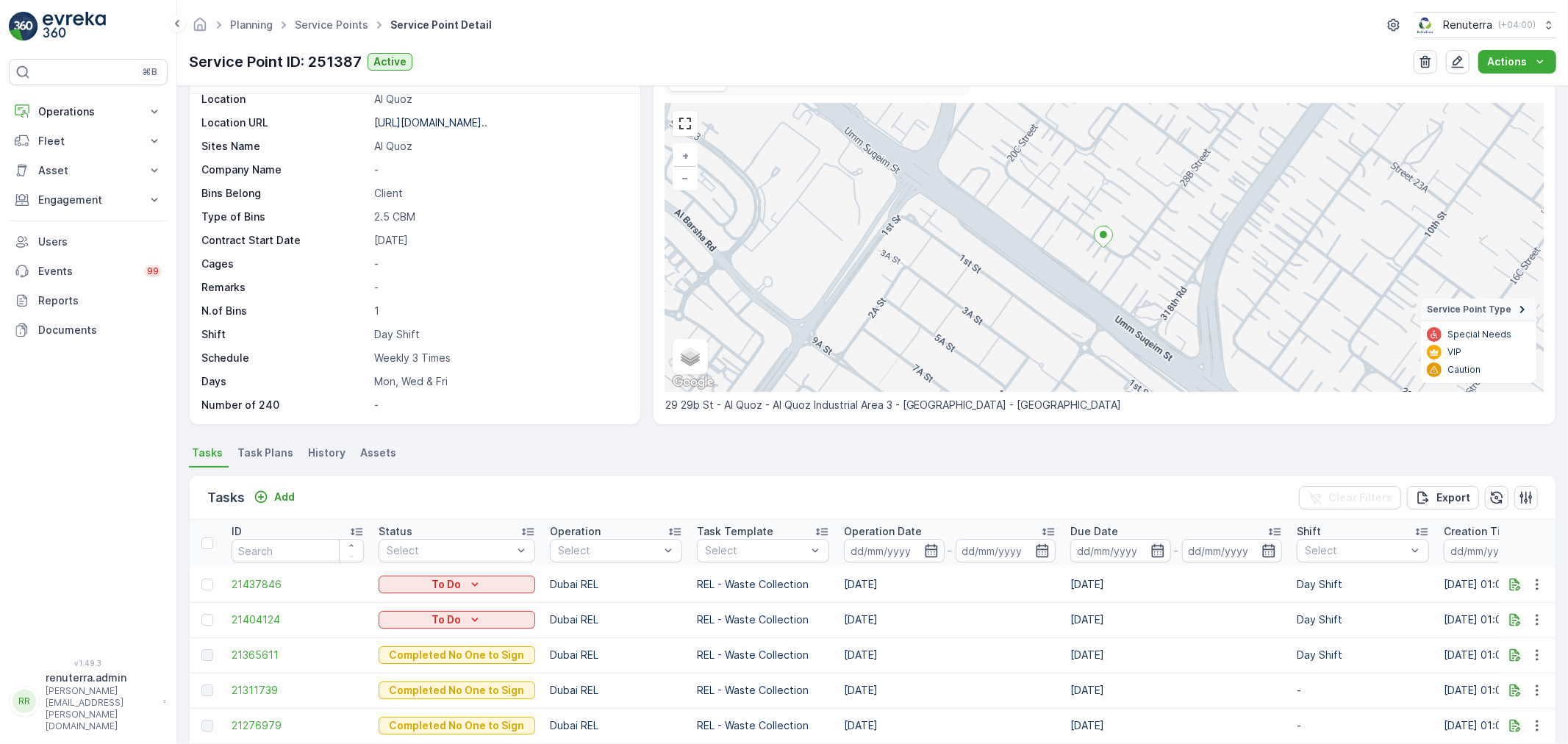
scroll to position [82, 0]
